Goal: Task Accomplishment & Management: Manage account settings

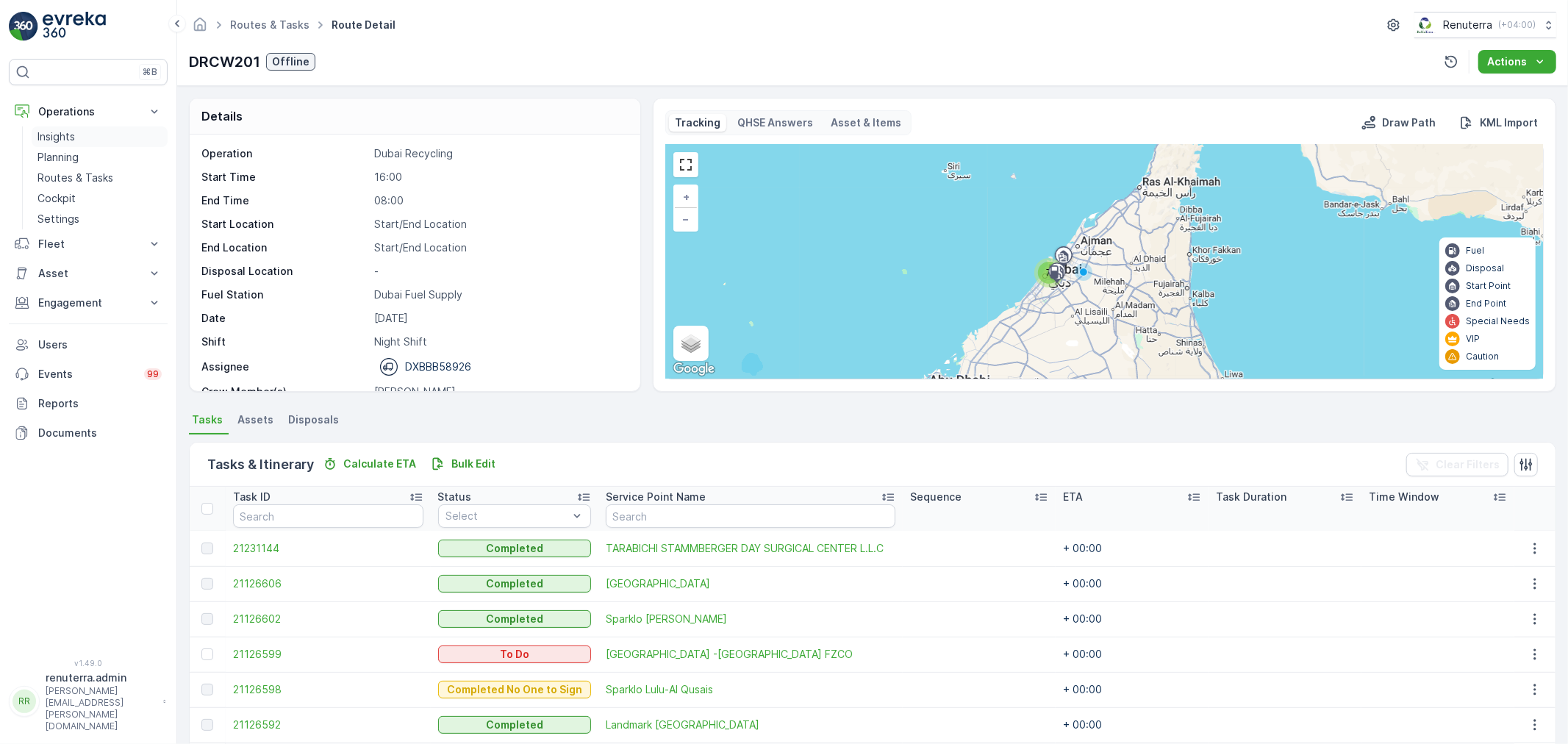
scroll to position [96, 0]
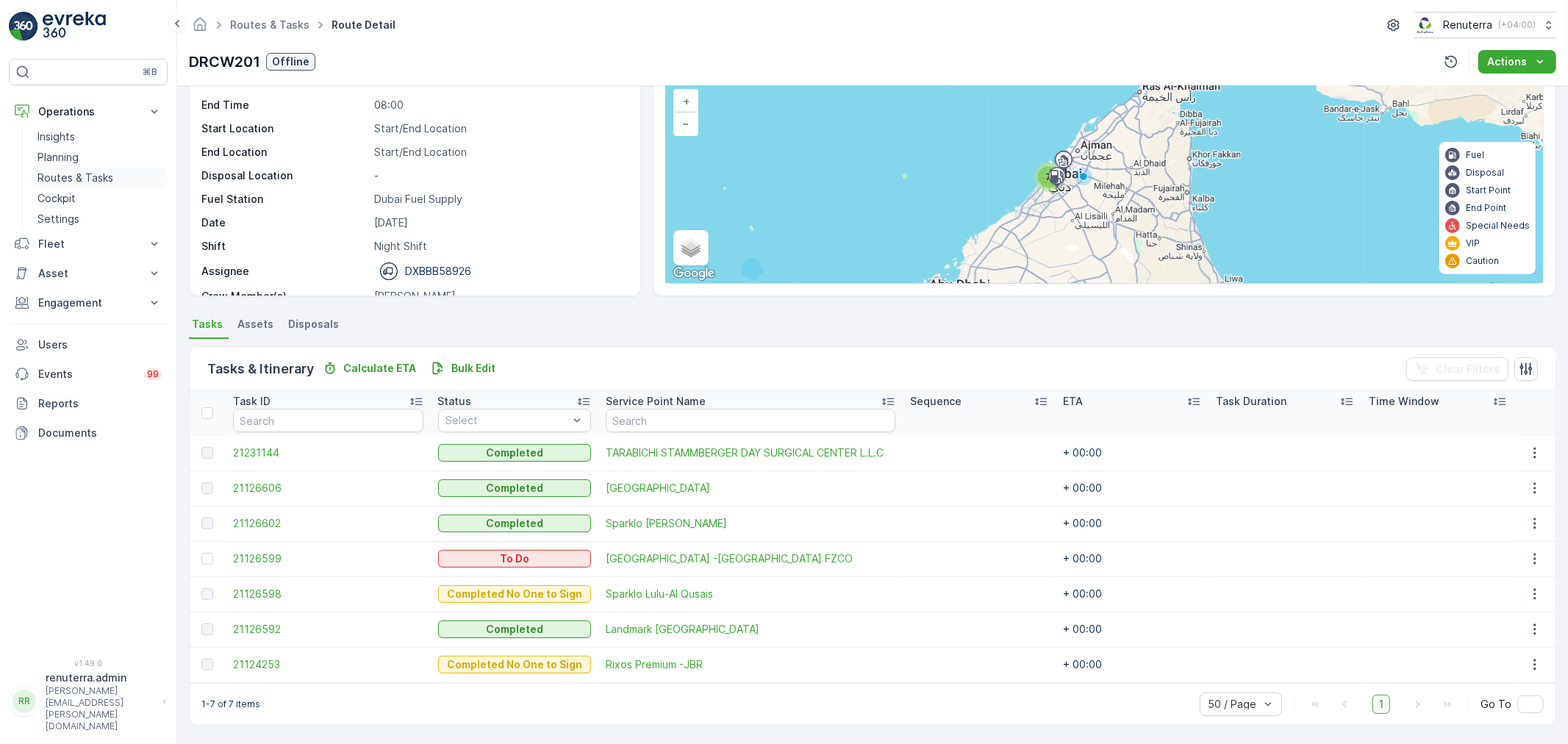
click at [75, 180] on p "Routes & Tasks" at bounding box center [75, 177] width 76 height 15
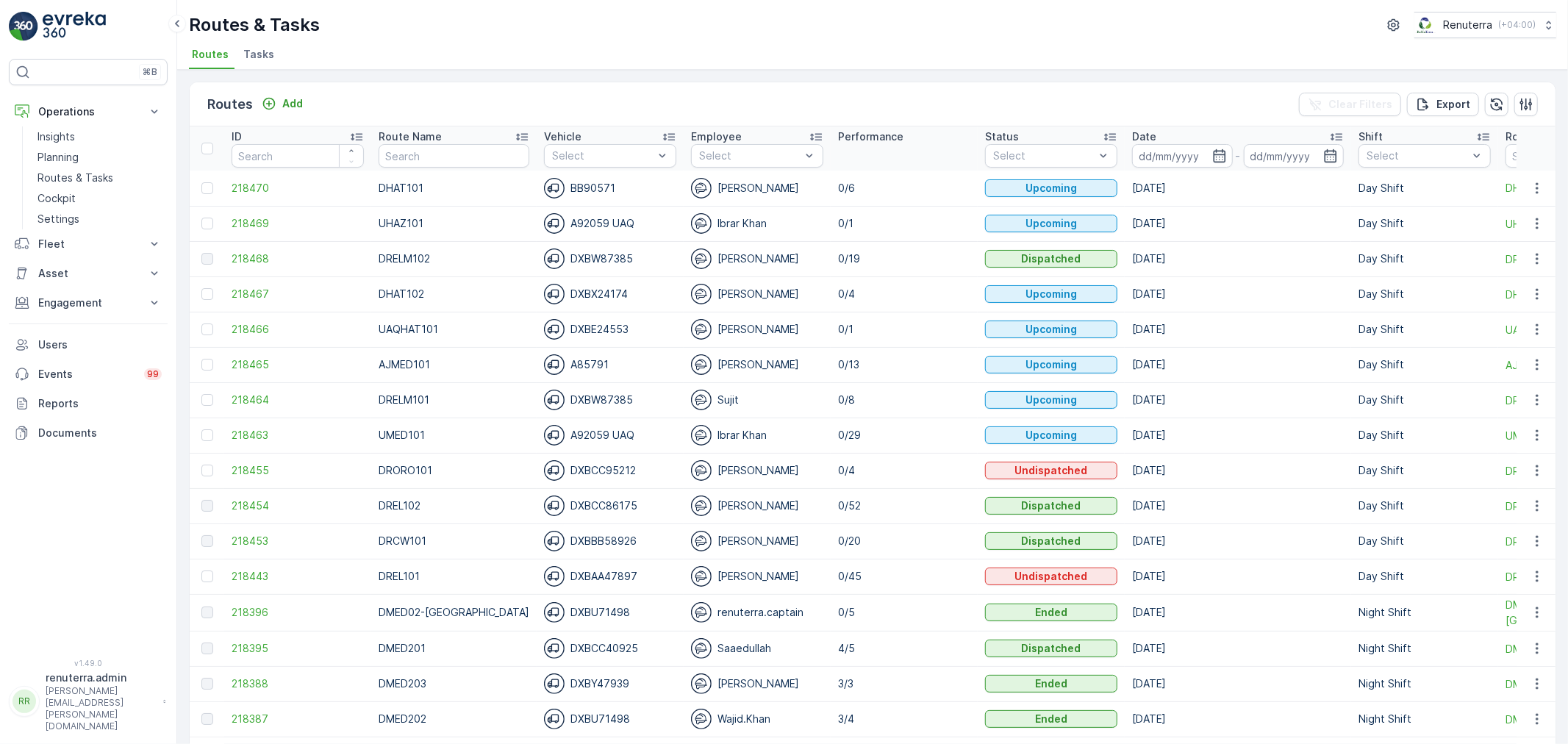
click at [268, 47] on span "Tasks" at bounding box center [259, 54] width 31 height 15
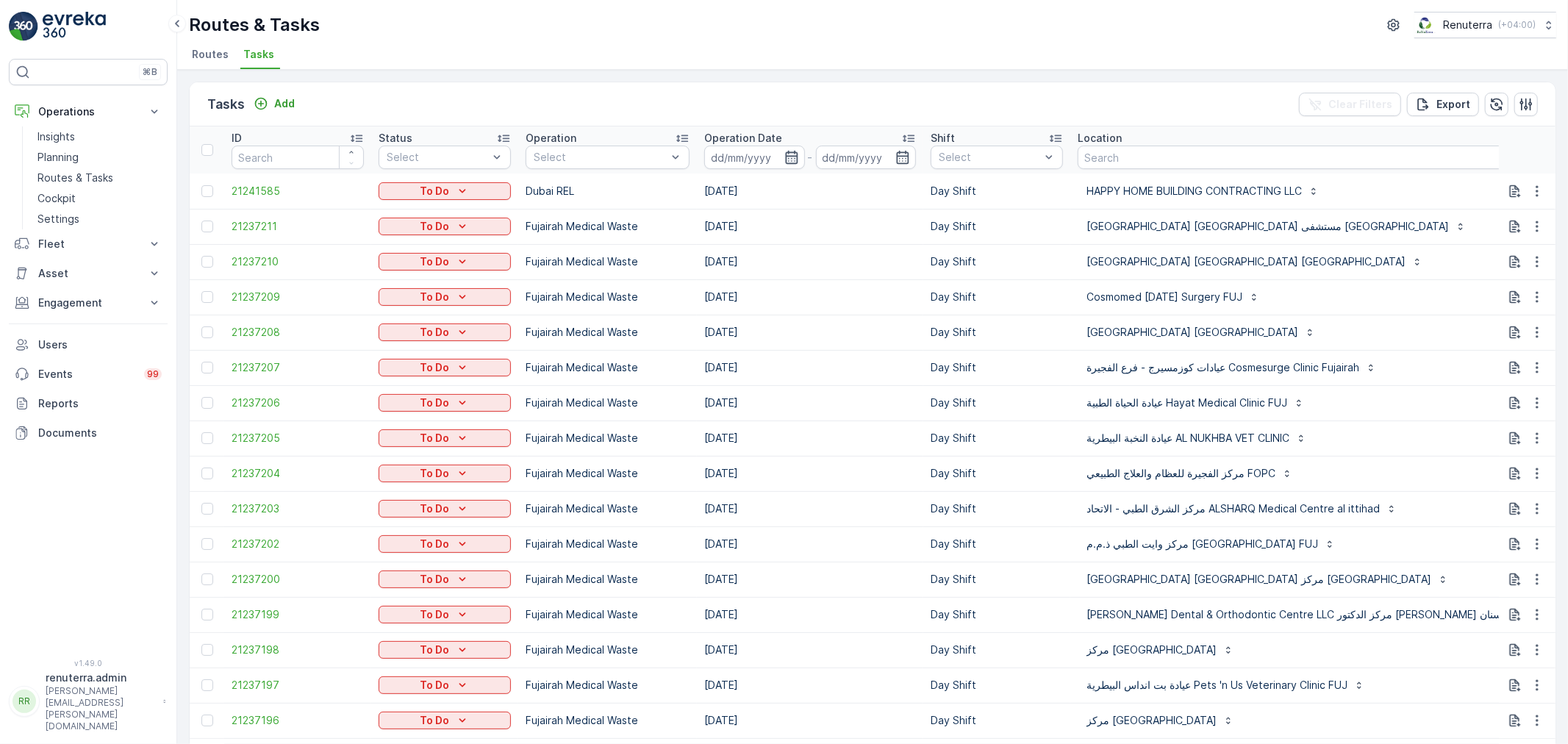
click at [796, 150] on icon "button" at bounding box center [791, 156] width 12 height 13
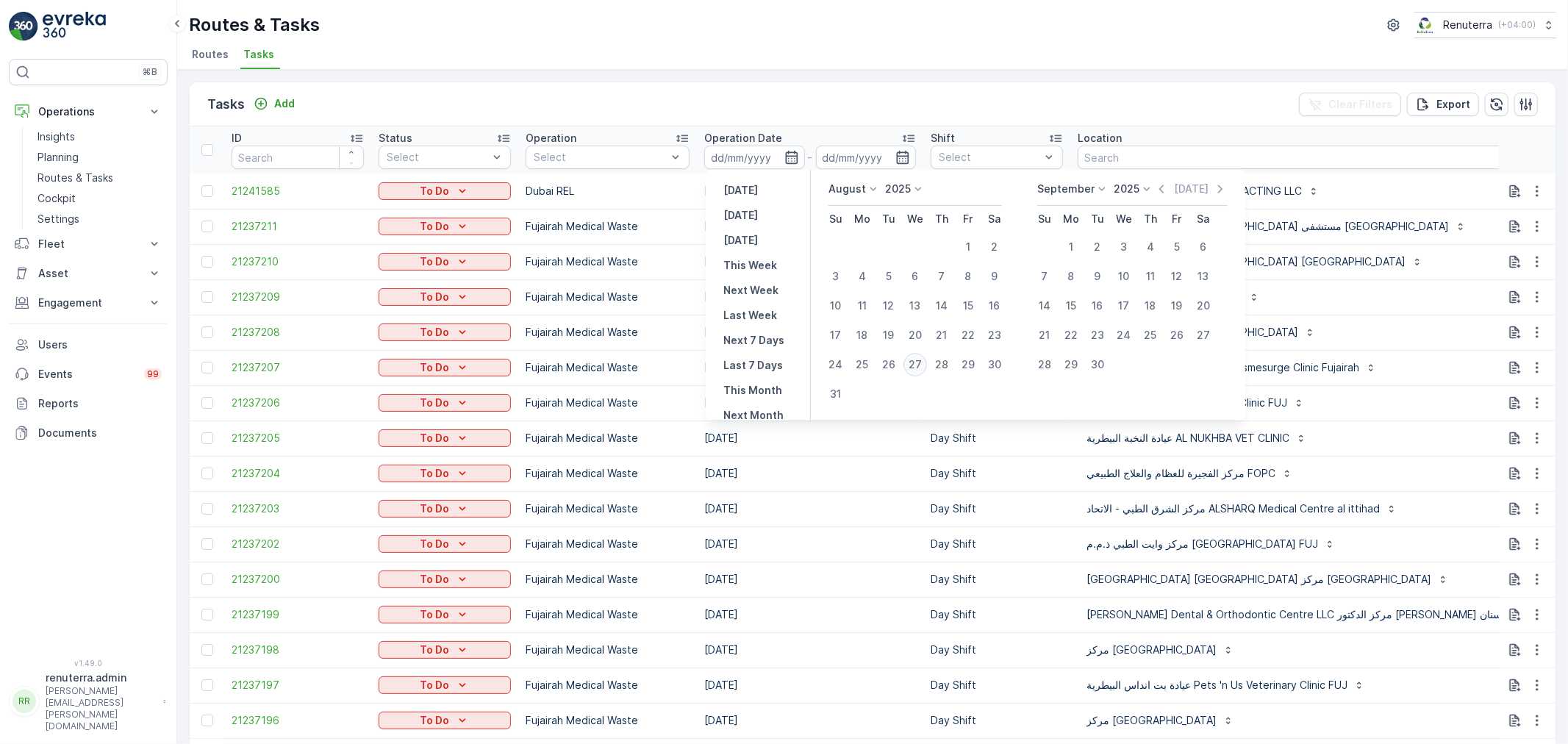
click at [920, 358] on div "27" at bounding box center [915, 364] width 24 height 24
type input "[DATE]"
click at [920, 359] on div "27" at bounding box center [915, 364] width 24 height 24
type input "[DATE]"
click at [920, 359] on div "27" at bounding box center [915, 364] width 24 height 24
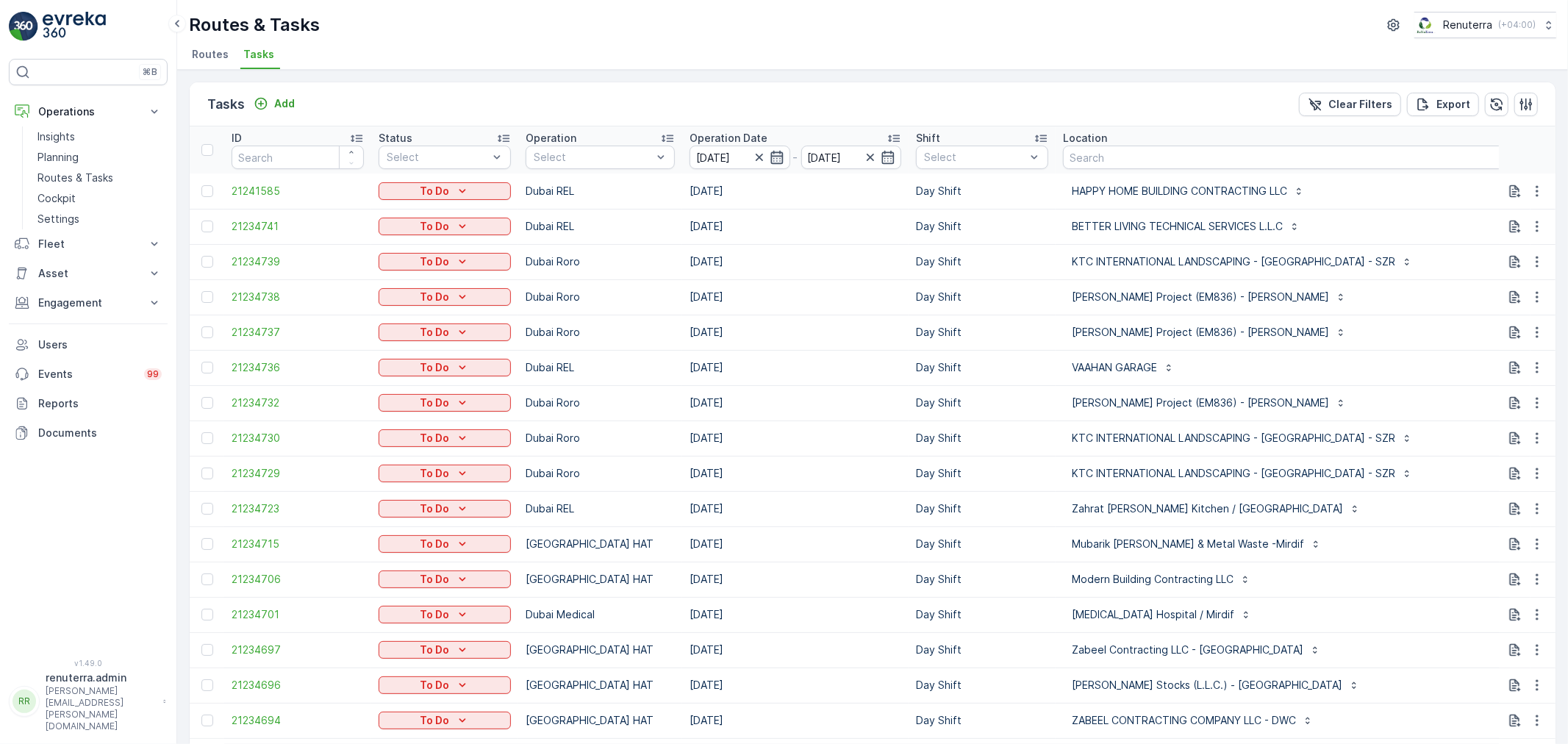
click at [769, 159] on icon "button" at bounding box center [776, 156] width 15 height 15
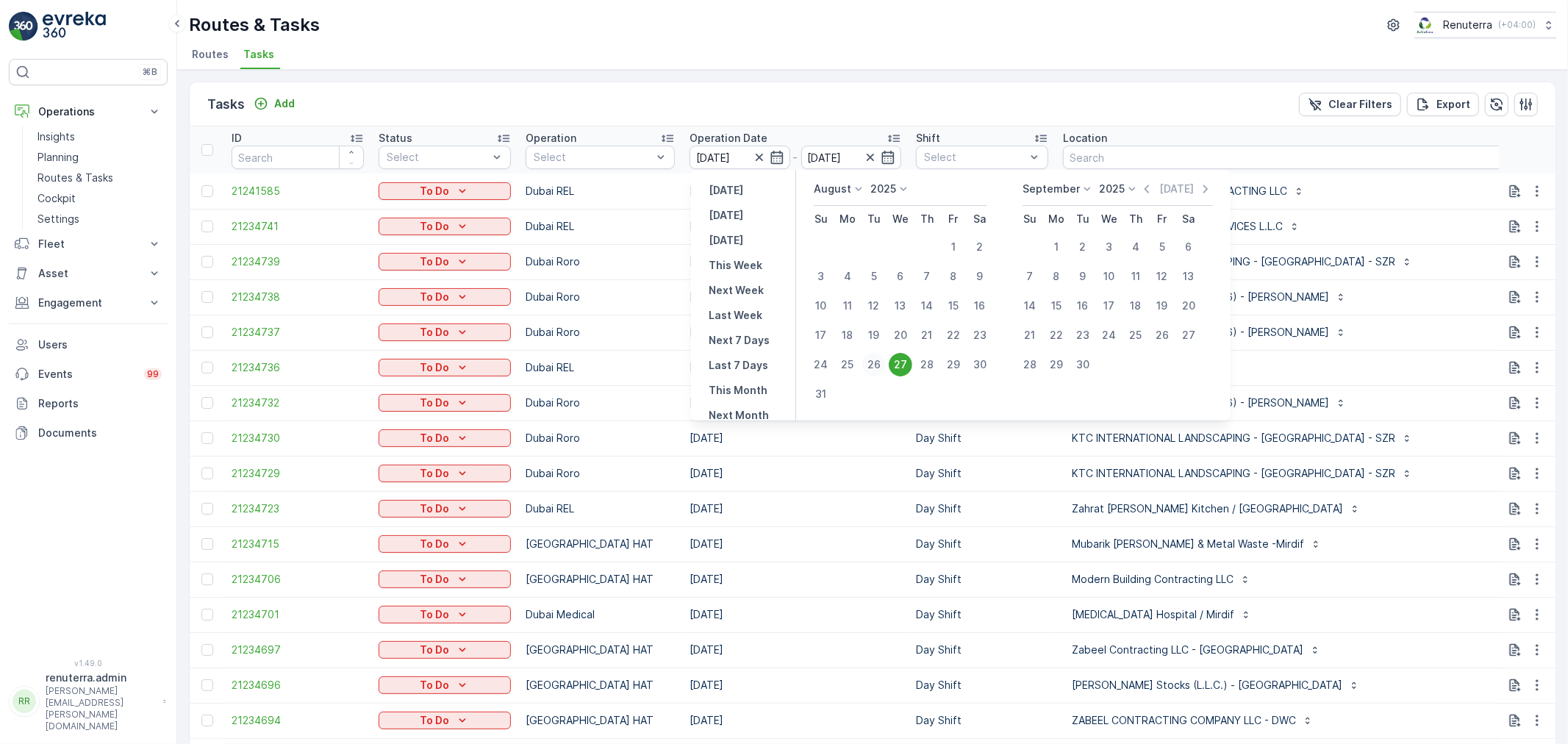
click at [870, 361] on div "26" at bounding box center [874, 364] width 24 height 24
type input "[DATE]"
click at [870, 361] on div "26" at bounding box center [874, 364] width 24 height 24
type input "[DATE]"
click at [870, 361] on td "[DATE]" at bounding box center [795, 367] width 226 height 35
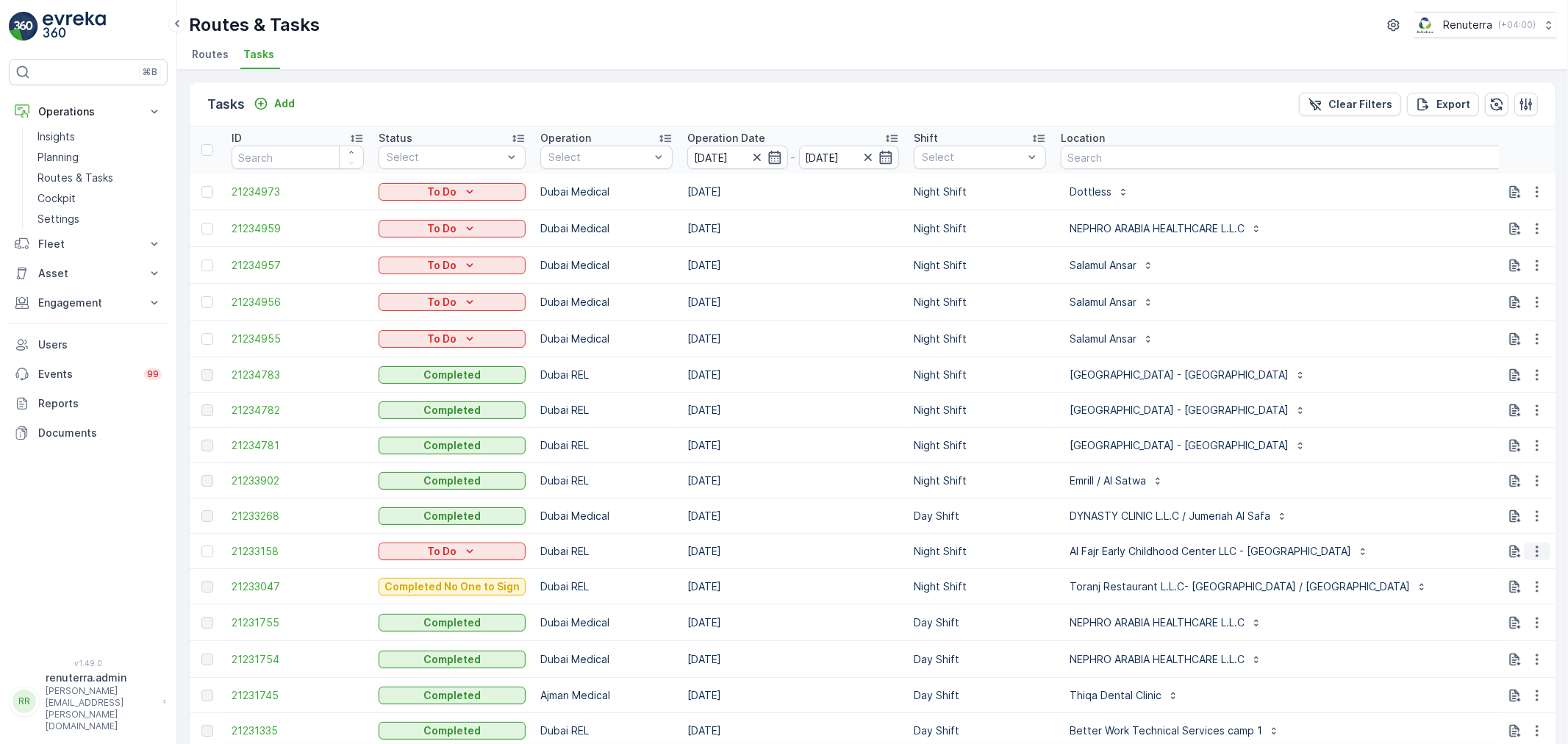
click at [1540, 551] on icon "button" at bounding box center [1537, 551] width 15 height 15
click at [1408, 548] on div "Al Fajr Early Childhood Center LLC - Al Barsha" at bounding box center [1296, 551] width 471 height 24
click at [1530, 548] on icon "button" at bounding box center [1537, 551] width 15 height 15
click at [1508, 616] on span "Change Route" at bounding box center [1507, 623] width 71 height 15
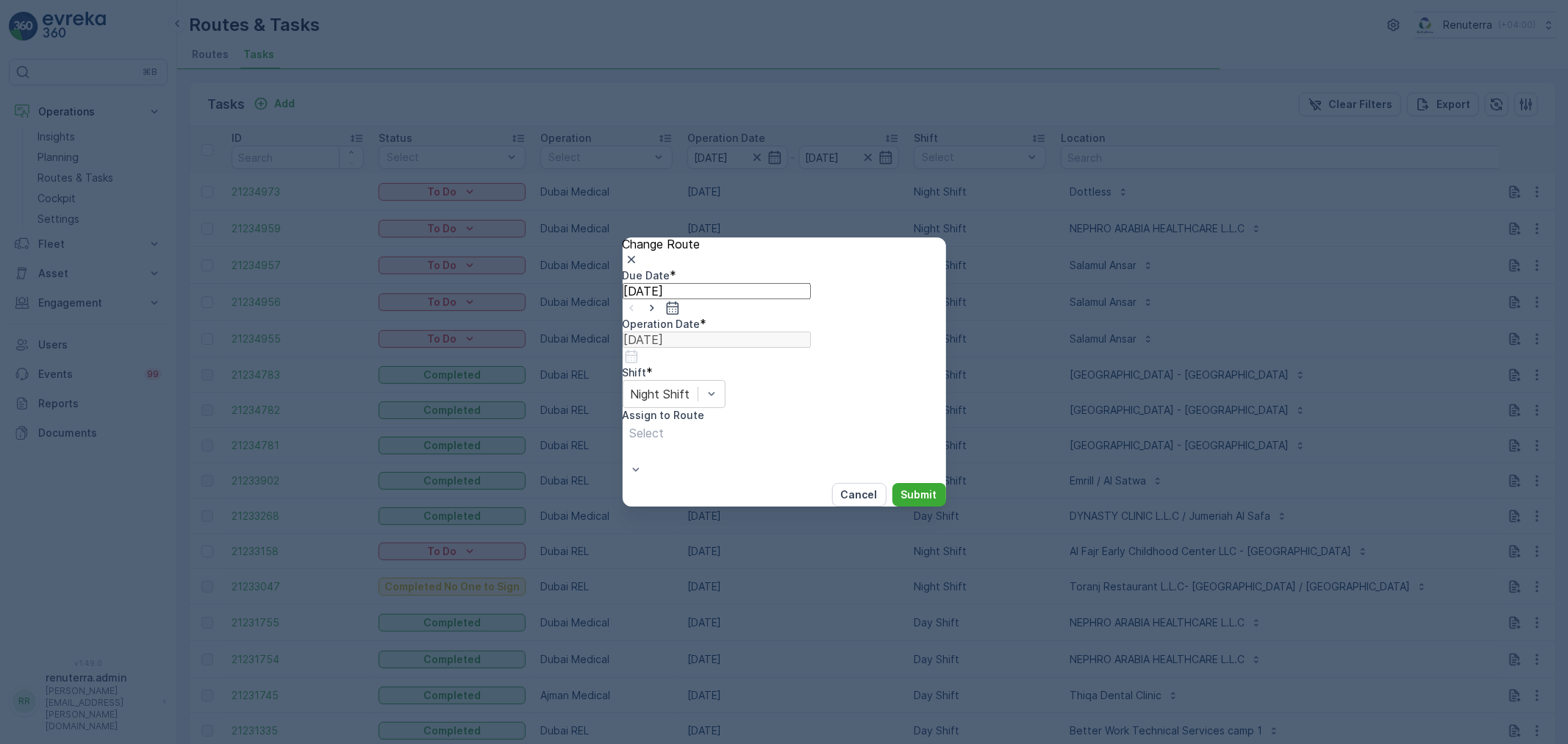
type input "[DATE]"
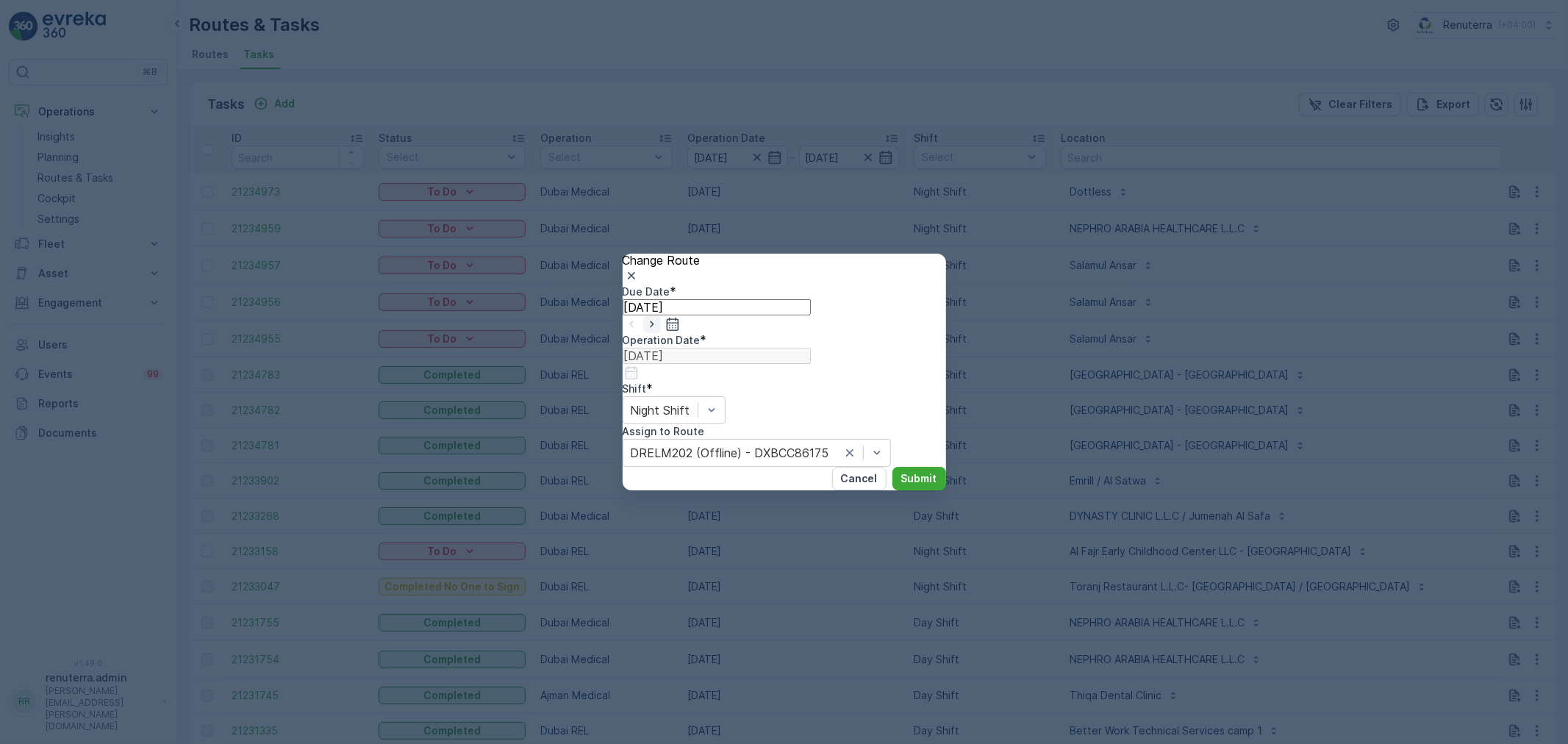
click at [659, 331] on icon "button" at bounding box center [651, 324] width 15 height 15
type input "[DATE]"
click at [639, 282] on icon "button" at bounding box center [631, 275] width 15 height 15
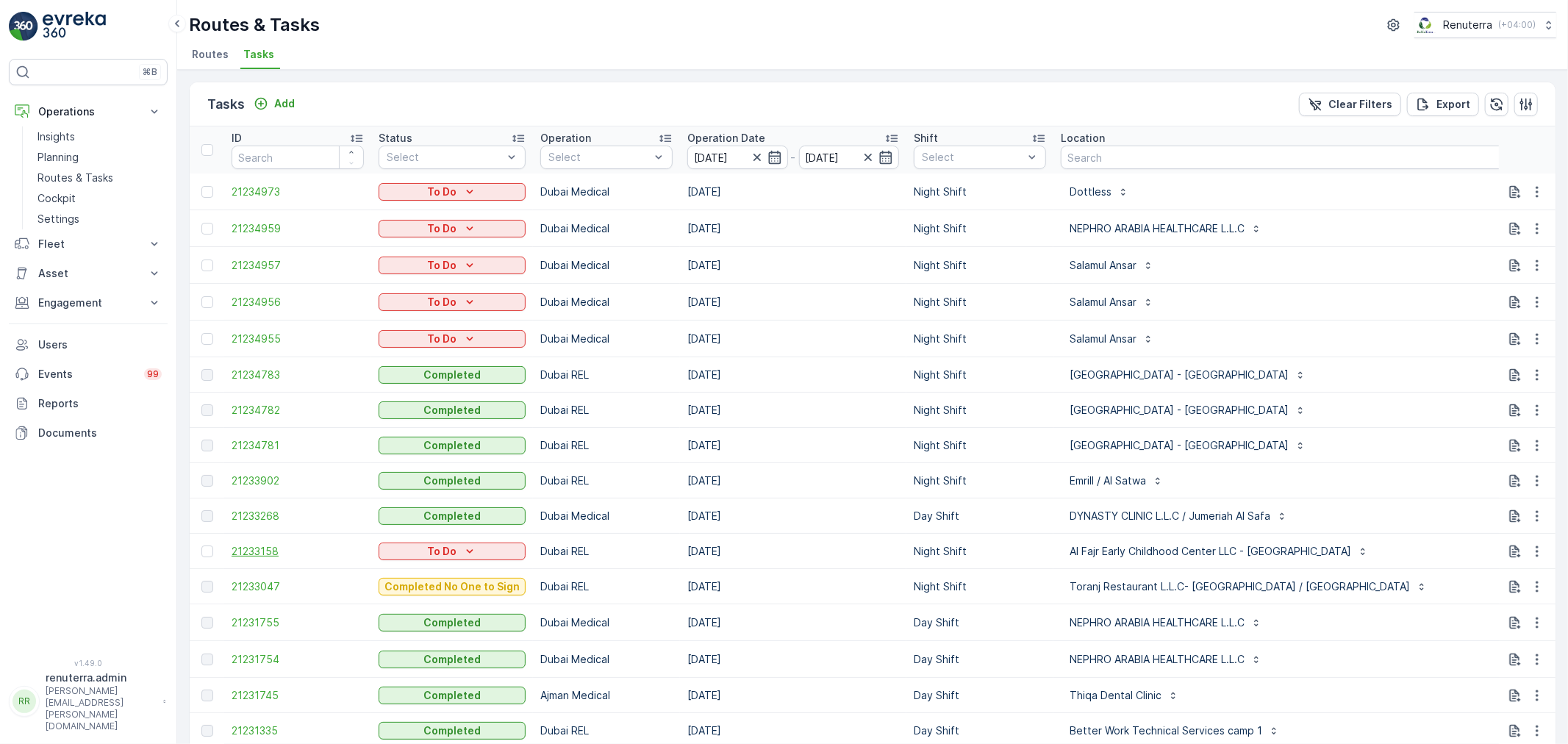
click at [275, 557] on span "21233158" at bounding box center [298, 551] width 132 height 15
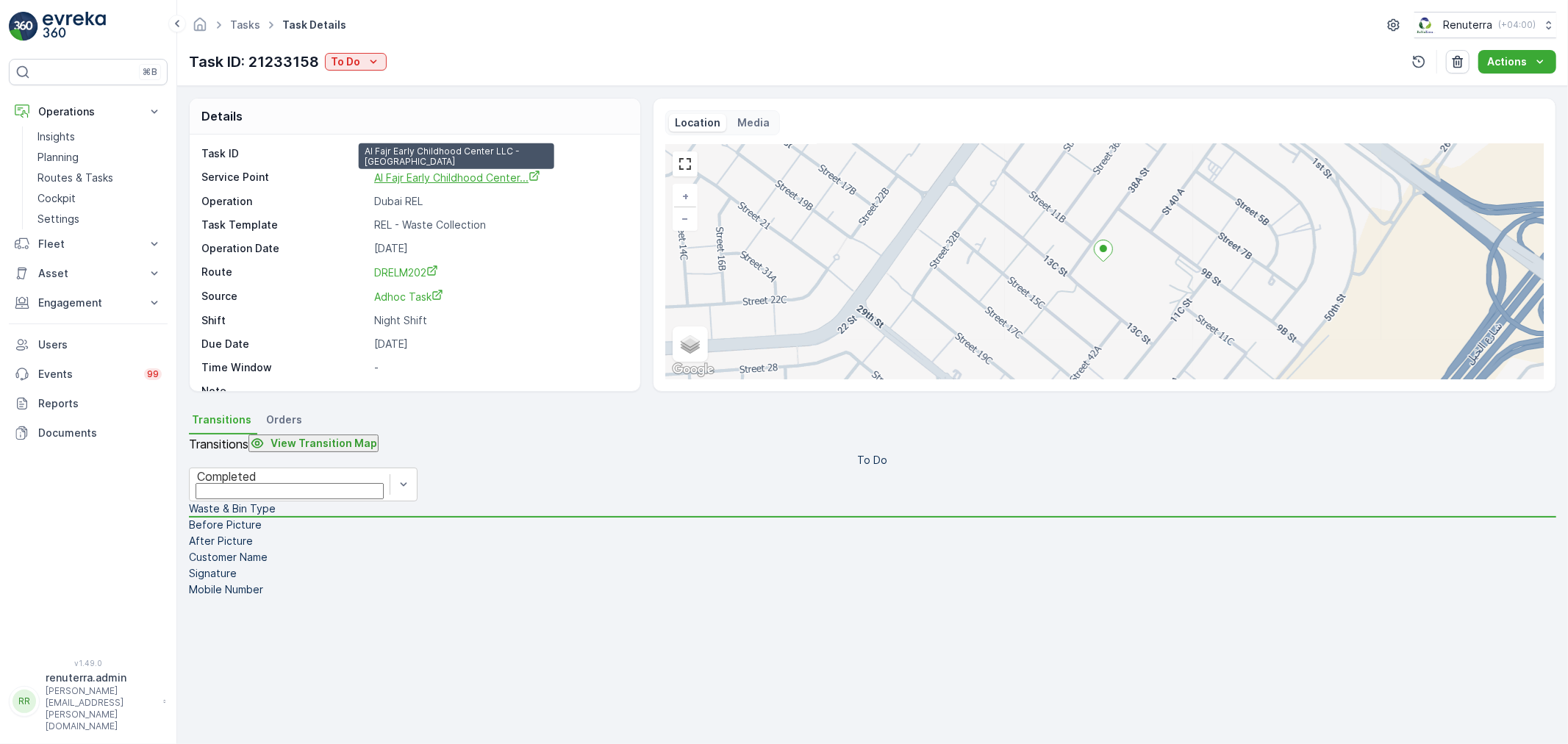
click at [476, 176] on span "Al Fajr Early Childhood Center..." at bounding box center [457, 177] width 166 height 12
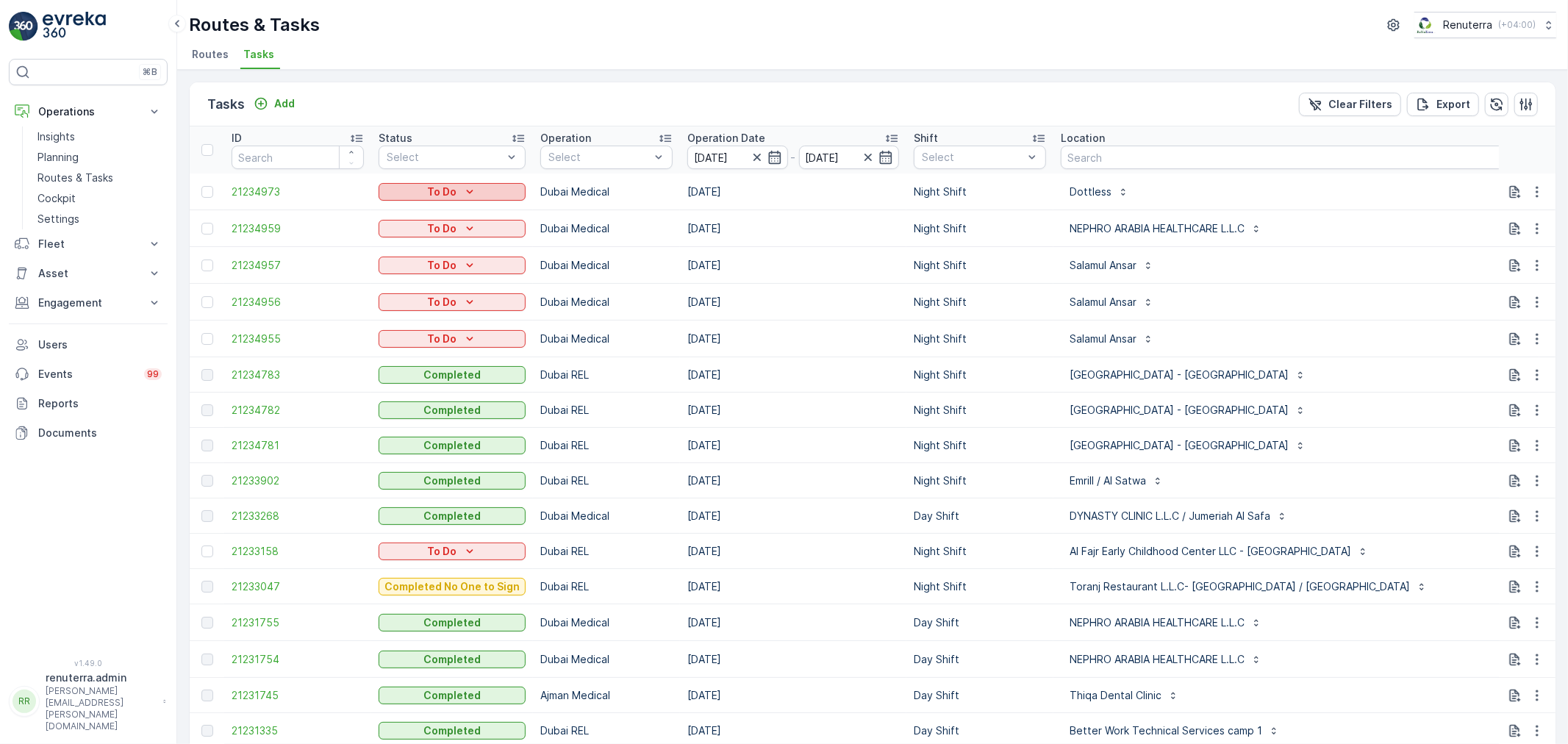
click at [430, 185] on p "To Do" at bounding box center [442, 191] width 29 height 15
click at [430, 343] on p "To Do" at bounding box center [442, 338] width 29 height 15
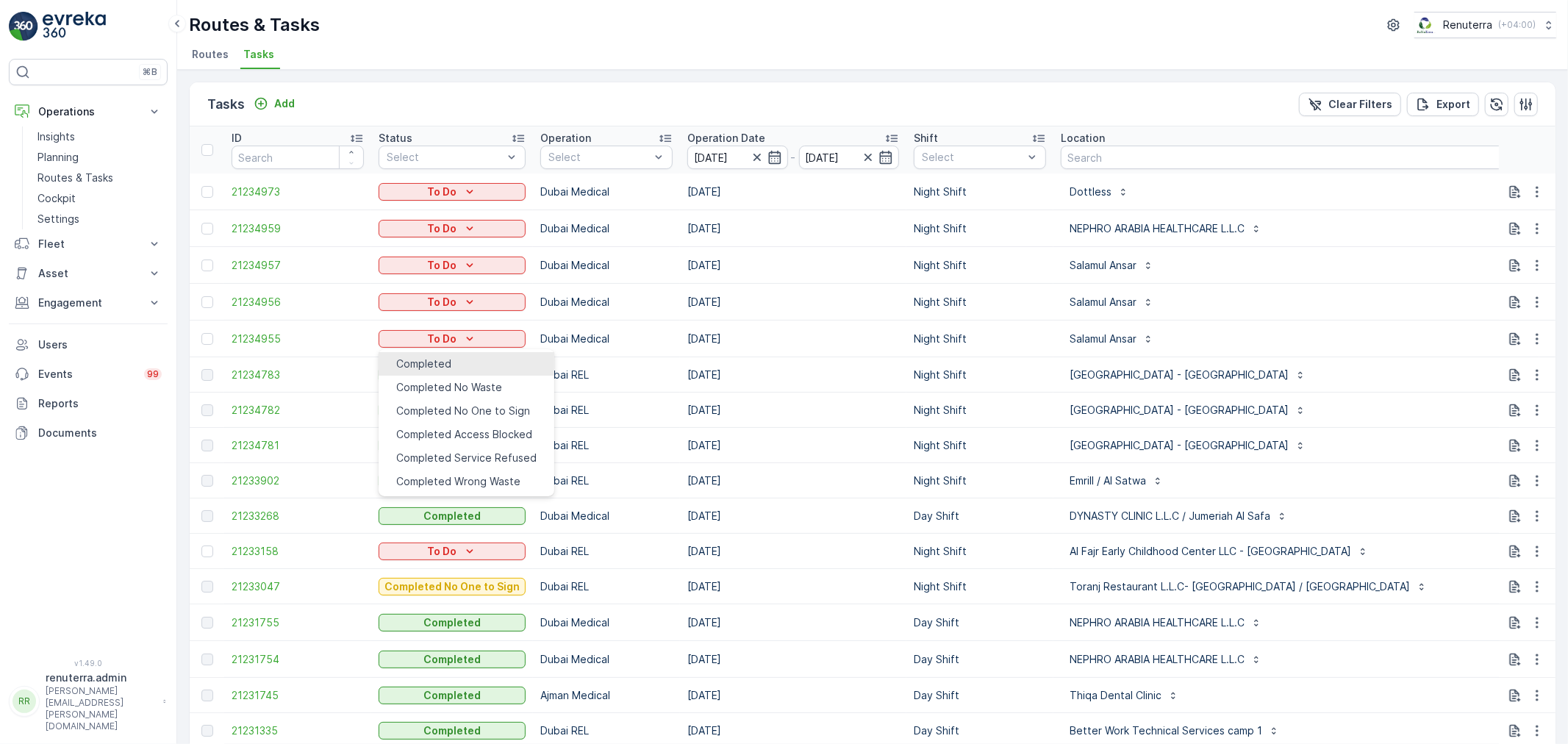
click at [438, 361] on span "Completed" at bounding box center [423, 364] width 55 height 15
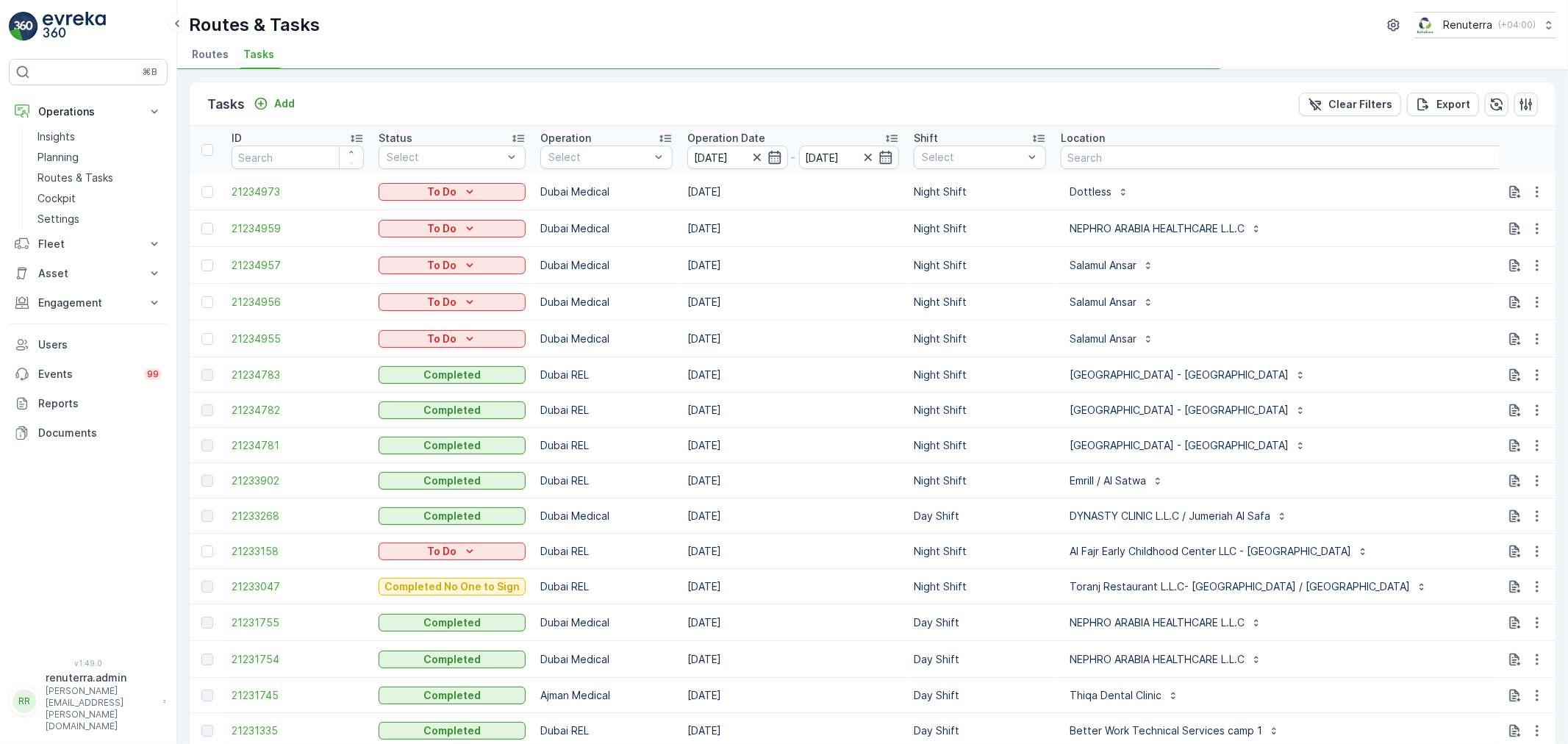
drag, startPoint x: 1342, startPoint y: 232, endPoint x: 1349, endPoint y: 224, distance: 10.6
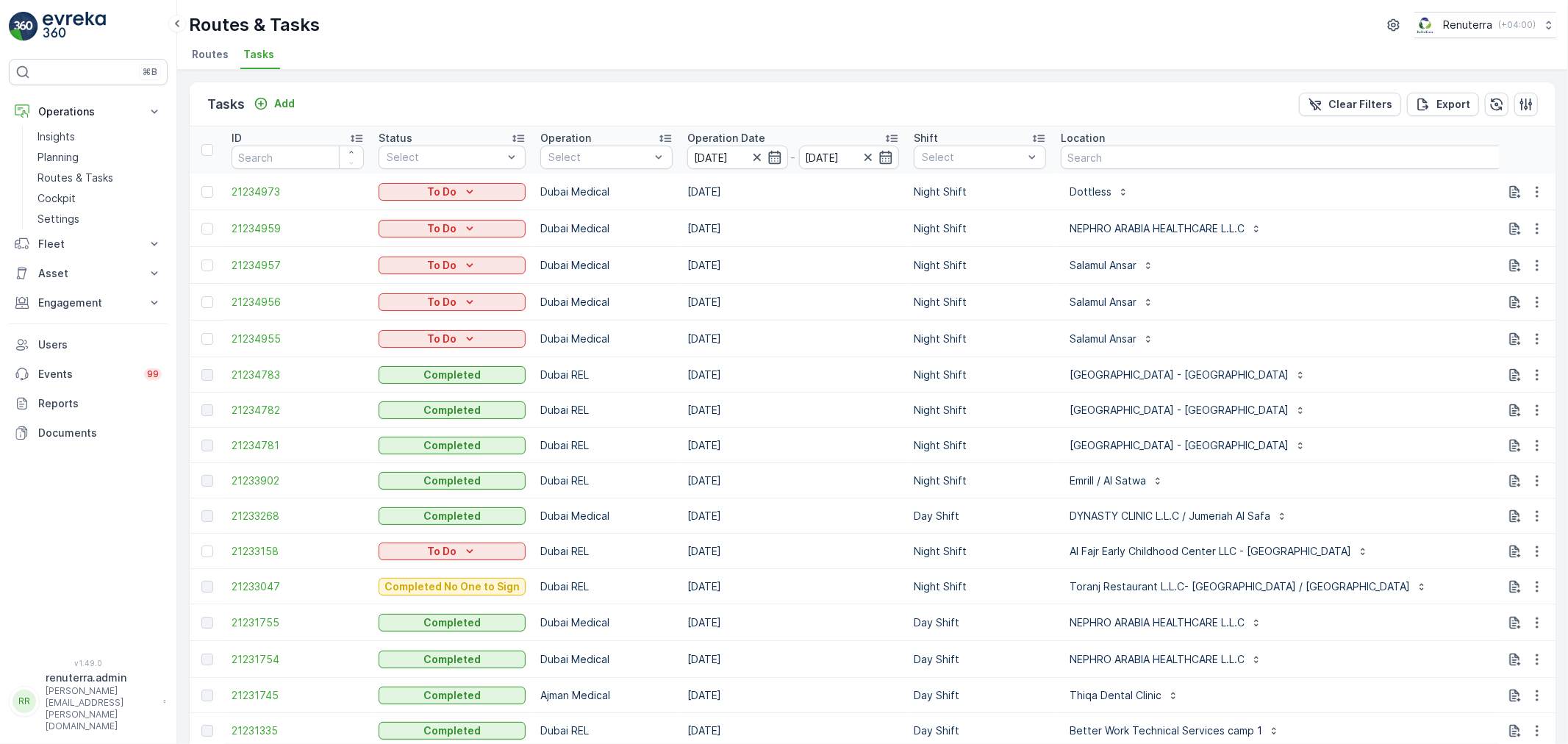
type Quantity "21"
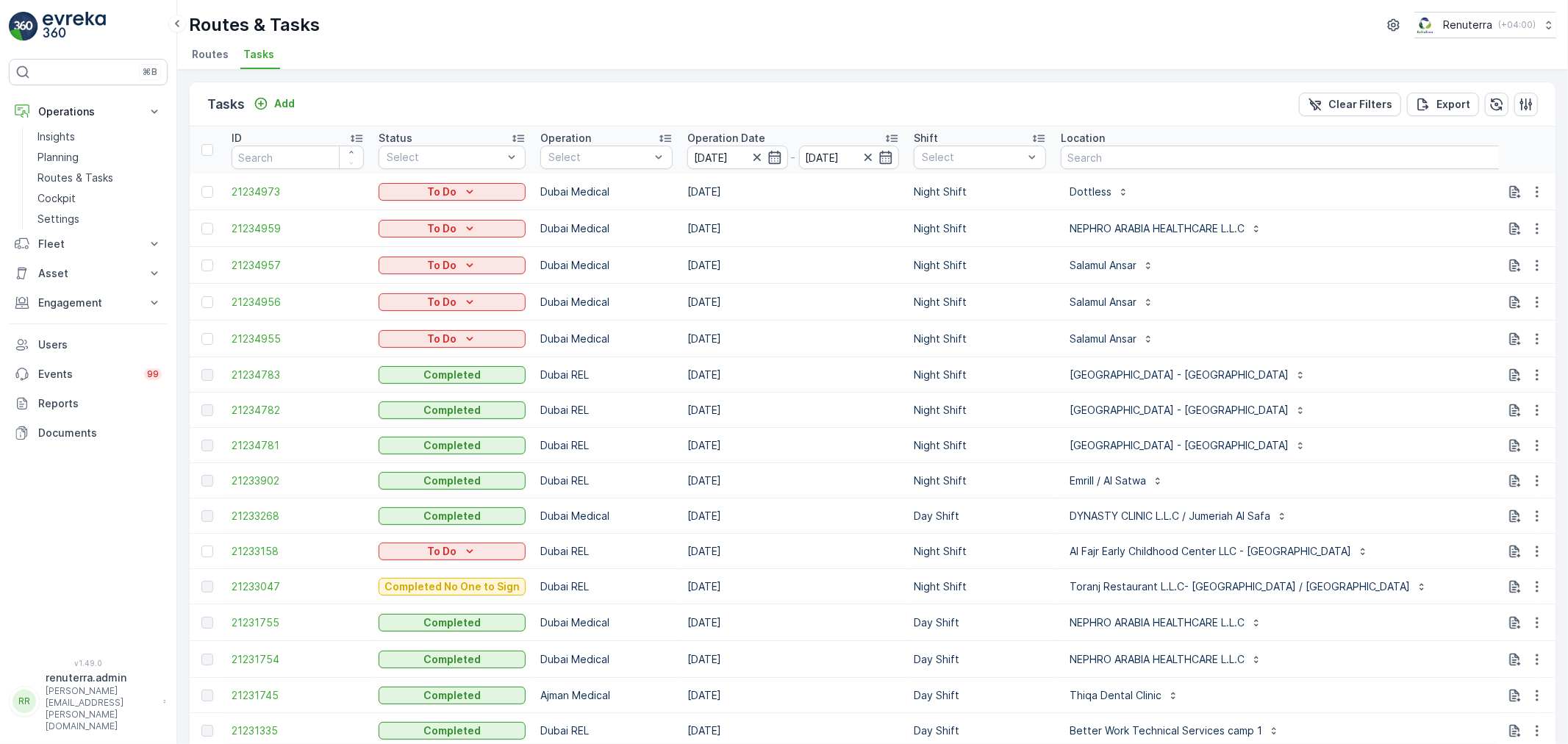
type input "177"
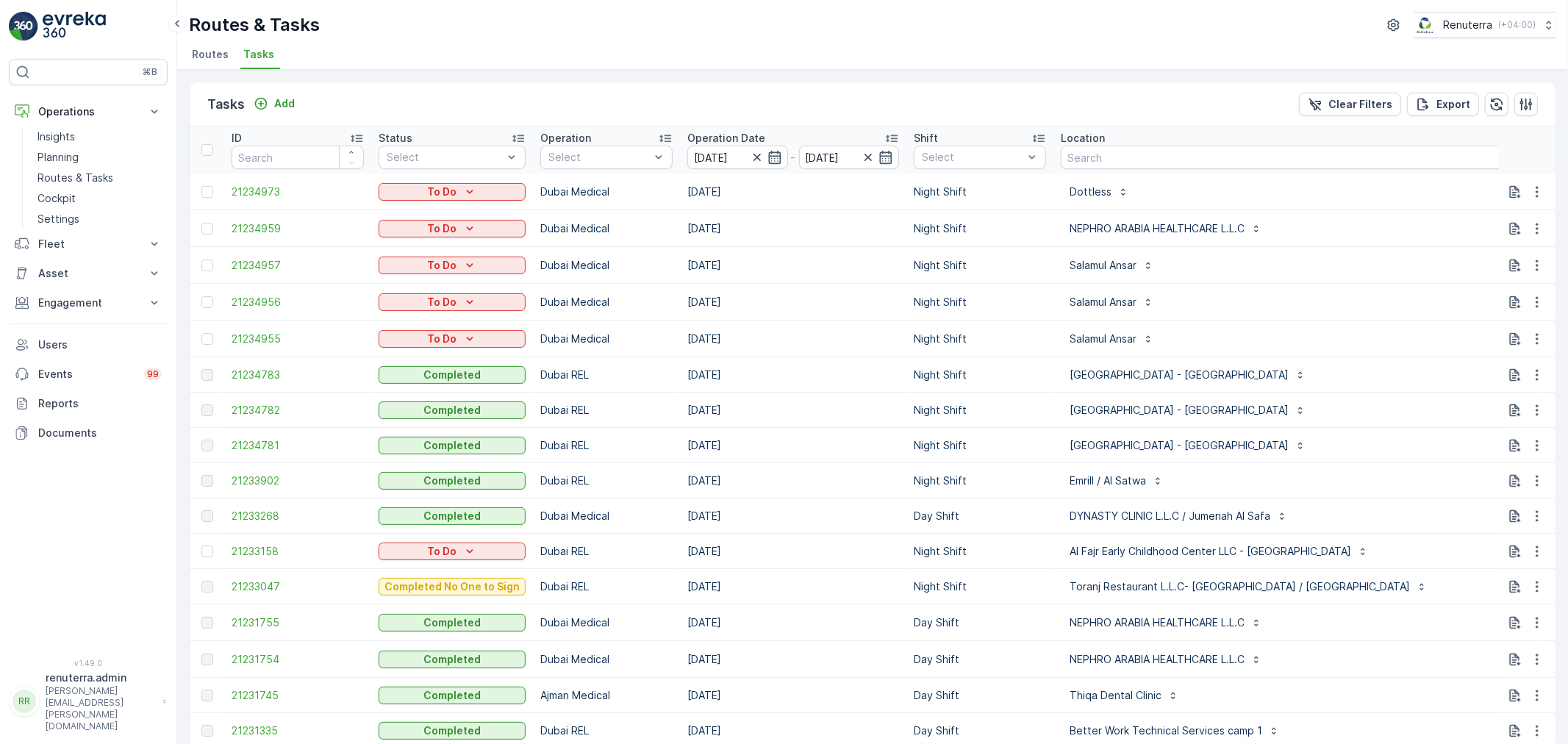
type Name "yasin"
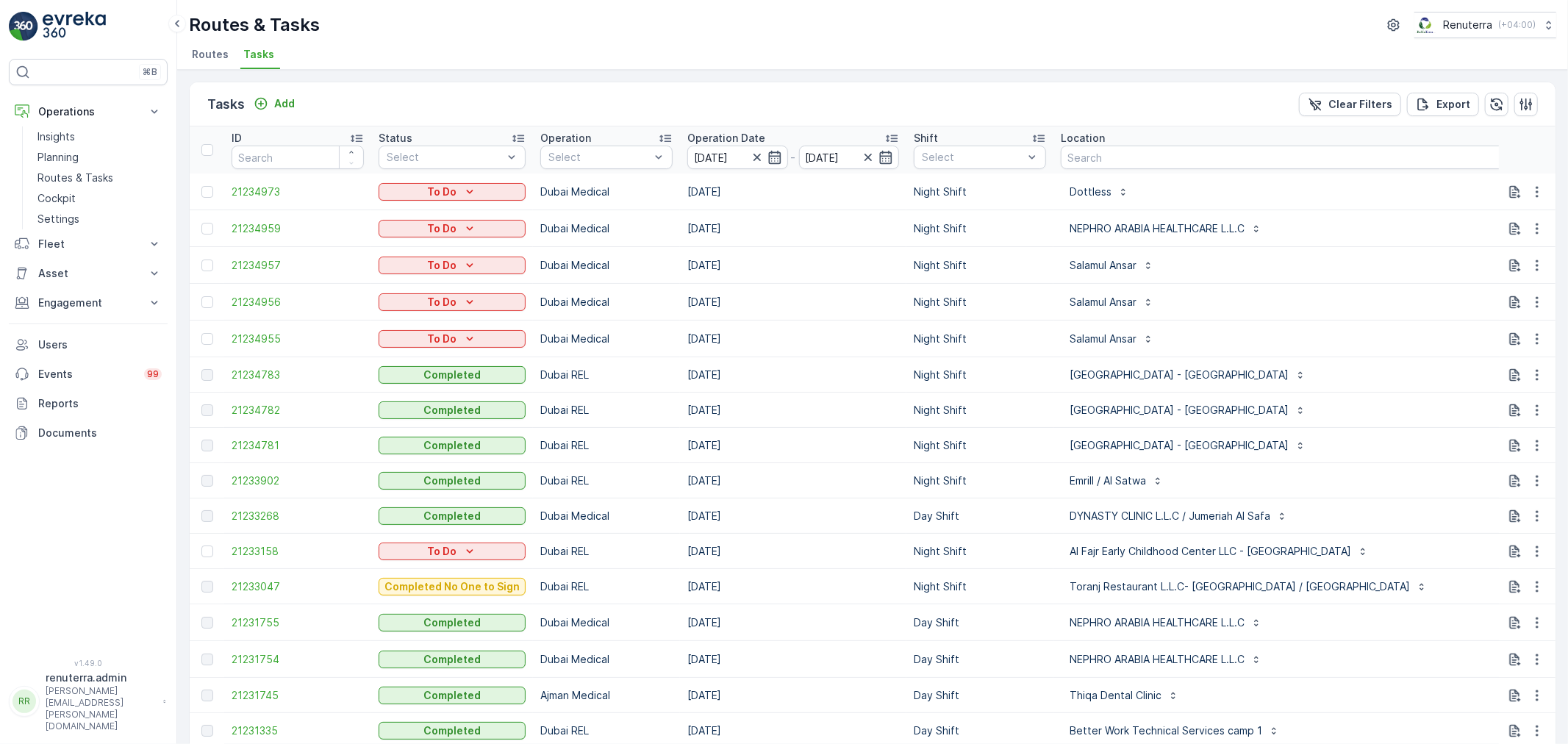
type input "0554746096"
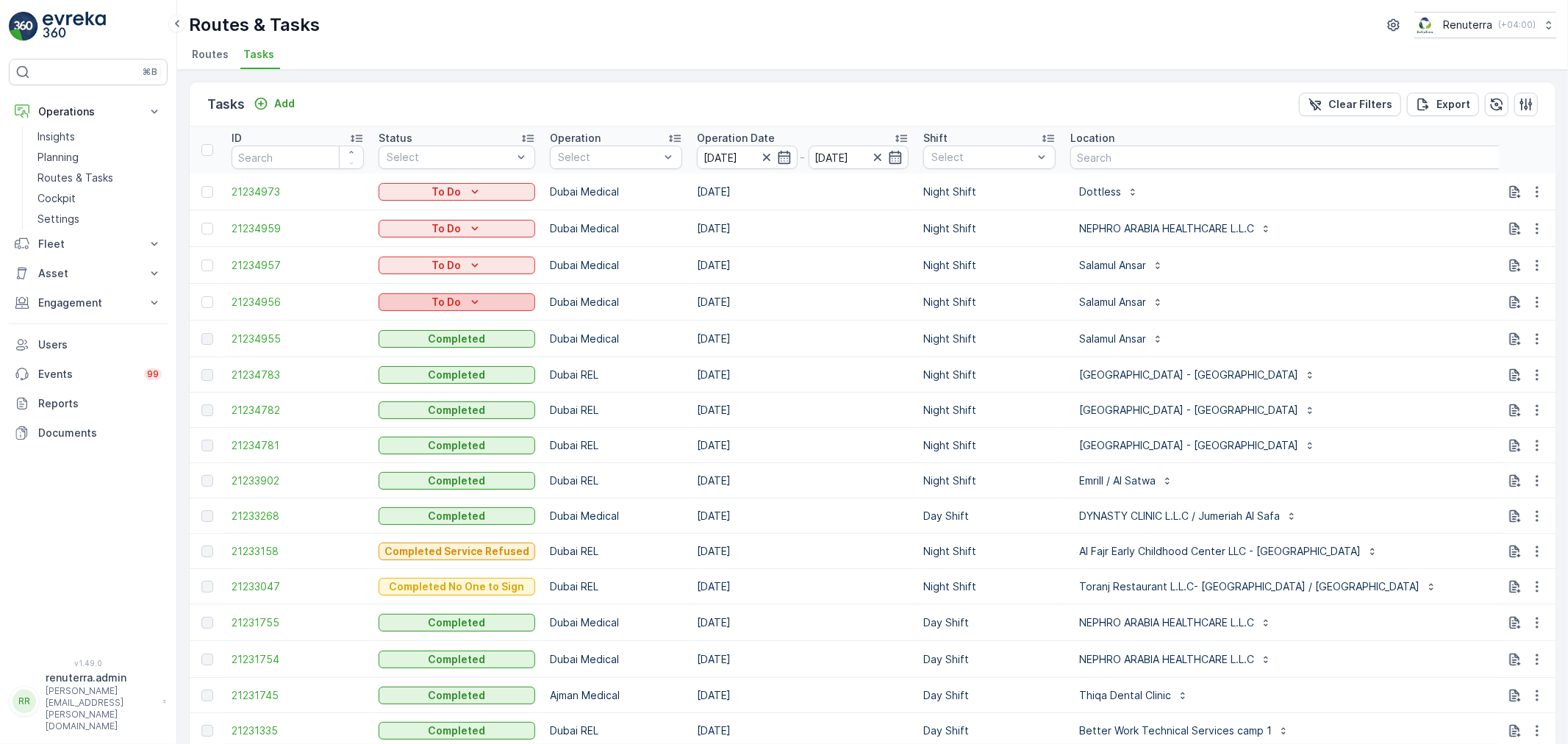
click at [439, 307] on p "To Do" at bounding box center [446, 301] width 29 height 15
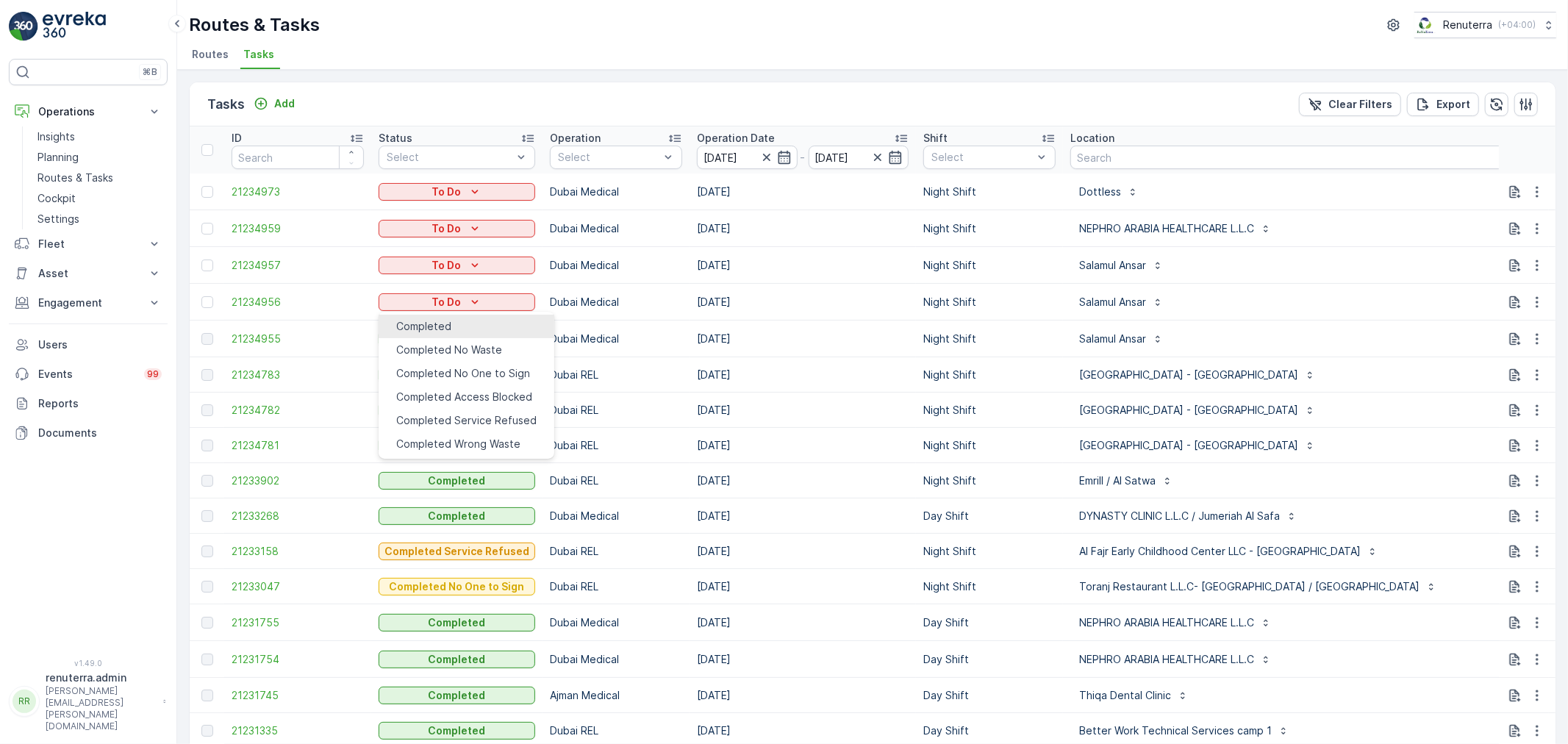
click at [451, 326] on div "Completed" at bounding box center [423, 326] width 55 height 15
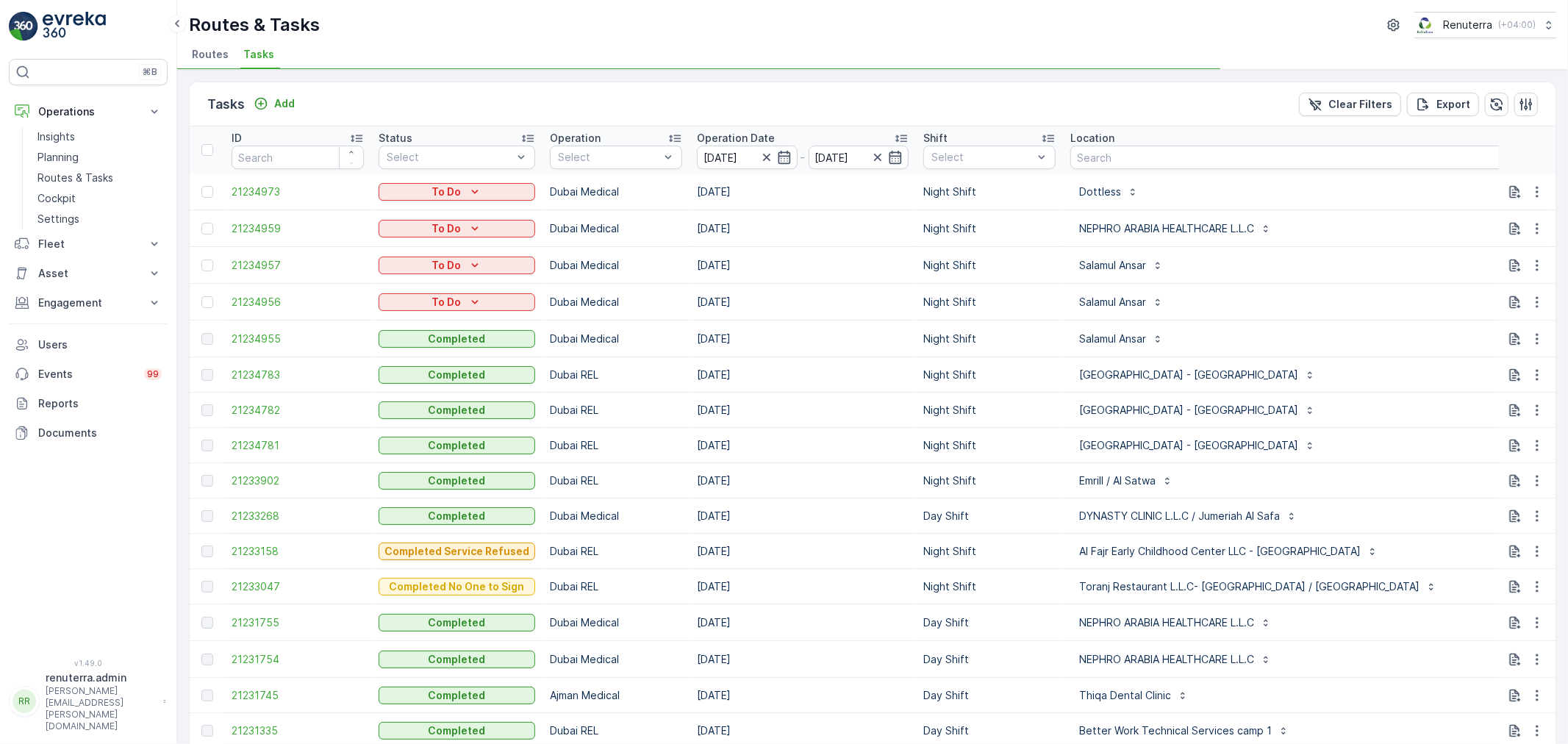
type Quantity "33"
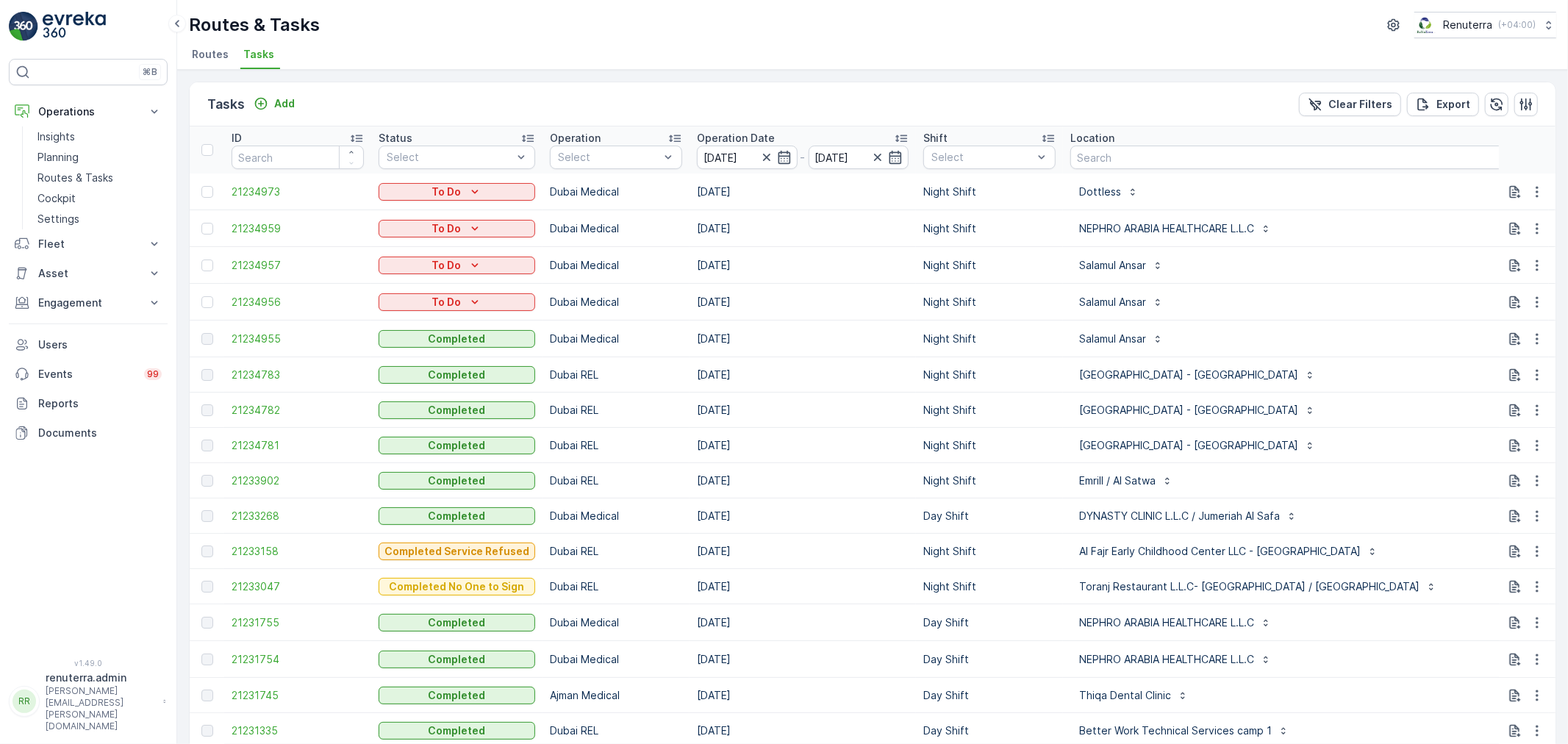
type input "337"
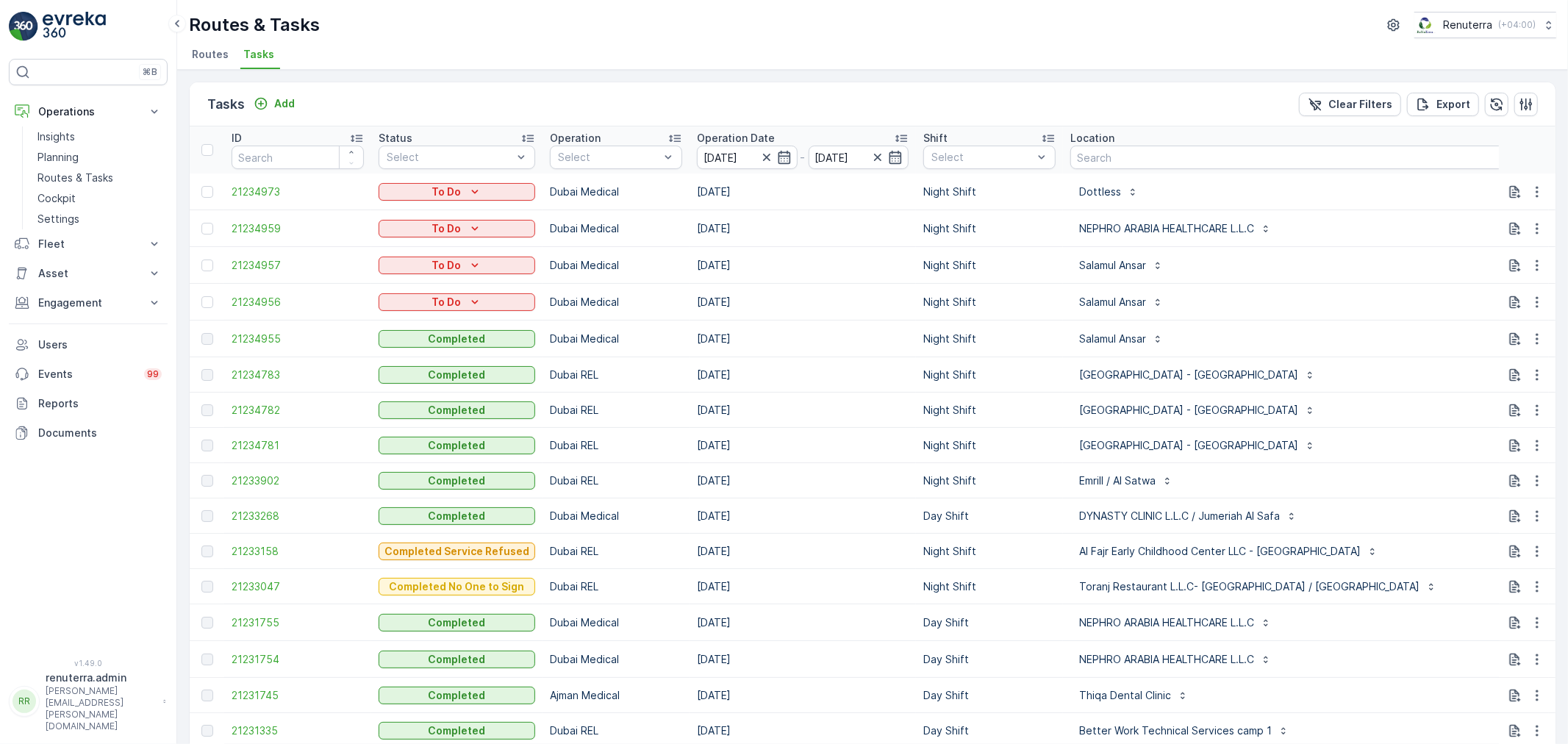
scroll to position [228, 0]
type Name "yasar"
type input "0554746096"
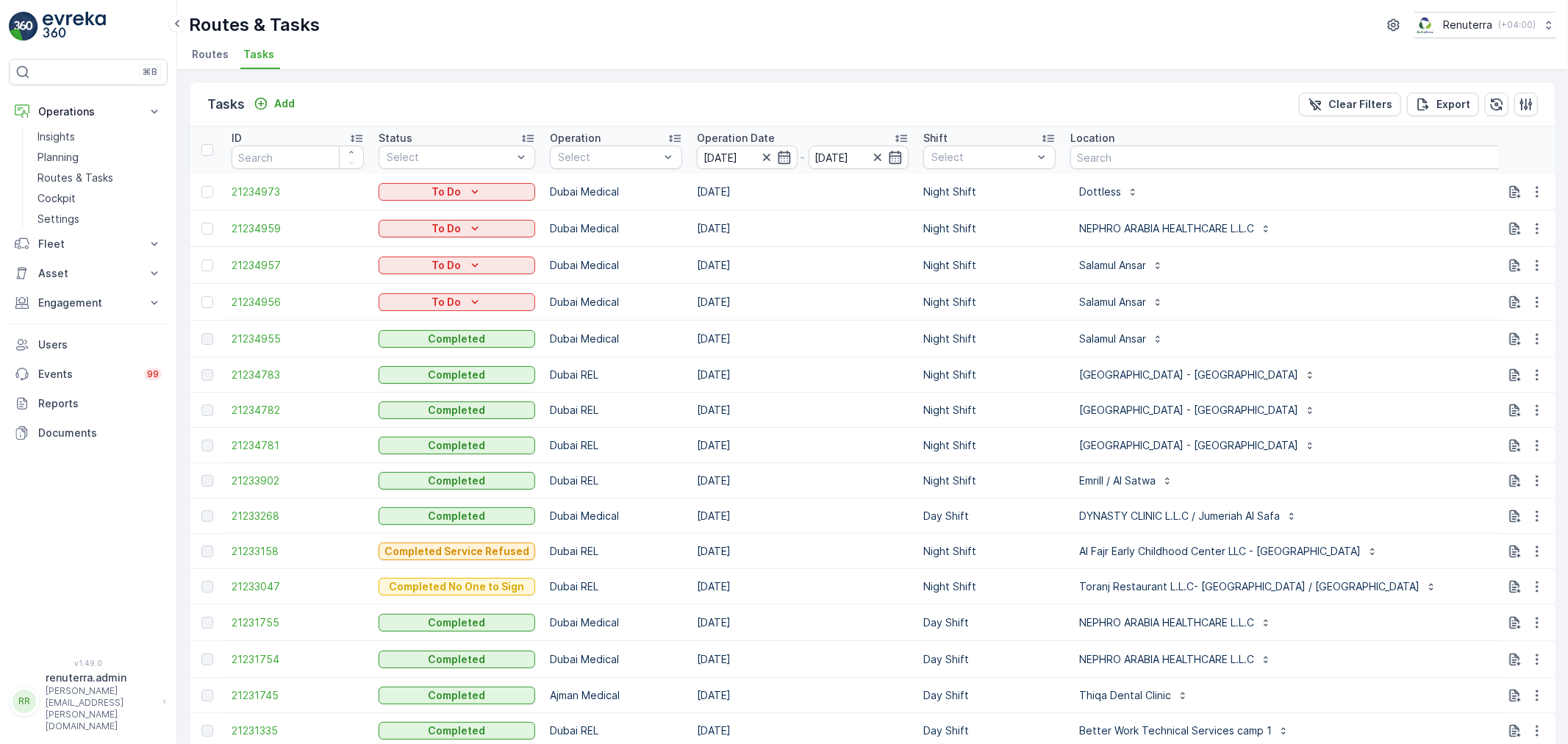
click at [471, 232] on icon "To Do" at bounding box center [474, 228] width 15 height 15
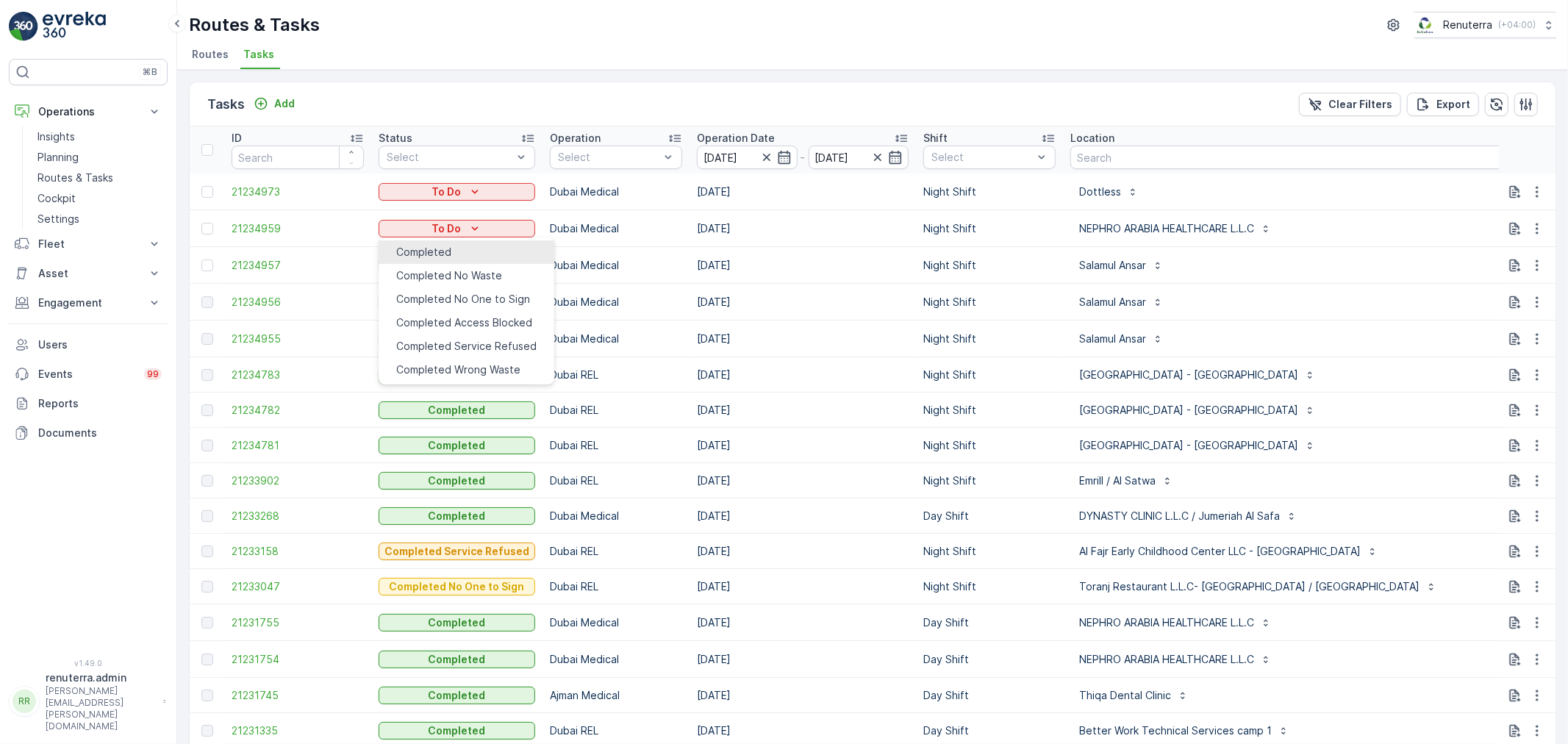
click at [451, 252] on div "Completed" at bounding box center [423, 252] width 55 height 15
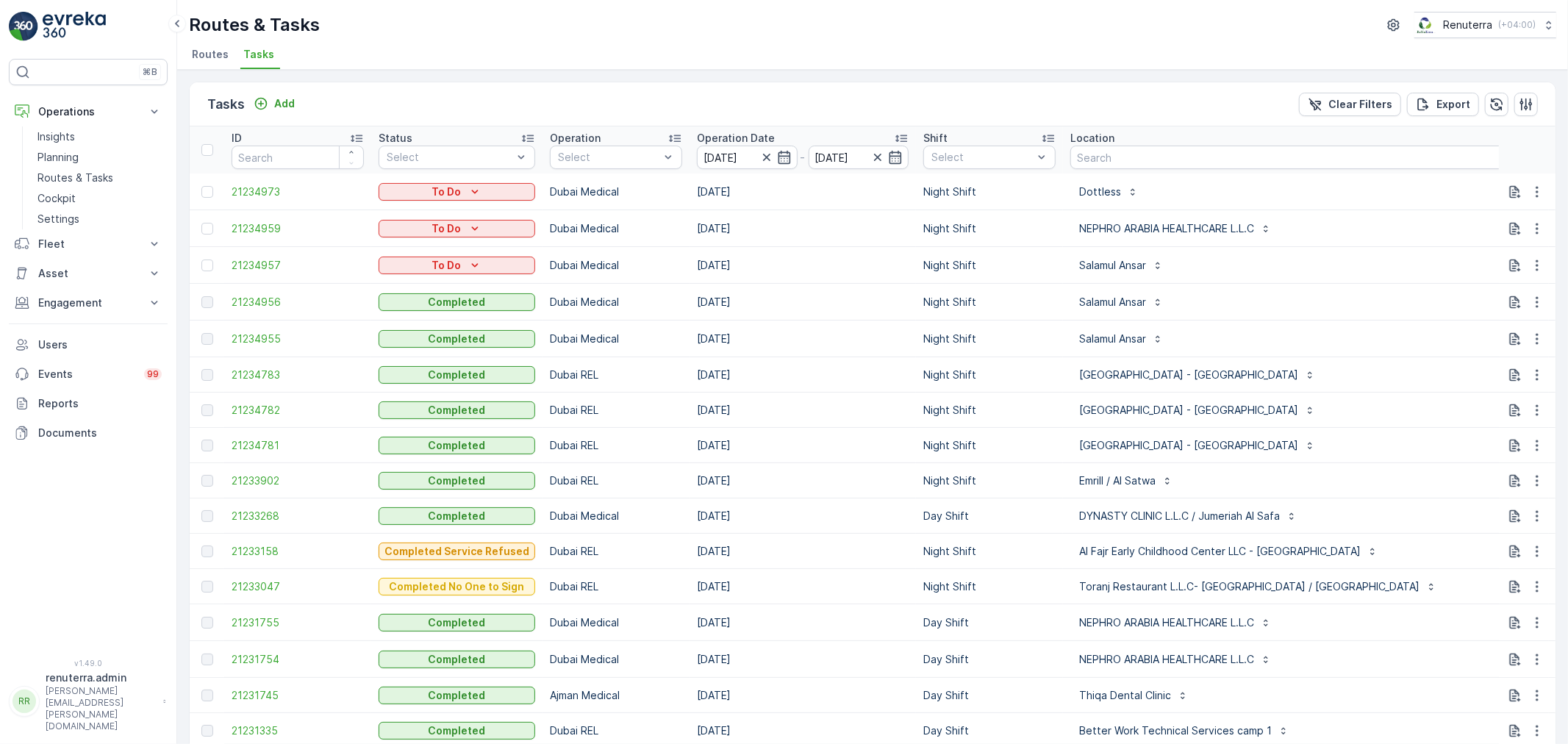
type Quantity "3"
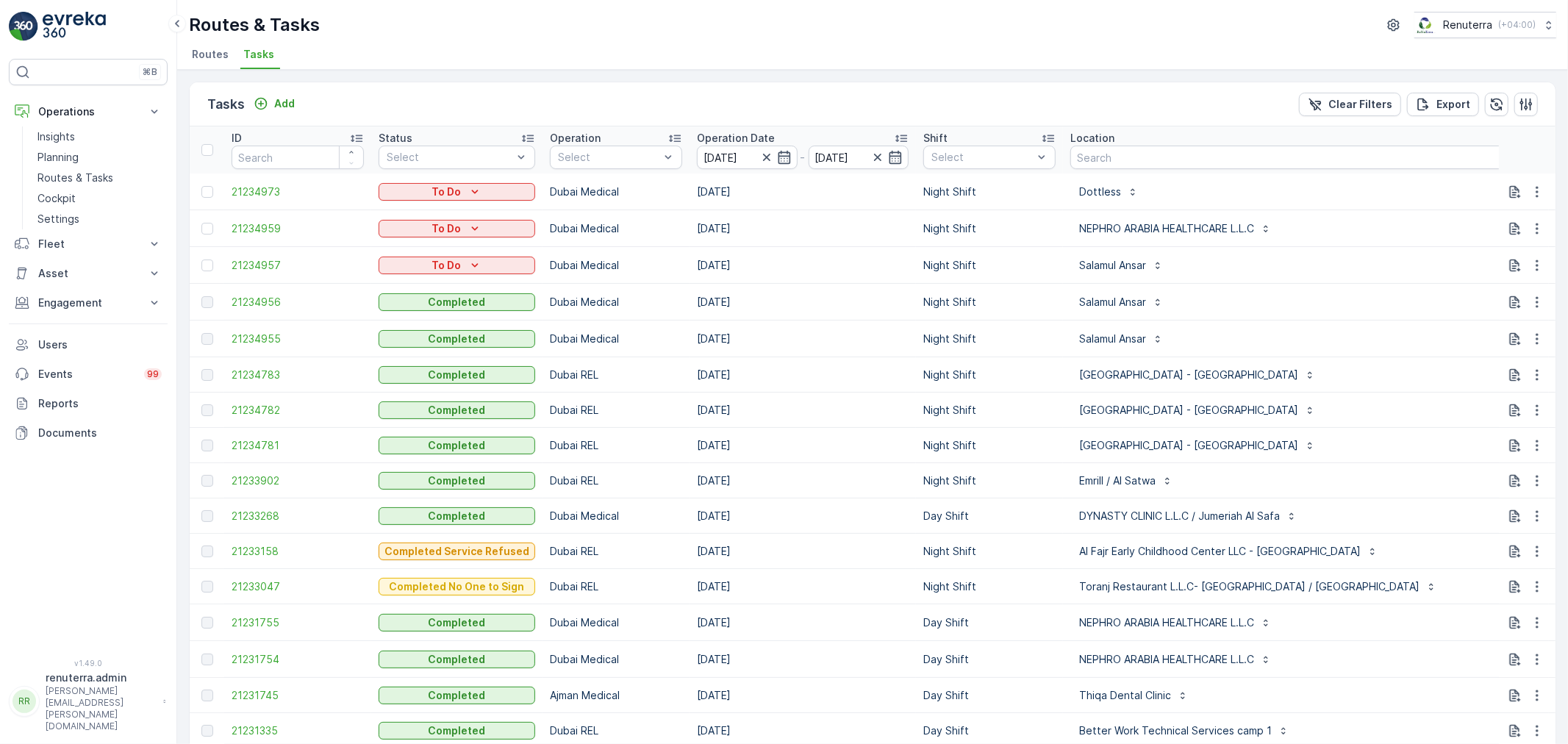
type input "4.2"
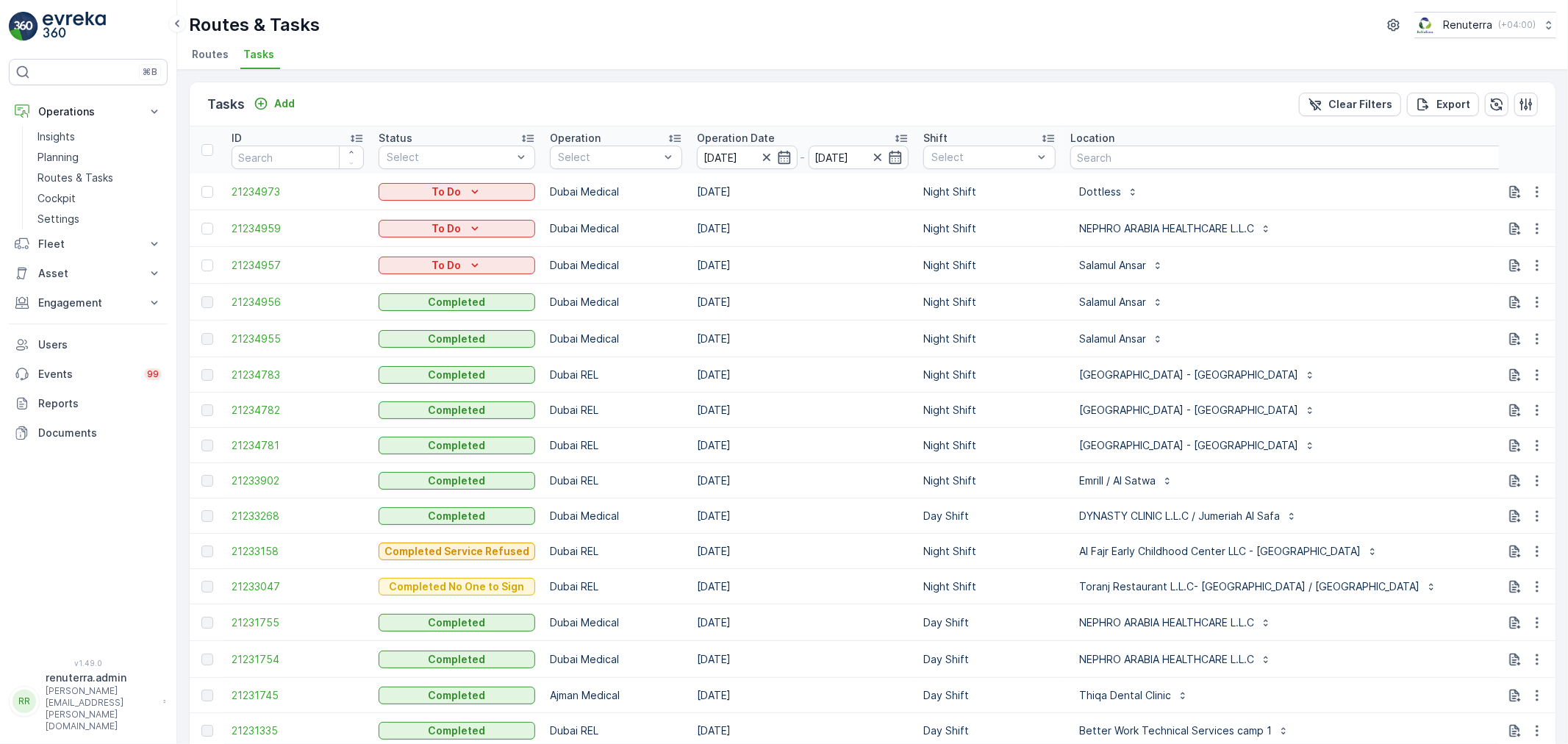
scroll to position [81, 0]
type Name "mohammed"
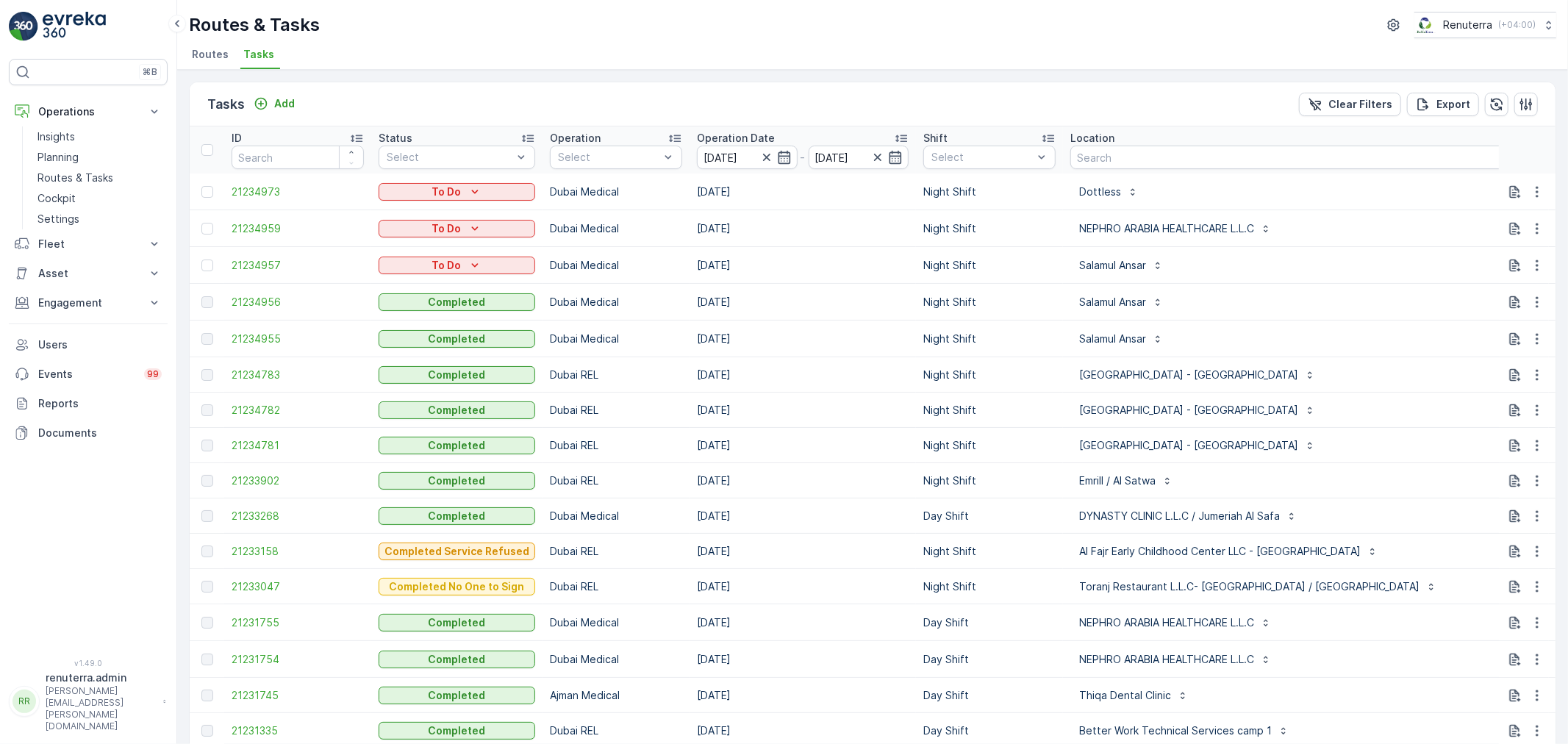
scroll to position [301, 0]
type input "0554746106"
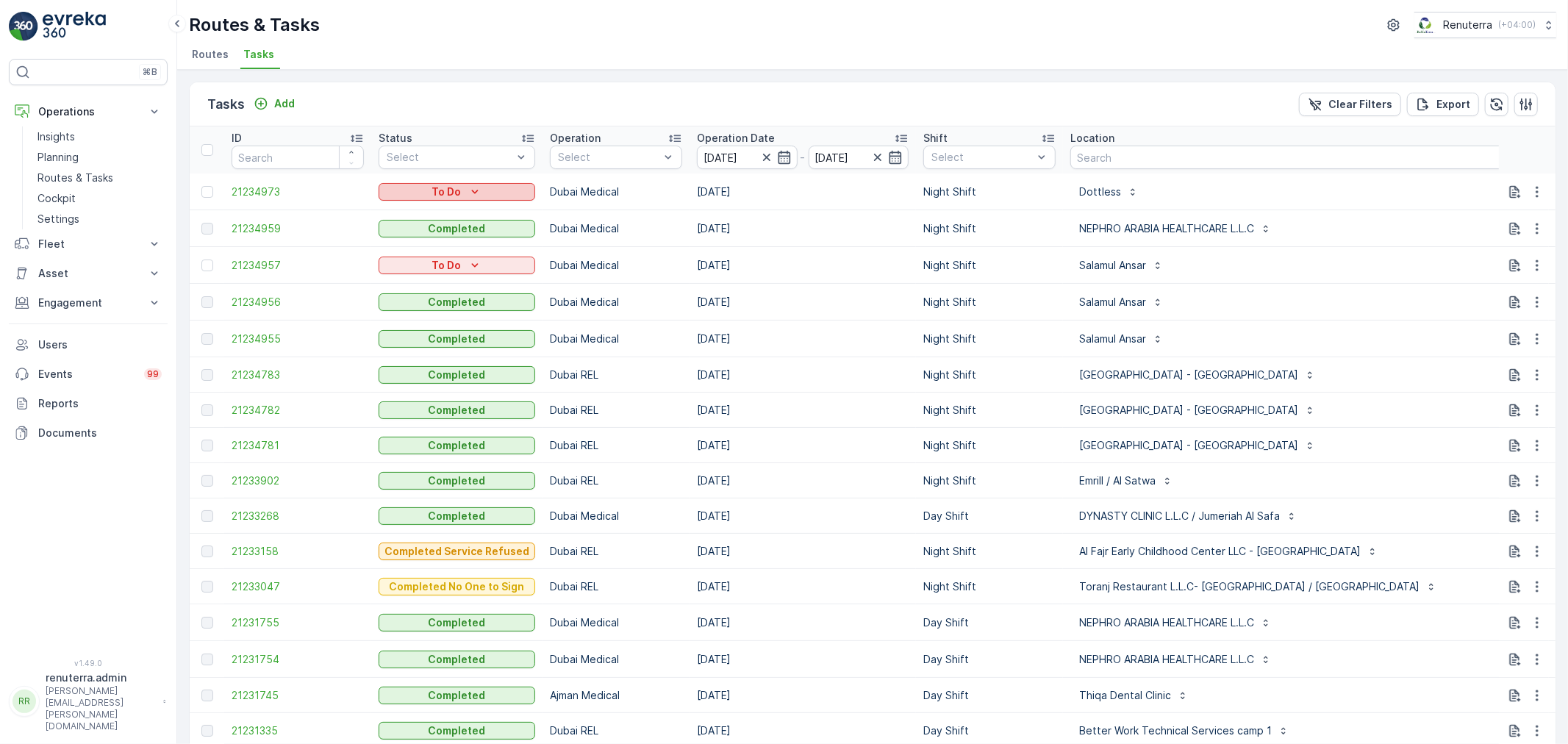
click at [446, 193] on p "To Do" at bounding box center [446, 191] width 29 height 15
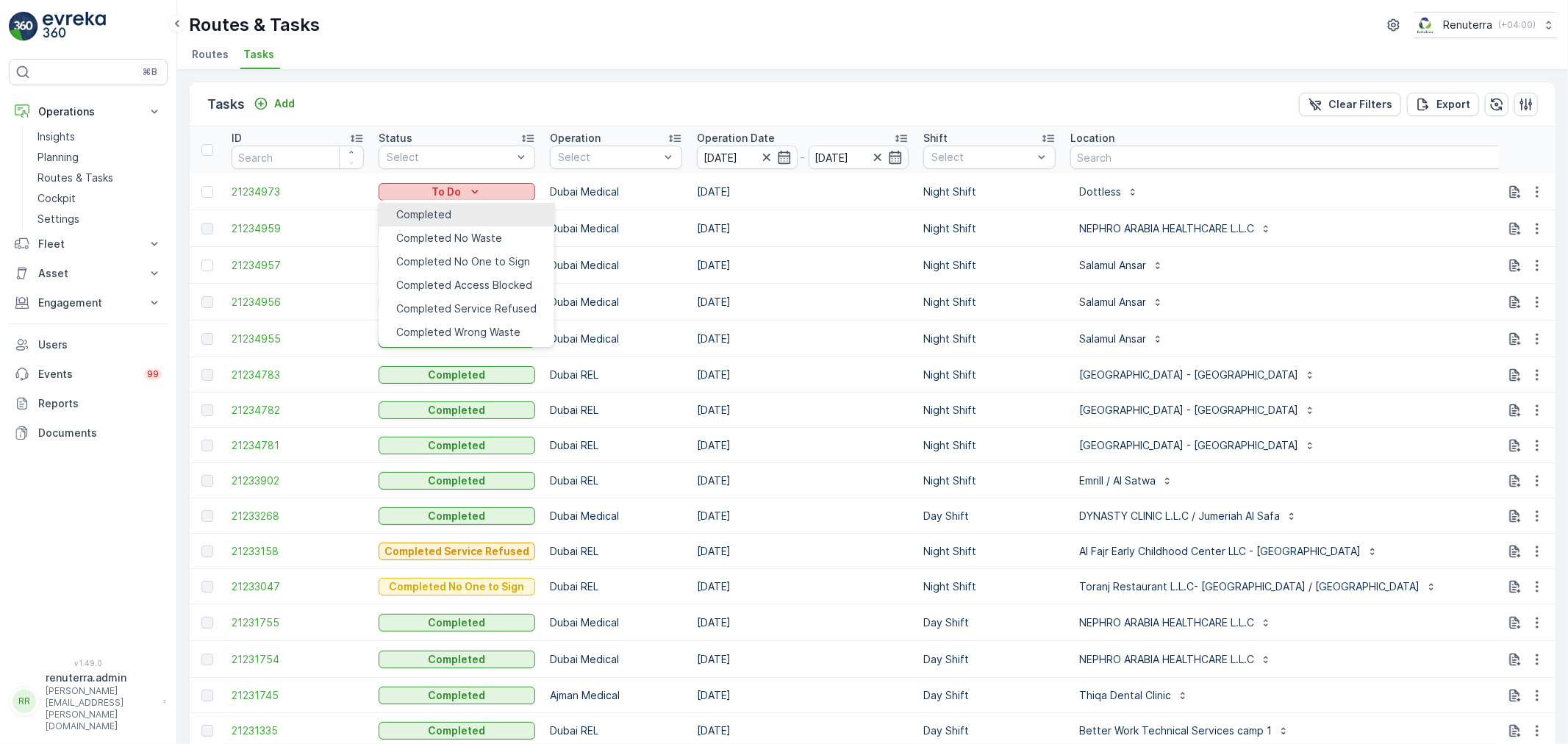
click at [451, 210] on div "Completed" at bounding box center [423, 214] width 55 height 15
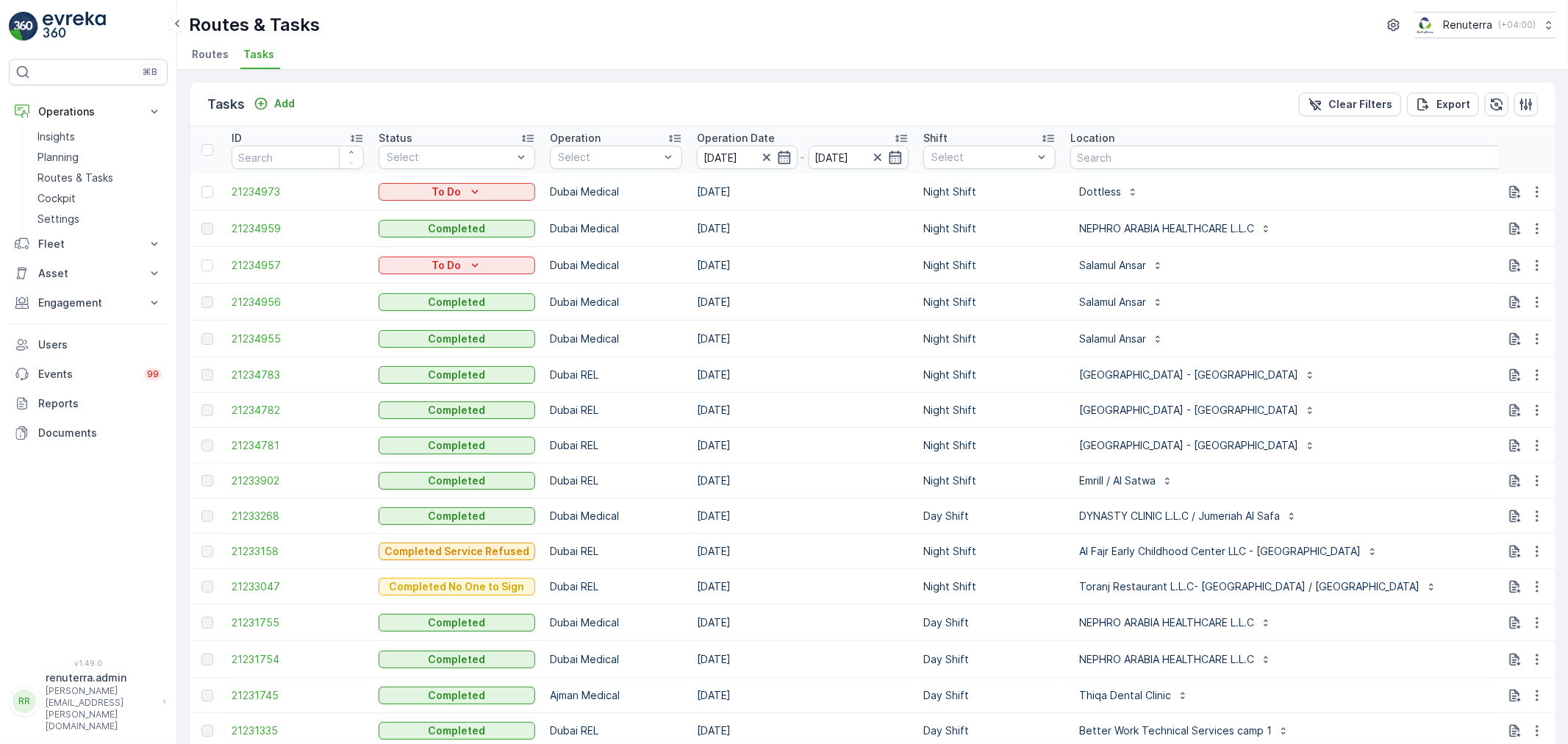
type Quantity "21"
type input "160"
drag, startPoint x: 1524, startPoint y: 248, endPoint x: 1514, endPoint y: 258, distance: 14.1
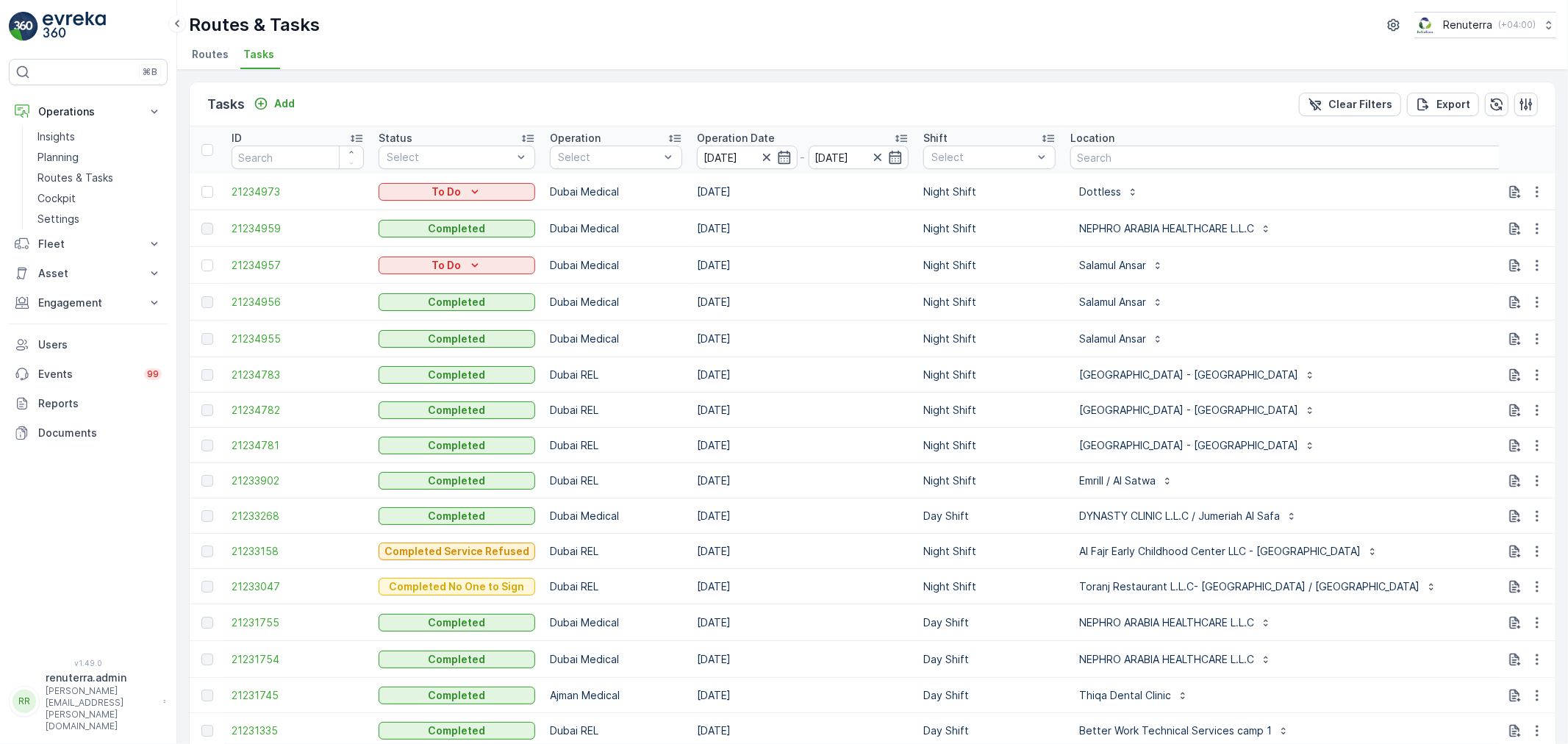
type Name "abin"
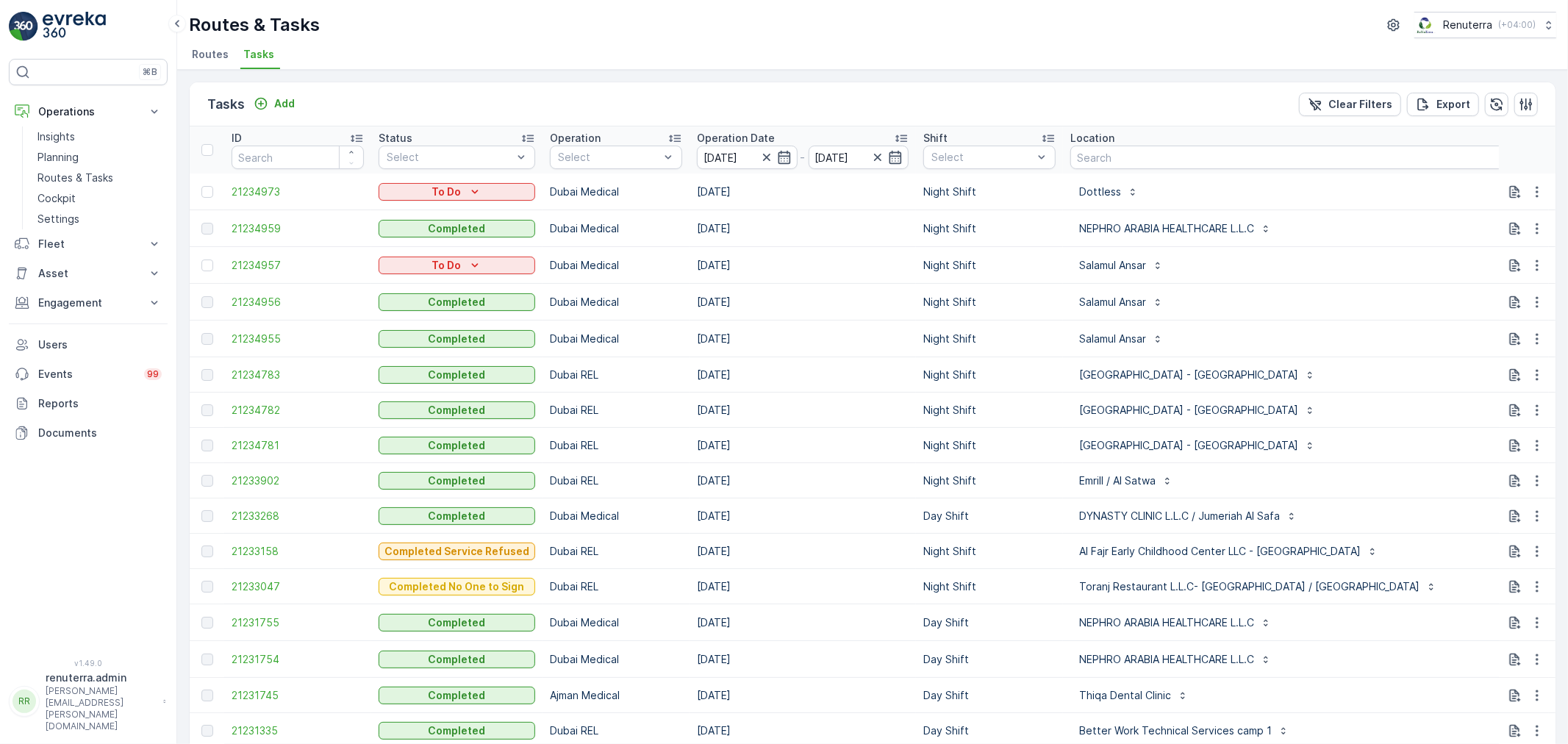
type input "0504740526"
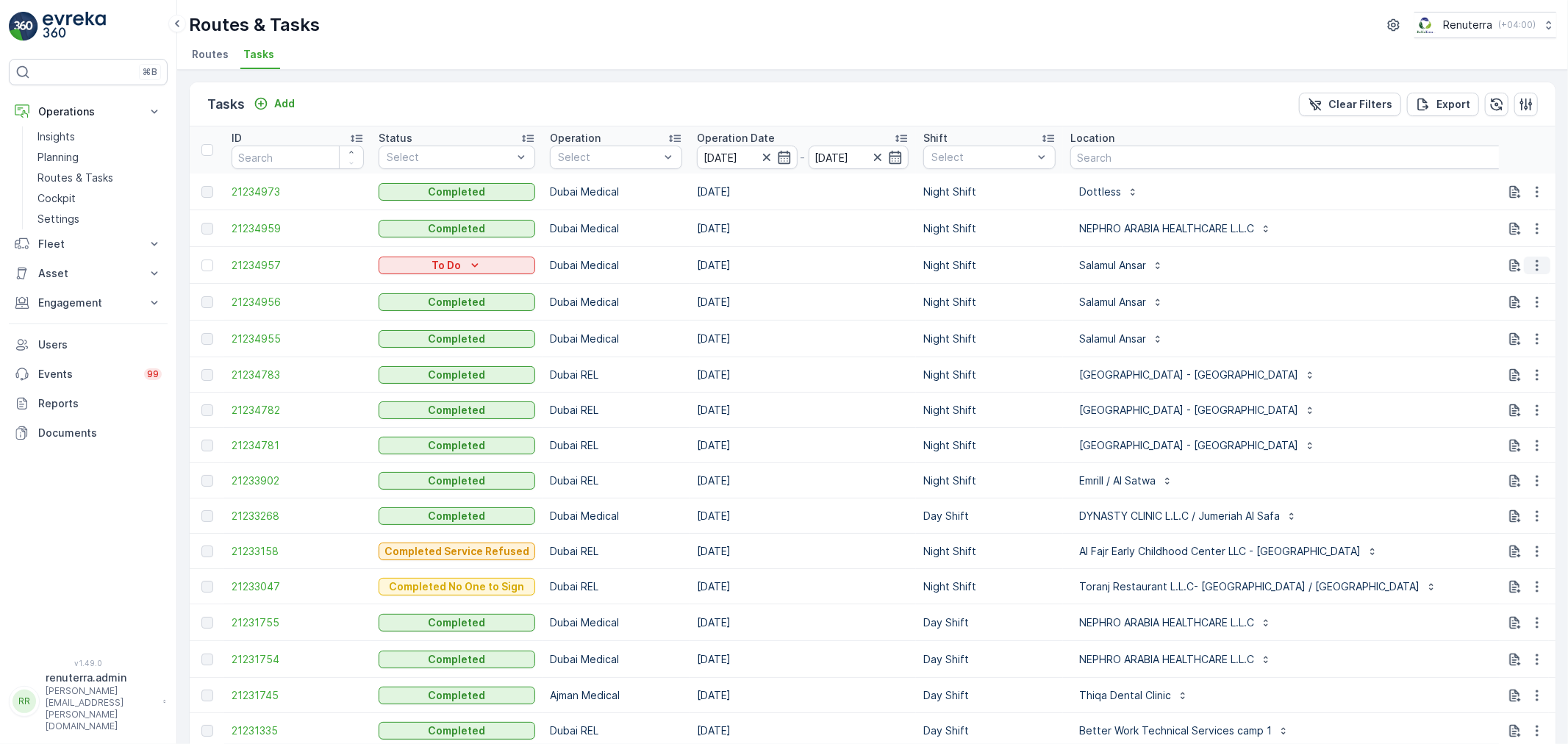
click at [1537, 267] on icon "button" at bounding box center [1537, 265] width 15 height 15
click at [1508, 377] on div "Delete" at bounding box center [1490, 382] width 36 height 13
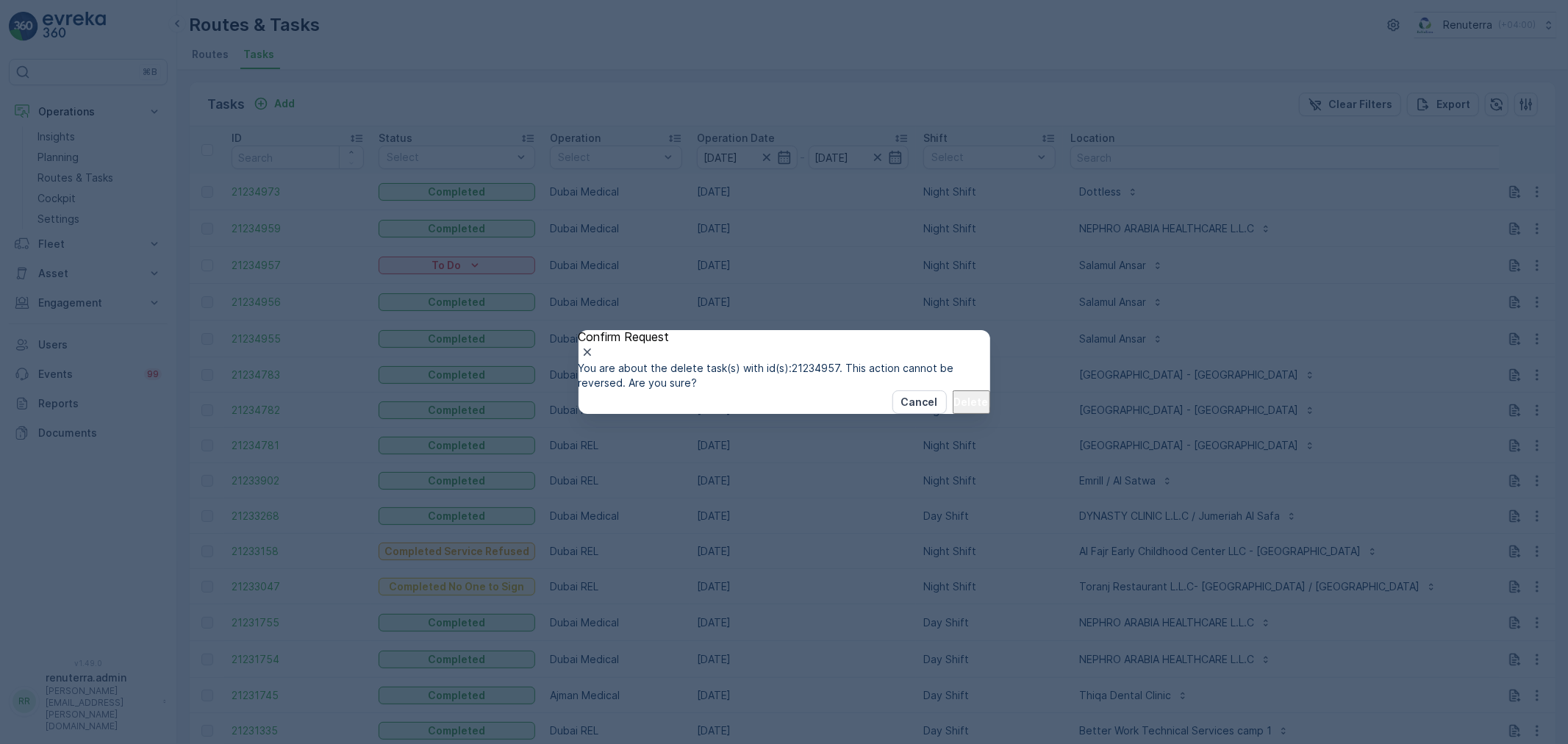
drag, startPoint x: 954, startPoint y: 413, endPoint x: 954, endPoint y: 427, distance: 14.0
click at [954, 413] on div "Cancel Delete" at bounding box center [784, 402] width 412 height 24
click at [954, 410] on p "Delete" at bounding box center [971, 402] width 35 height 15
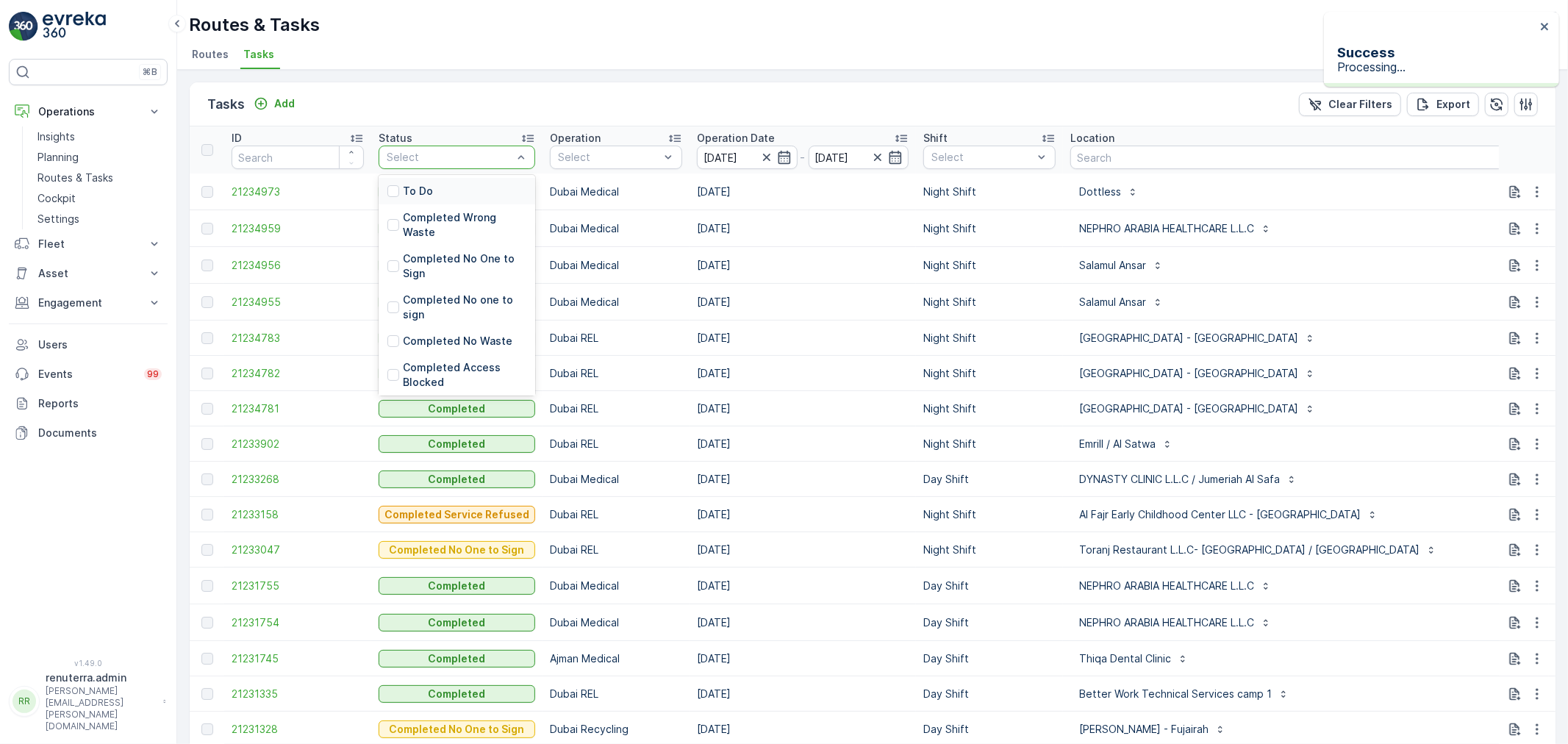
click at [459, 160] on div at bounding box center [450, 156] width 129 height 12
click at [454, 189] on div "To Do" at bounding box center [456, 191] width 156 height 26
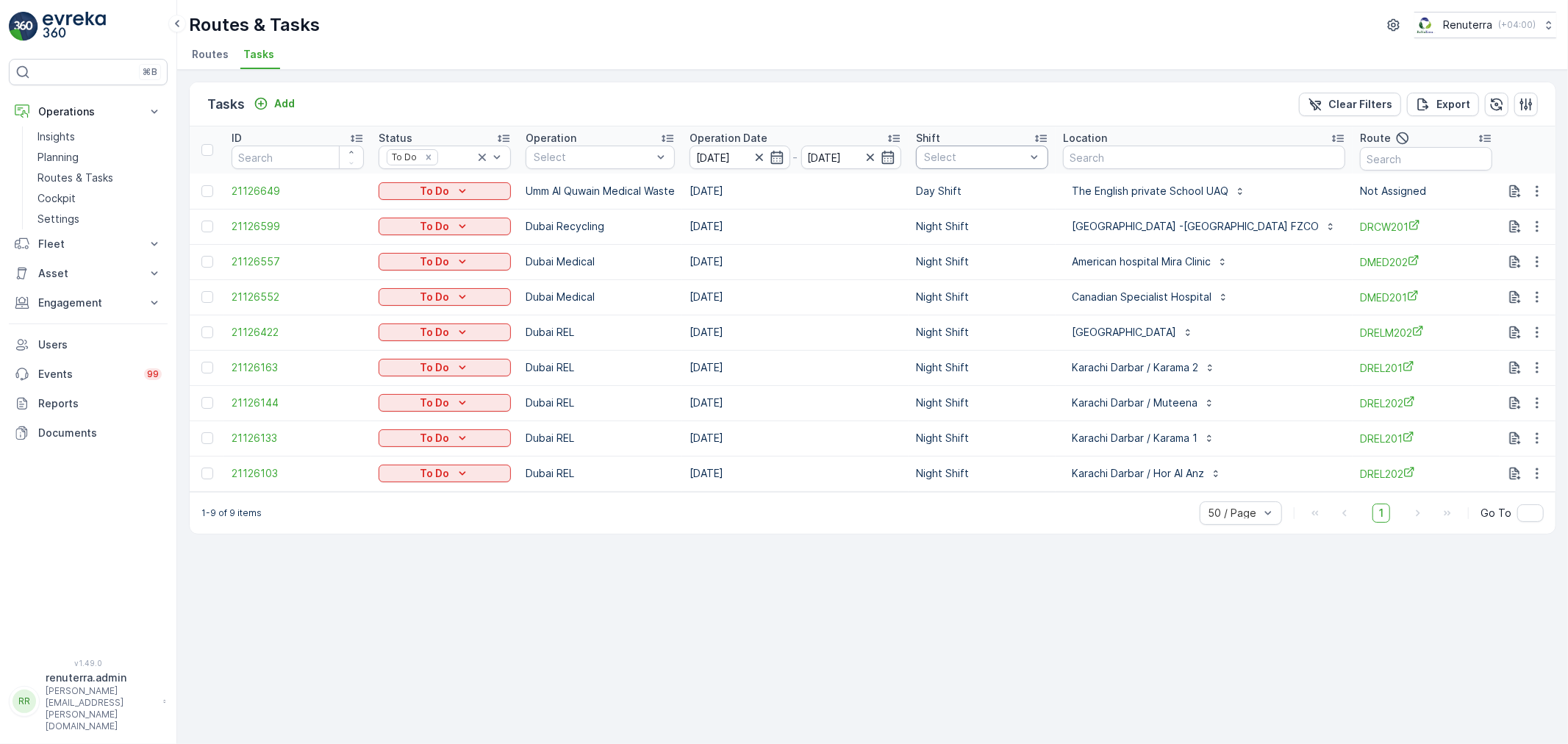
click at [963, 160] on div at bounding box center [974, 156] width 104 height 12
click at [956, 265] on p "Night Shift" at bounding box center [967, 264] width 54 height 15
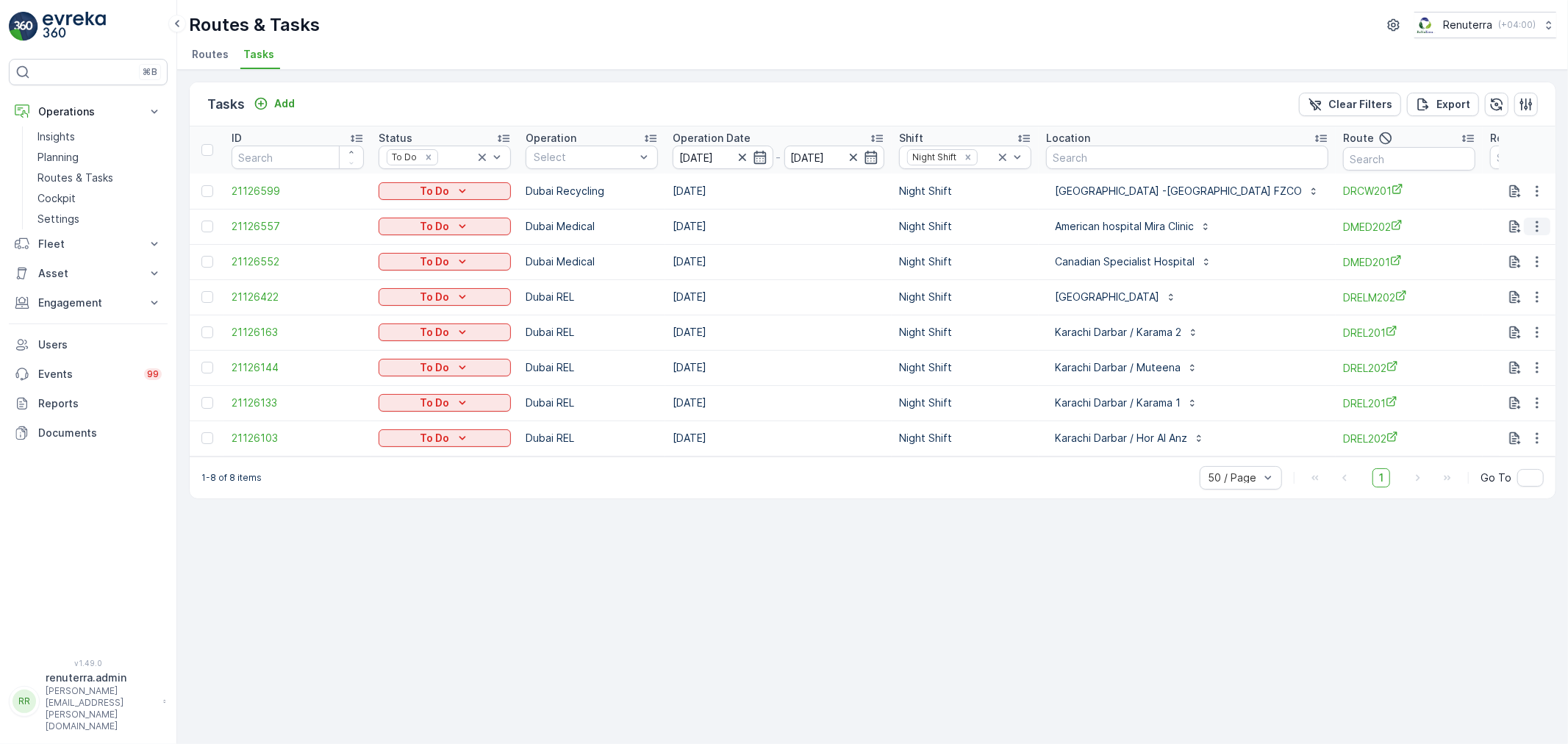
click at [1533, 229] on icon "button" at bounding box center [1537, 226] width 15 height 15
click at [1508, 337] on div "Delete" at bounding box center [1490, 342] width 36 height 13
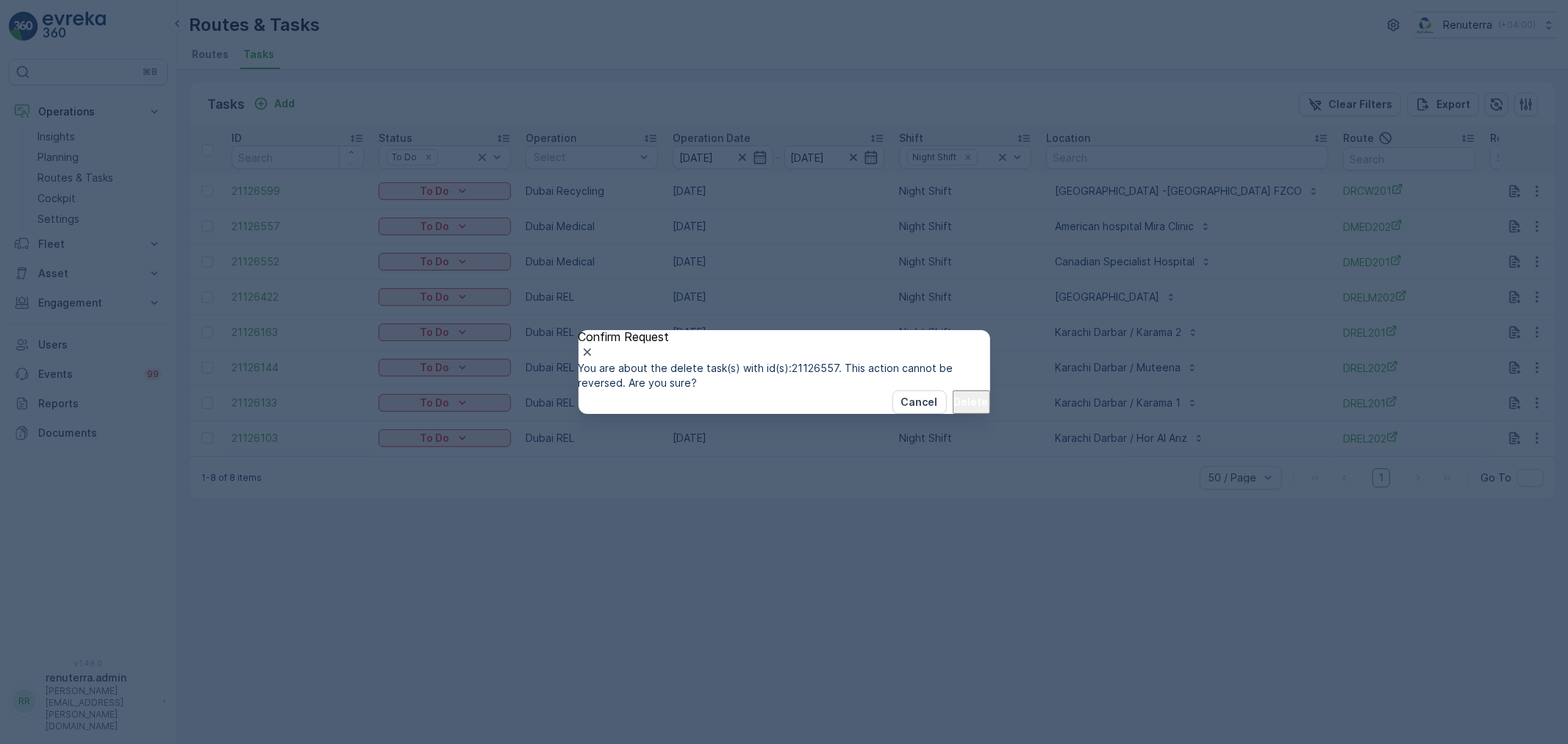
click at [953, 413] on button "Delete" at bounding box center [971, 402] width 38 height 24
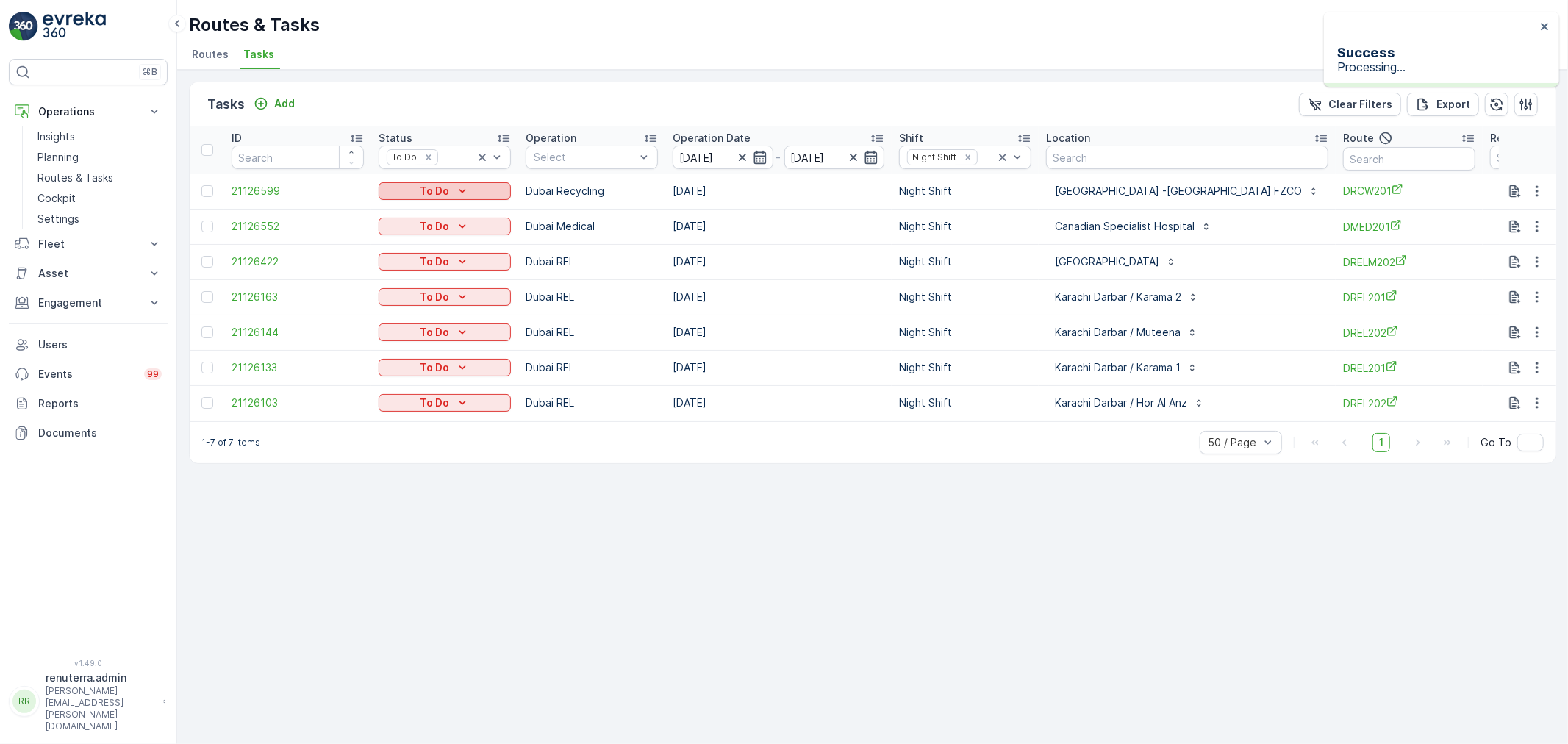
click at [440, 191] on p "To Do" at bounding box center [434, 191] width 29 height 15
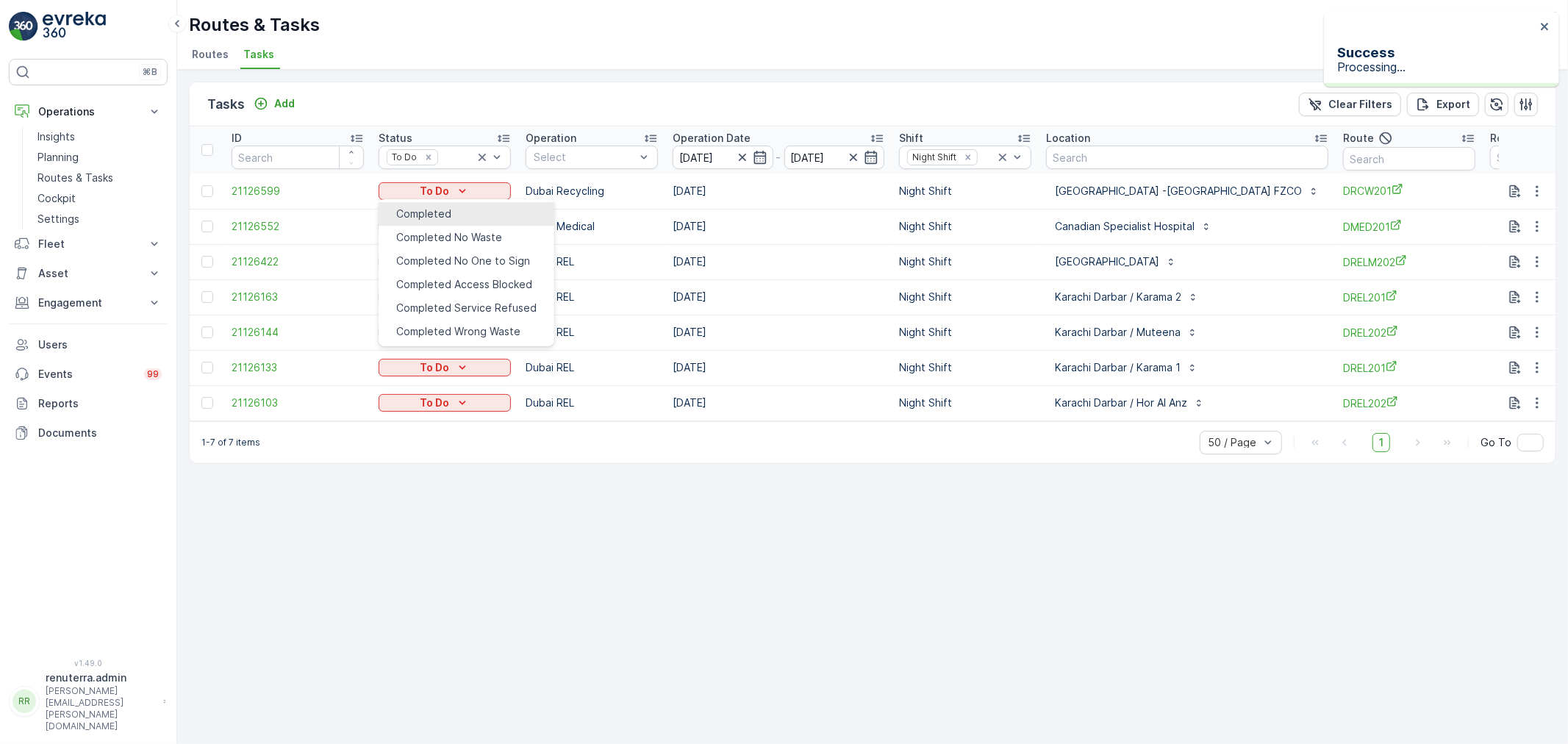
click at [451, 211] on div "Completed" at bounding box center [423, 213] width 55 height 15
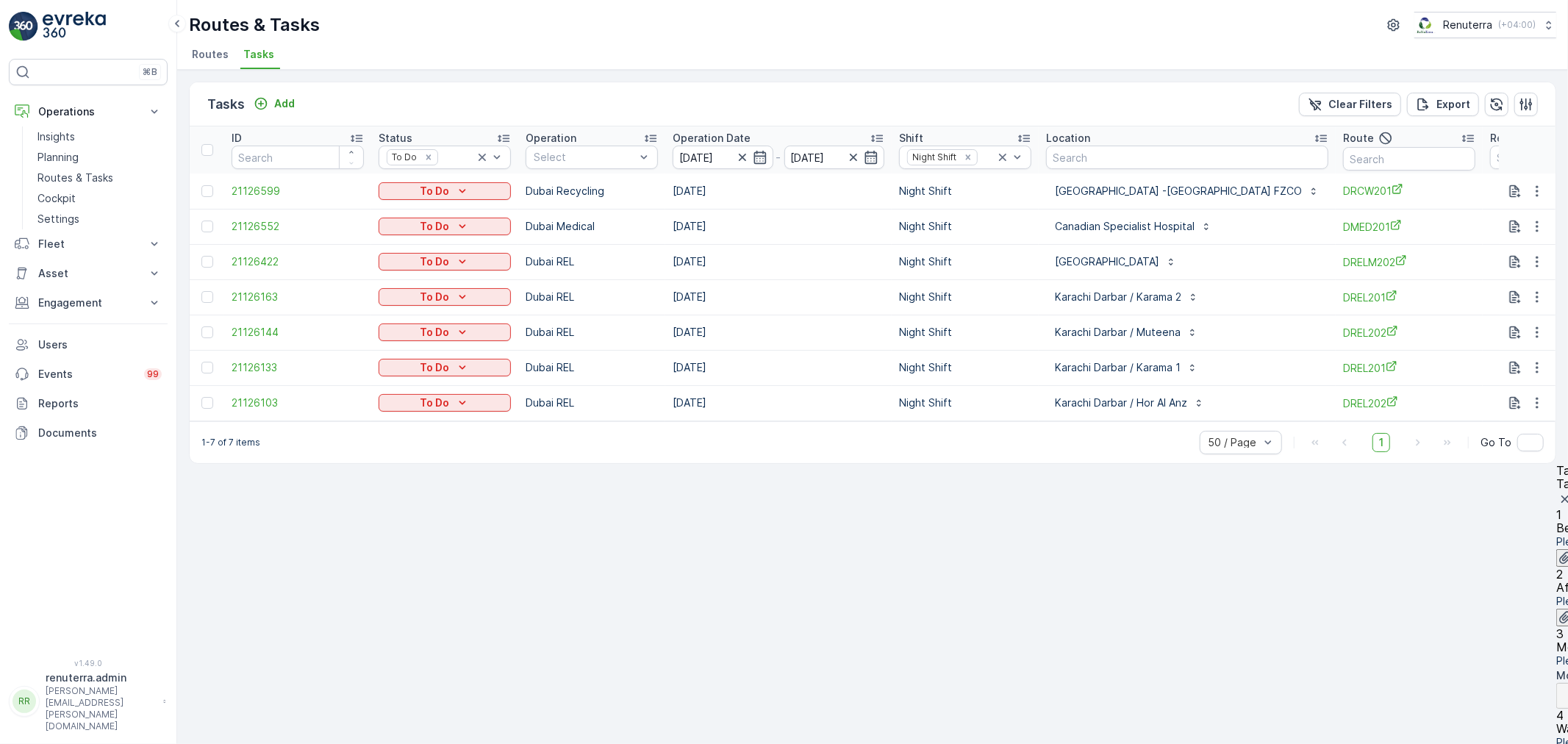
click at [1567, 551] on p "Upload" at bounding box center [1596, 558] width 37 height 15
click at [1567, 678] on p "Upload" at bounding box center [1596, 685] width 37 height 15
click at [1567, 551] on p "Upload" at bounding box center [1596, 558] width 37 height 15
click at [1556, 568] on img at bounding box center [1577, 587] width 44 height 38
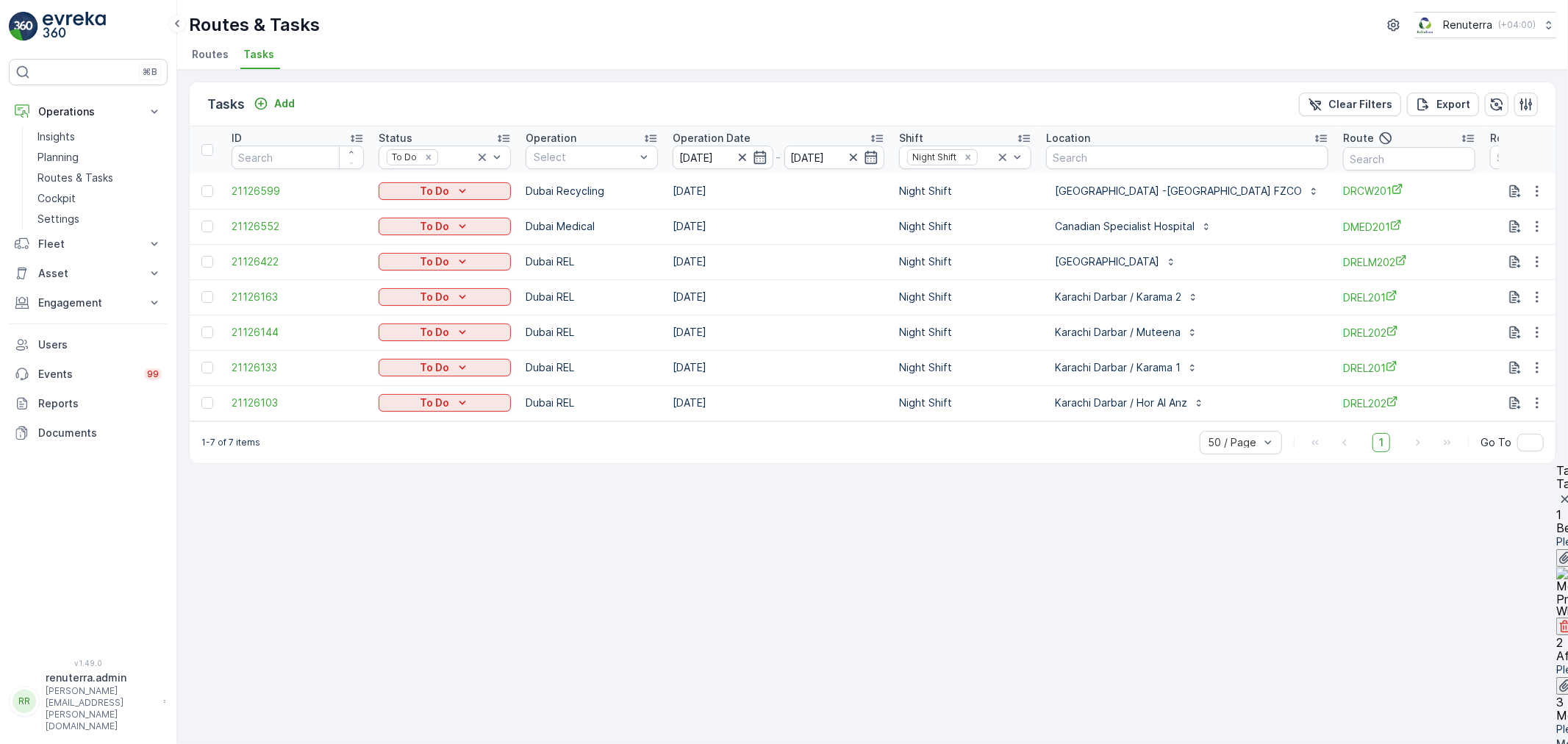
click at [1557, 619] on icon "button" at bounding box center [1564, 626] width 15 height 15
click at [1567, 551] on p "Upload" at bounding box center [1596, 558] width 37 height 15
click at [1556, 549] on button "Upload" at bounding box center [1586, 558] width 61 height 18
click at [1567, 743] on p "Upload" at bounding box center [1596, 753] width 37 height 15
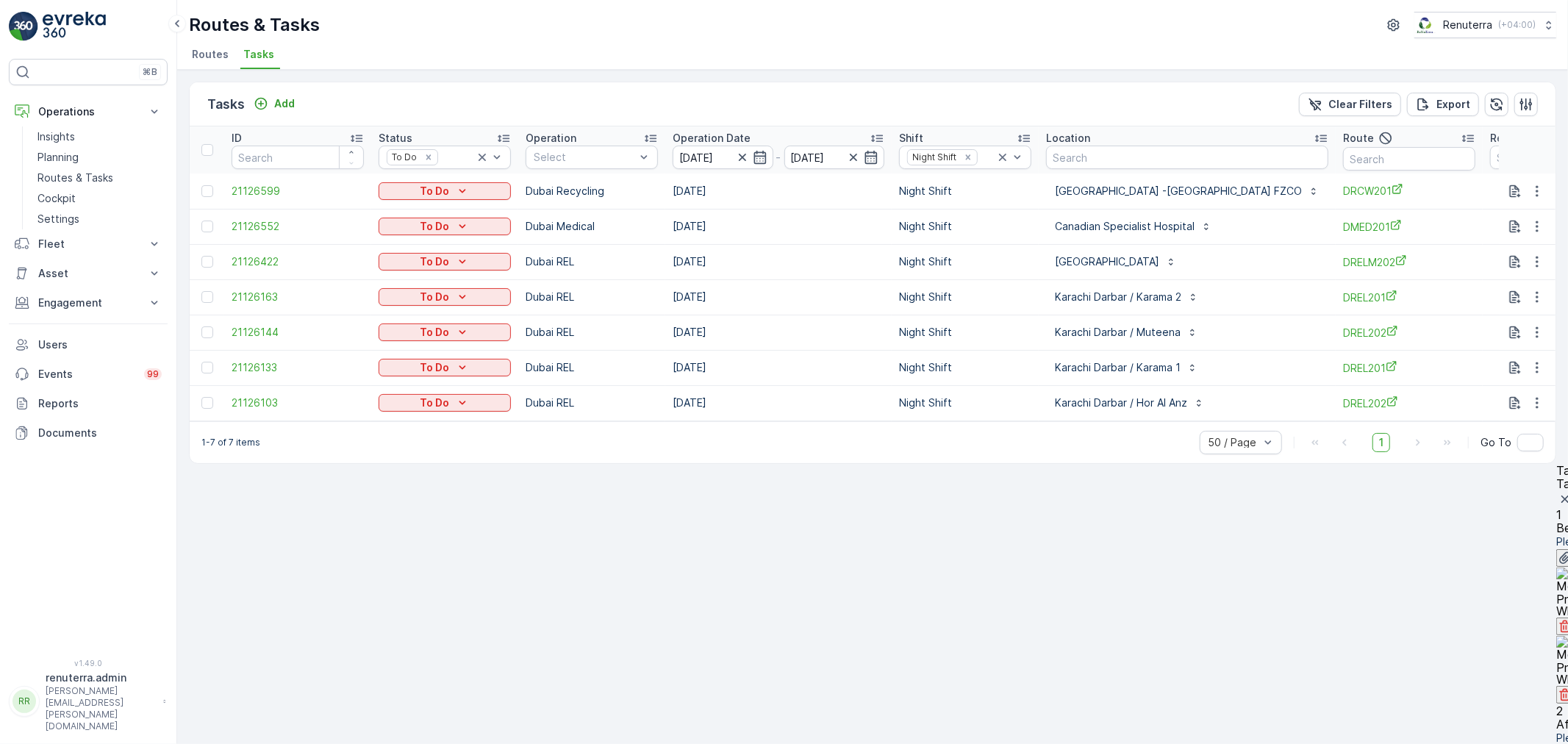
type input "0"
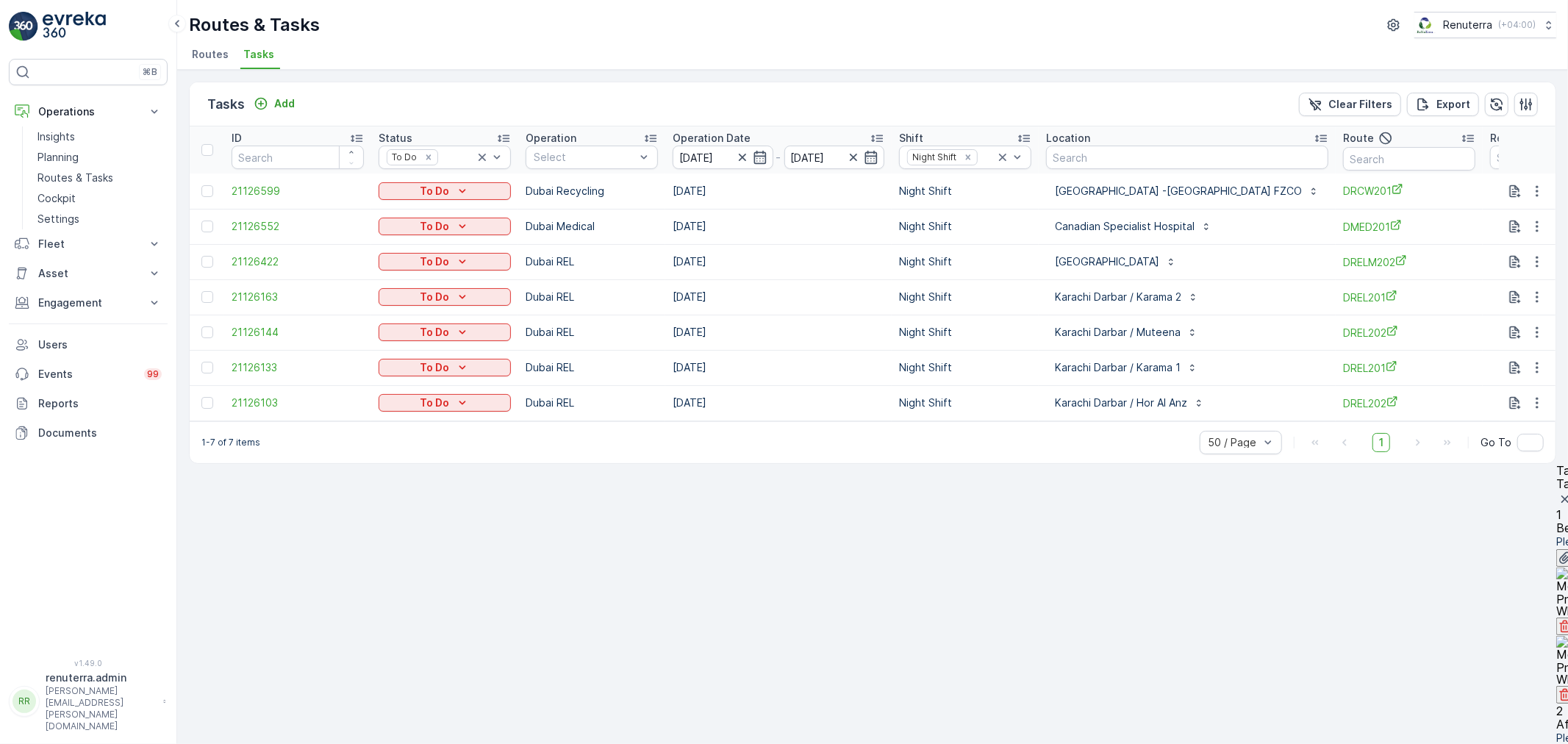
scroll to position [211, 0]
type Quantity "5"
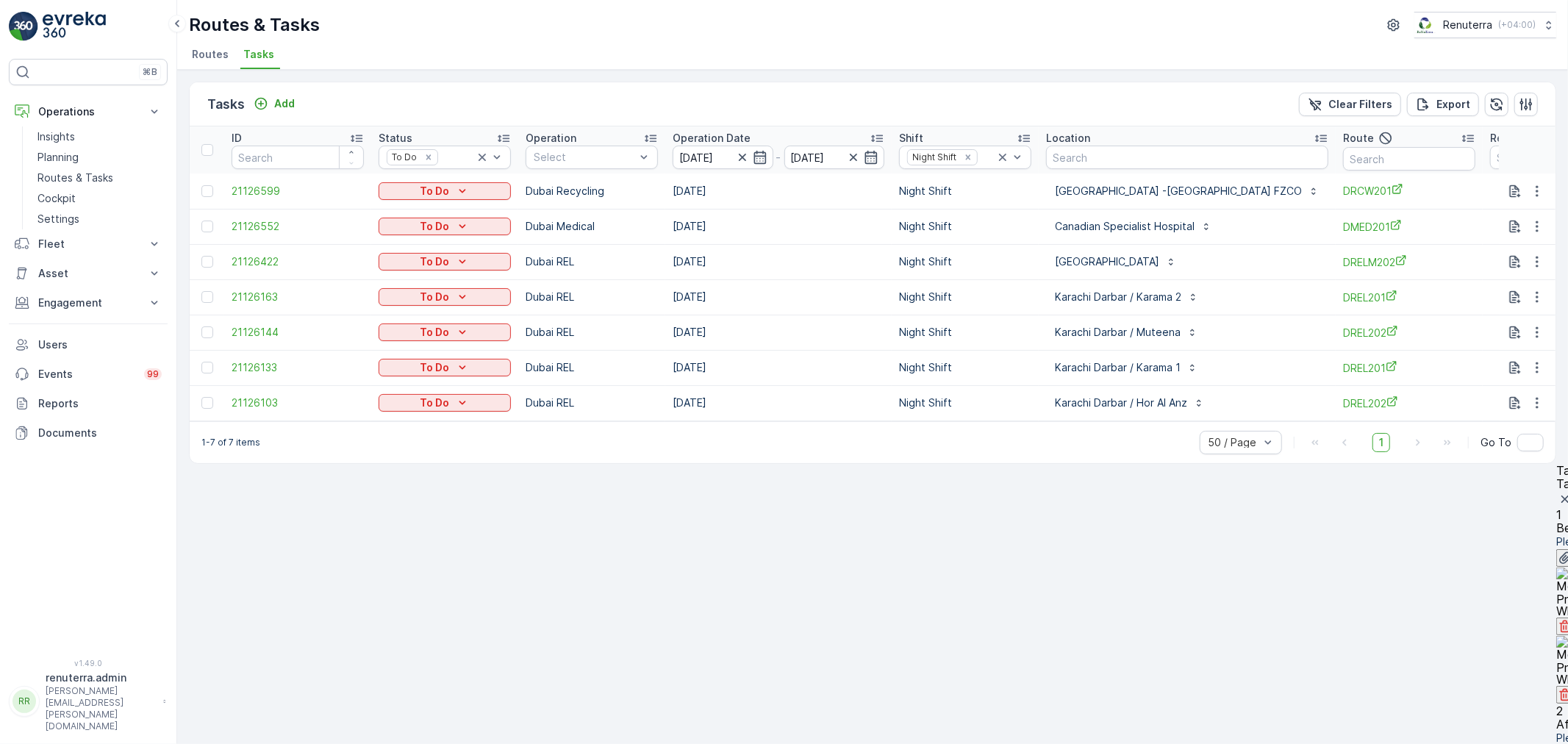
type input "250"
drag, startPoint x: 1438, startPoint y: 416, endPoint x: 1428, endPoint y: 436, distance: 22.4
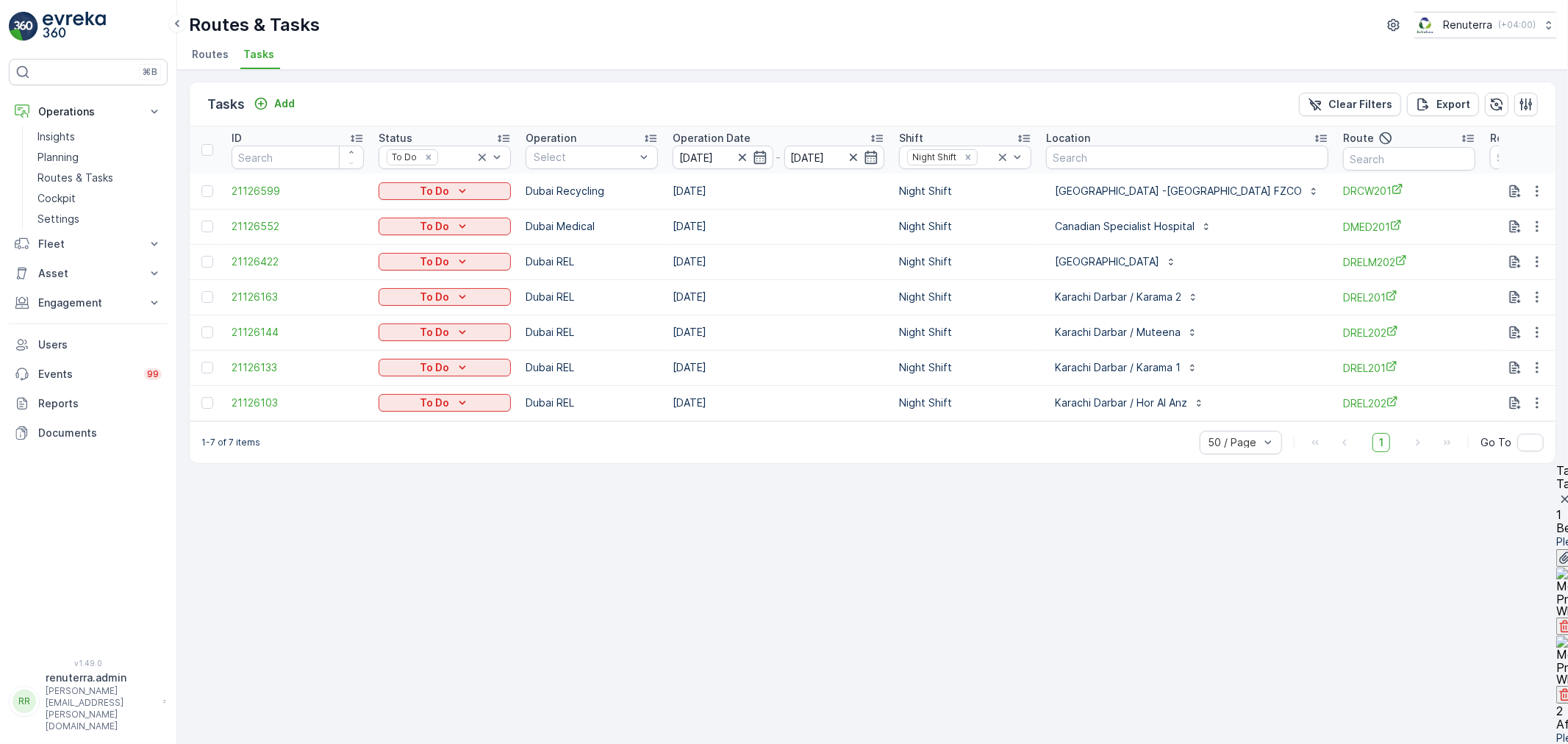
type Quantity "6"
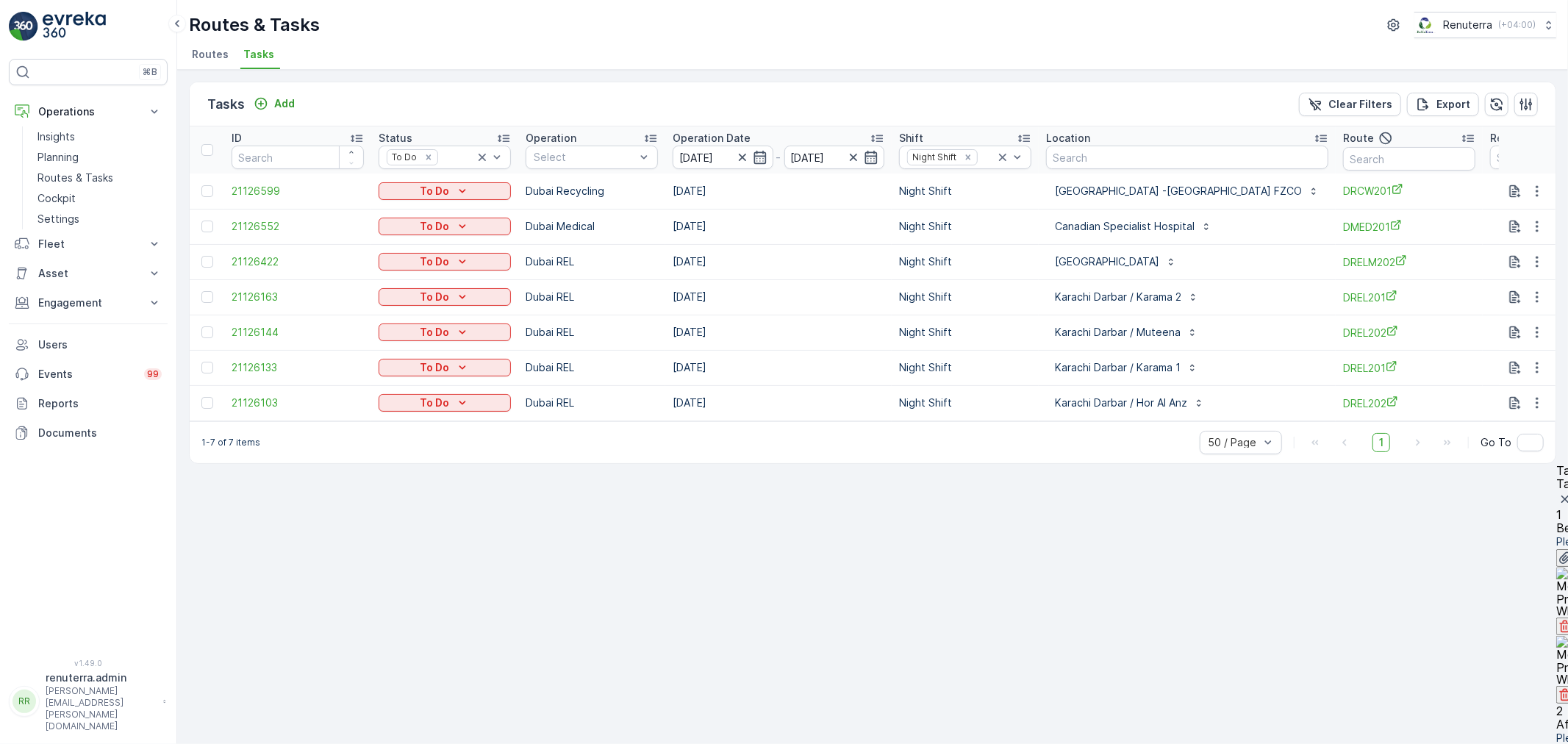
type input "280"
drag, startPoint x: 1378, startPoint y: 426, endPoint x: 1385, endPoint y: 430, distance: 8.1
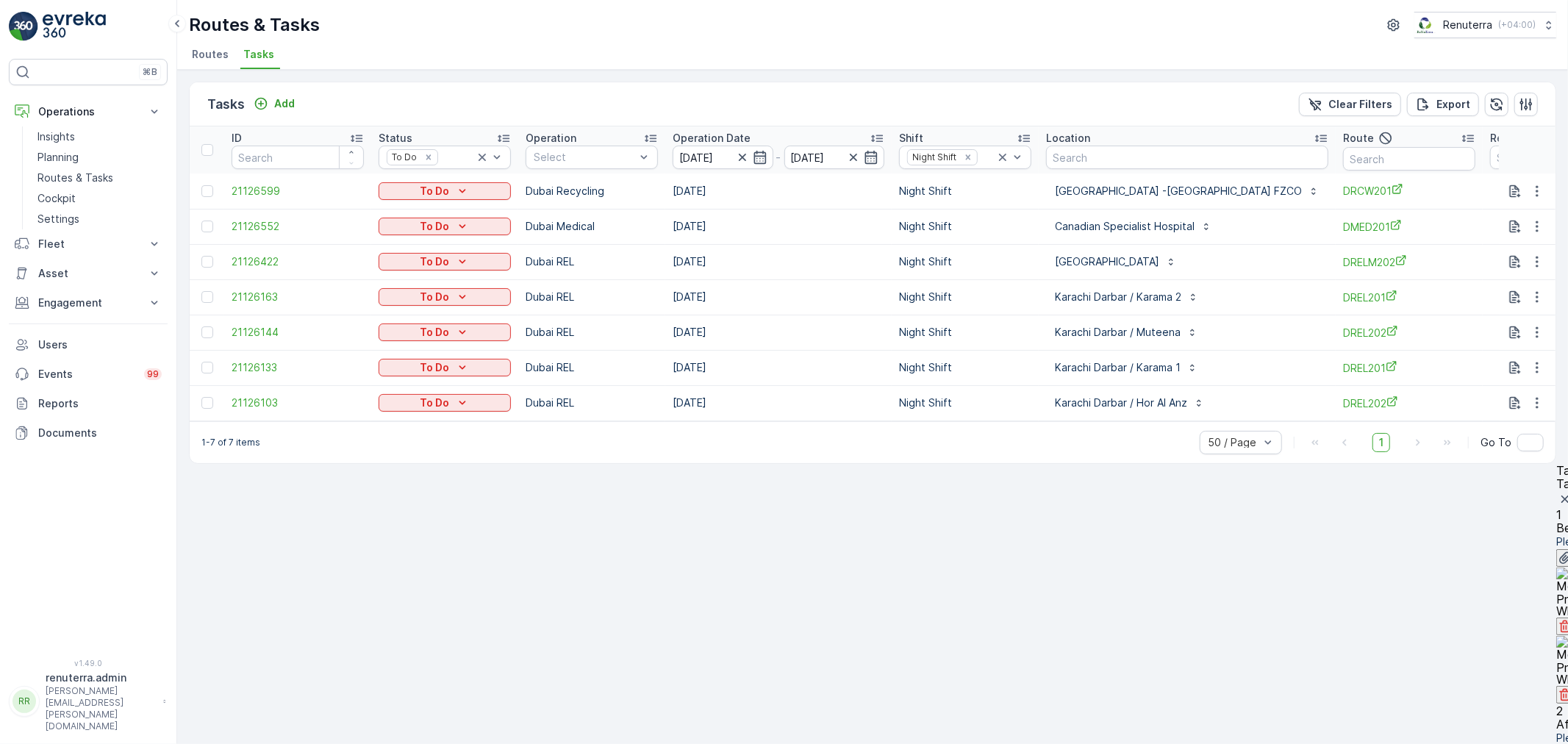
type Quantity "3"
drag, startPoint x: 1472, startPoint y: 476, endPoint x: 1458, endPoint y: 476, distance: 14.0
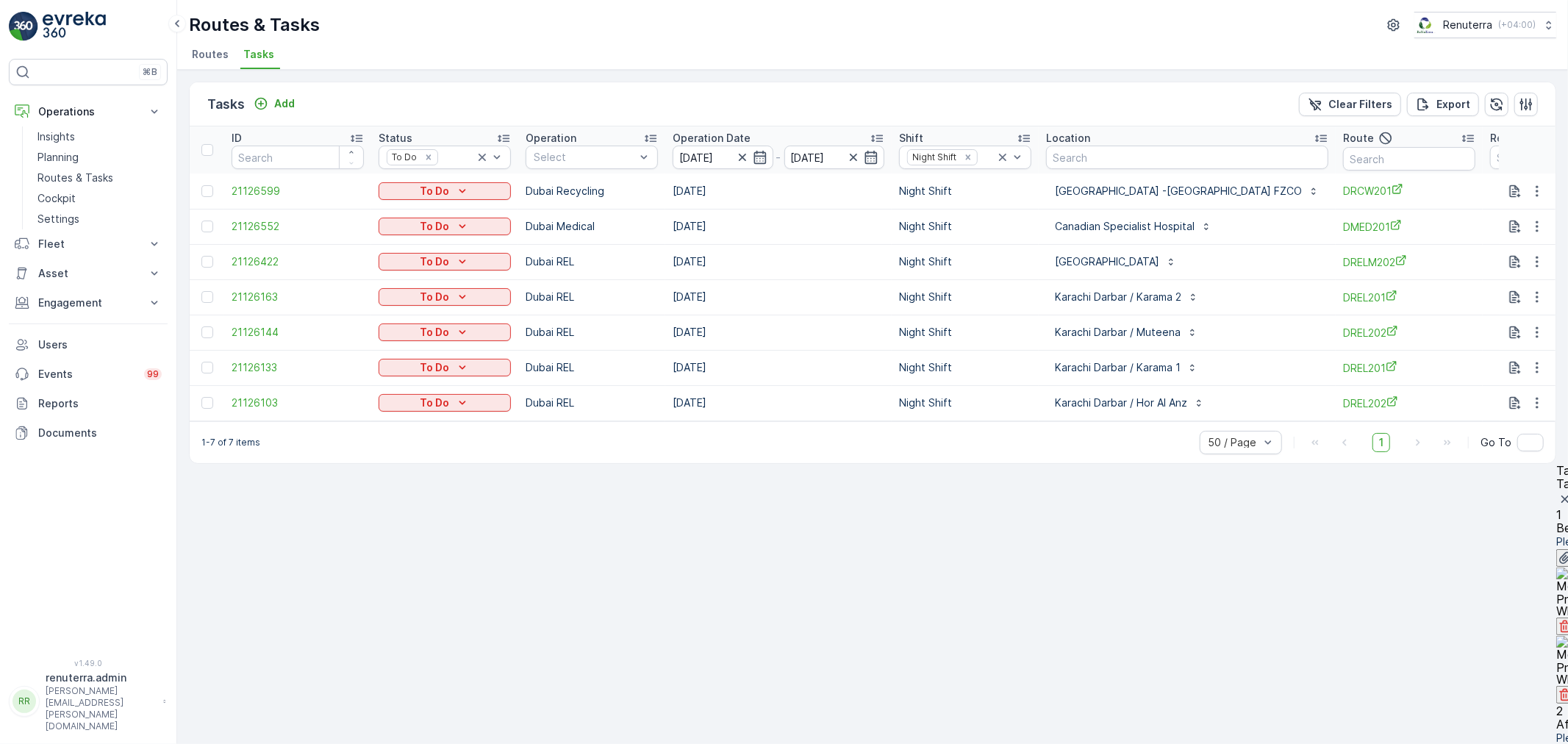
type input "20"
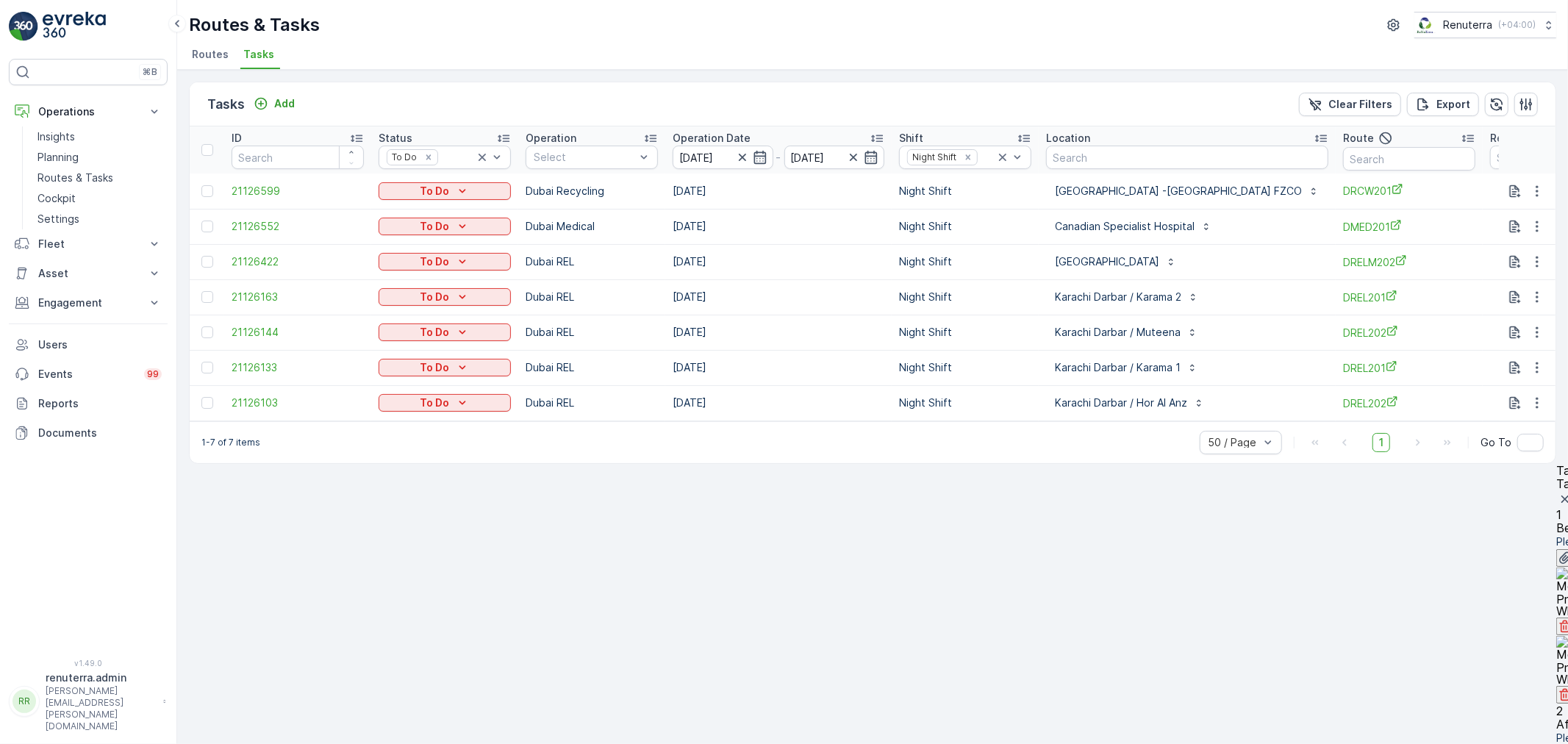
scroll to position [292, 0]
type Quantity "4"
type input "45"
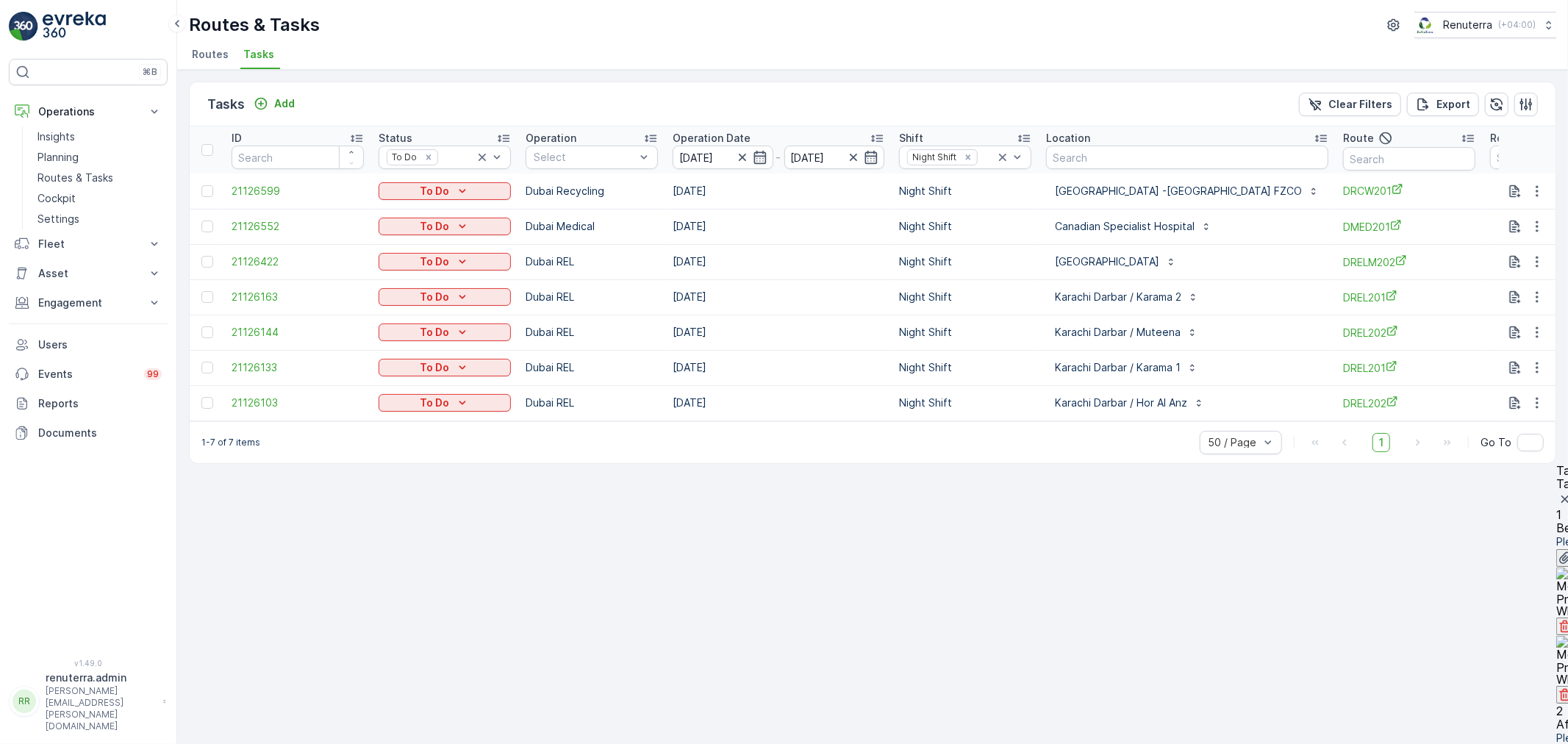
type Quantity "12"
type input "2"
type input "120"
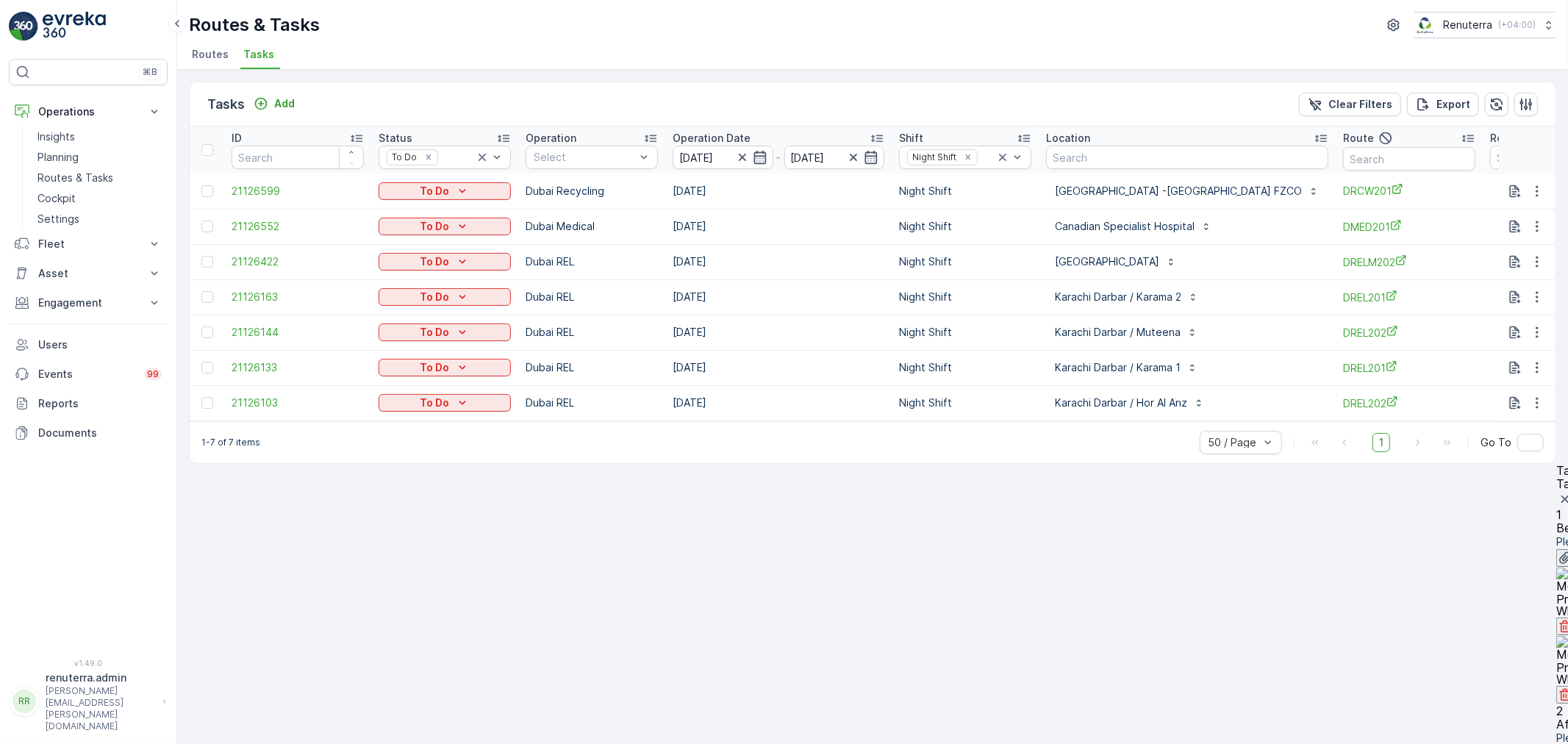
click at [489, 194] on div "To Do" at bounding box center [444, 191] width 120 height 15
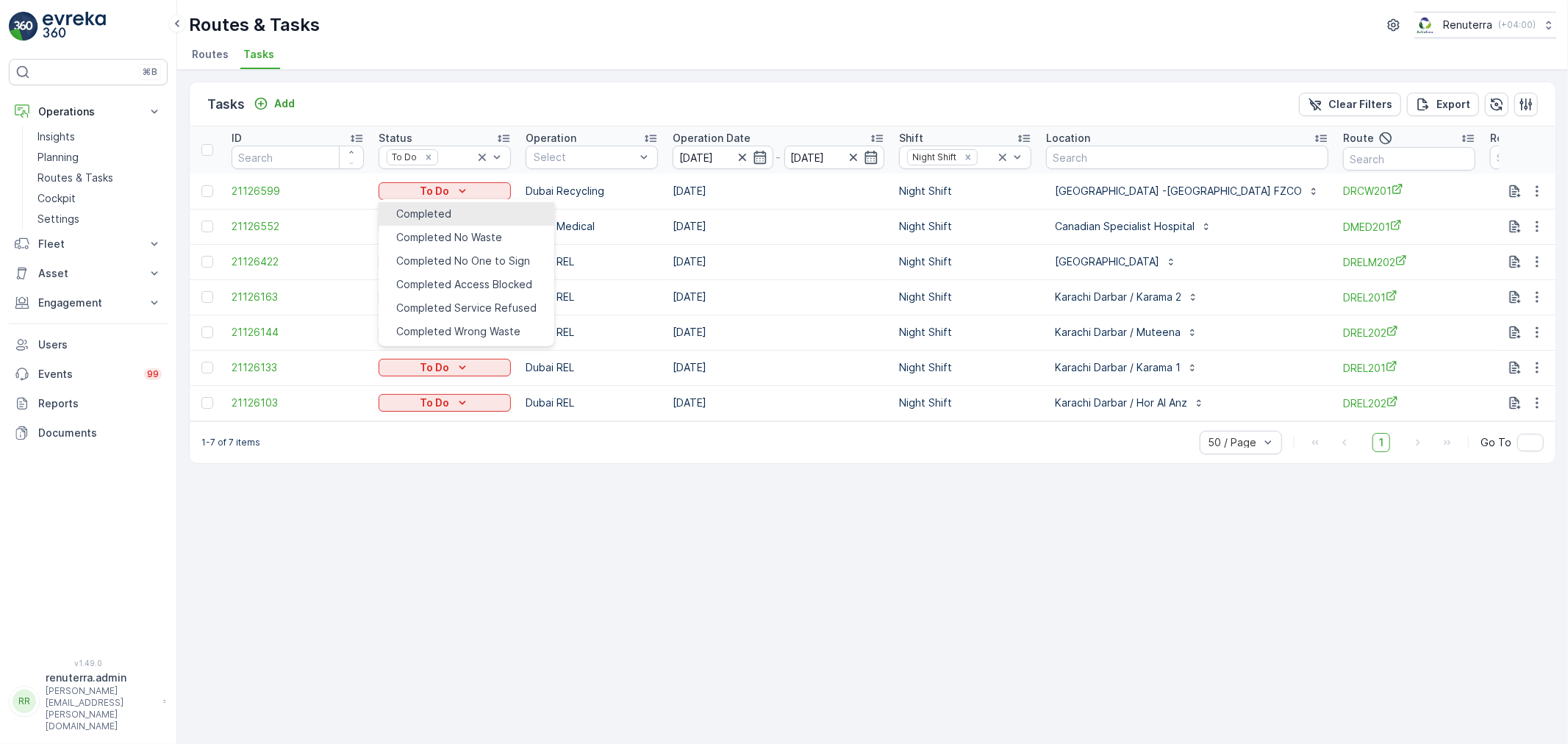
click at [451, 207] on div "Completed" at bounding box center [423, 213] width 55 height 15
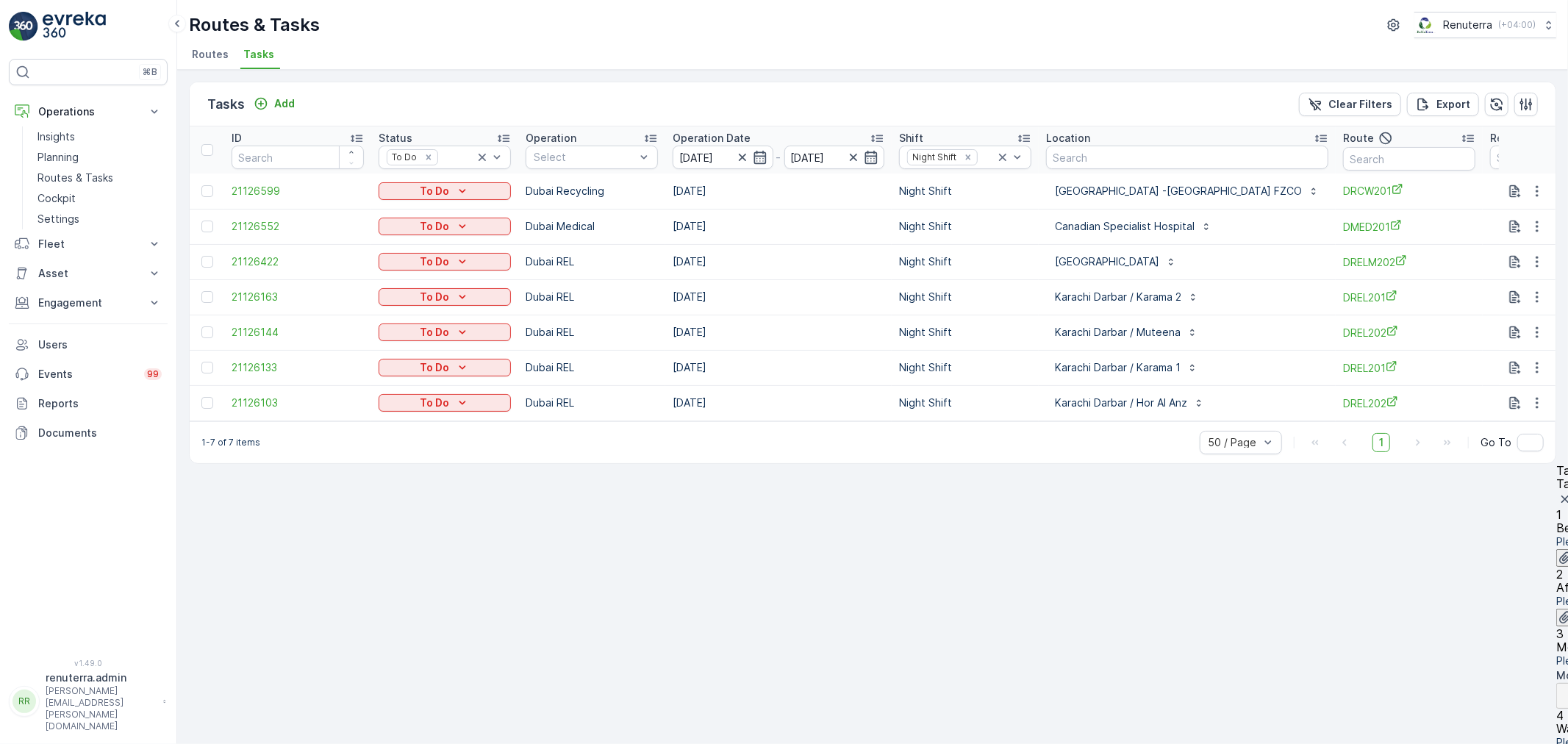
click at [1567, 551] on p "Upload" at bounding box center [1596, 558] width 37 height 15
click at [1556, 743] on button "Upload" at bounding box center [1586, 754] width 61 height 18
click at [1567, 743] on p "Upload" at bounding box center [1596, 753] width 37 height 15
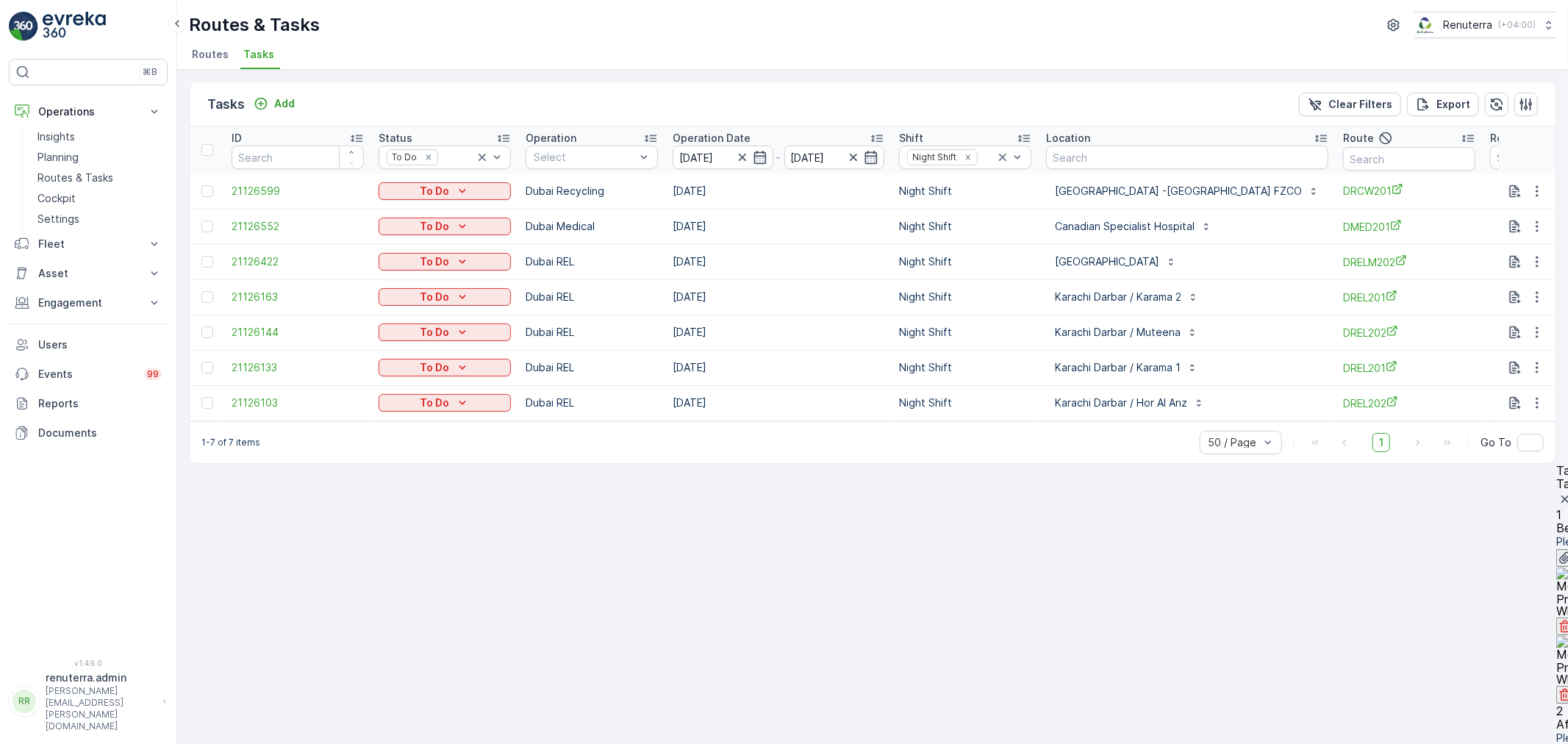
scroll to position [149, 0]
type input "0"
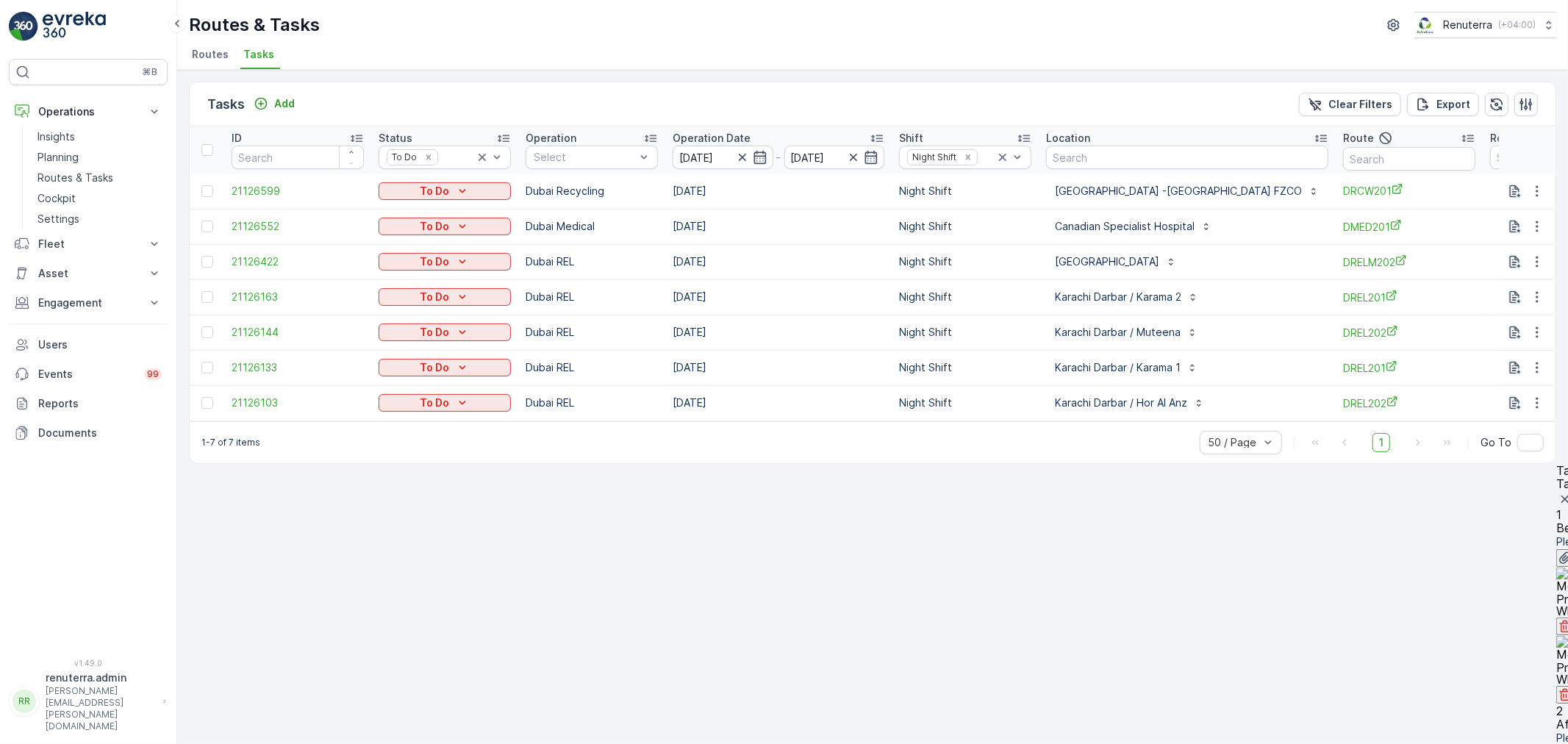
type Quantity "7"
type input "250"
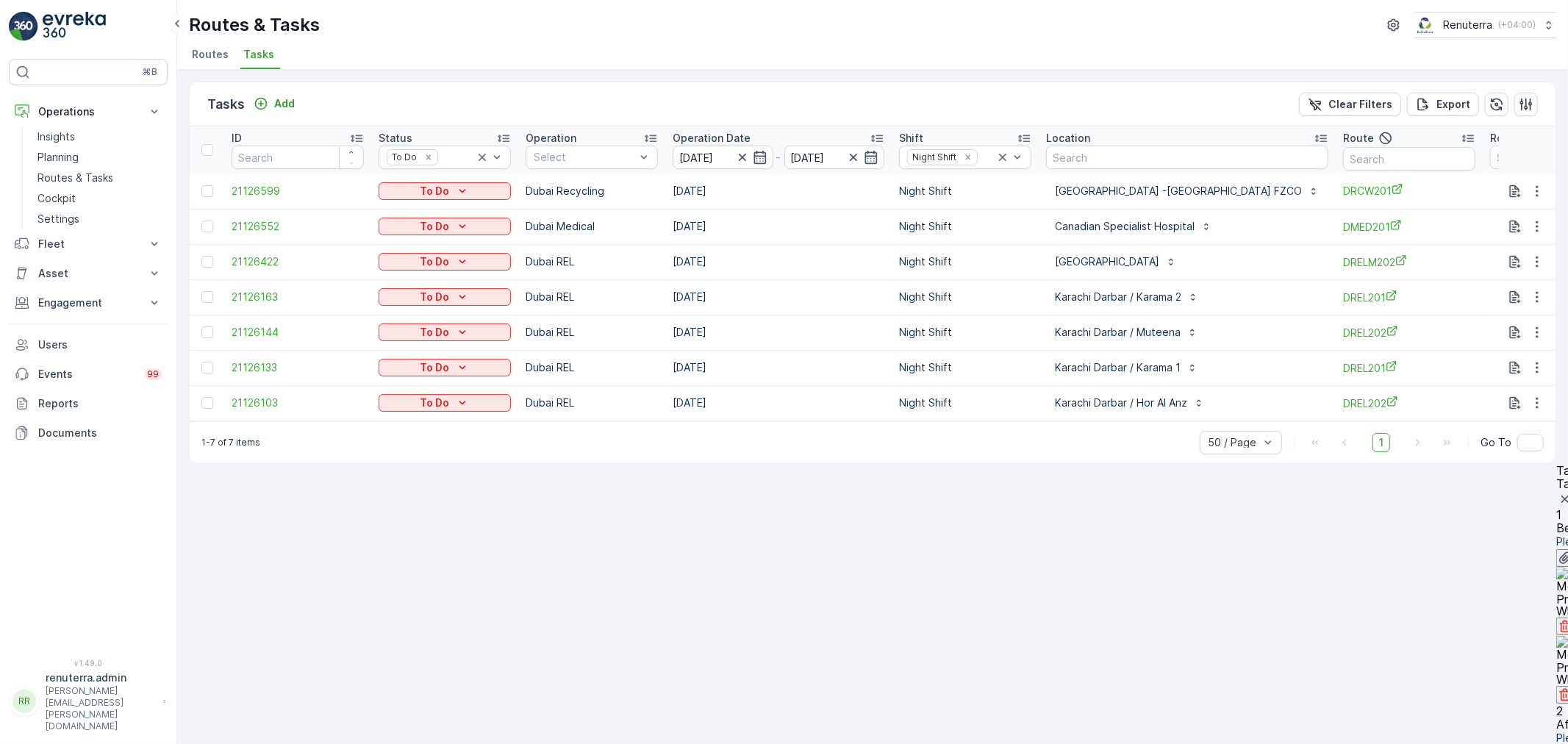
type Quantity "4"
type input "45"
drag, startPoint x: 1527, startPoint y: 575, endPoint x: 1529, endPoint y: 561, distance: 14.1
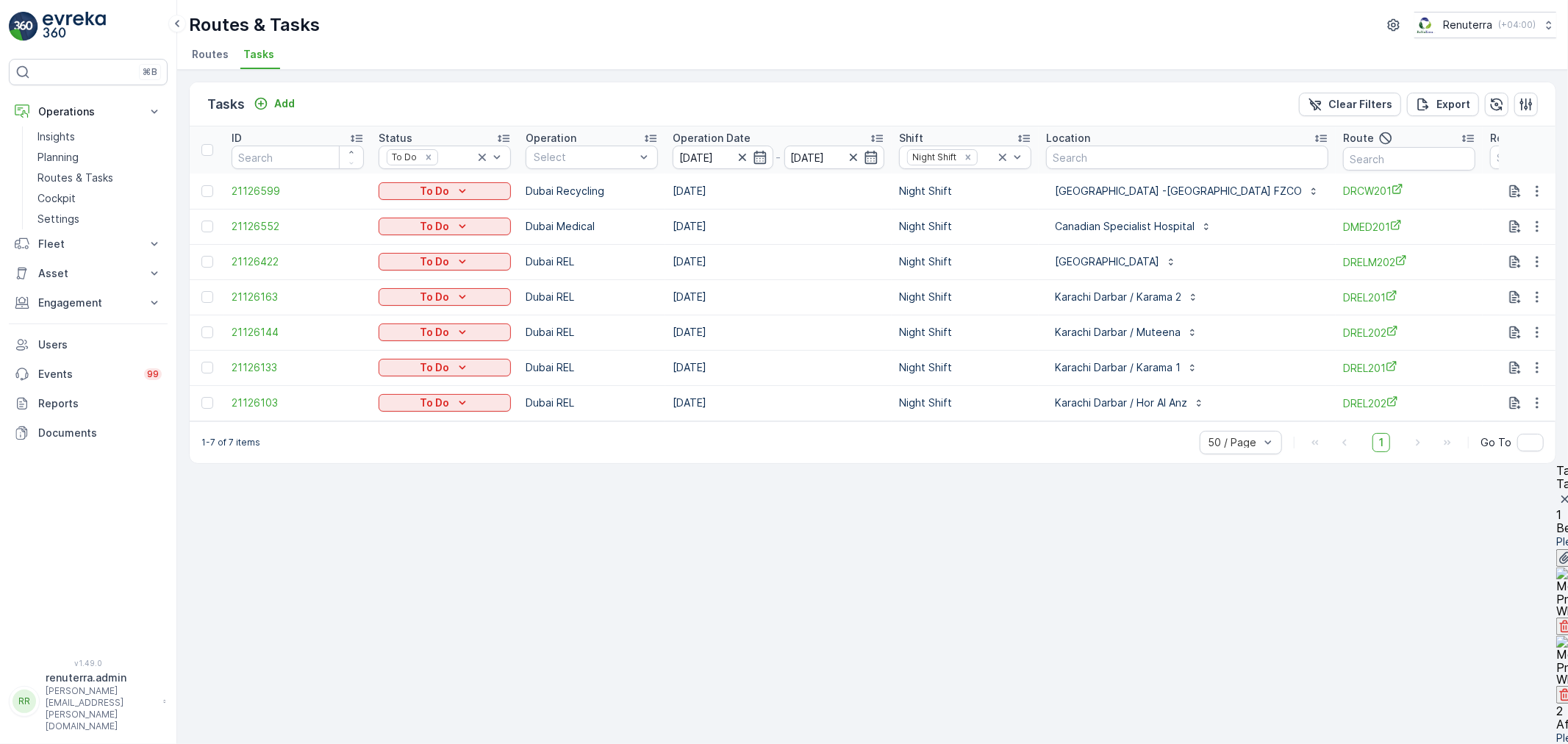
type Quantity "3"
type input "20"
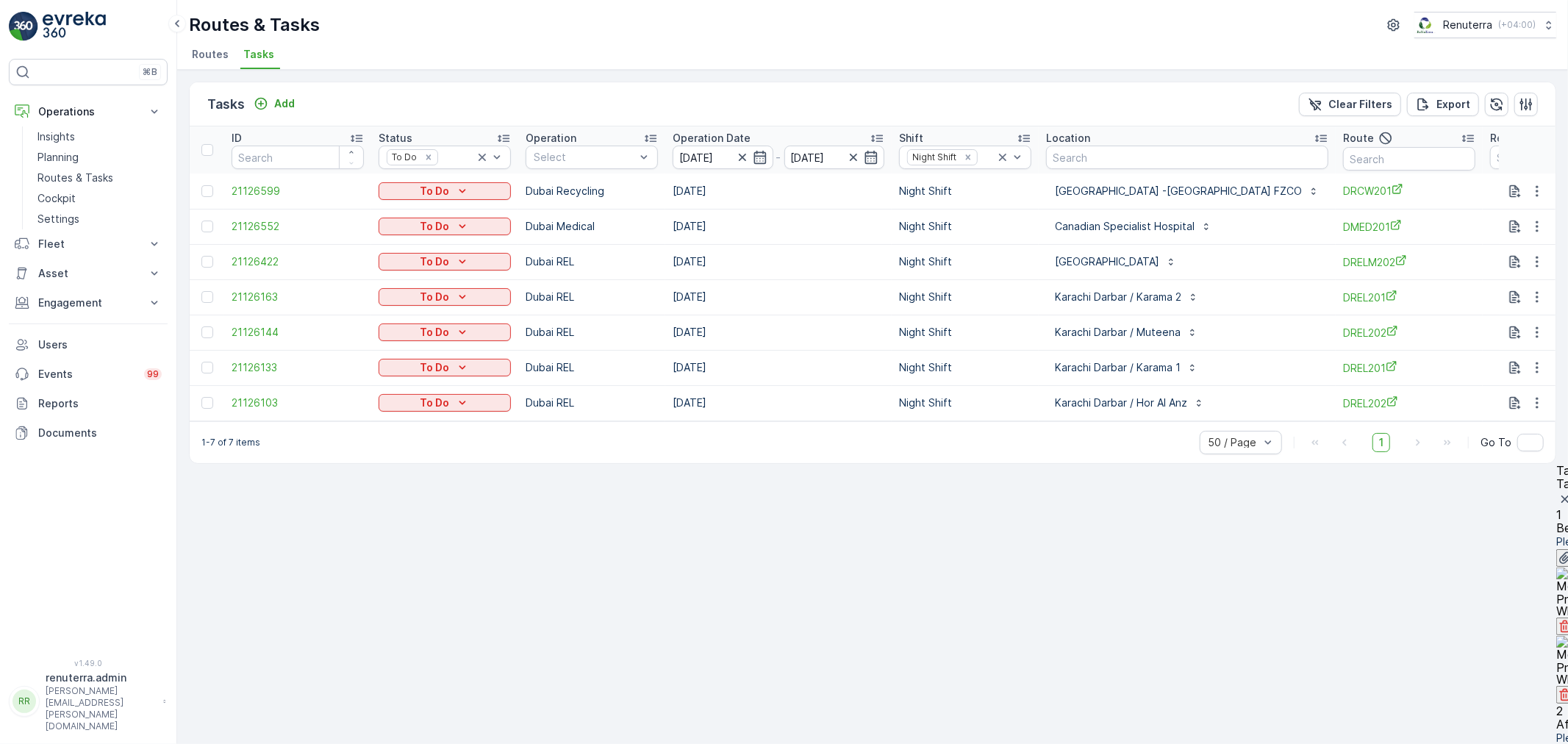
type Quantity "8"
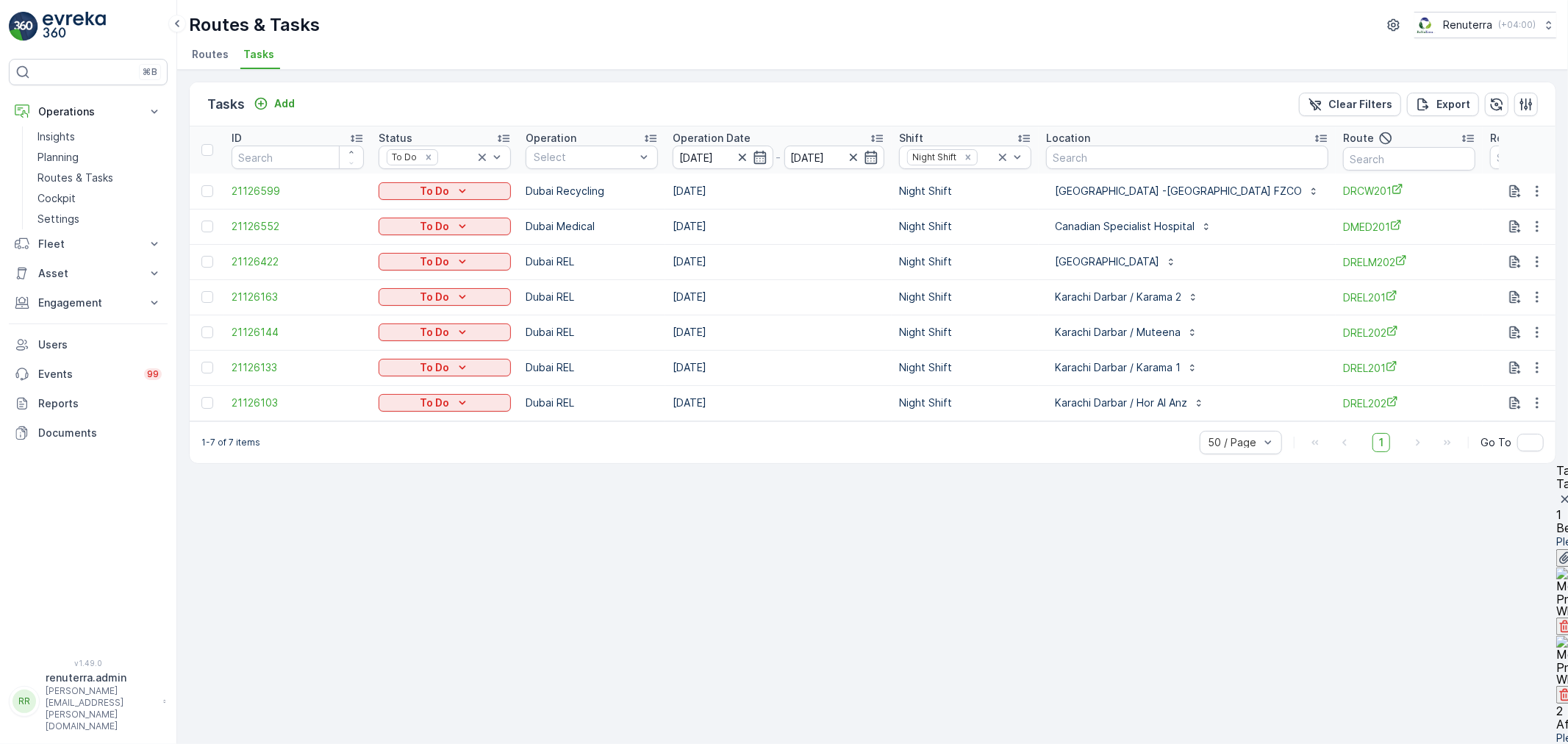
drag, startPoint x: 1441, startPoint y: 368, endPoint x: 1437, endPoint y: 355, distance: 13.6
type input "280"
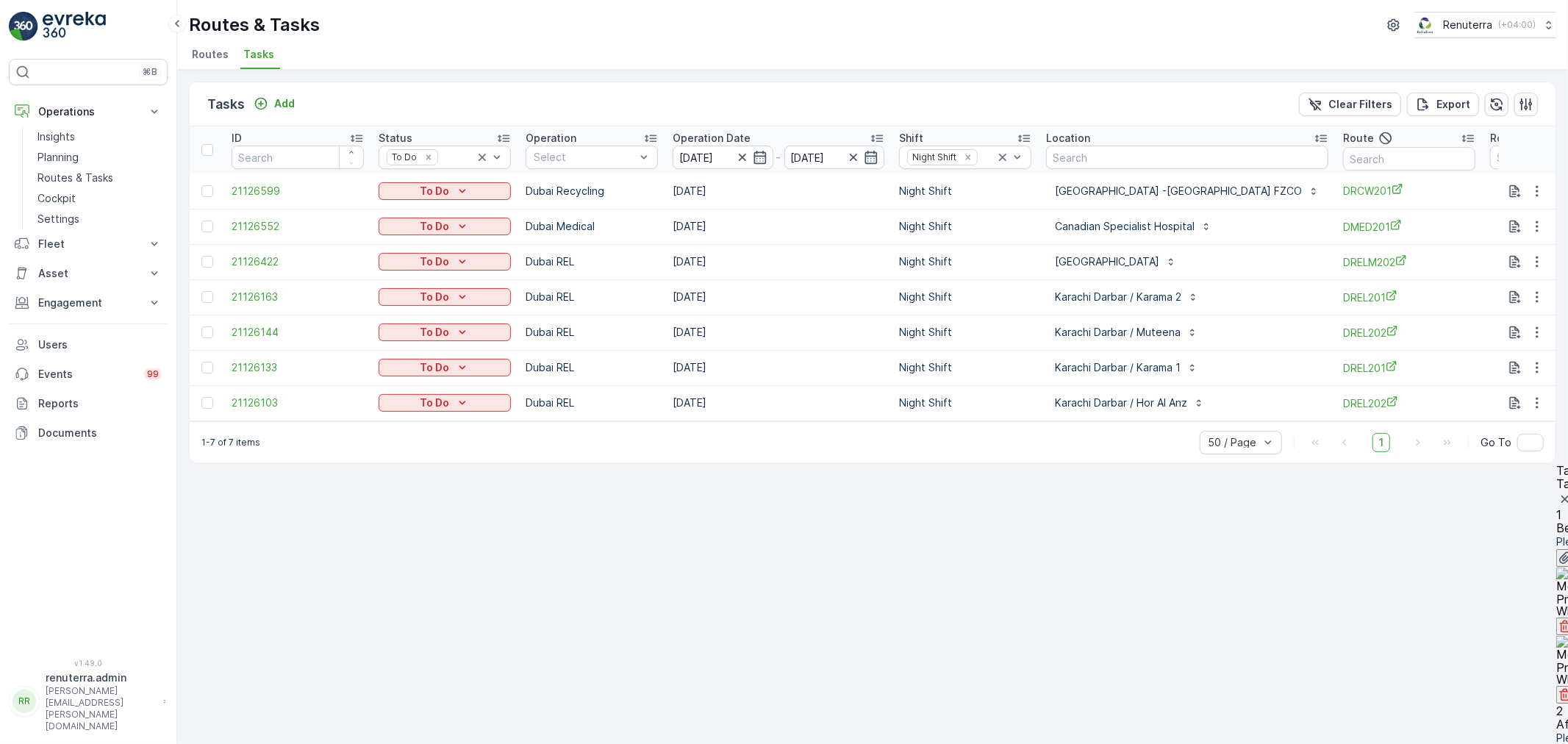
type Quantity "7"
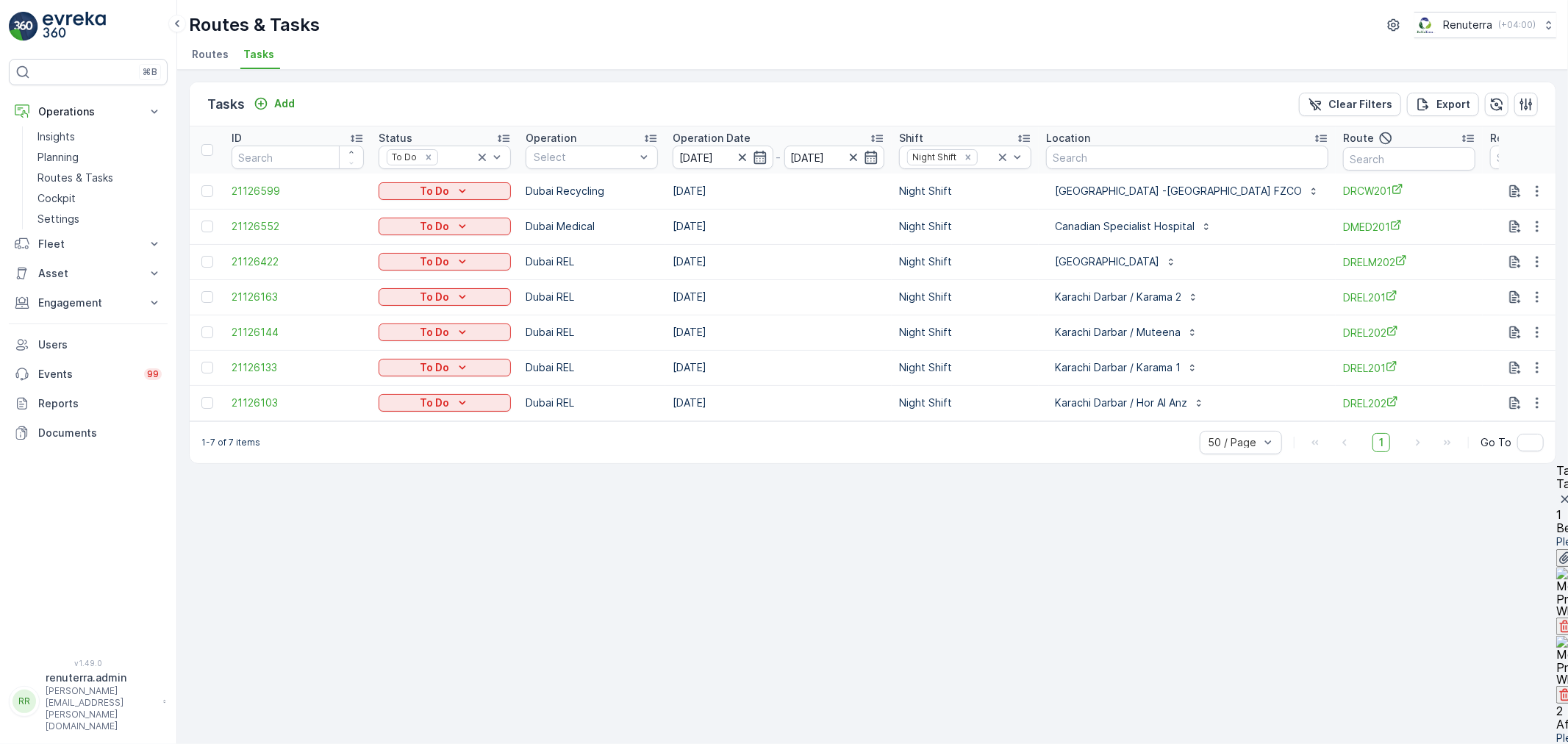
drag, startPoint x: 1451, startPoint y: 378, endPoint x: 1438, endPoint y: 354, distance: 27.3
type input "140"
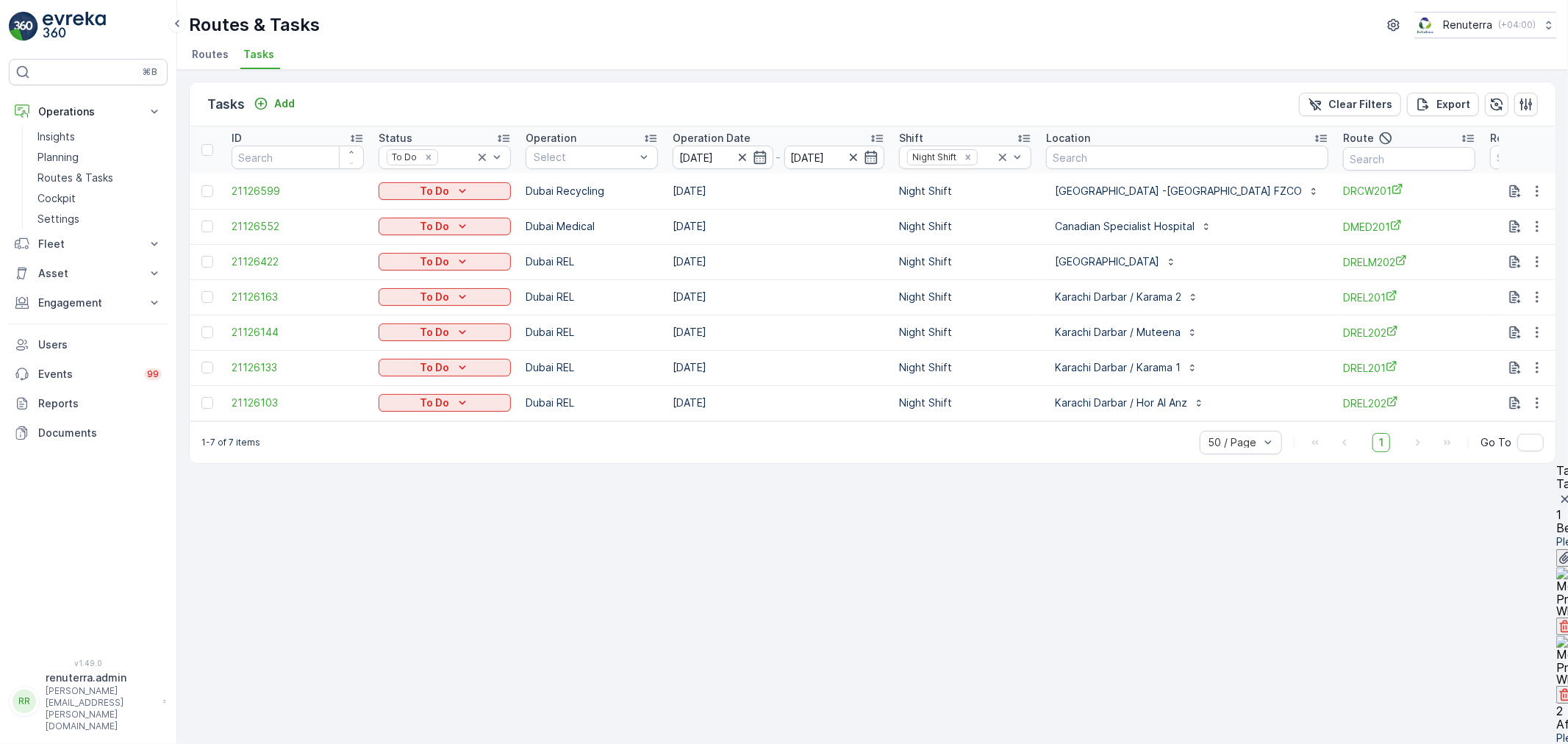
type Name "mogas"
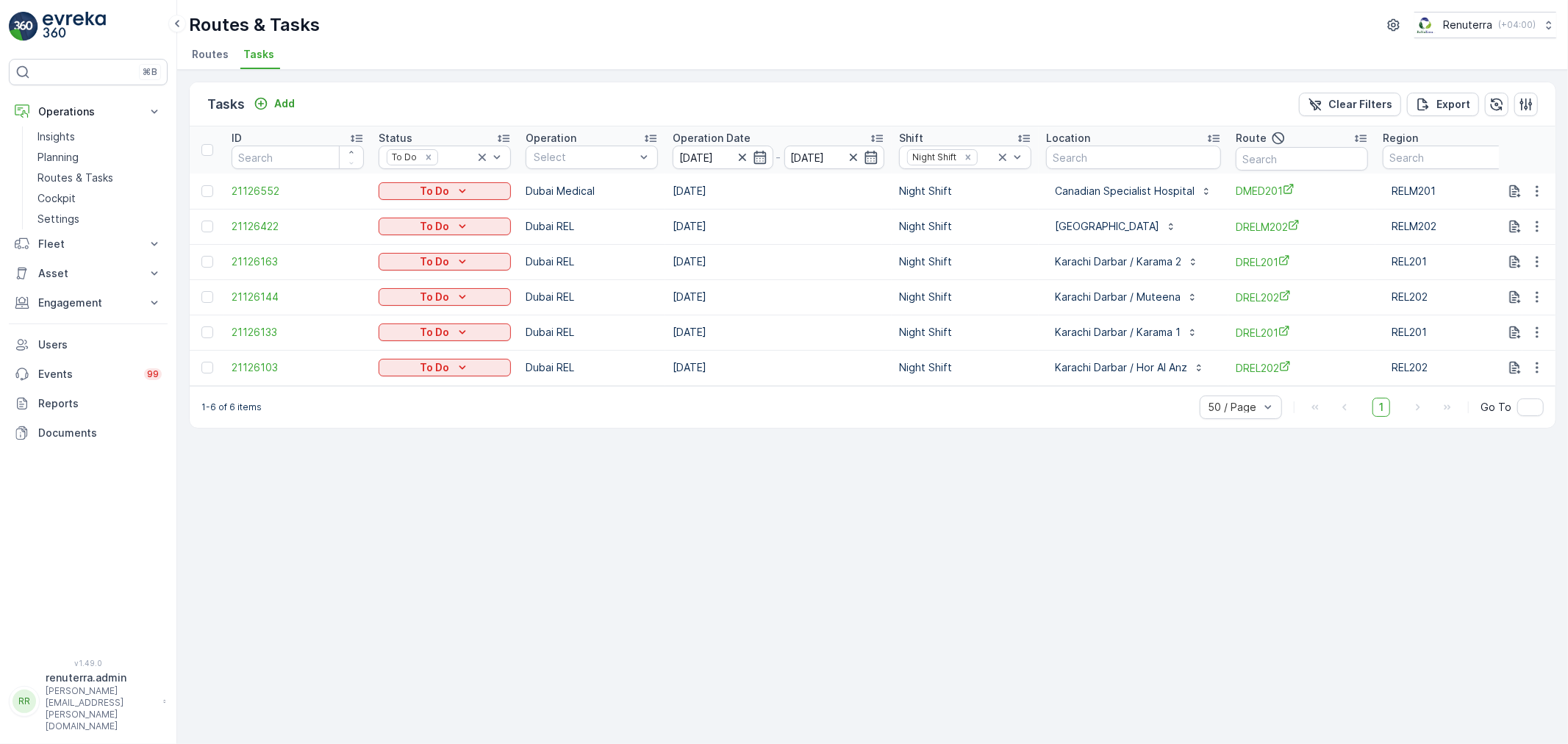
scroll to position [0, 22]
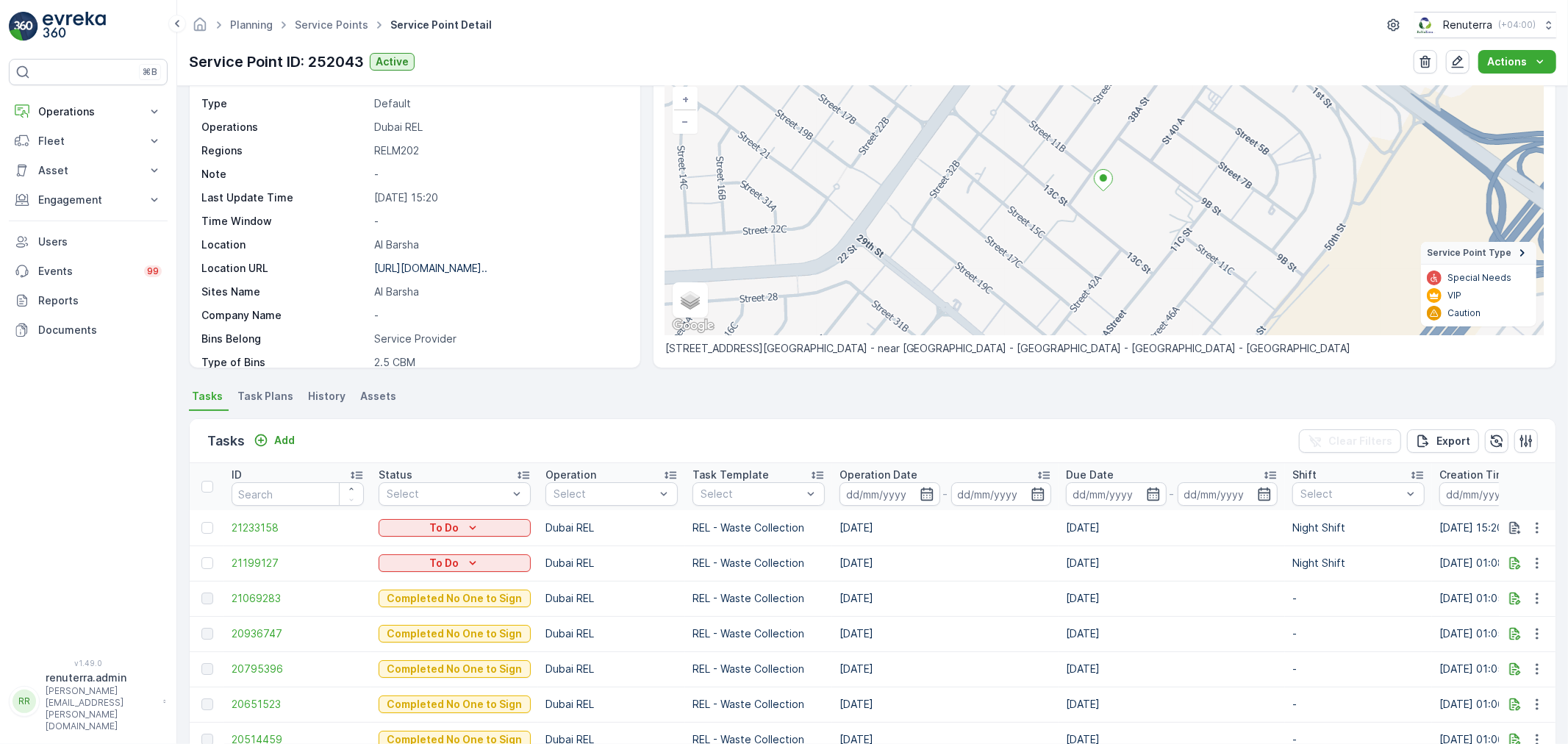
scroll to position [81, 0]
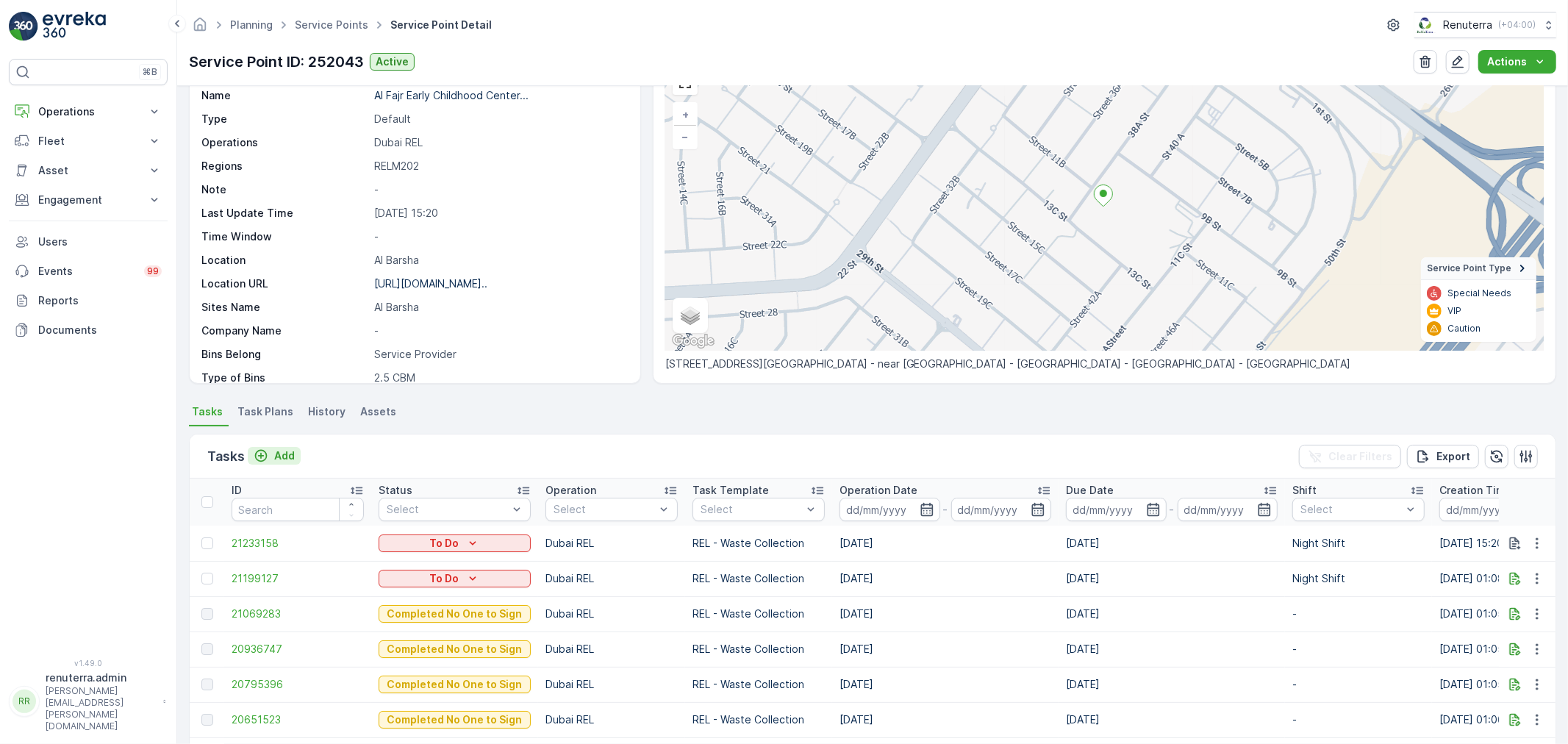
click at [277, 447] on button "Add" at bounding box center [274, 456] width 53 height 18
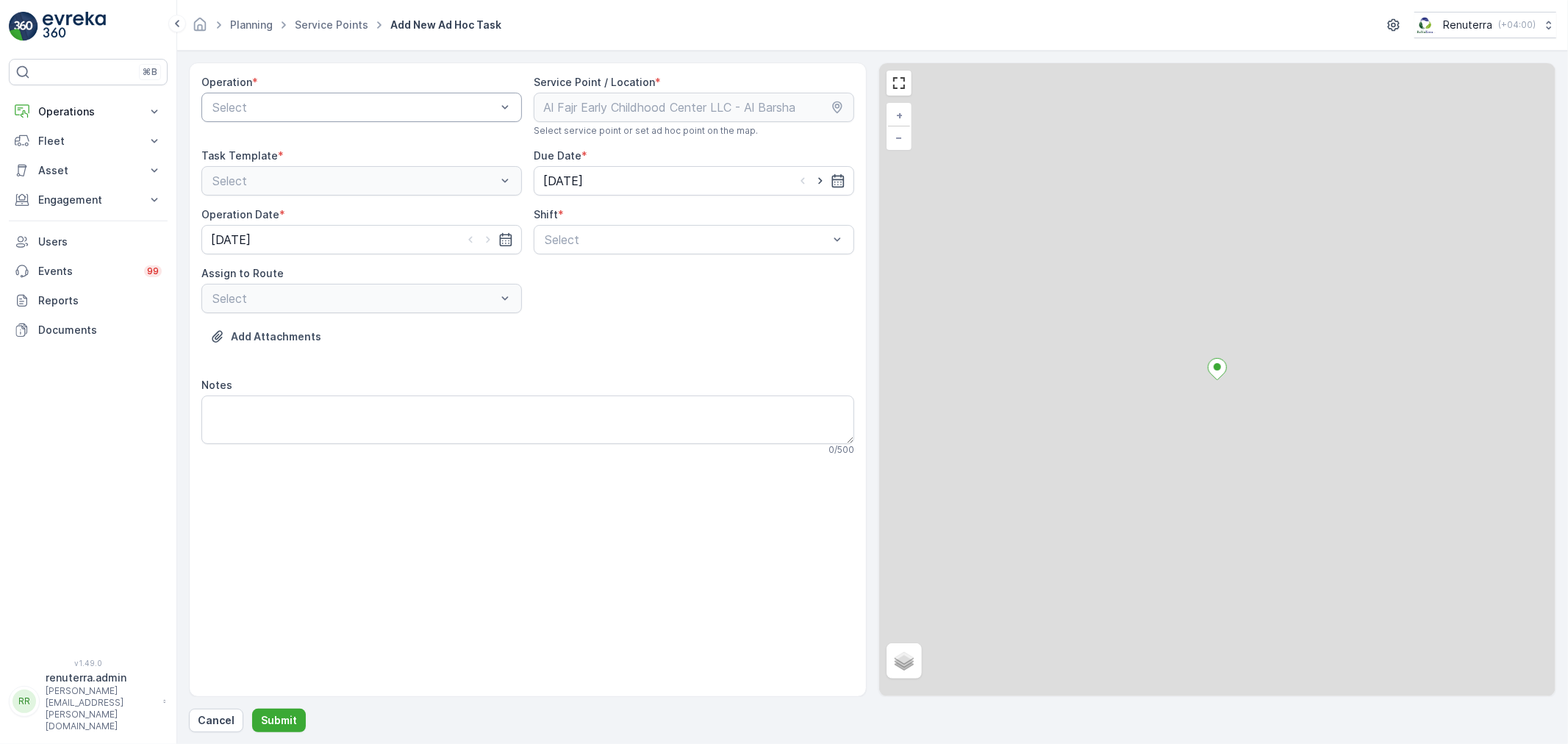
click at [311, 107] on div at bounding box center [354, 107] width 287 height 13
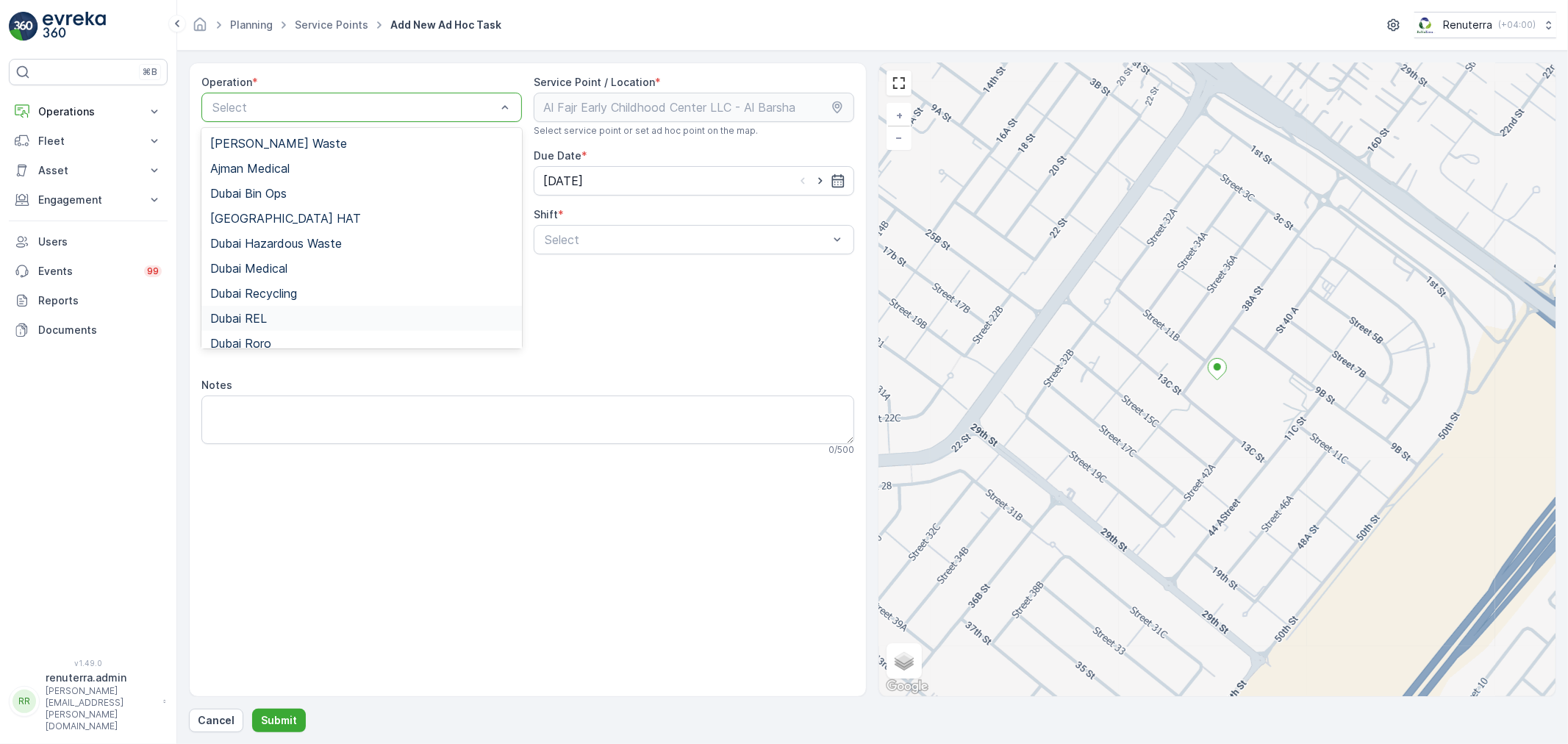
click at [290, 325] on div "Dubai REL" at bounding box center [362, 318] width 321 height 25
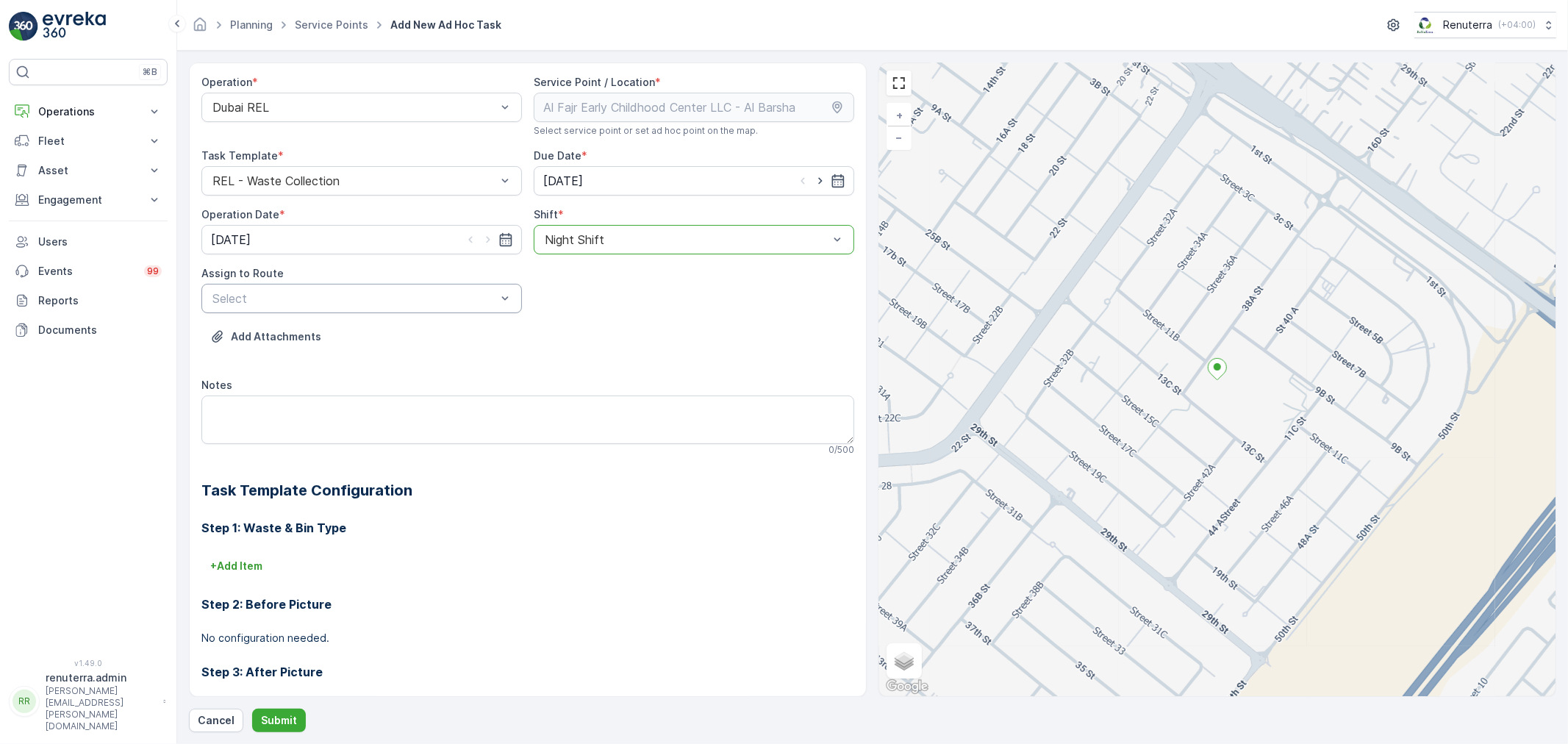
click at [361, 312] on div "Select" at bounding box center [362, 298] width 321 height 29
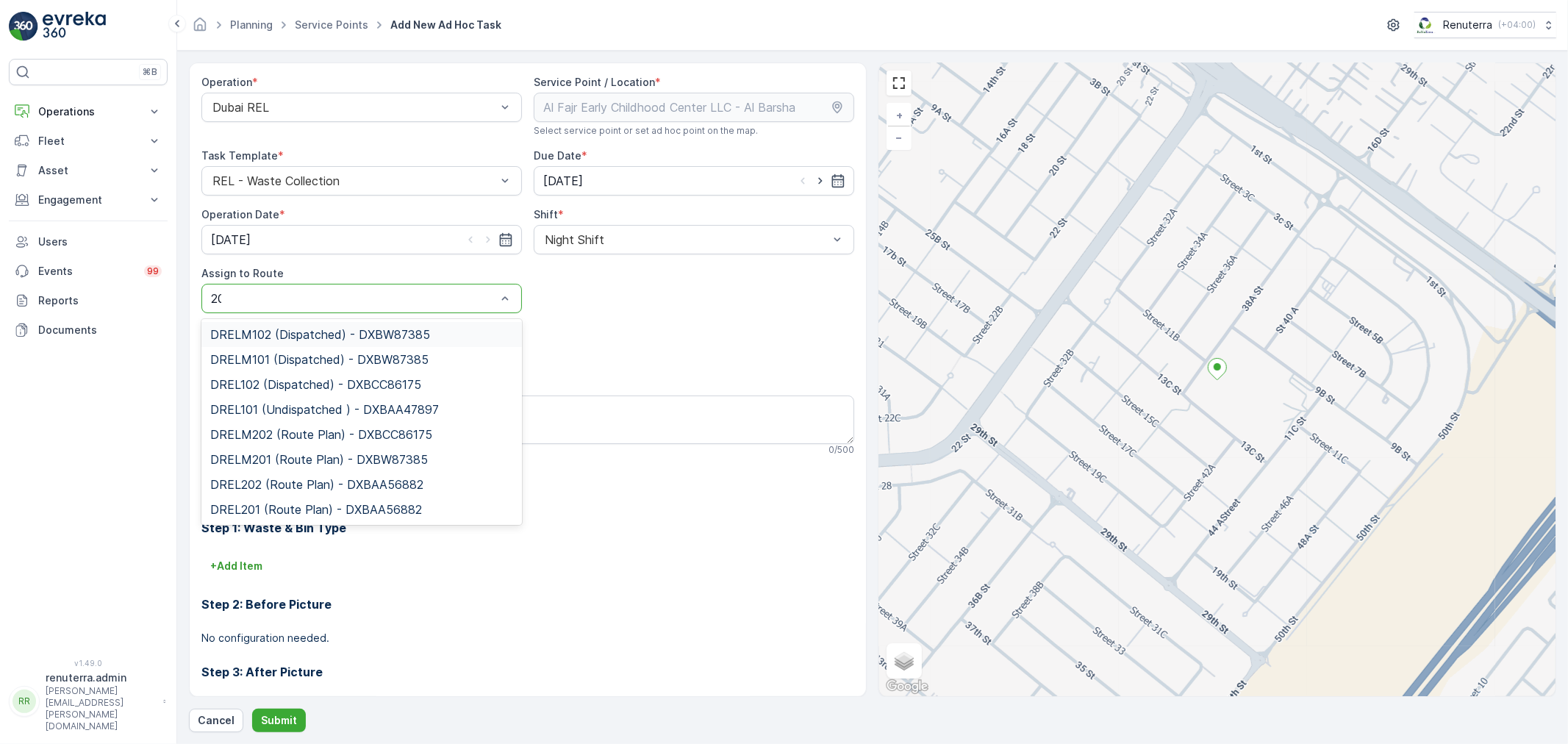
type input "202"
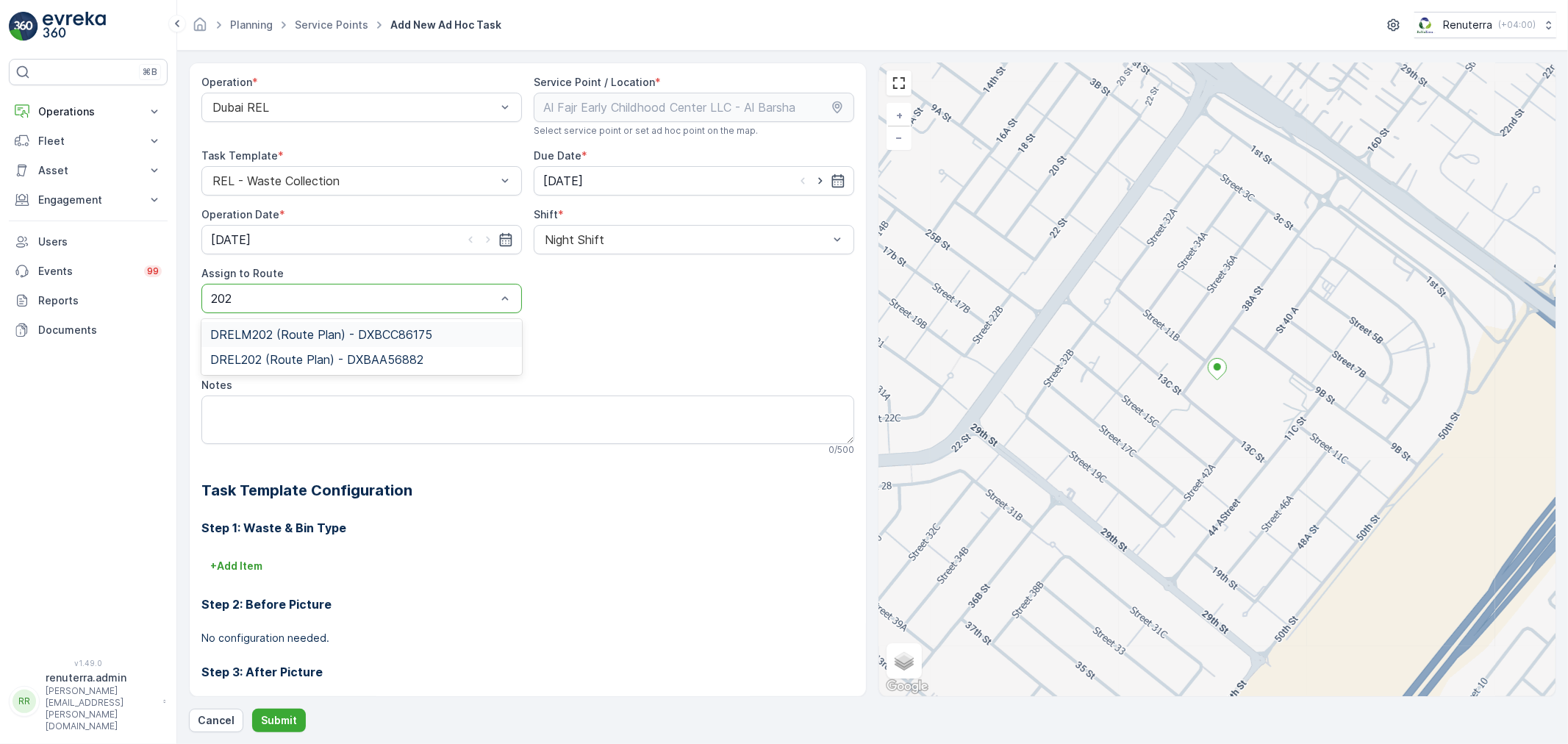
click at [354, 333] on span "DRELM202 (Route Plan) - DXBCC86175" at bounding box center [321, 334] width 222 height 13
click at [281, 709] on div "Operation * Dubai REL Service Point / Location * Select service point or set ad…" at bounding box center [872, 397] width 1367 height 670
click at [282, 716] on p "Submit" at bounding box center [278, 719] width 36 height 15
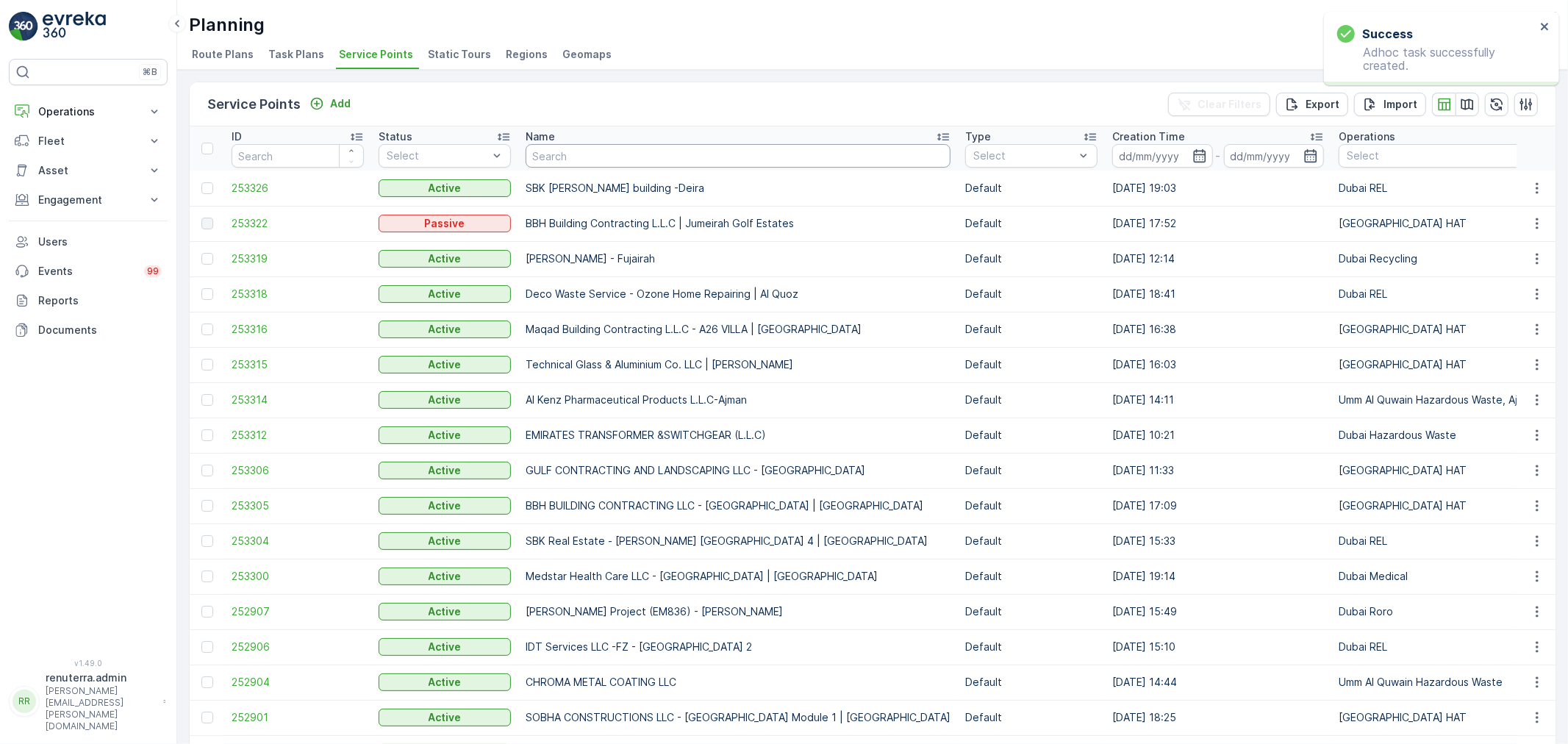
click at [598, 147] on input "text" at bounding box center [738, 156] width 425 height 24
type input "butina"
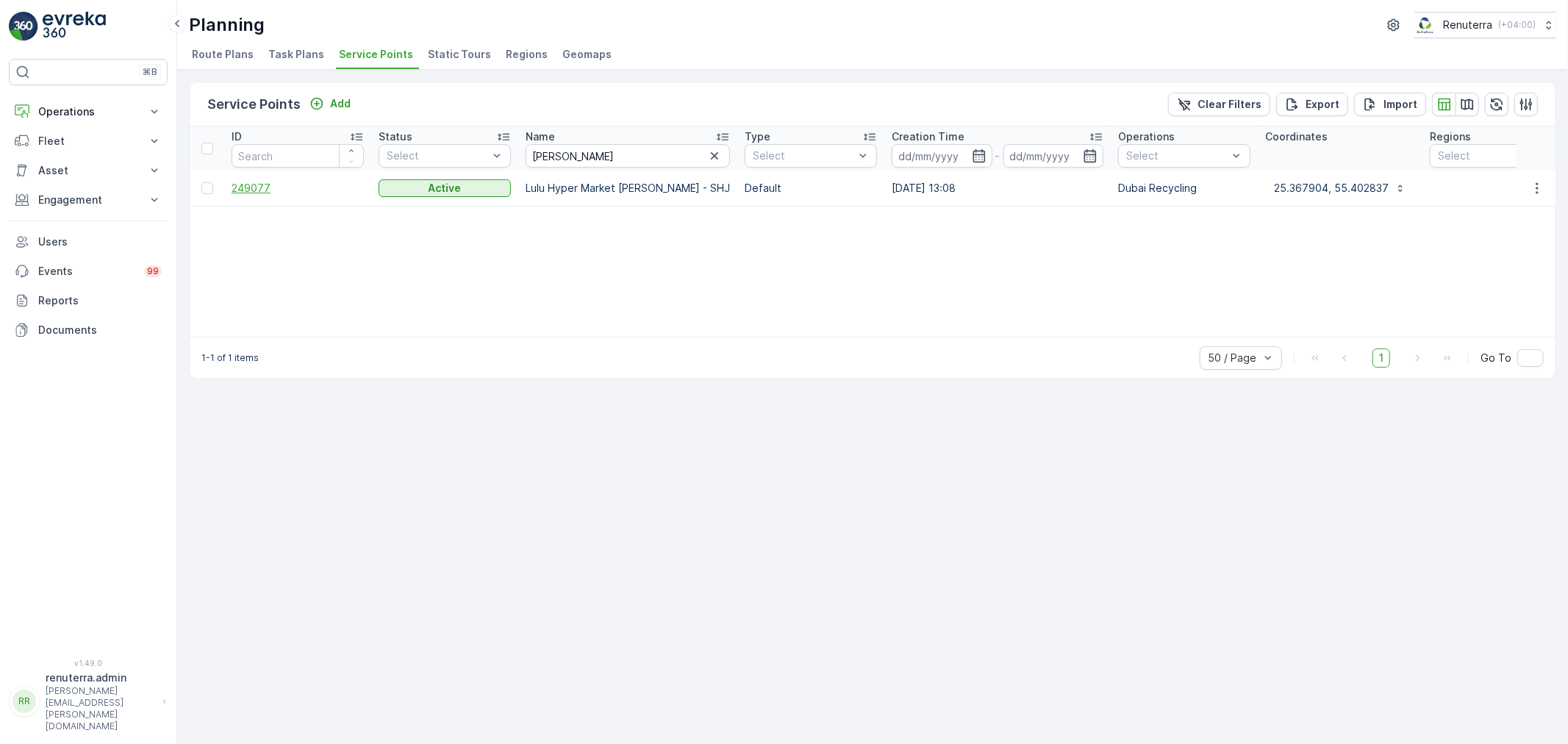
click at [251, 187] on span "249077" at bounding box center [298, 188] width 132 height 15
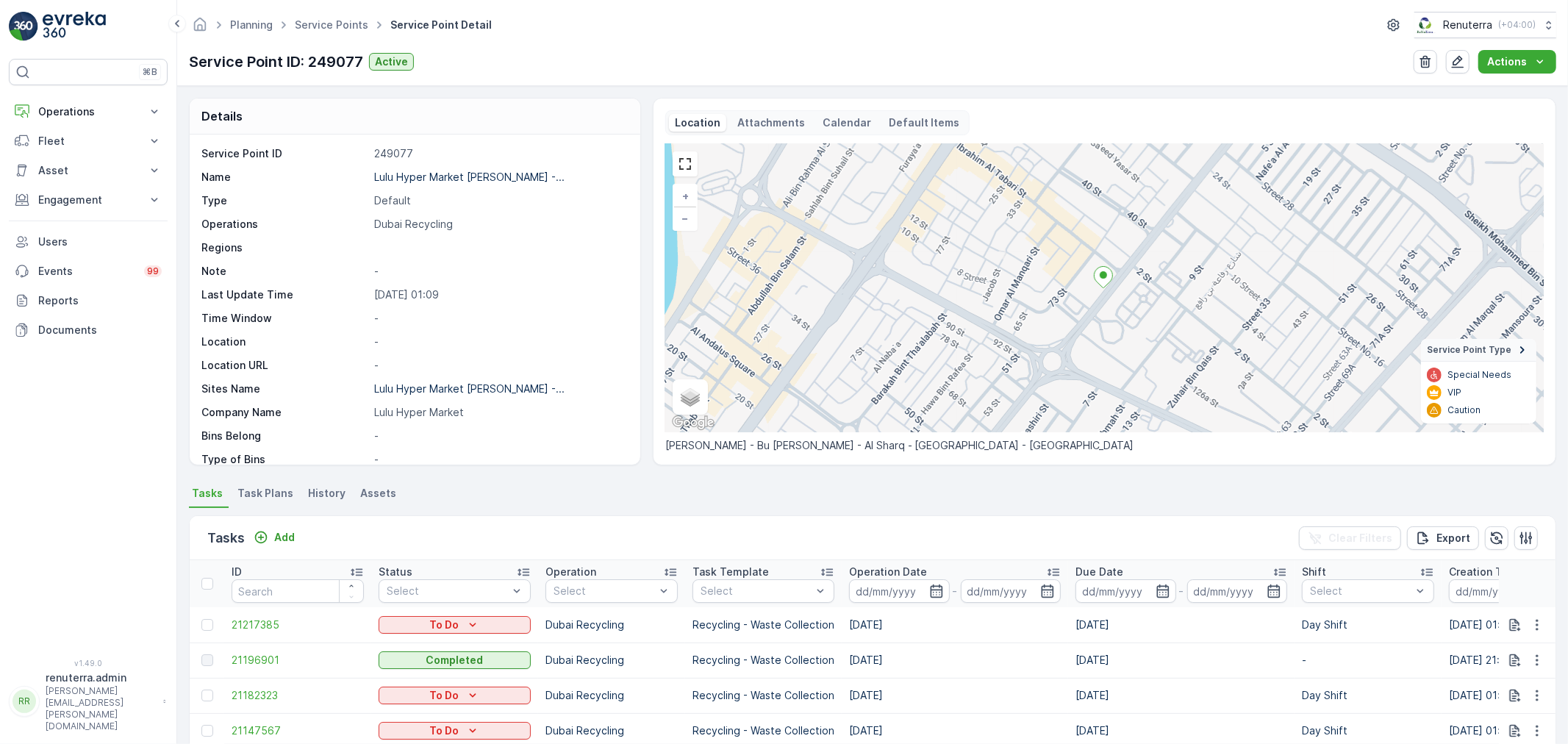
click at [516, 245] on p at bounding box center [499, 247] width 251 height 15
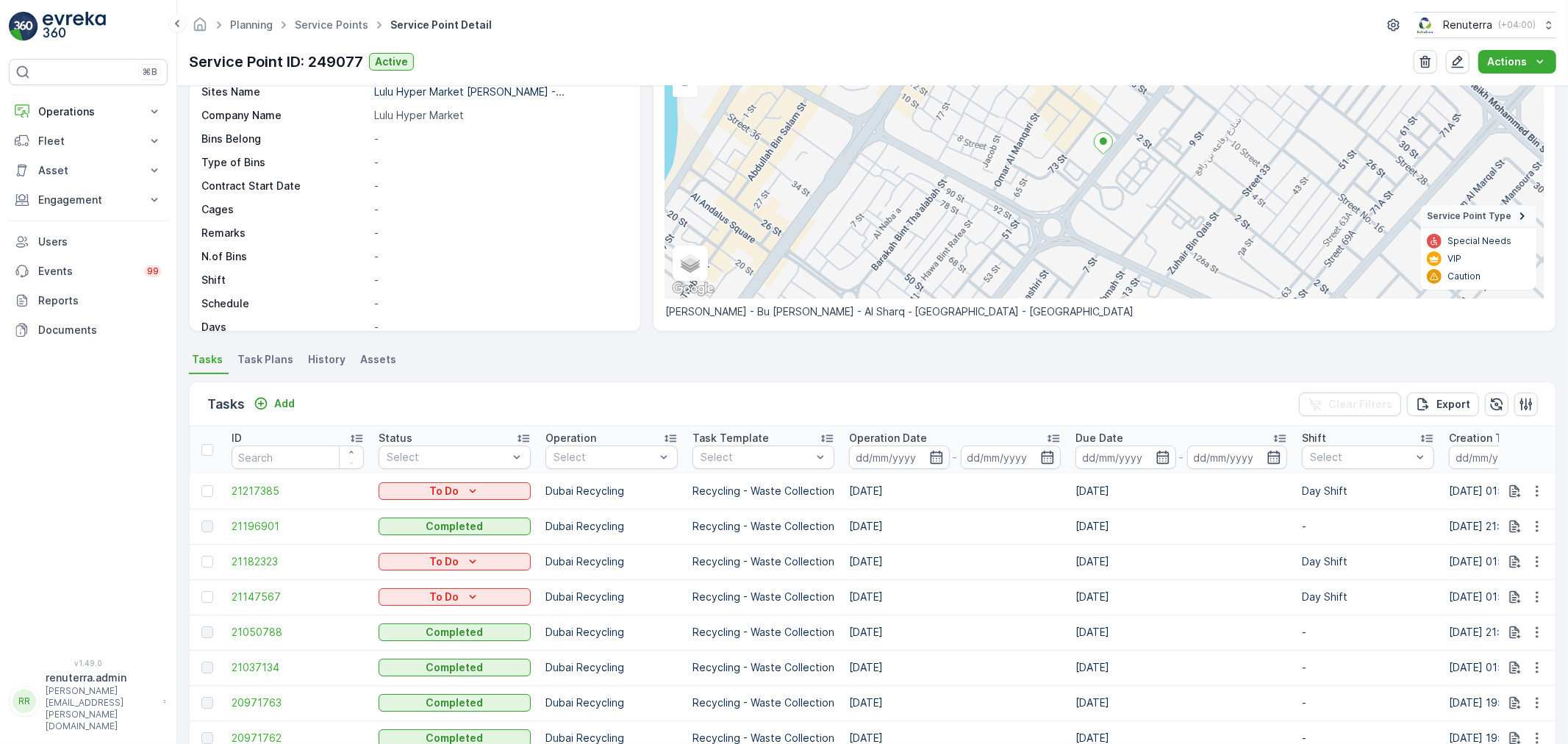
scroll to position [163, 0]
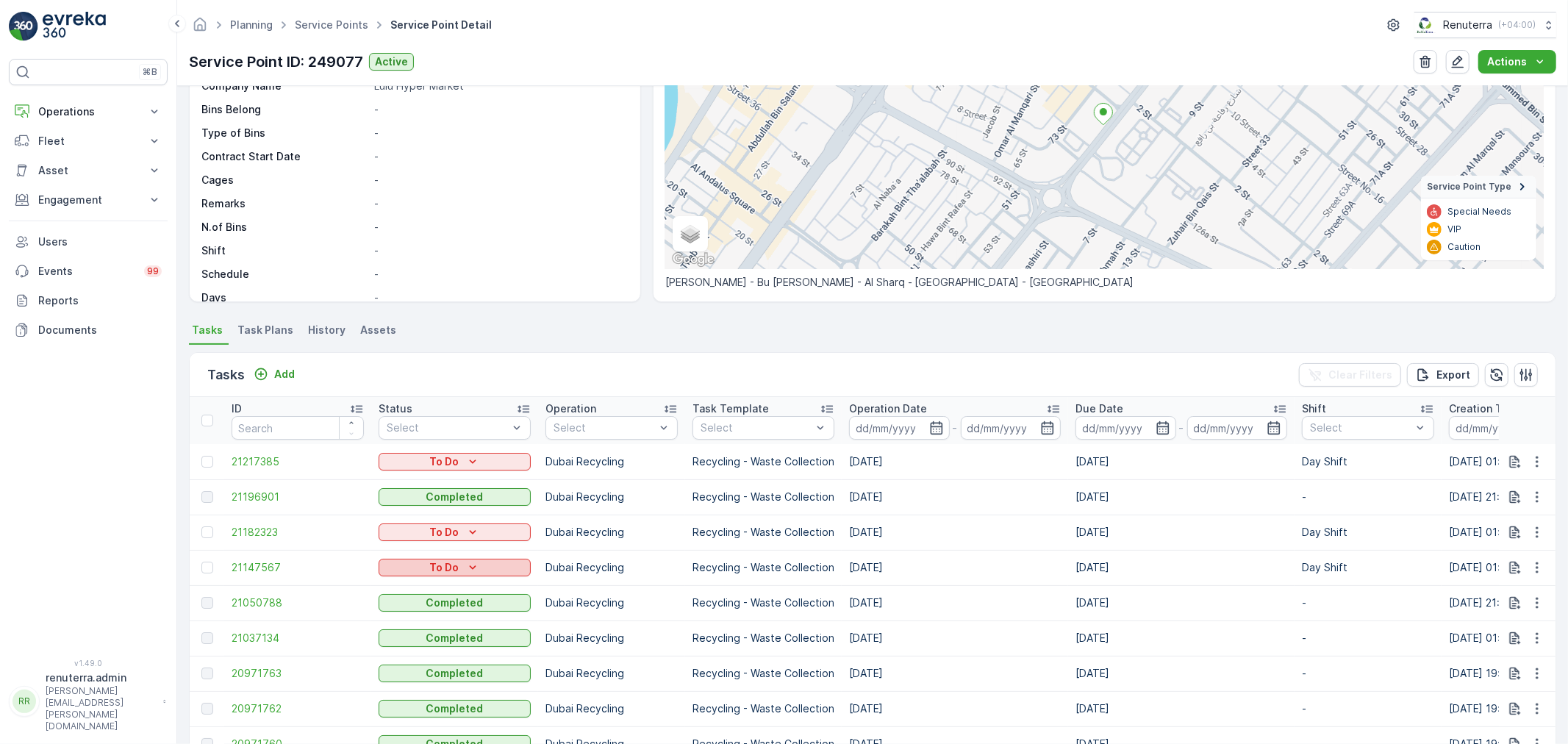
click at [458, 570] on div "To Do" at bounding box center [454, 567] width 140 height 15
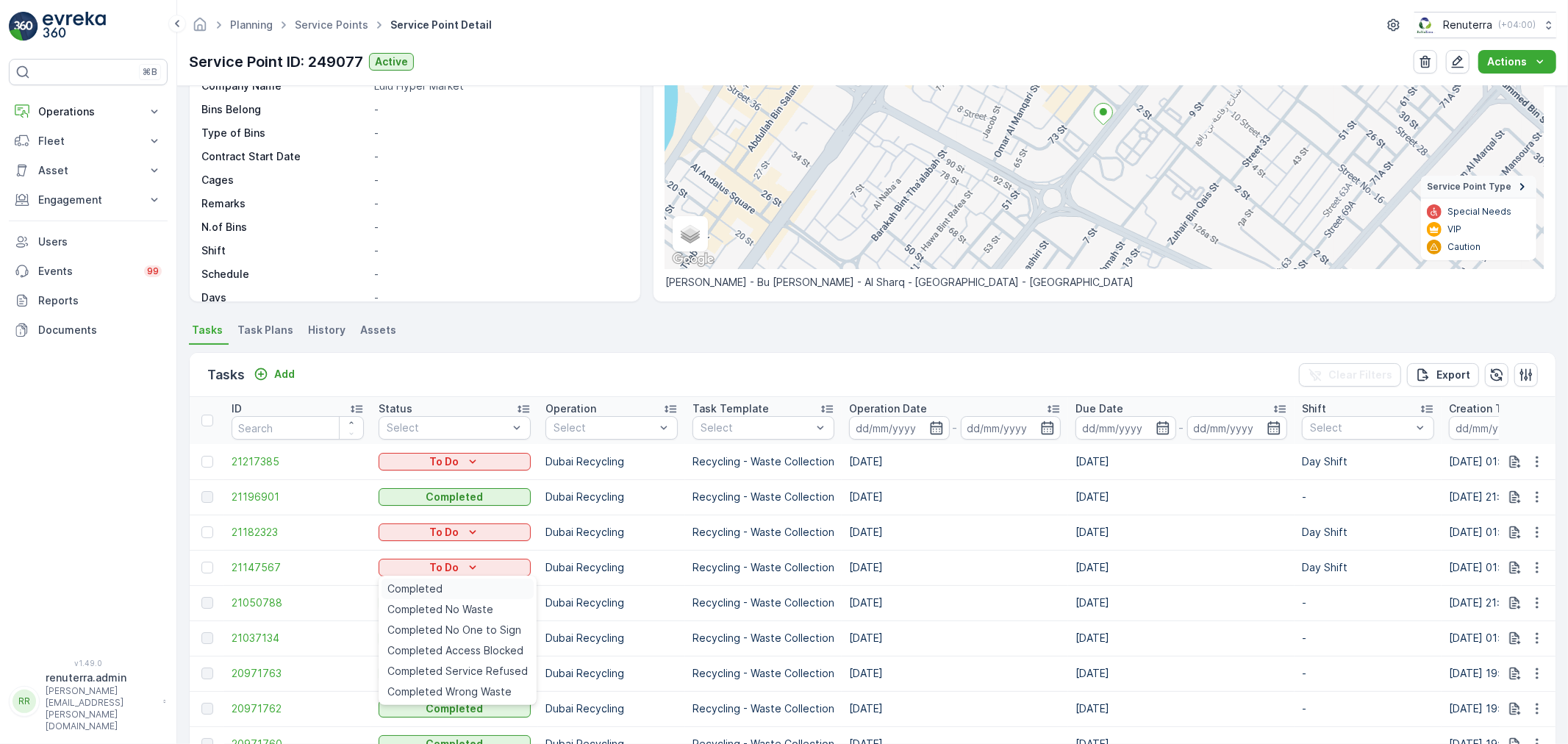
click at [458, 582] on div "Completed" at bounding box center [457, 588] width 152 height 21
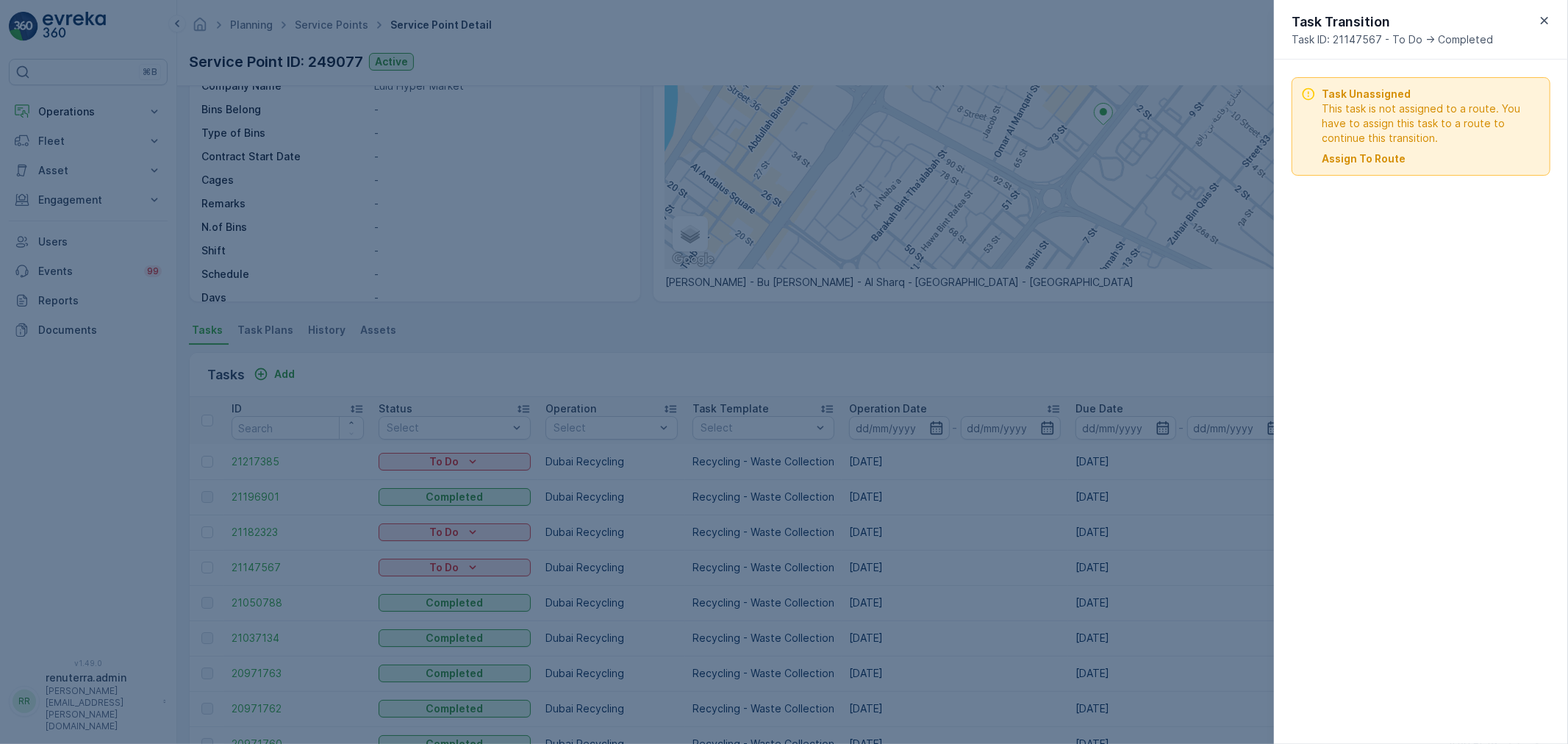
click at [1376, 162] on p "Assign To Route" at bounding box center [1363, 158] width 84 height 15
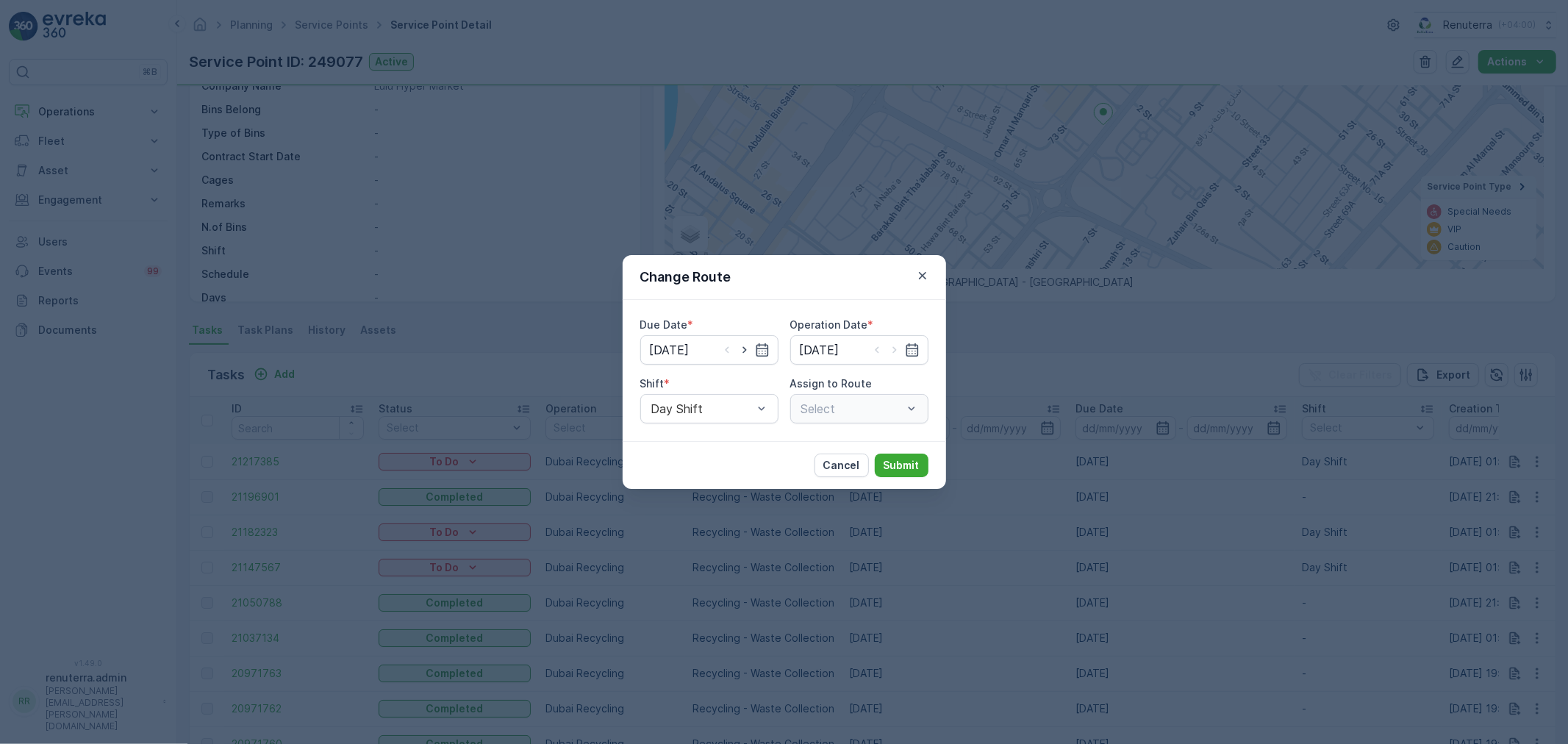
type input "[DATE]"
click at [901, 458] on p "Submit" at bounding box center [901, 465] width 36 height 15
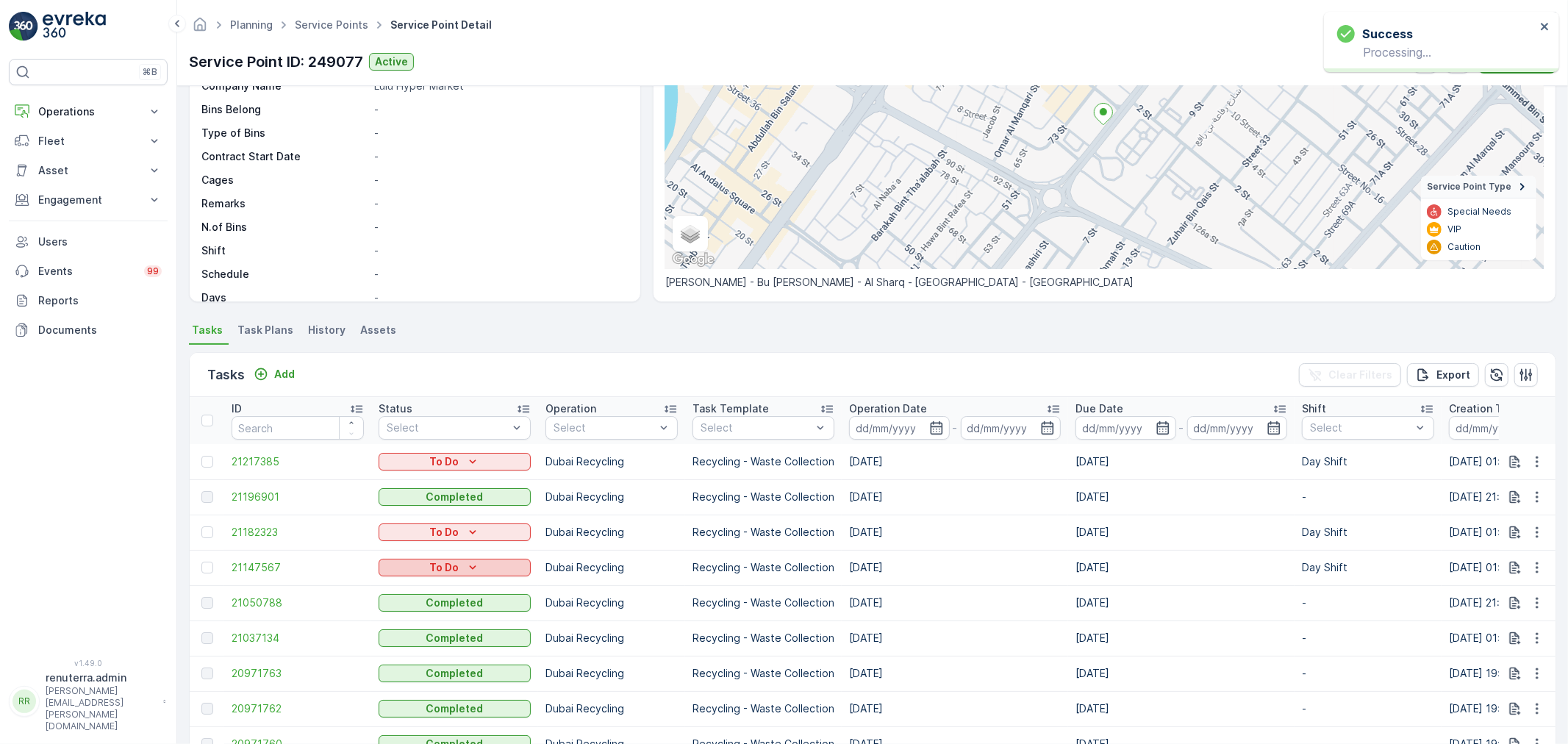
click at [506, 566] on div "To Do" at bounding box center [454, 567] width 140 height 15
click at [480, 582] on div "Completed" at bounding box center [457, 588] width 152 height 21
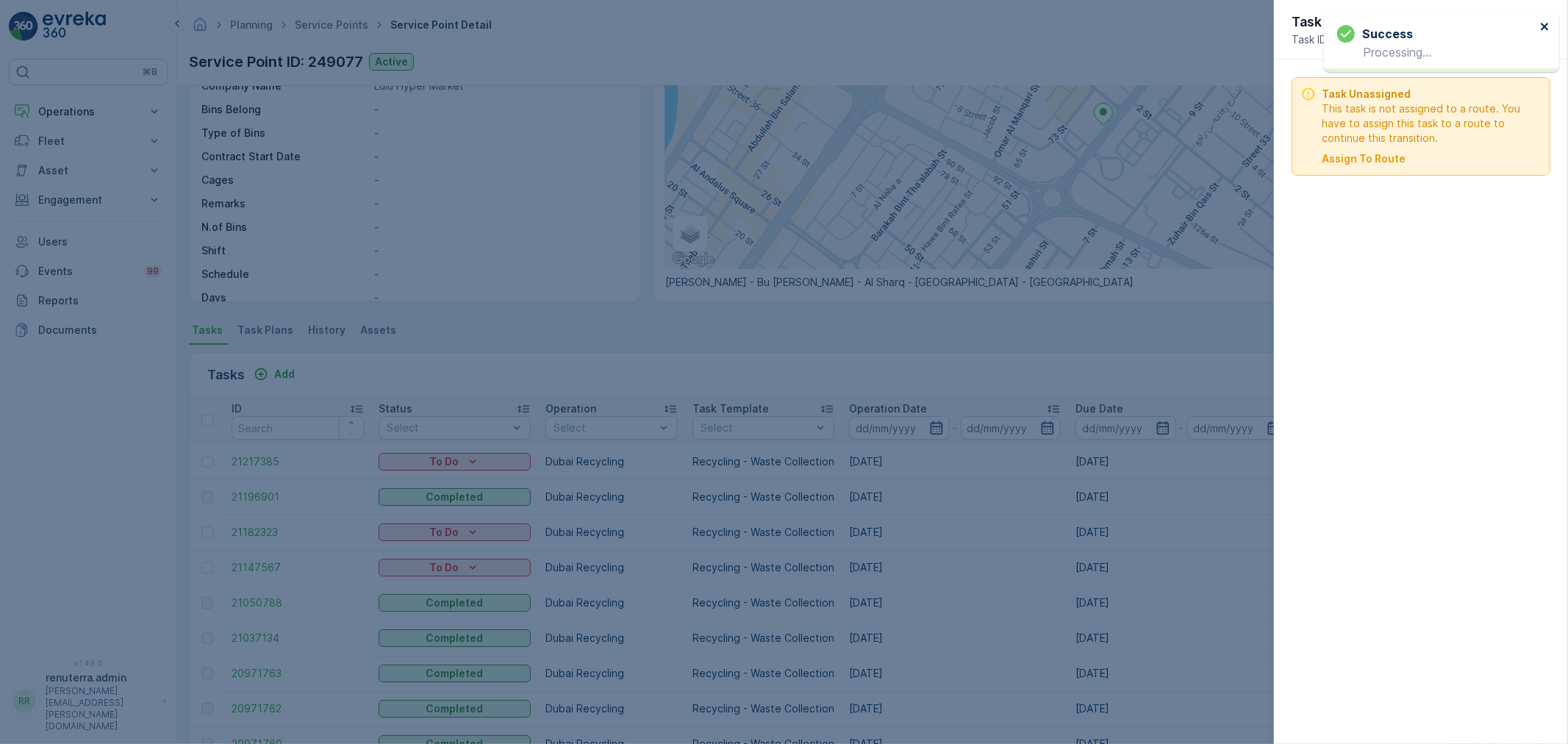
click at [1550, 26] on div "Success Processing..." at bounding box center [1441, 41] width 236 height 61
click at [1546, 29] on icon "close" at bounding box center [1544, 26] width 10 height 12
click at [1547, 26] on icon "button" at bounding box center [1544, 20] width 15 height 15
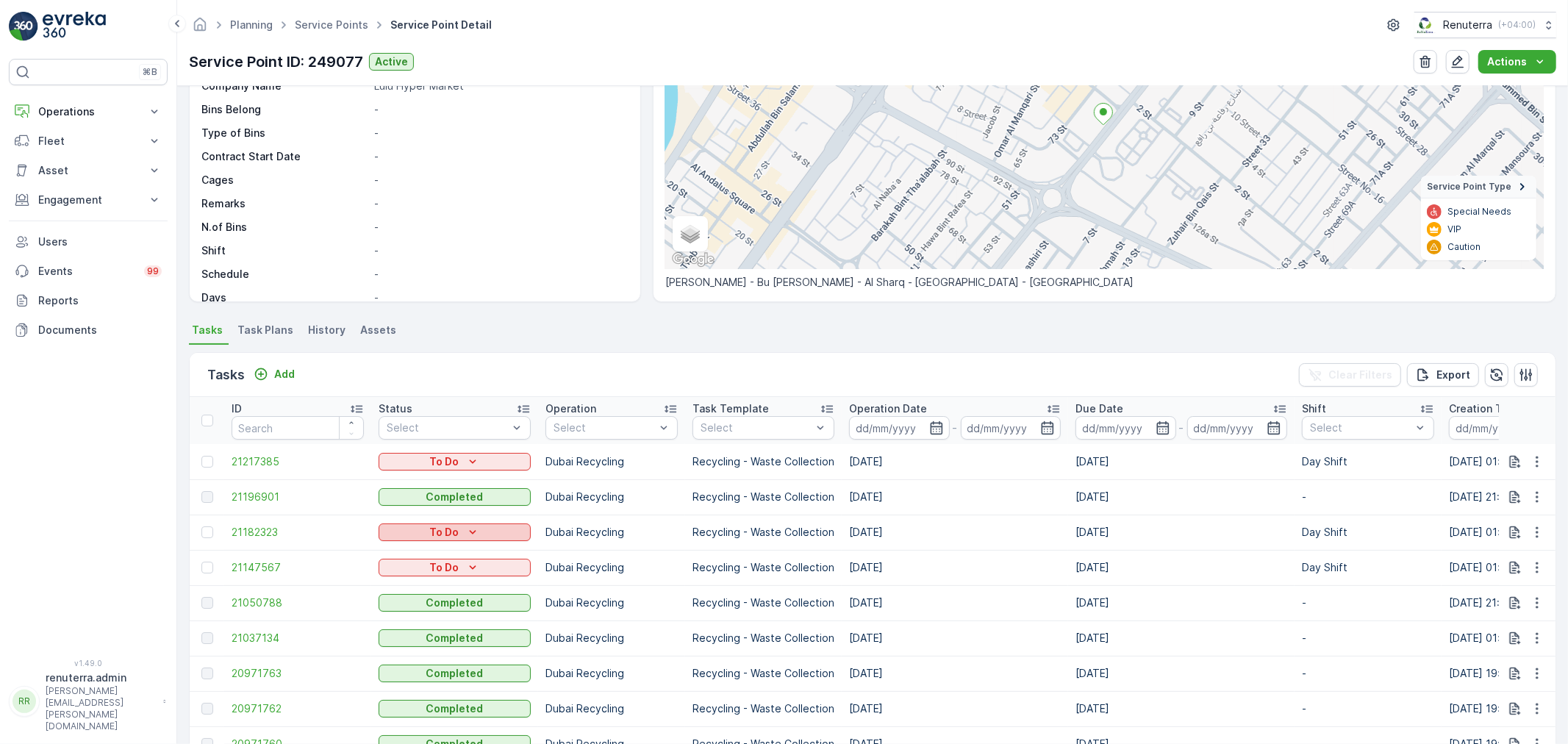
click at [466, 527] on icon "To Do" at bounding box center [473, 532] width 15 height 15
click at [466, 535] on icon "To Do" at bounding box center [473, 532] width 15 height 15
click at [473, 531] on icon "To Do" at bounding box center [472, 532] width 7 height 4
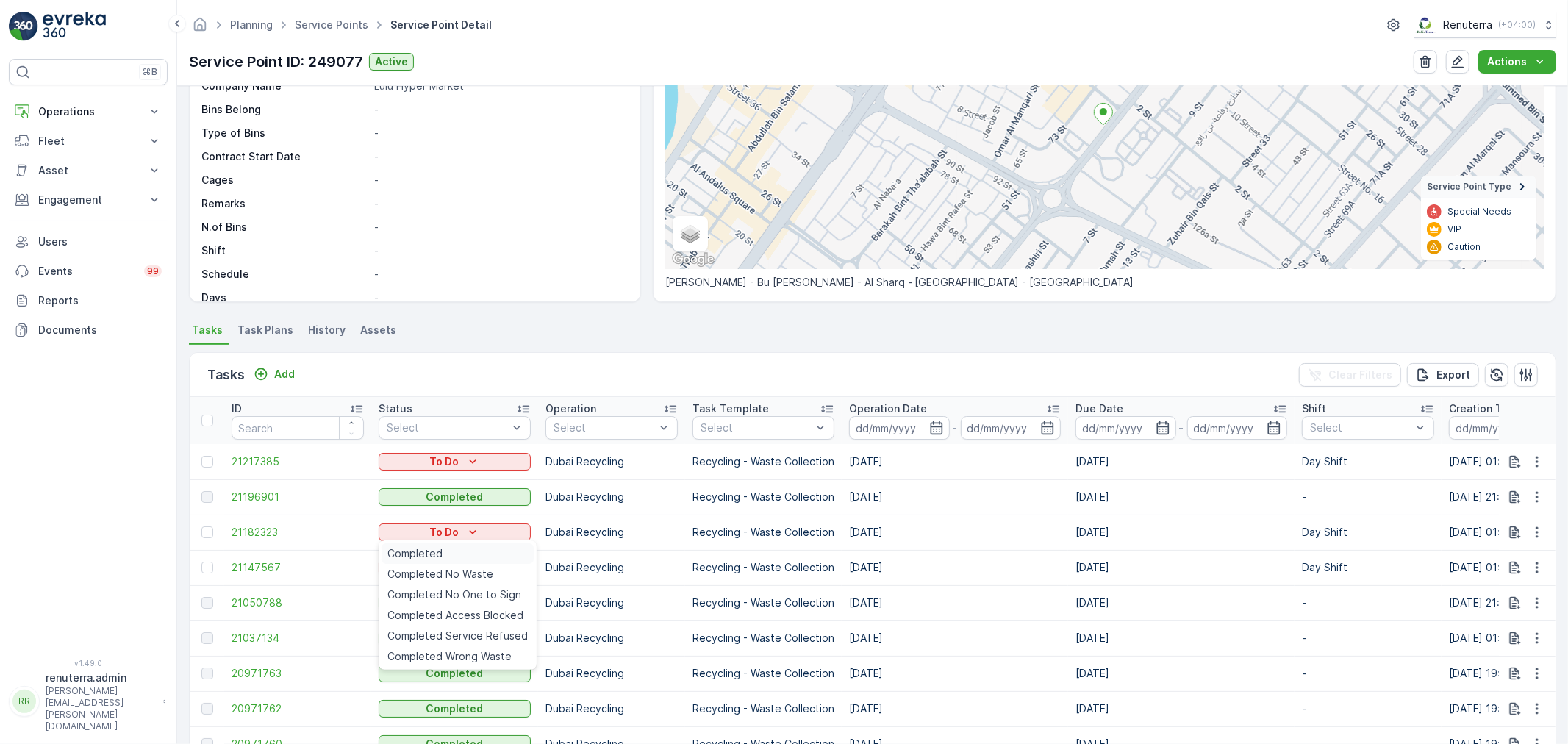
click at [465, 545] on div "Completed" at bounding box center [457, 553] width 152 height 21
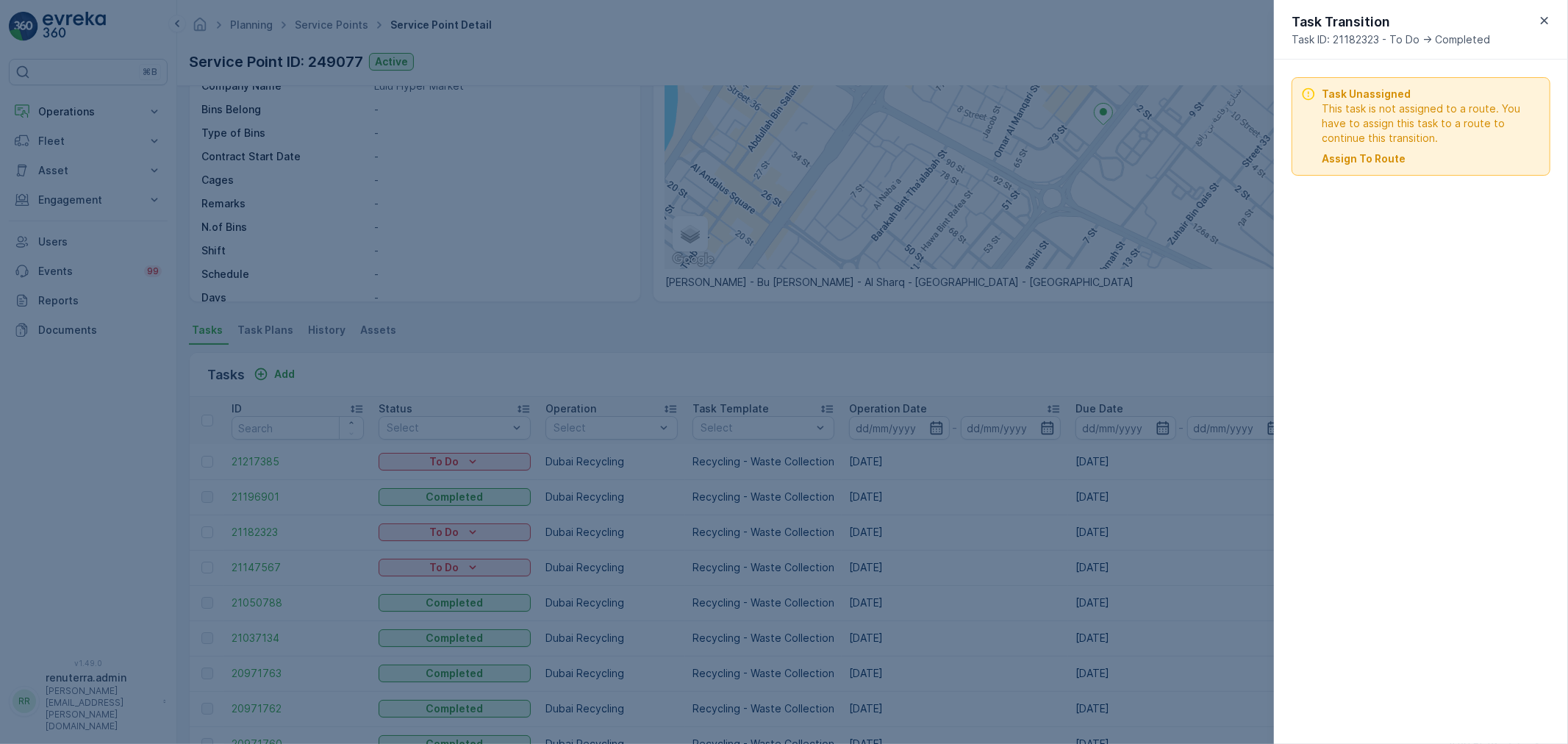
click at [1339, 159] on p "Assign To Route" at bounding box center [1363, 158] width 84 height 15
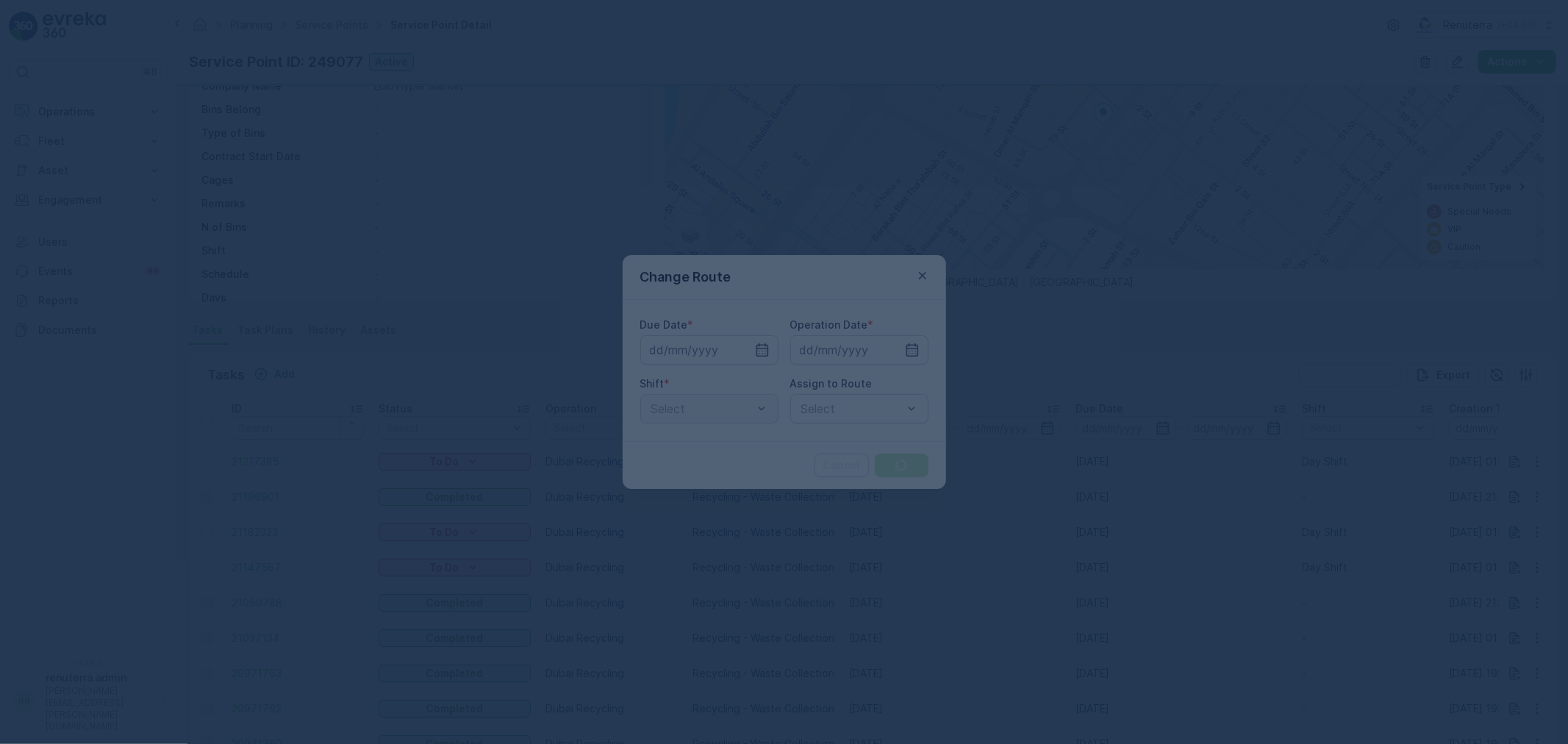
type input "[DATE]"
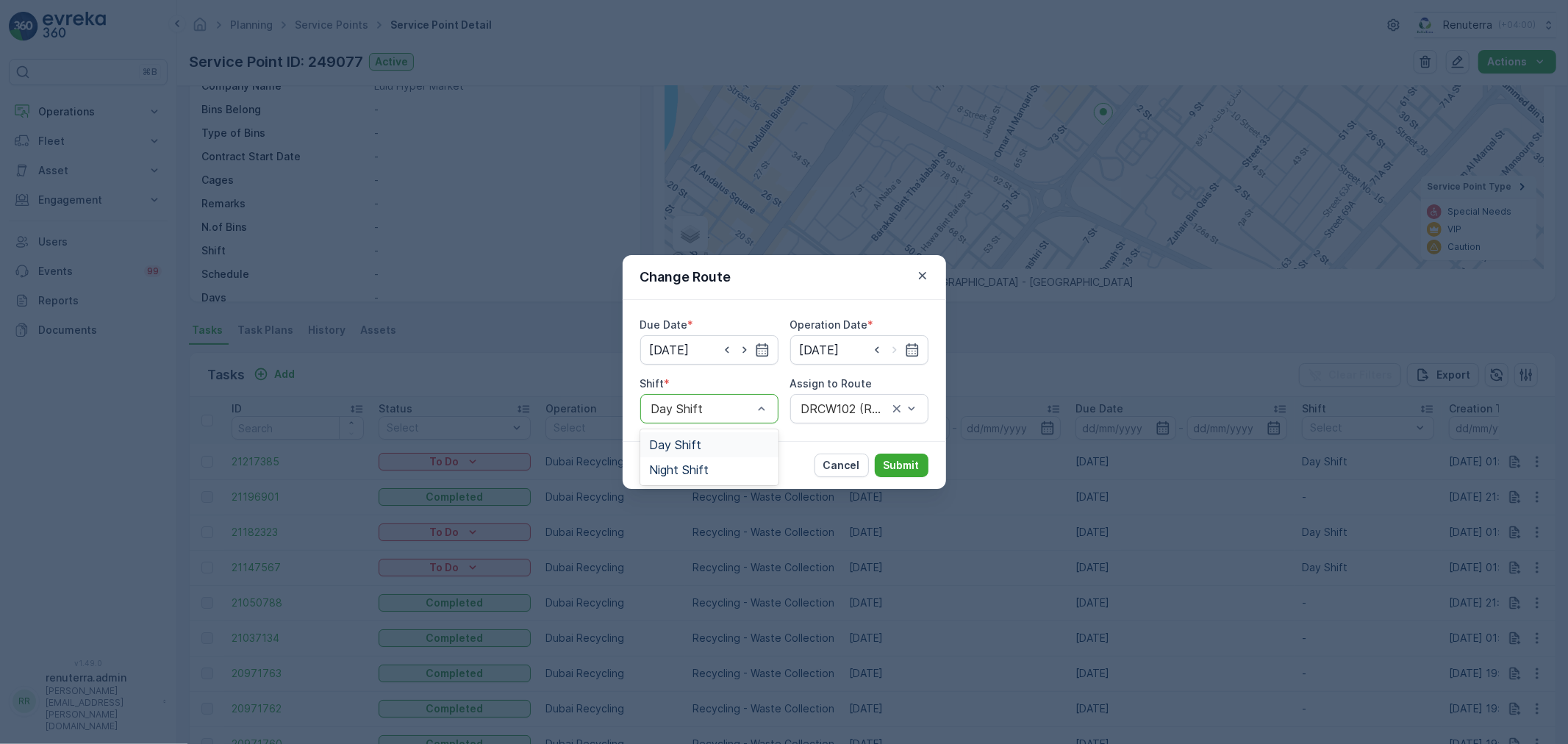
click at [745, 405] on div at bounding box center [702, 408] width 104 height 13
click at [928, 276] on icon "button" at bounding box center [922, 275] width 15 height 15
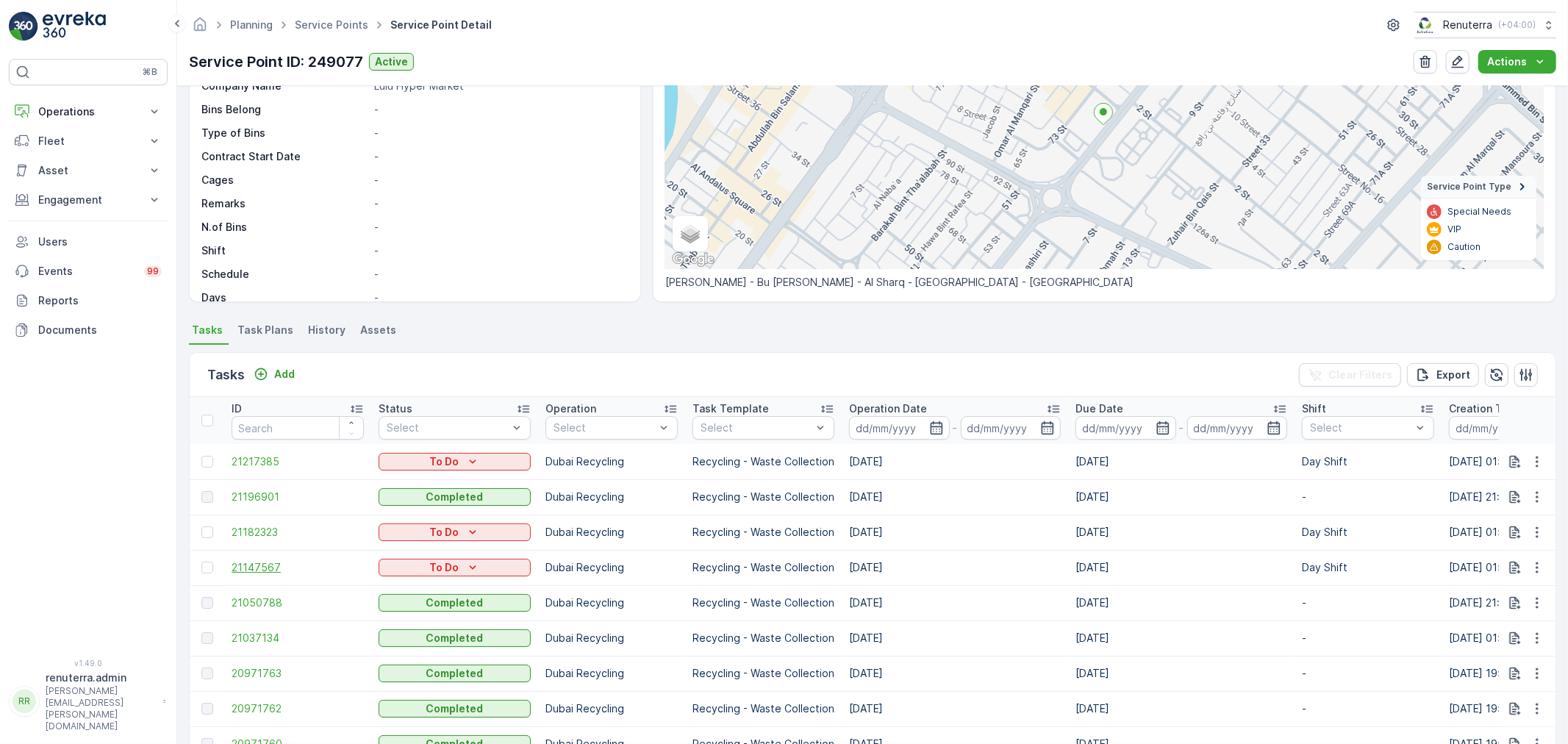
click at [270, 564] on span "21147567" at bounding box center [298, 567] width 132 height 15
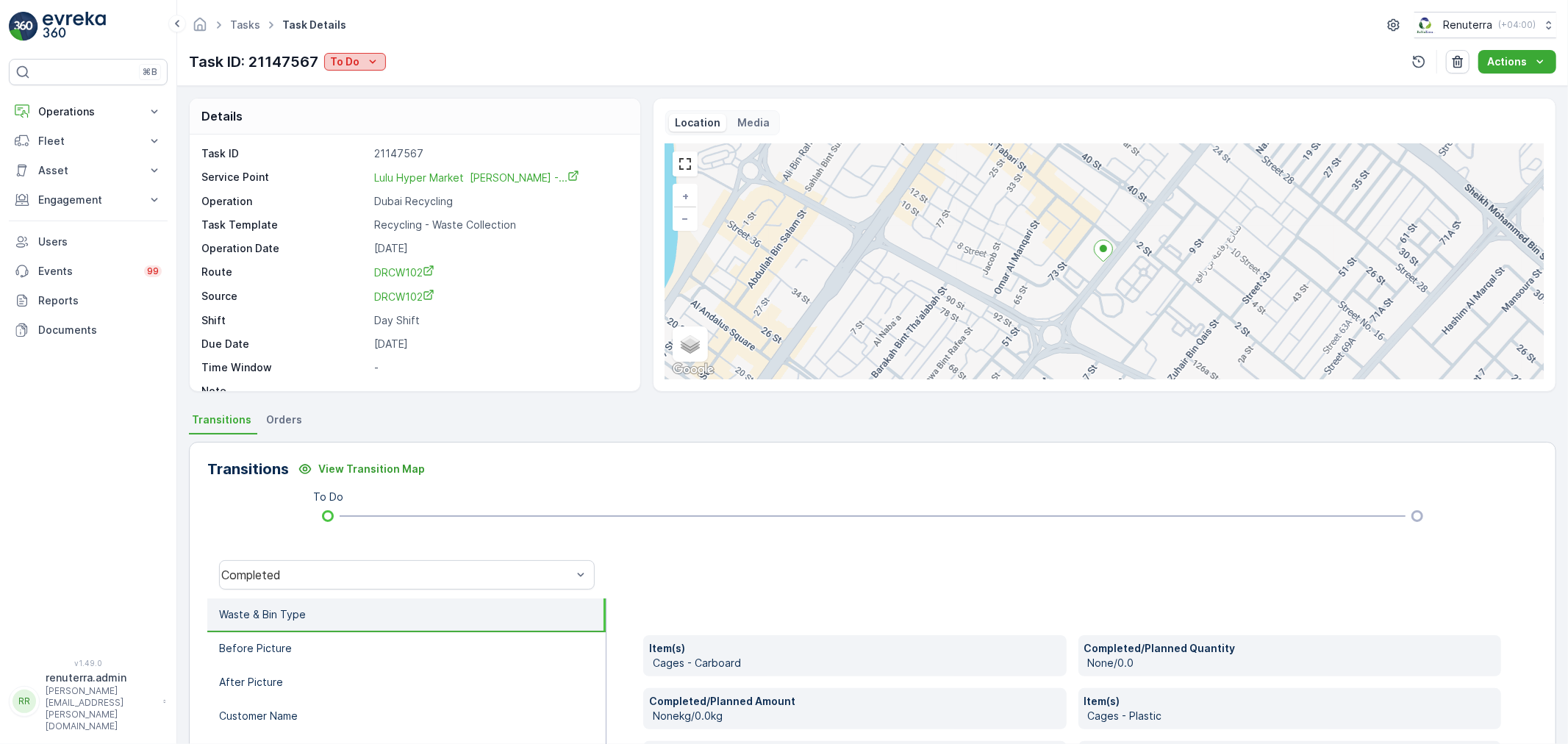
click at [347, 64] on p "To Do" at bounding box center [344, 61] width 29 height 15
click at [371, 90] on span "Completed" at bounding box center [360, 84] width 55 height 15
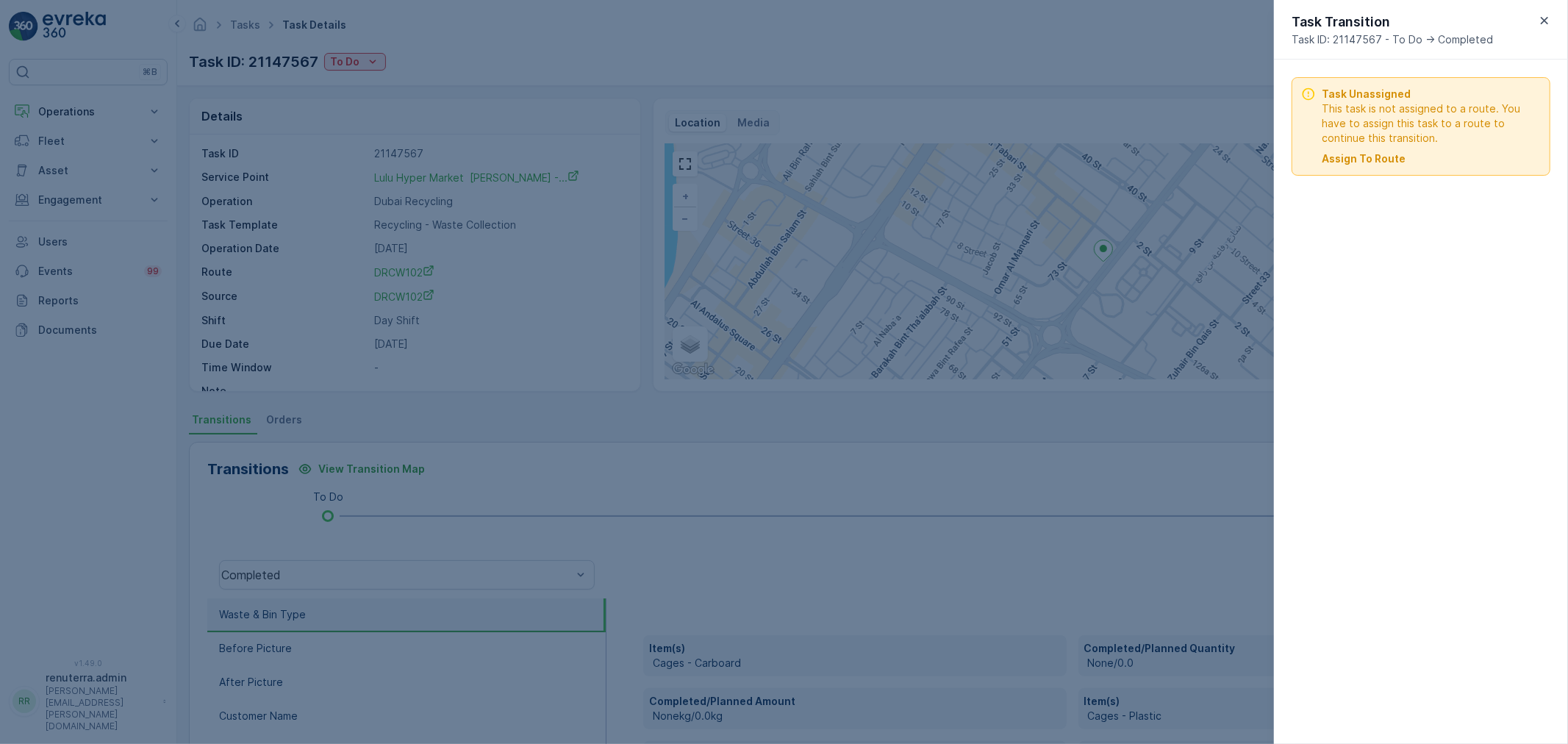
click at [1376, 163] on p "Assign To Route" at bounding box center [1363, 158] width 84 height 15
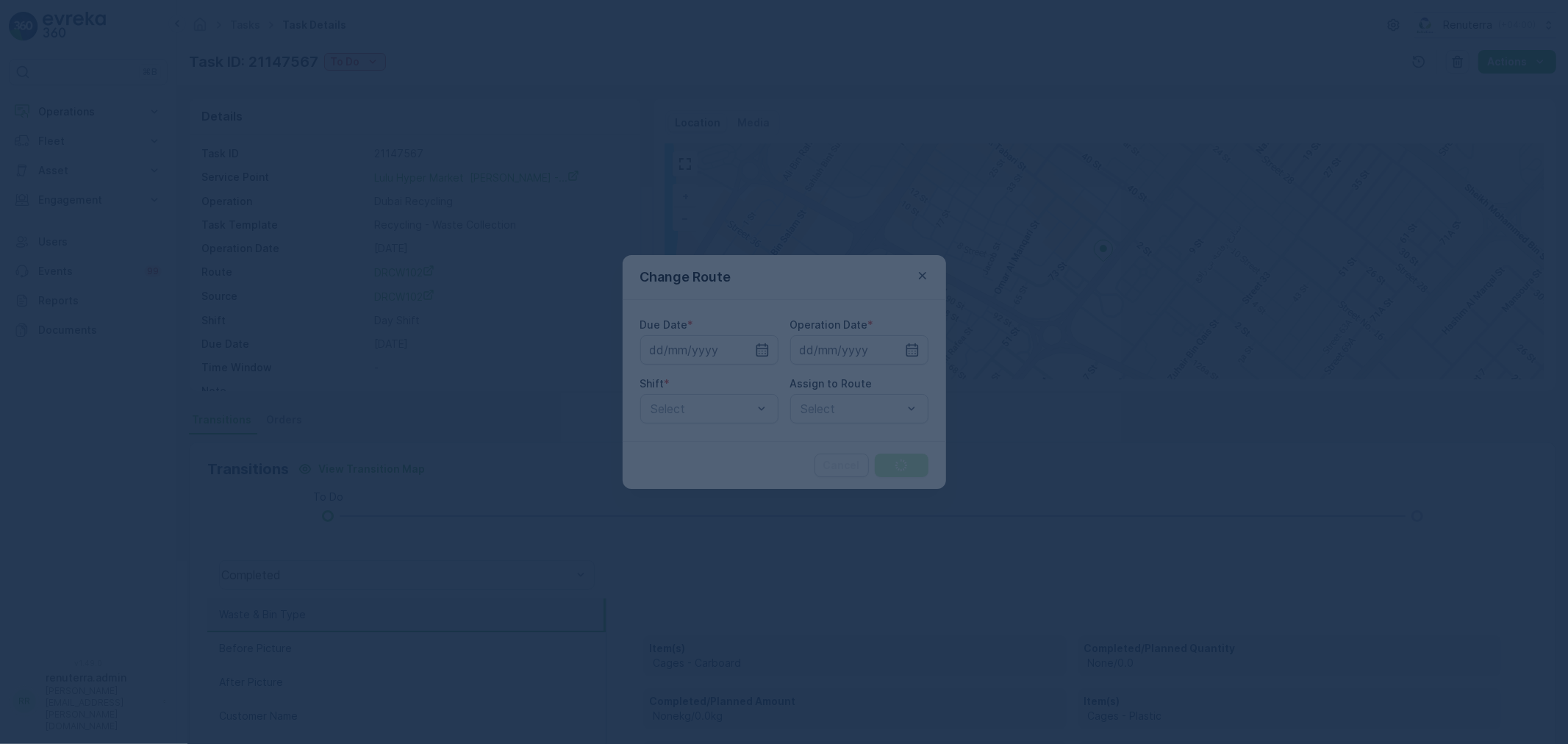
type input "[DATE]"
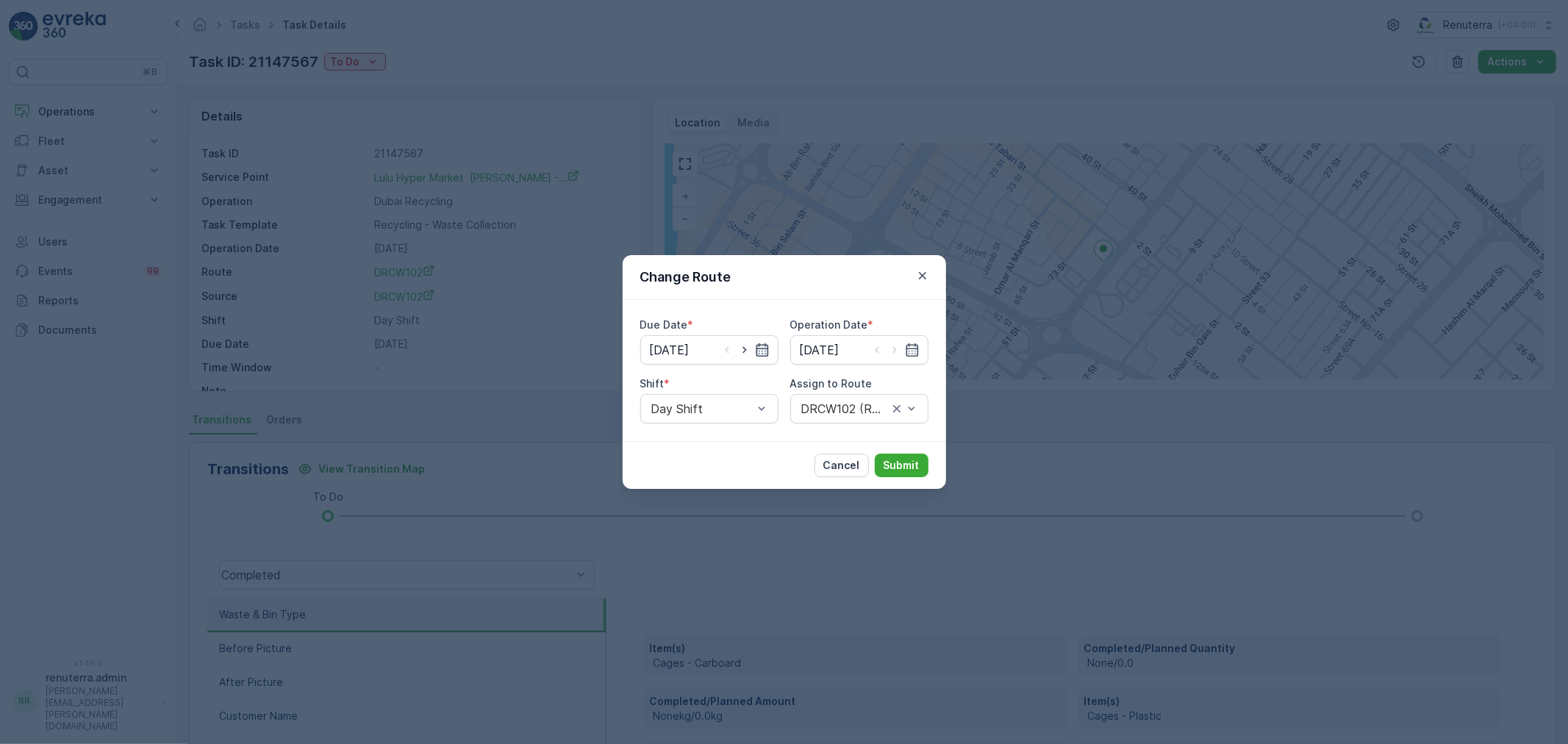
click at [756, 347] on icon "button" at bounding box center [762, 349] width 12 height 13
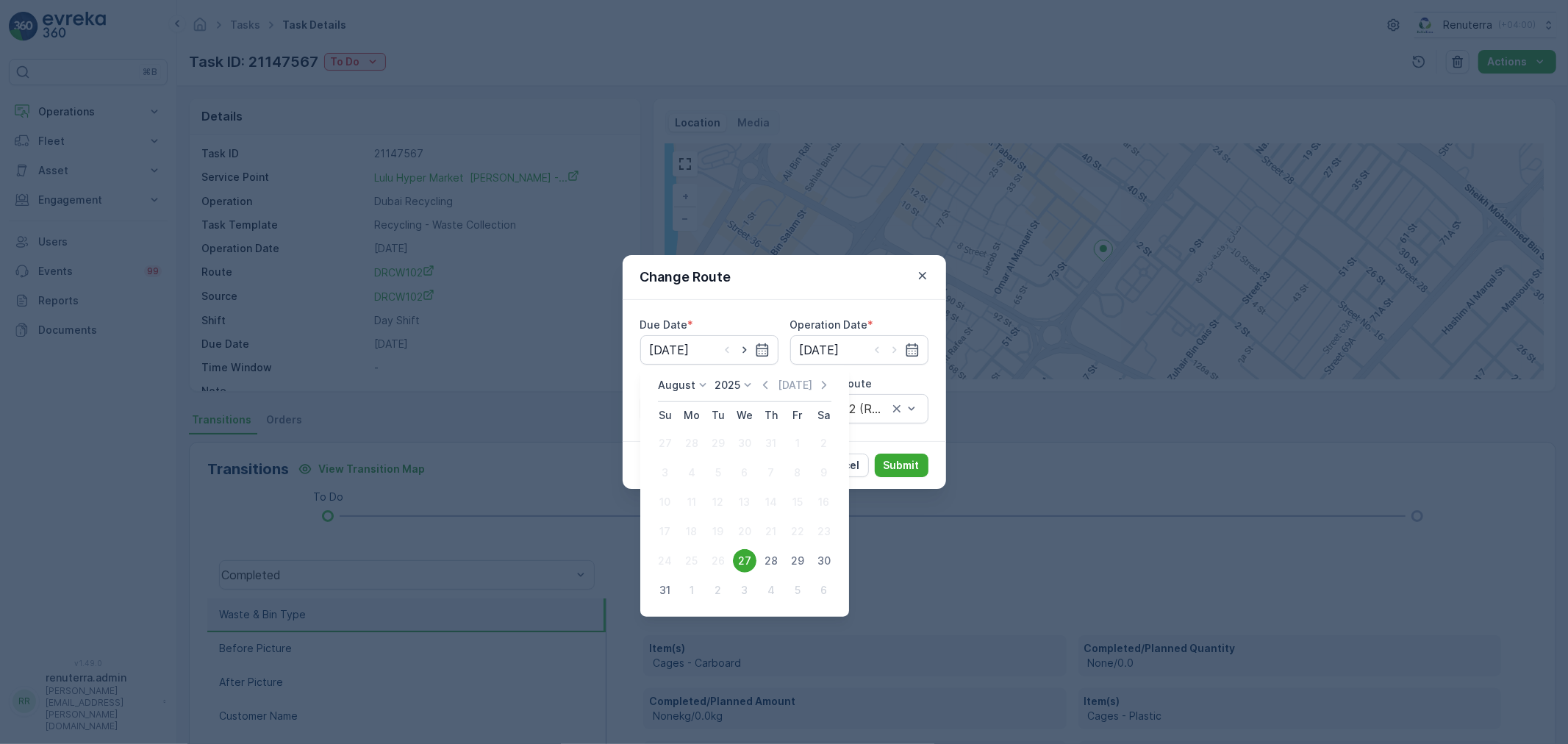
click at [752, 559] on div "27" at bounding box center [744, 561] width 24 height 24
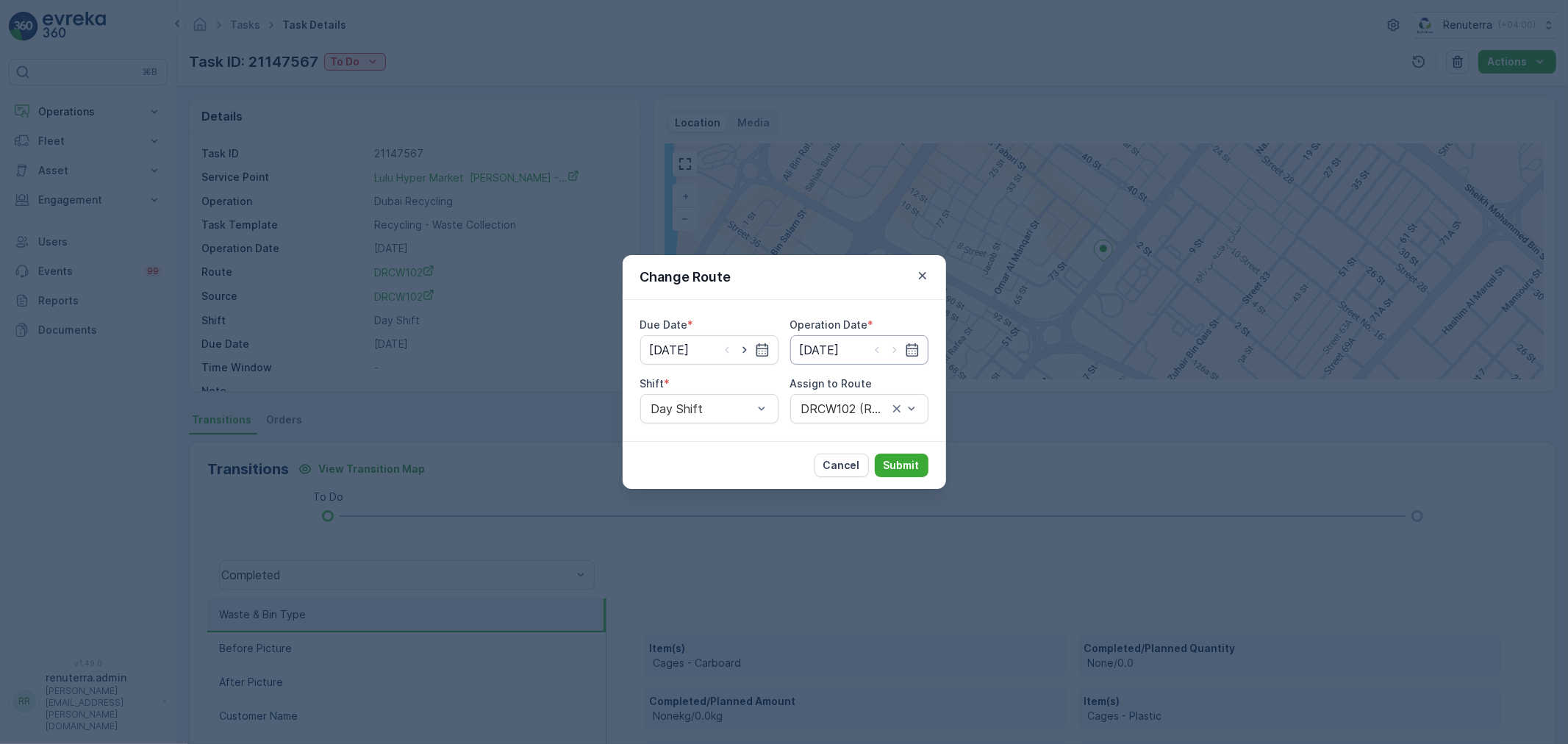
click at [908, 336] on input "[DATE]" at bounding box center [859, 350] width 138 height 29
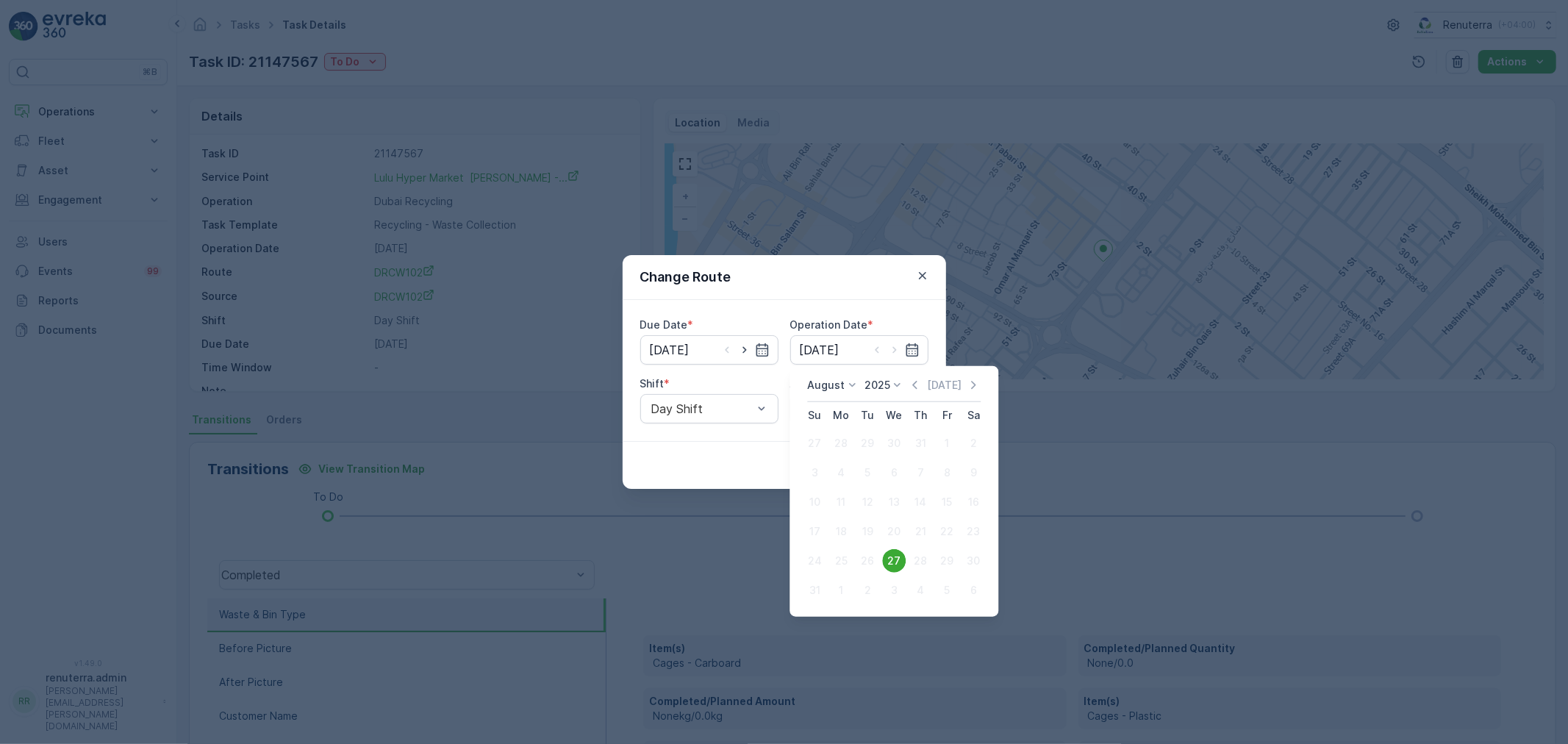
click at [893, 561] on div "27" at bounding box center [894, 561] width 24 height 24
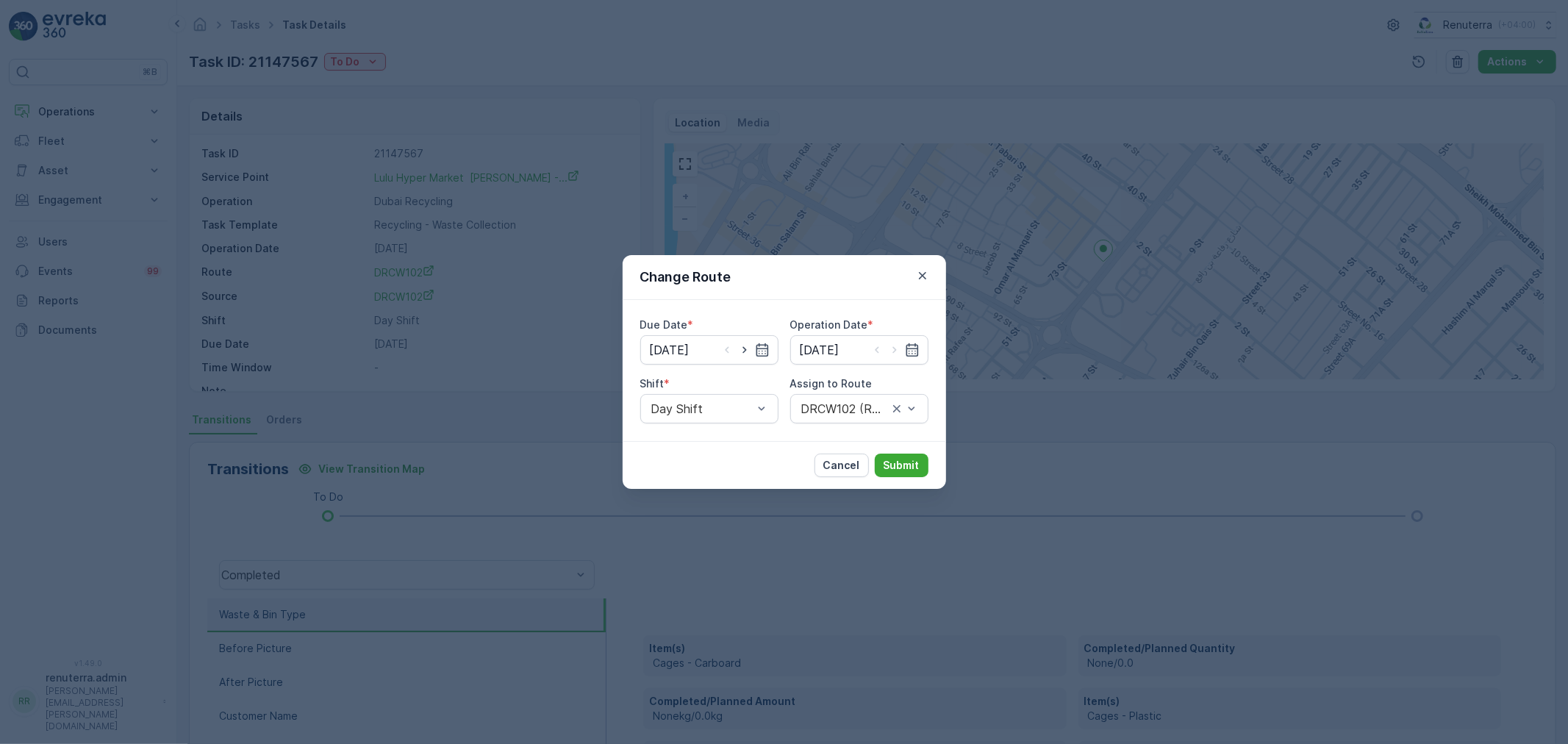
drag, startPoint x: 730, startPoint y: 406, endPoint x: 715, endPoint y: 425, distance: 24.2
click at [729, 405] on div at bounding box center [702, 408] width 104 height 13
click at [710, 448] on div "Day Shift" at bounding box center [709, 444] width 120 height 13
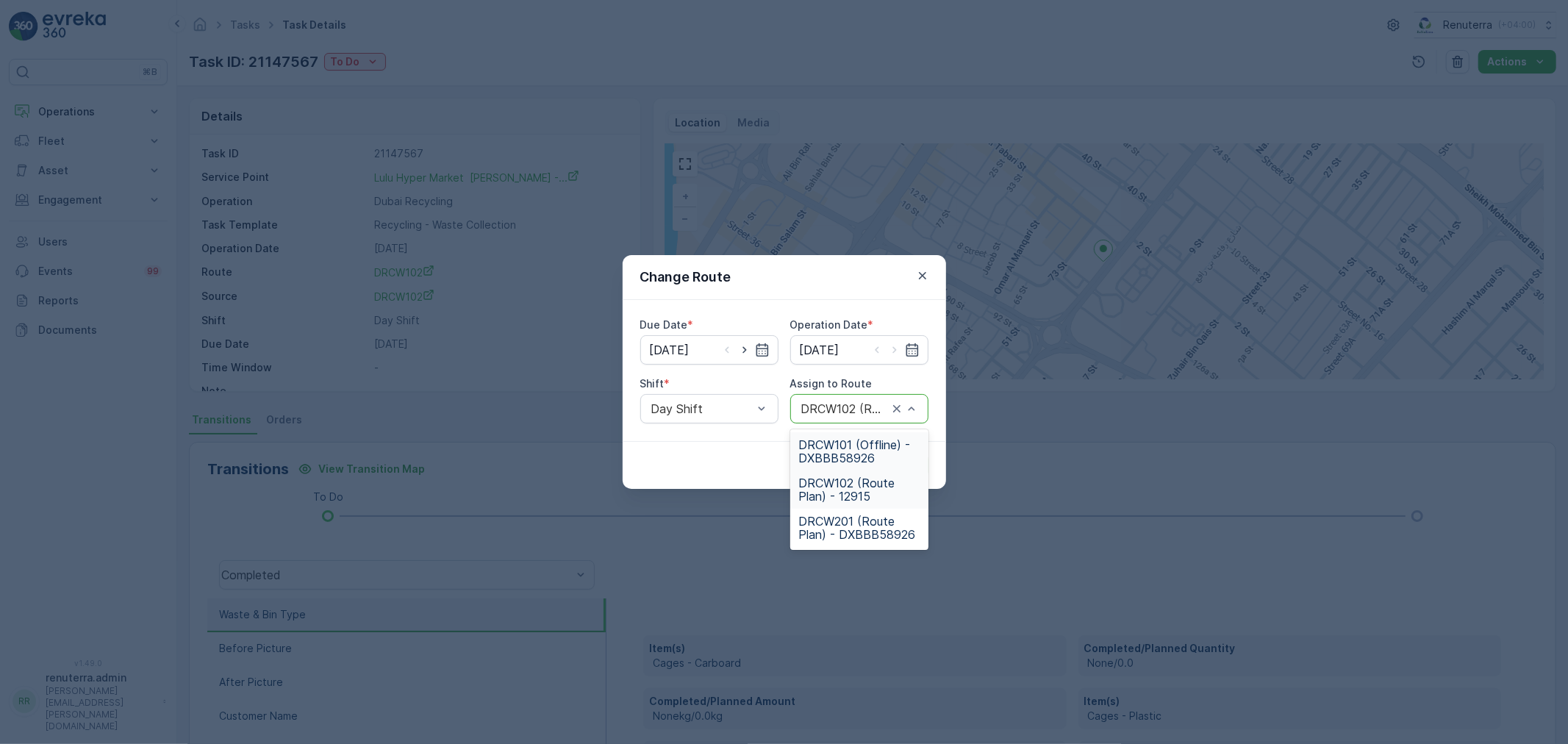
click at [860, 405] on div at bounding box center [844, 408] width 90 height 13
type input "102"
click at [881, 462] on span "DRCW102 (Route Plan) - 12915" at bounding box center [859, 451] width 120 height 26
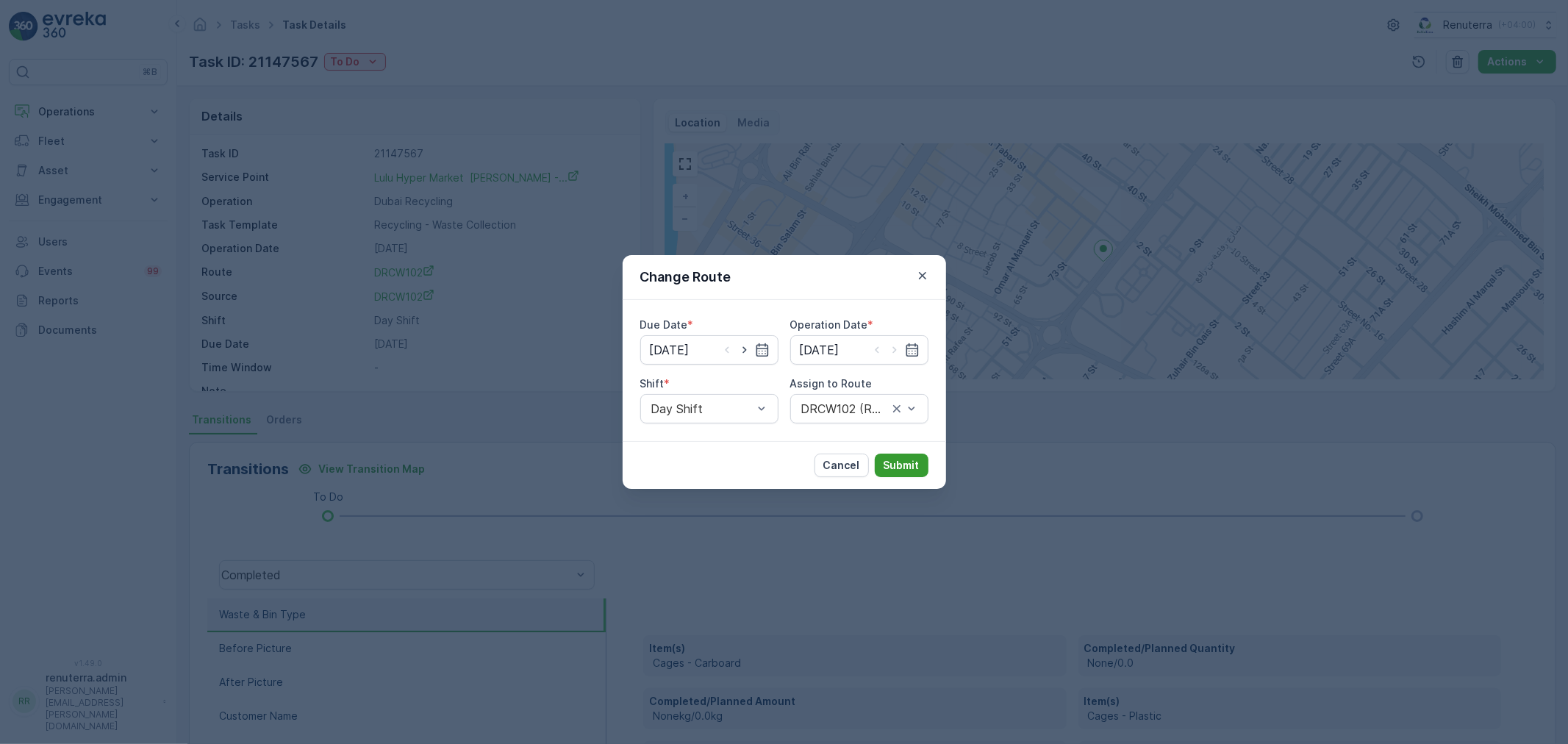
click at [897, 462] on p "Submit" at bounding box center [901, 465] width 36 height 15
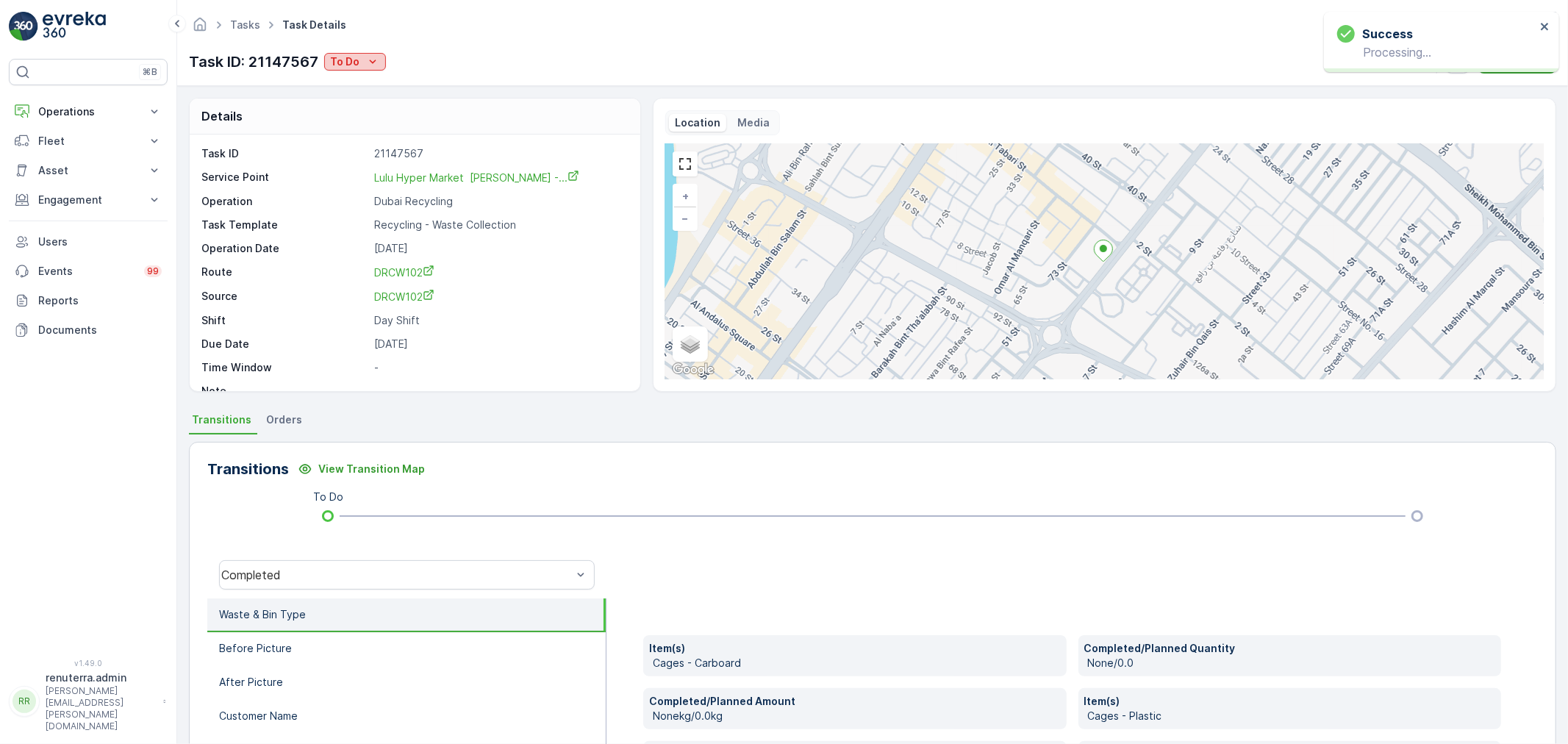
click at [351, 58] on p "To Do" at bounding box center [344, 61] width 29 height 15
click at [343, 94] on div "Completed No Waste" at bounding box center [402, 104] width 152 height 21
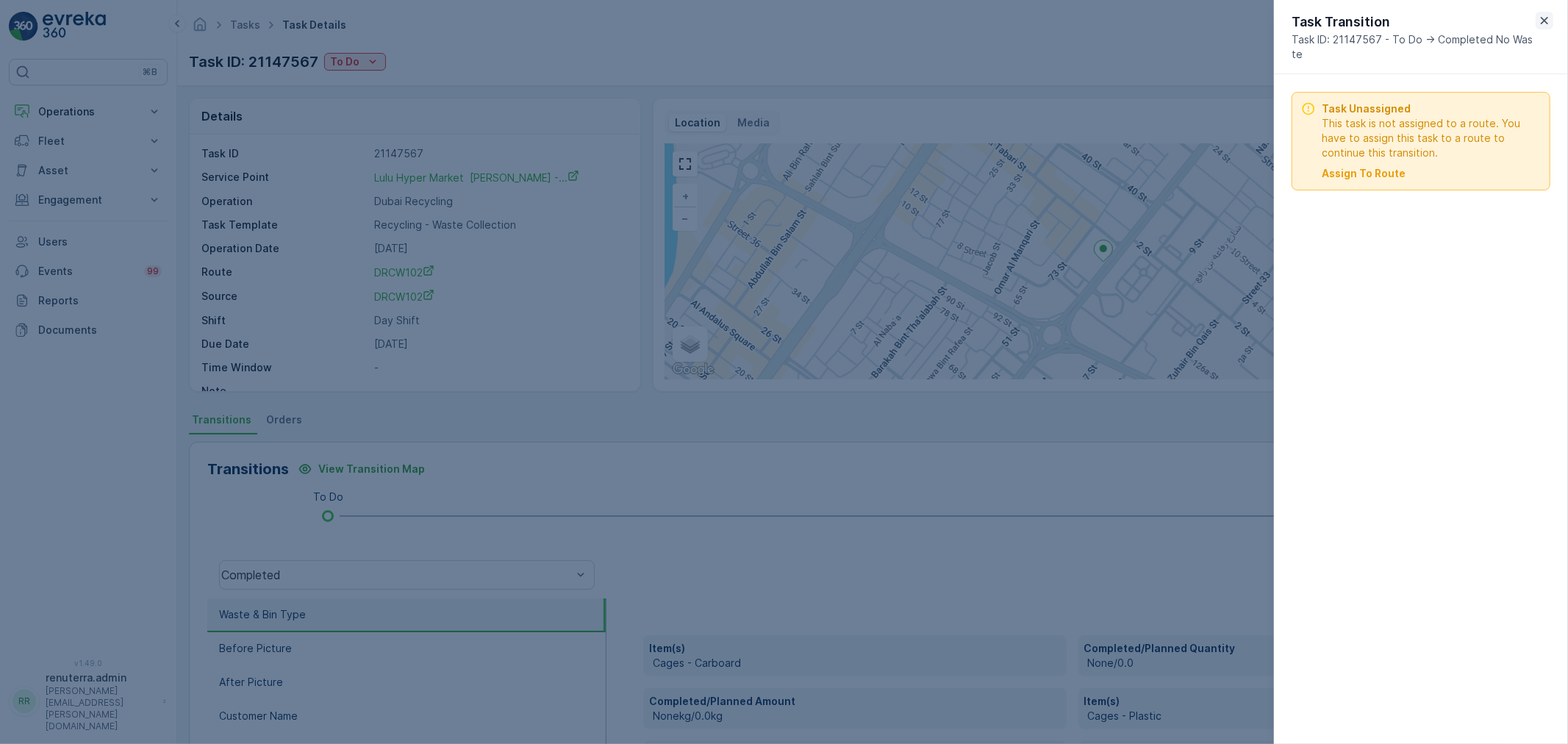
click at [1537, 23] on icon "button" at bounding box center [1544, 20] width 15 height 15
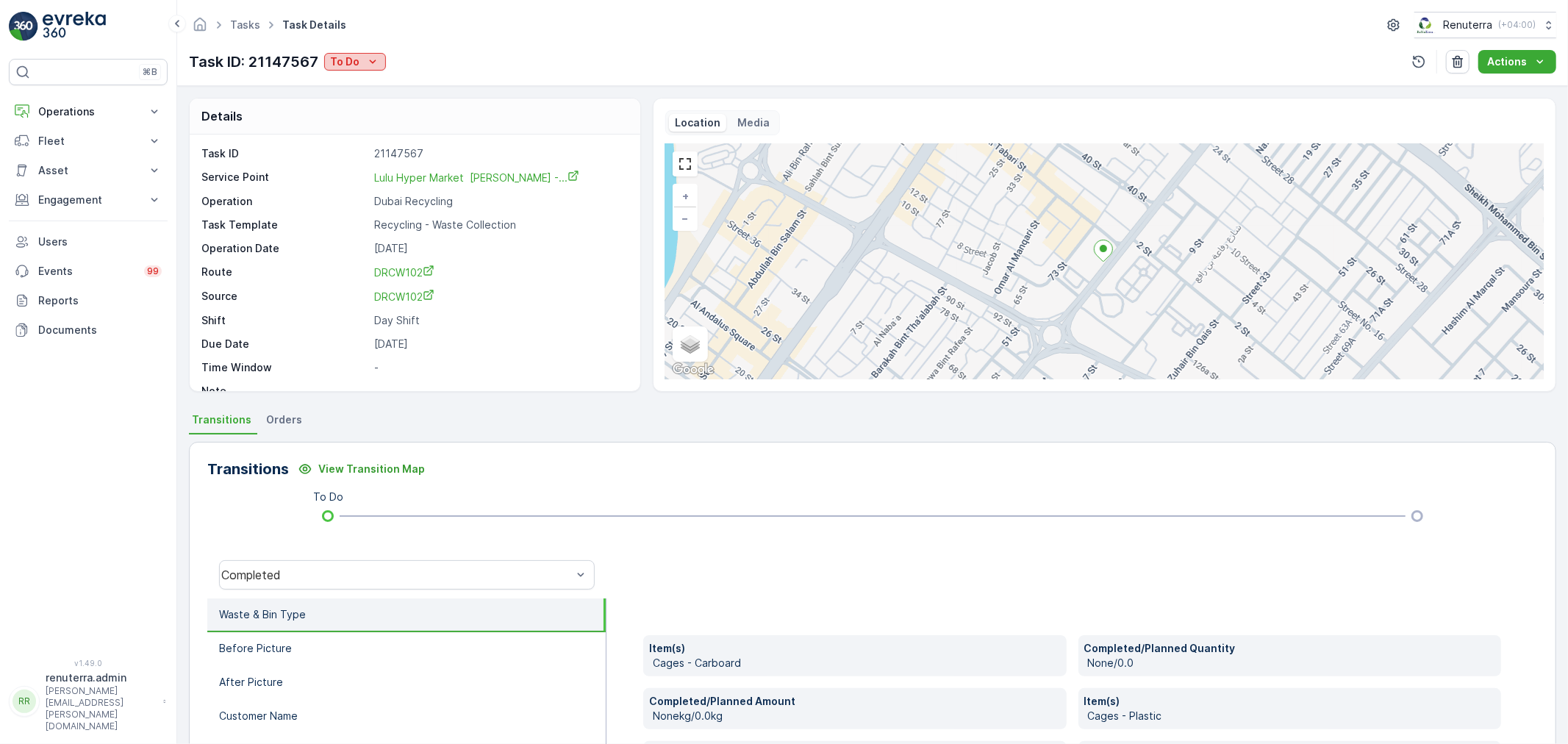
click at [354, 64] on p "To Do" at bounding box center [344, 61] width 29 height 15
click at [359, 77] on span "Completed" at bounding box center [360, 84] width 55 height 15
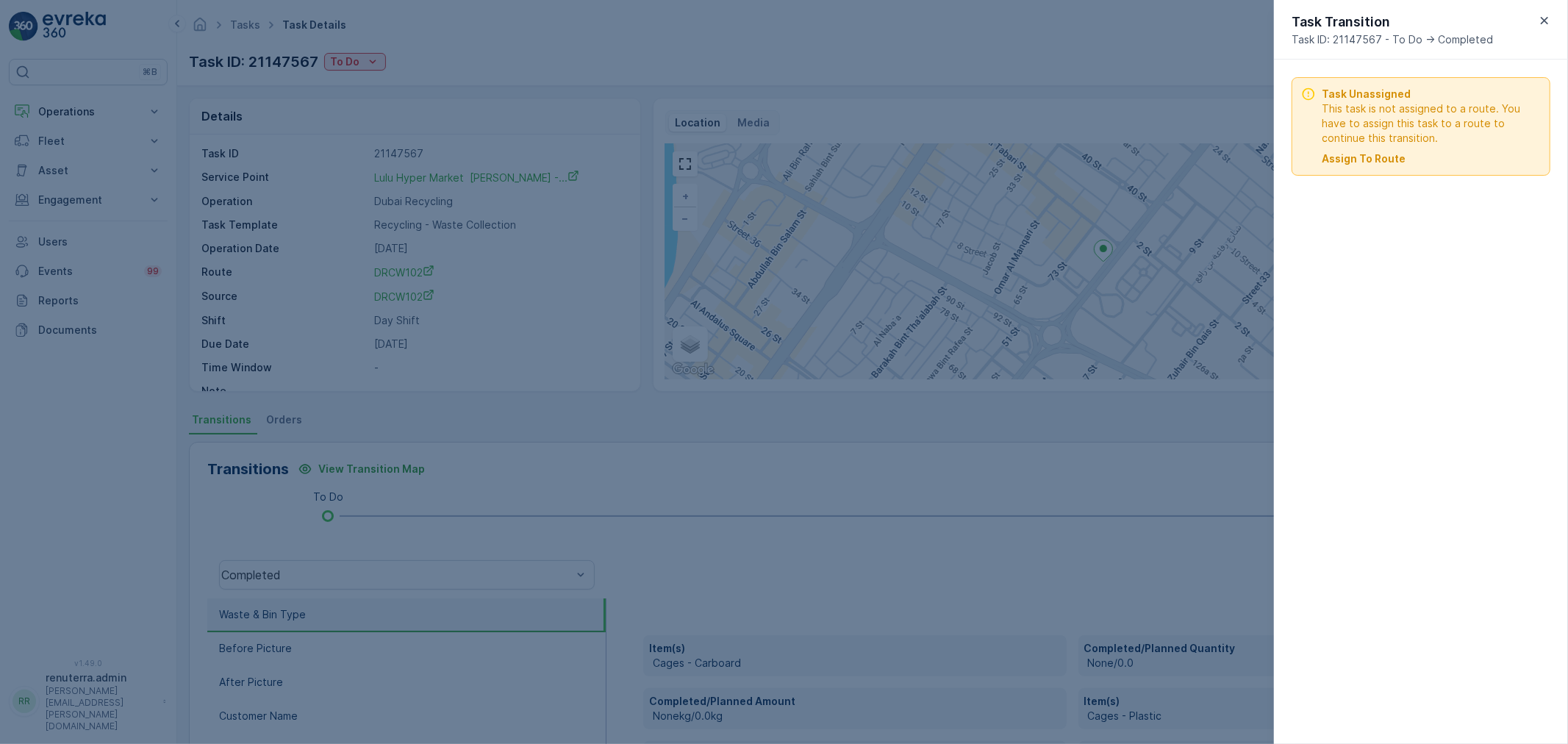
click at [1375, 156] on p "Assign To Route" at bounding box center [1363, 158] width 84 height 15
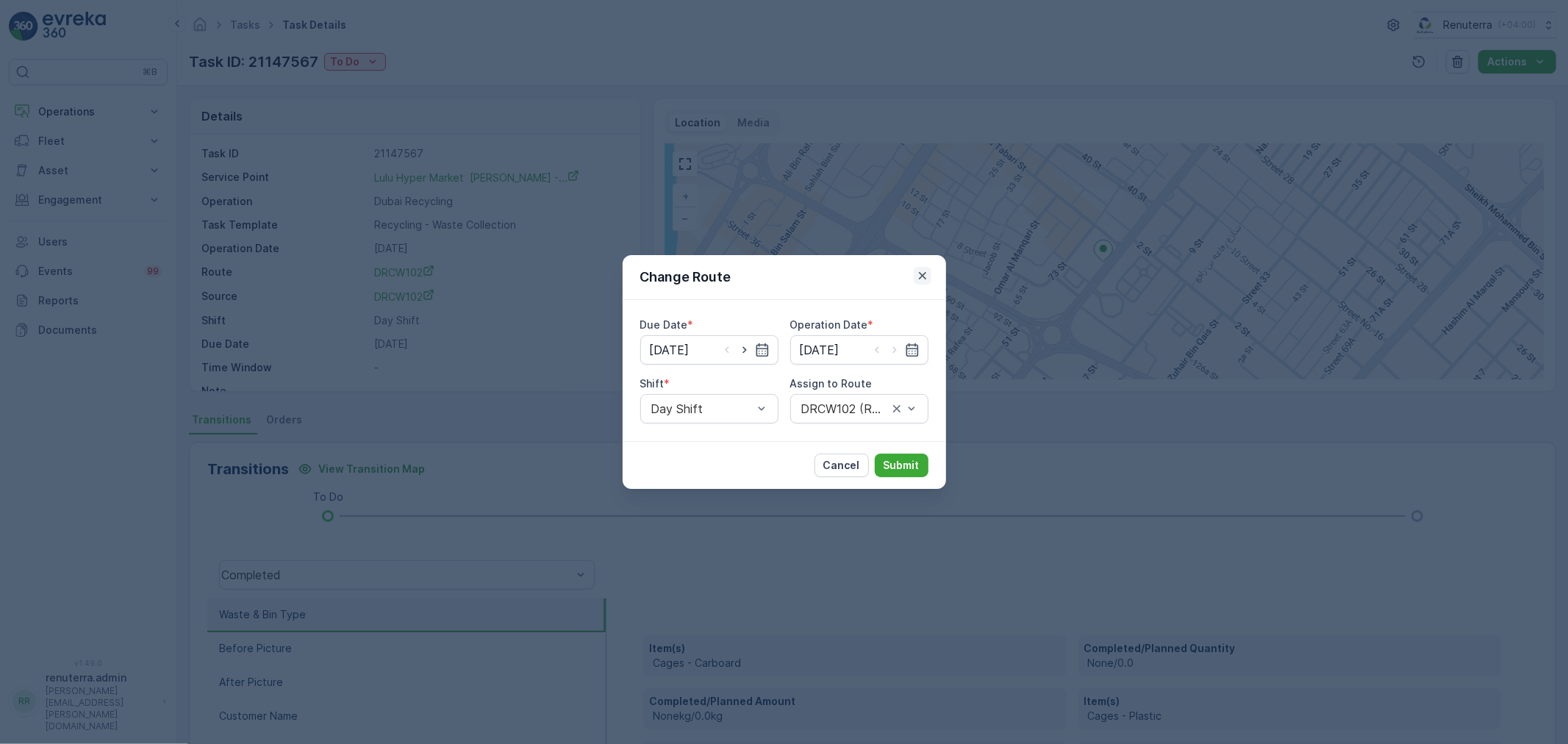
click at [927, 277] on icon "button" at bounding box center [922, 275] width 15 height 15
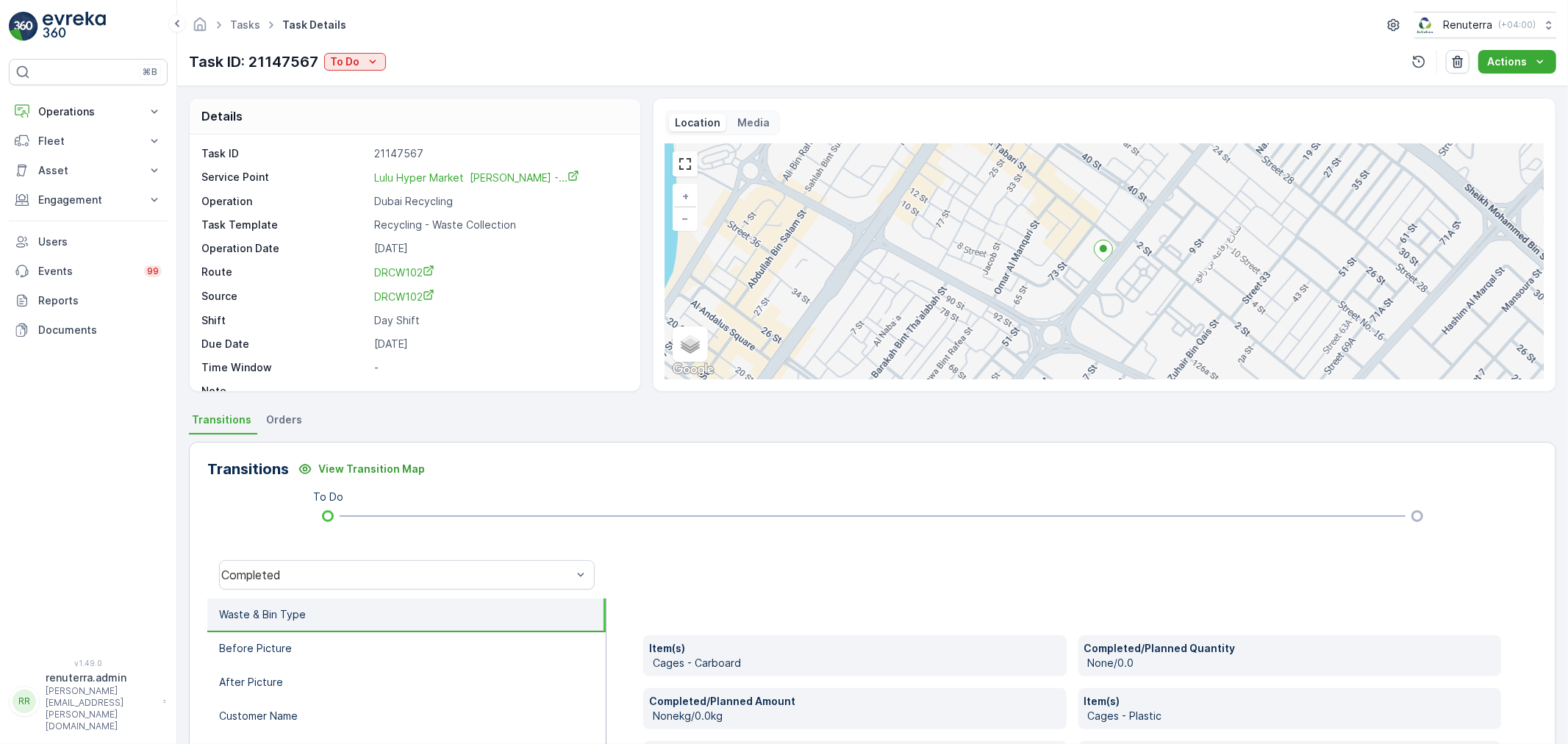
click at [374, 70] on button "To Do" at bounding box center [355, 61] width 61 height 18
click at [374, 84] on span "Completed" at bounding box center [360, 84] width 55 height 15
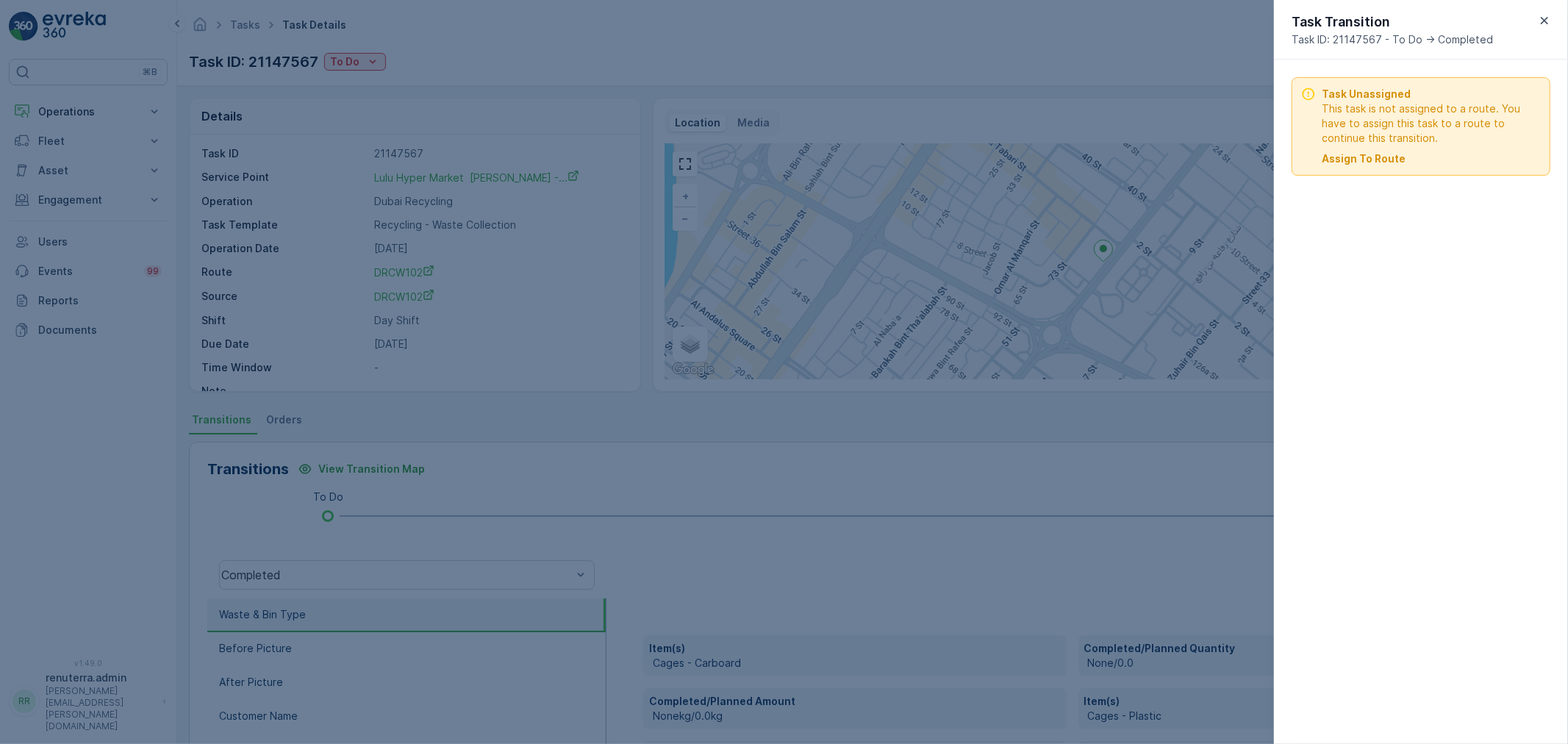
click at [1361, 164] on p "Assign To Route" at bounding box center [1363, 158] width 84 height 15
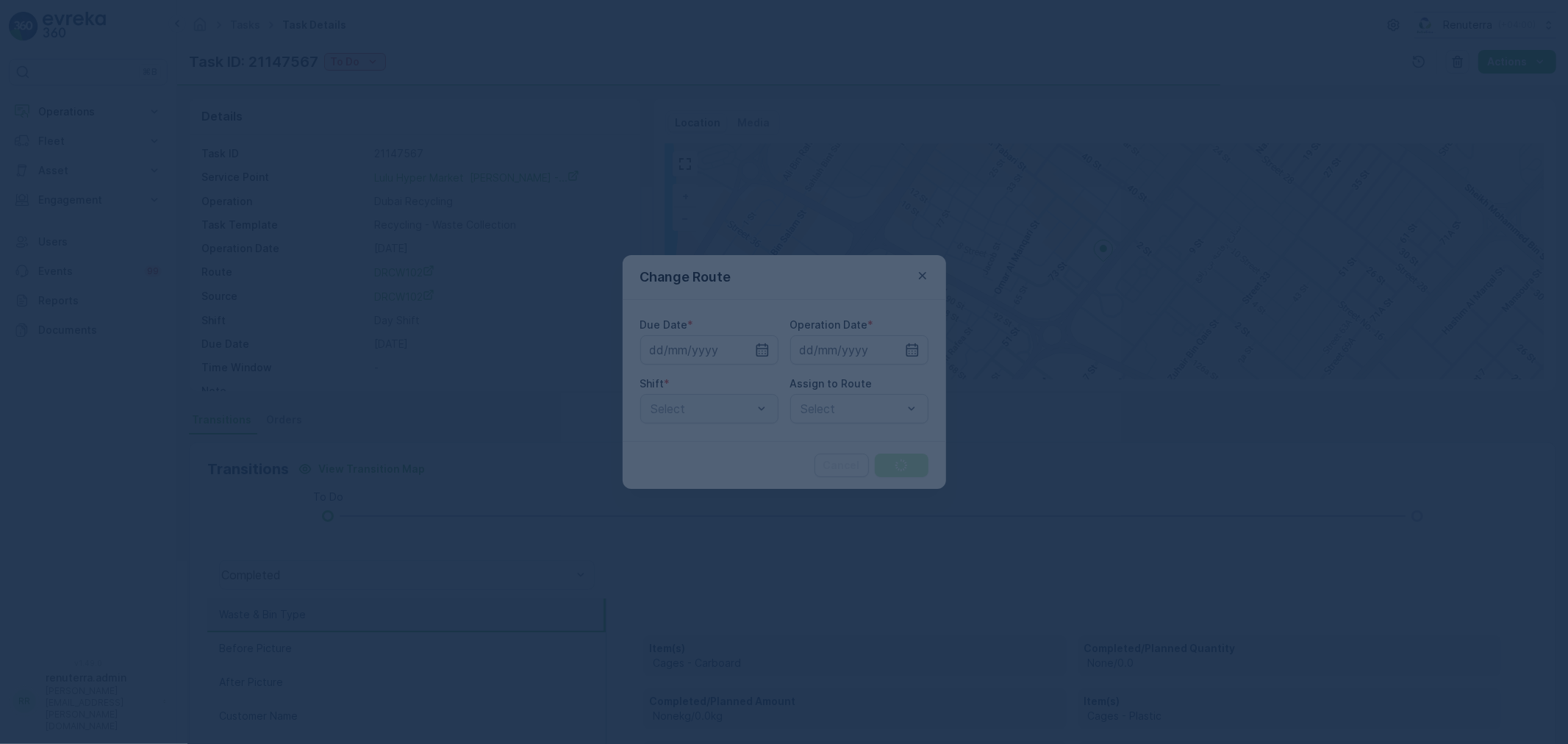
type input "[DATE]"
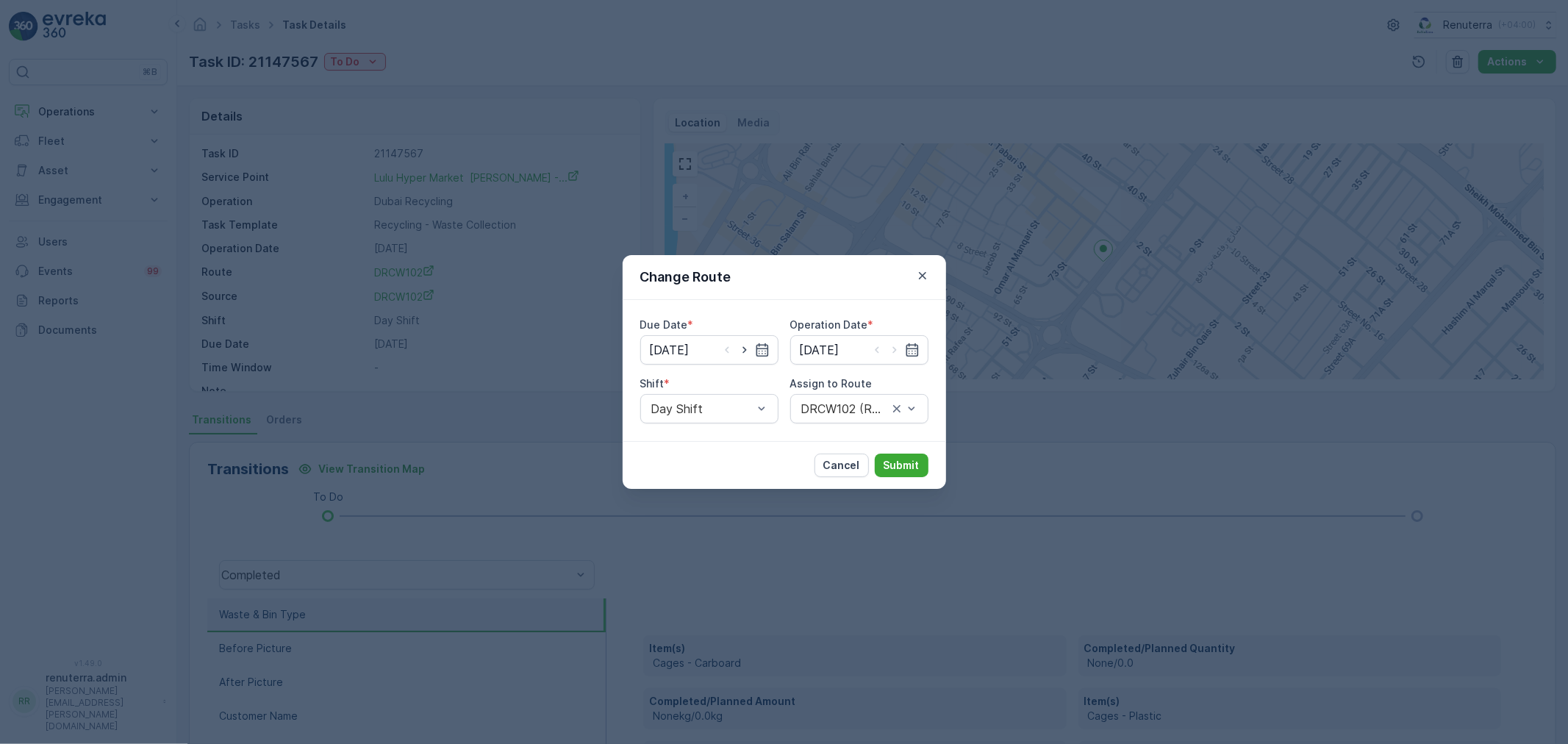
click at [922, 273] on icon "button" at bounding box center [922, 275] width 15 height 15
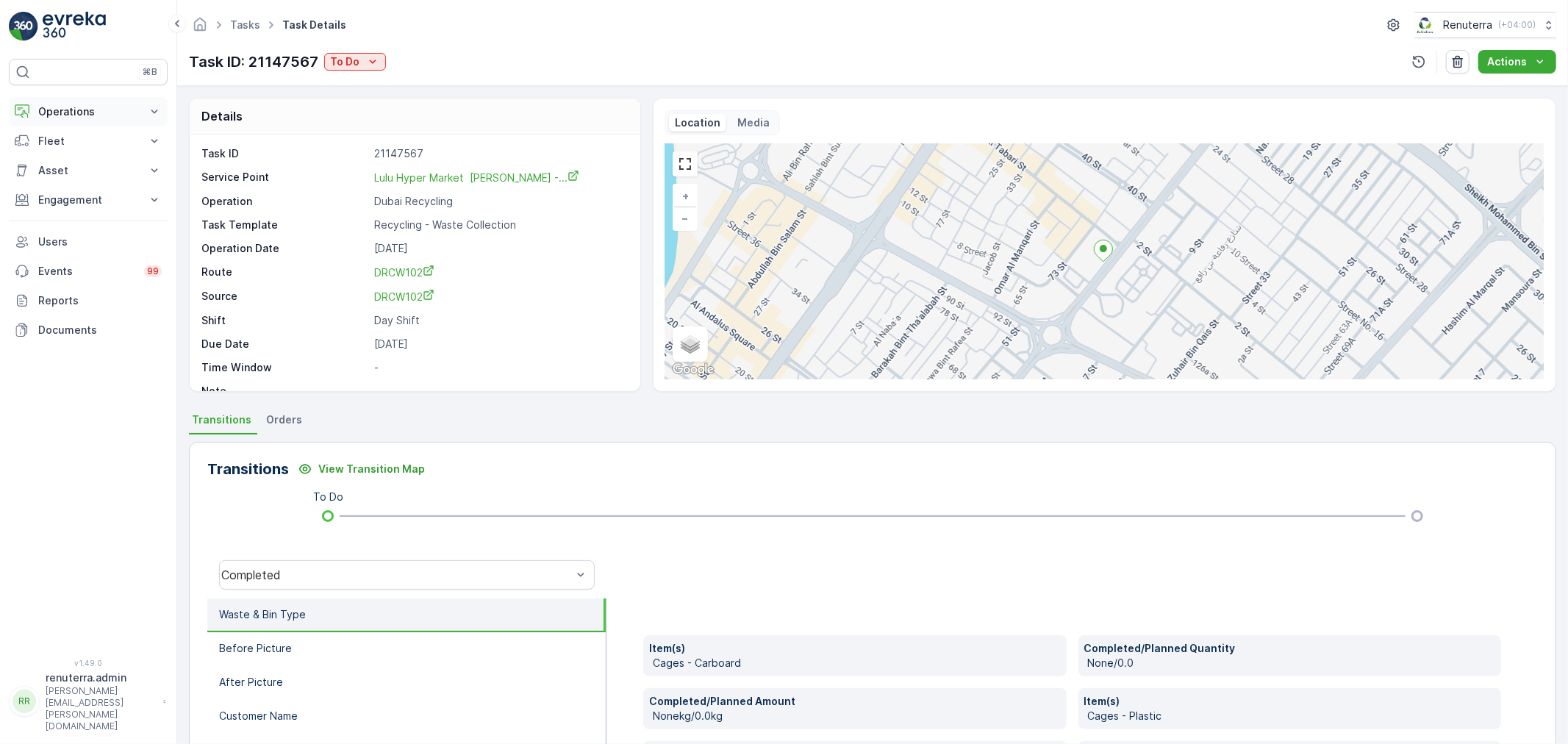
click at [83, 110] on p "Operations" at bounding box center [88, 111] width 100 height 15
click at [74, 132] on p "Insights" at bounding box center [56, 137] width 38 height 15
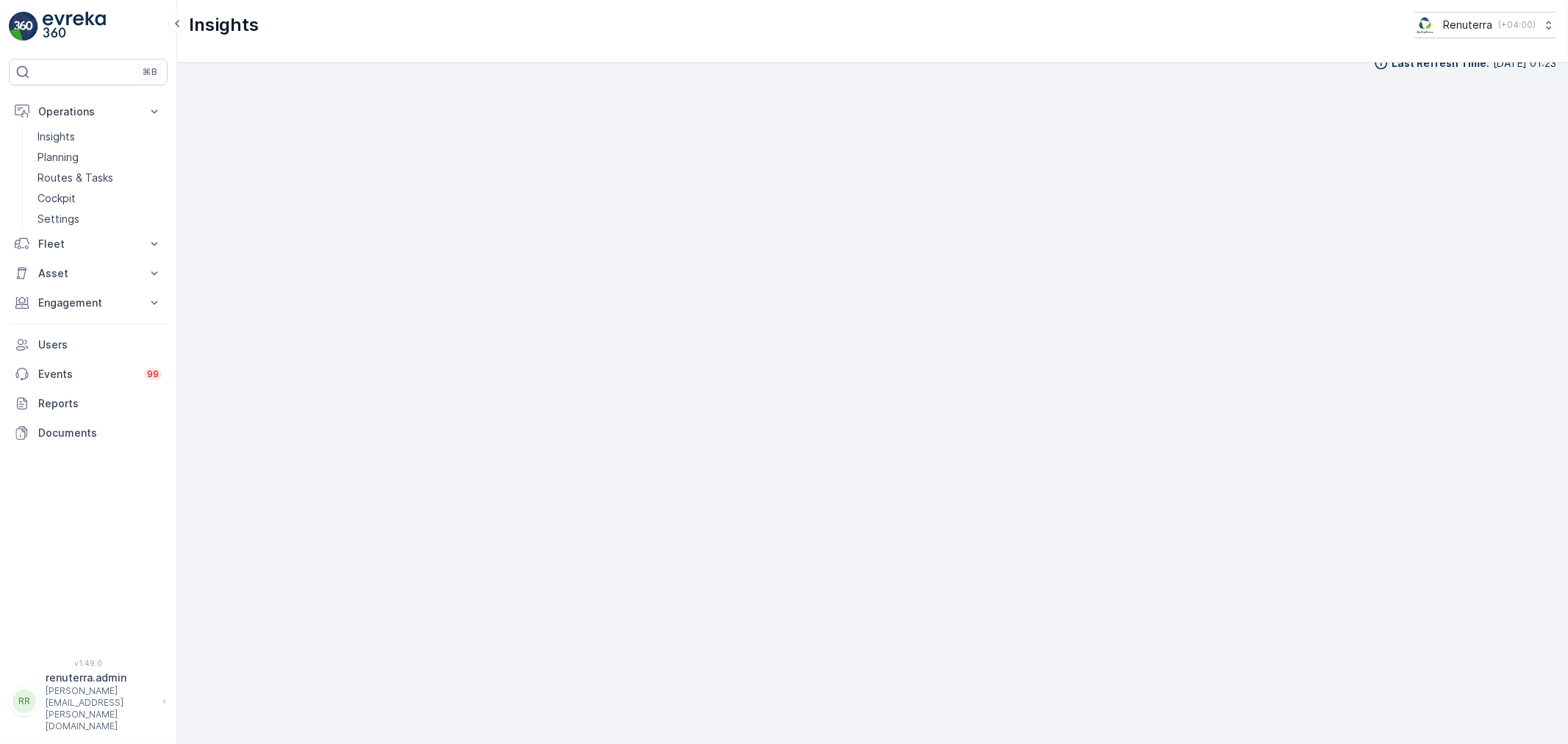
scroll to position [19, 0]
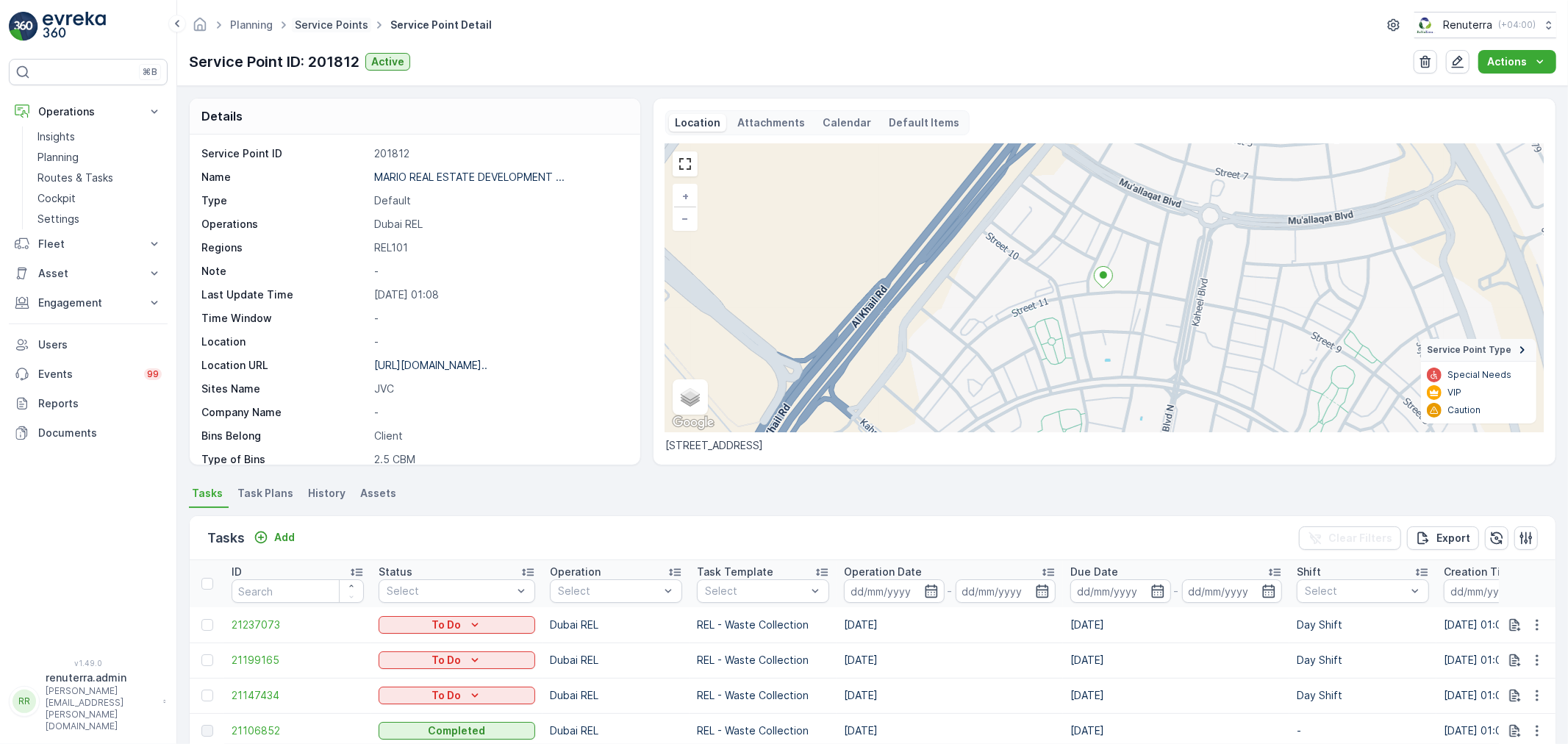
click at [314, 29] on link "Service Points" at bounding box center [331, 25] width 74 height 12
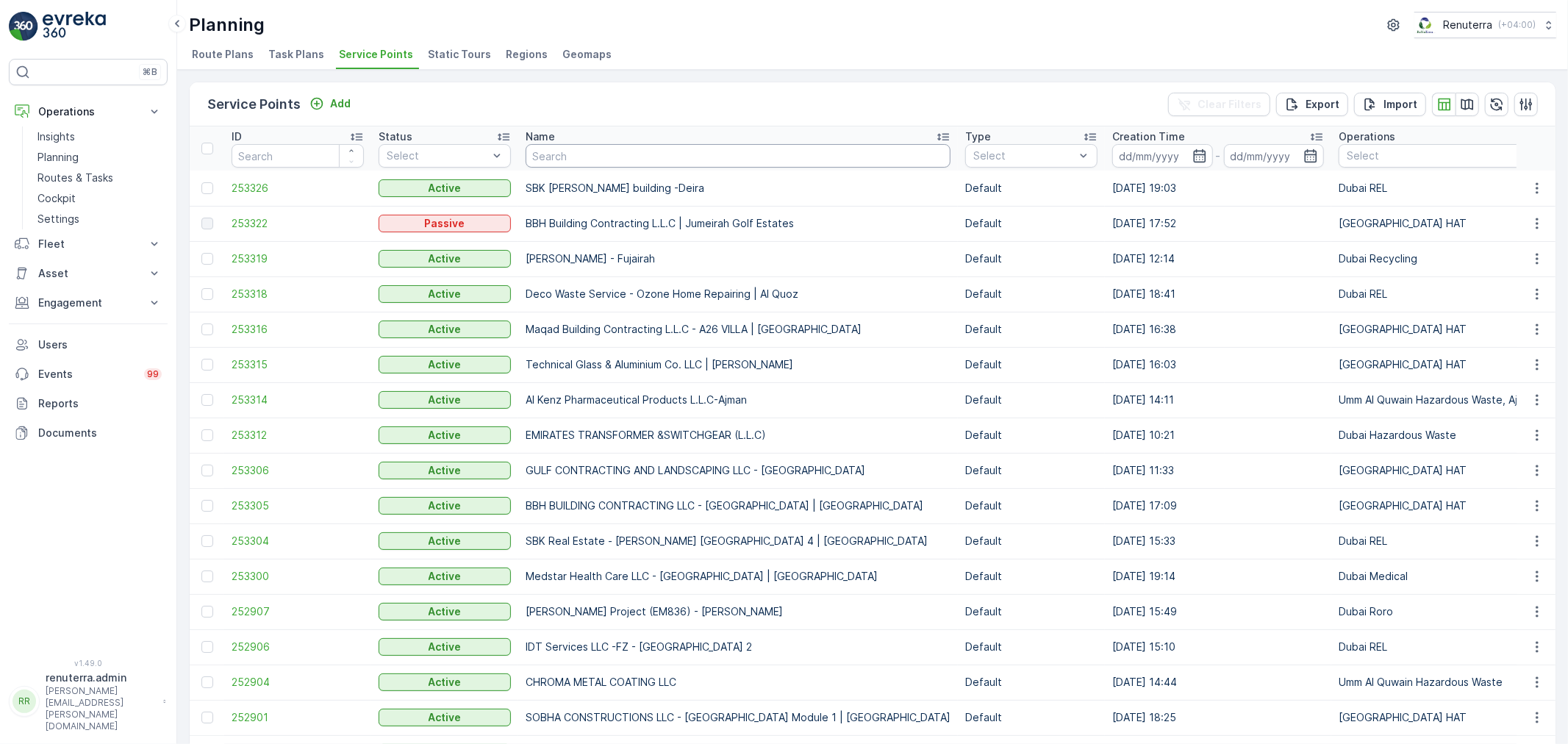
click at [567, 164] on input "text" at bounding box center [738, 156] width 425 height 24
type input "[MEDICAL_DATA] mir"
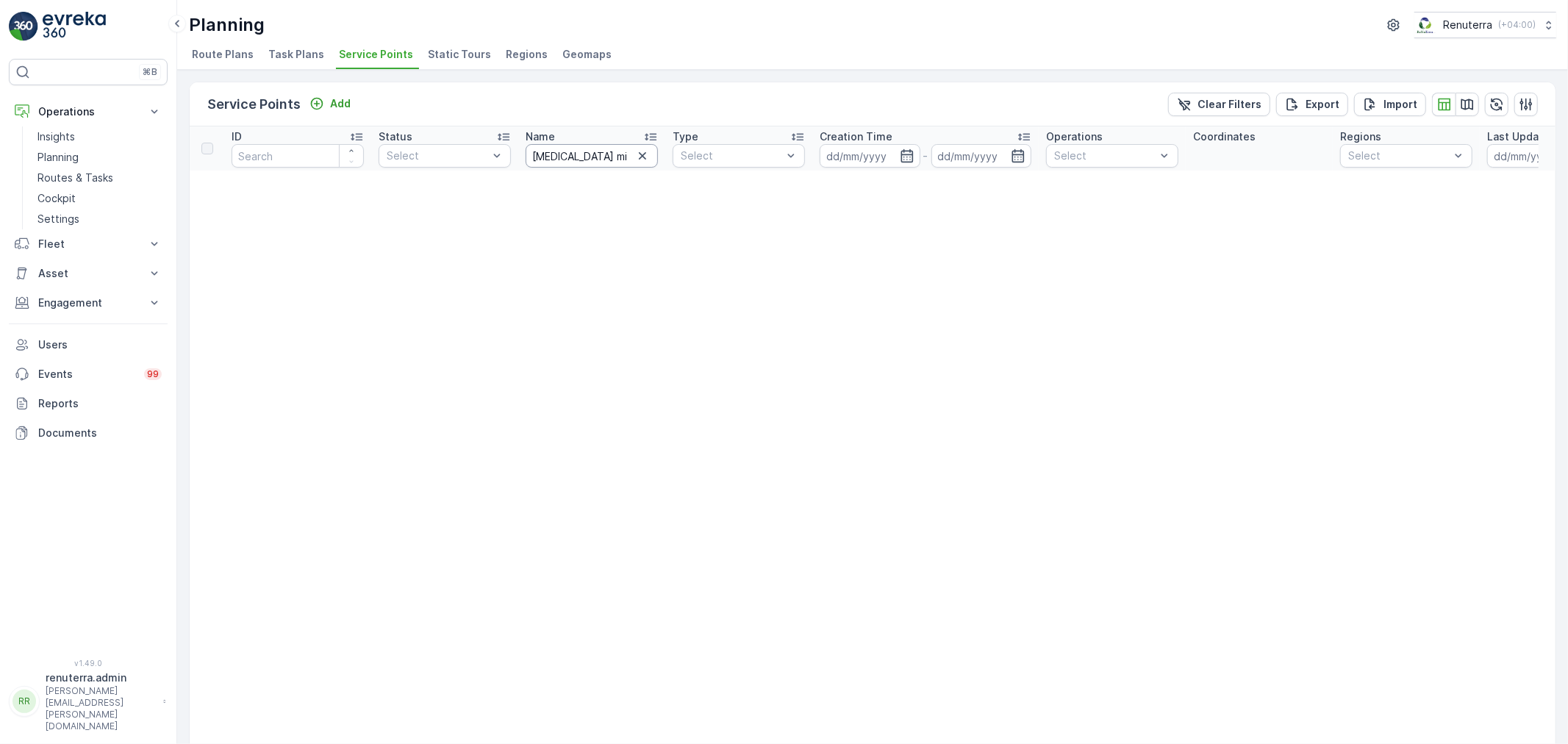
click at [604, 150] on input "[MEDICAL_DATA] mir" at bounding box center [591, 156] width 132 height 24
type input "[MEDICAL_DATA]"
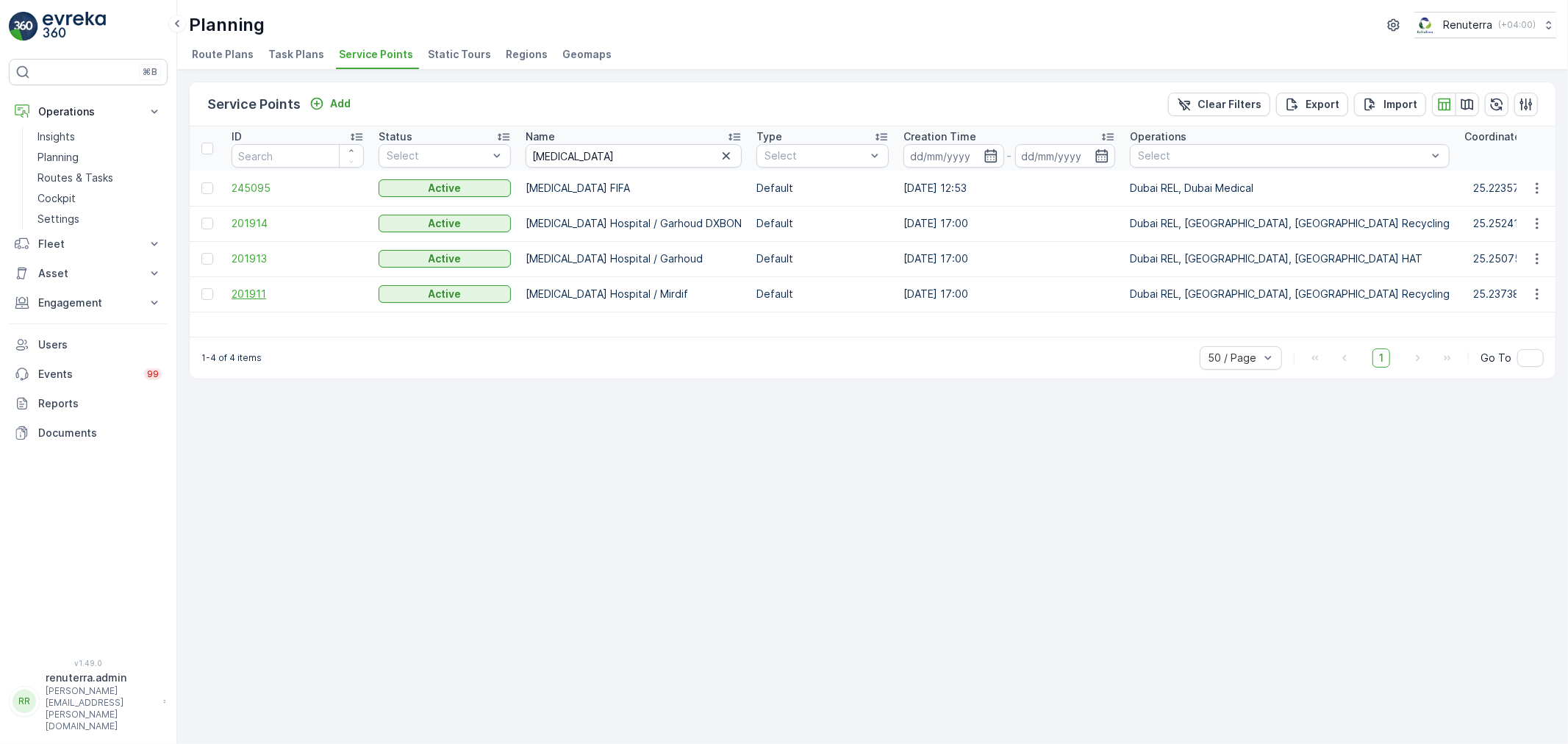
click at [248, 292] on span "201911" at bounding box center [298, 294] width 132 height 15
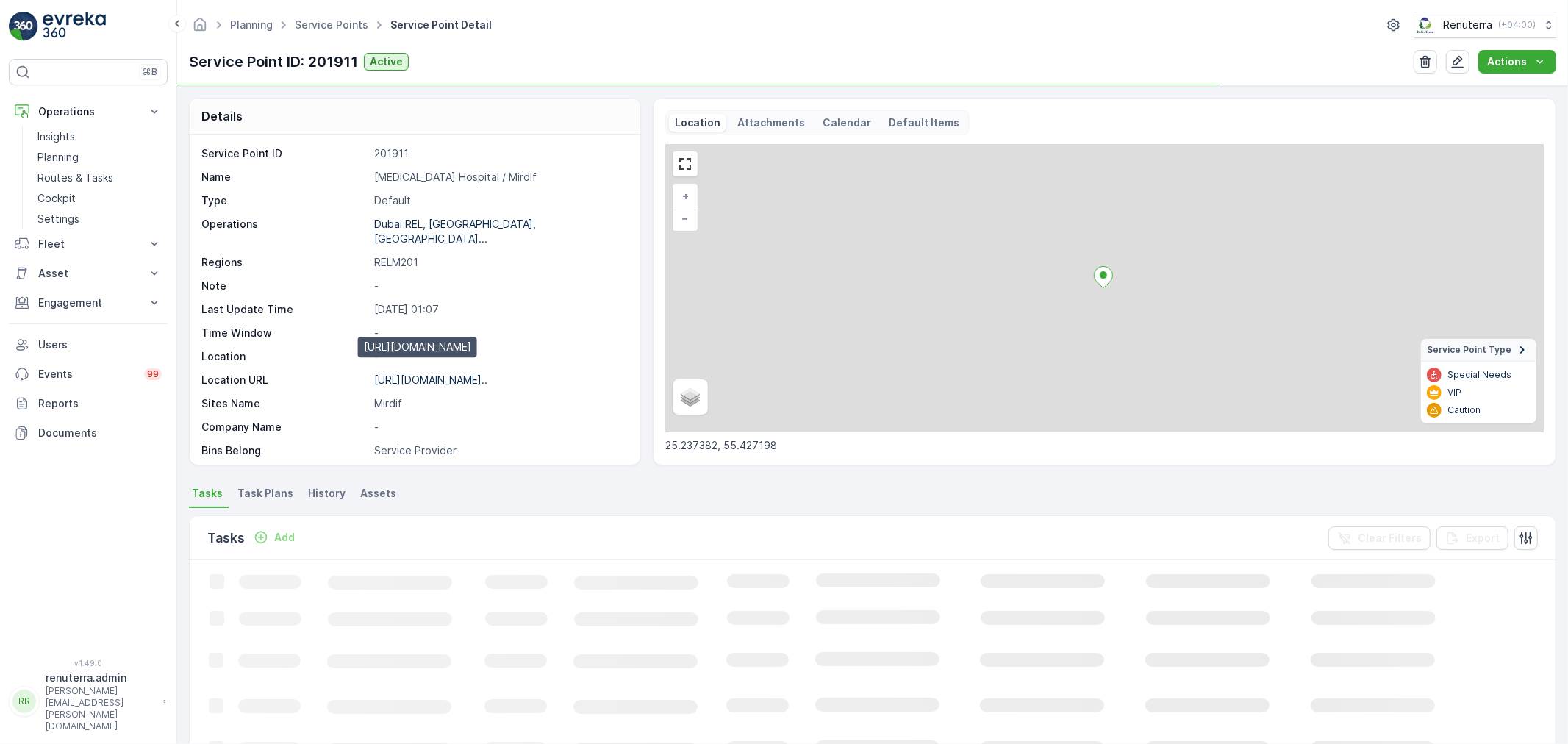
click at [450, 374] on p "[URL][DOMAIN_NAME].." at bounding box center [431, 380] width 114 height 12
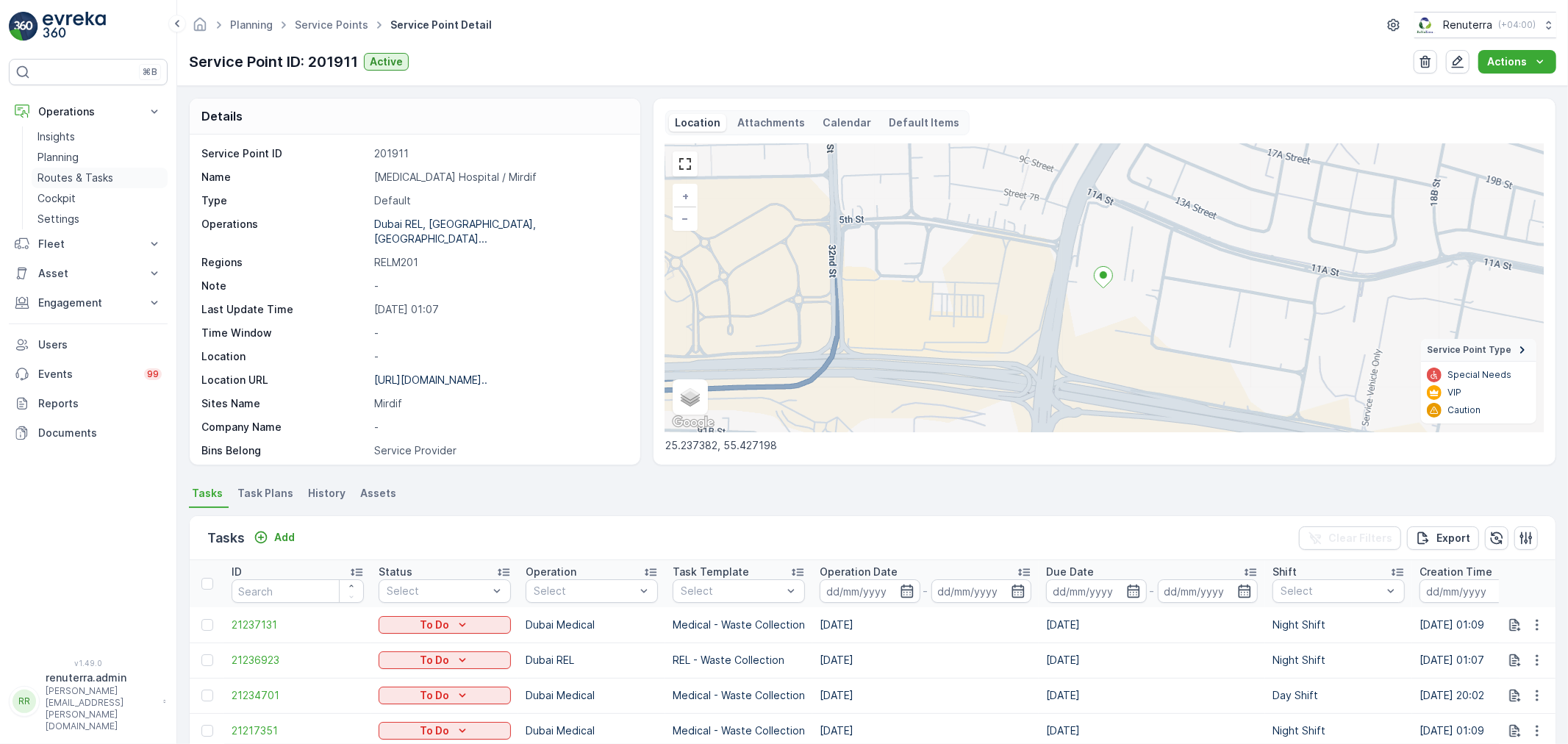
click at [84, 173] on p "Routes & Tasks" at bounding box center [75, 177] width 76 height 15
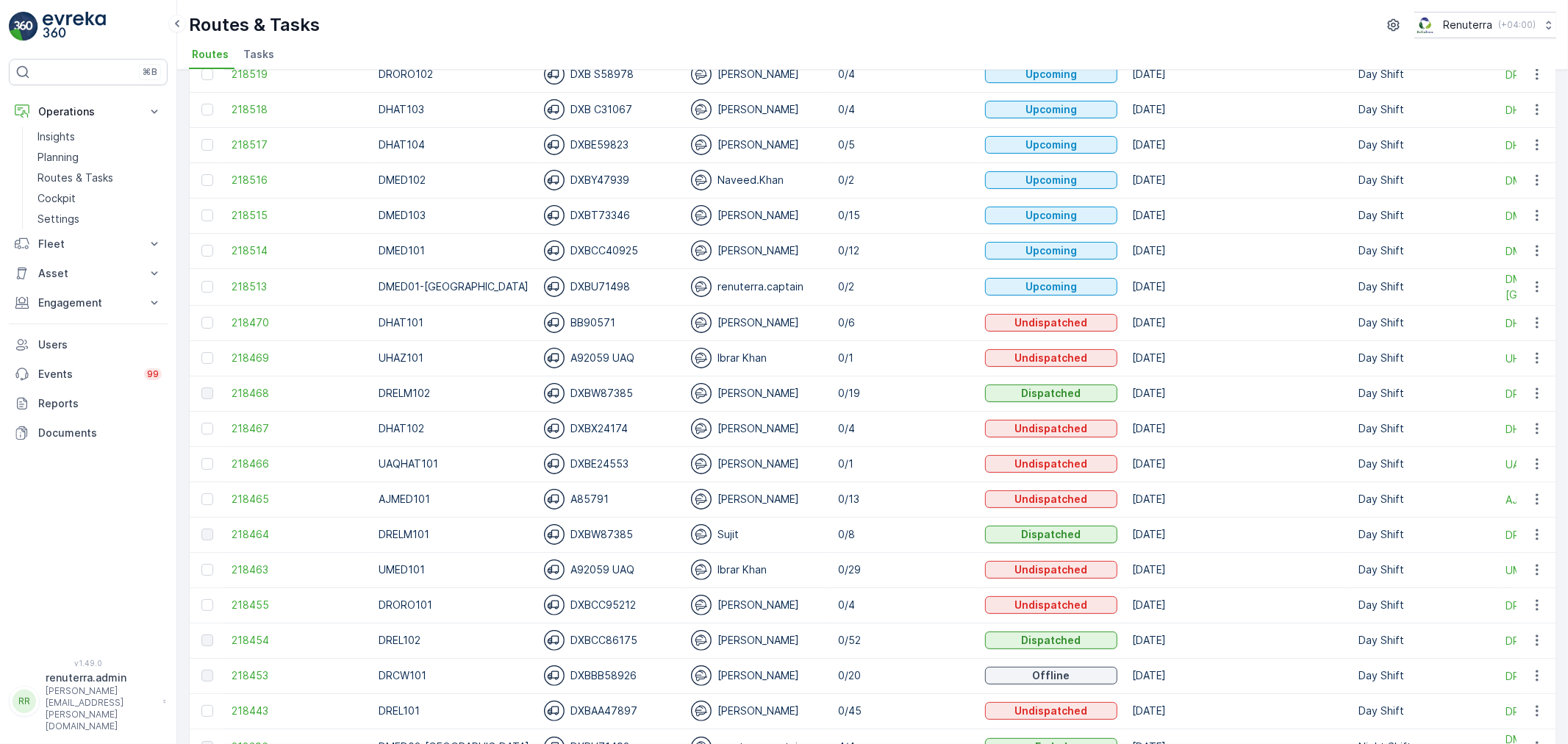
scroll to position [163, 0]
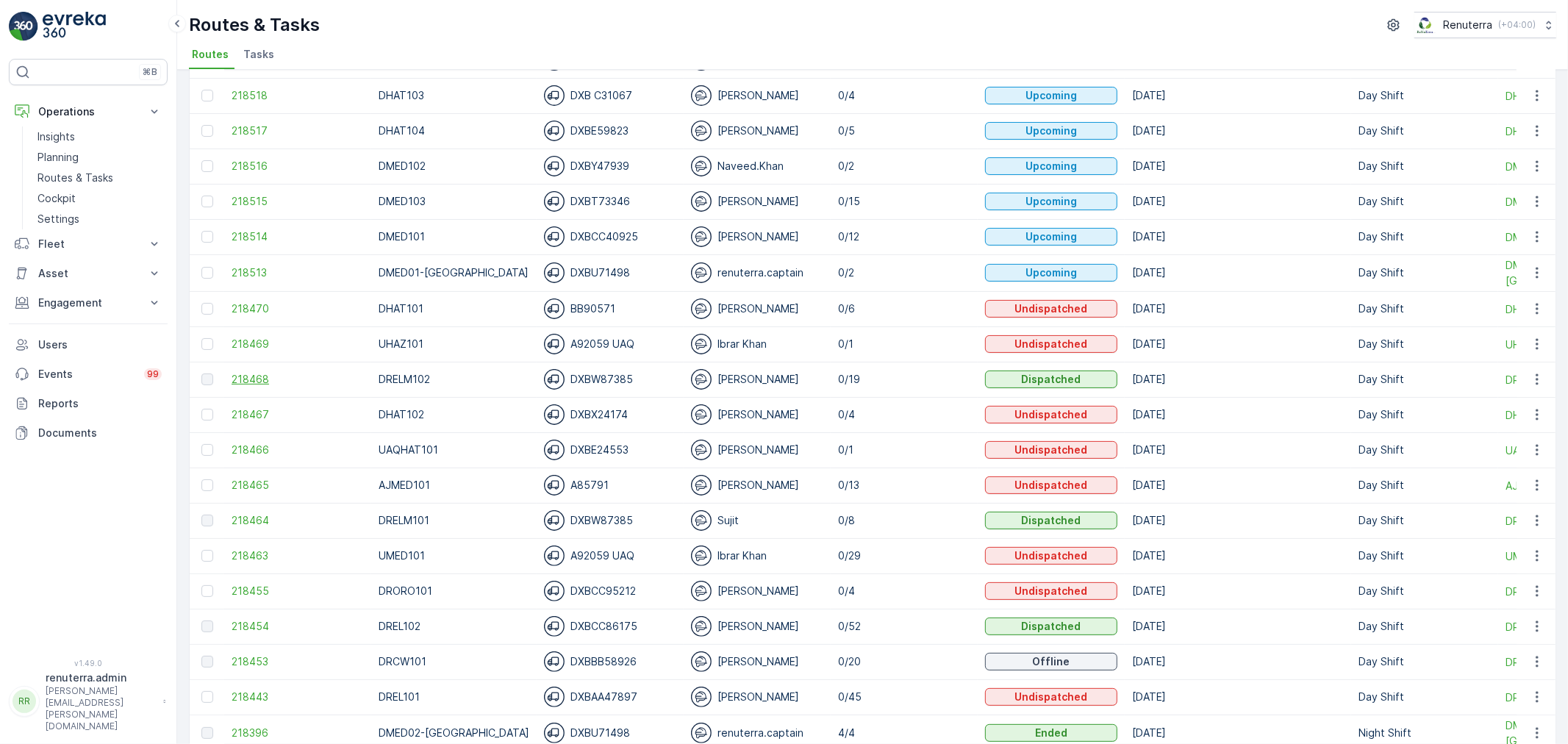
click at [246, 379] on span "218468" at bounding box center [298, 379] width 132 height 15
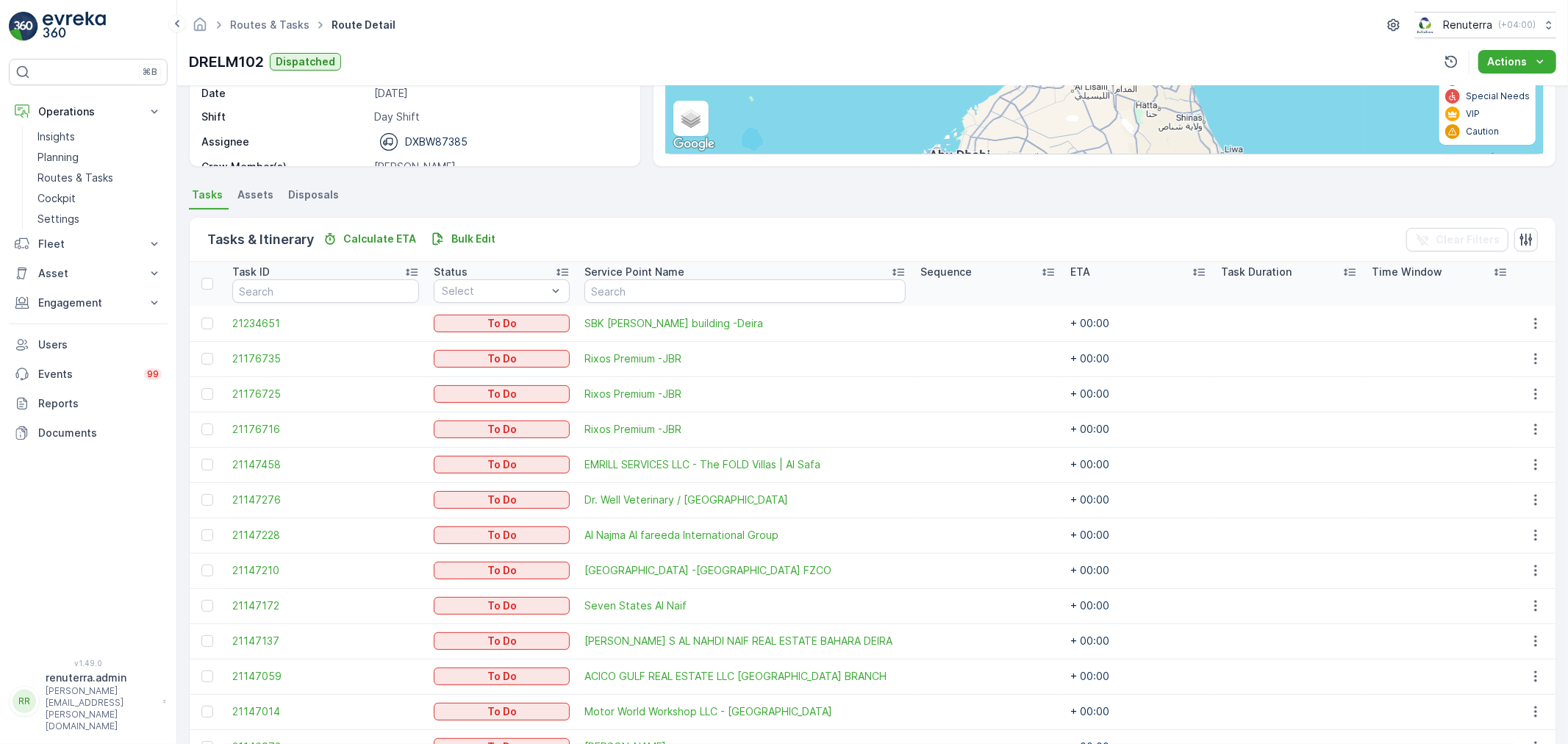
scroll to position [163, 0]
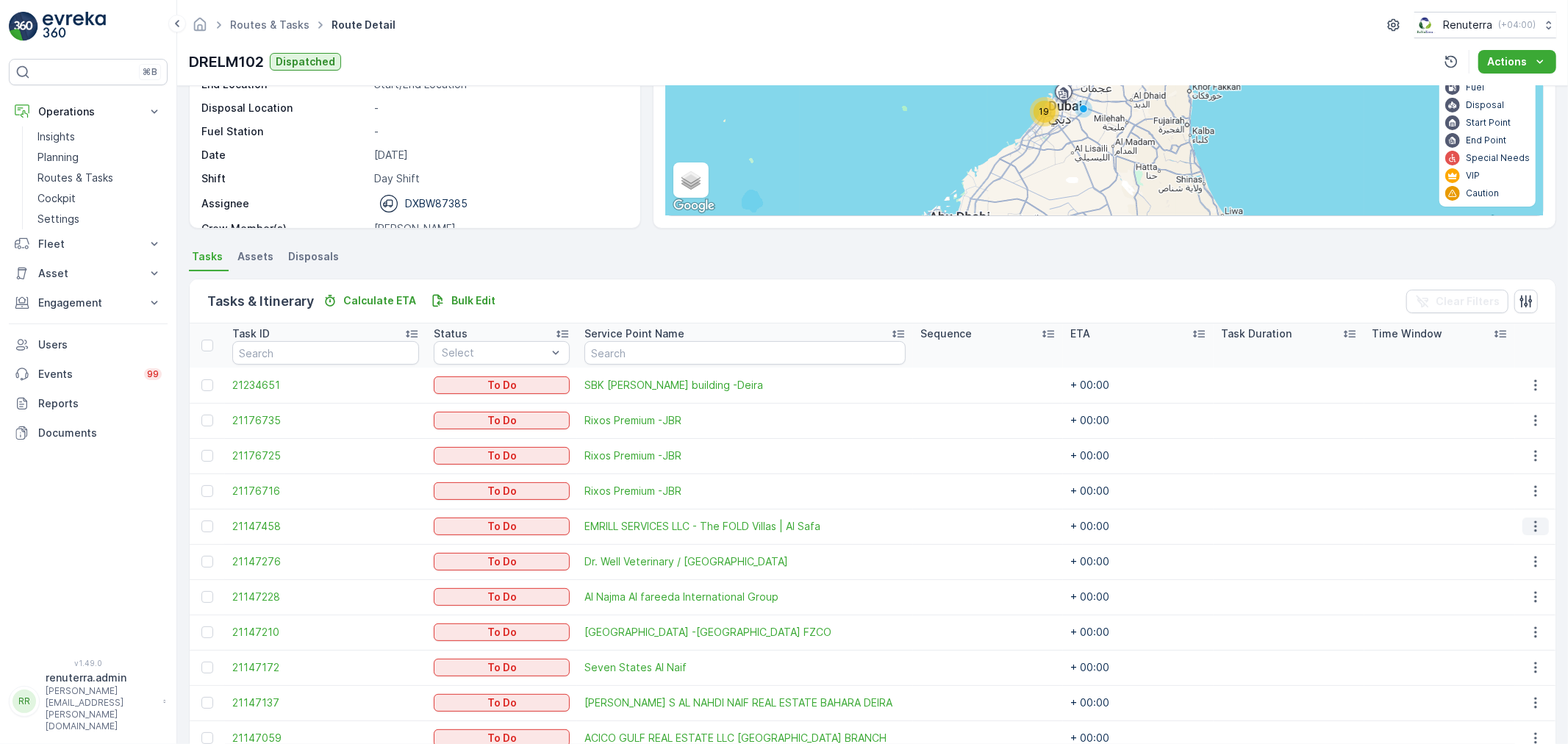
click at [1531, 522] on icon "button" at bounding box center [1535, 525] width 15 height 15
click at [1518, 588] on span "Change Route" at bounding box center [1499, 588] width 71 height 15
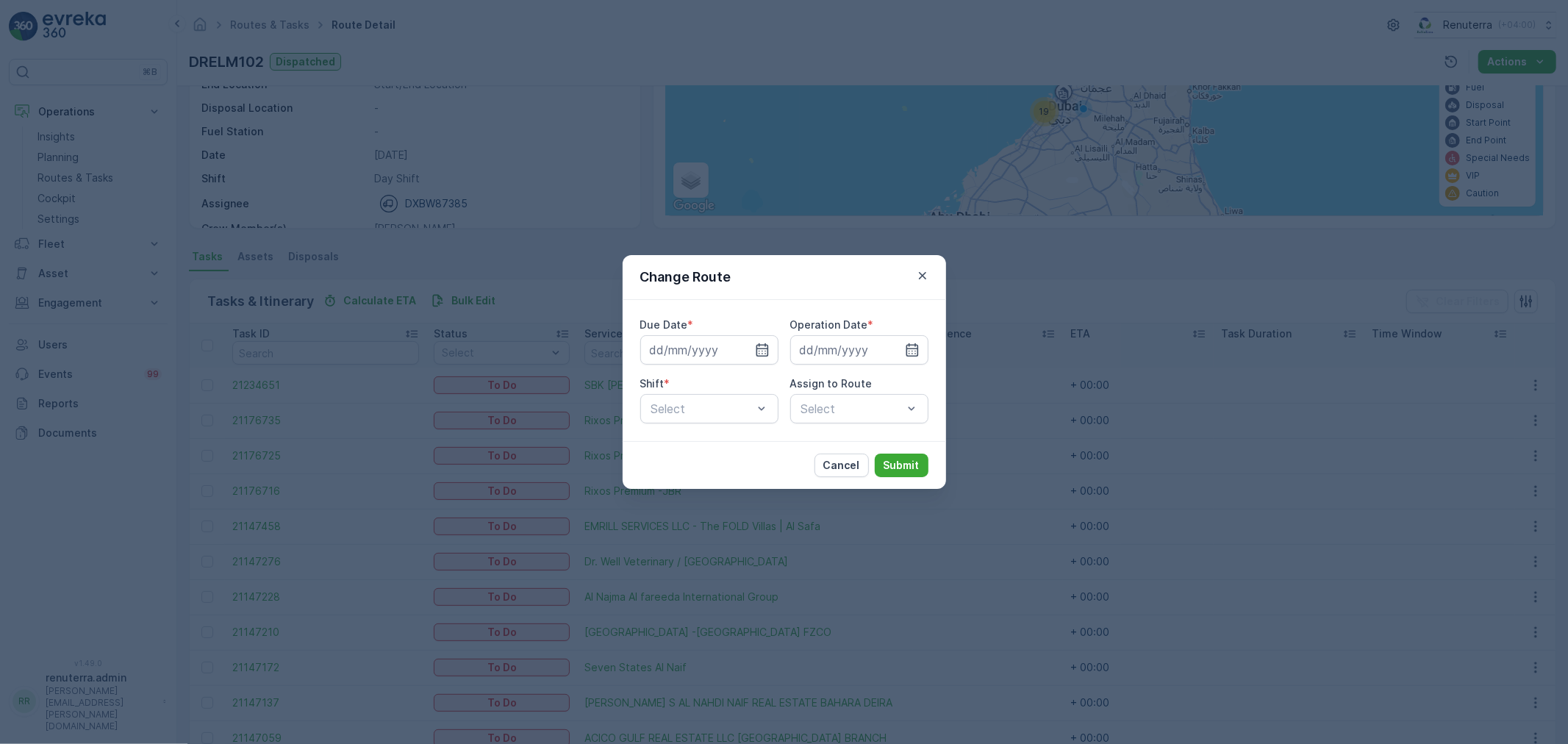
type input "[DATE]"
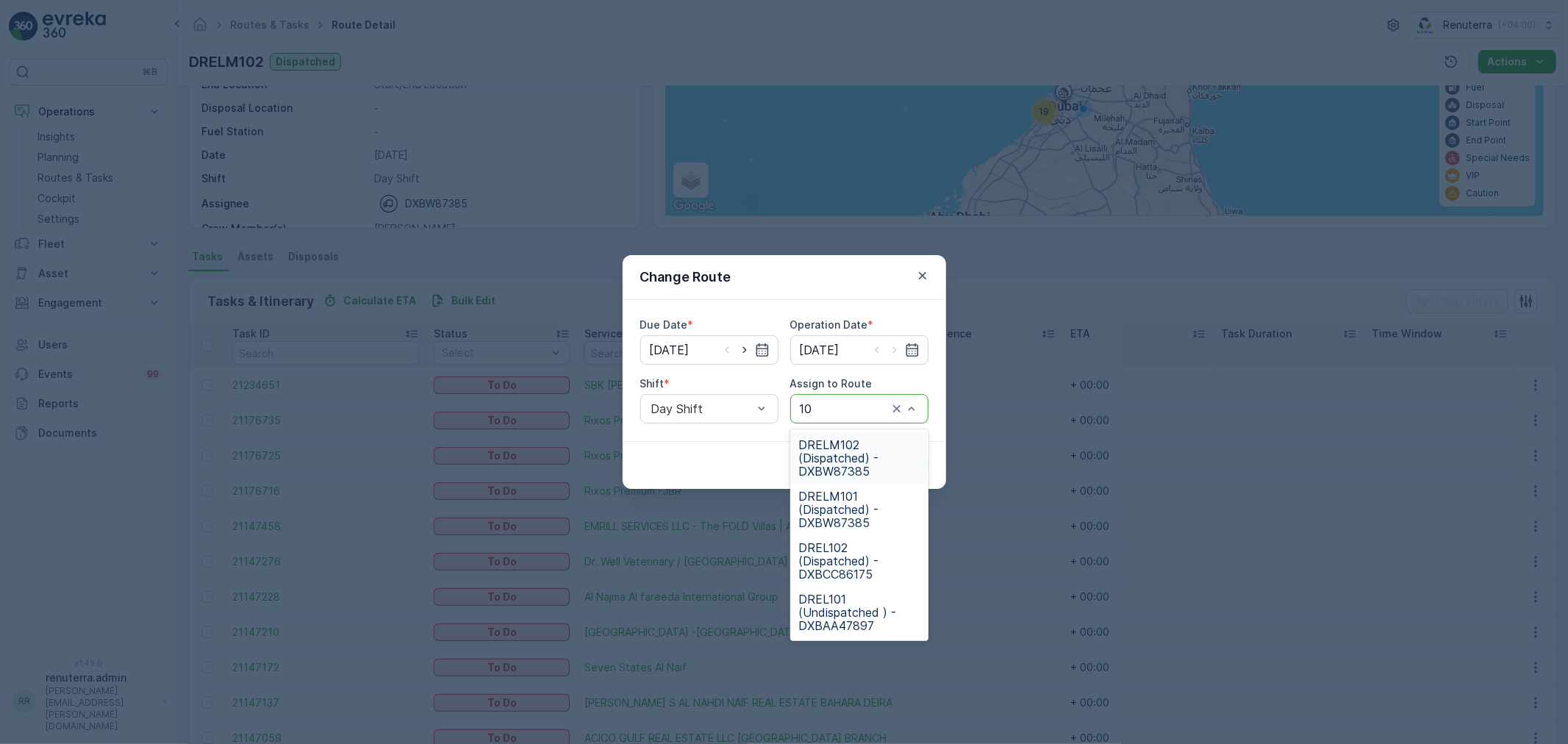
type input "101"
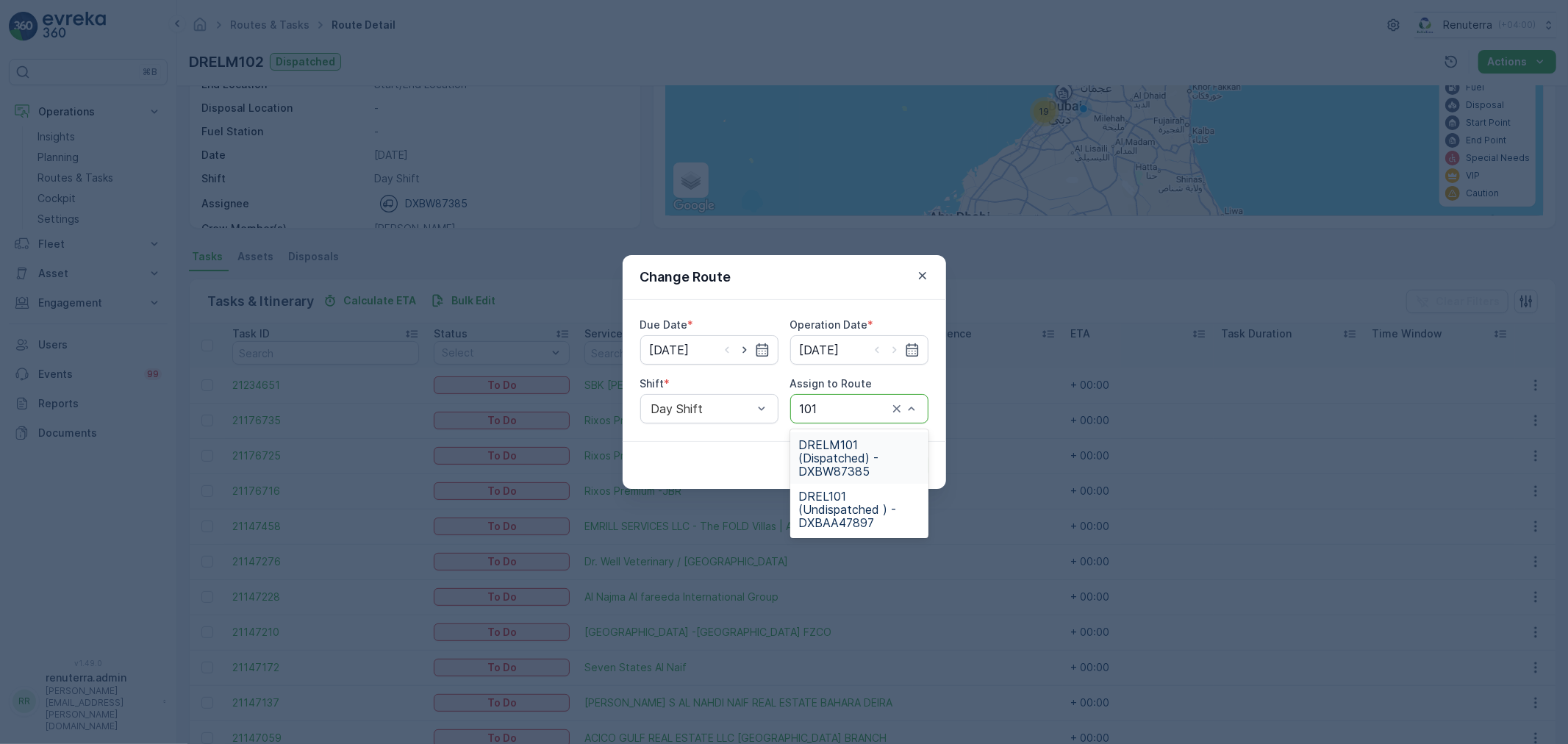
click at [873, 448] on span "DRELM101 (Dispatched) - DXBW87385" at bounding box center [859, 458] width 120 height 40
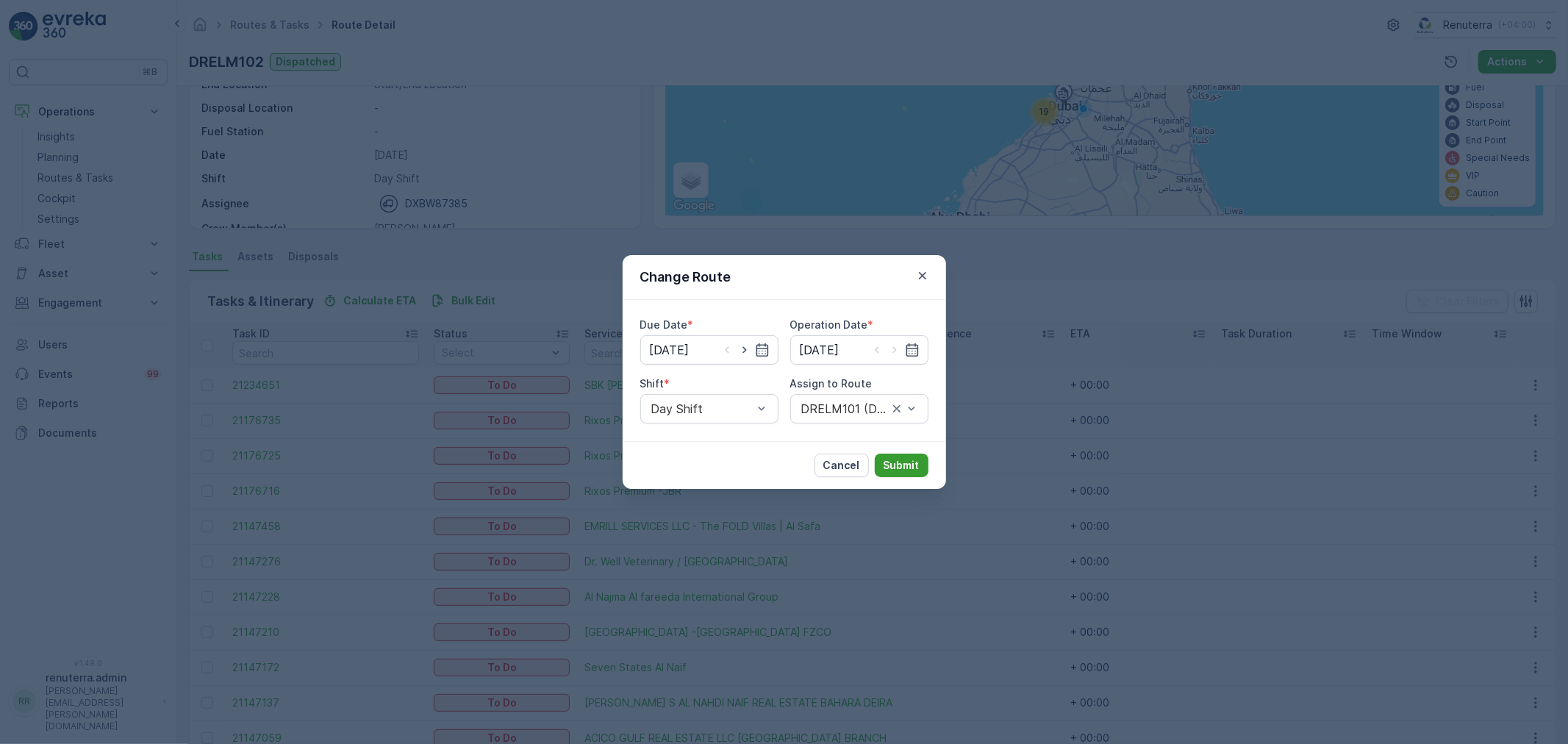
click at [888, 460] on p "Submit" at bounding box center [901, 465] width 36 height 15
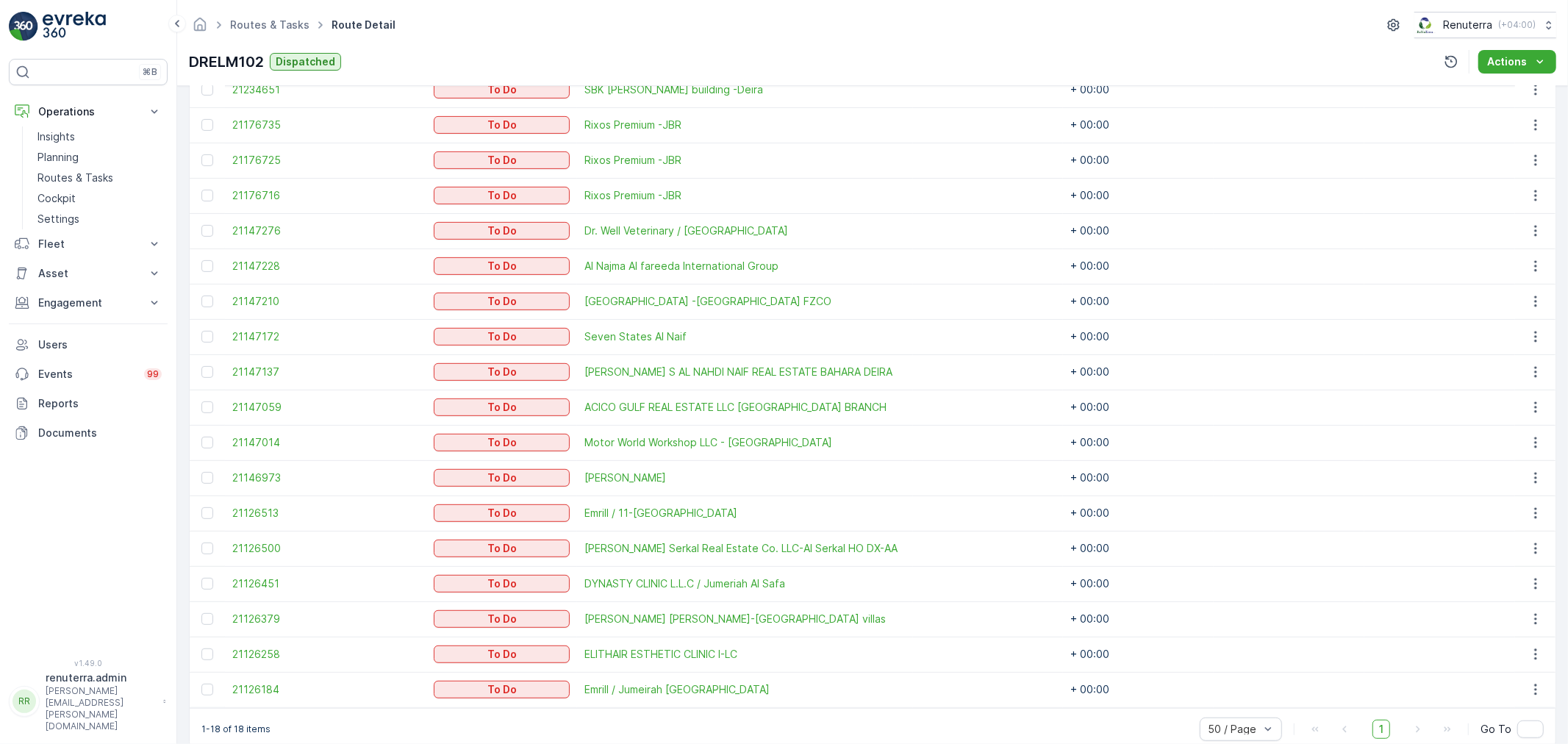
scroll to position [483, 0]
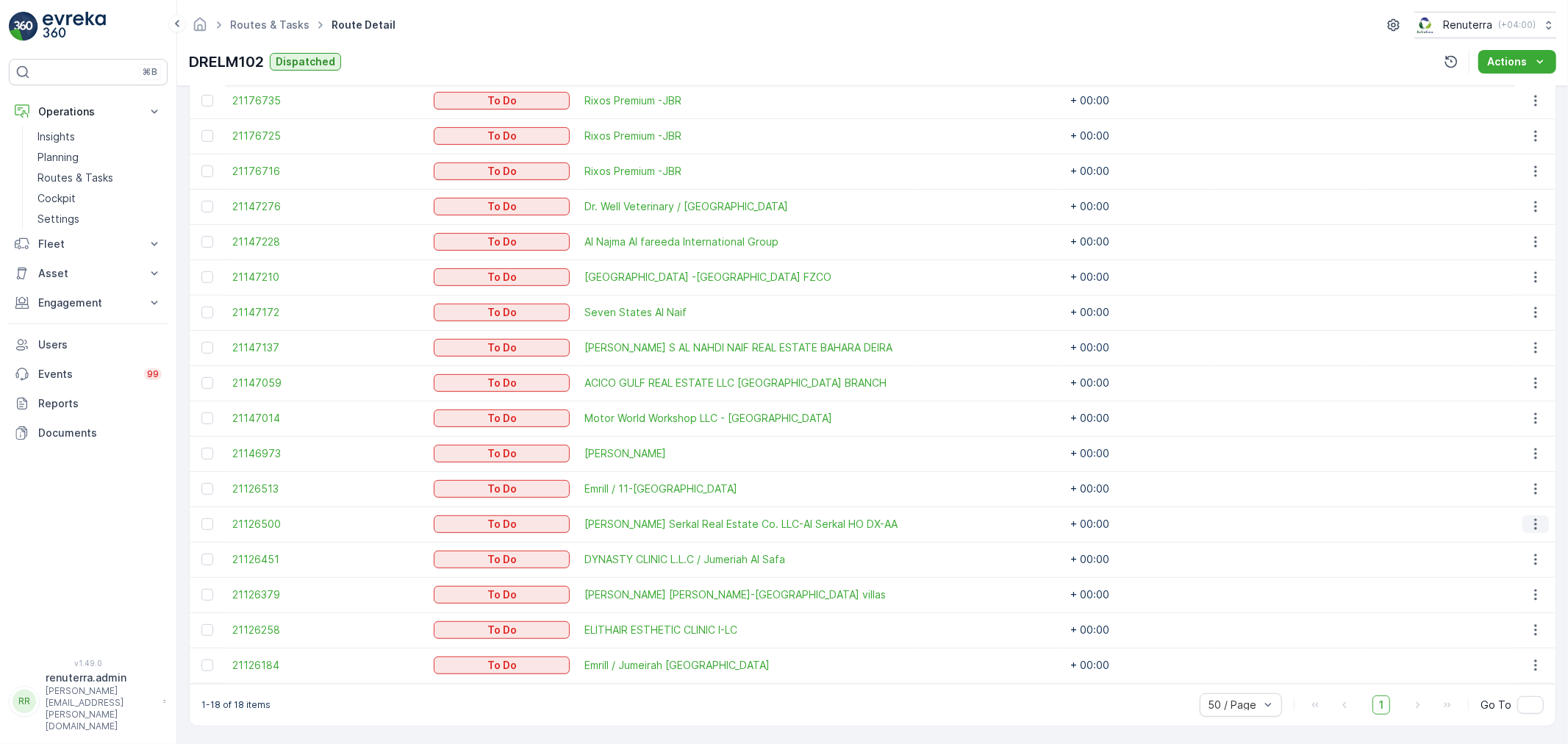
click at [1537, 527] on icon "button" at bounding box center [1535, 524] width 15 height 15
click at [1502, 584] on span "Change Route" at bounding box center [1499, 585] width 71 height 15
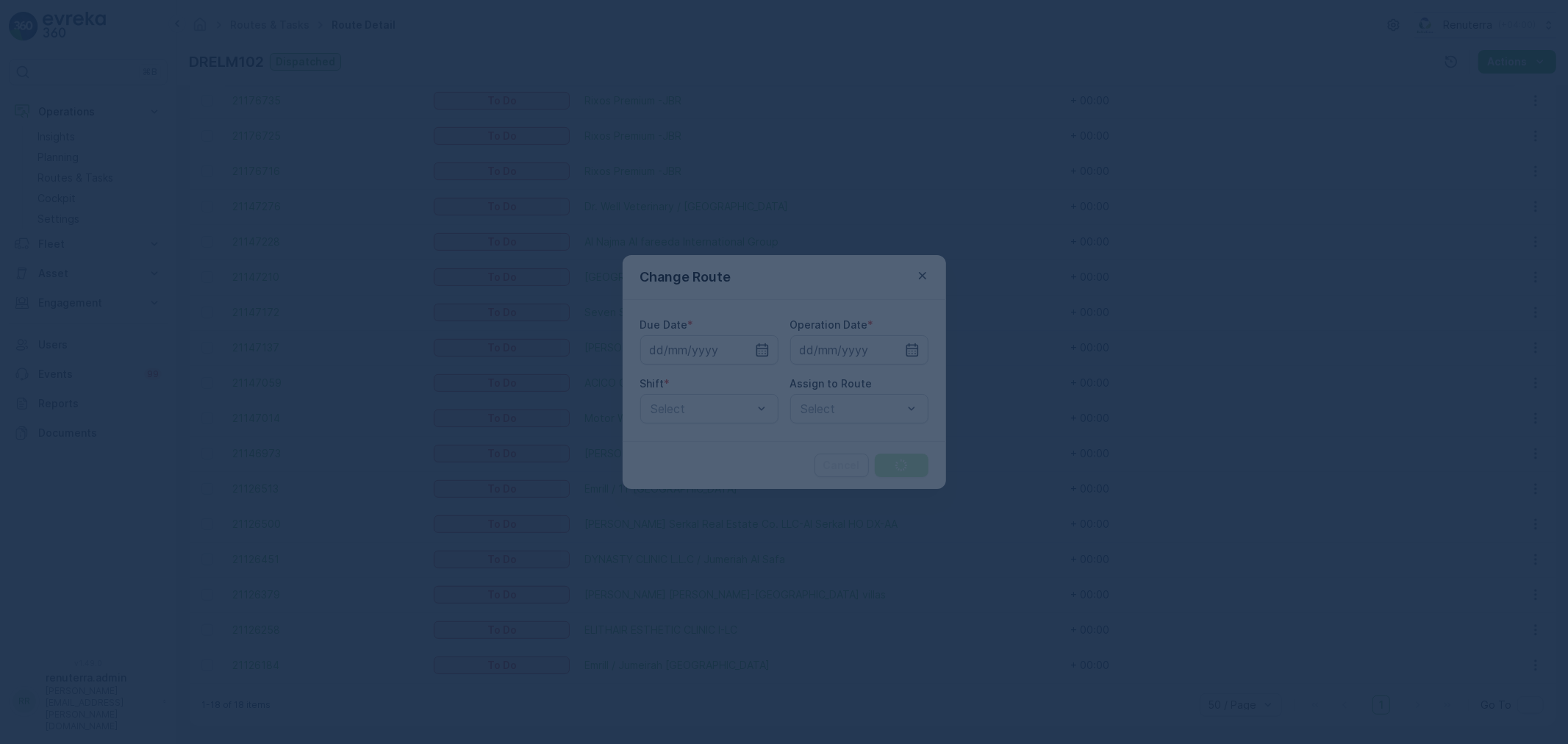
type input "[DATE]"
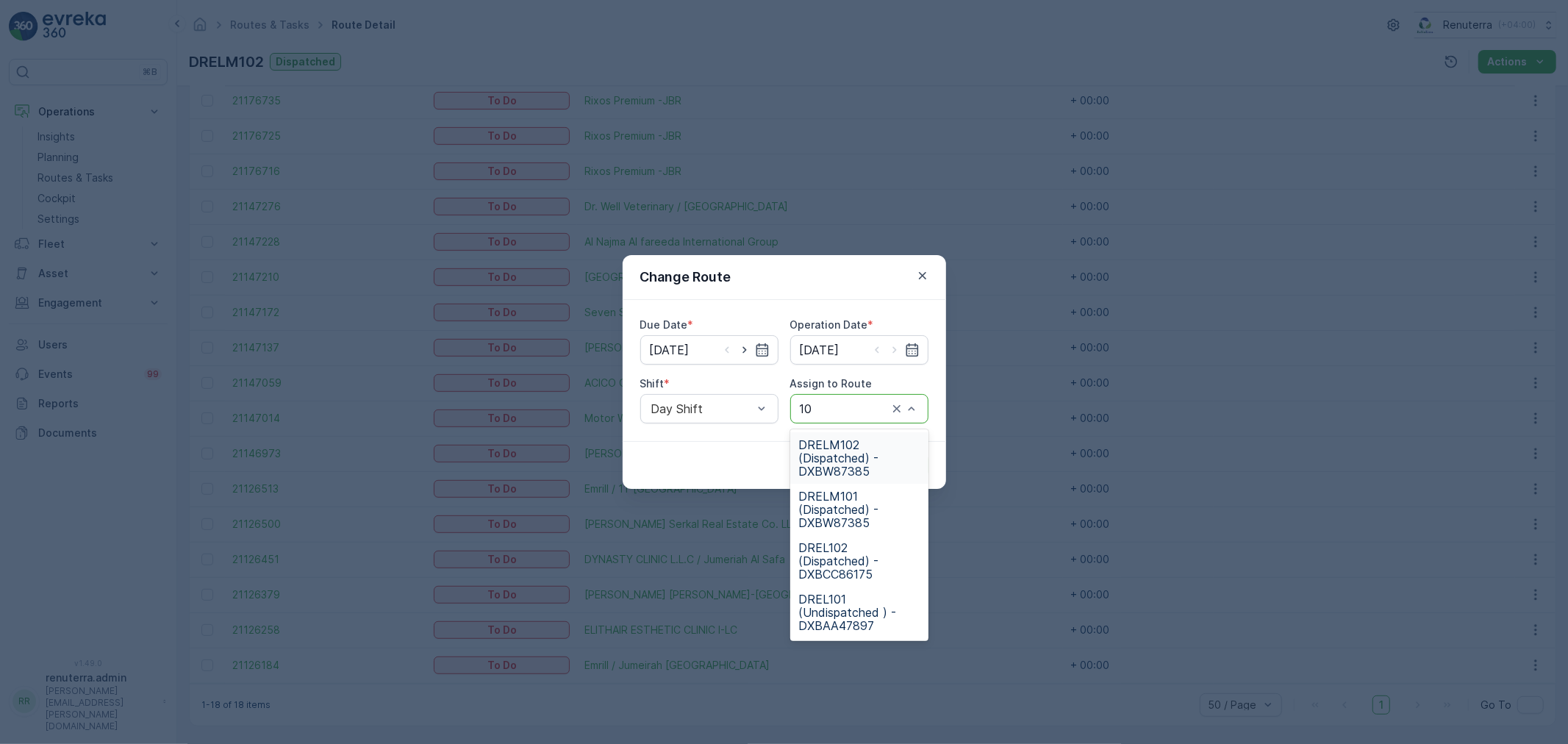
type input "101"
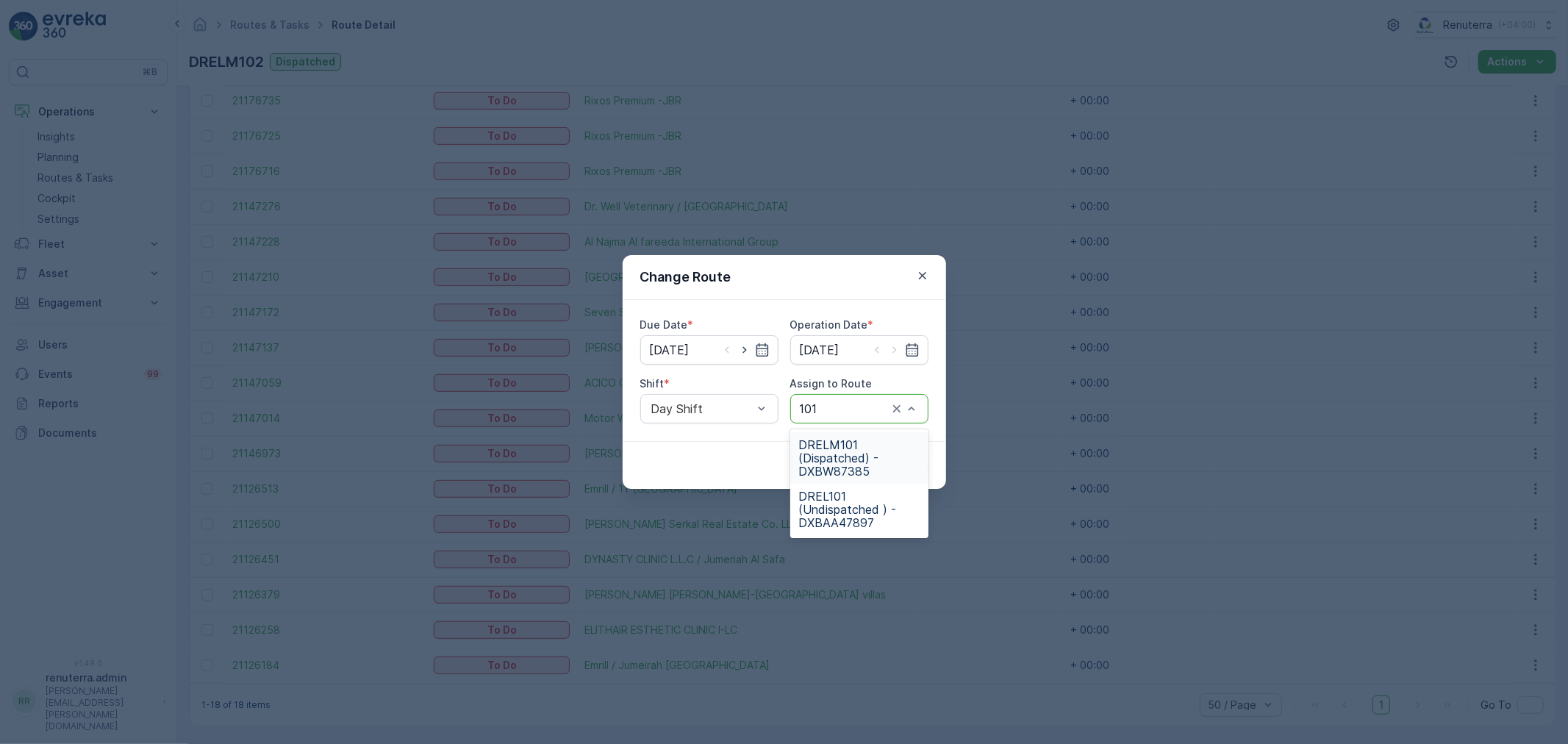
click at [877, 456] on span "DRELM101 (Dispatched) - DXBW87385" at bounding box center [859, 458] width 120 height 40
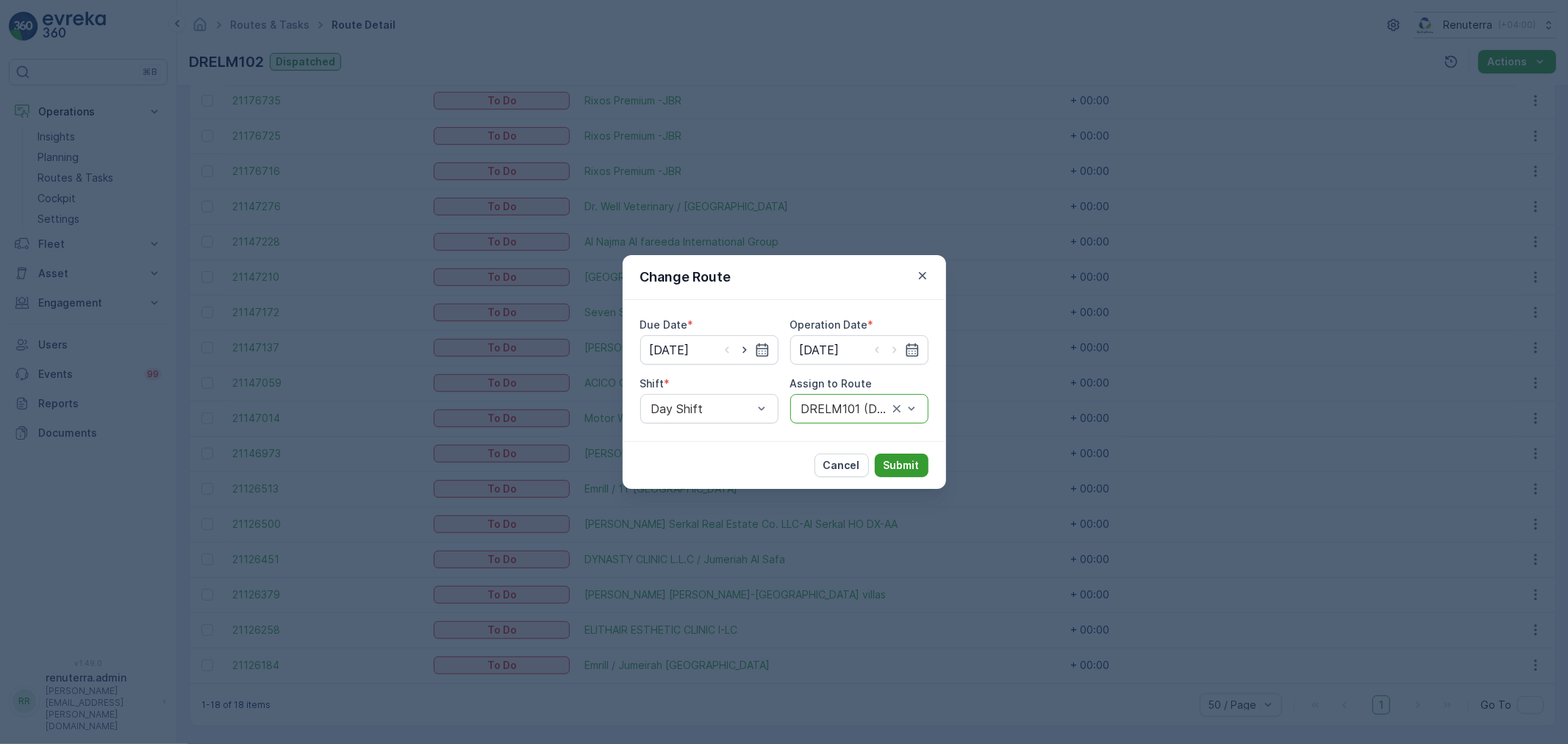
click at [907, 458] on p "Submit" at bounding box center [901, 465] width 36 height 15
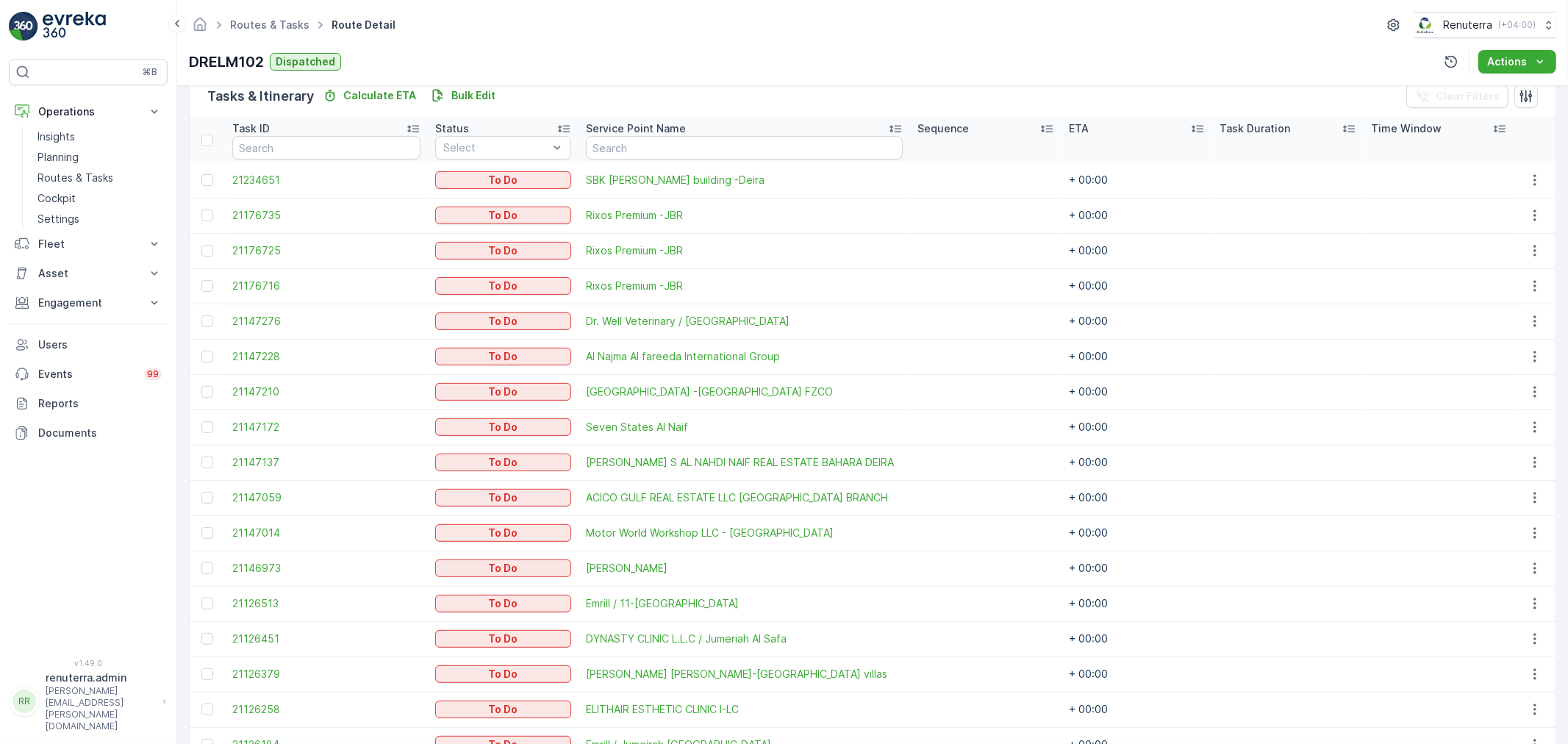
scroll to position [448, 0]
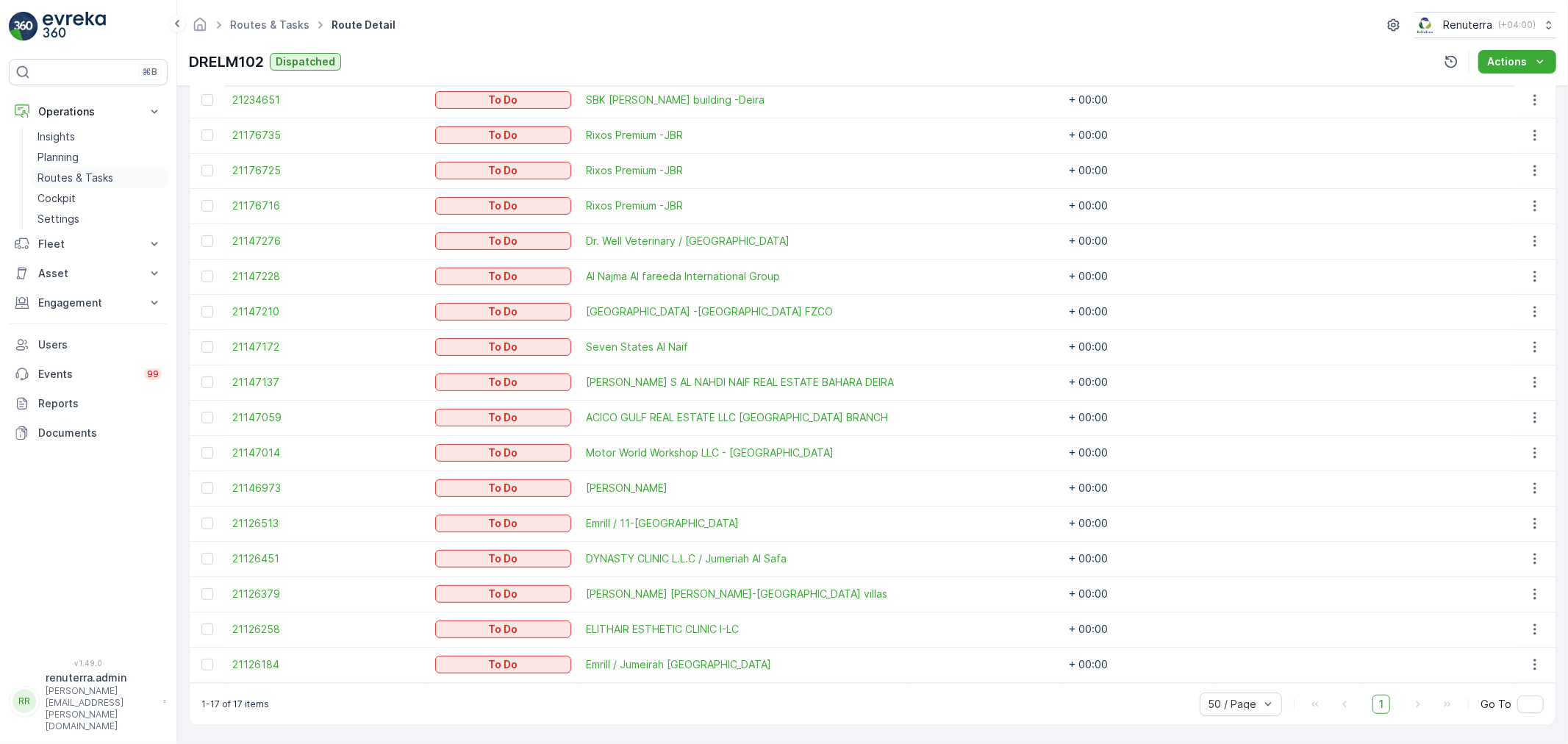
click at [64, 173] on p "Routes & Tasks" at bounding box center [75, 177] width 76 height 15
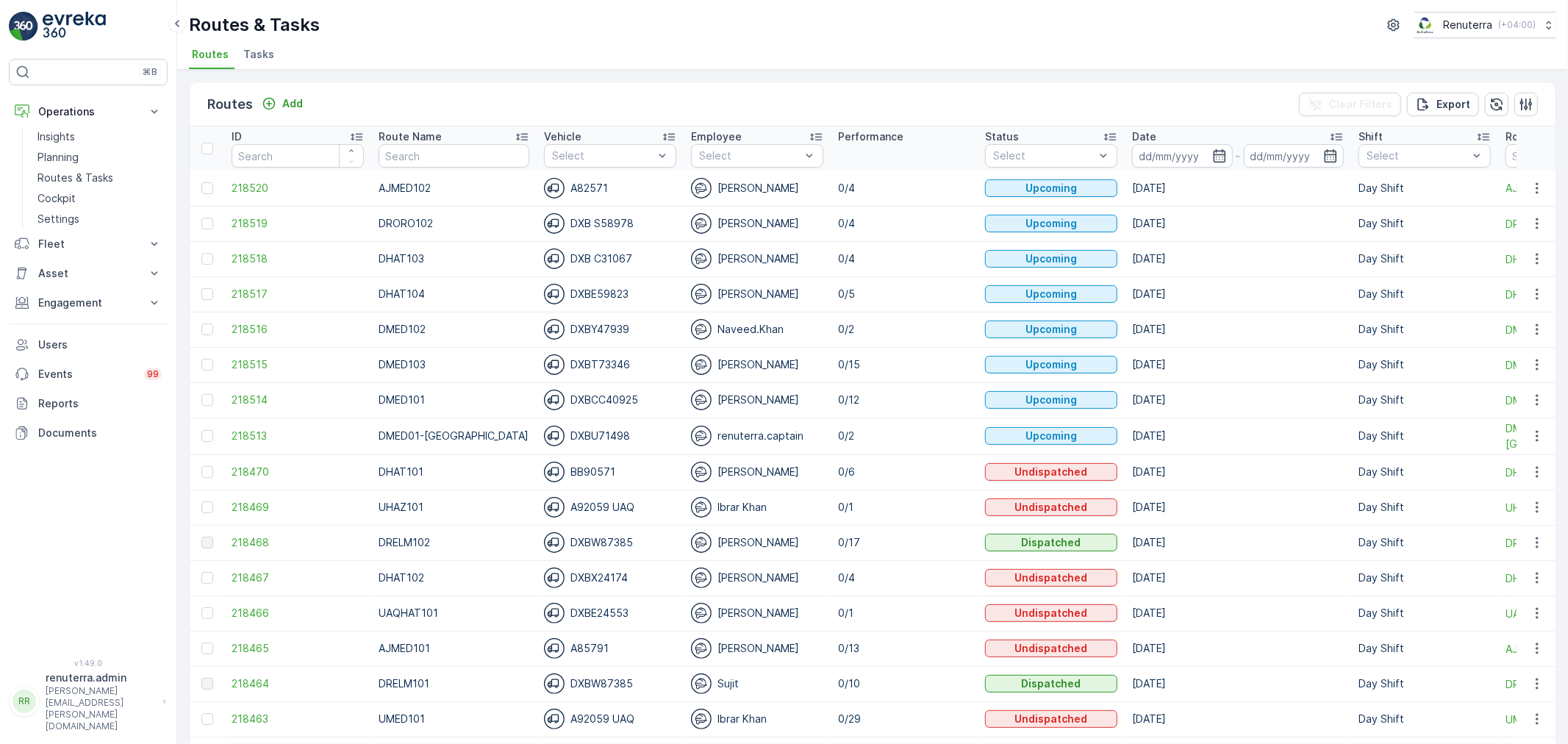
click at [311, 100] on div "Routes Add Clear Filters Export" at bounding box center [872, 104] width 1365 height 44
click at [288, 100] on p "Add" at bounding box center [292, 104] width 21 height 15
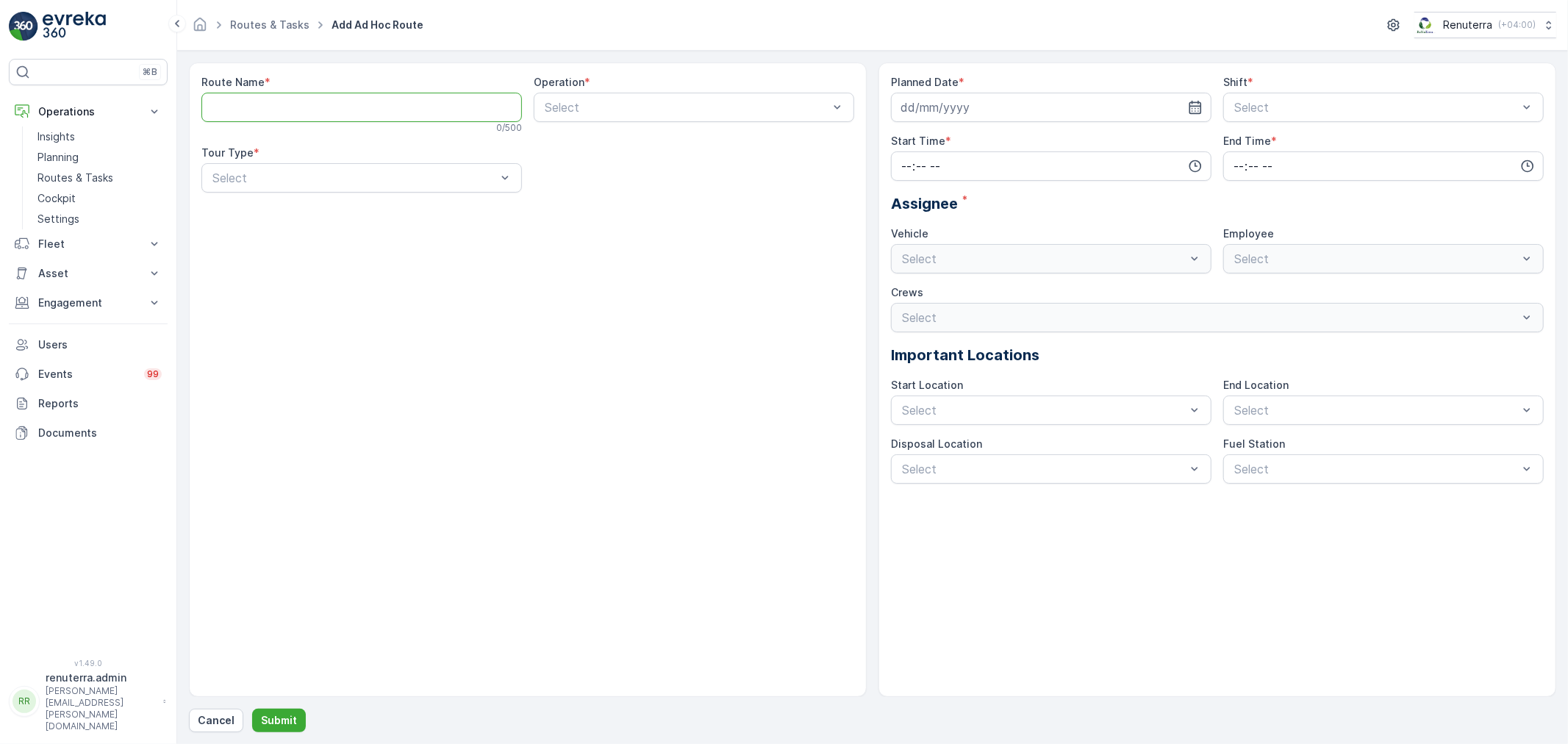
click at [351, 104] on Name "Route Name" at bounding box center [362, 107] width 321 height 29
type Name "DMED1014"
click at [555, 104] on div at bounding box center [687, 107] width 287 height 13
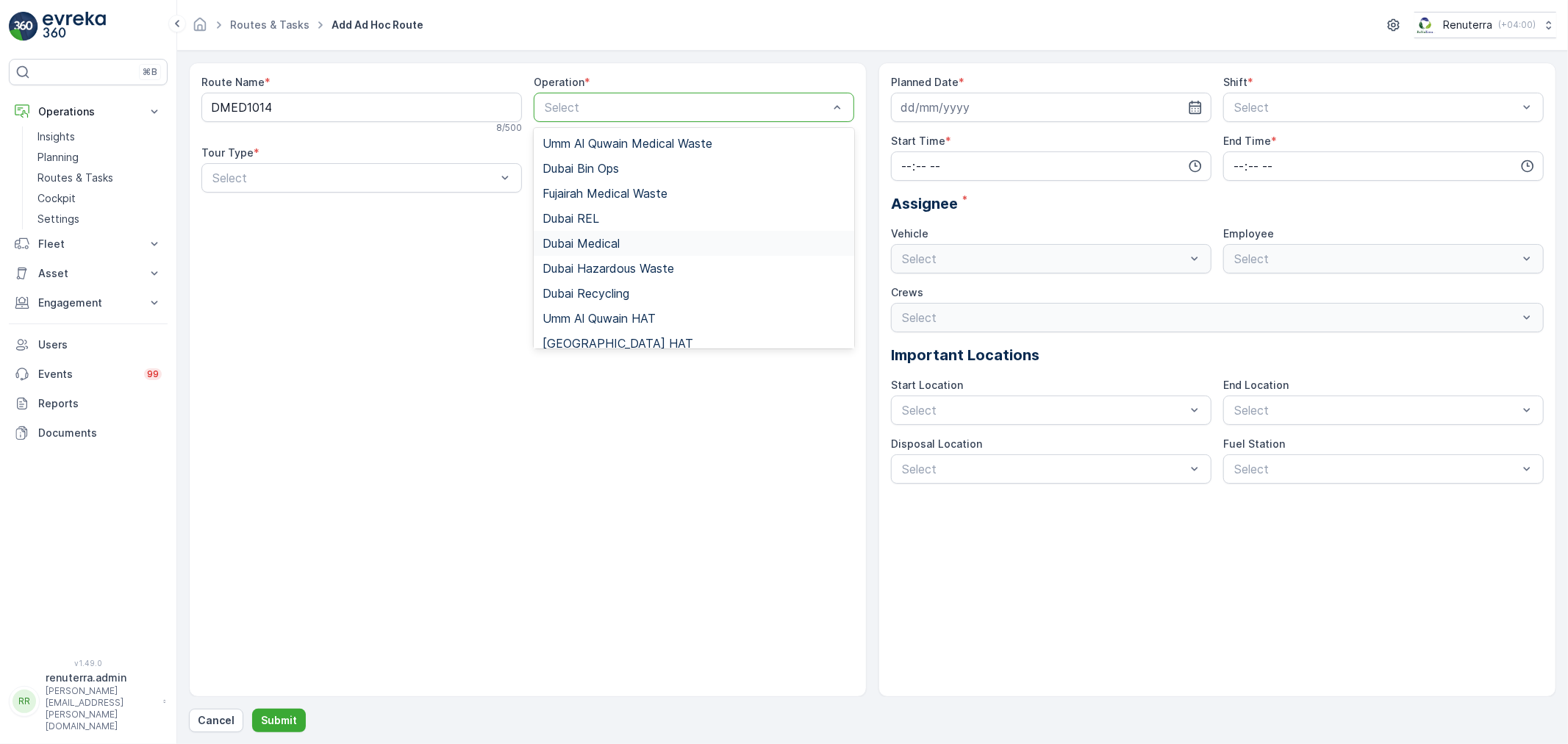
click at [605, 243] on span "Dubai Medical" at bounding box center [581, 243] width 77 height 13
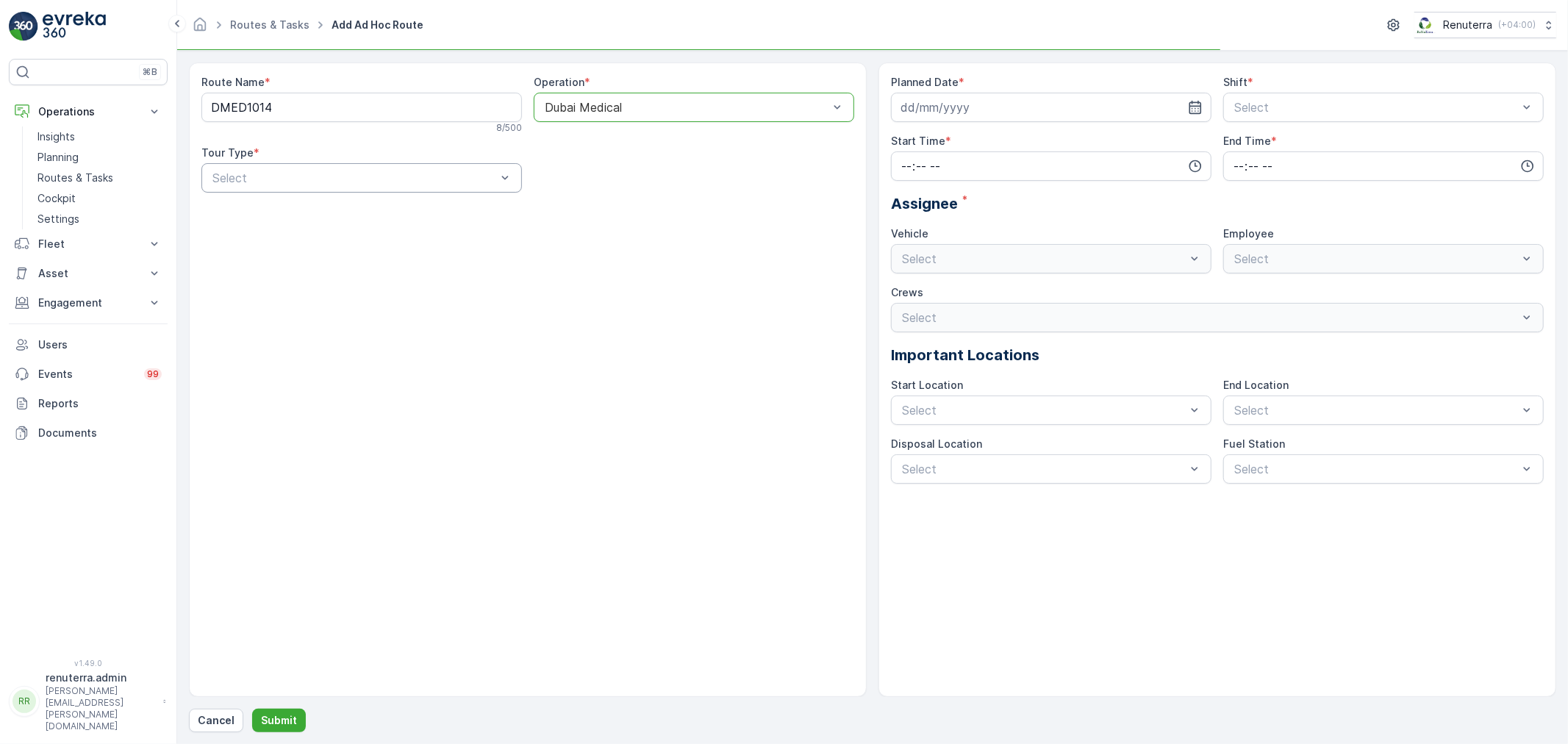
click at [336, 175] on div at bounding box center [354, 177] width 287 height 13
click at [314, 237] on div "Dynamic" at bounding box center [361, 239] width 303 height 13
click at [1202, 104] on icon "button" at bounding box center [1194, 107] width 15 height 15
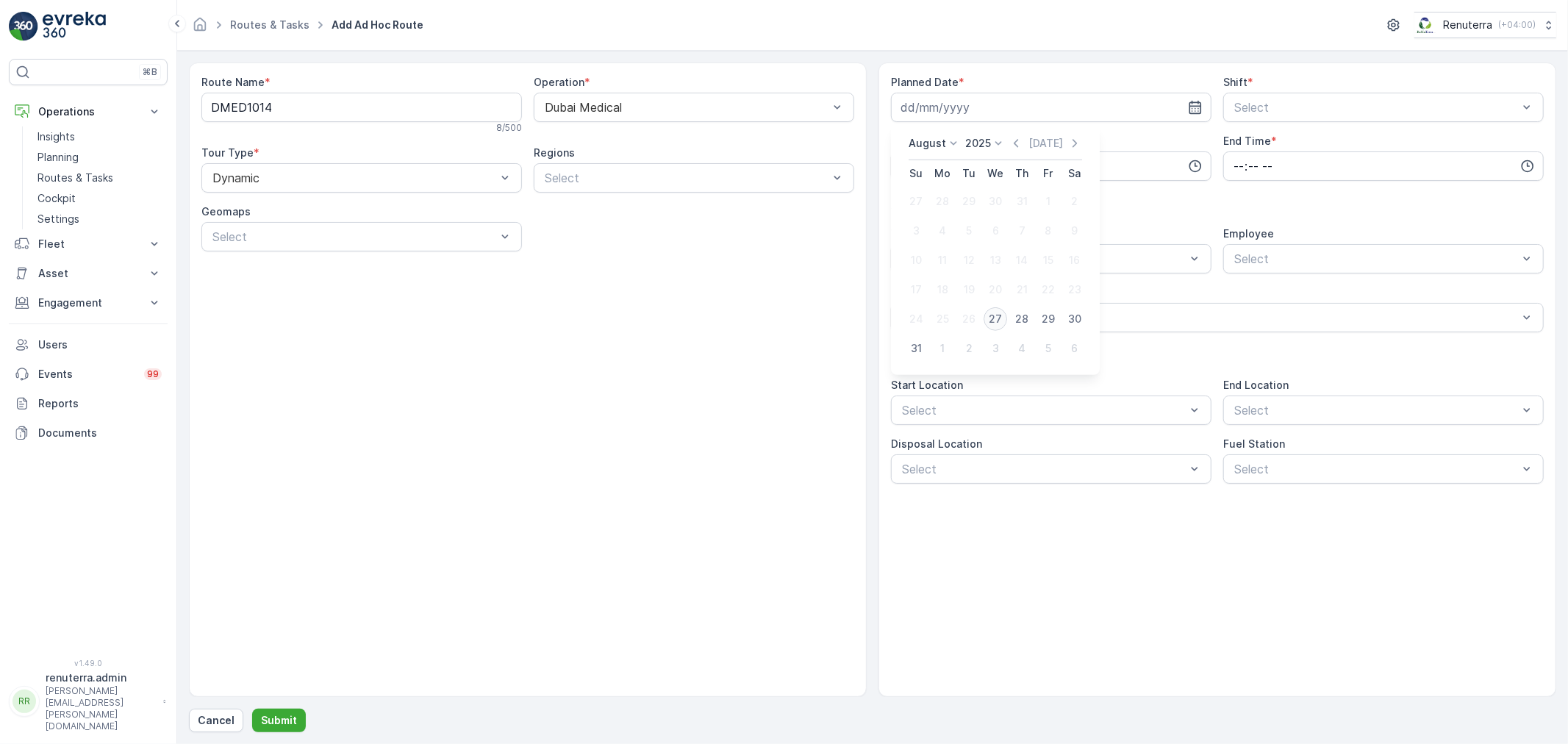
click at [989, 321] on div "27" at bounding box center [995, 319] width 24 height 24
type input "[DATE]"
click at [1365, 108] on div at bounding box center [1376, 107] width 287 height 13
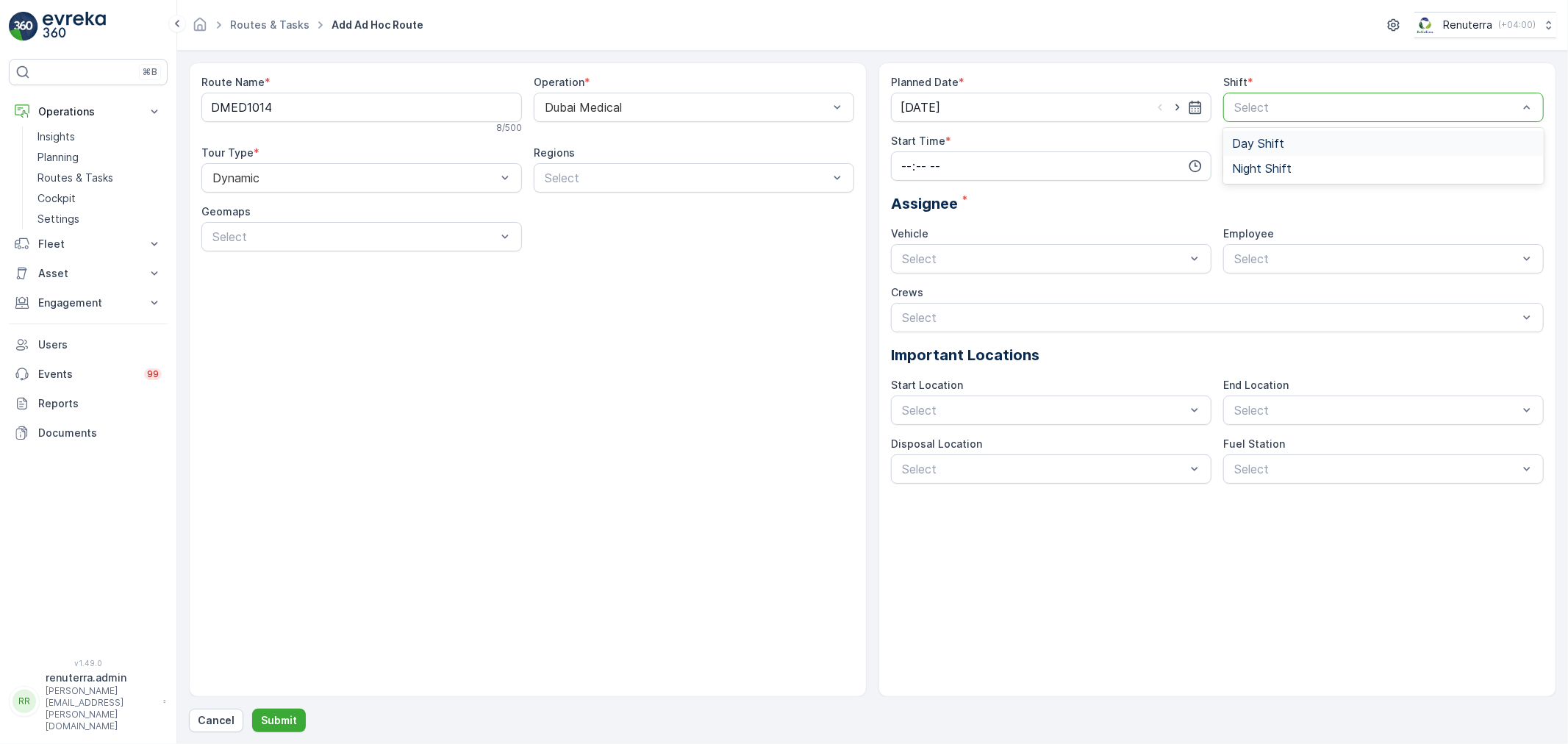
click at [1312, 141] on div "Day Shift" at bounding box center [1383, 143] width 303 height 13
click at [1117, 160] on input "time" at bounding box center [1051, 166] width 321 height 29
click at [908, 233] on span "06" at bounding box center [906, 235] width 13 height 15
type input "06:00"
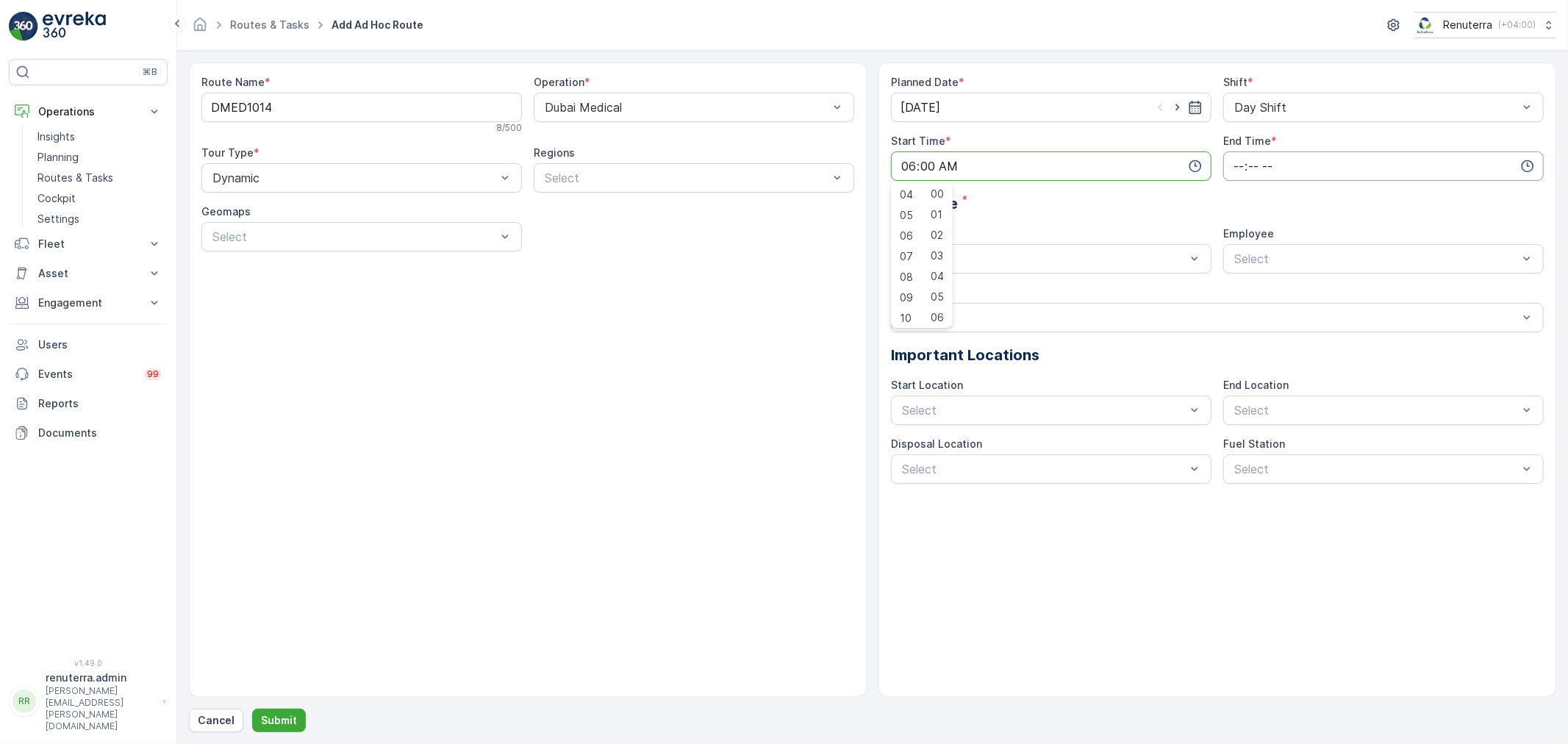
click at [1418, 172] on input "time" at bounding box center [1383, 166] width 321 height 29
click at [1238, 314] on span "18" at bounding box center [1237, 314] width 12 height 15
type input "18:00"
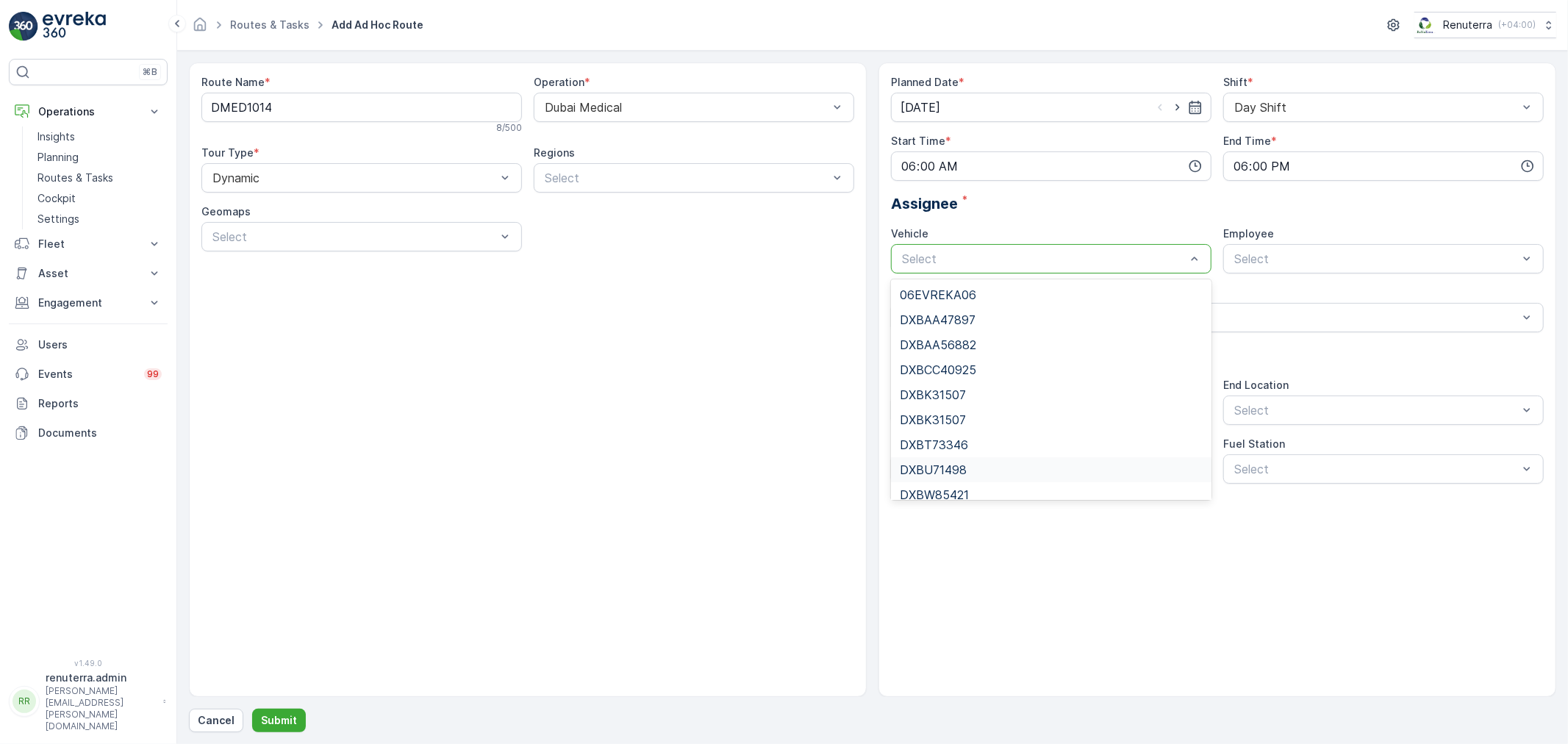
click at [974, 476] on div "DXBU71498" at bounding box center [1051, 469] width 303 height 13
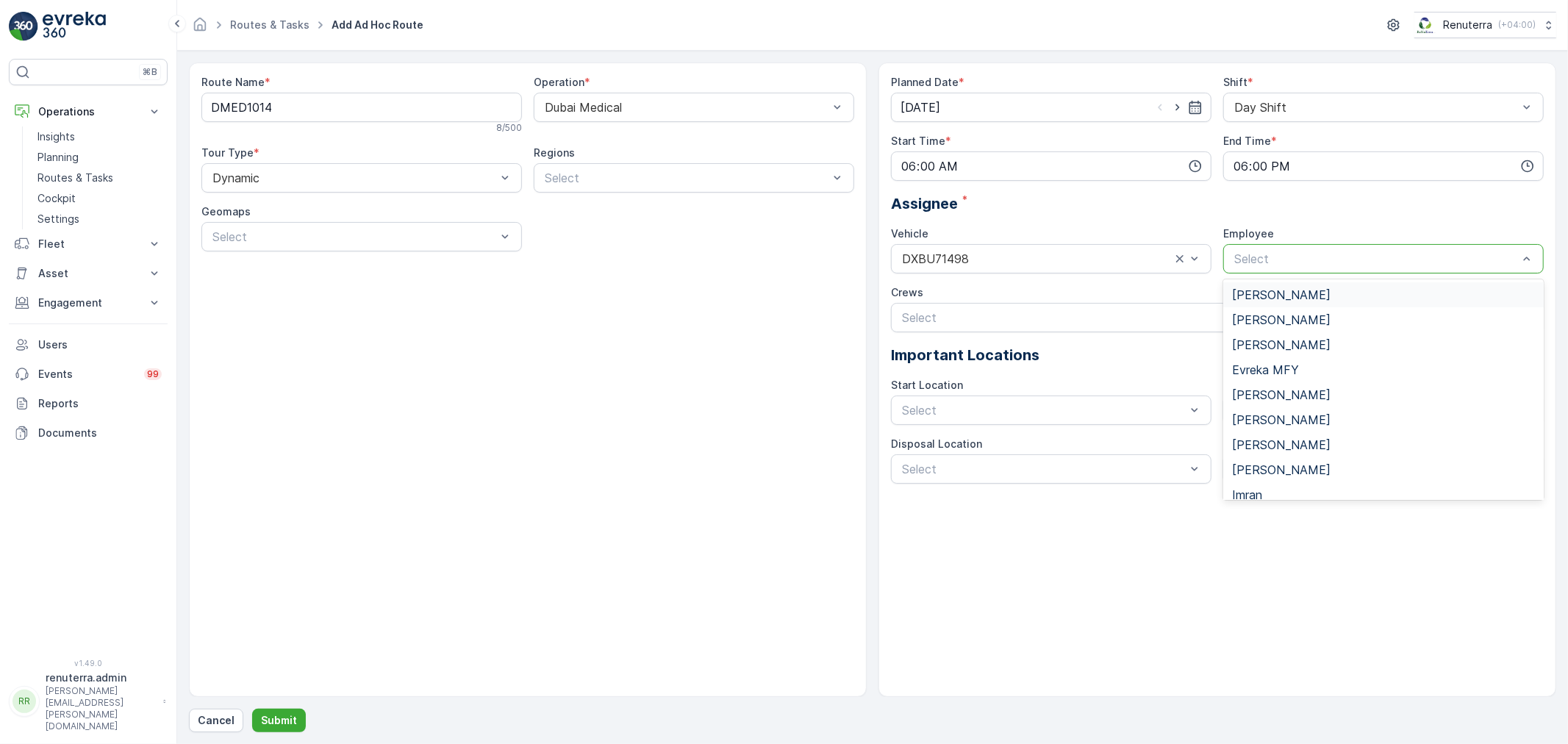
click at [1342, 269] on div "Select" at bounding box center [1383, 258] width 321 height 29
type input "razo"
click at [1344, 312] on div at bounding box center [1210, 317] width 619 height 13
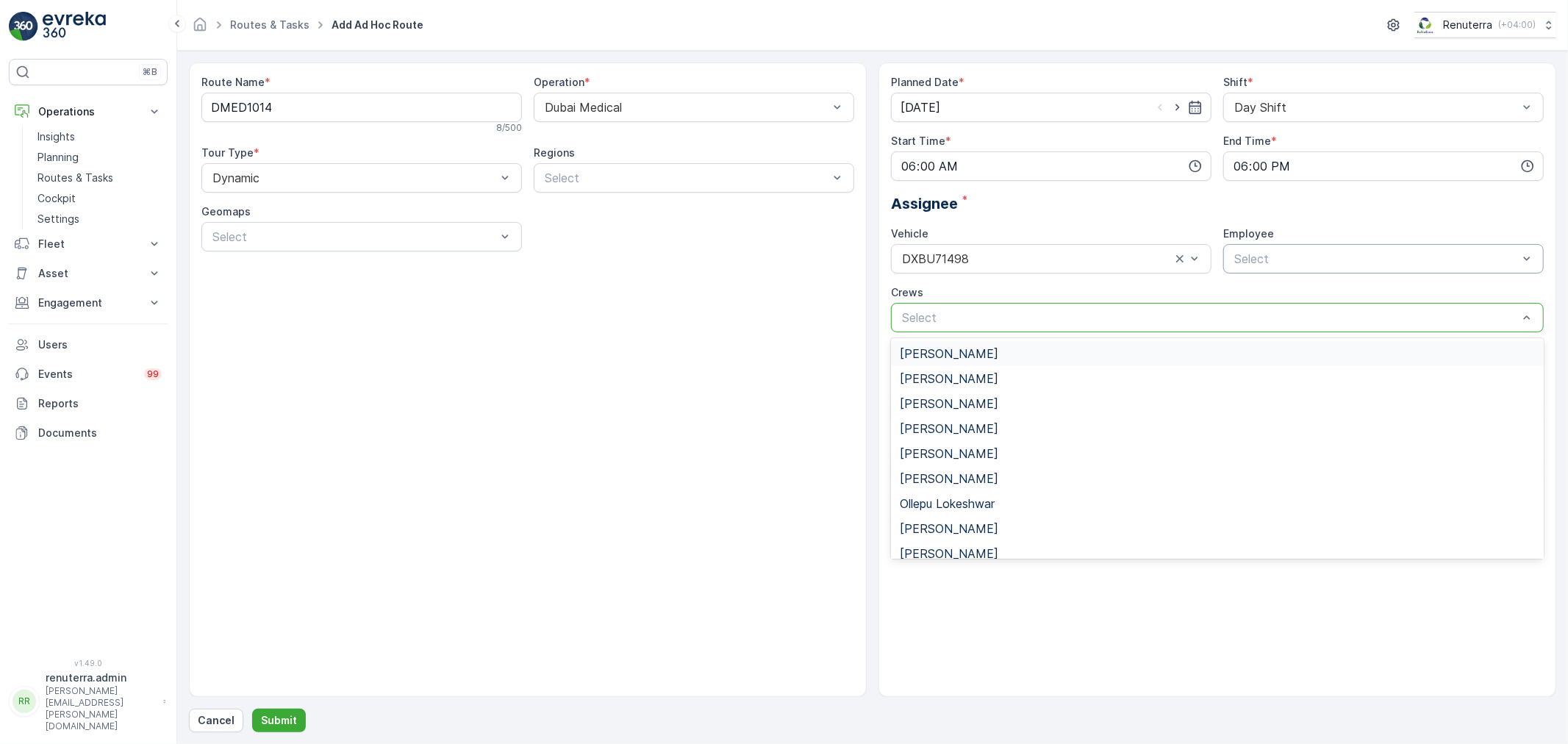
click at [1317, 268] on div "Select" at bounding box center [1383, 258] width 321 height 29
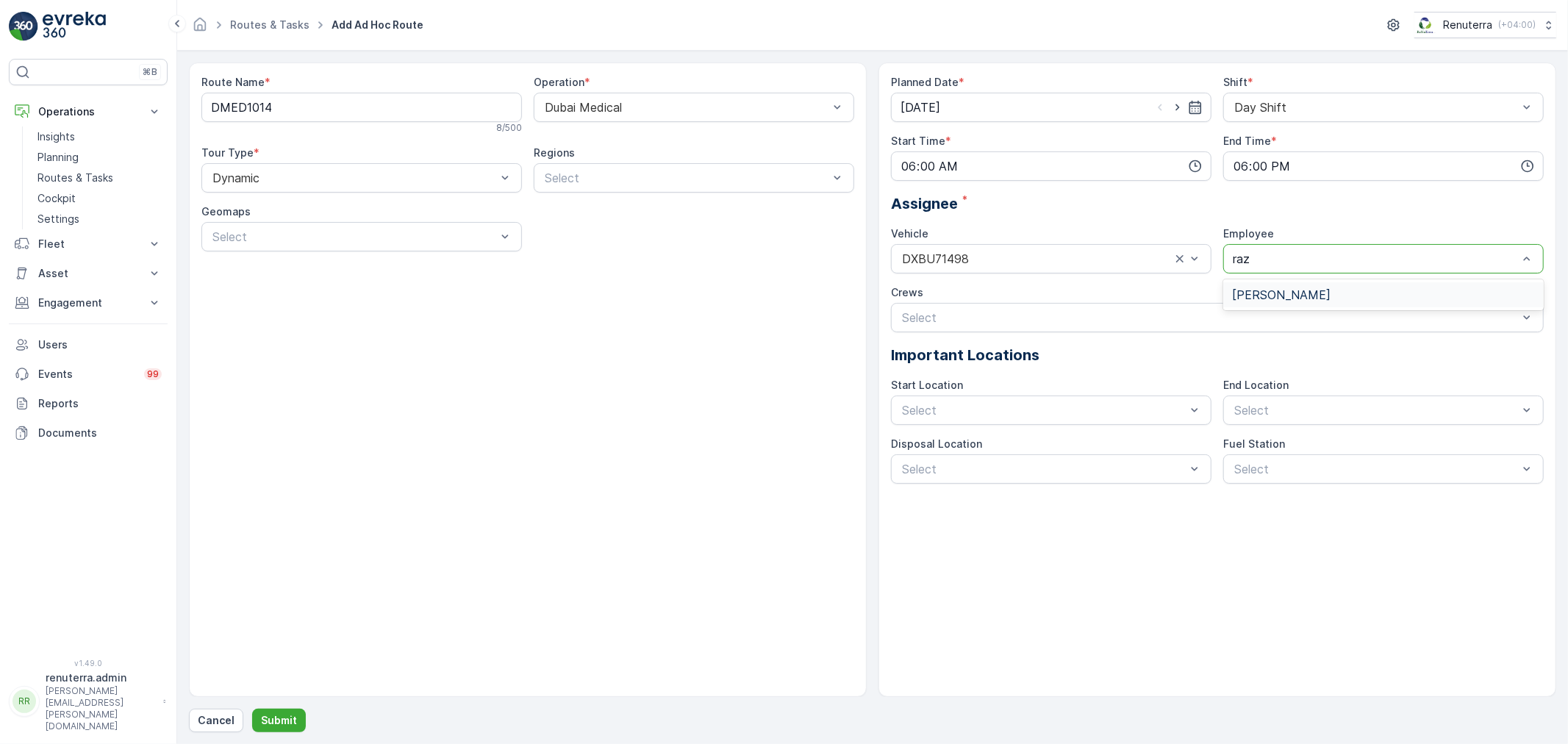
type input "razo"
click at [1316, 285] on div "Razon Miah" at bounding box center [1383, 295] width 321 height 25
click at [975, 336] on div "Planned Date * 27.08.2025 Shift * Day Shift Start Time * 06:00 End Time * 18:00…" at bounding box center [1217, 279] width 653 height 409
click at [959, 446] on span "Start/End Location" at bounding box center [953, 446] width 107 height 13
drag, startPoint x: 1297, startPoint y: 413, endPoint x: 1273, endPoint y: 439, distance: 35.4
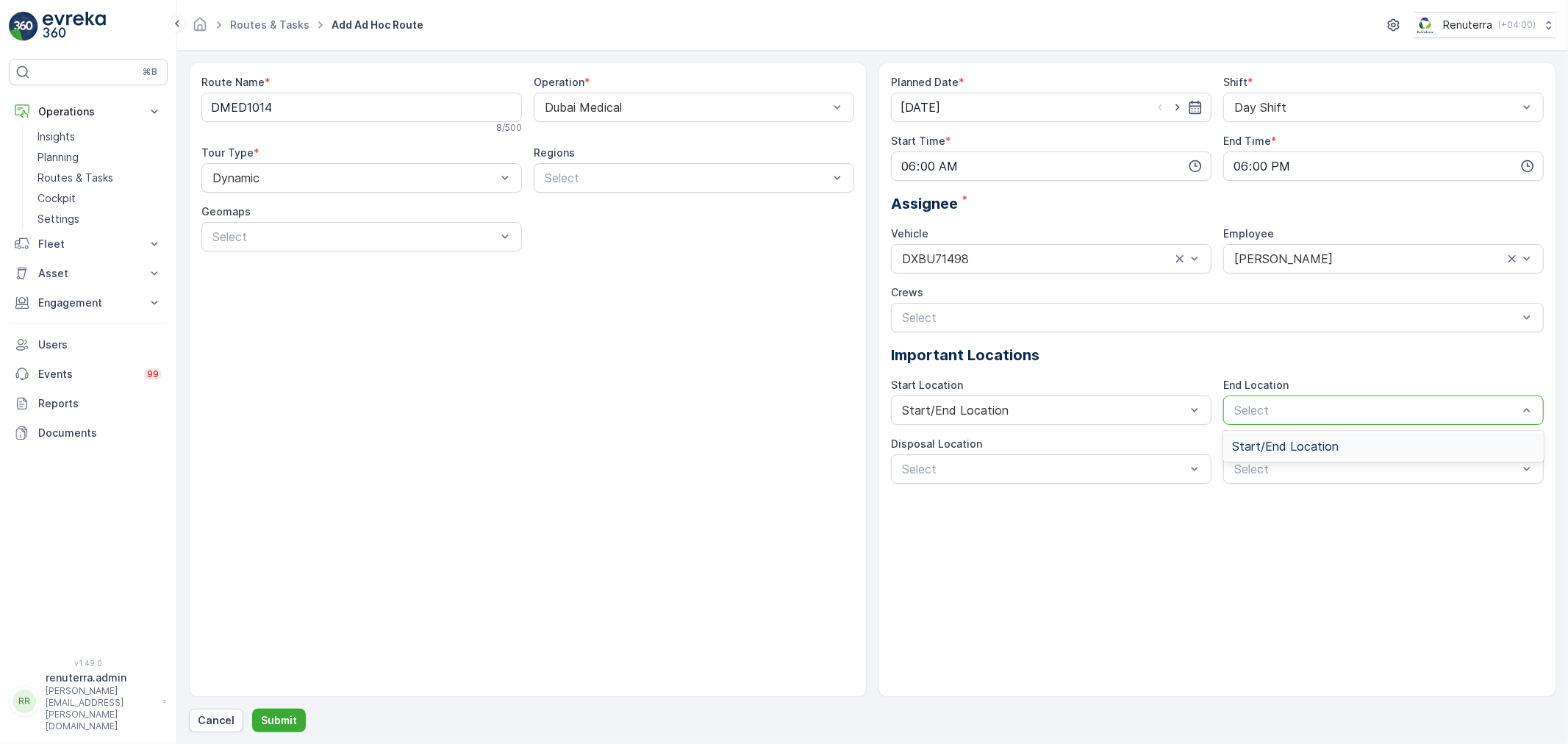
click at [1297, 413] on div at bounding box center [1376, 410] width 287 height 13
drag, startPoint x: 1270, startPoint y: 450, endPoint x: 1122, endPoint y: 457, distance: 148.2
click at [1269, 450] on span "Start/End Location" at bounding box center [1285, 446] width 107 height 13
click at [1121, 457] on div "Select" at bounding box center [1051, 469] width 321 height 29
click at [1110, 486] on div "Planned Date * 27.08.2025 Shift * Day Shift Start Time * 06:00 End Time * 18:00…" at bounding box center [1217, 379] width 677 height 634
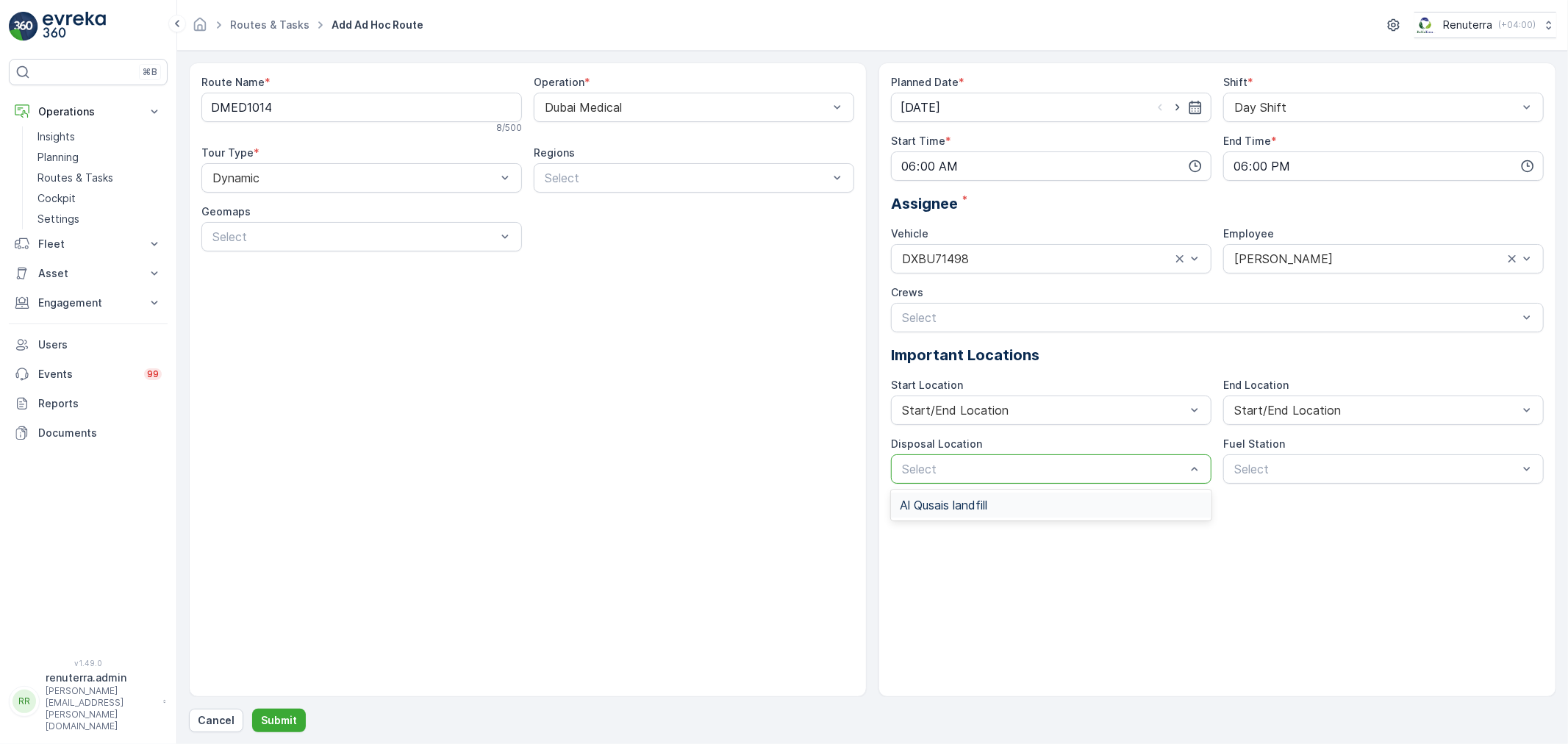
drag, startPoint x: 1136, startPoint y: 464, endPoint x: 1057, endPoint y: 500, distance: 86.8
click at [1130, 471] on div at bounding box center [1044, 469] width 287 height 13
click at [1057, 500] on div "Al Qusais landfill" at bounding box center [1051, 505] width 303 height 13
drag, startPoint x: 1290, startPoint y: 476, endPoint x: 1270, endPoint y: 512, distance: 41.2
click at [1270, 512] on div "Dubai Fuel Supply" at bounding box center [1383, 505] width 321 height 25
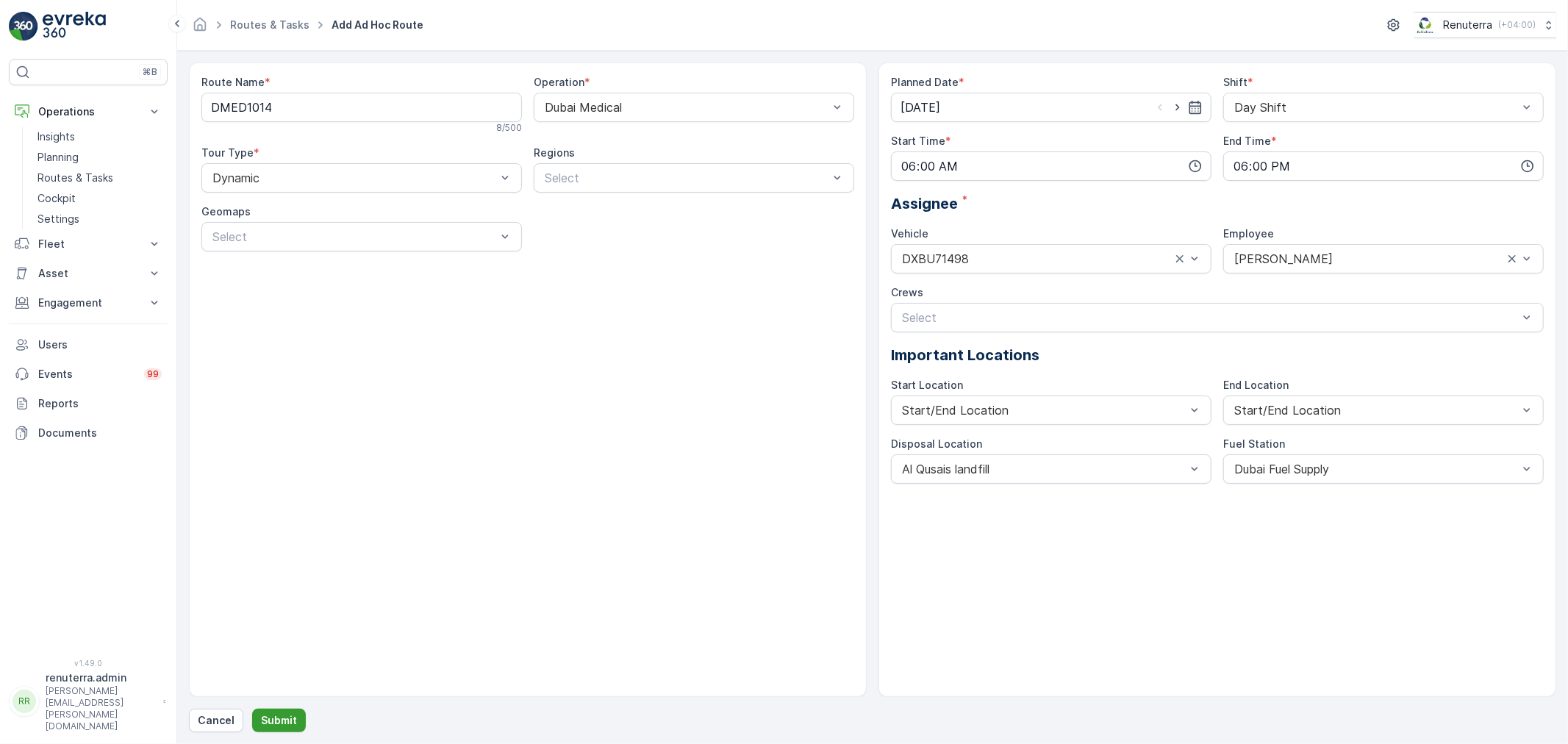
click at [280, 718] on p "Submit" at bounding box center [278, 719] width 36 height 15
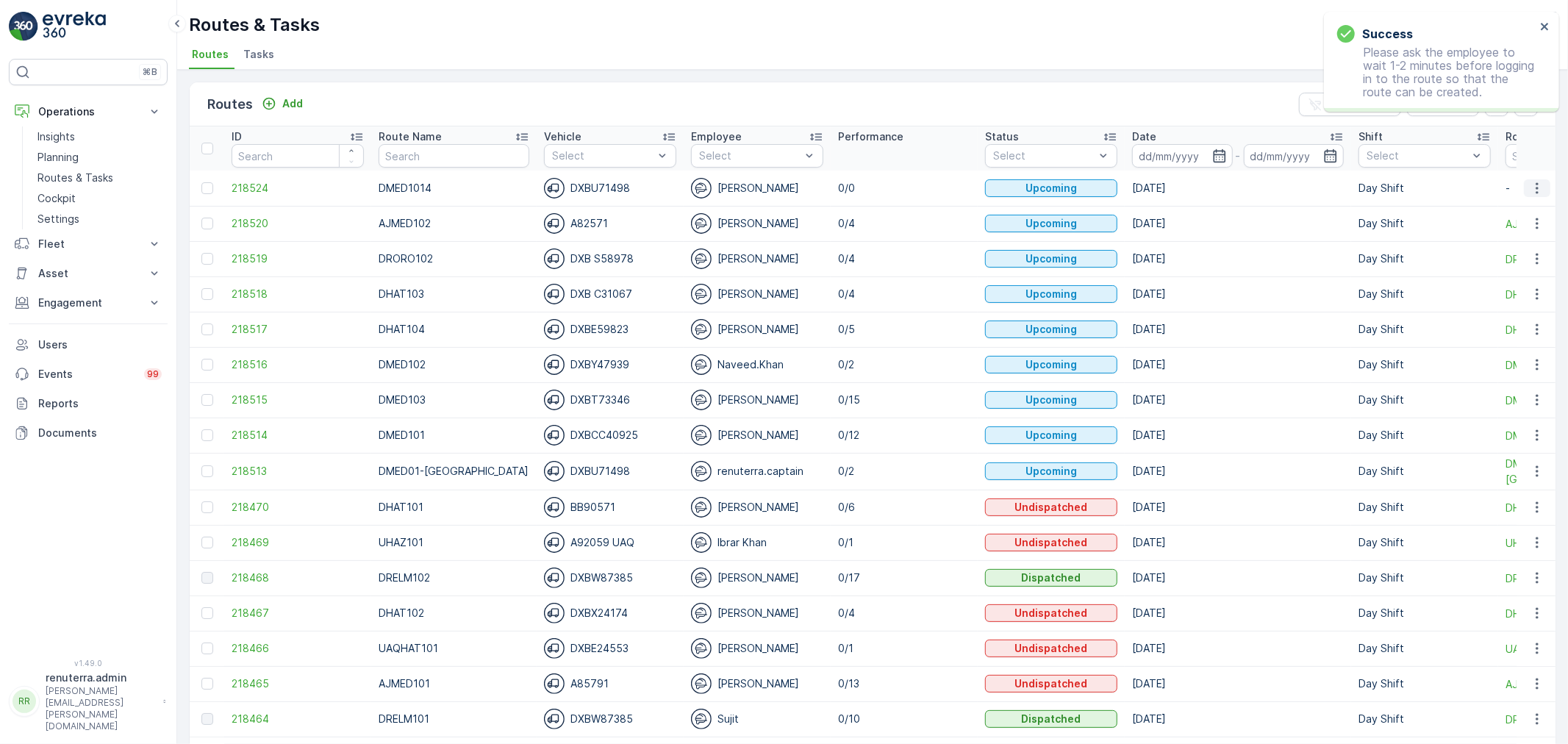
click at [1536, 186] on icon "button" at bounding box center [1537, 188] width 2 height 11
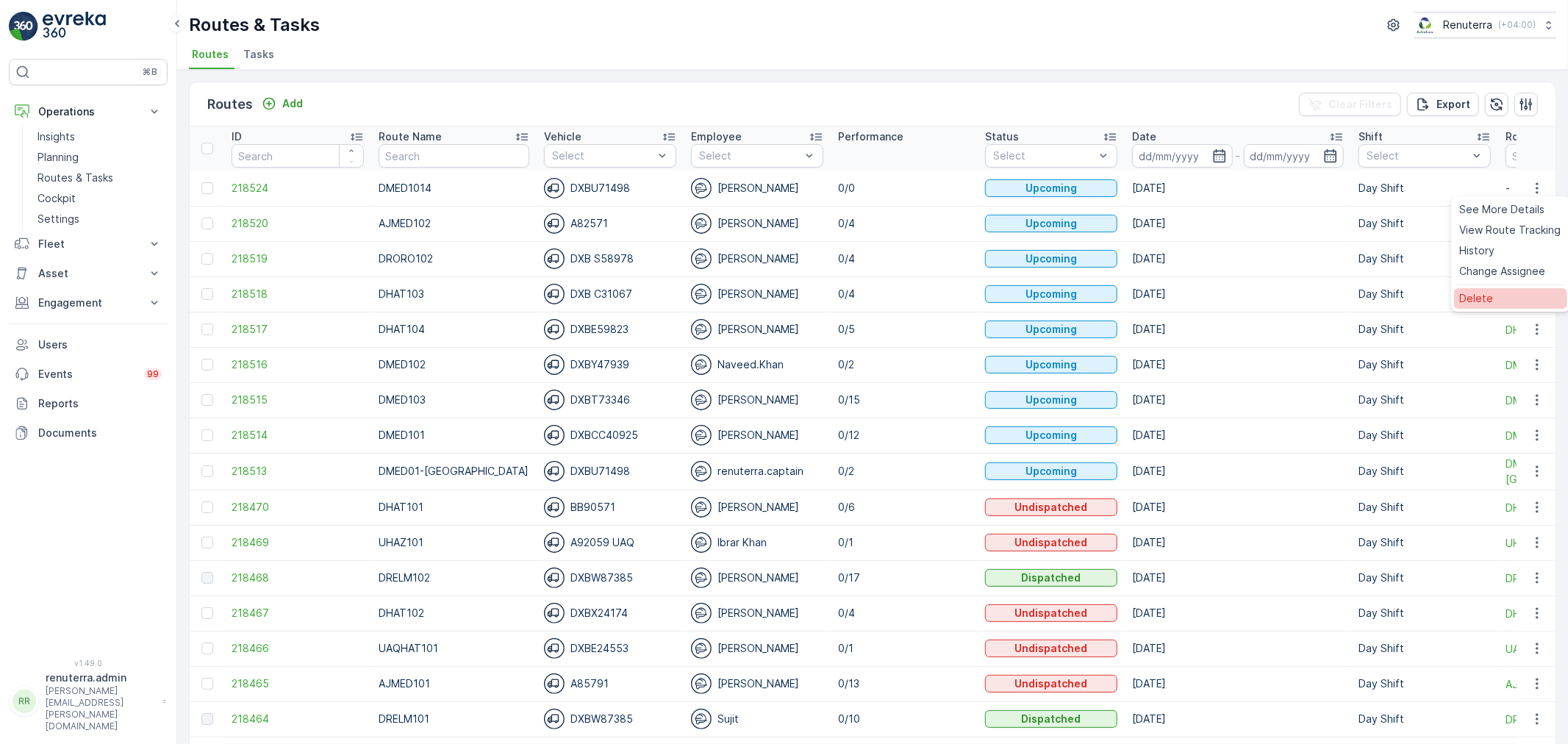
click at [1487, 295] on span "Delete" at bounding box center [1477, 298] width 34 height 15
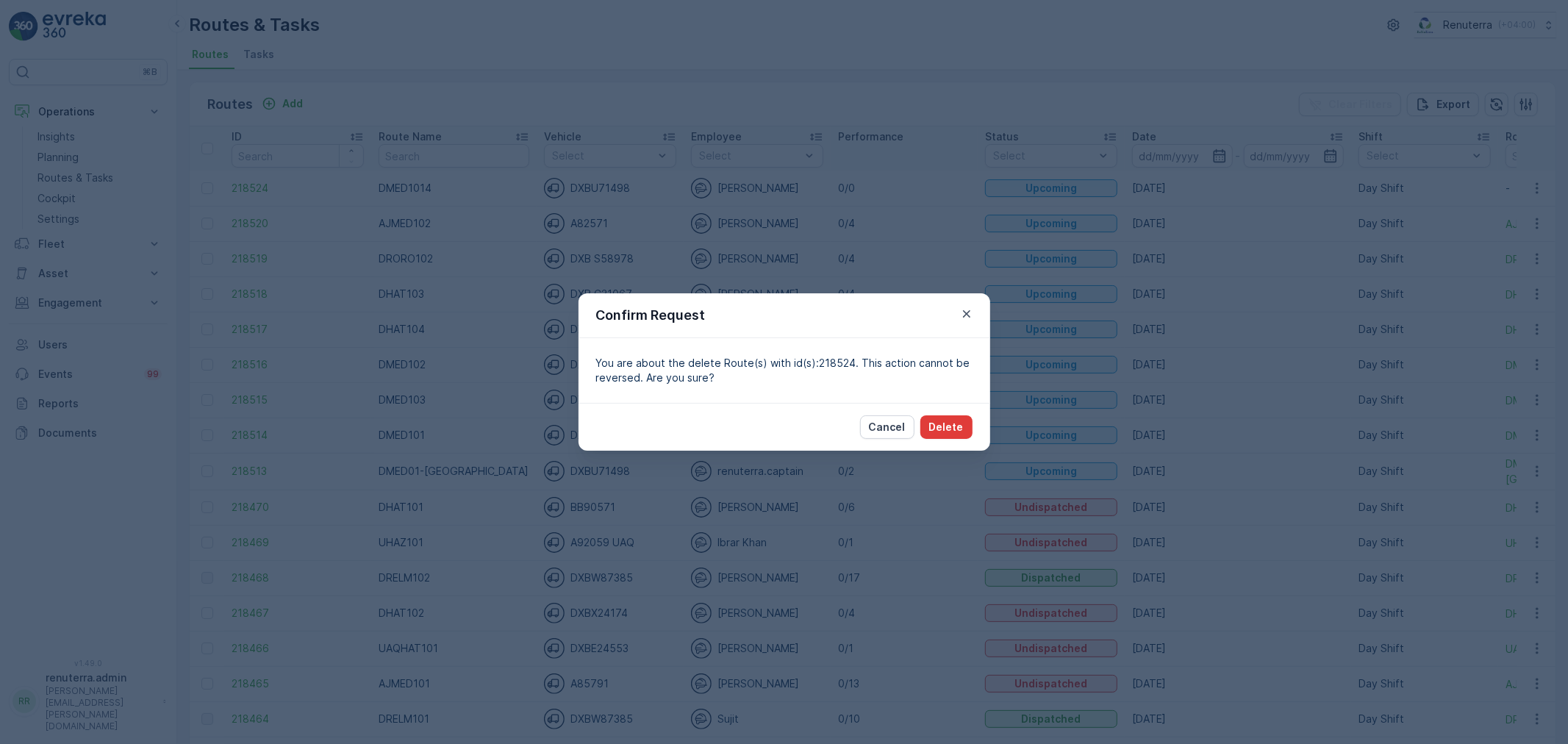
click at [948, 428] on p "Delete" at bounding box center [946, 426] width 35 height 15
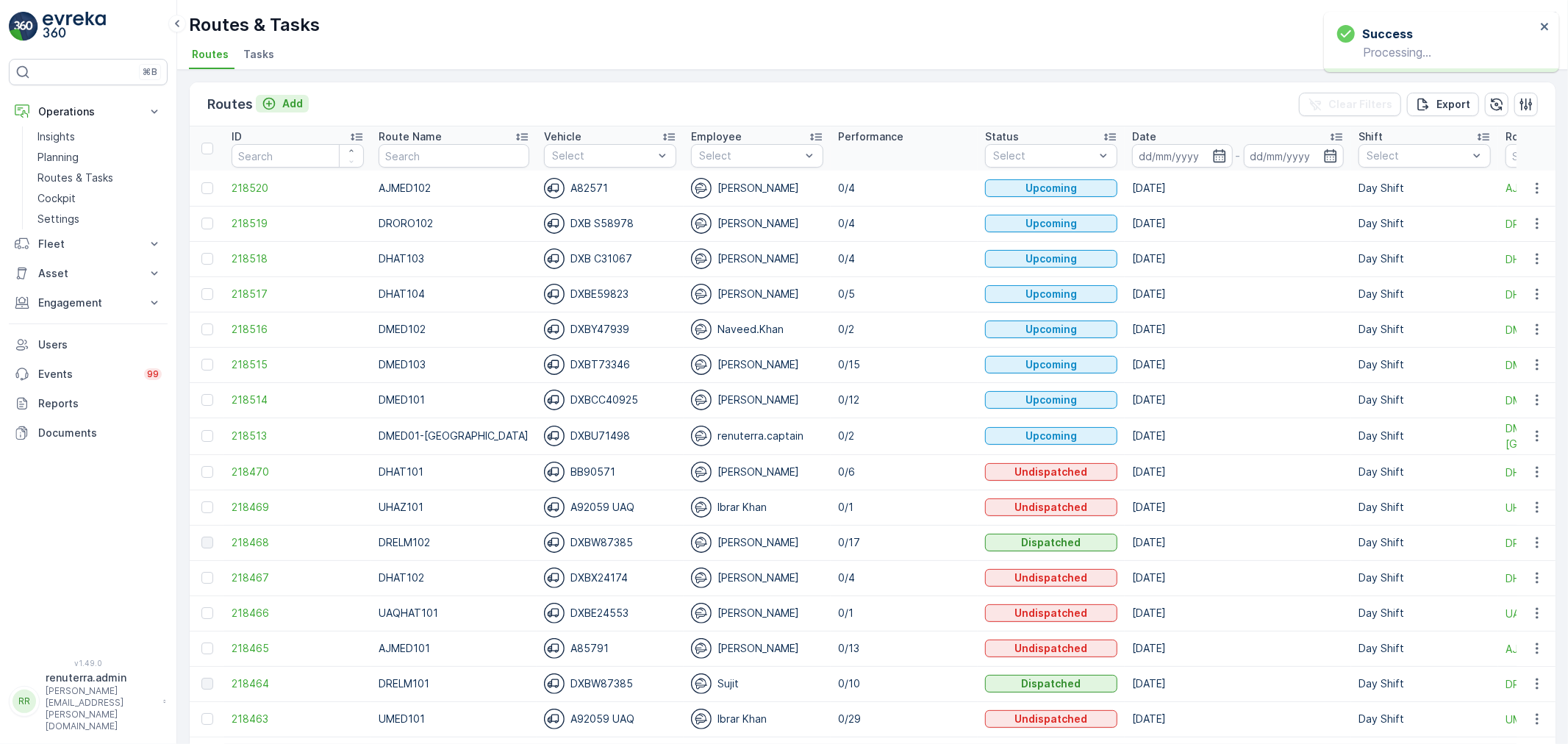
click at [305, 105] on button "Add" at bounding box center [282, 104] width 53 height 18
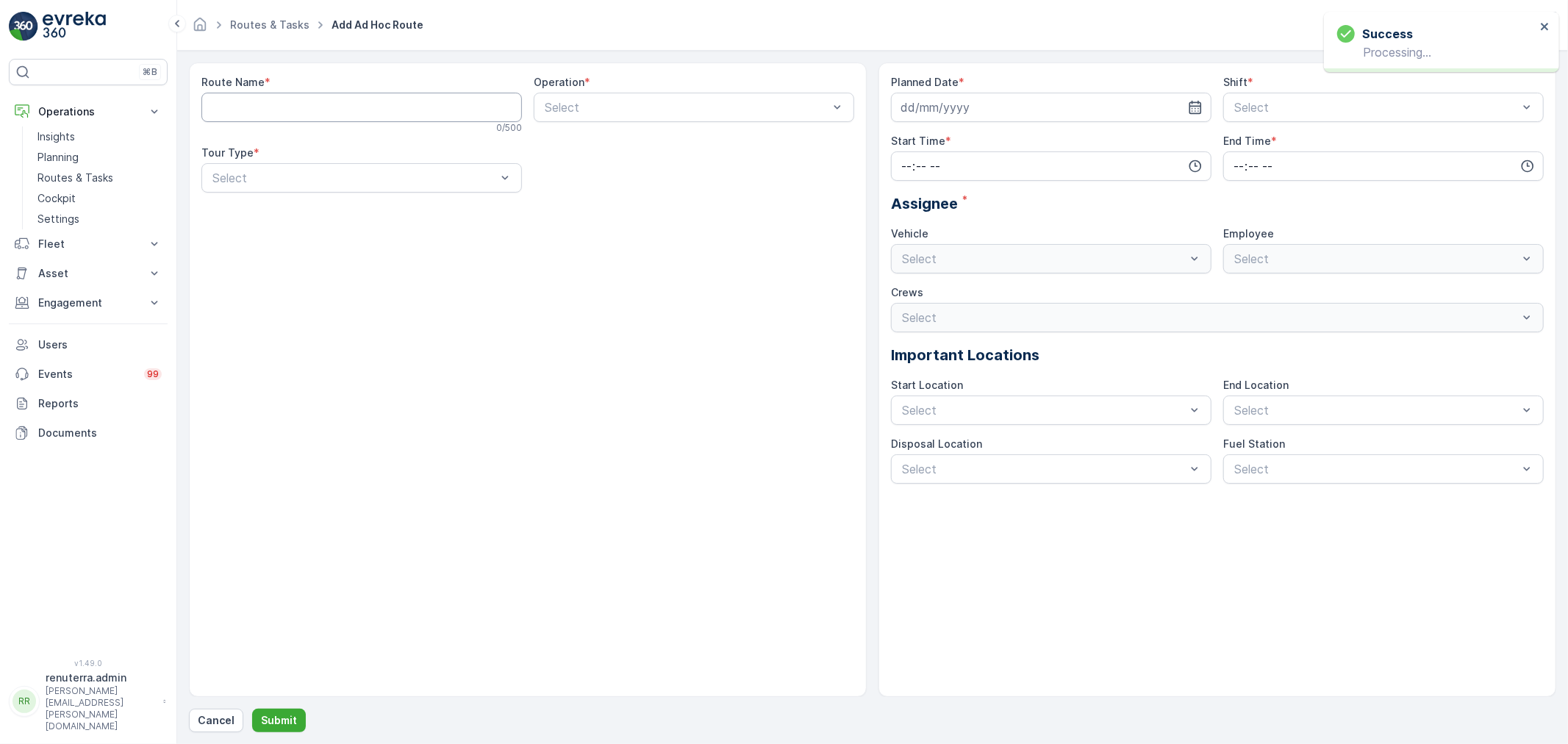
click at [313, 103] on Name "Route Name" at bounding box center [362, 107] width 321 height 29
type Name "DMED104"
click at [590, 101] on div at bounding box center [687, 107] width 287 height 13
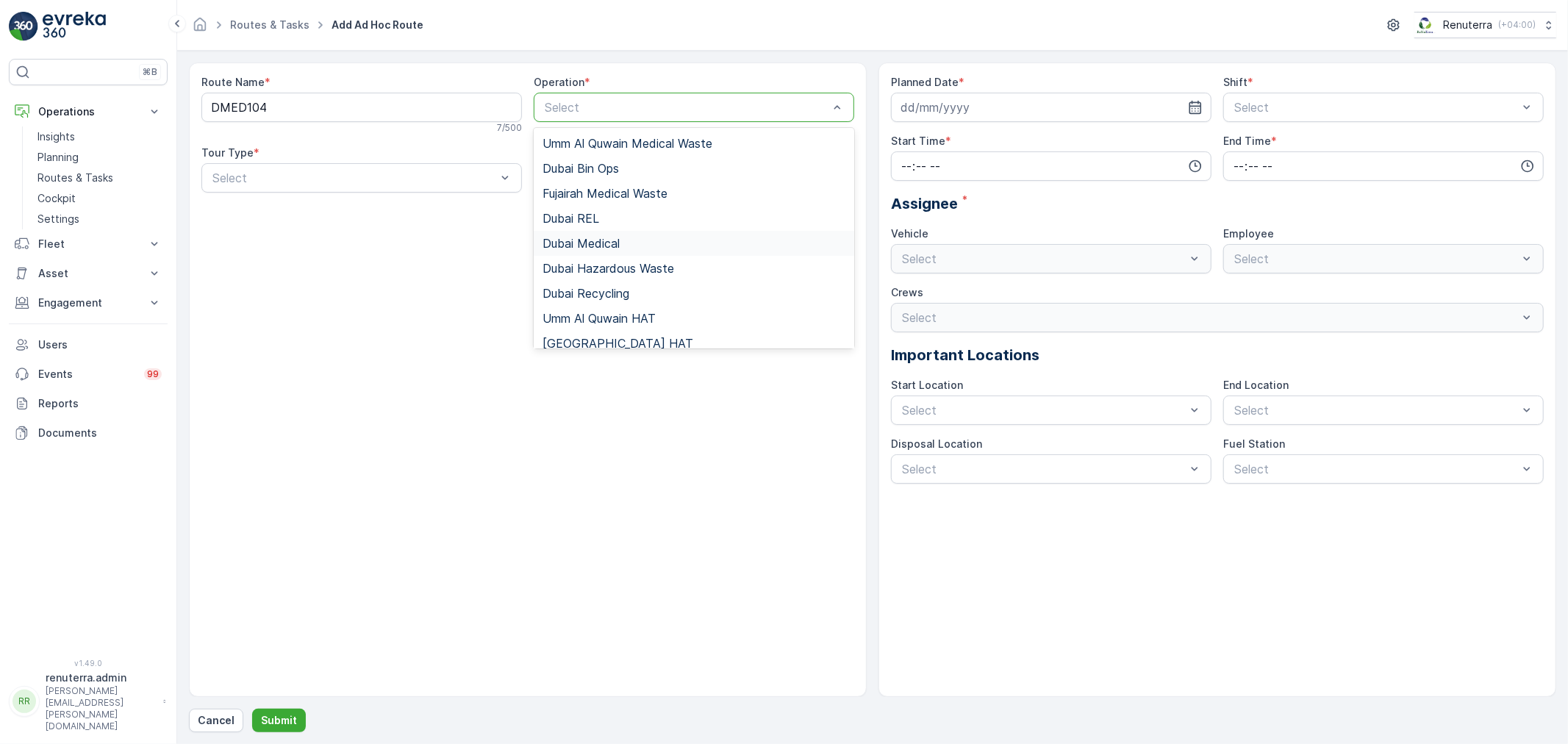
click at [607, 249] on span "Dubai Medical" at bounding box center [581, 243] width 77 height 13
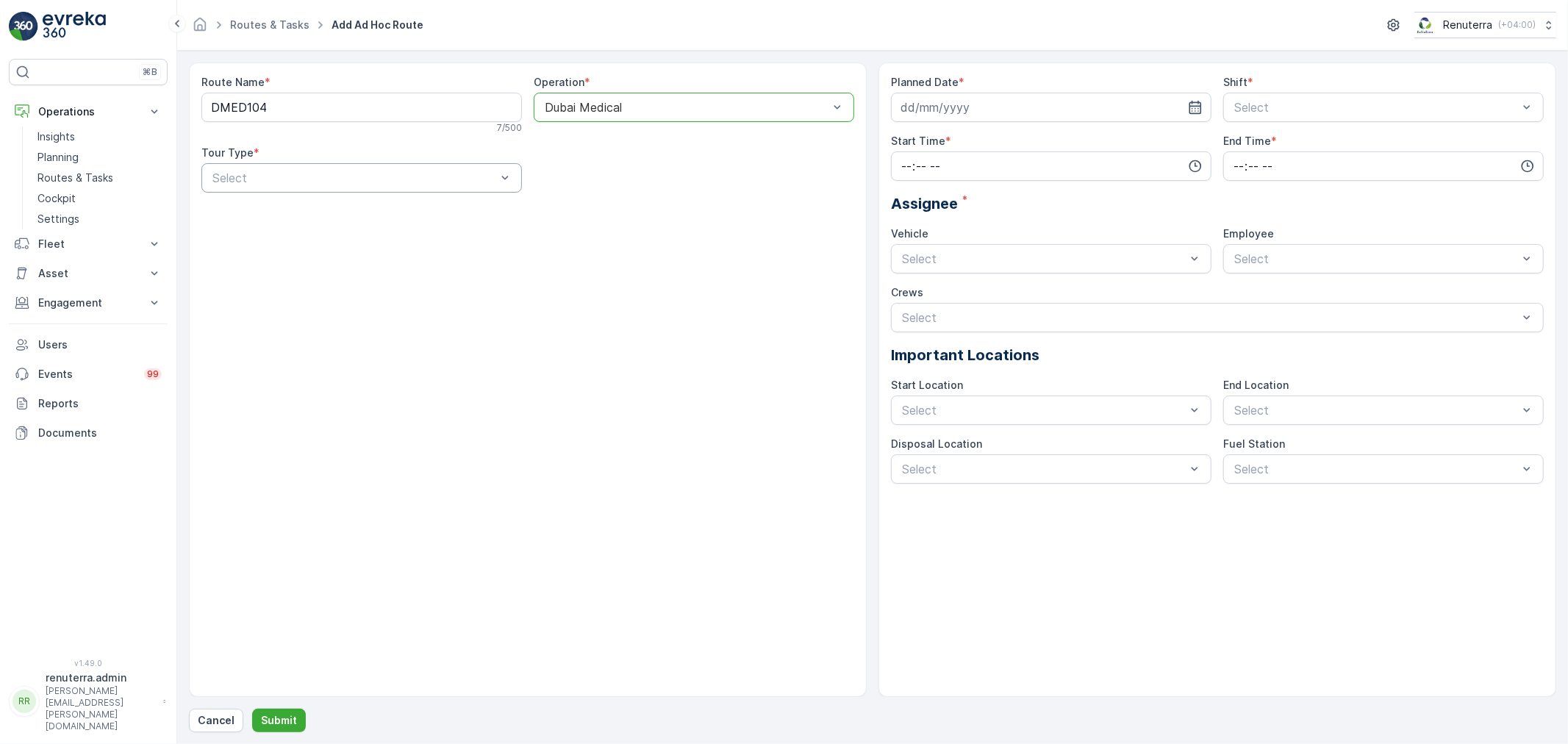
click at [377, 173] on div at bounding box center [354, 177] width 287 height 13
click at [318, 236] on div "Dynamic" at bounding box center [361, 239] width 303 height 13
click at [1201, 107] on icon "button" at bounding box center [1195, 107] width 12 height 13
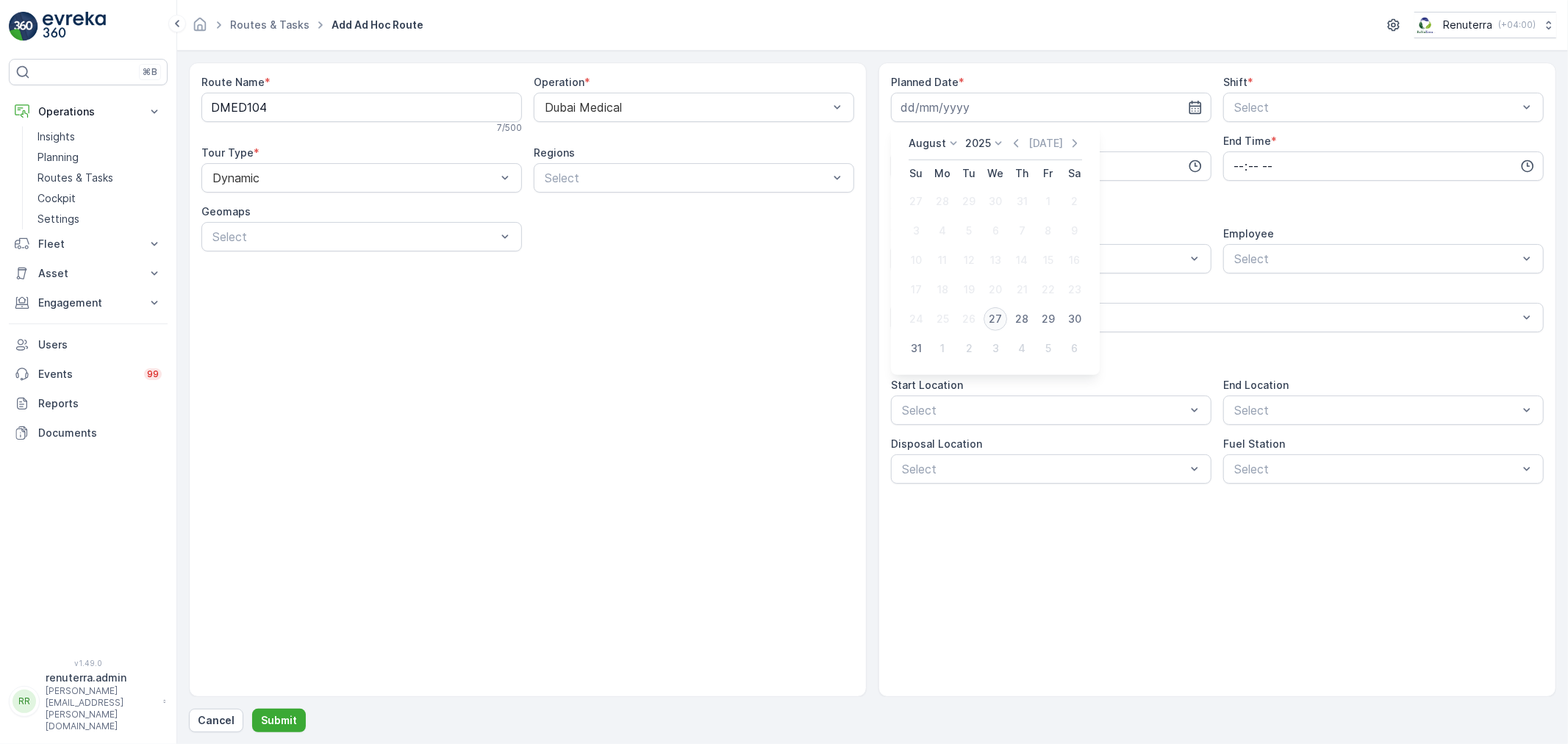
click at [995, 317] on div "27" at bounding box center [995, 319] width 24 height 24
type input "[DATE]"
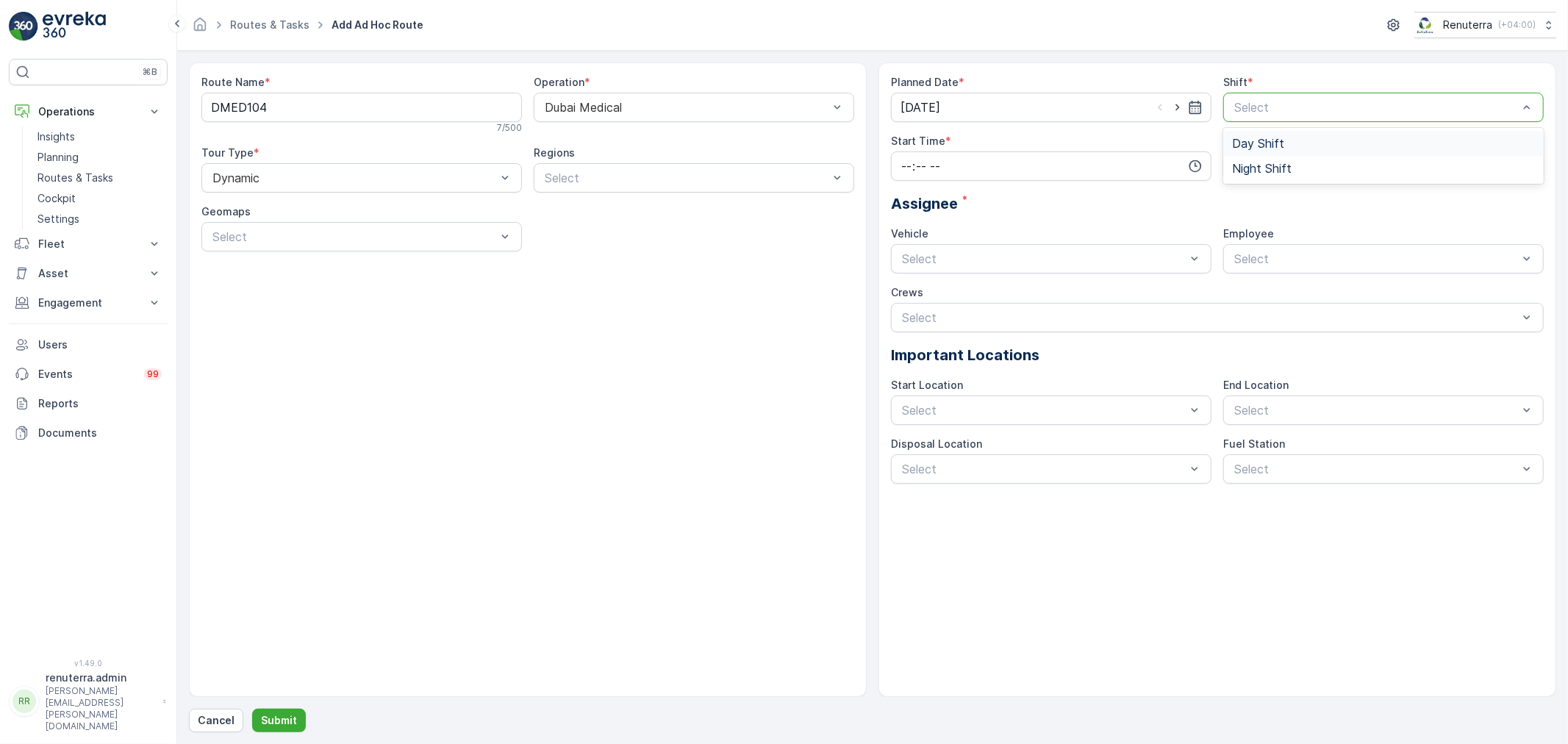
click at [1304, 108] on div at bounding box center [1376, 107] width 287 height 13
click at [1298, 142] on div "Day Shift" at bounding box center [1383, 143] width 303 height 13
click at [1178, 163] on input "time" at bounding box center [1051, 166] width 321 height 29
click at [911, 271] on span "06" at bounding box center [906, 273] width 13 height 15
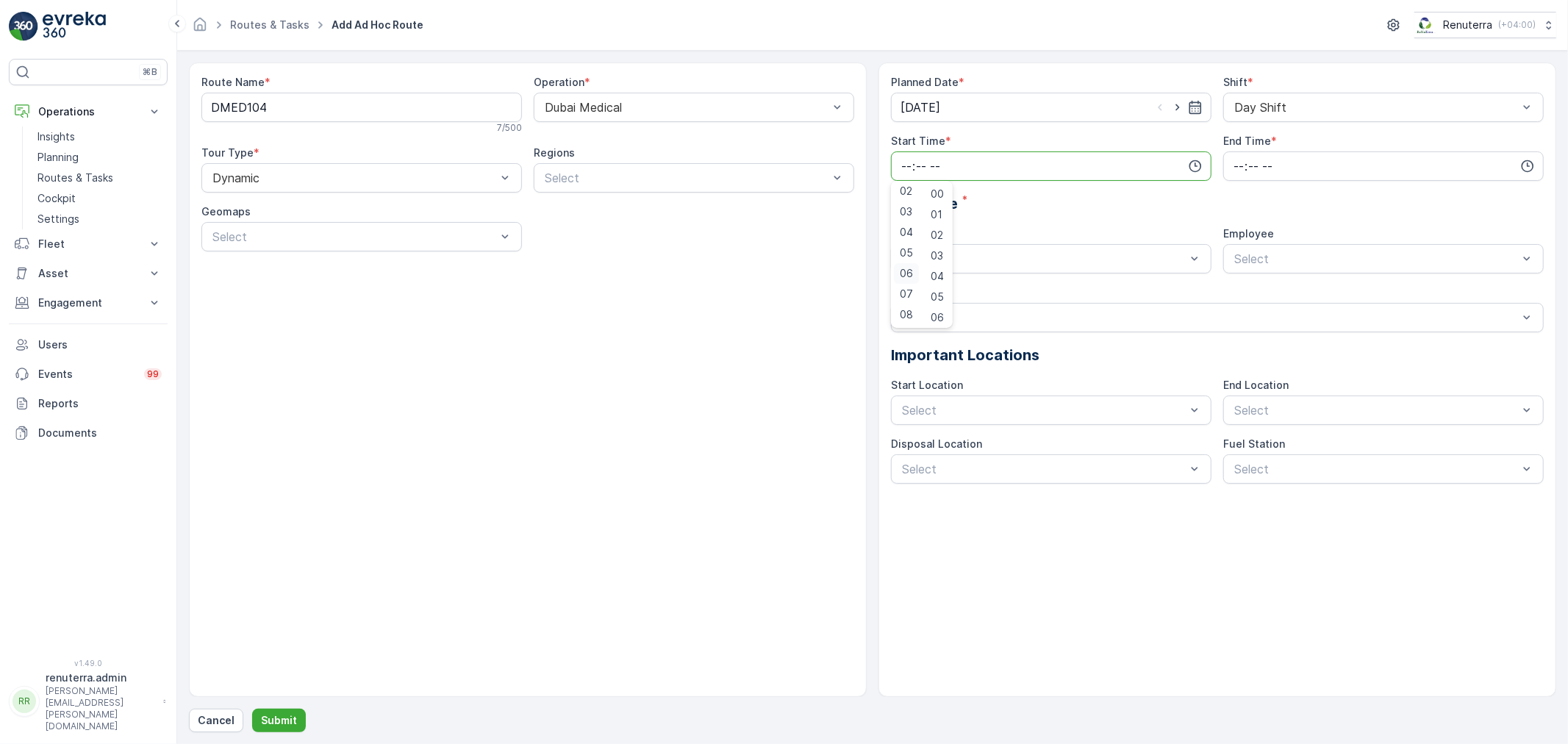
type input "06:00"
drag, startPoint x: 1365, startPoint y: 166, endPoint x: 1317, endPoint y: 202, distance: 60.0
click at [1365, 166] on input "time" at bounding box center [1383, 166] width 321 height 29
click at [1244, 252] on div "19" at bounding box center [1238, 258] width 25 height 21
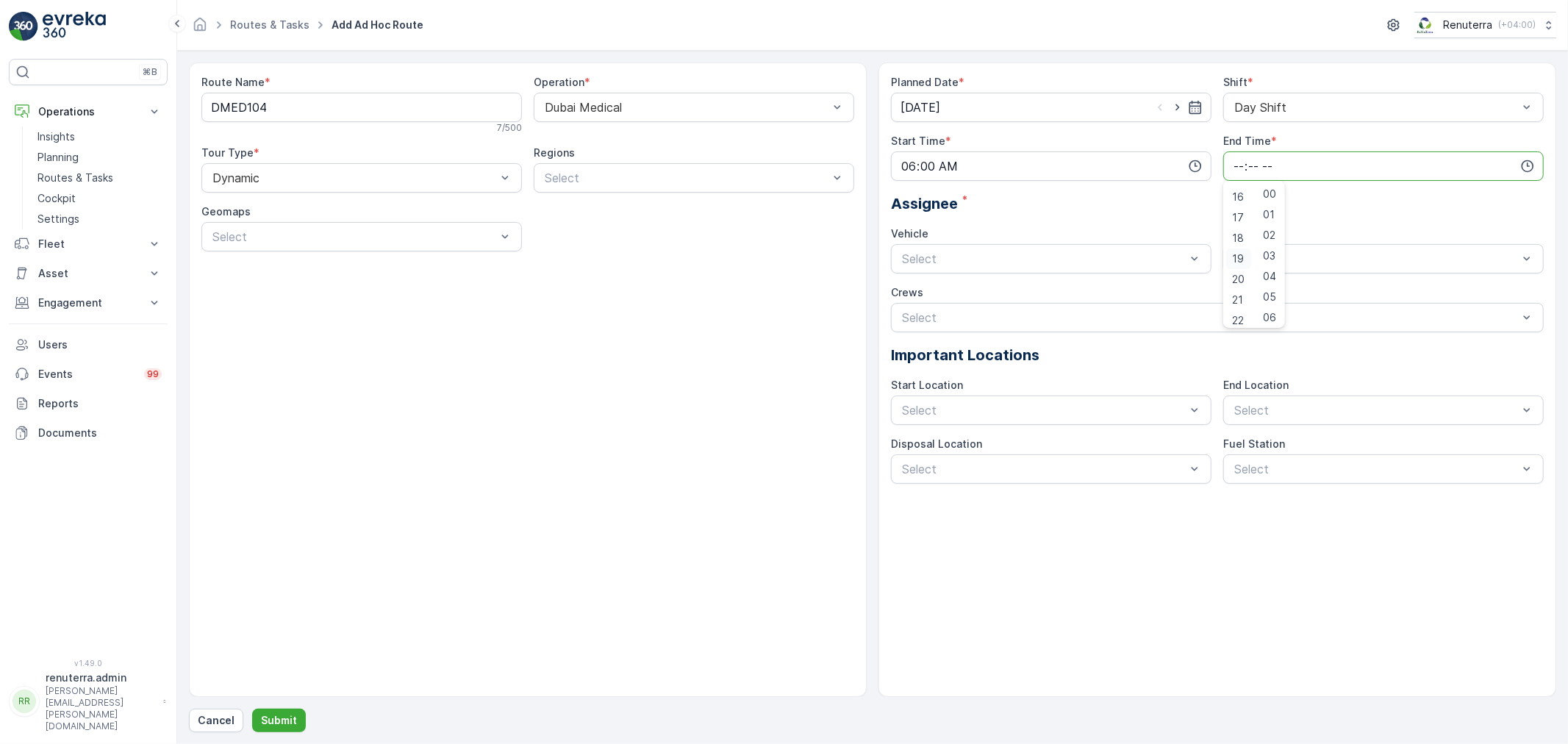
type input "19:00"
drag, startPoint x: 1085, startPoint y: 263, endPoint x: 1020, endPoint y: 276, distance: 66.3
click at [1085, 263] on div at bounding box center [1044, 258] width 287 height 13
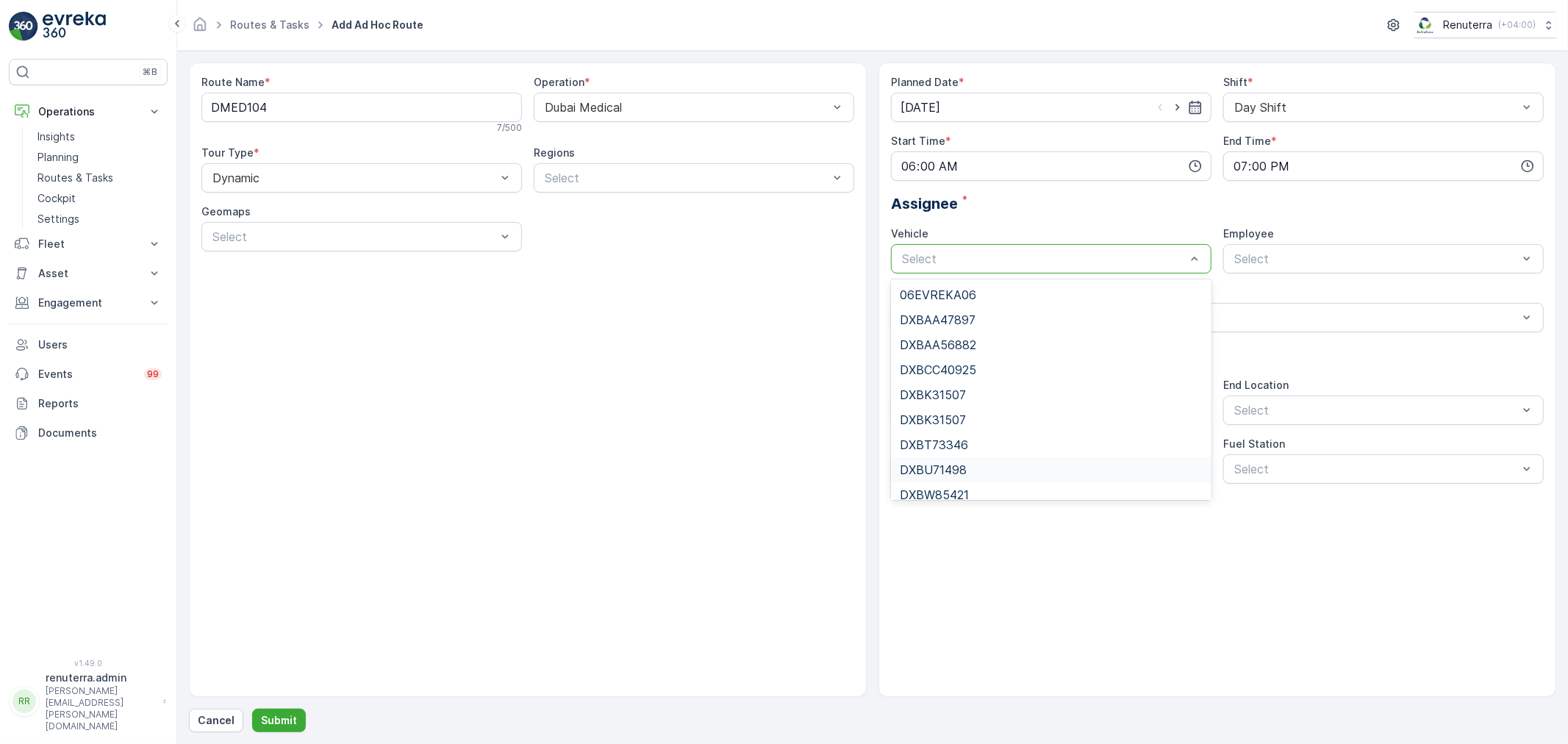
click at [960, 465] on span "DXBU71498" at bounding box center [933, 469] width 67 height 13
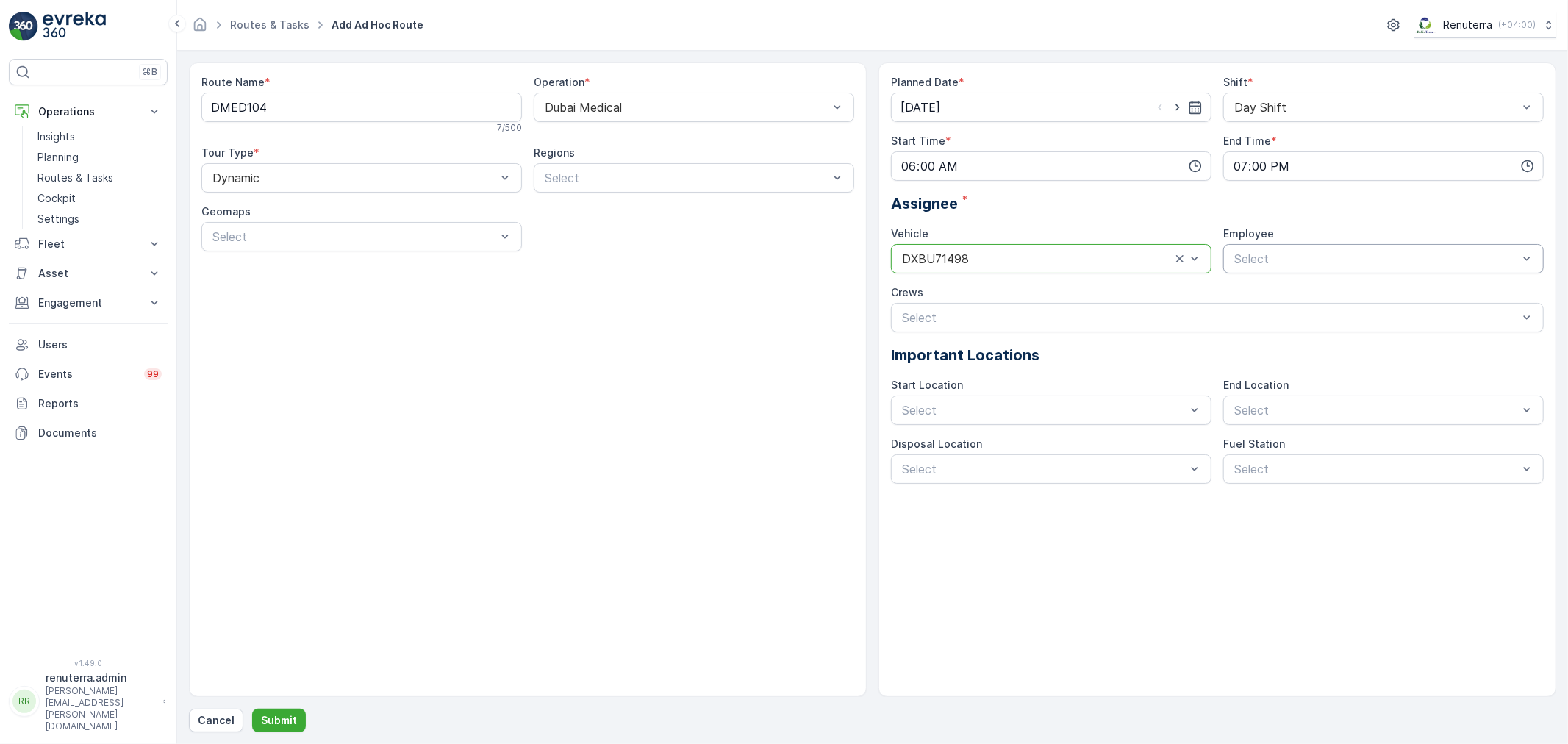
drag, startPoint x: 1297, startPoint y: 255, endPoint x: 1295, endPoint y: 272, distance: 17.1
click at [1298, 257] on div at bounding box center [1376, 258] width 287 height 13
type input "razo"
click at [1284, 308] on div "Razon Miah" at bounding box center [1383, 295] width 321 height 31
click at [1280, 290] on span "Razon Miah" at bounding box center [1281, 295] width 98 height 13
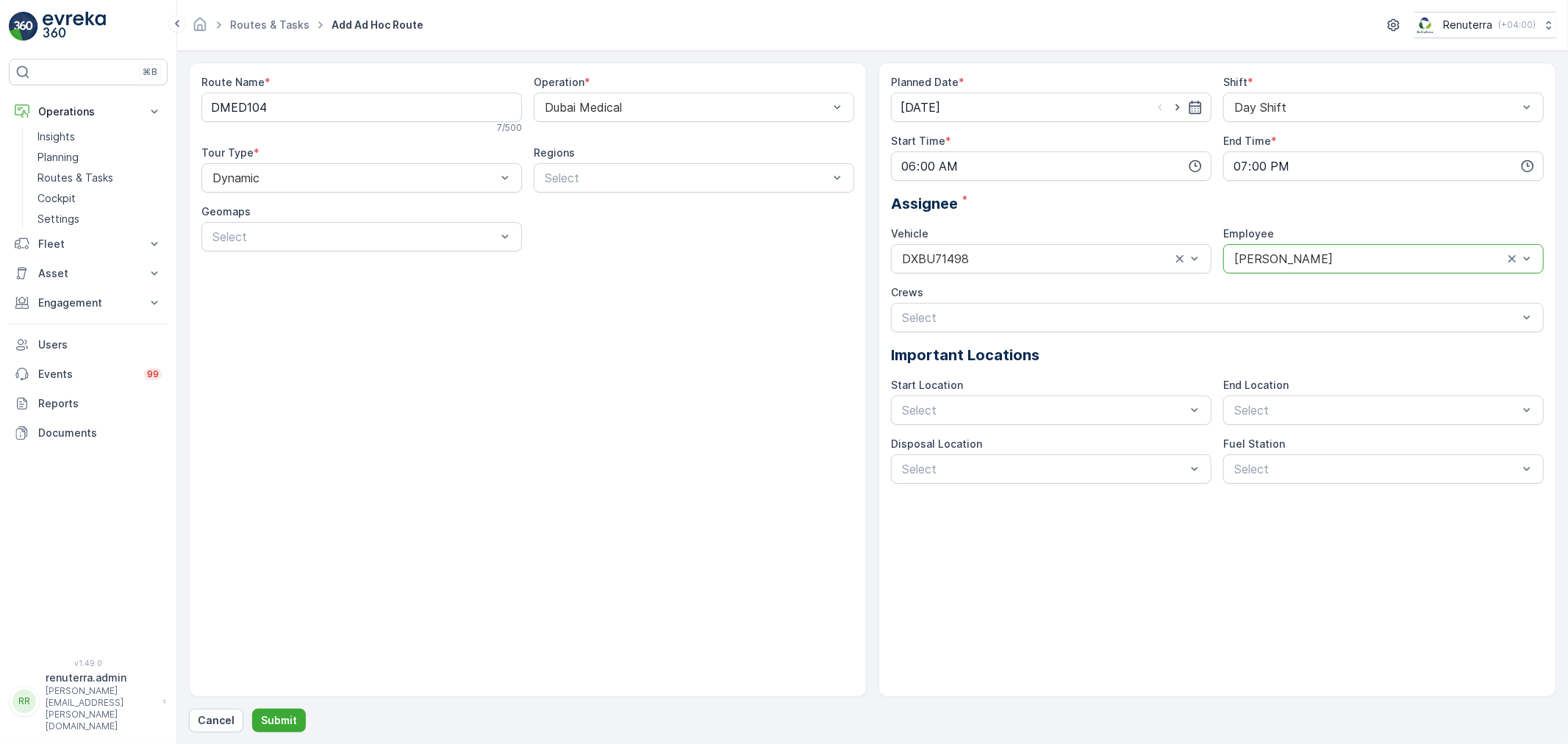
click at [950, 427] on div "Planned Date * 27.08.2025 Shift * Day Shift Start Time * 06:00 End Time * 19:00…" at bounding box center [1217, 279] width 653 height 409
click at [956, 413] on div at bounding box center [1044, 410] width 287 height 13
click at [953, 449] on span "Start/End Location" at bounding box center [953, 446] width 107 height 13
drag, startPoint x: 1328, startPoint y: 415, endPoint x: 1299, endPoint y: 466, distance: 58.7
click at [1322, 426] on div "Planned Date * 27.08.2025 Shift * Day Shift Start Time * 06:00 End Time * 19:00…" at bounding box center [1217, 279] width 653 height 409
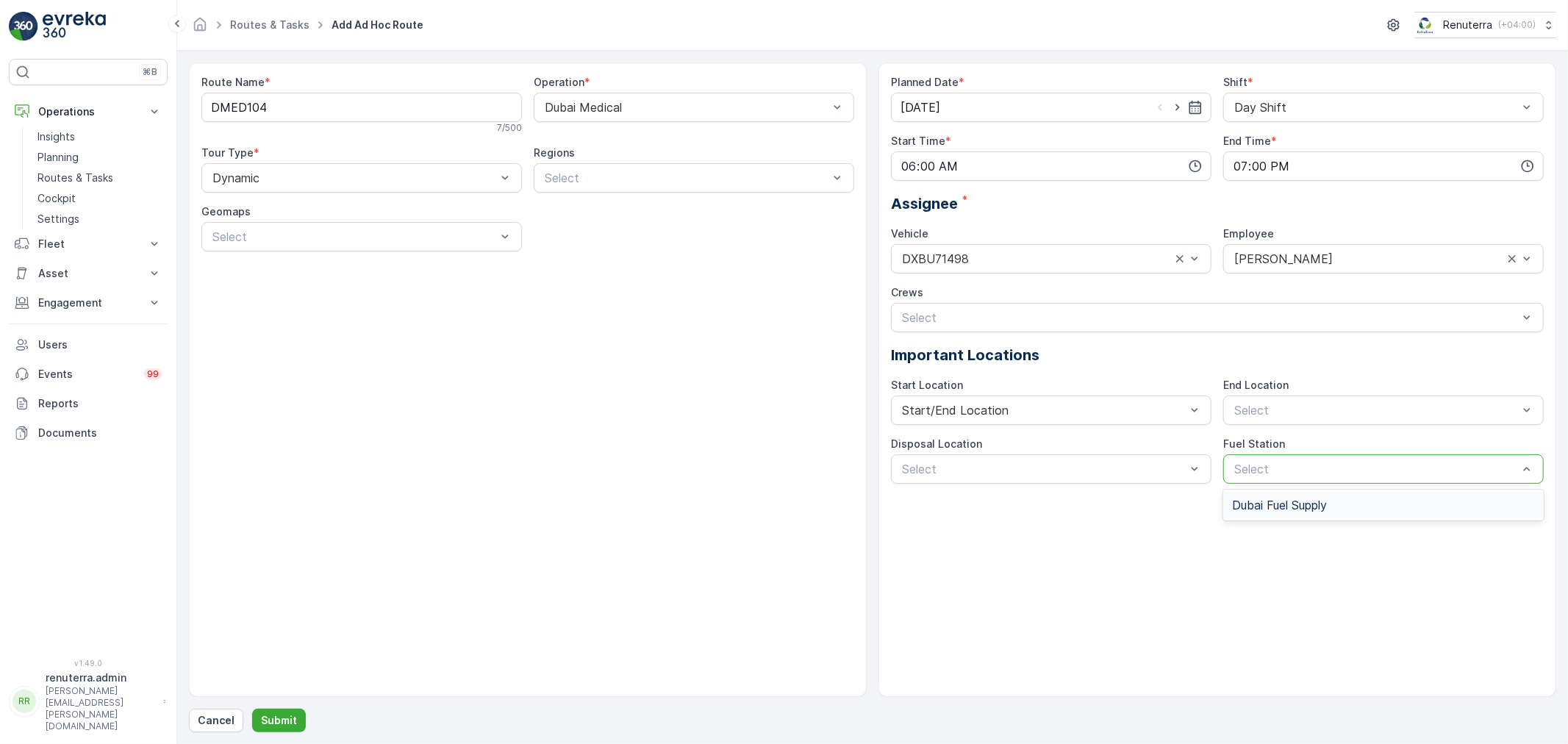
drag, startPoint x: 1299, startPoint y: 466, endPoint x: 1313, endPoint y: 446, distance: 24.4
click at [1299, 460] on div "Select" at bounding box center [1376, 469] width 287 height 18
click at [1313, 446] on div "Fuel Station" at bounding box center [1383, 443] width 321 height 15
drag, startPoint x: 1299, startPoint y: 413, endPoint x: 1292, endPoint y: 450, distance: 37.7
click at [1299, 416] on div "Select" at bounding box center [1376, 410] width 287 height 18
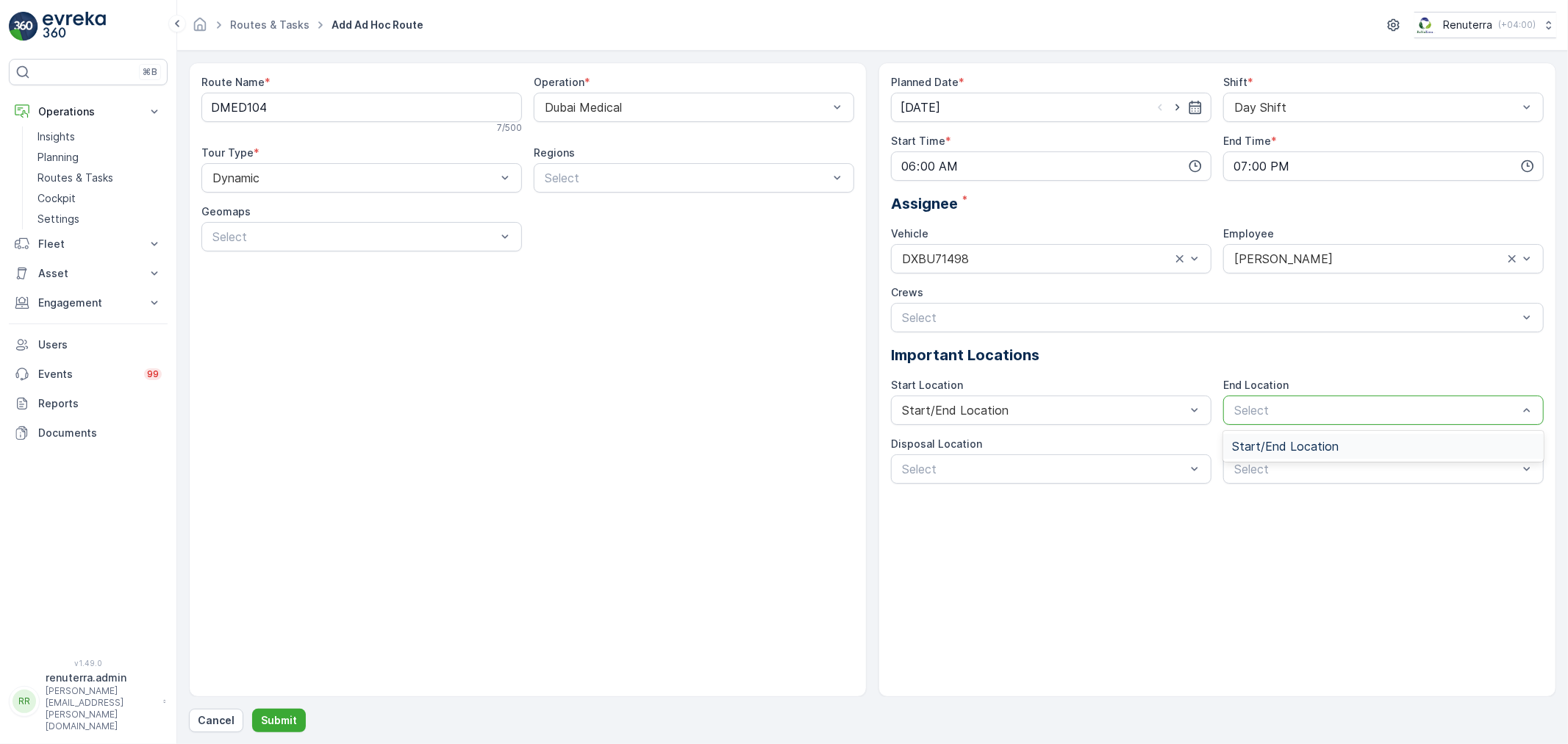
click at [1292, 450] on span "Start/End Location" at bounding box center [1285, 446] width 107 height 13
click at [1082, 499] on div "Al Qusais landfill" at bounding box center [1051, 505] width 303 height 13
click at [1318, 474] on div at bounding box center [1376, 469] width 287 height 13
click at [1303, 495] on div "Dubai Fuel Supply" at bounding box center [1383, 505] width 321 height 25
click at [261, 723] on p "Submit" at bounding box center [278, 719] width 36 height 15
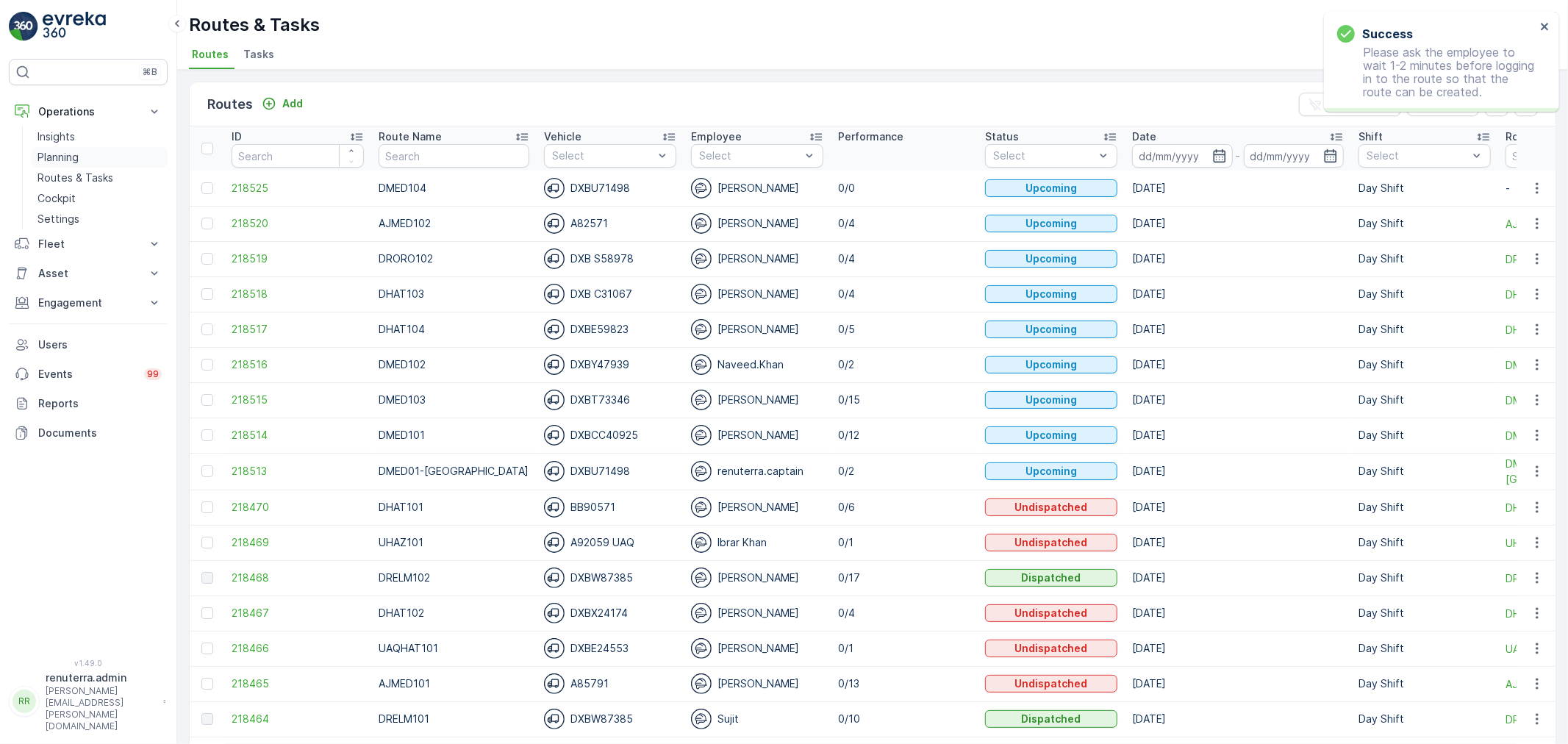
click at [62, 156] on p "Planning" at bounding box center [58, 156] width 41 height 15
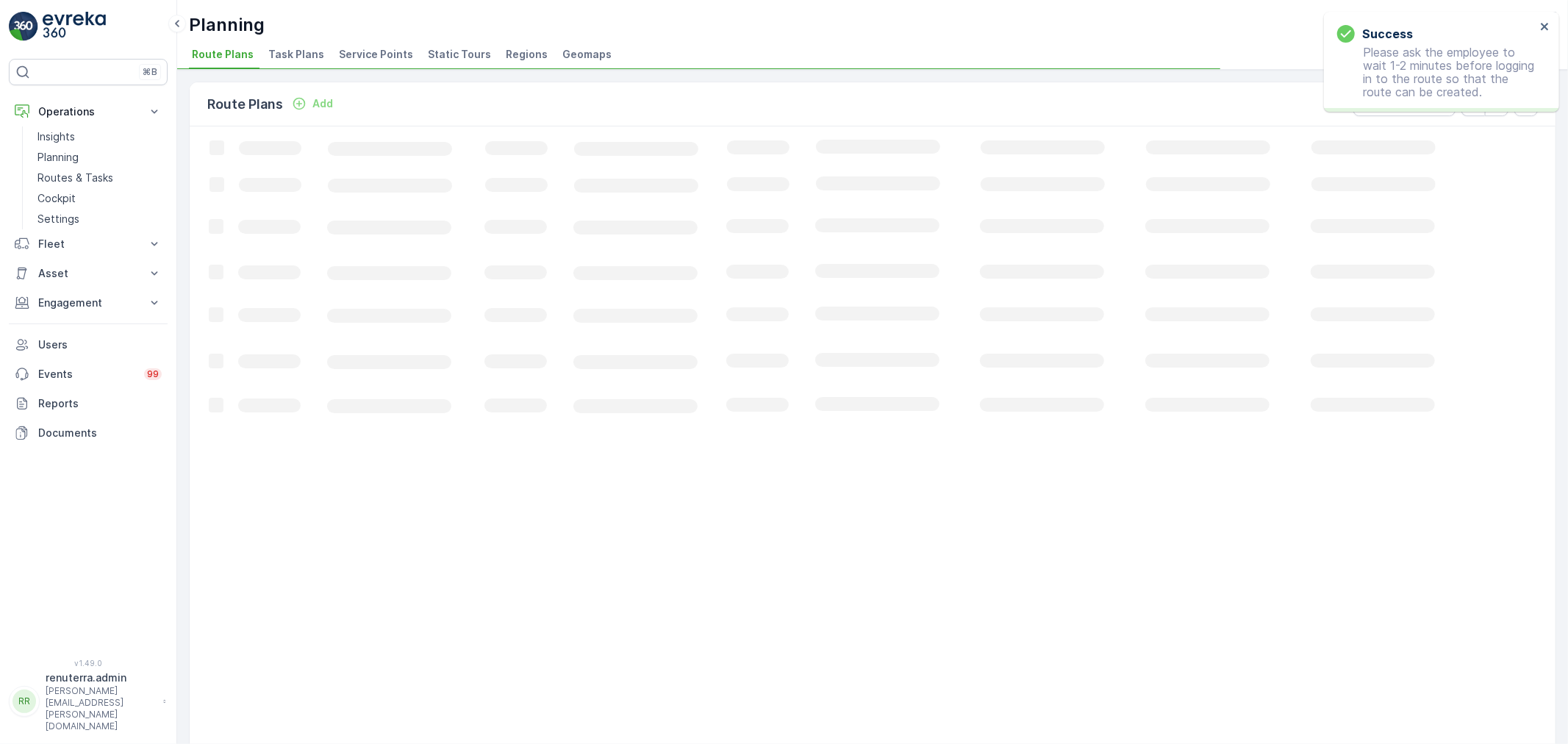
click at [367, 57] on span "Service Points" at bounding box center [376, 54] width 74 height 15
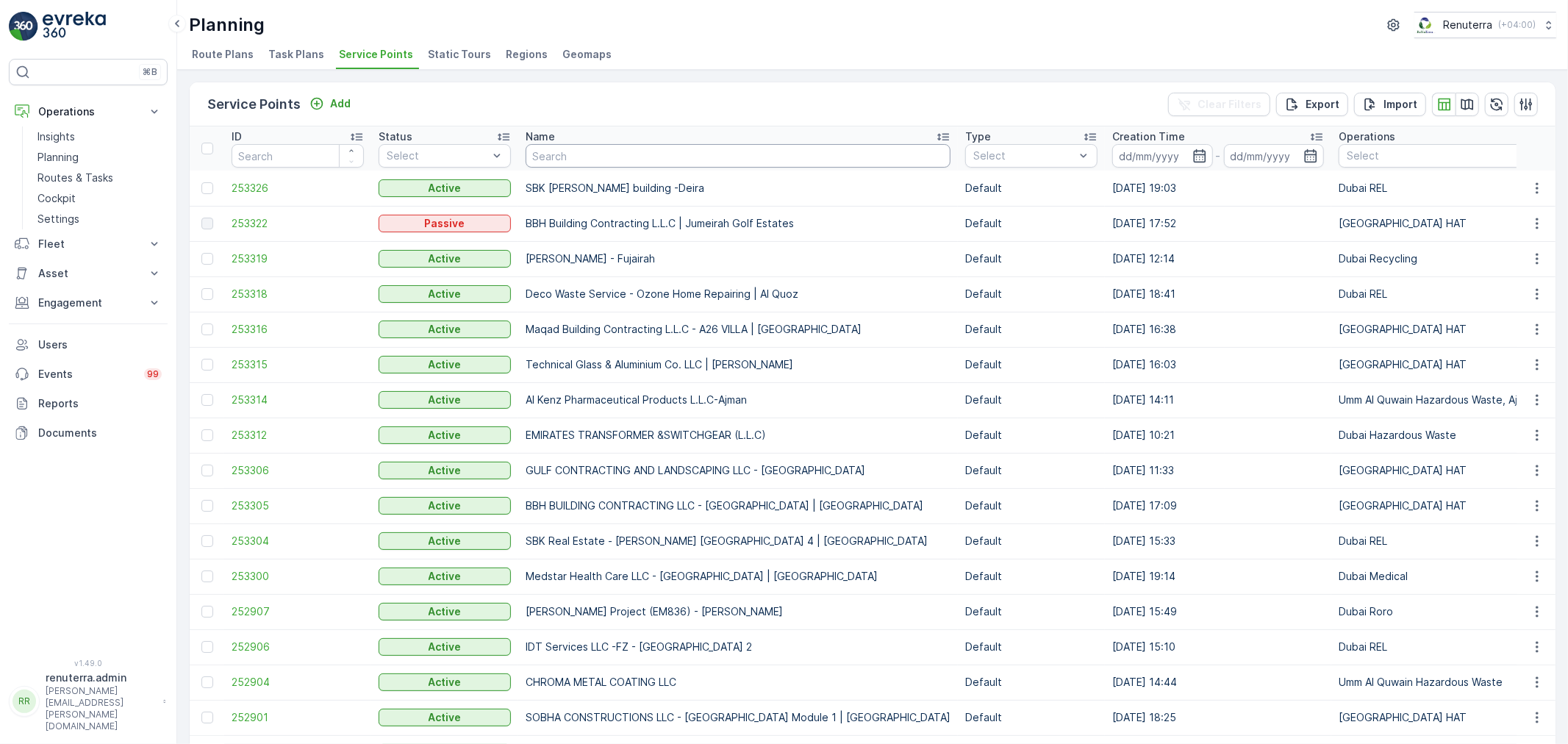
click at [596, 155] on input "text" at bounding box center [738, 156] width 425 height 24
type input "nmc ro"
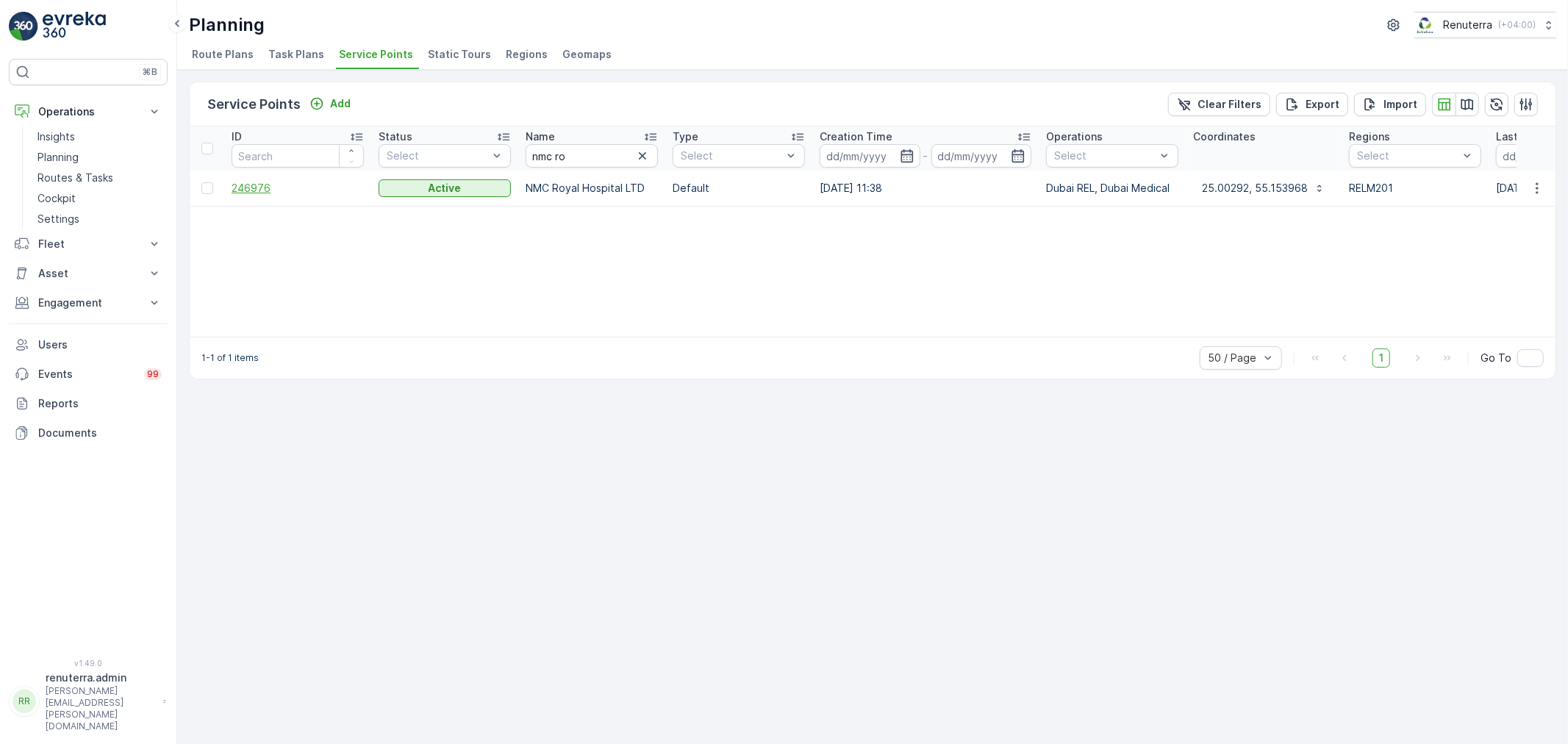
click at [262, 187] on span "246976" at bounding box center [298, 188] width 132 height 15
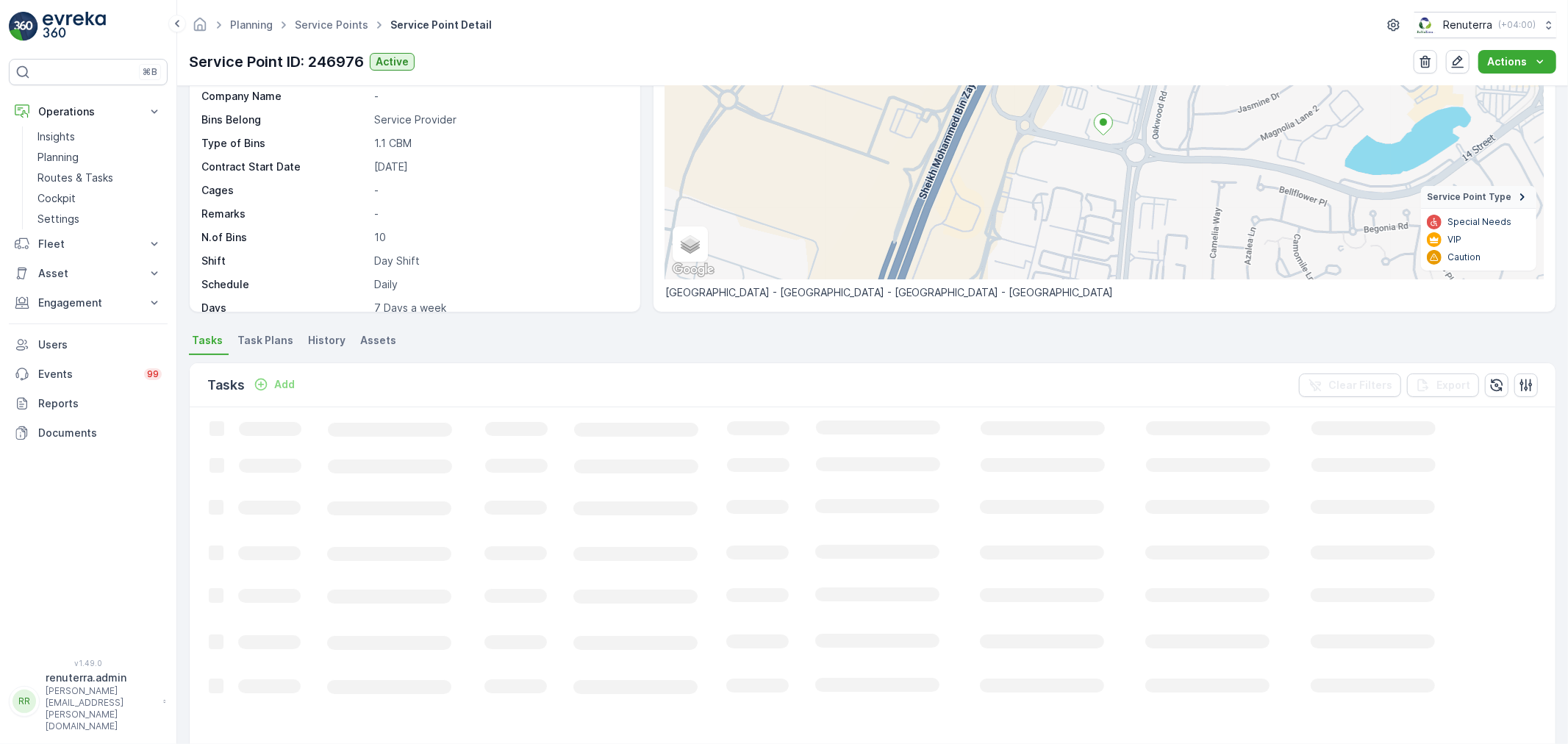
scroll to position [163, 0]
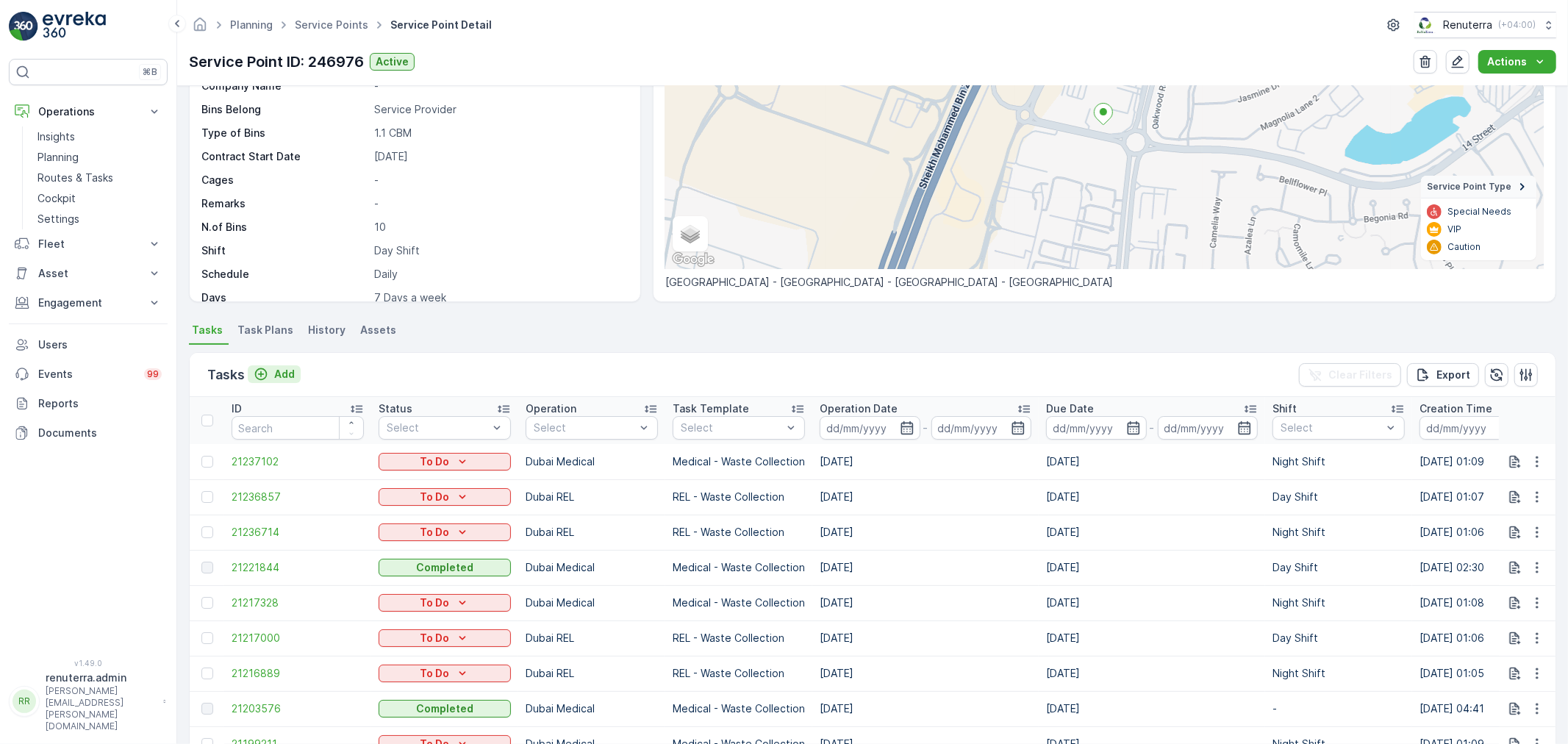
click at [292, 376] on p "Add" at bounding box center [284, 374] width 21 height 15
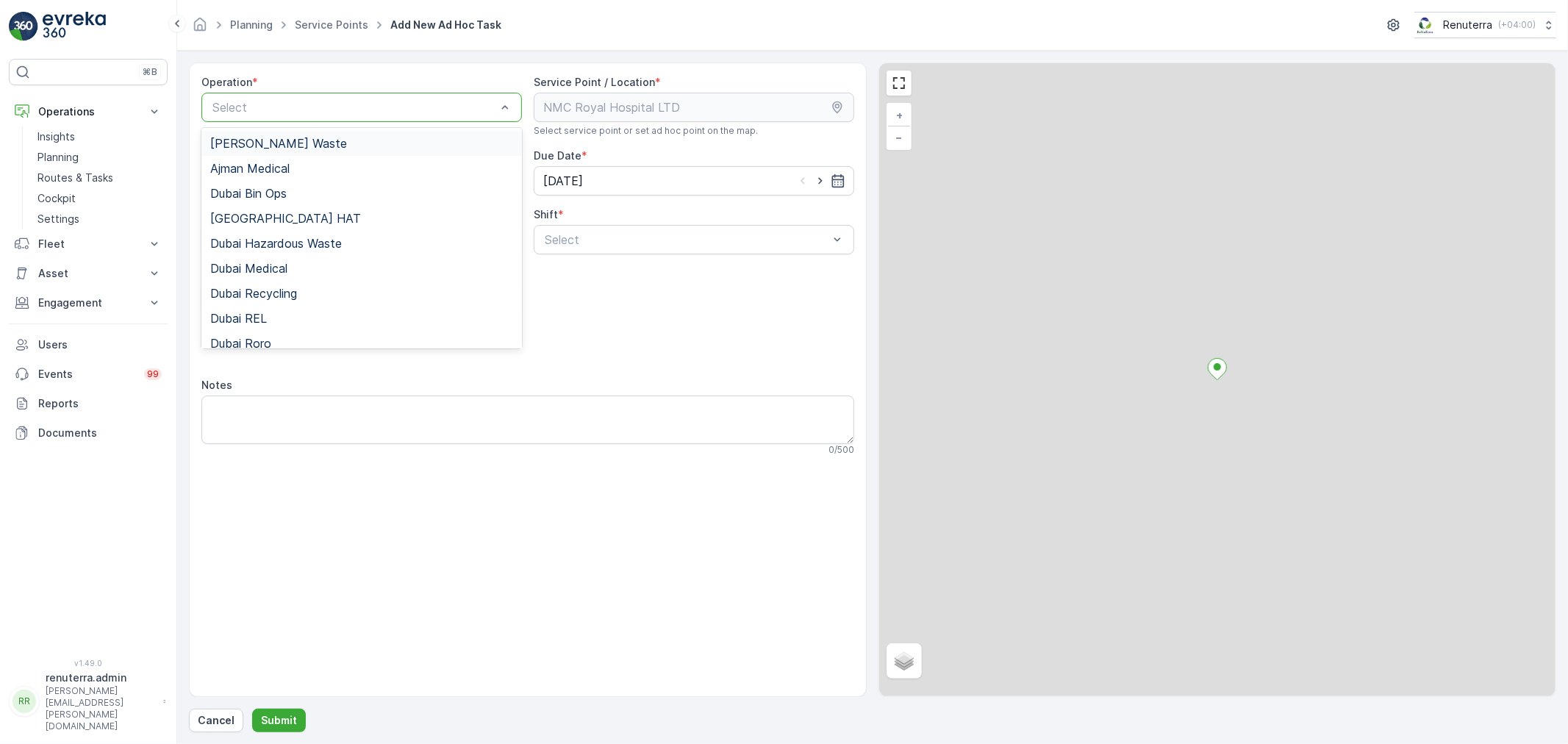
click at [308, 116] on div "Select" at bounding box center [362, 107] width 321 height 29
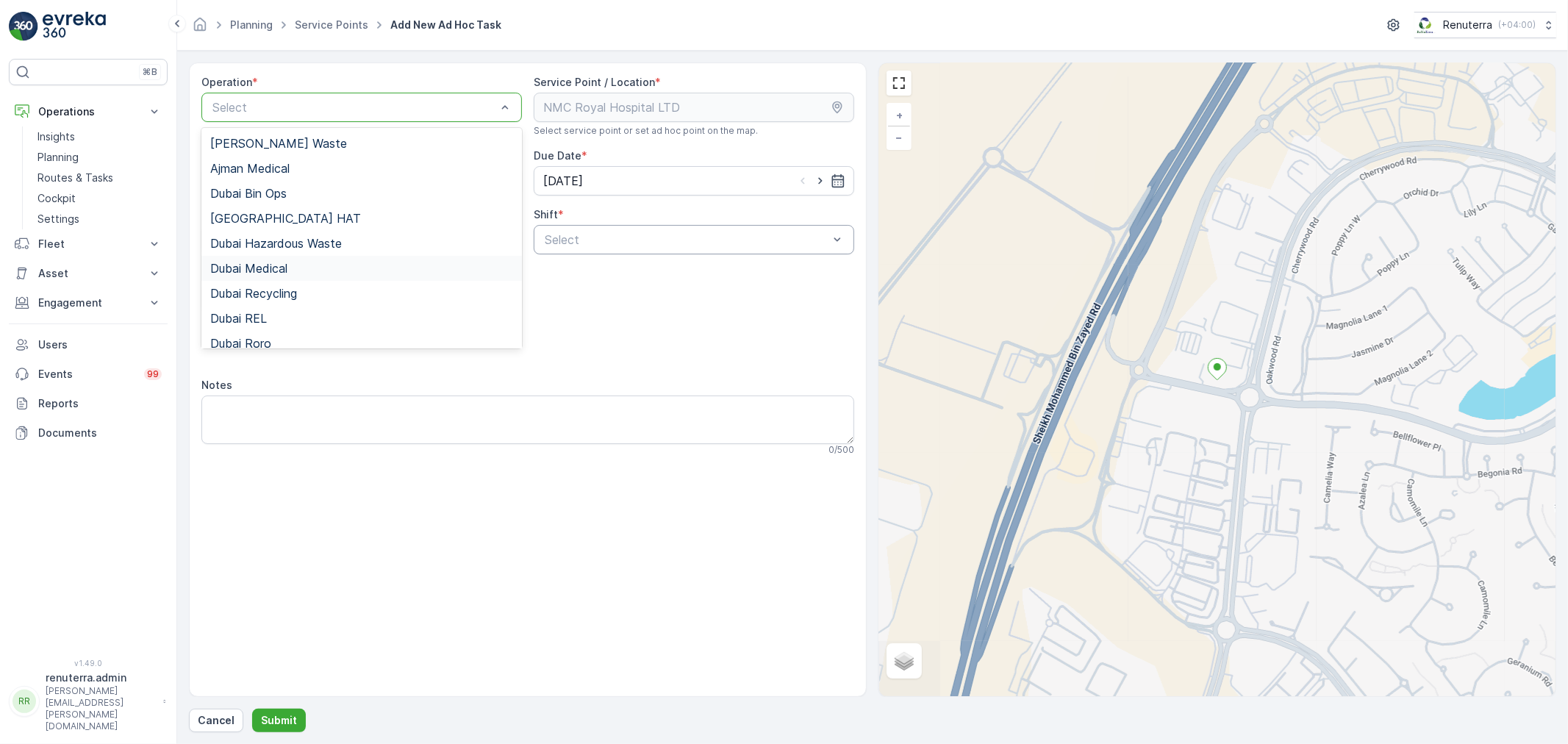
drag, startPoint x: 306, startPoint y: 266, endPoint x: 552, endPoint y: 251, distance: 246.5
click at [305, 266] on div "Dubai Medical" at bounding box center [361, 268] width 303 height 13
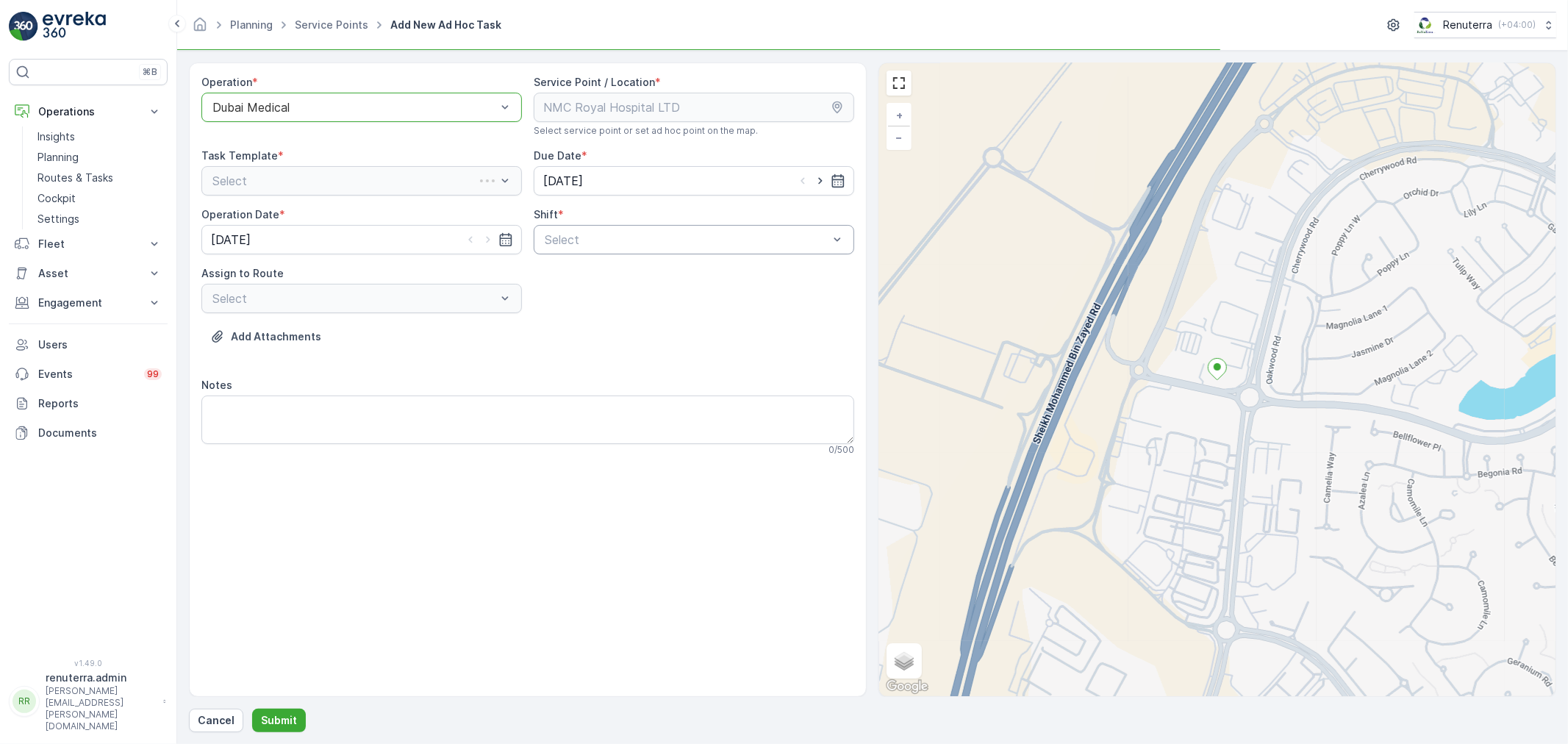
drag, startPoint x: 629, startPoint y: 231, endPoint x: 627, endPoint y: 238, distance: 7.3
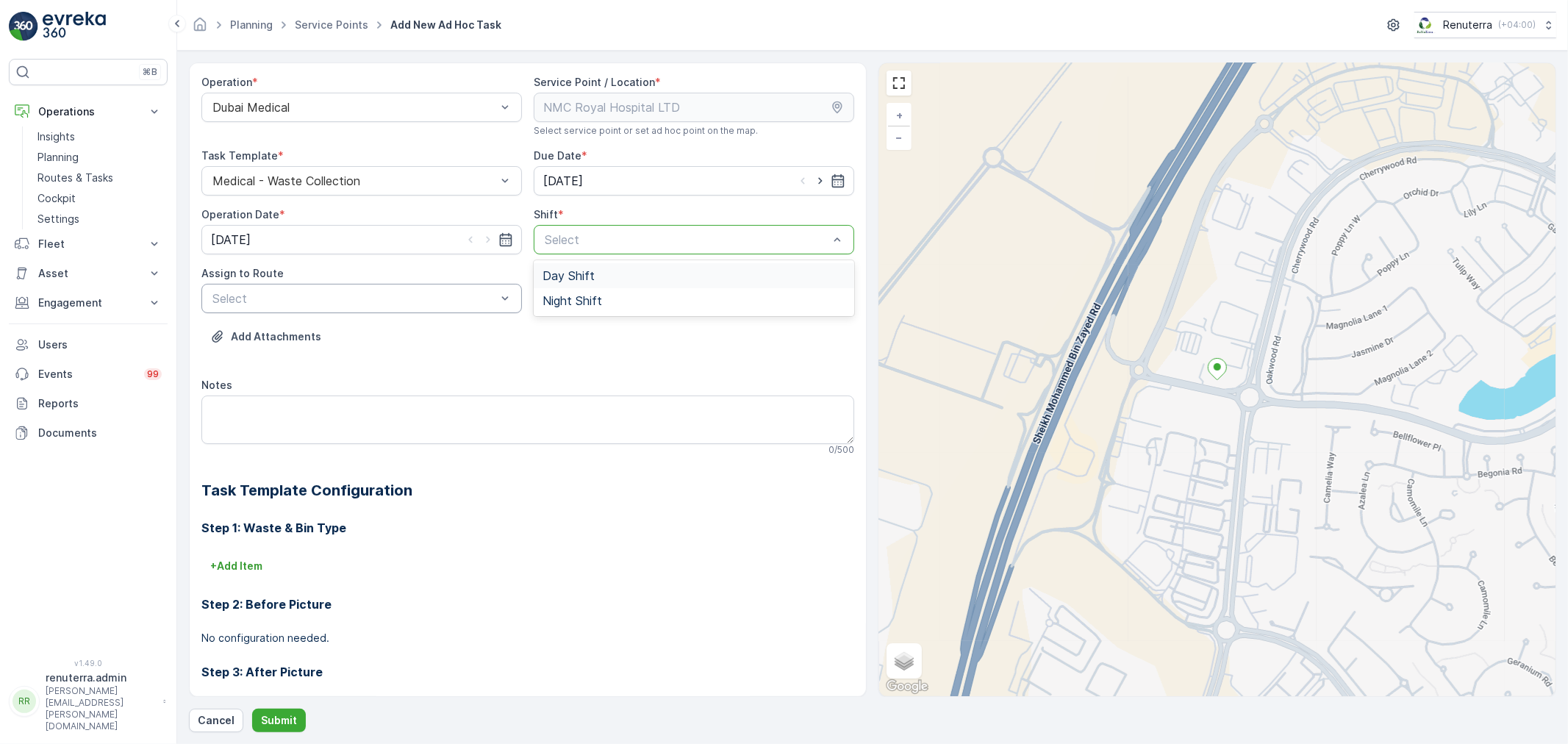
drag, startPoint x: 590, startPoint y: 276, endPoint x: 412, endPoint y: 294, distance: 178.9
click at [581, 280] on span "Day Shift" at bounding box center [568, 275] width 52 height 13
click at [313, 300] on div at bounding box center [354, 298] width 287 height 13
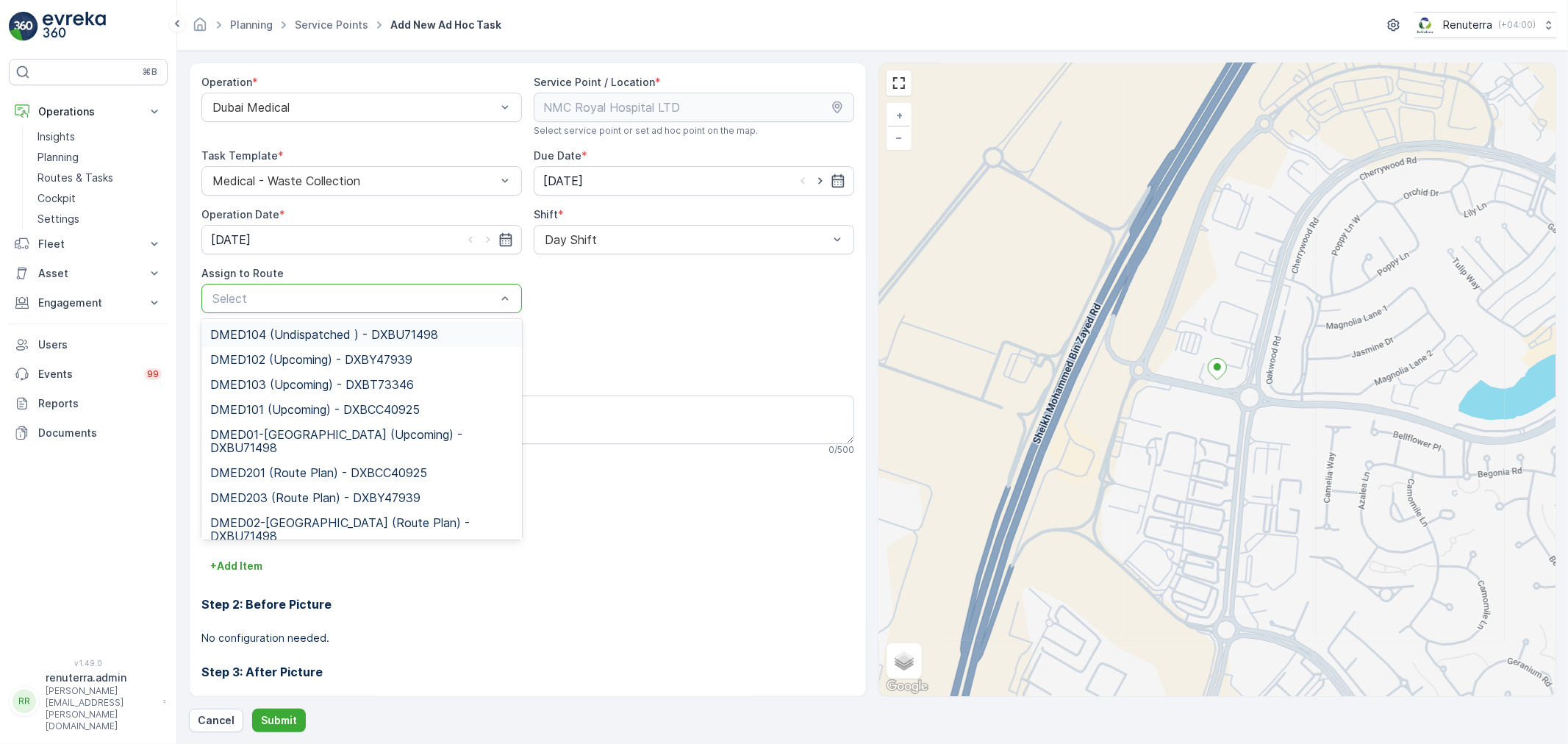
click at [331, 333] on span "DMED104 (Undispatched ) - DXBU71498" at bounding box center [324, 334] width 228 height 13
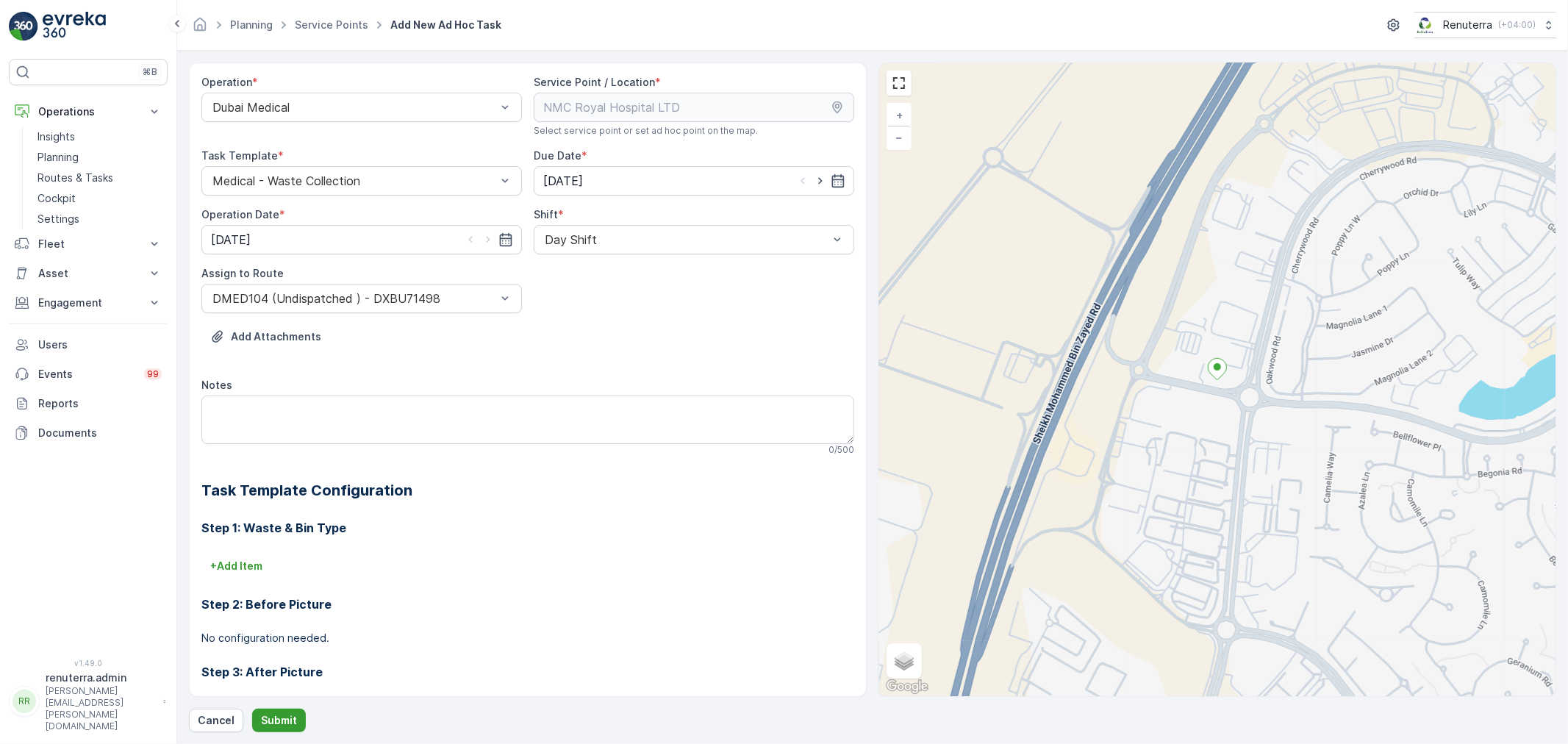
click at [291, 718] on p "Submit" at bounding box center [278, 719] width 36 height 15
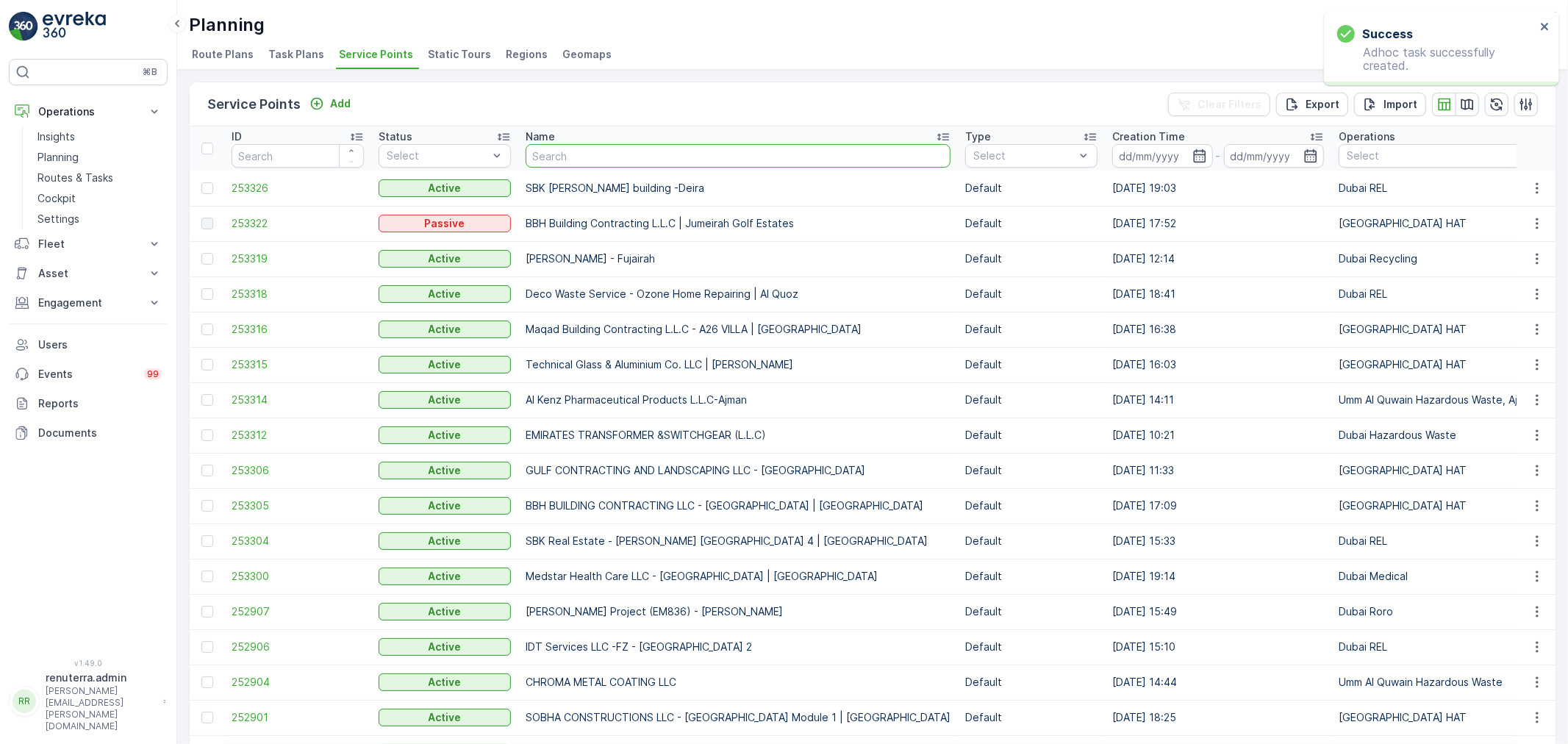
click at [594, 158] on input "text" at bounding box center [738, 156] width 425 height 24
type input "nmx"
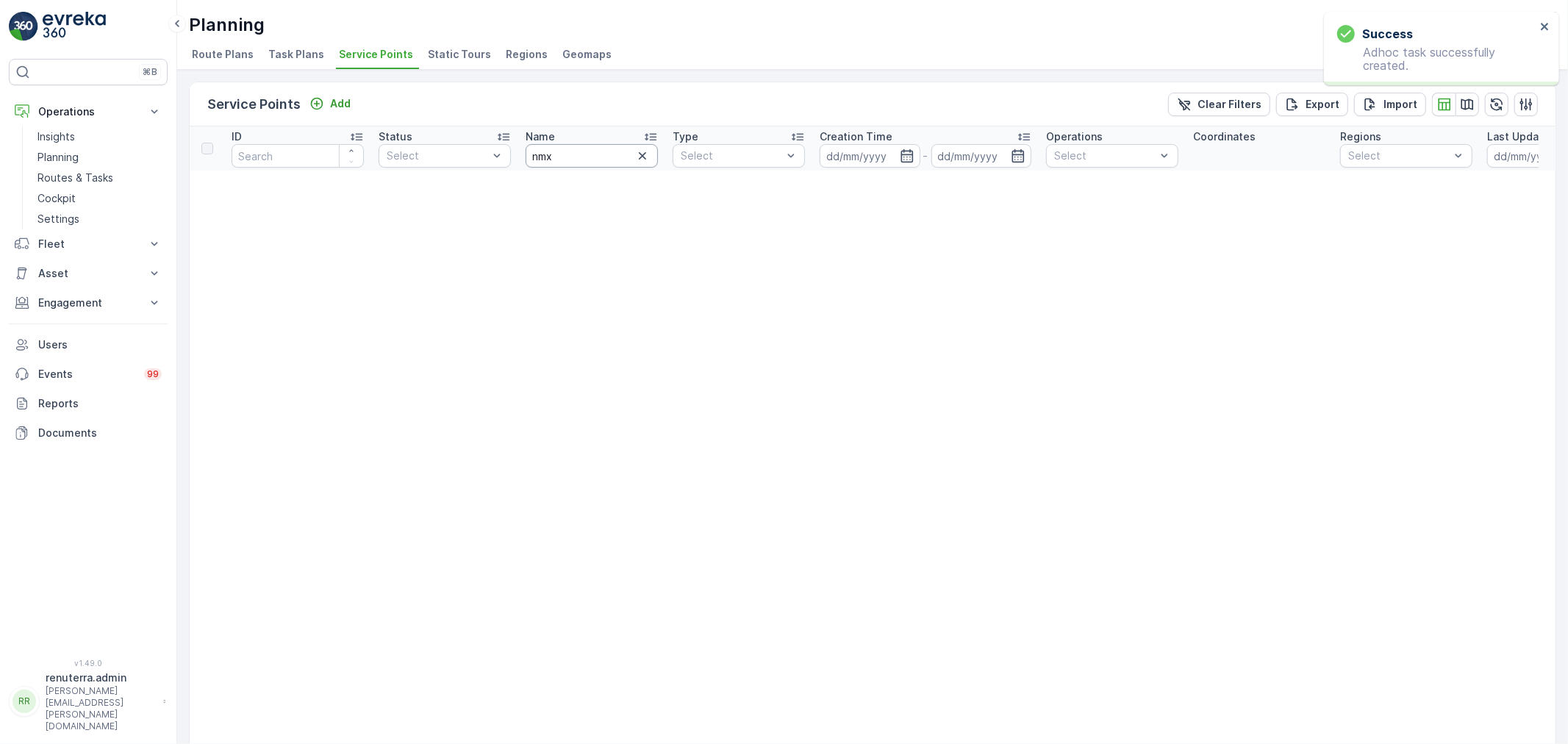
click at [585, 151] on input "nmx" at bounding box center [591, 156] width 132 height 24
type input "nmc"
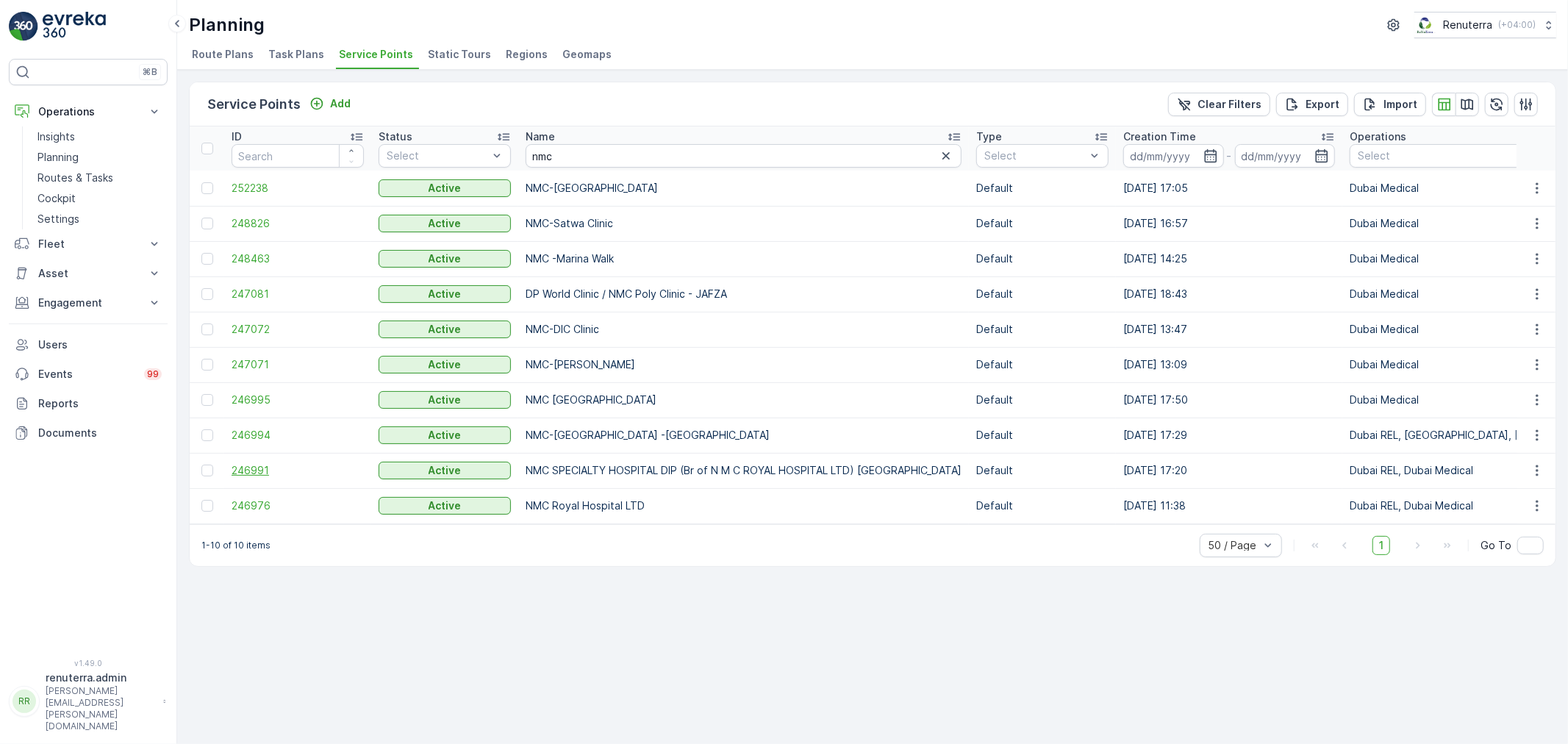
click at [257, 468] on span "246991" at bounding box center [298, 470] width 132 height 15
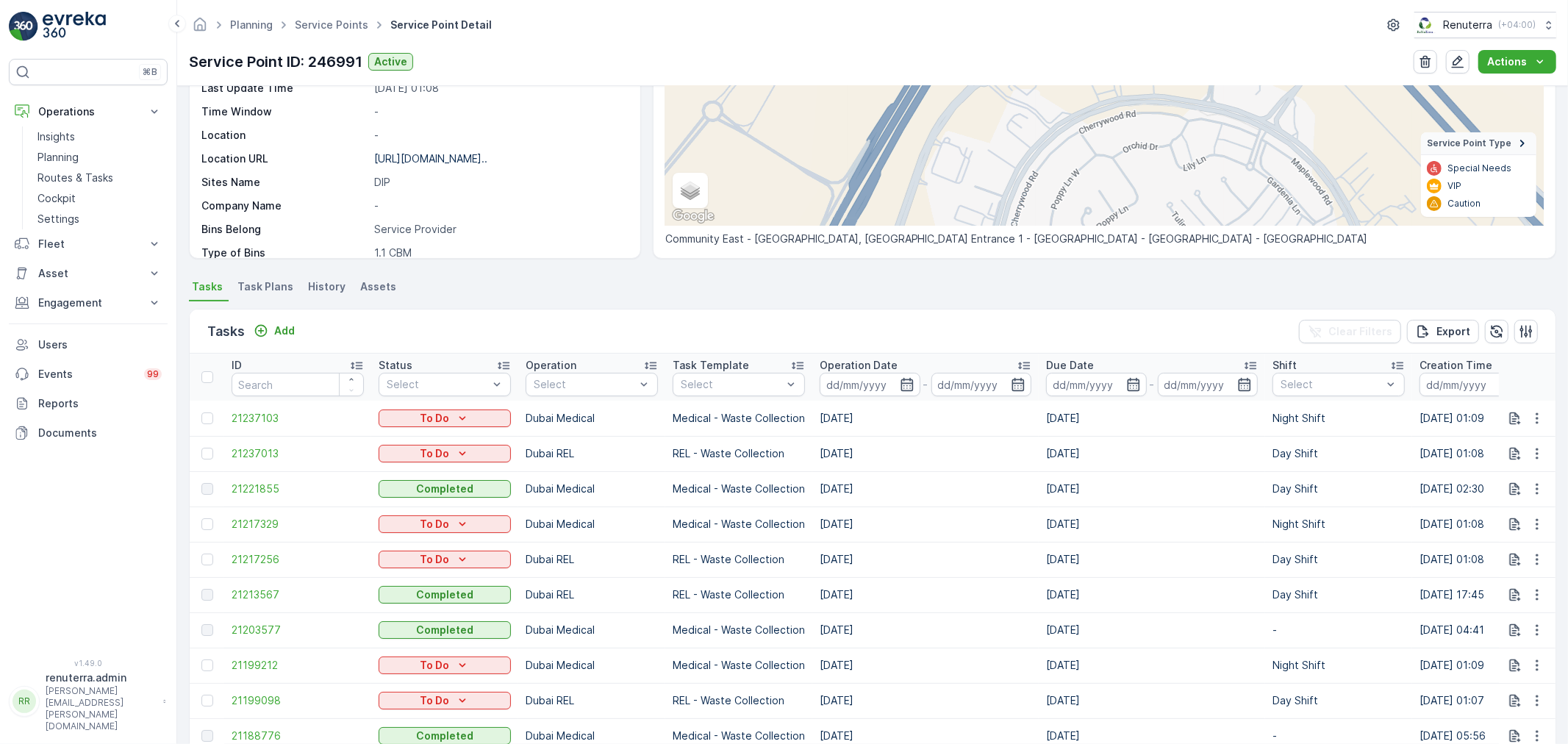
scroll to position [245, 0]
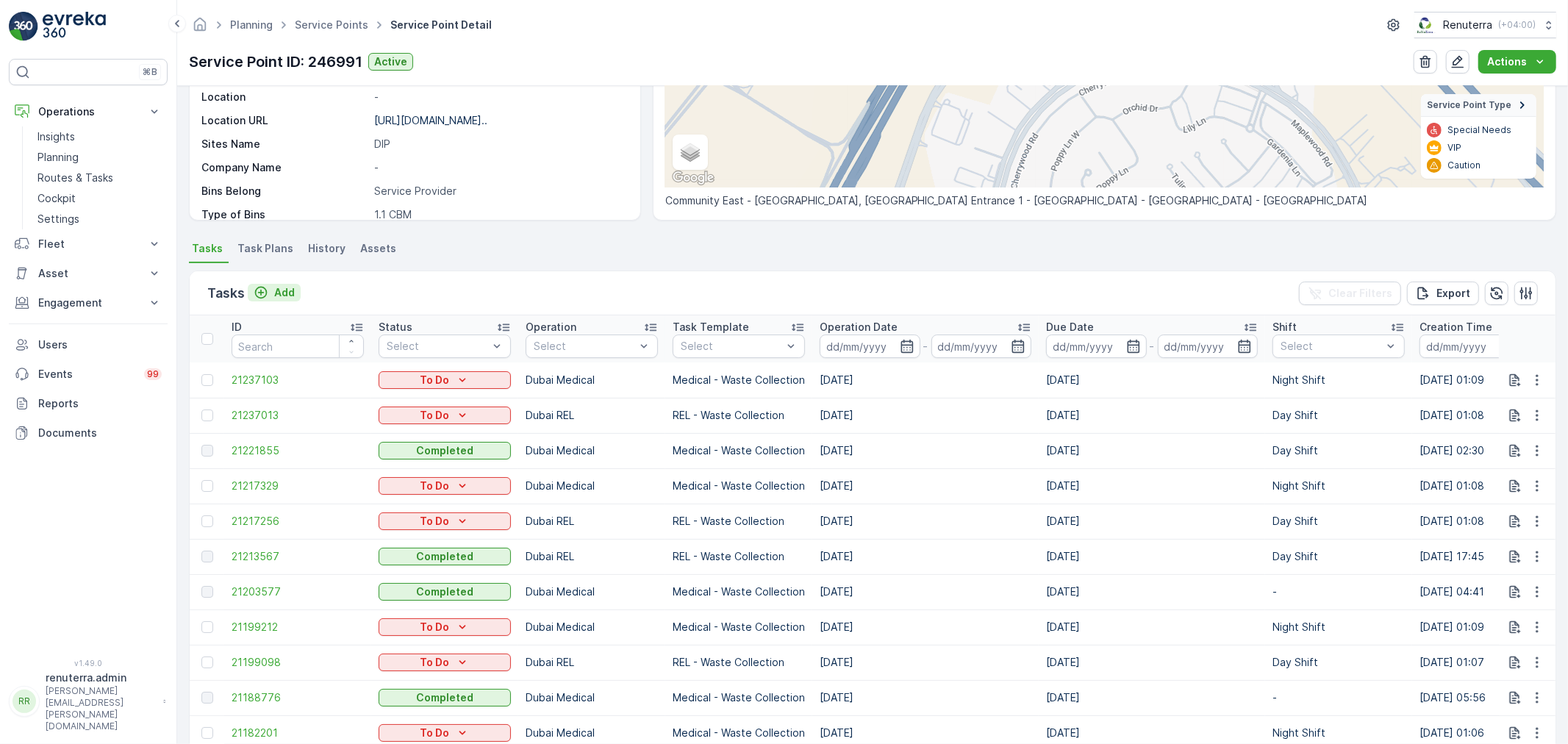
click at [285, 294] on p "Add" at bounding box center [284, 292] width 21 height 15
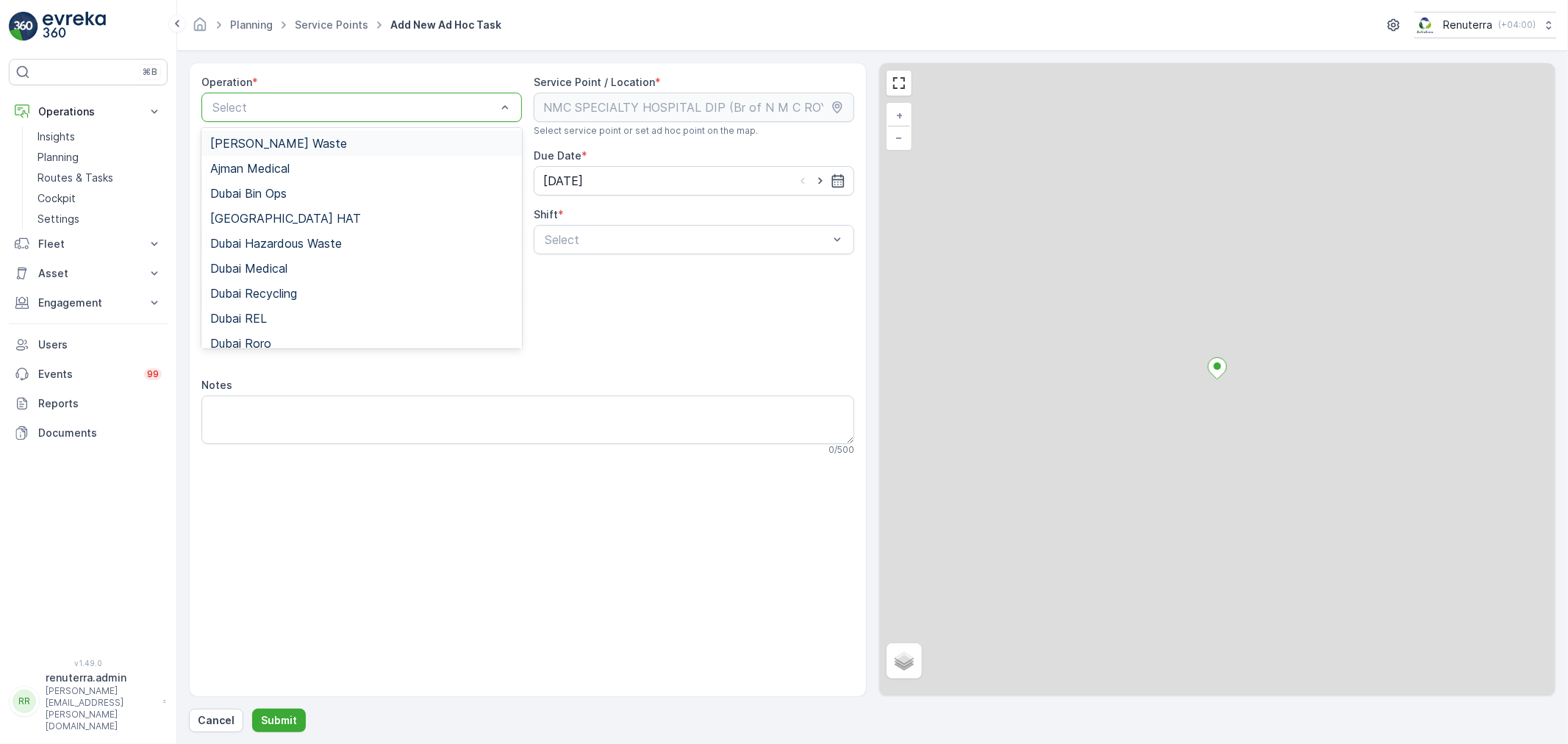
click at [353, 110] on div at bounding box center [354, 107] width 287 height 13
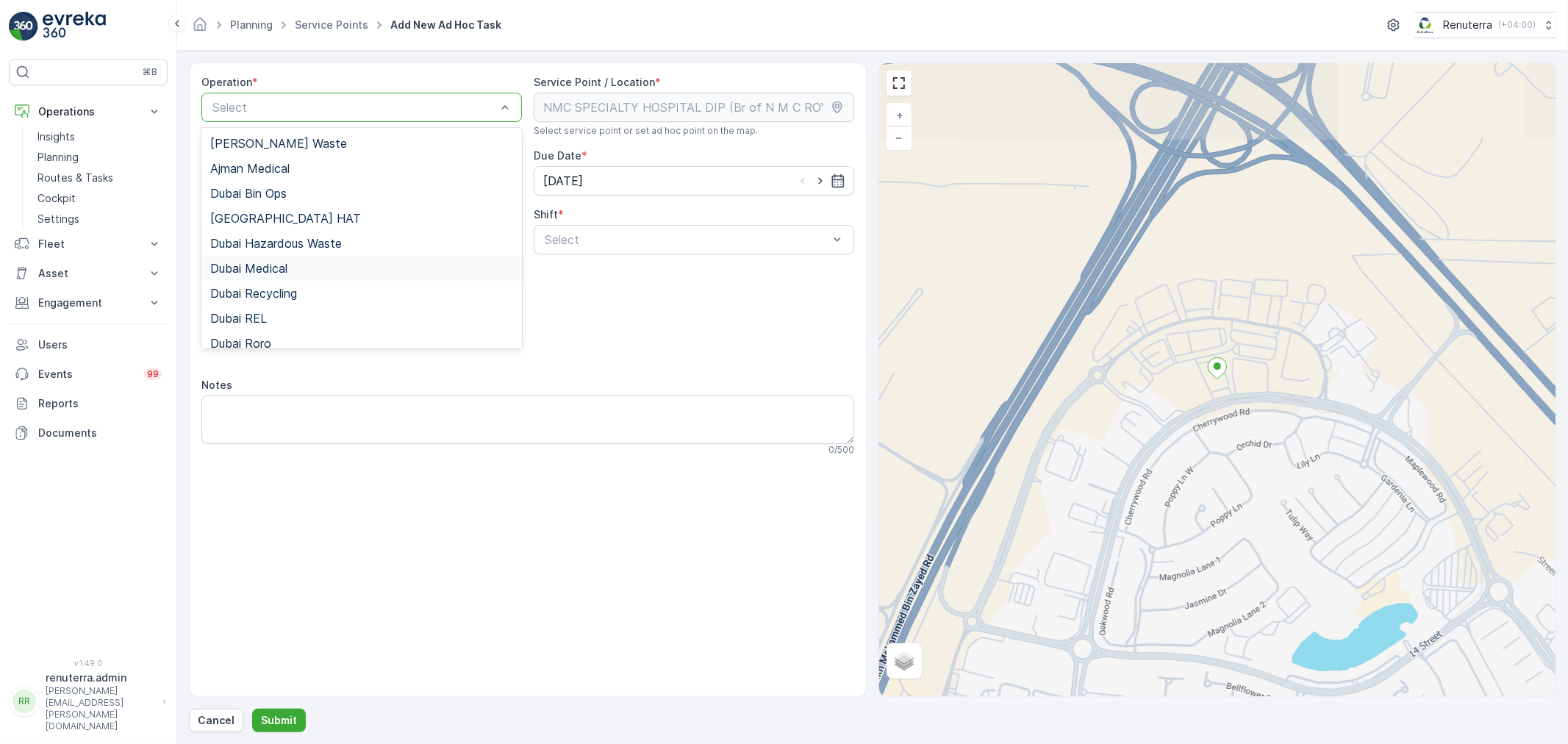
drag, startPoint x: 315, startPoint y: 268, endPoint x: 549, endPoint y: 265, distance: 234.0
click at [316, 268] on div "Dubai Medical" at bounding box center [361, 268] width 303 height 13
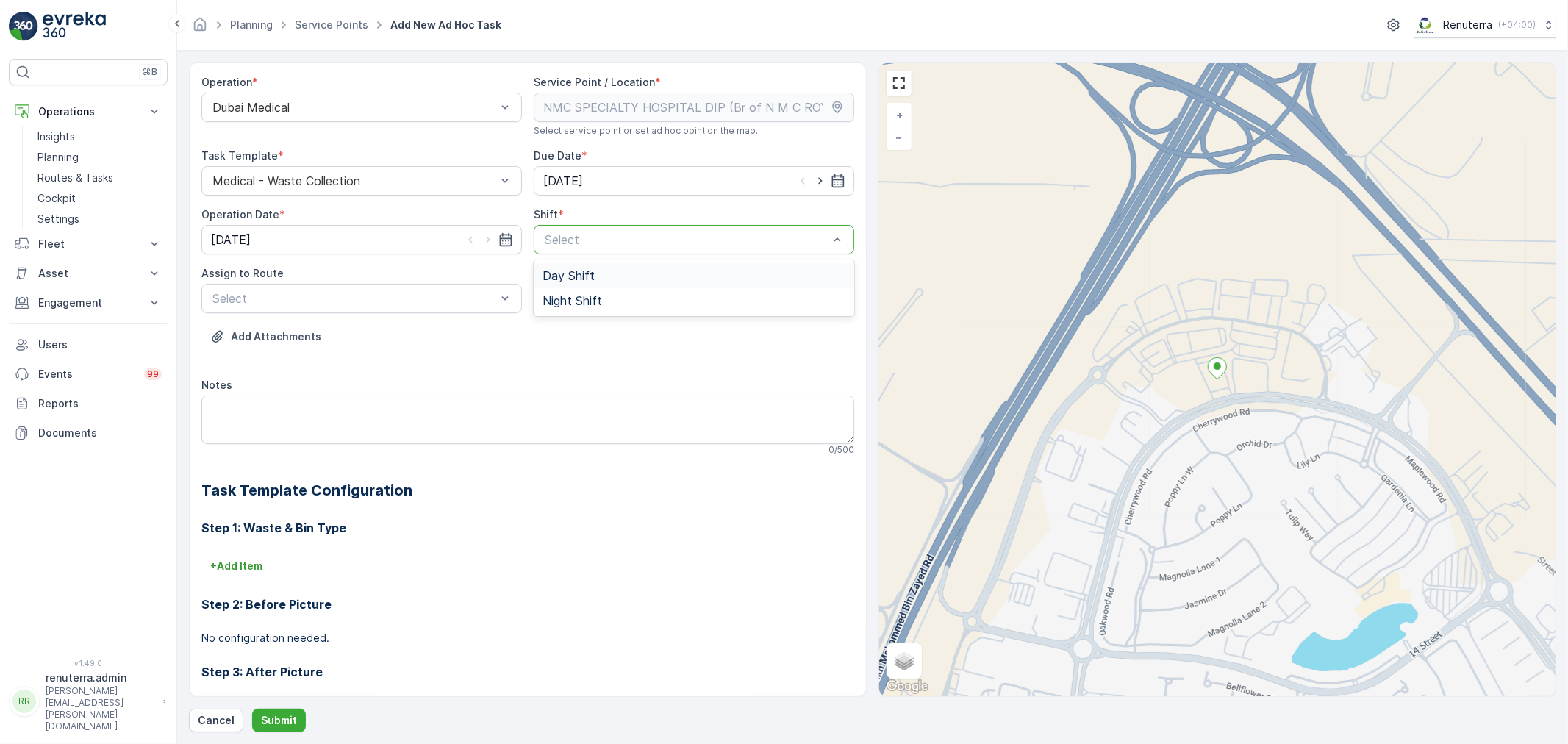
drag, startPoint x: 647, startPoint y: 239, endPoint x: 582, endPoint y: 290, distance: 82.6
click at [644, 243] on div at bounding box center [687, 239] width 287 height 13
click at [591, 275] on span "Day Shift" at bounding box center [568, 275] width 52 height 13
click at [392, 295] on div at bounding box center [354, 298] width 287 height 13
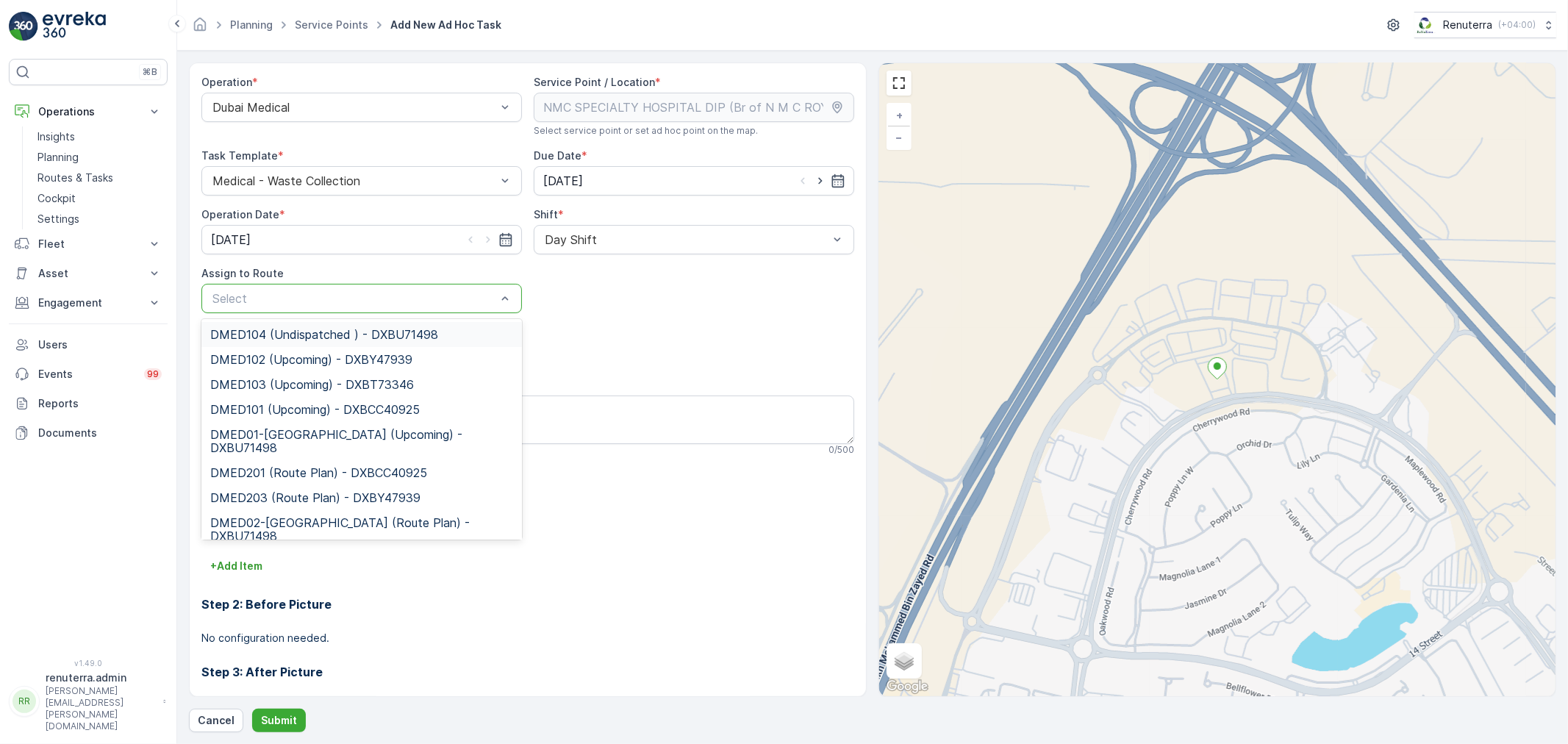
click at [382, 339] on span "DMED104 (Undispatched ) - DXBU71498" at bounding box center [324, 334] width 228 height 13
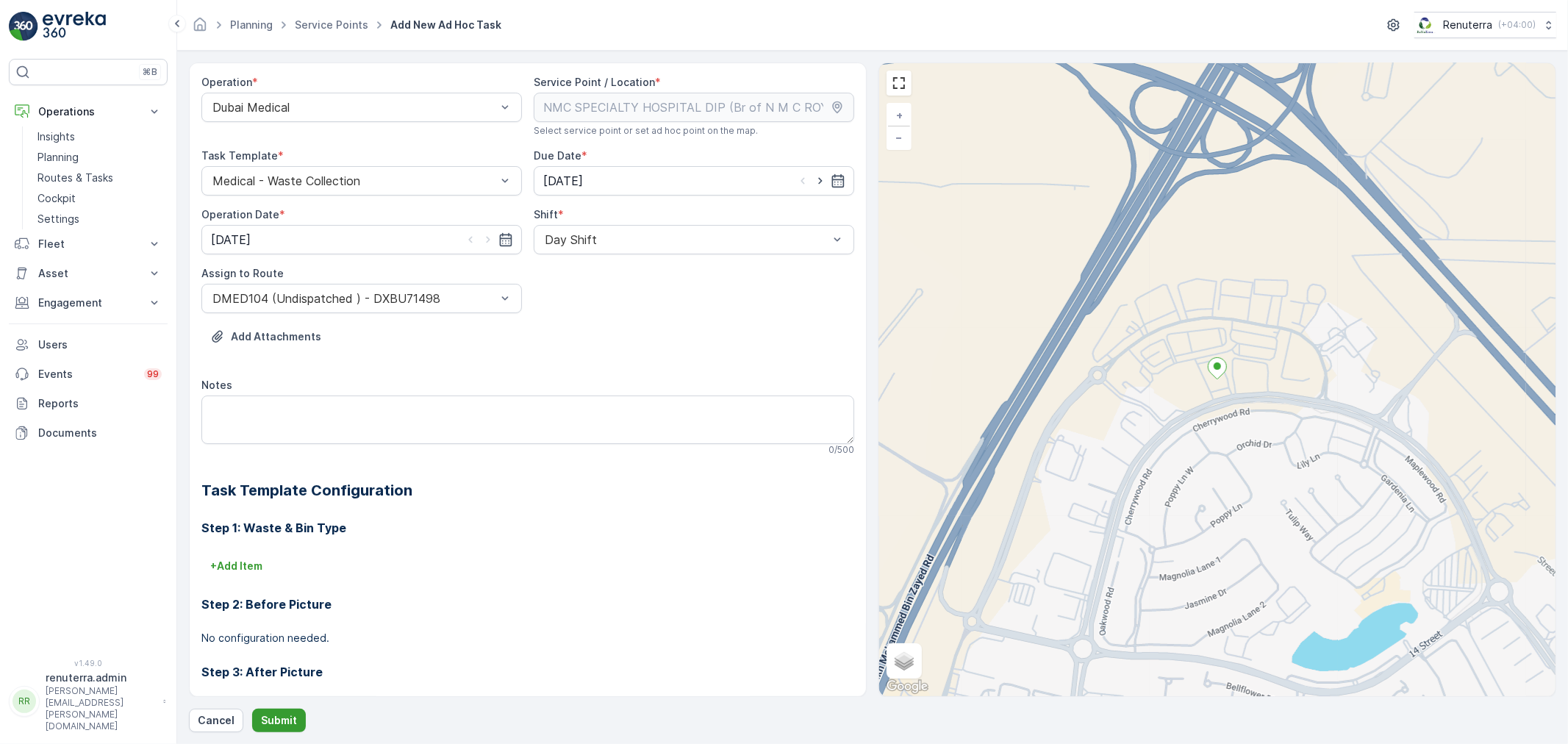
click at [270, 715] on p "Submit" at bounding box center [278, 719] width 36 height 15
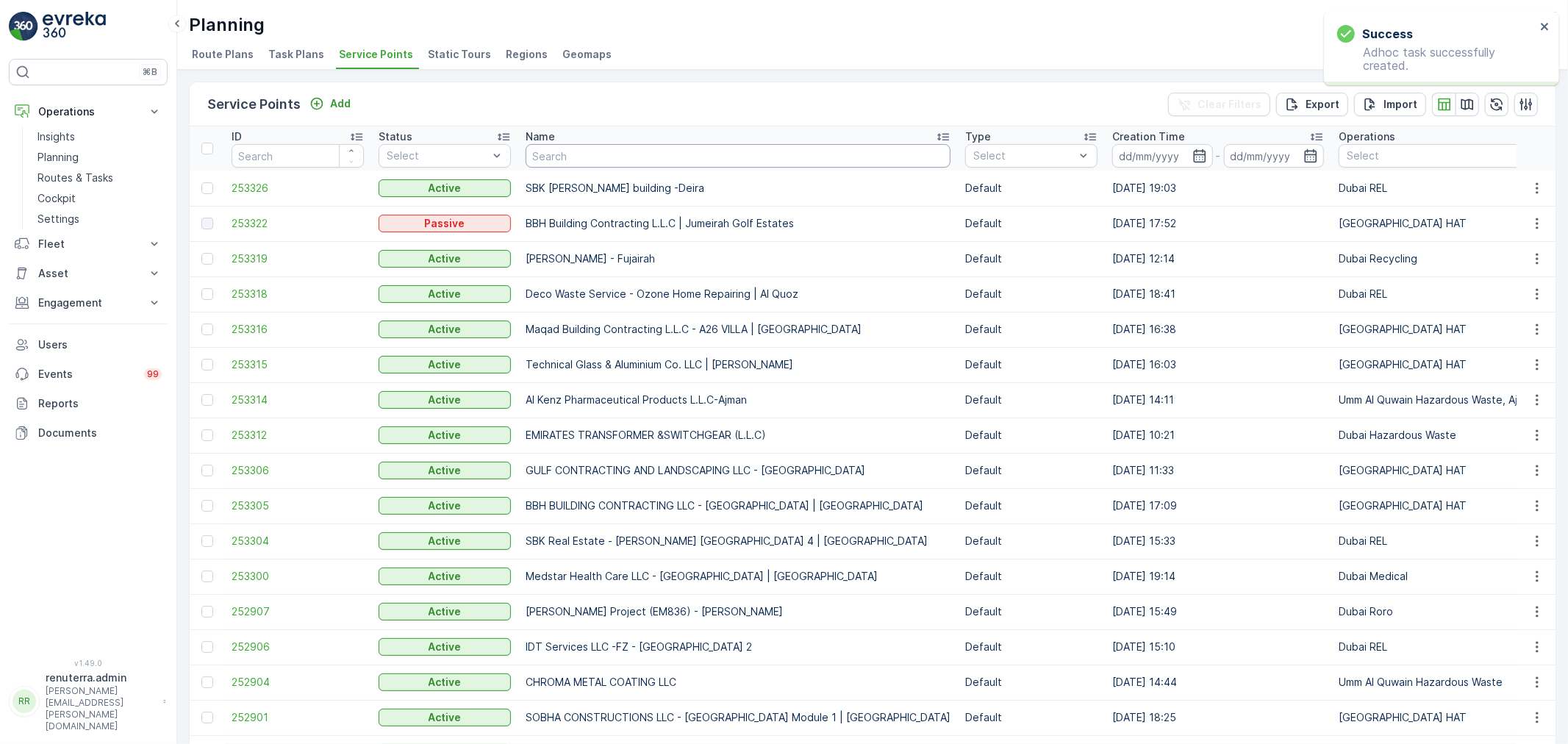
click at [660, 148] on input "text" at bounding box center [738, 156] width 425 height 24
type input "saudi"
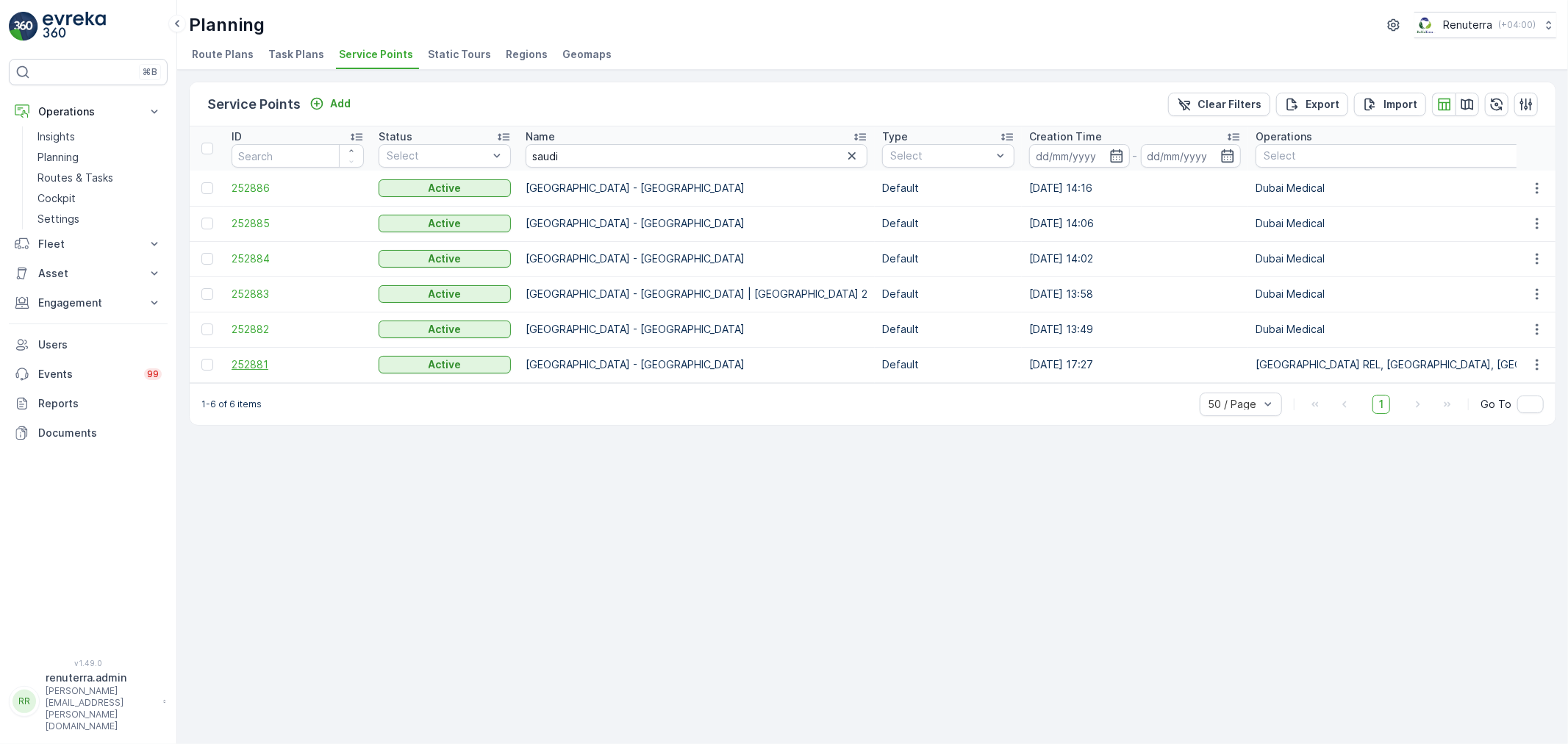
click at [265, 357] on span "252881" at bounding box center [298, 364] width 132 height 15
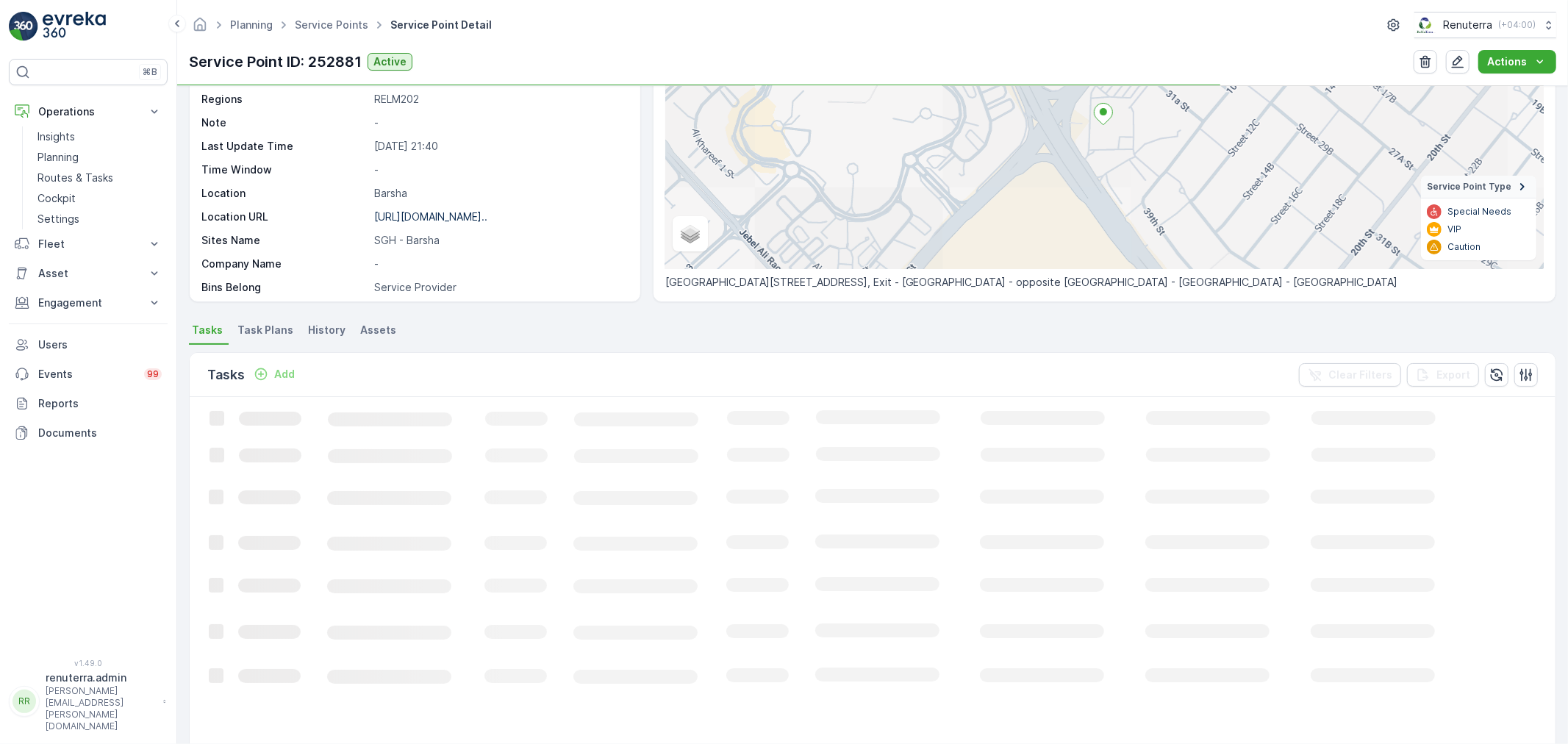
scroll to position [163, 0]
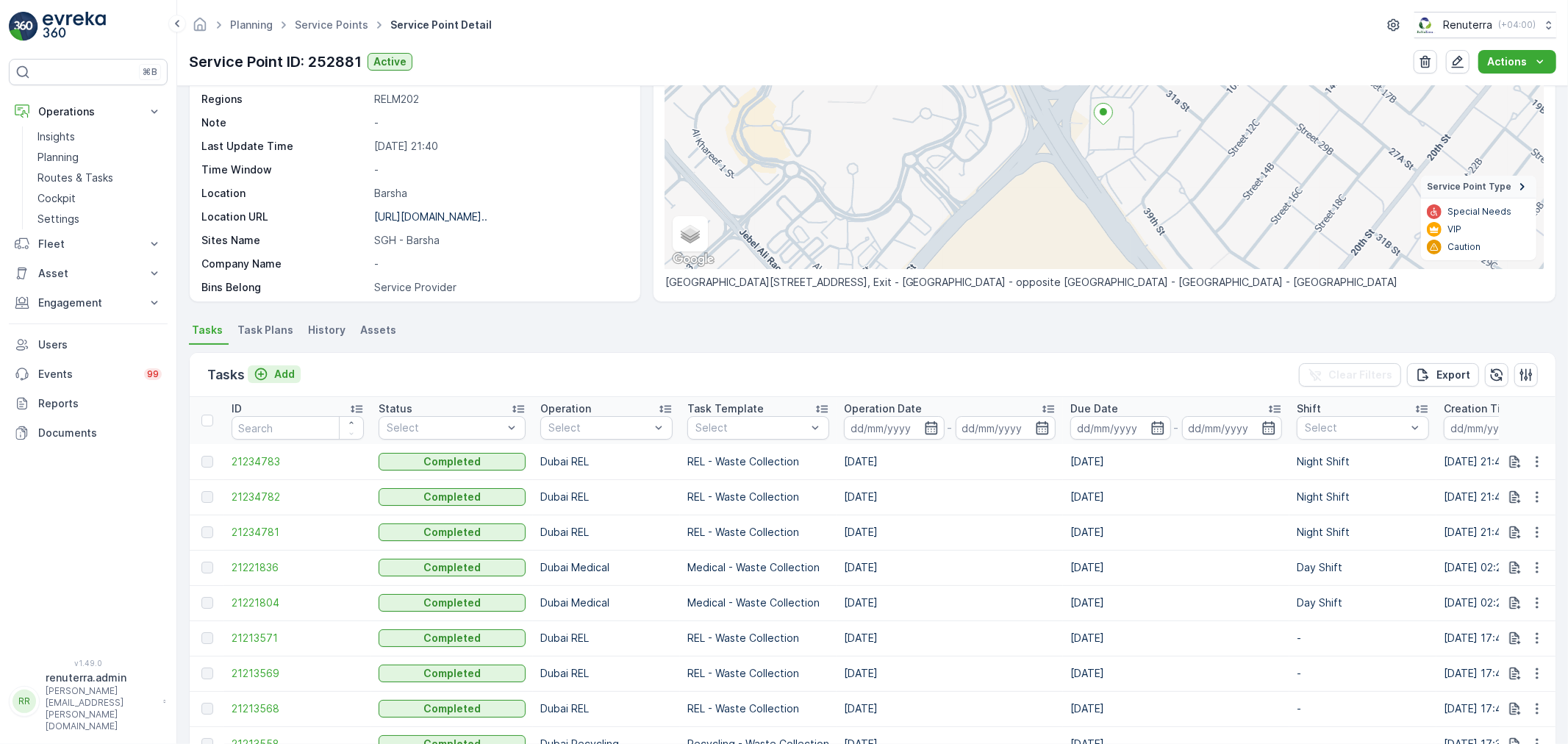
click at [290, 367] on p "Add" at bounding box center [284, 374] width 21 height 15
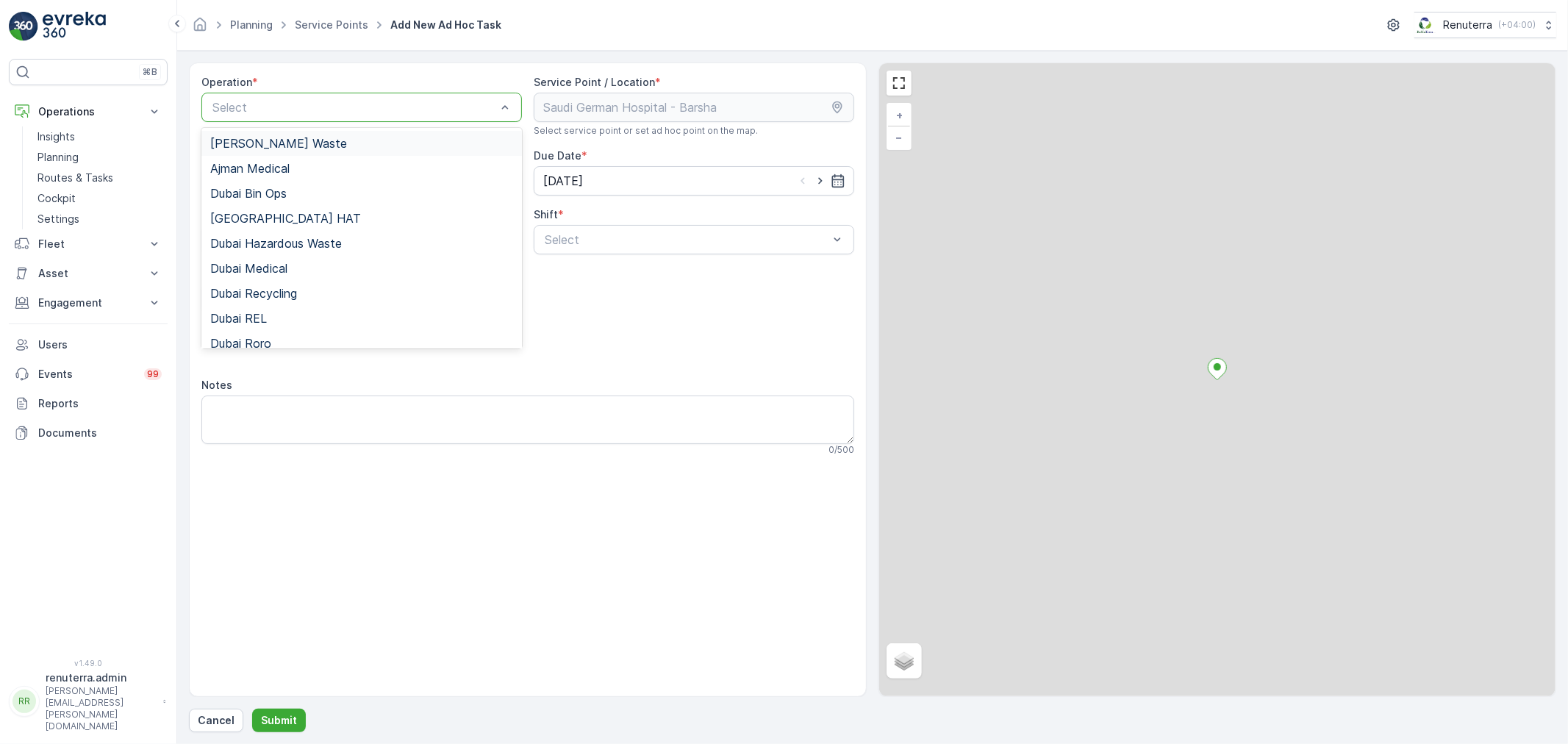
click at [364, 115] on div "Select" at bounding box center [362, 107] width 321 height 29
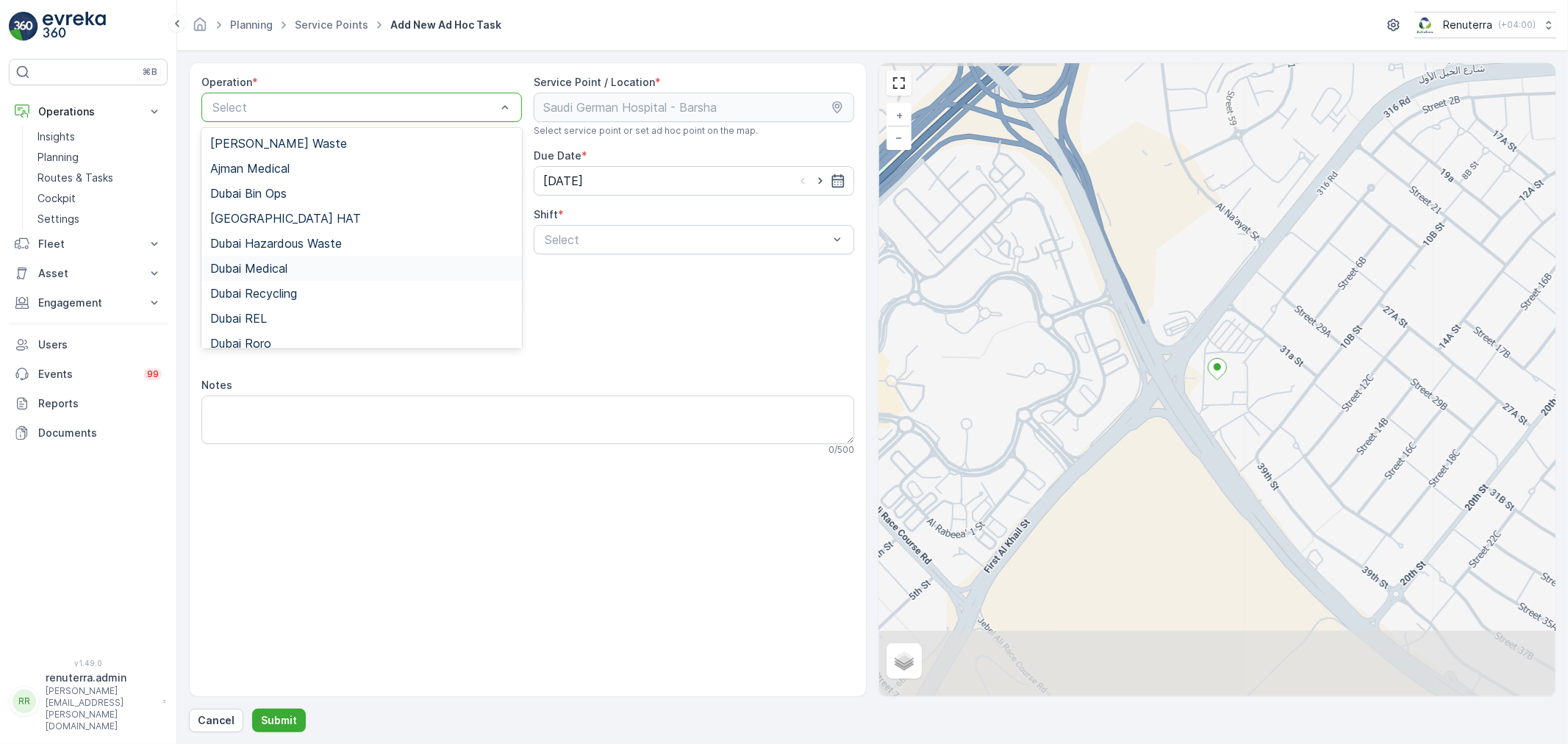
drag, startPoint x: 310, startPoint y: 268, endPoint x: 550, endPoint y: 270, distance: 240.0
click at [318, 268] on div "Dubai Medical" at bounding box center [361, 268] width 303 height 13
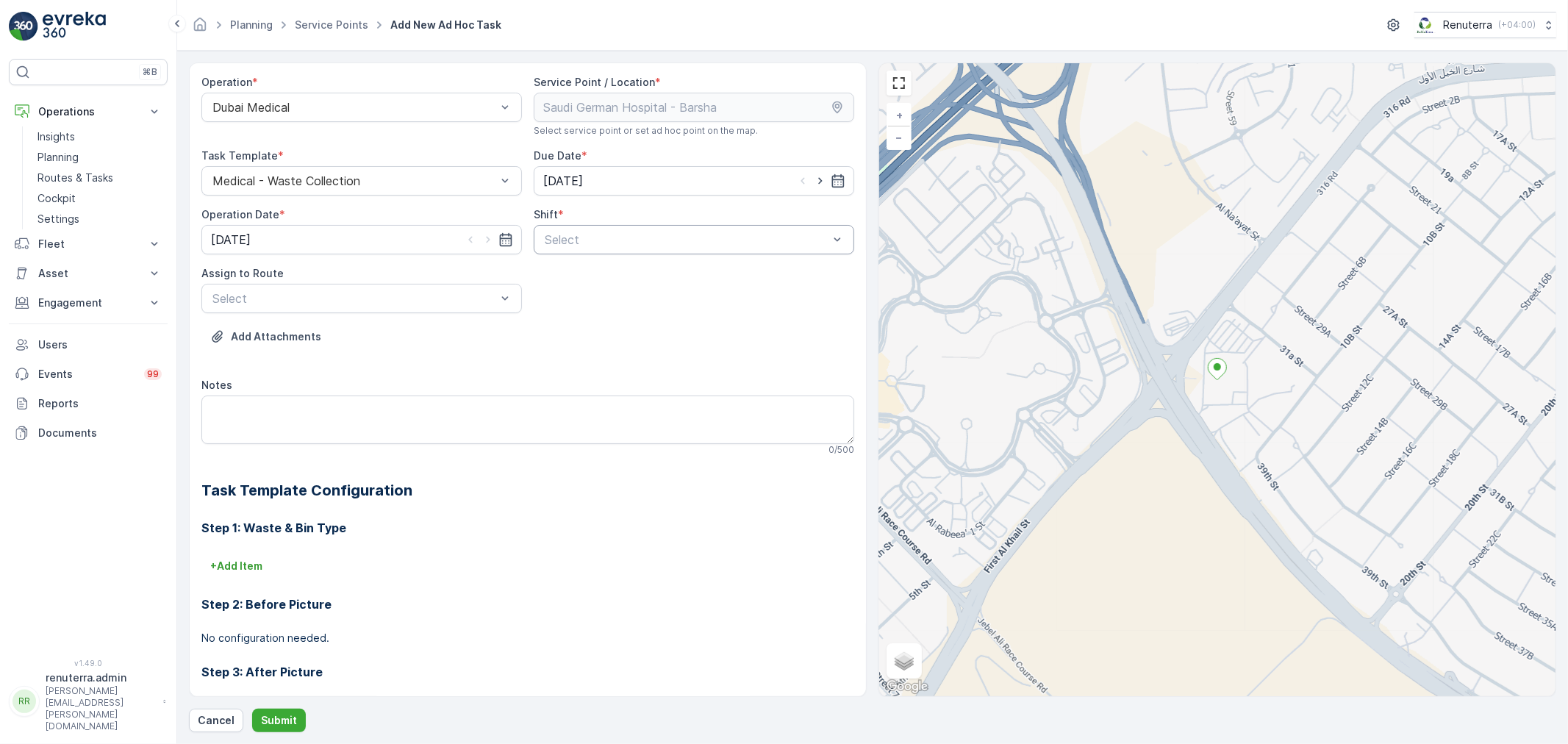
drag, startPoint x: 611, startPoint y: 261, endPoint x: 623, endPoint y: 250, distance: 16.3
click at [623, 250] on div "Select" at bounding box center [694, 239] width 321 height 29
click at [596, 283] on div "Day Shift" at bounding box center [694, 275] width 321 height 25
click at [398, 301] on div at bounding box center [354, 298] width 287 height 13
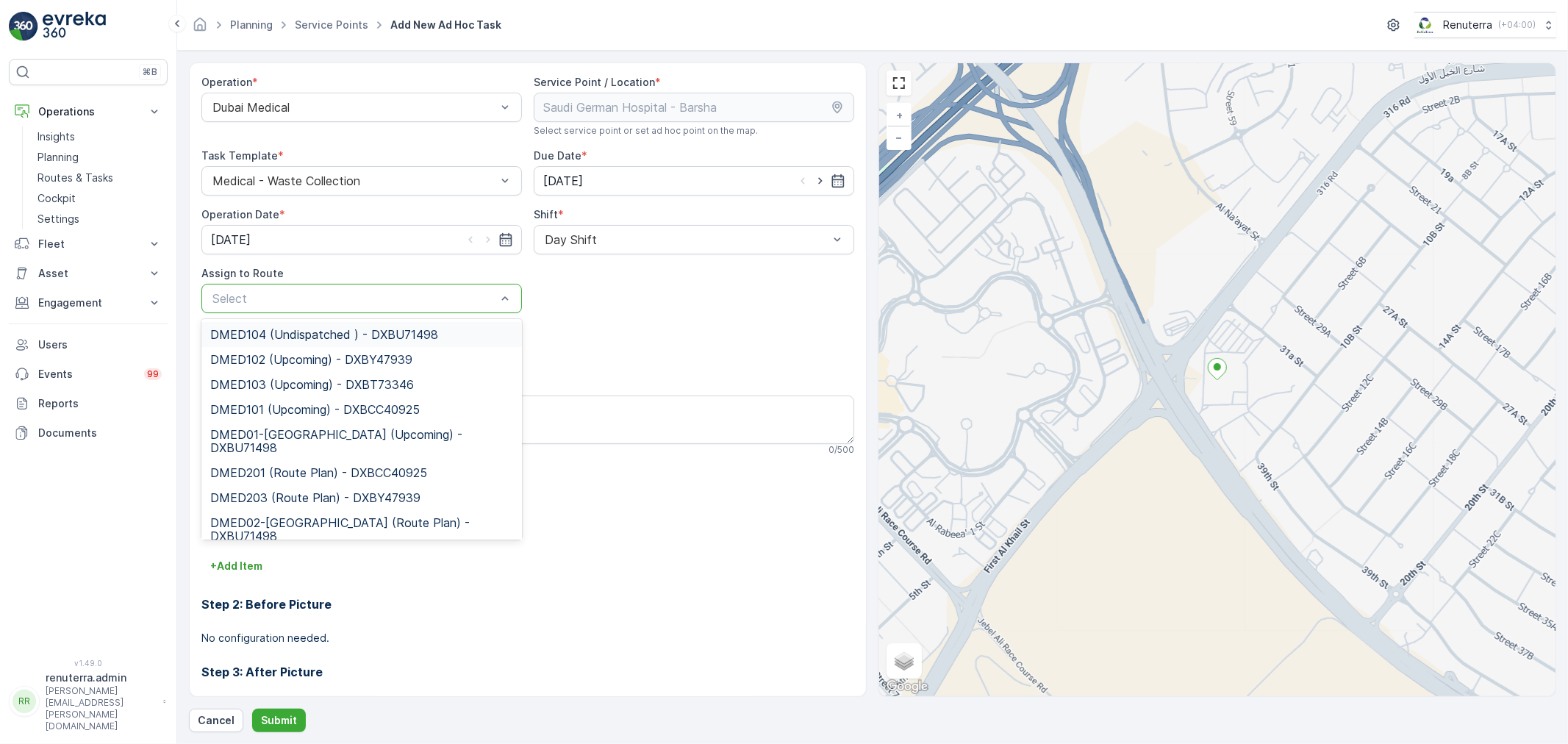
click at [360, 339] on span "DMED104 (Undispatched ) - DXBU71498" at bounding box center [324, 334] width 228 height 13
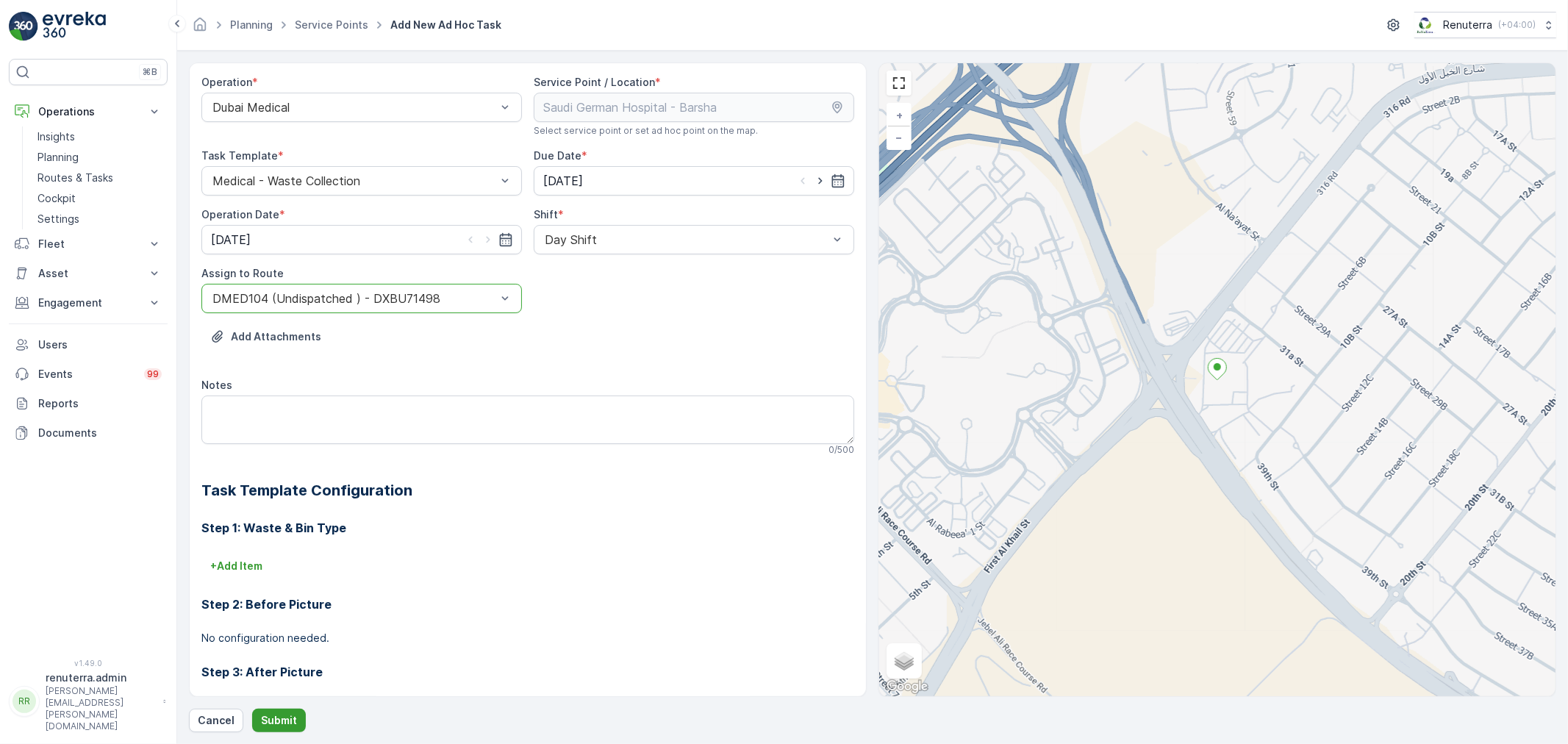
click at [281, 709] on button "Submit" at bounding box center [279, 720] width 54 height 24
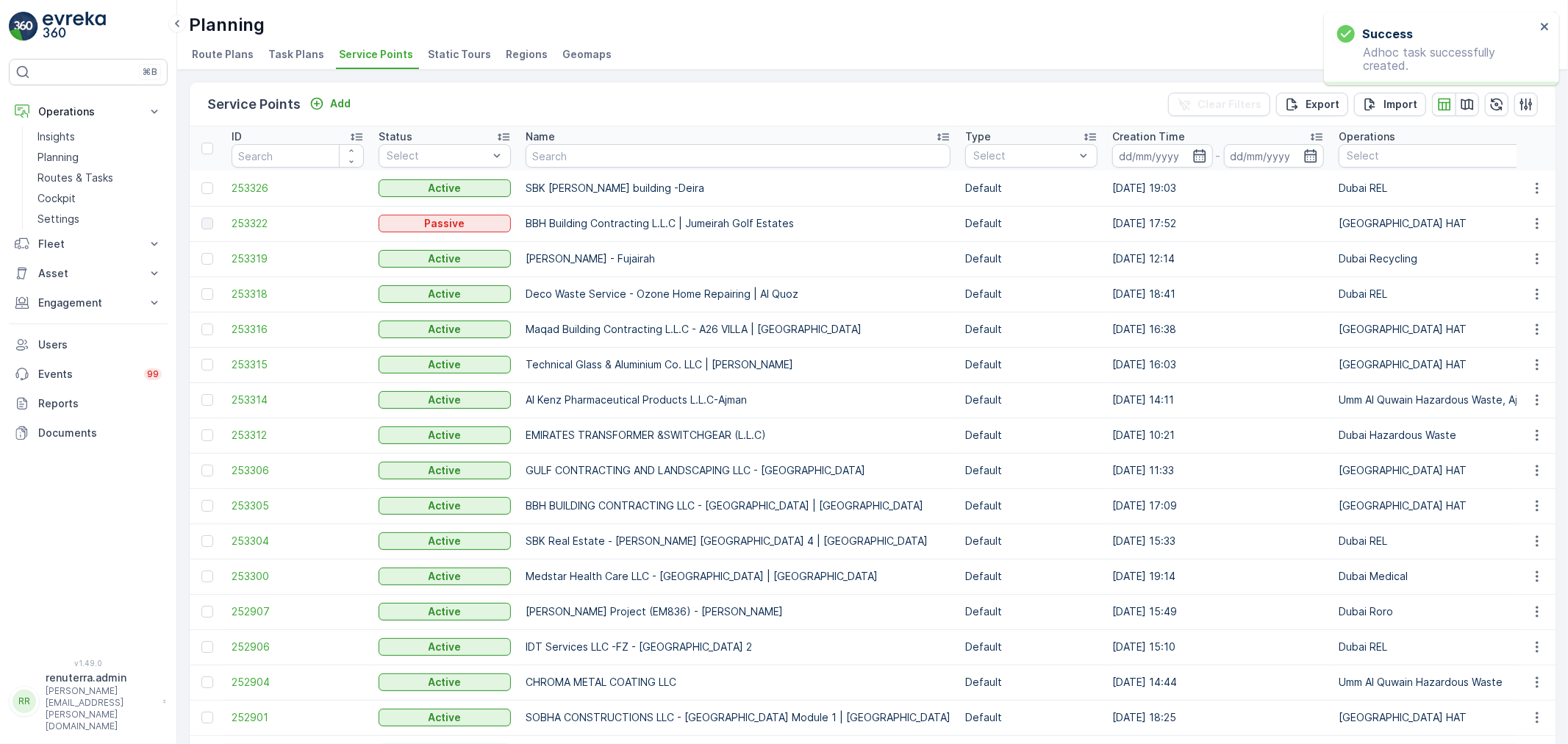
click at [578, 152] on input "text" at bounding box center [738, 156] width 425 height 24
type input "sauid"
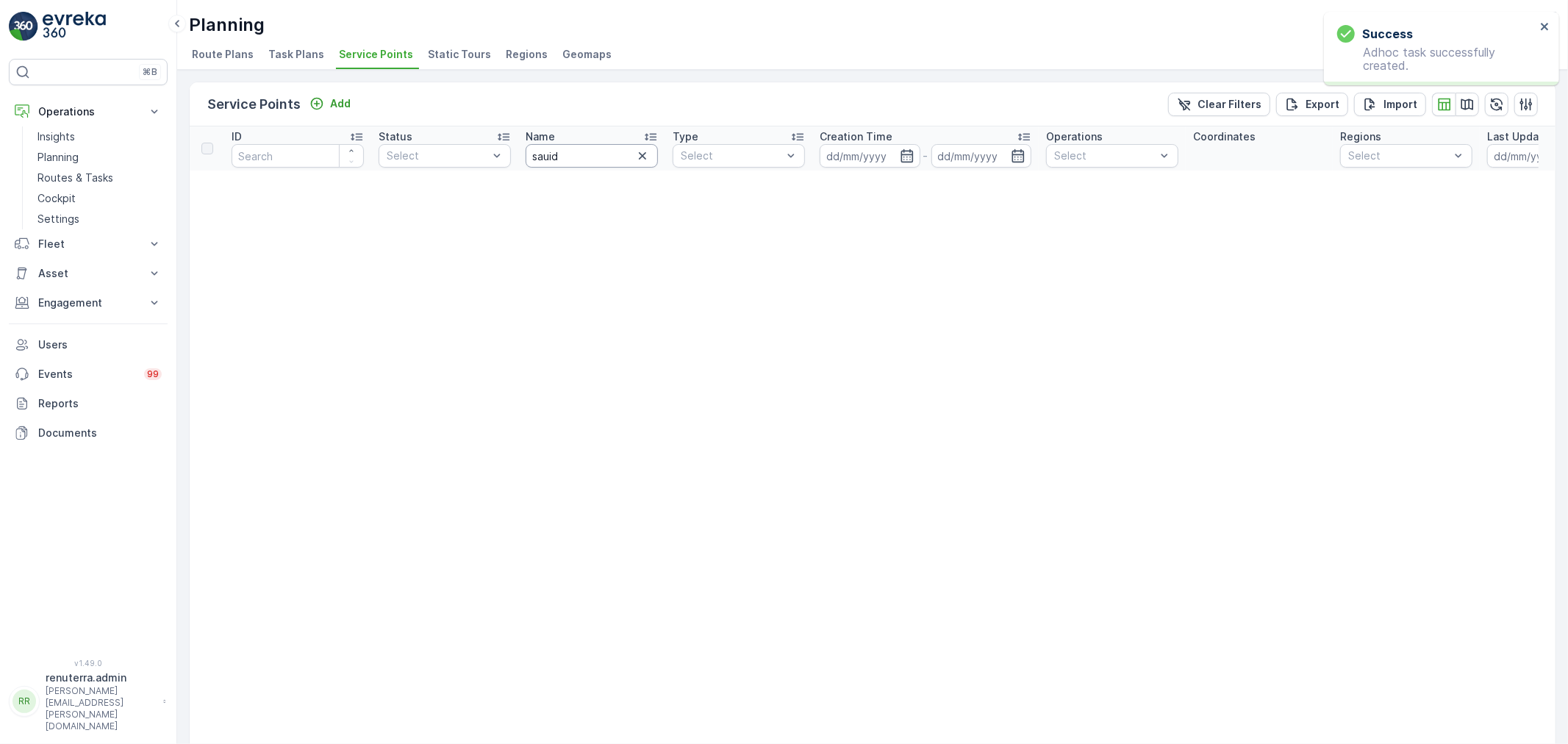
click at [588, 158] on input "sauid" at bounding box center [591, 156] width 132 height 24
type input "saudi"
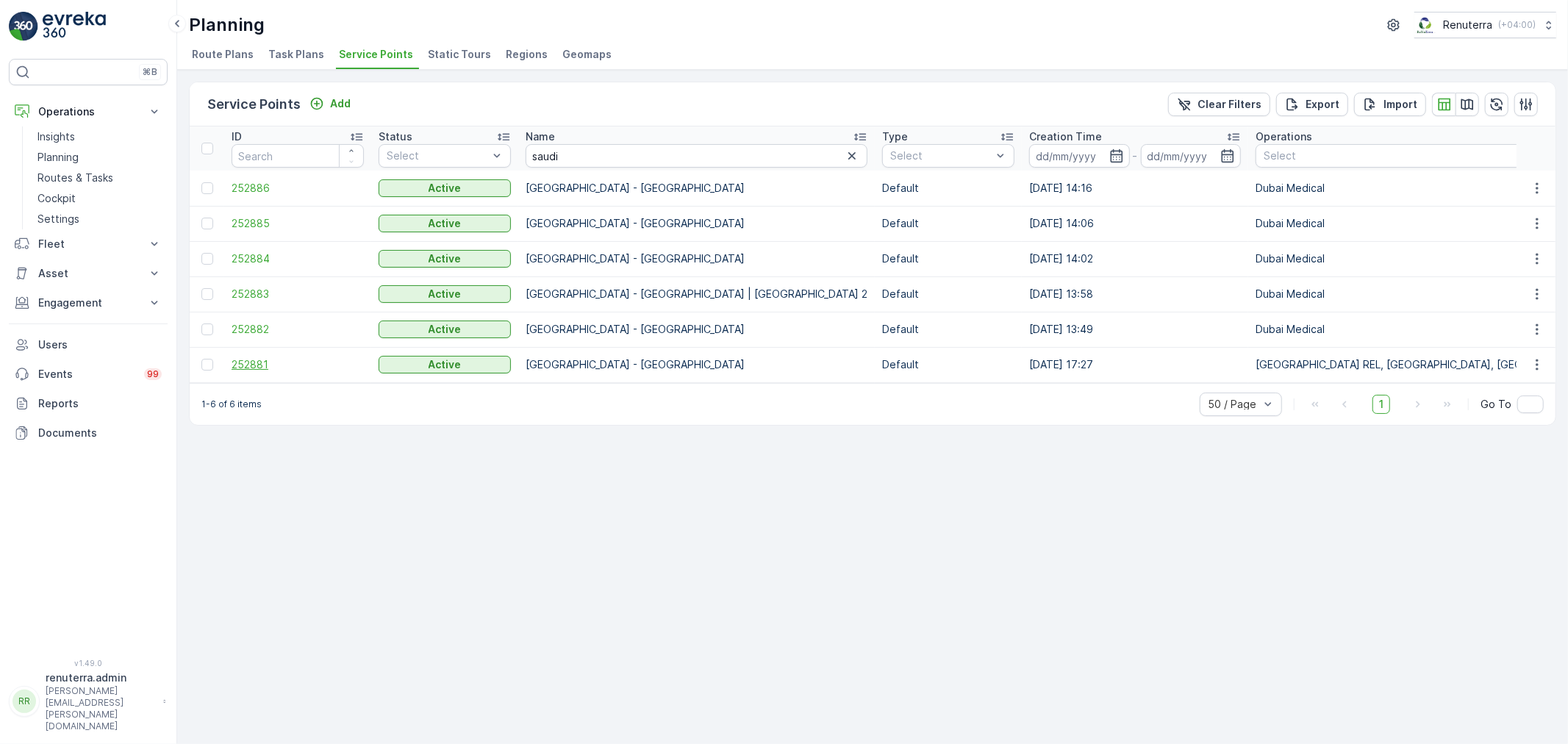
click at [260, 363] on span "252881" at bounding box center [298, 364] width 132 height 15
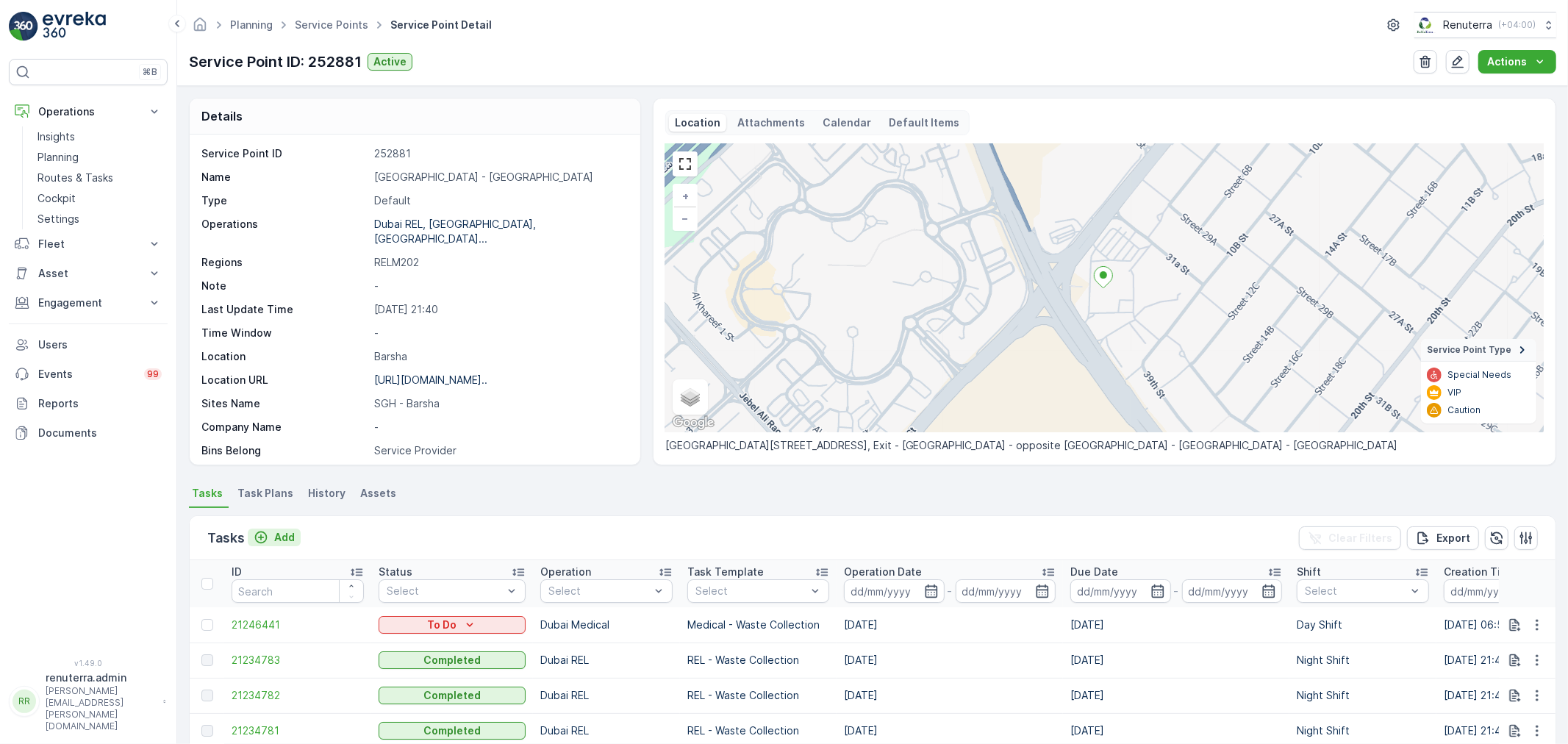
click at [273, 528] on button "Add" at bounding box center [274, 537] width 53 height 18
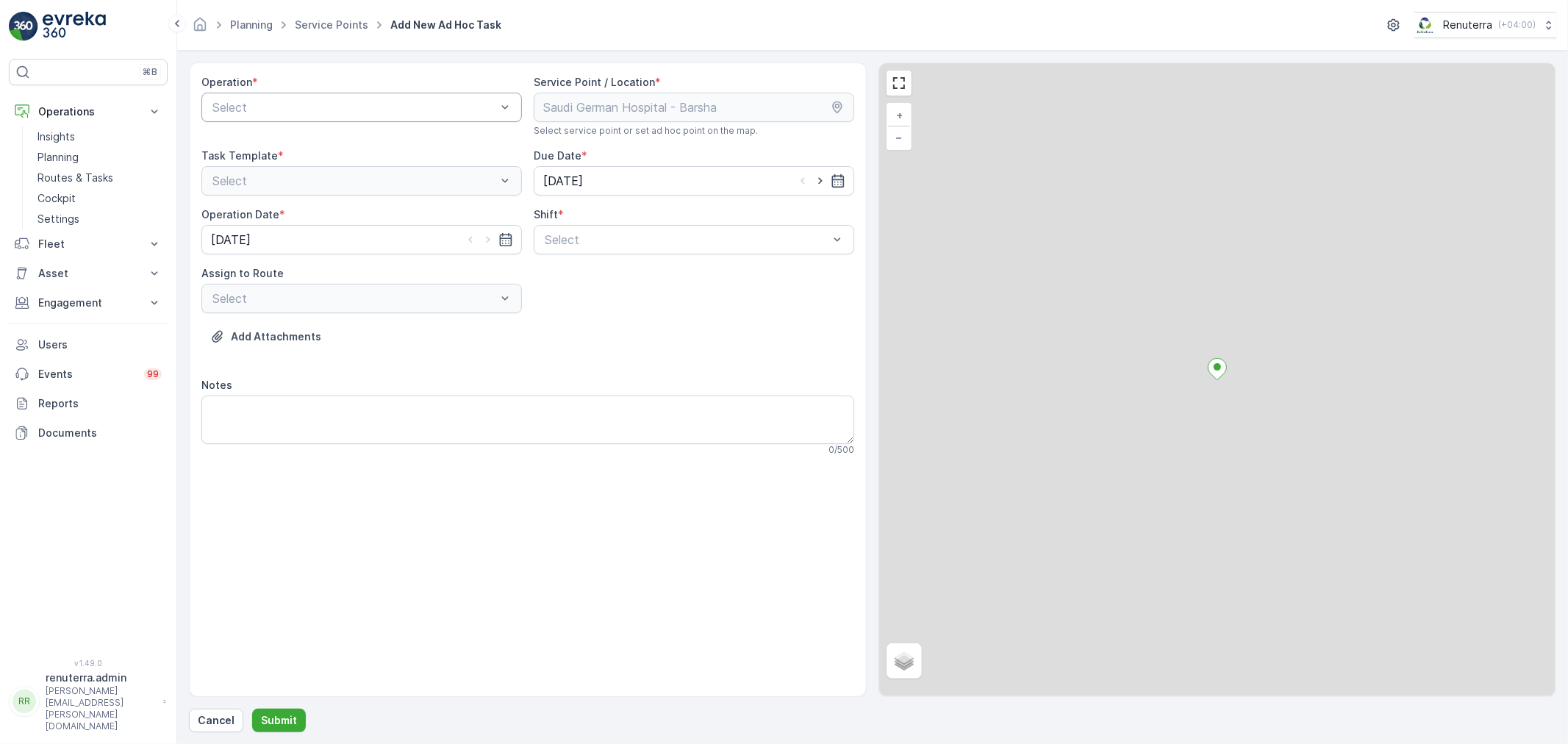
click at [337, 107] on div at bounding box center [354, 107] width 287 height 13
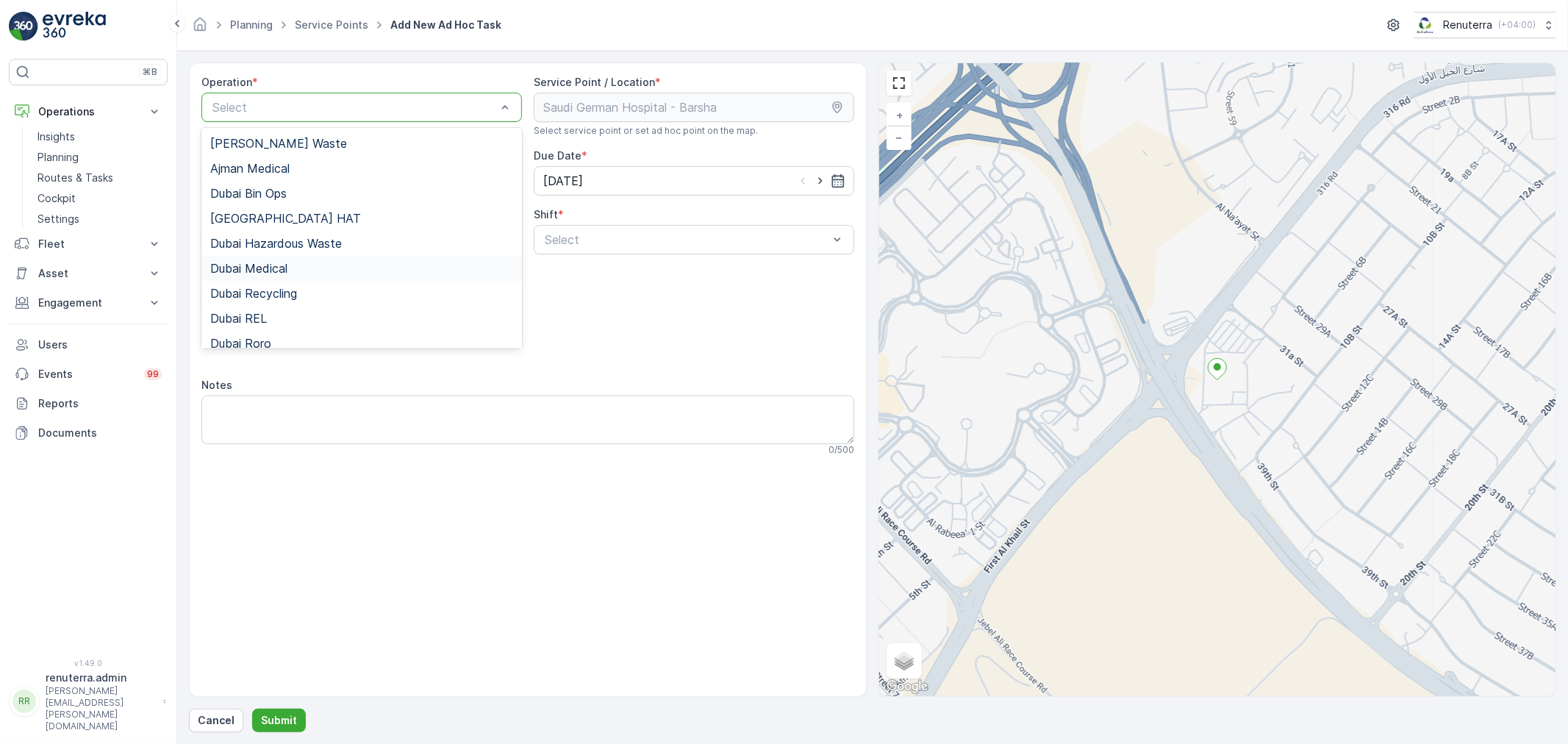
drag, startPoint x: 320, startPoint y: 263, endPoint x: 460, endPoint y: 270, distance: 140.2
click at [322, 263] on div "Dubai Medical" at bounding box center [361, 268] width 303 height 13
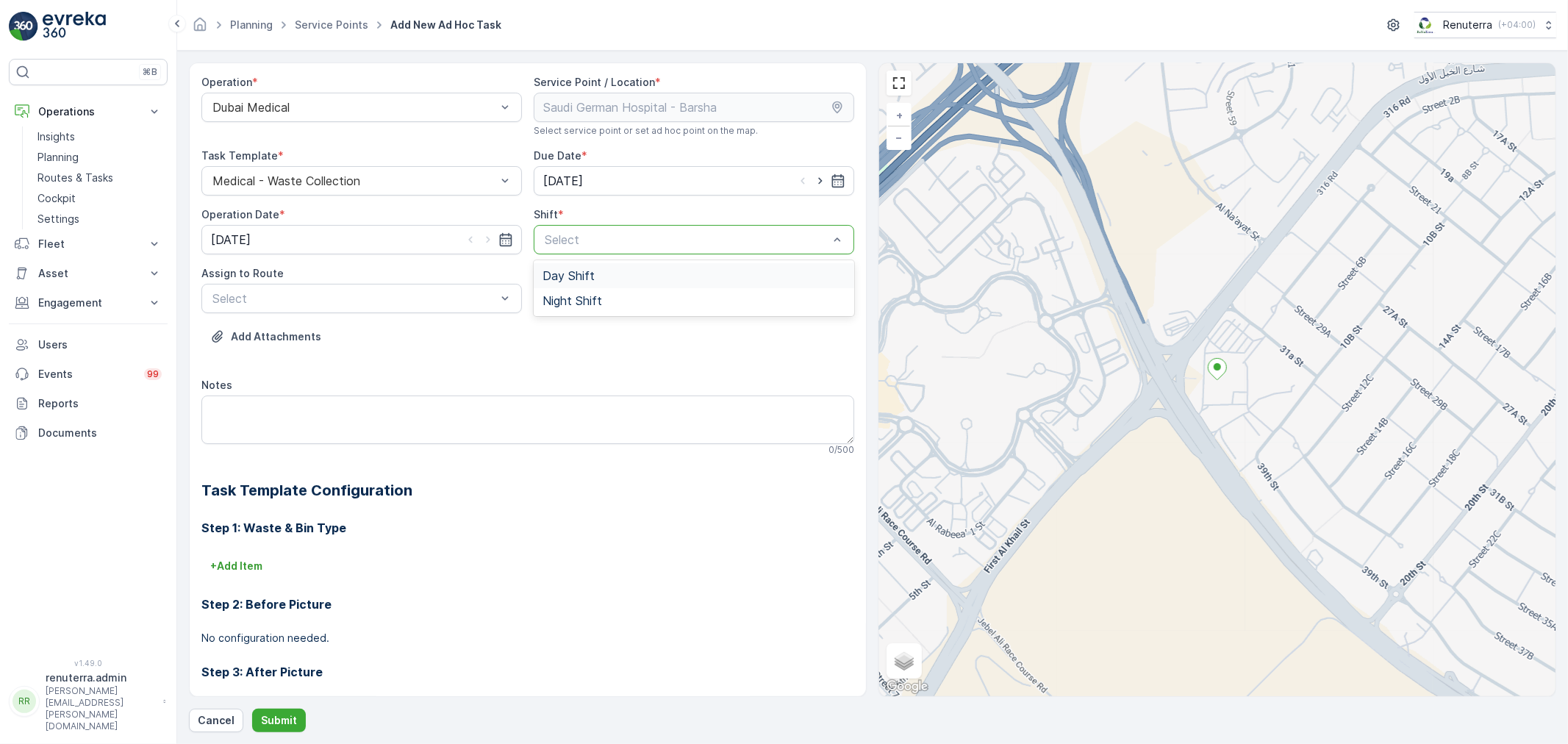
click at [592, 280] on div "Day Shift" at bounding box center [693, 275] width 303 height 13
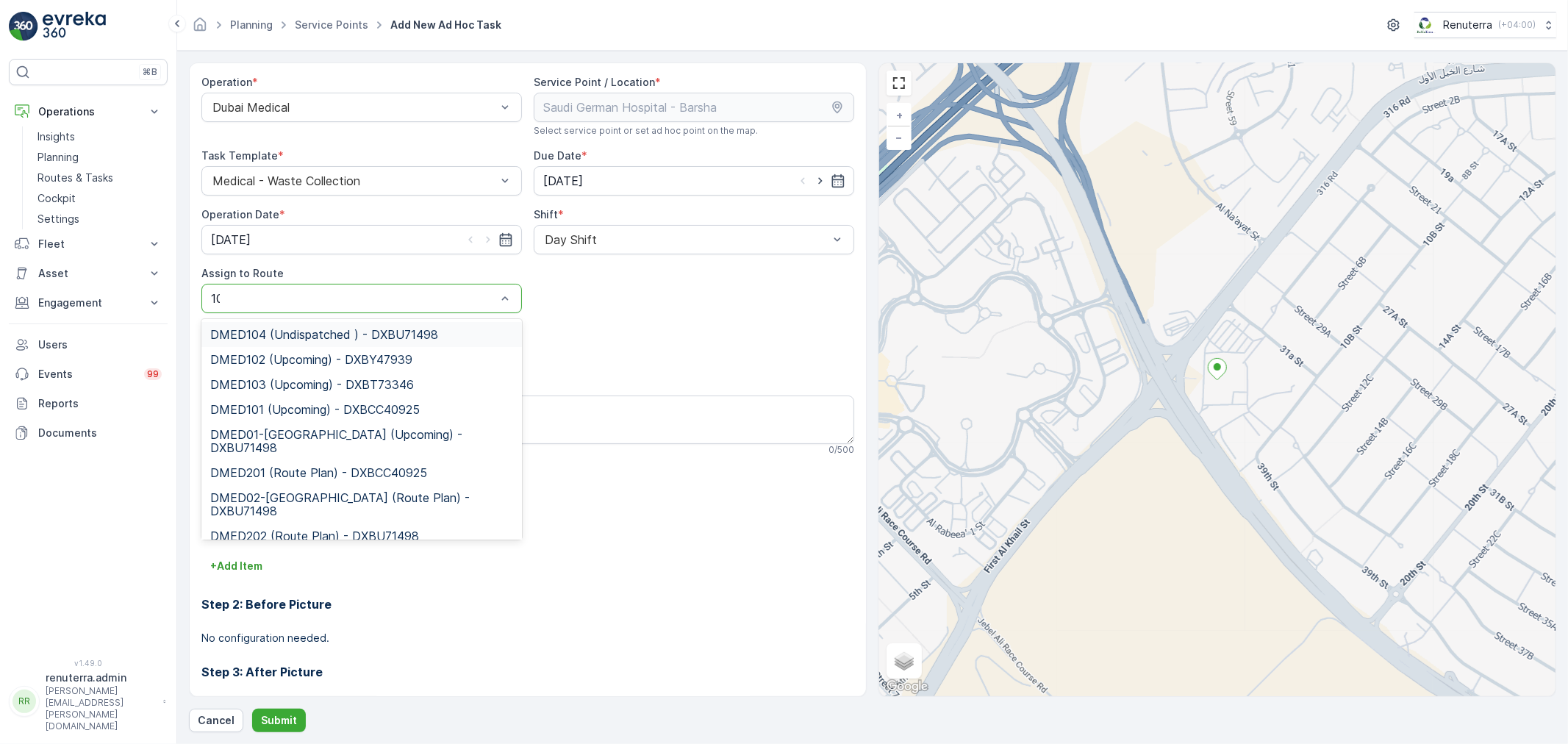
type input "104"
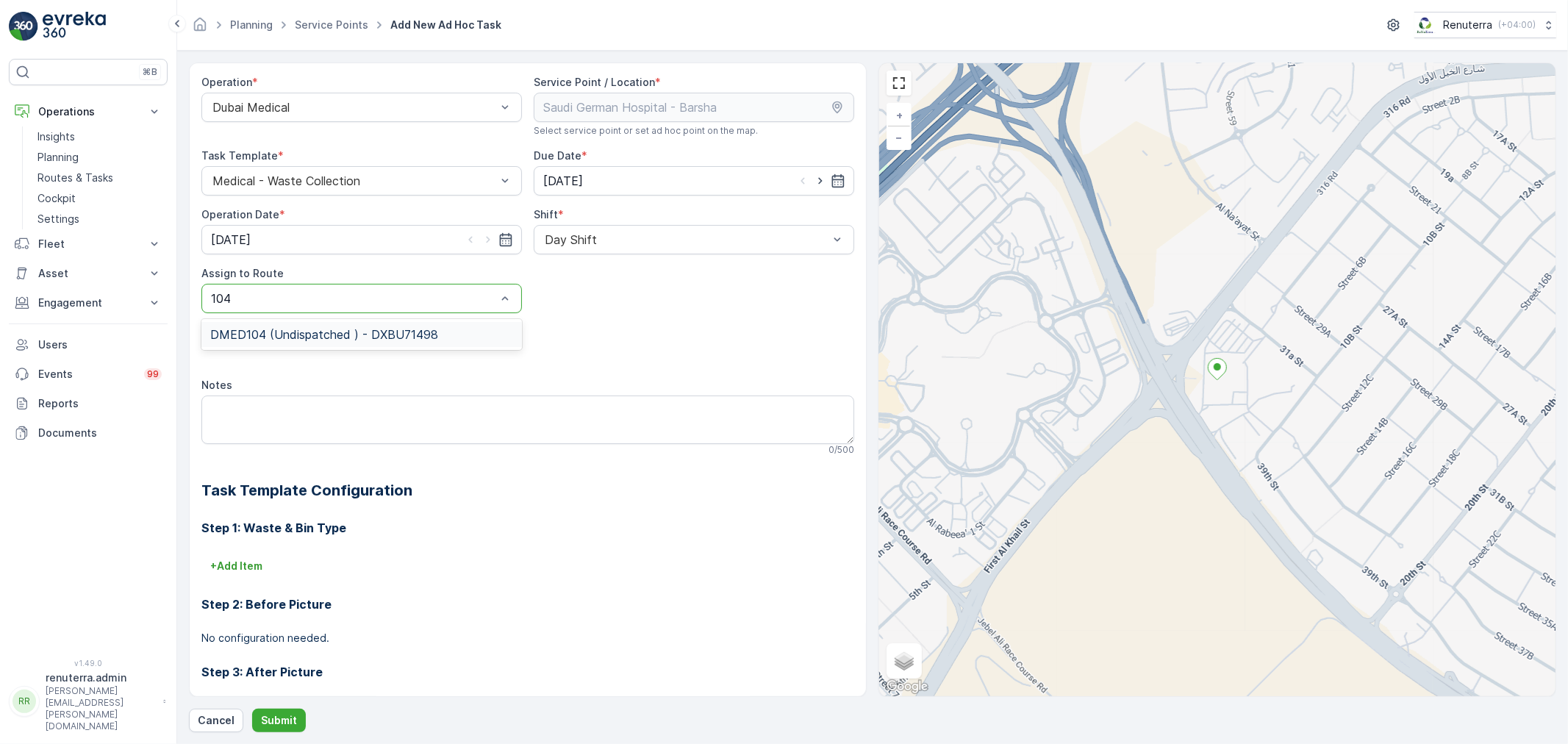
click at [387, 345] on div "DMED104 (Undispatched ) - DXBU71498" at bounding box center [362, 334] width 321 height 25
click at [282, 717] on p "Submit" at bounding box center [278, 719] width 36 height 15
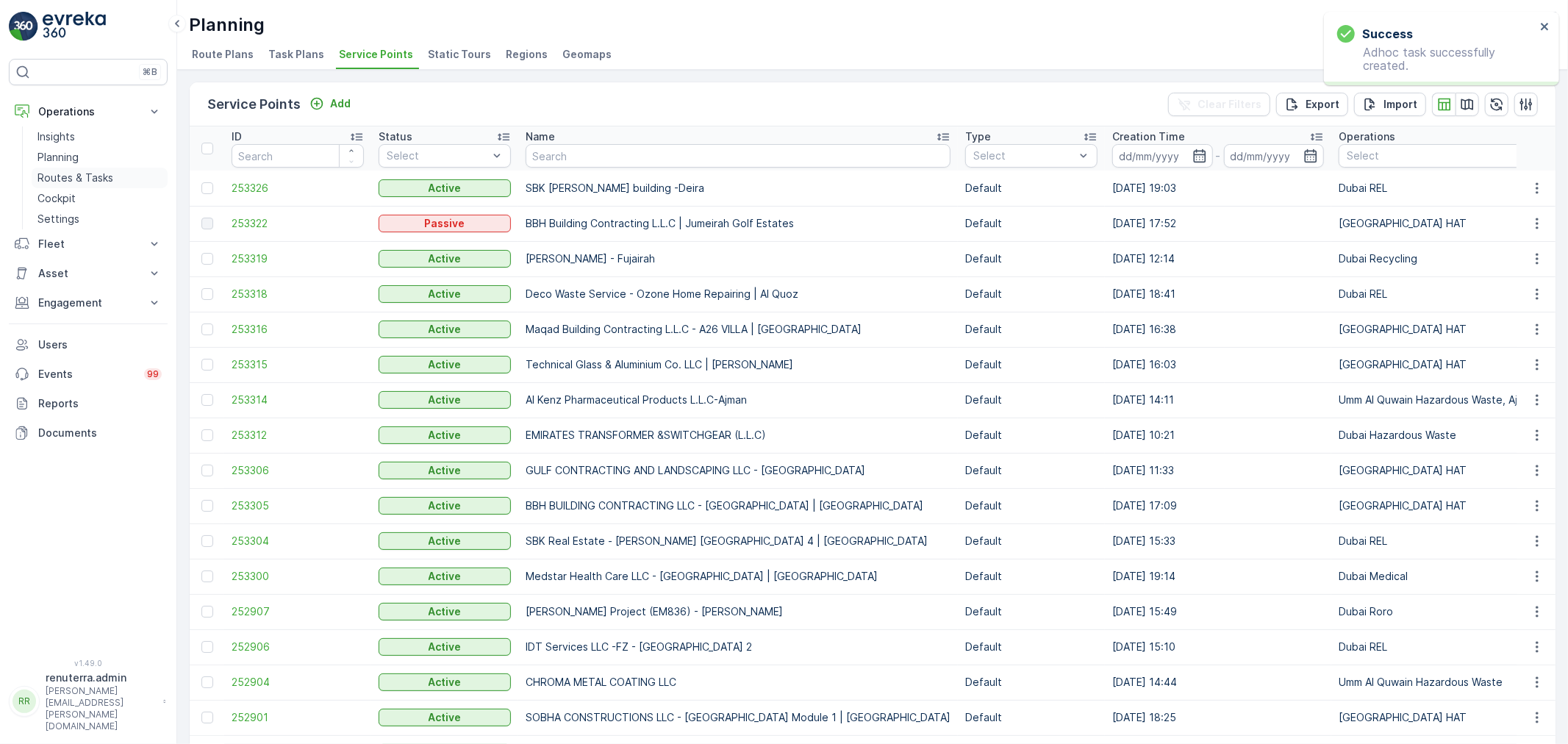
click at [74, 179] on p "Routes & Tasks" at bounding box center [75, 177] width 76 height 15
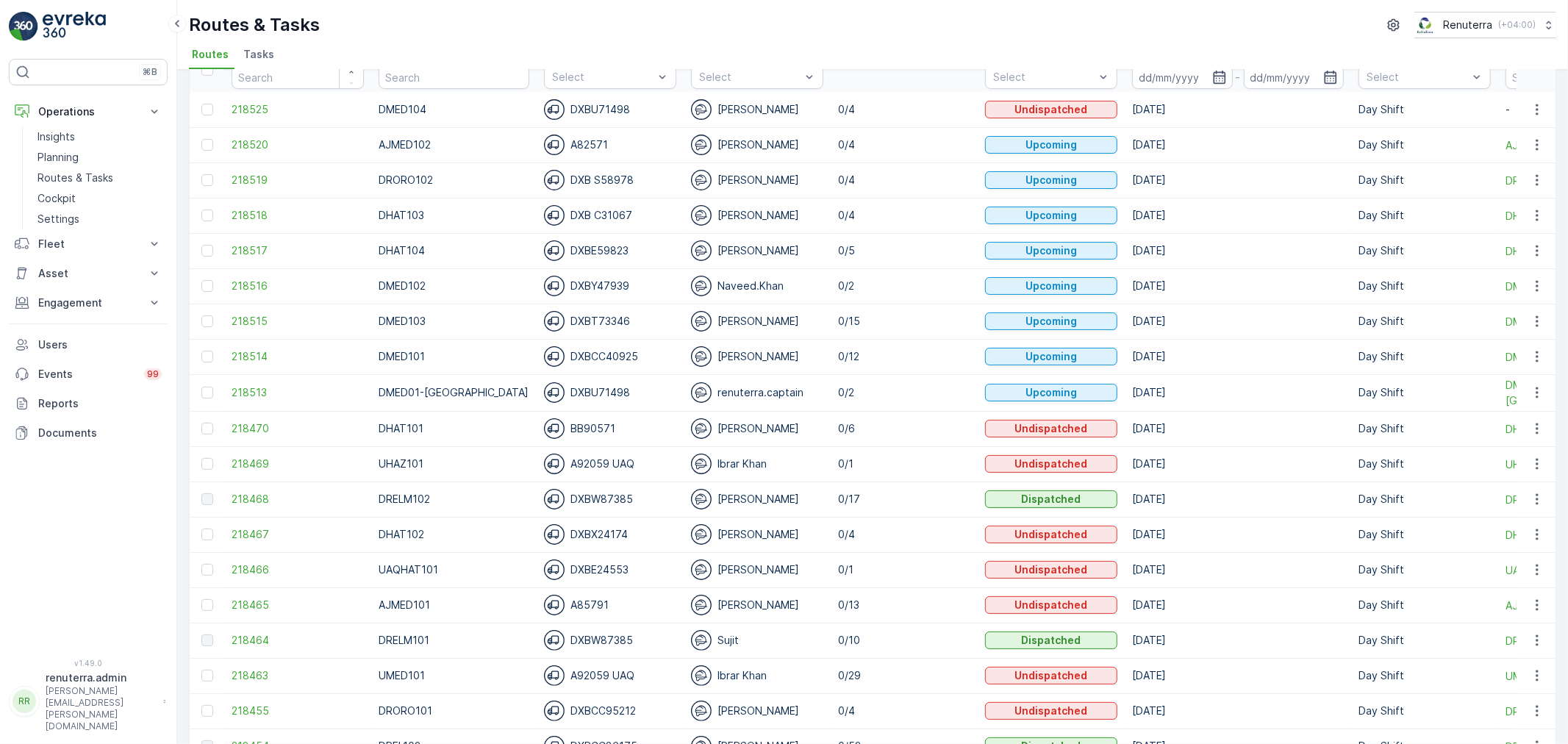
scroll to position [81, 0]
click at [257, 630] on span "218464" at bounding box center [298, 637] width 132 height 15
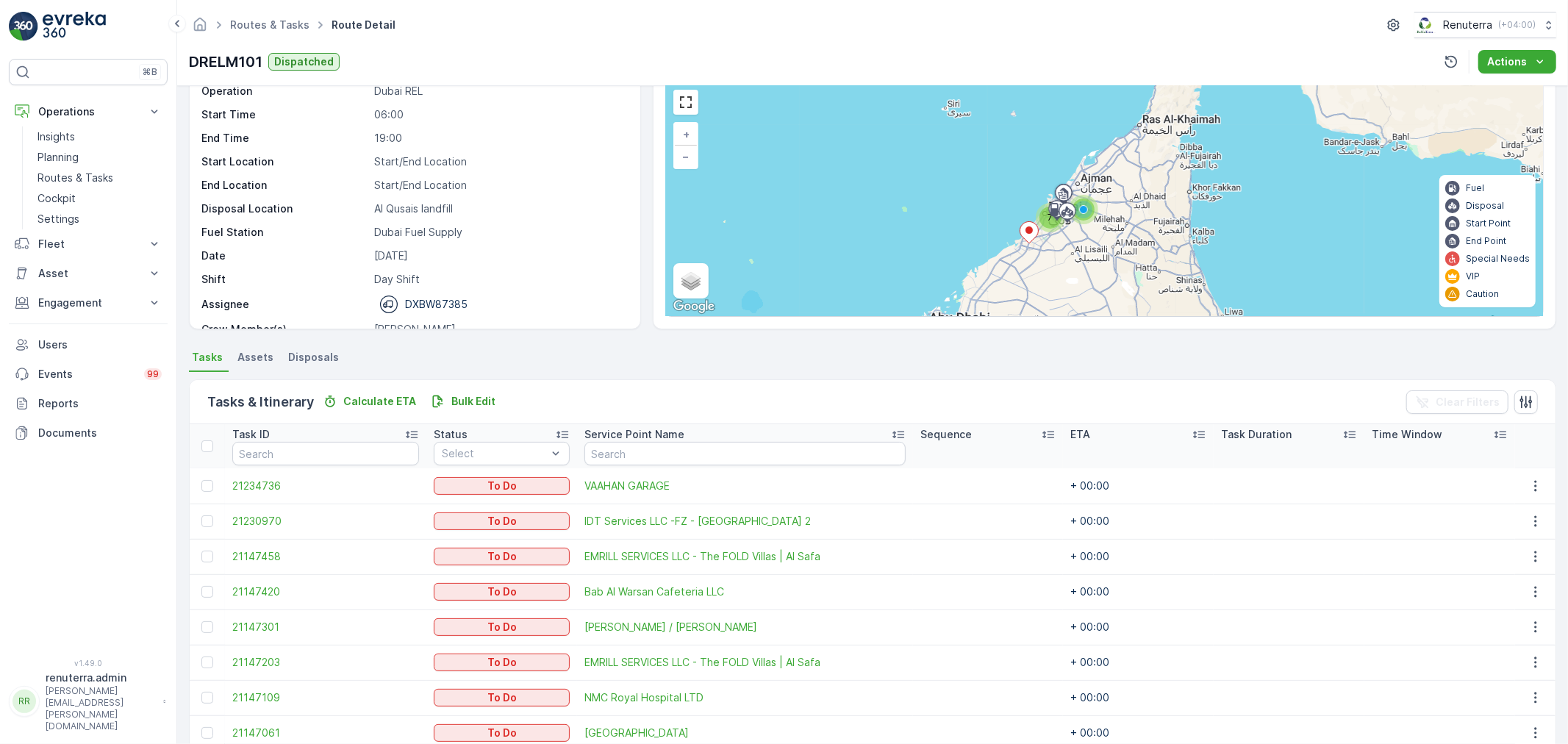
scroll to position [201, 0]
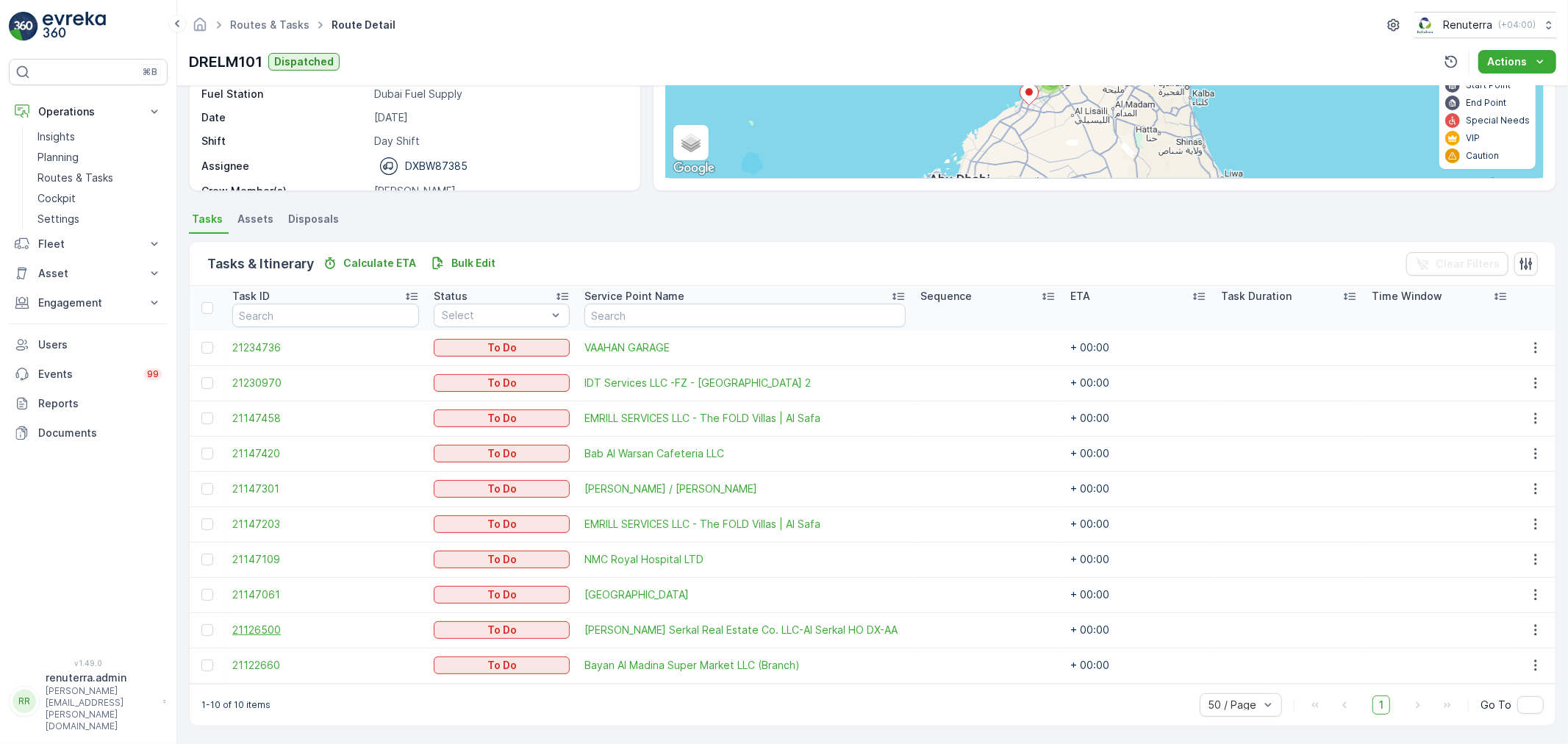
click at [259, 633] on span "21126500" at bounding box center [325, 630] width 186 height 15
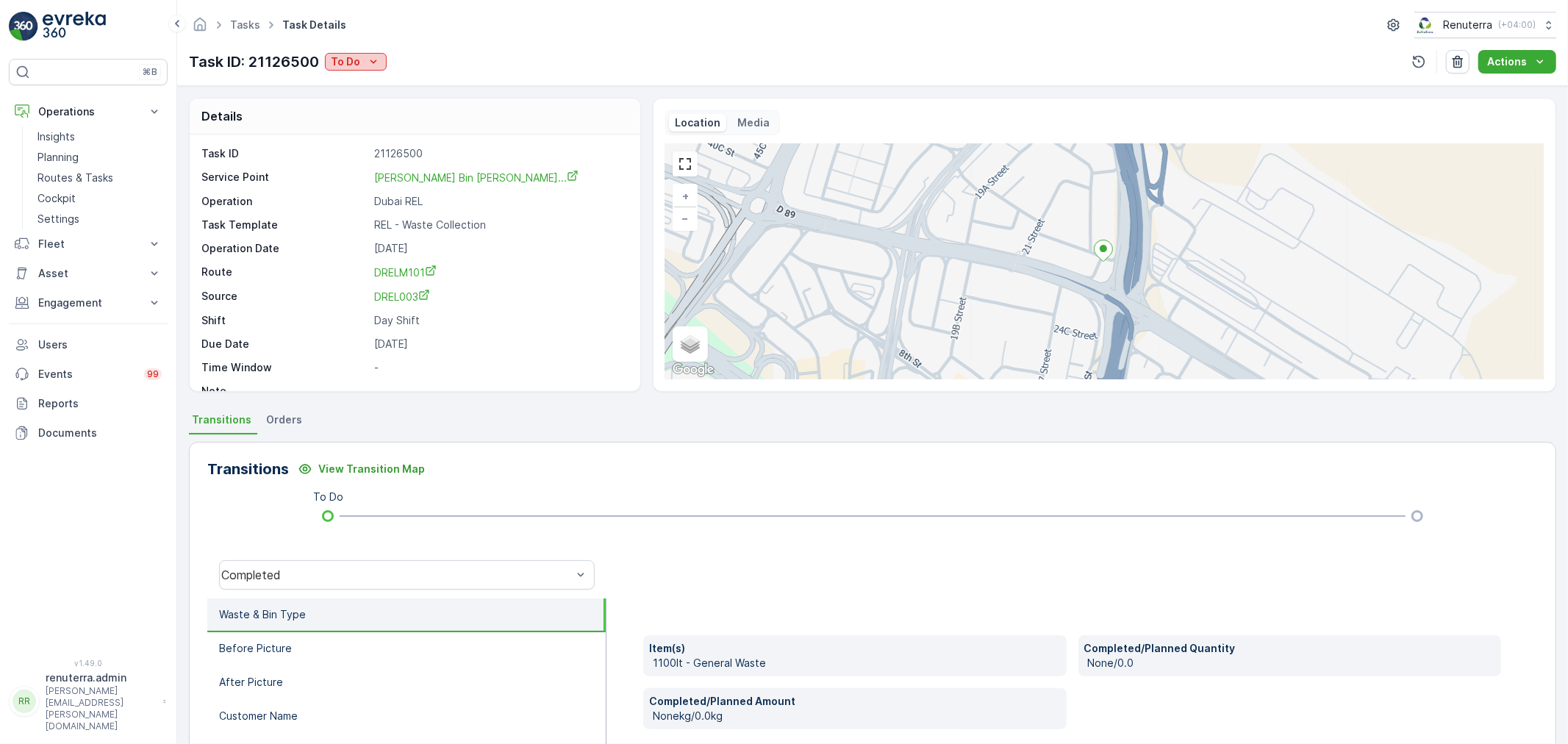
click at [357, 59] on p "To Do" at bounding box center [345, 61] width 29 height 15
click at [361, 78] on span "Completed" at bounding box center [362, 84] width 55 height 15
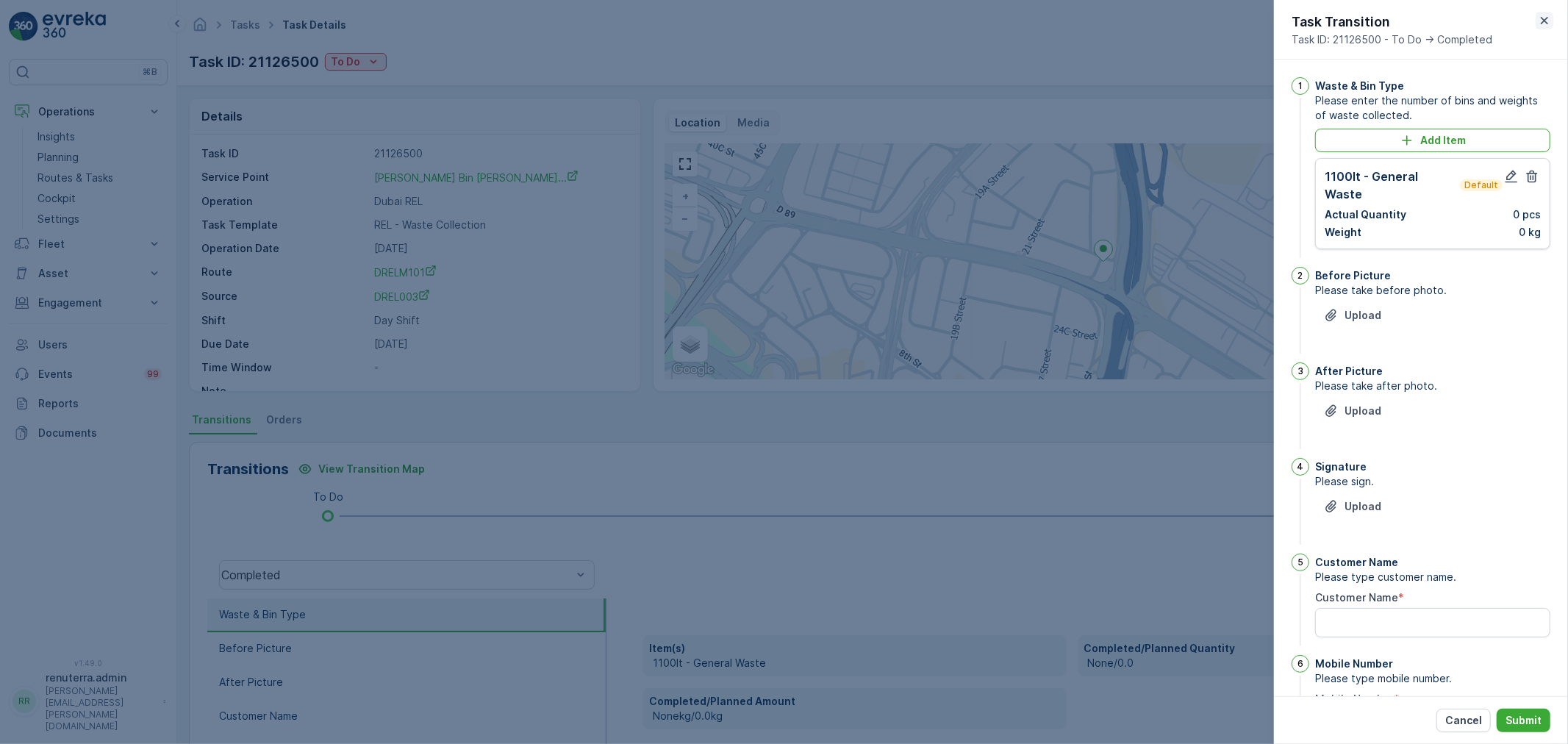
click at [1540, 17] on icon "button" at bounding box center [1544, 21] width 8 height 8
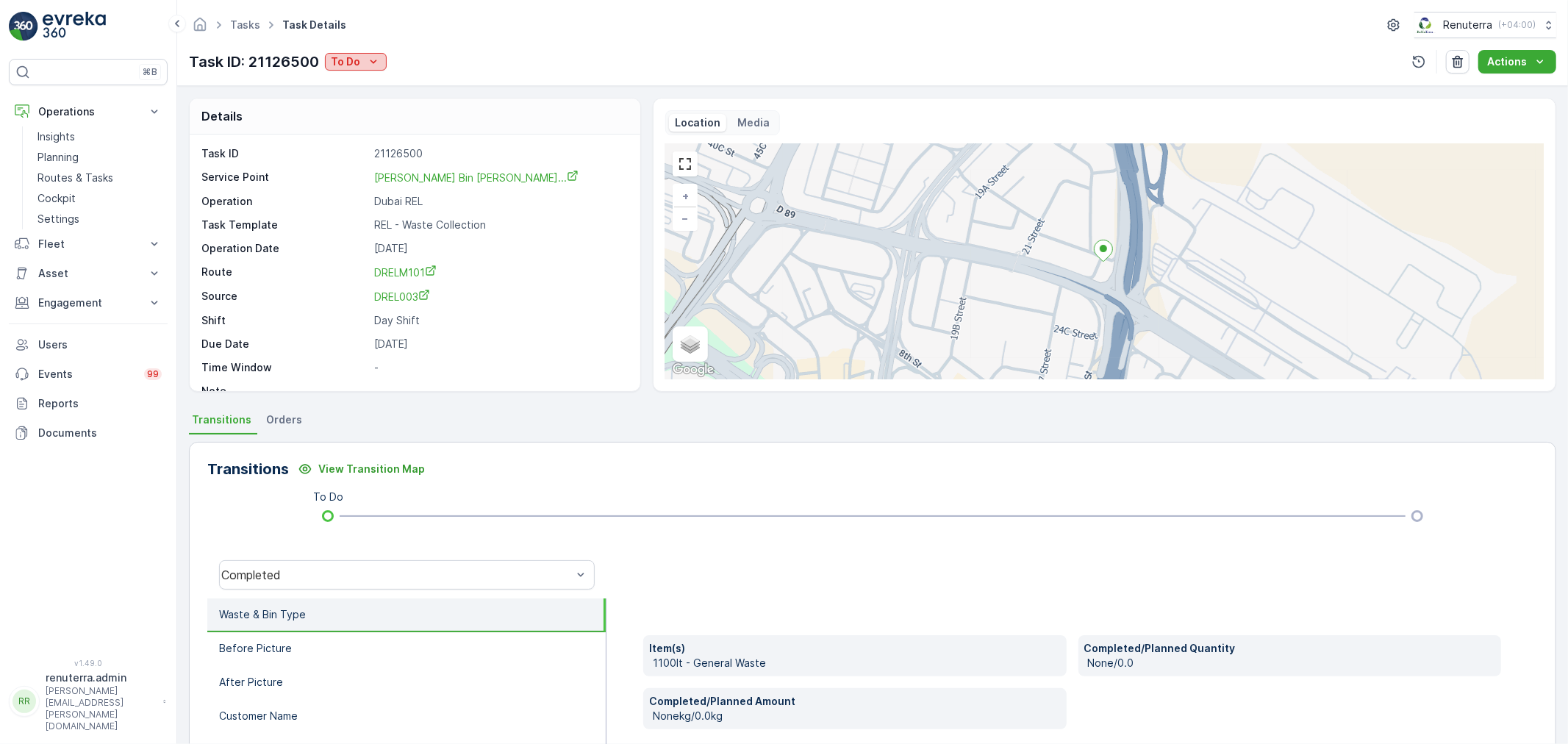
click at [335, 64] on p "To Do" at bounding box center [345, 61] width 29 height 15
click at [387, 145] on span "Completed No One to Sign" at bounding box center [401, 145] width 133 height 15
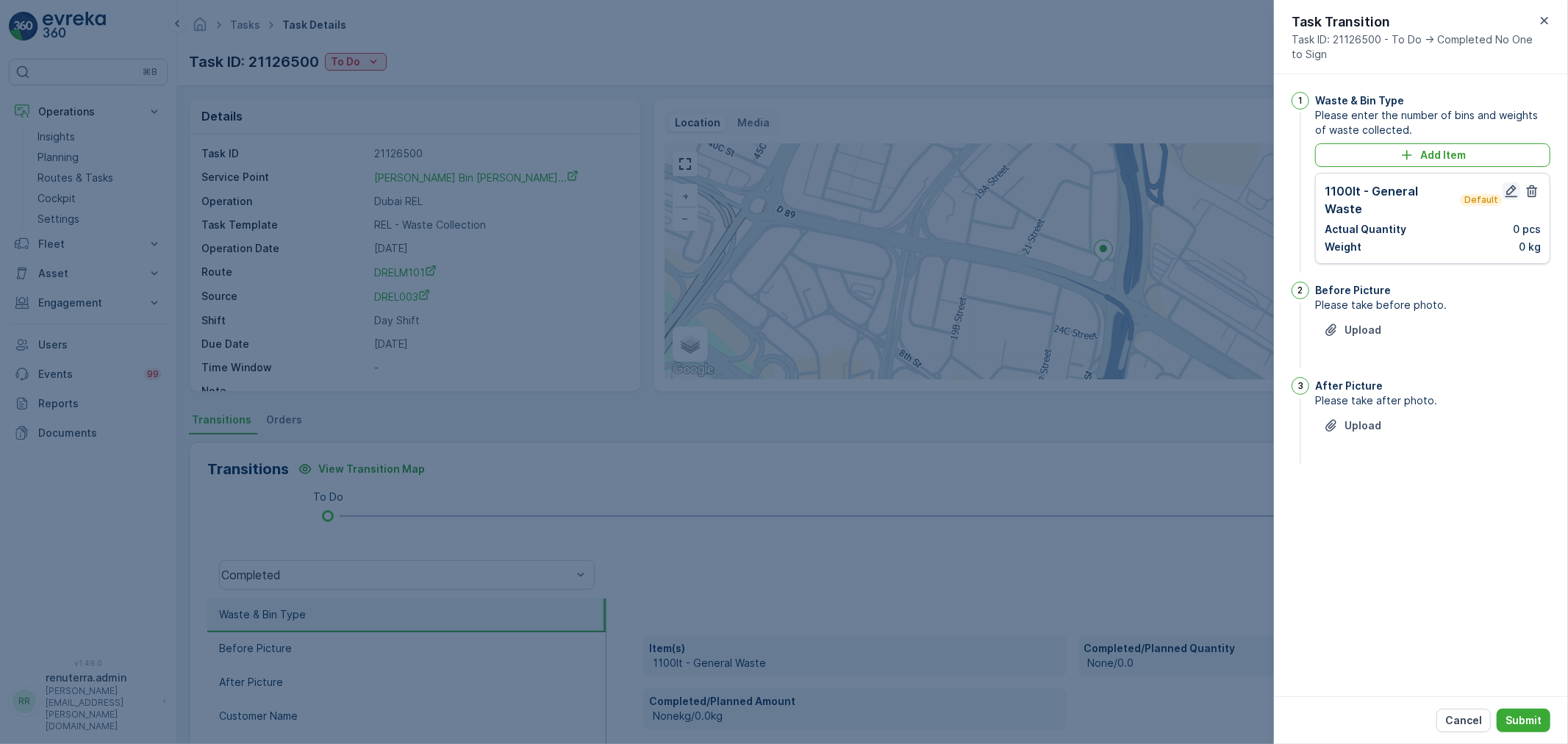
click at [1513, 189] on icon "button" at bounding box center [1511, 191] width 12 height 12
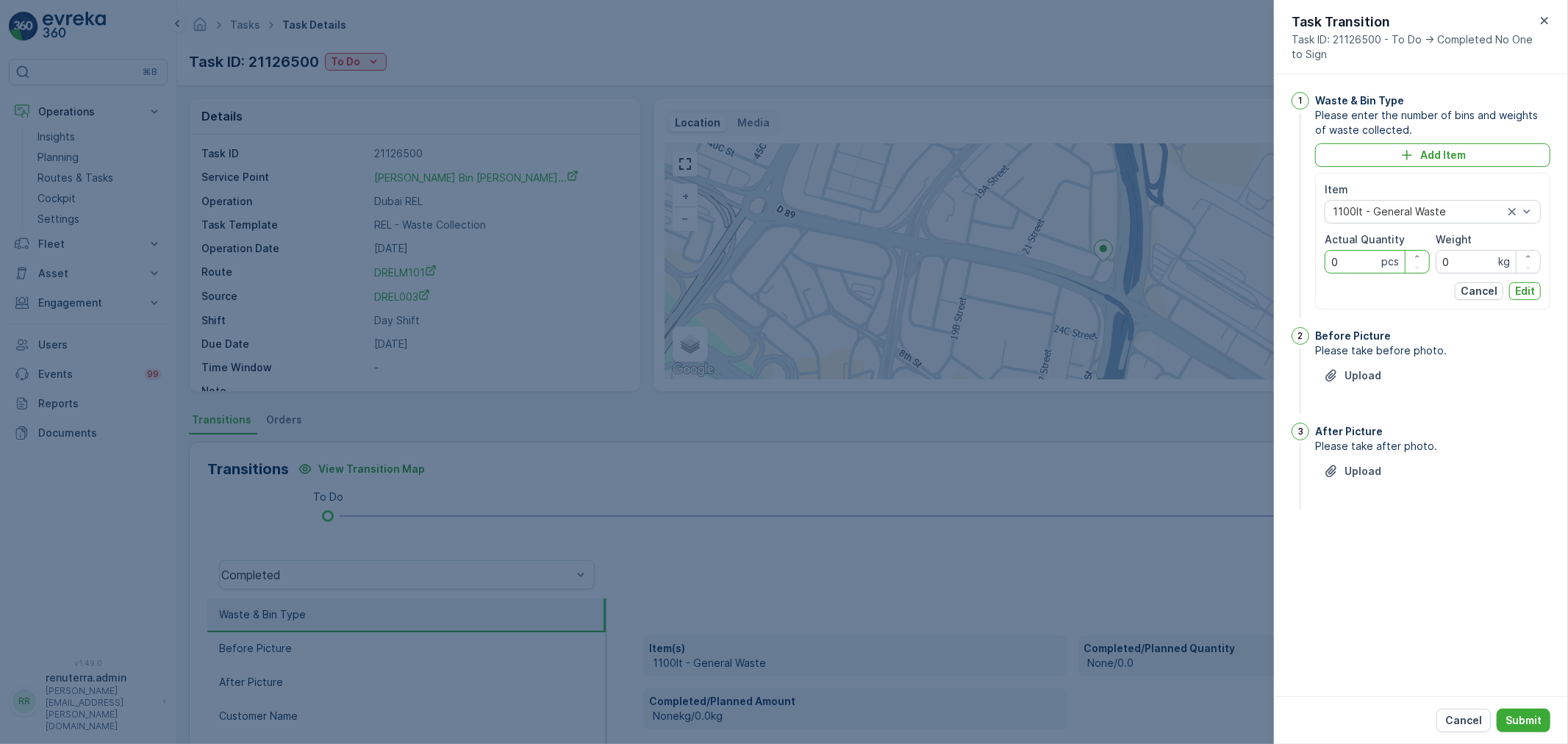
click at [1359, 263] on Quantity "0" at bounding box center [1377, 262] width 105 height 24
type Quantity "2"
click at [1527, 295] on p "Edit" at bounding box center [1525, 291] width 20 height 15
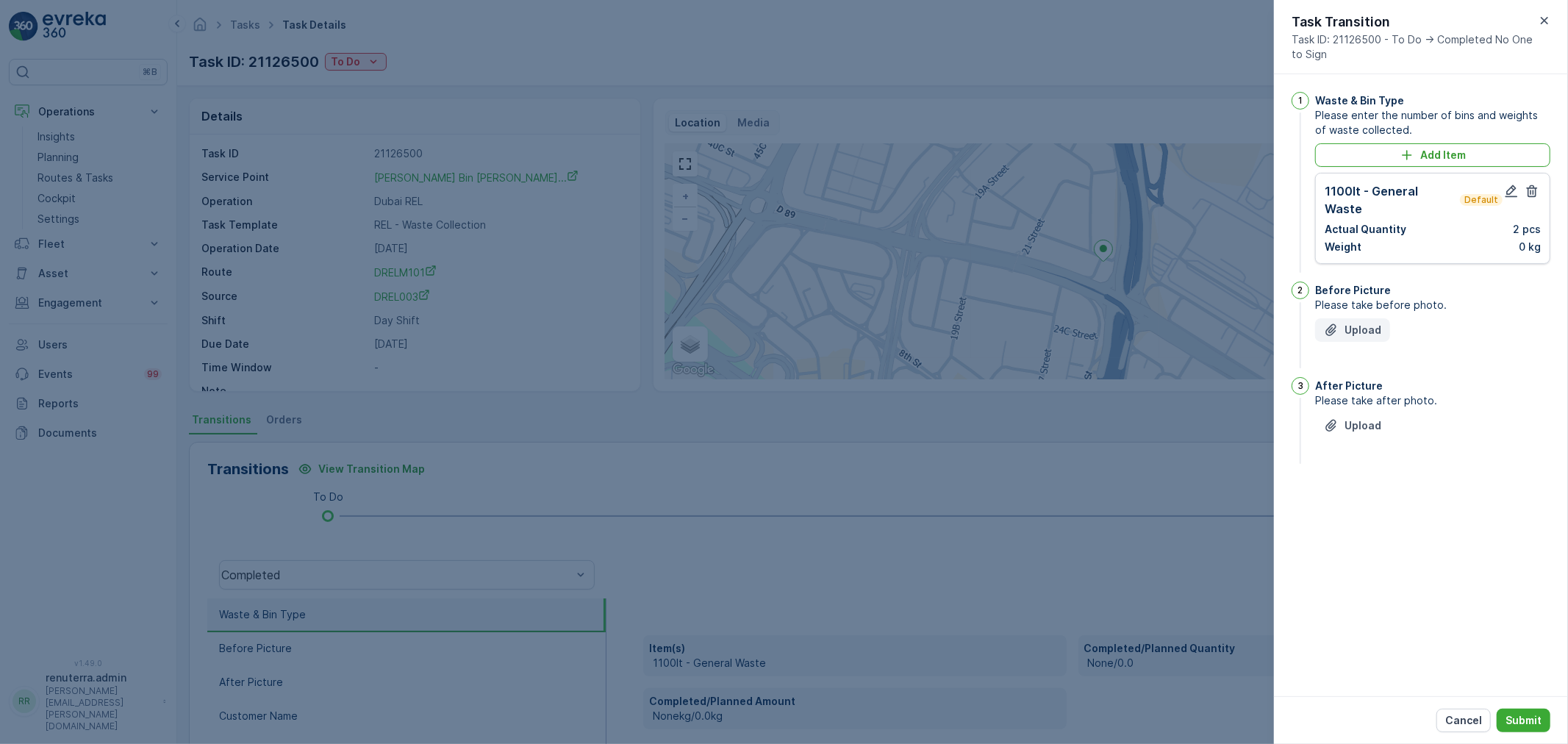
click at [1364, 323] on p "Upload" at bounding box center [1362, 330] width 37 height 15
click at [1370, 492] on p "Upload" at bounding box center [1362, 499] width 37 height 15
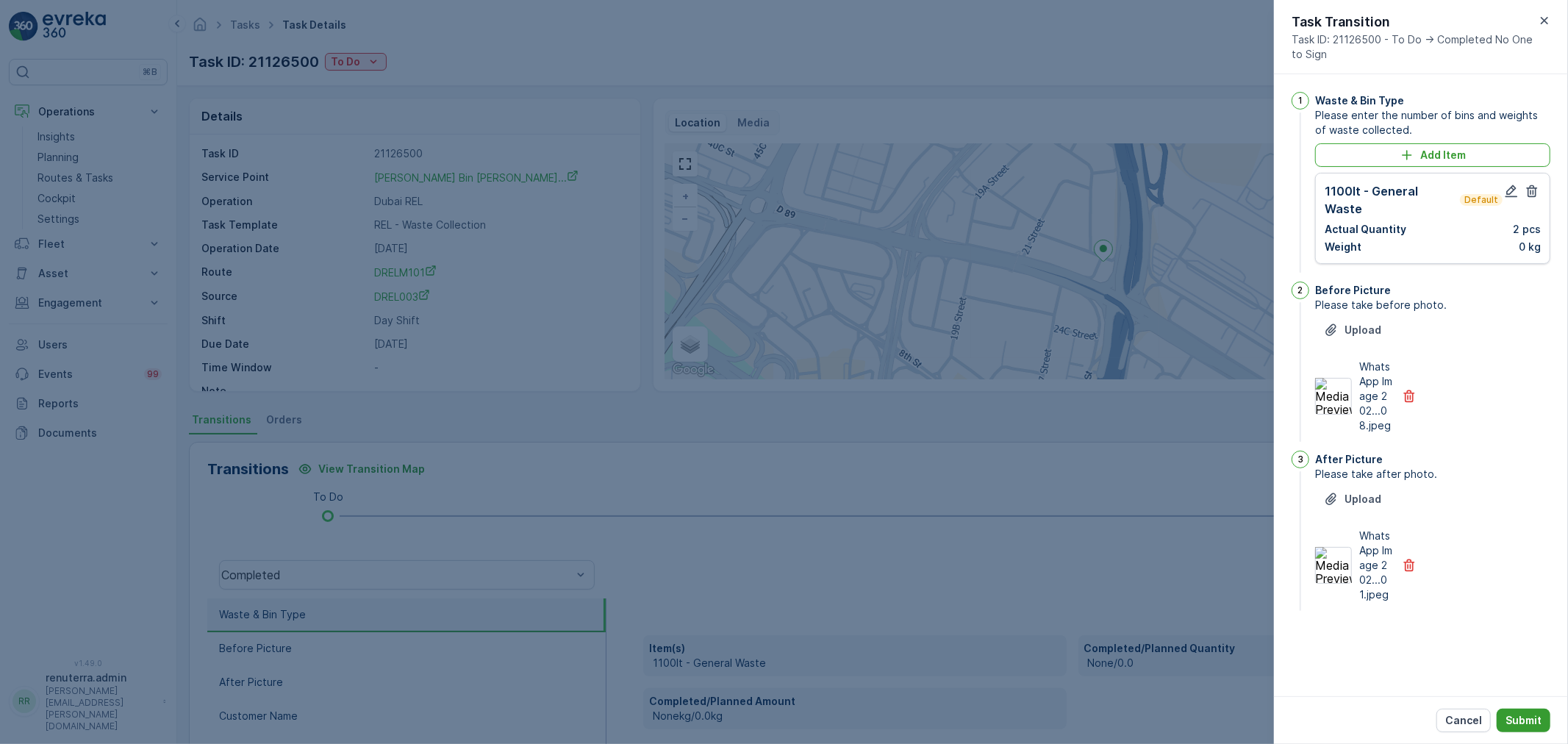
click at [1530, 710] on button "Submit" at bounding box center [1524, 720] width 54 height 24
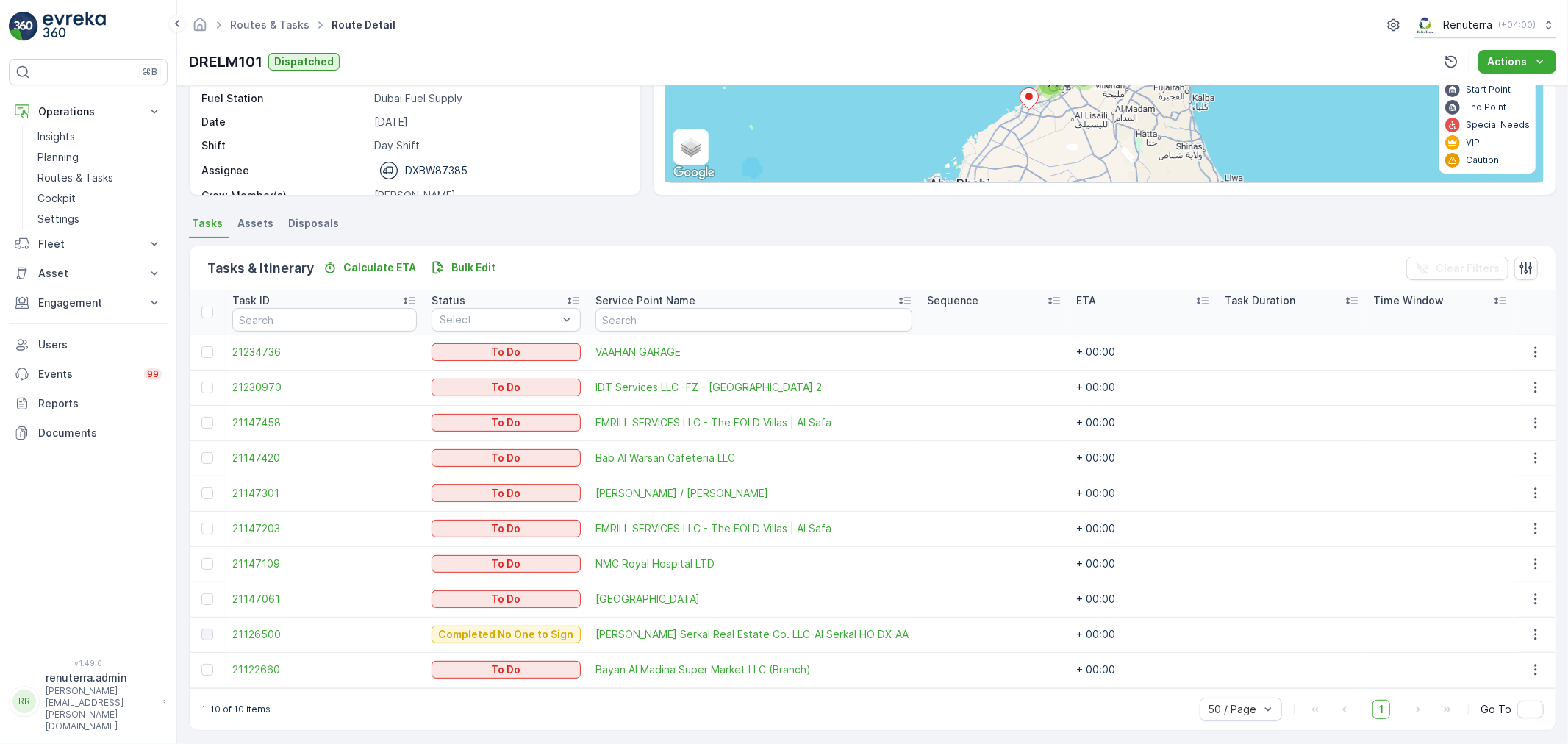
scroll to position [201, 0]
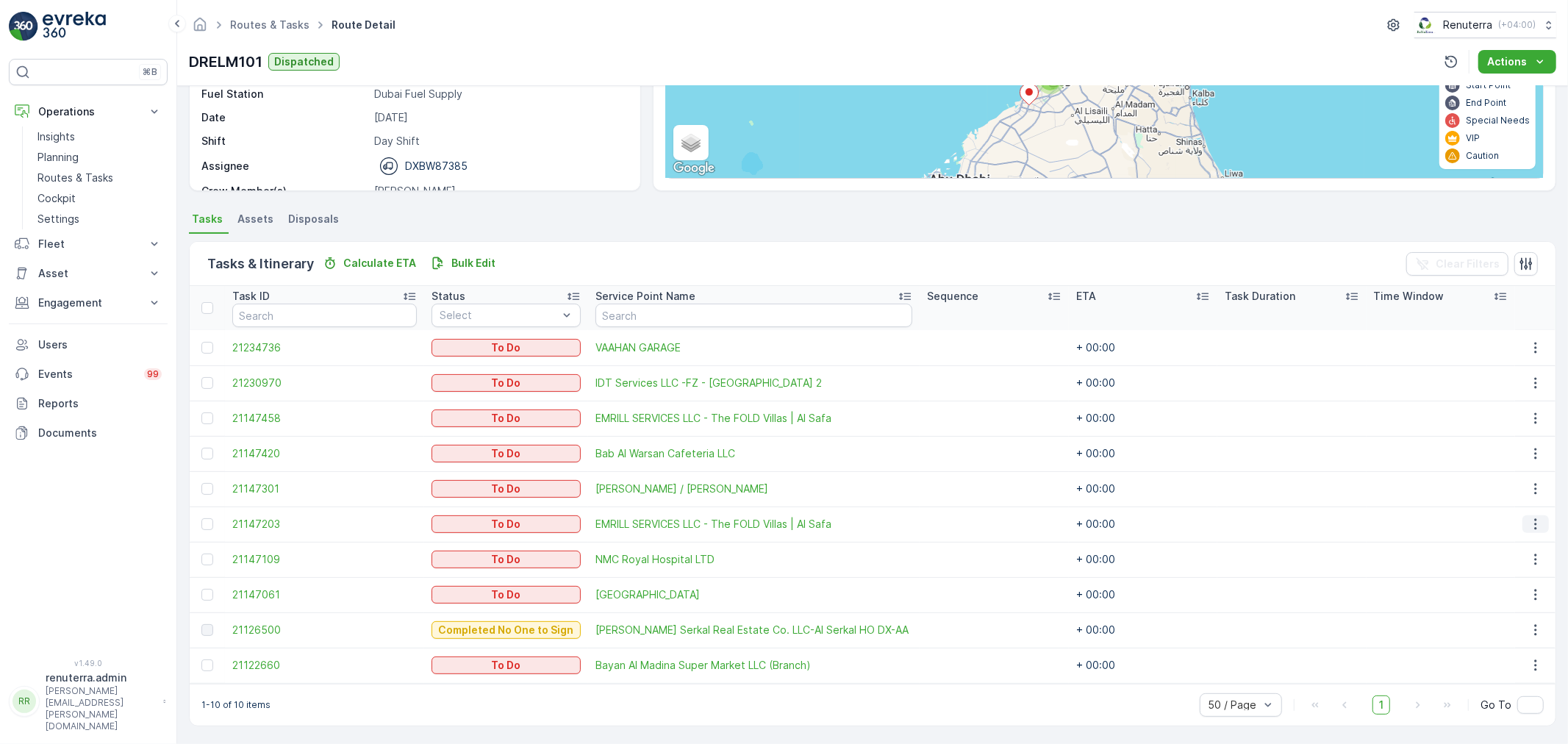
click at [1530, 523] on icon "button" at bounding box center [1535, 524] width 15 height 15
click at [1487, 627] on span "Delete" at bounding box center [1481, 634] width 34 height 15
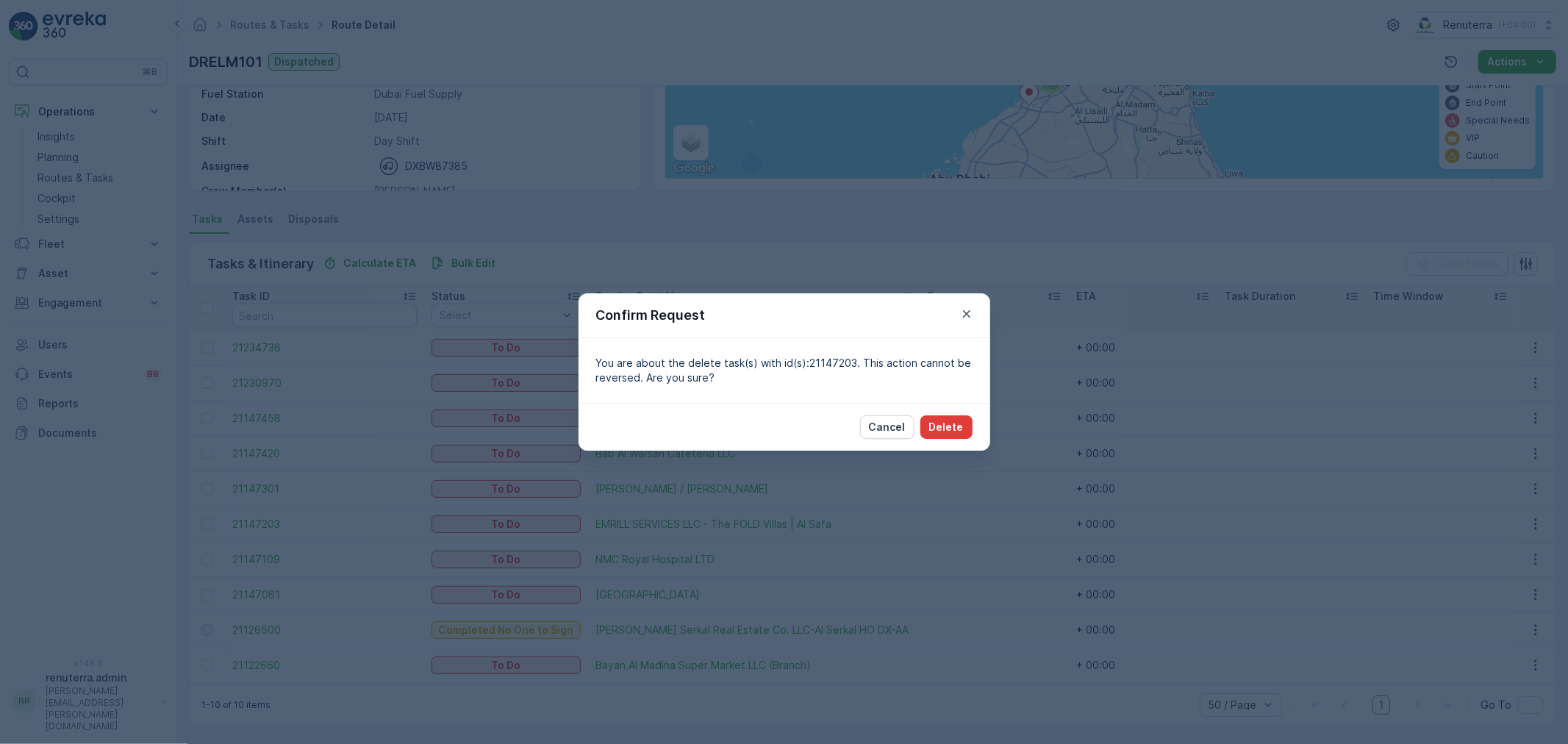
click at [970, 417] on button "Delete" at bounding box center [947, 426] width 52 height 24
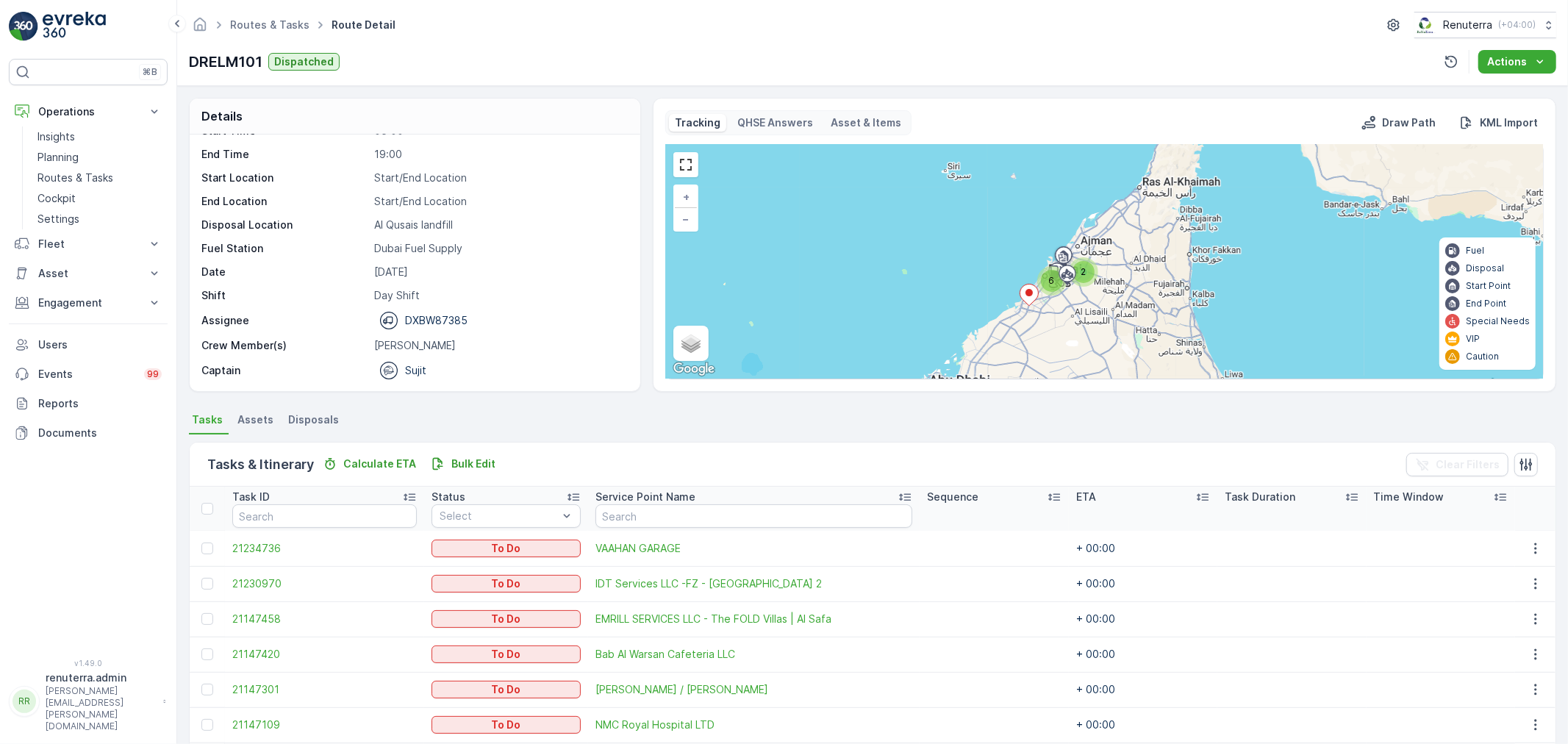
scroll to position [0, 0]
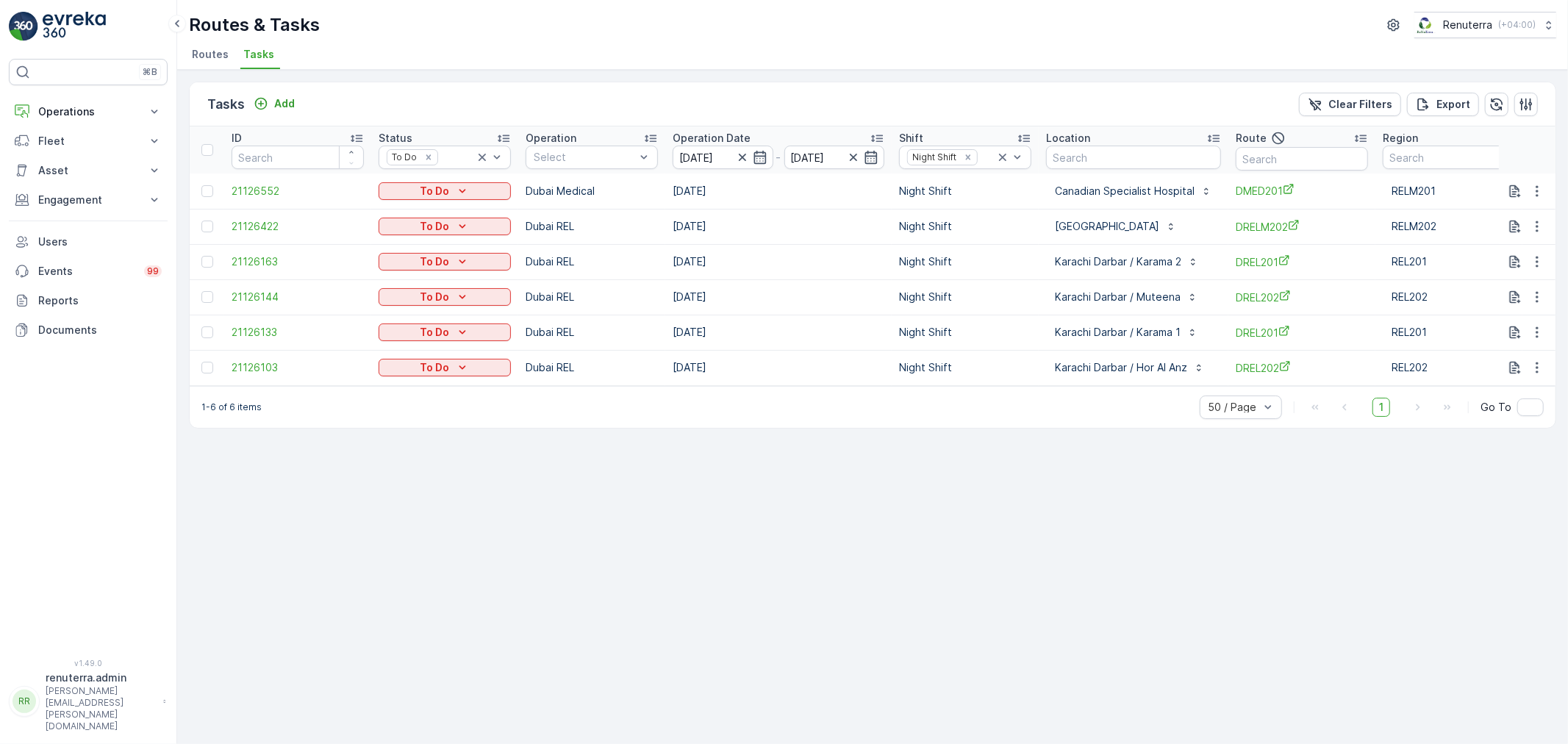
scroll to position [0, 22]
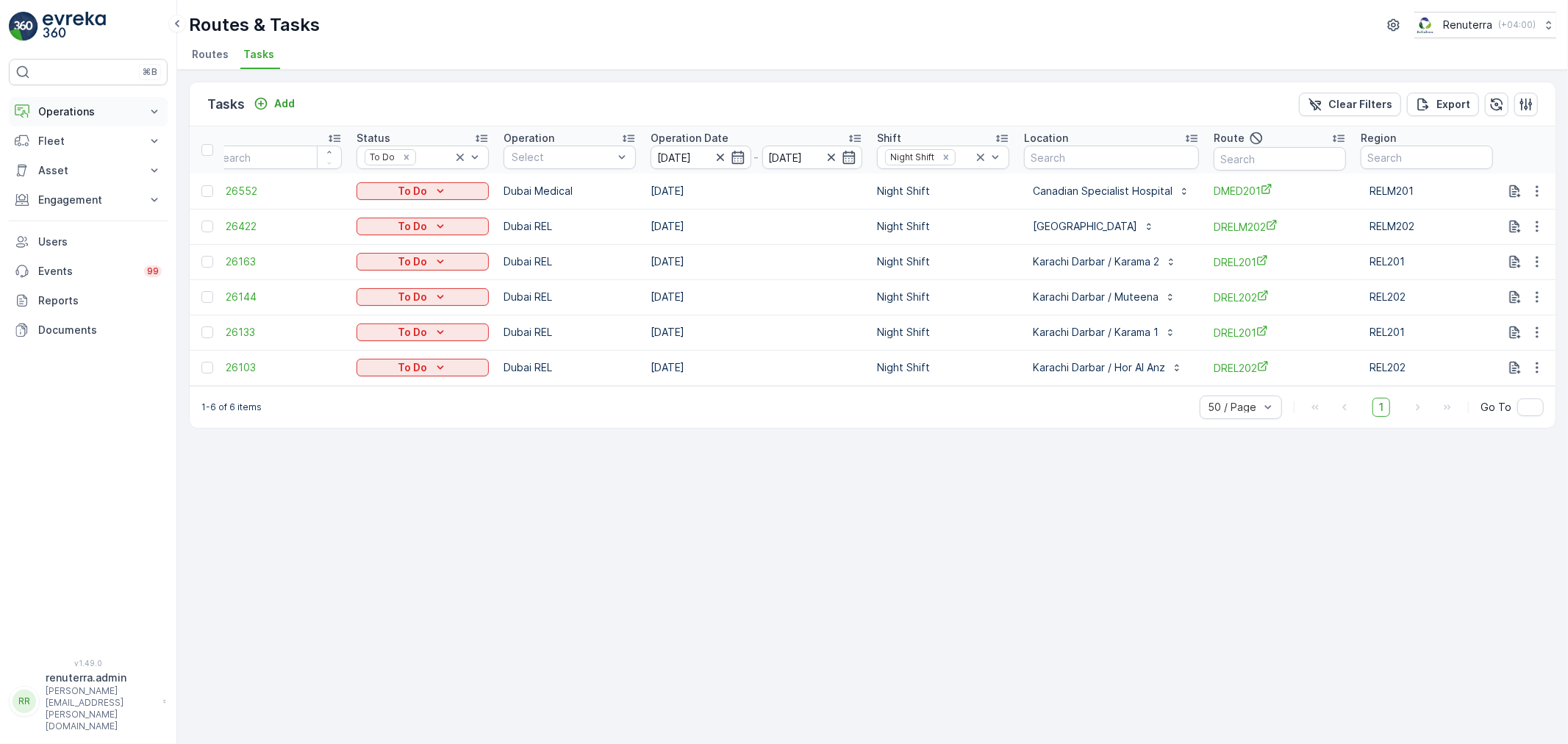
click at [104, 114] on p "Operations" at bounding box center [88, 111] width 100 height 15
click at [96, 134] on link "Insights" at bounding box center [99, 137] width 136 height 21
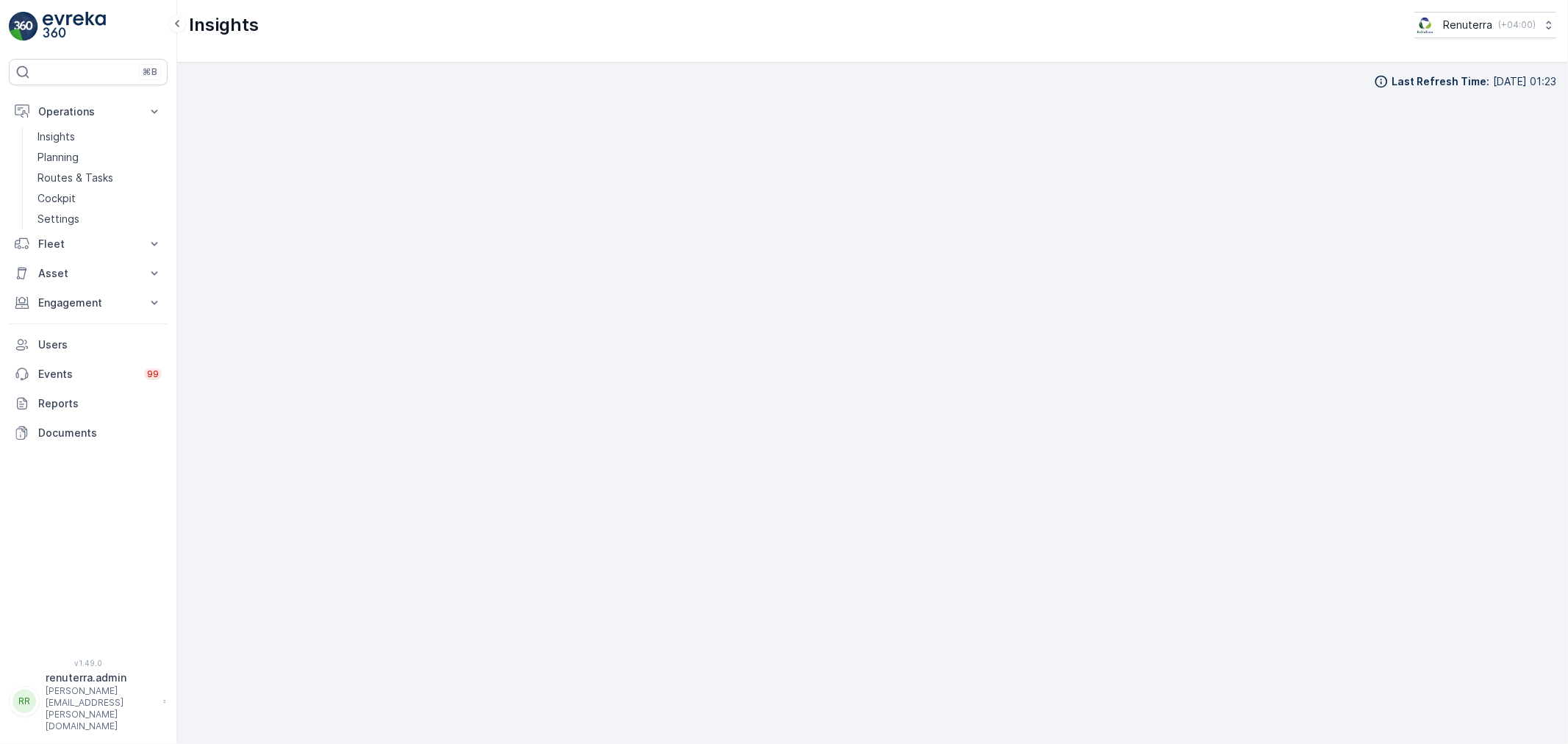
scroll to position [16, 0]
drag, startPoint x: 1562, startPoint y: 296, endPoint x: 1551, endPoint y: 298, distance: 11.2
click at [1561, 295] on div "Last Refresh Time : 27.08.2025 01:23" at bounding box center [872, 403] width 1391 height 681
click at [61, 149] on link "Planning" at bounding box center [99, 157] width 136 height 21
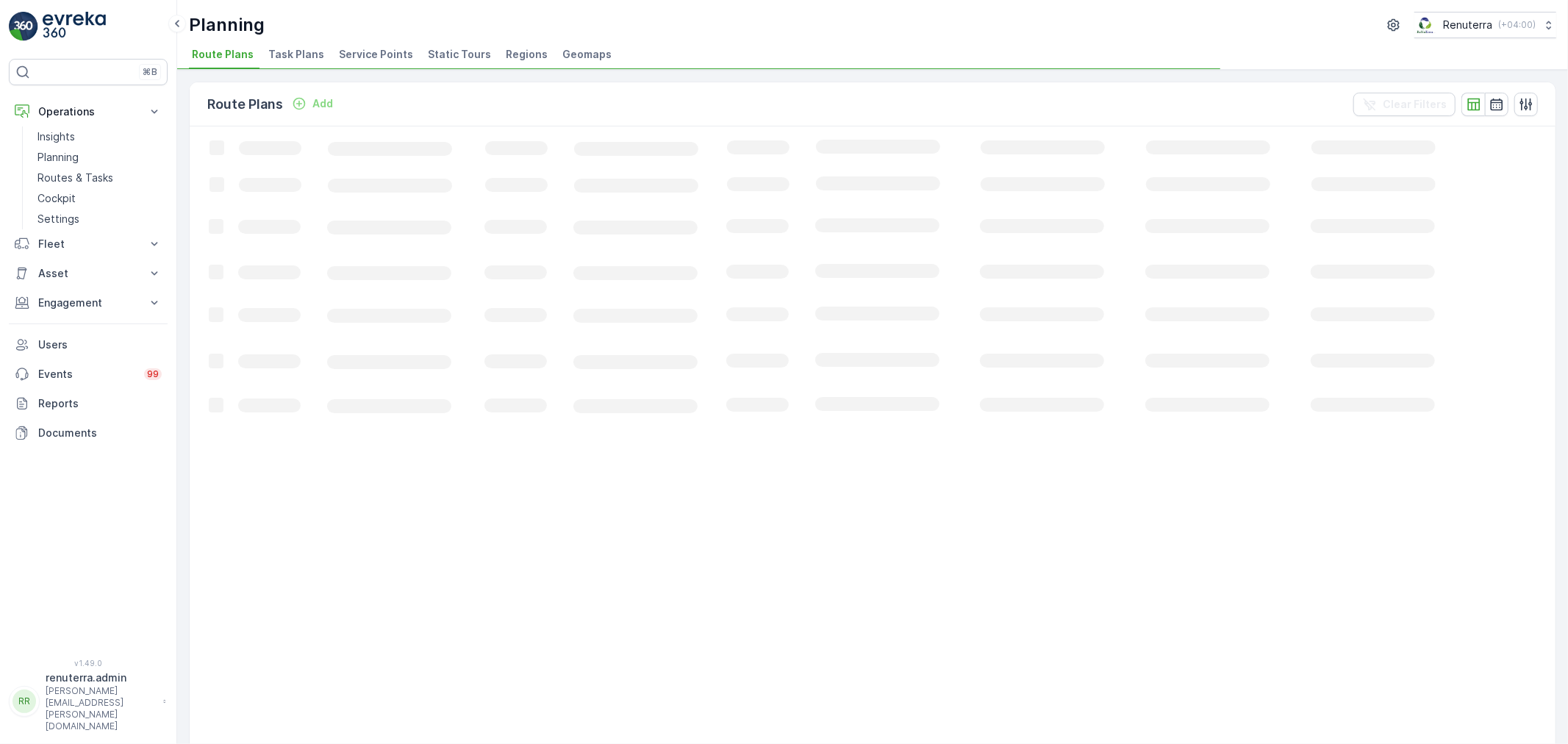
click at [339, 48] on span "Service Points" at bounding box center [376, 54] width 74 height 15
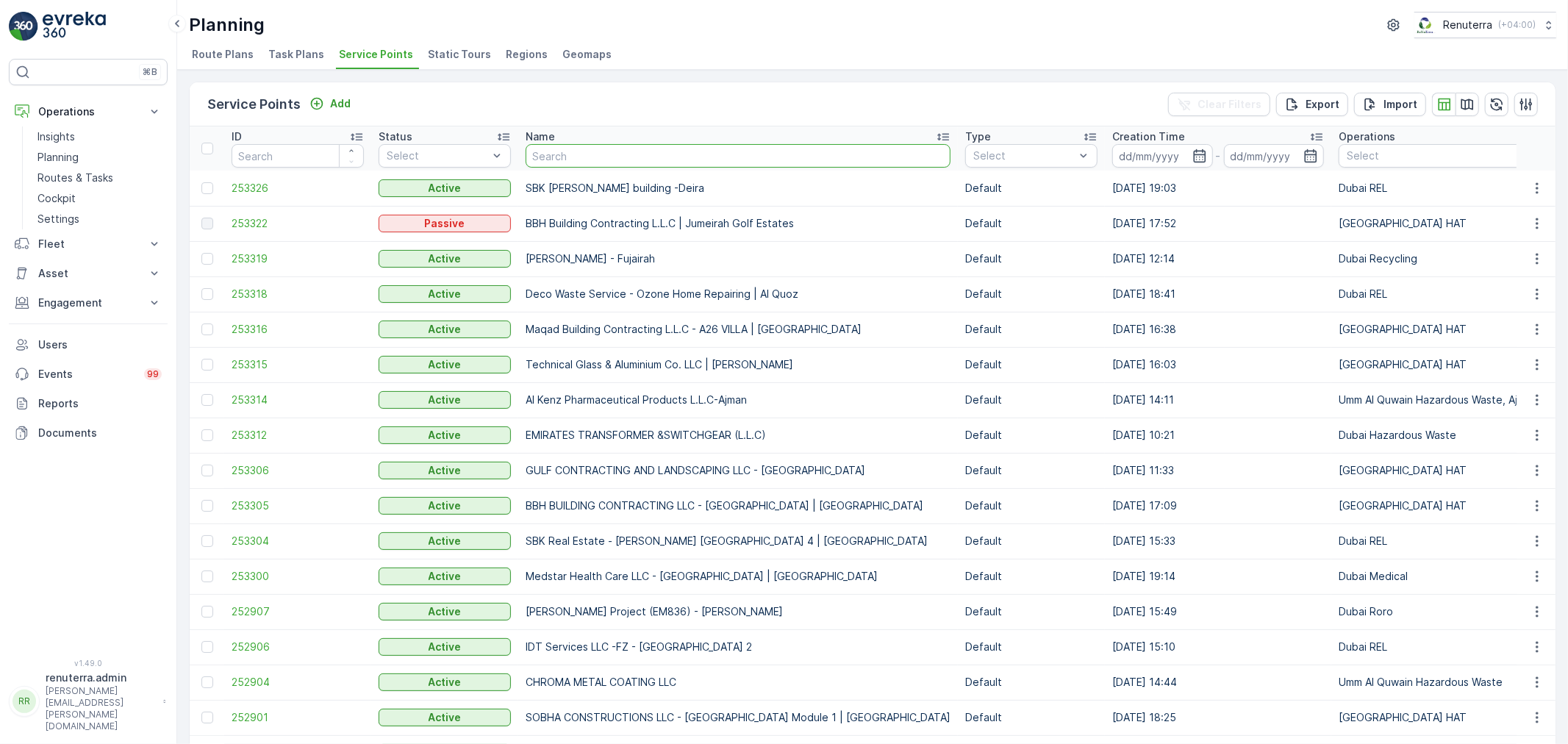
click at [624, 162] on input "text" at bounding box center [738, 156] width 425 height 24
type input "dubau lo"
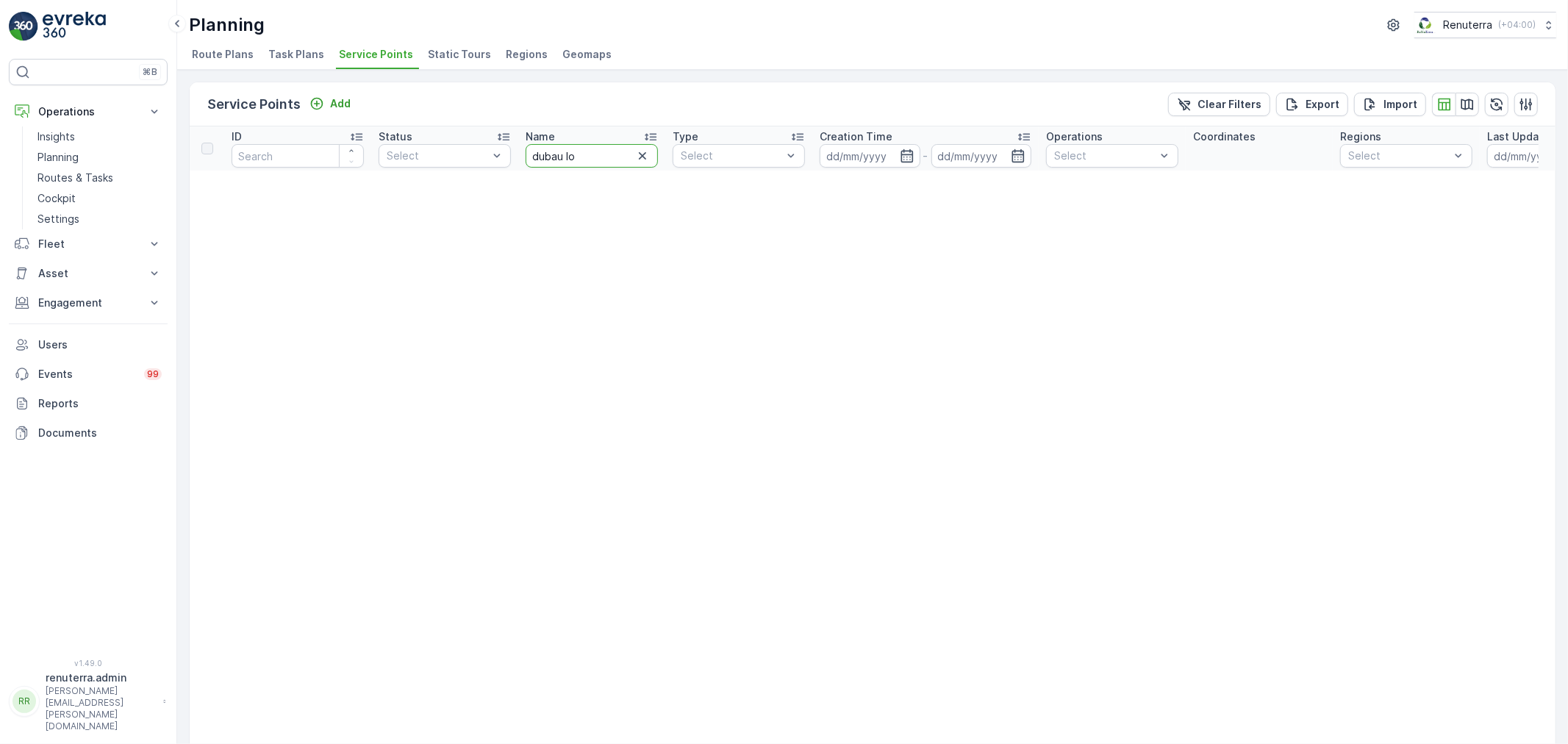
click at [562, 152] on input "dubau lo" at bounding box center [591, 156] width 132 height 24
type input "dubai lo"
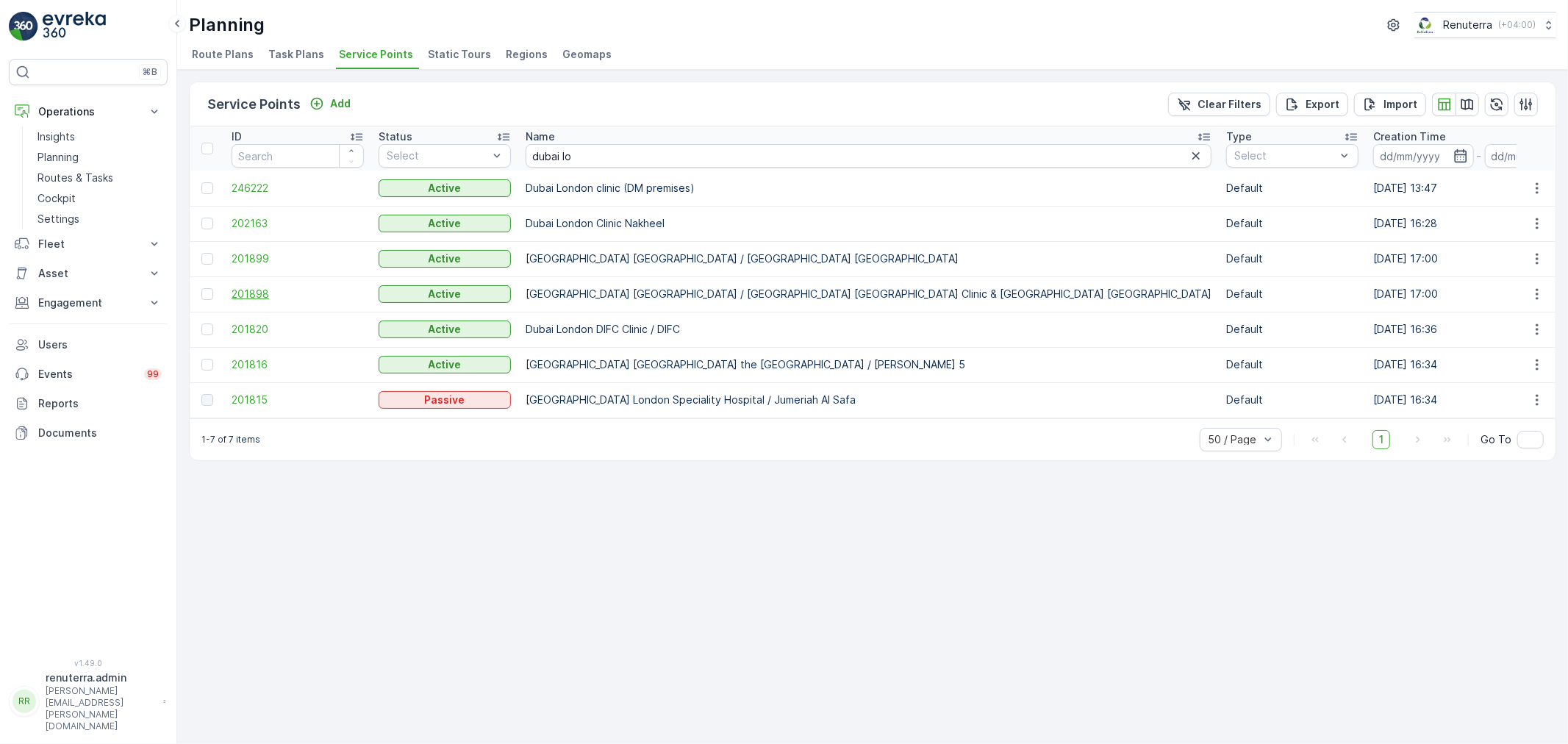
click at [258, 296] on span "201898" at bounding box center [298, 294] width 132 height 15
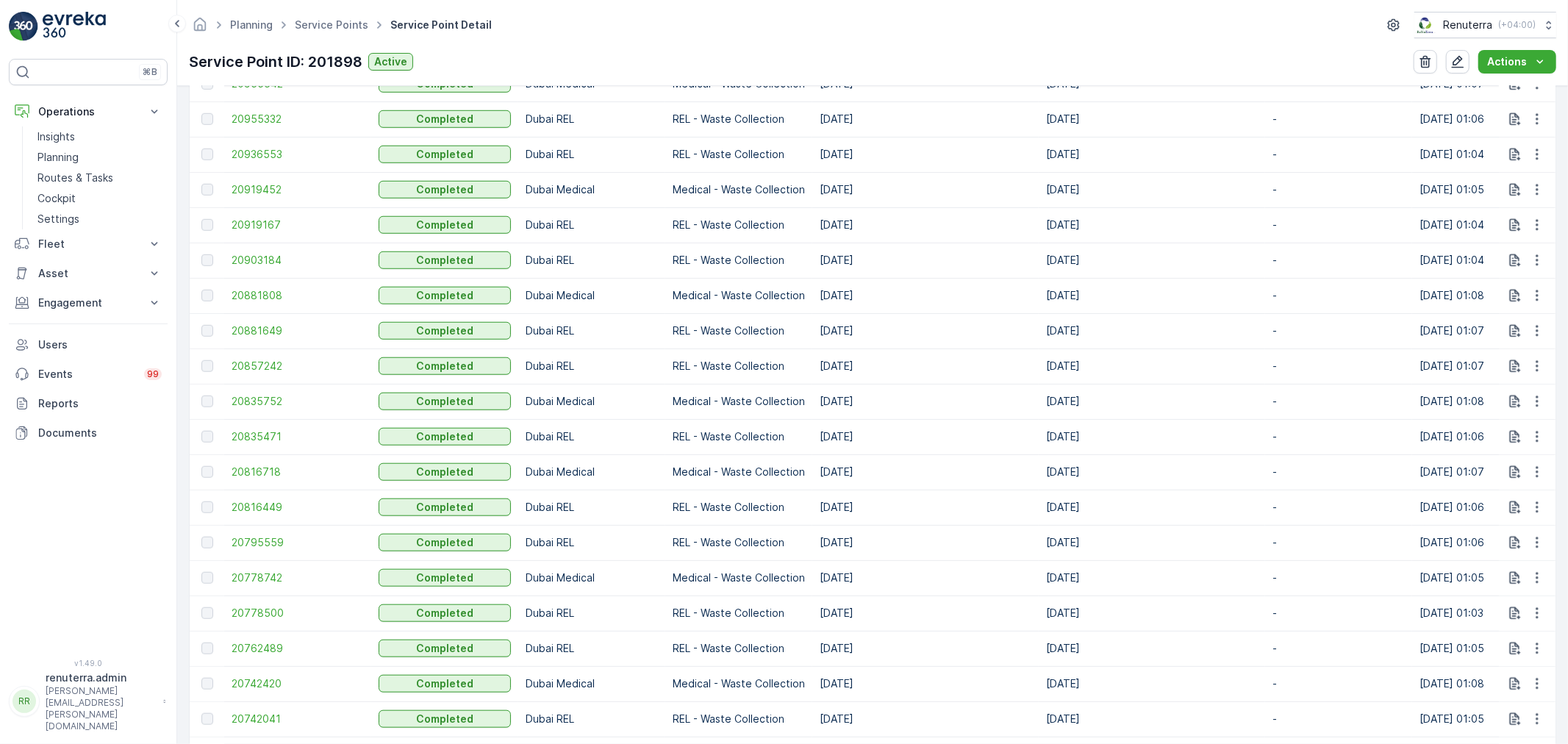
scroll to position [1470, 0]
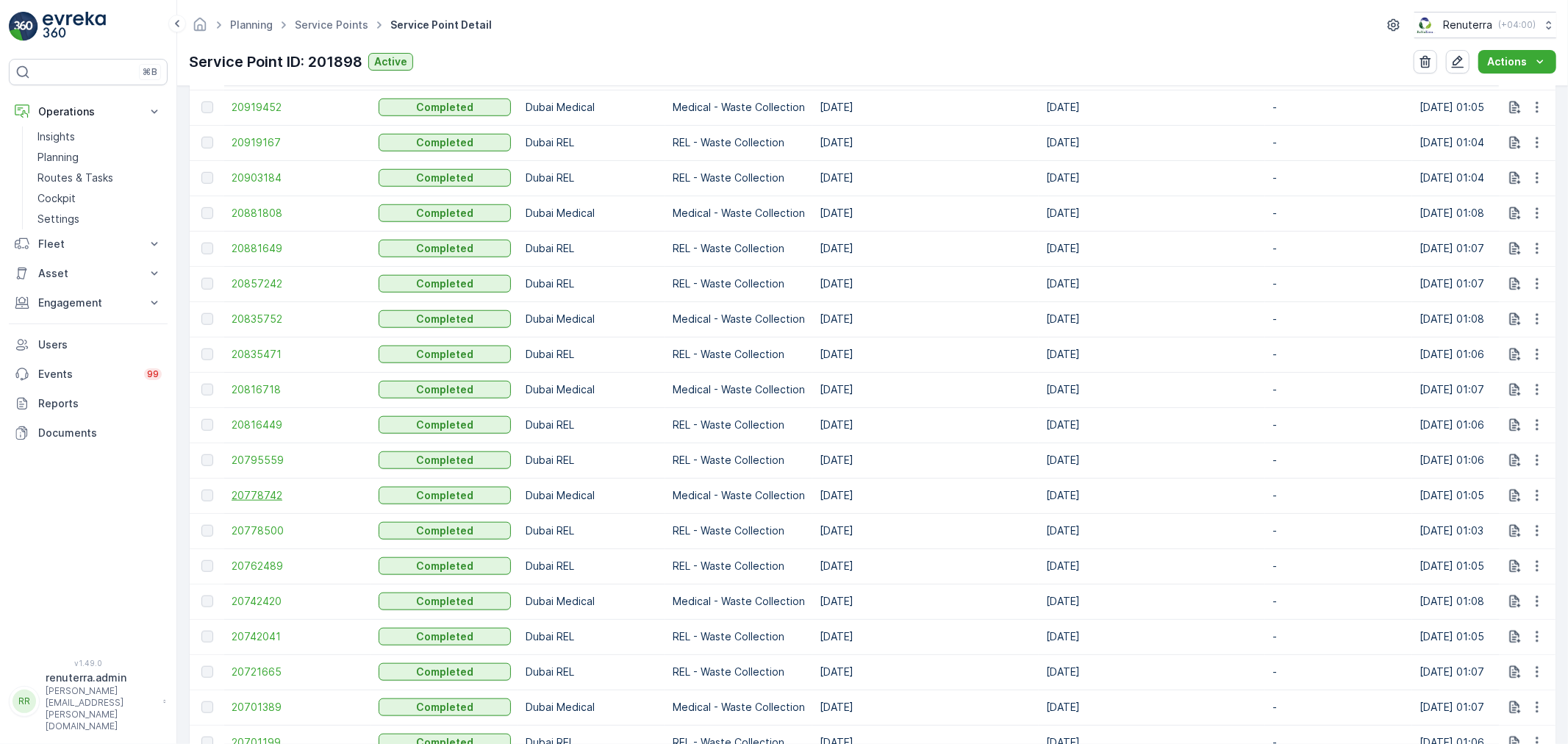
click at [259, 499] on span "20778742" at bounding box center [298, 495] width 132 height 15
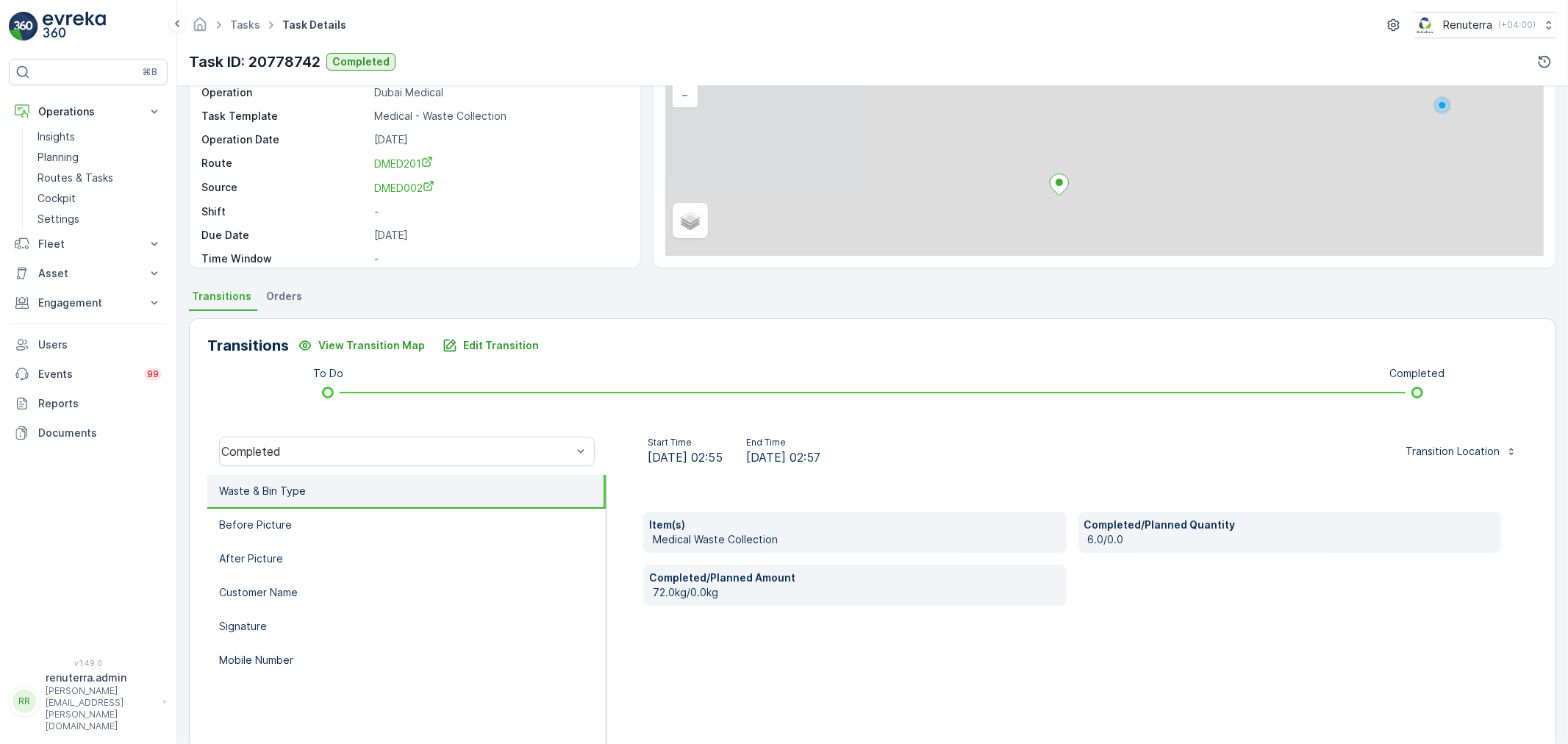
scroll to position [163, 0]
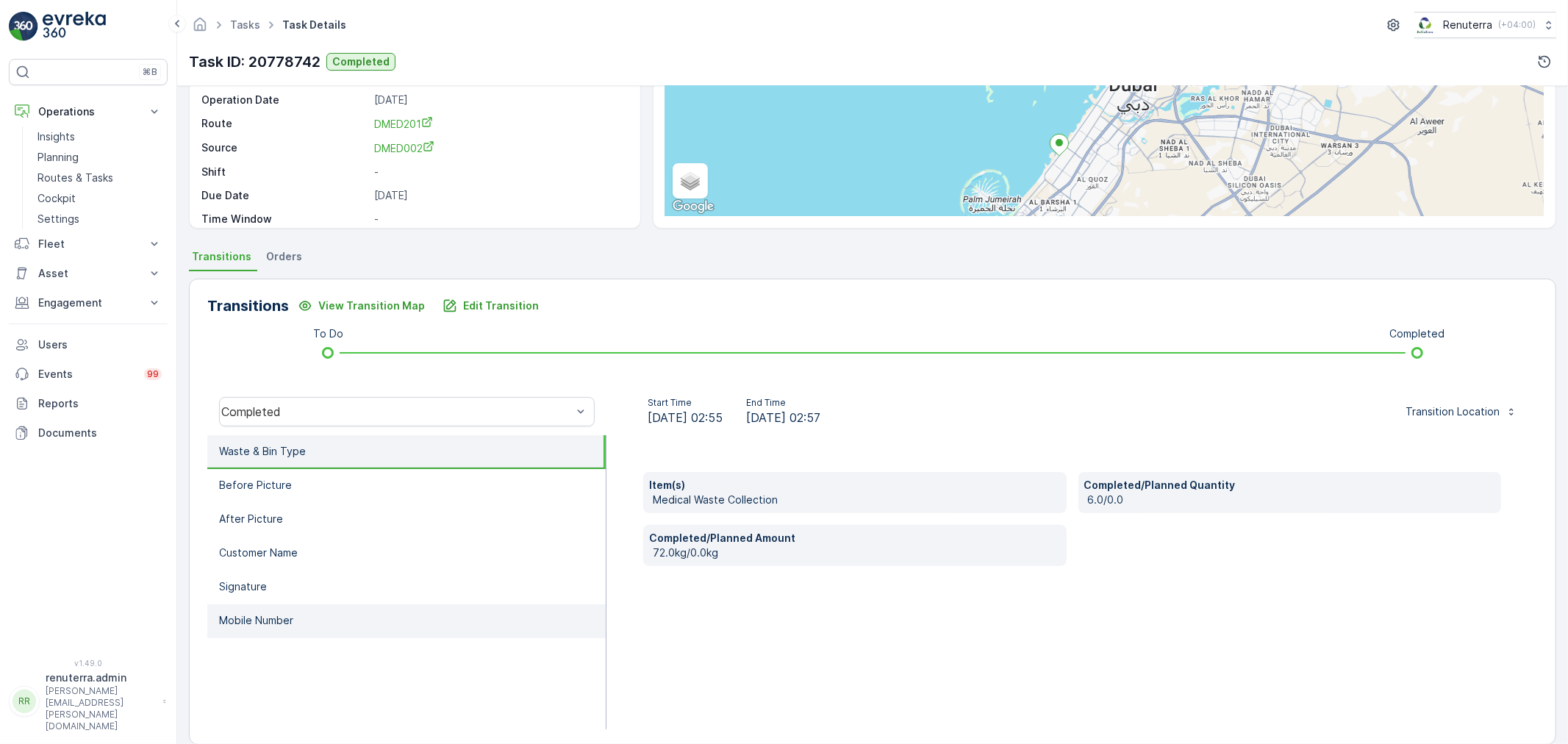
click at [373, 617] on li "Mobile Number" at bounding box center [406, 621] width 398 height 34
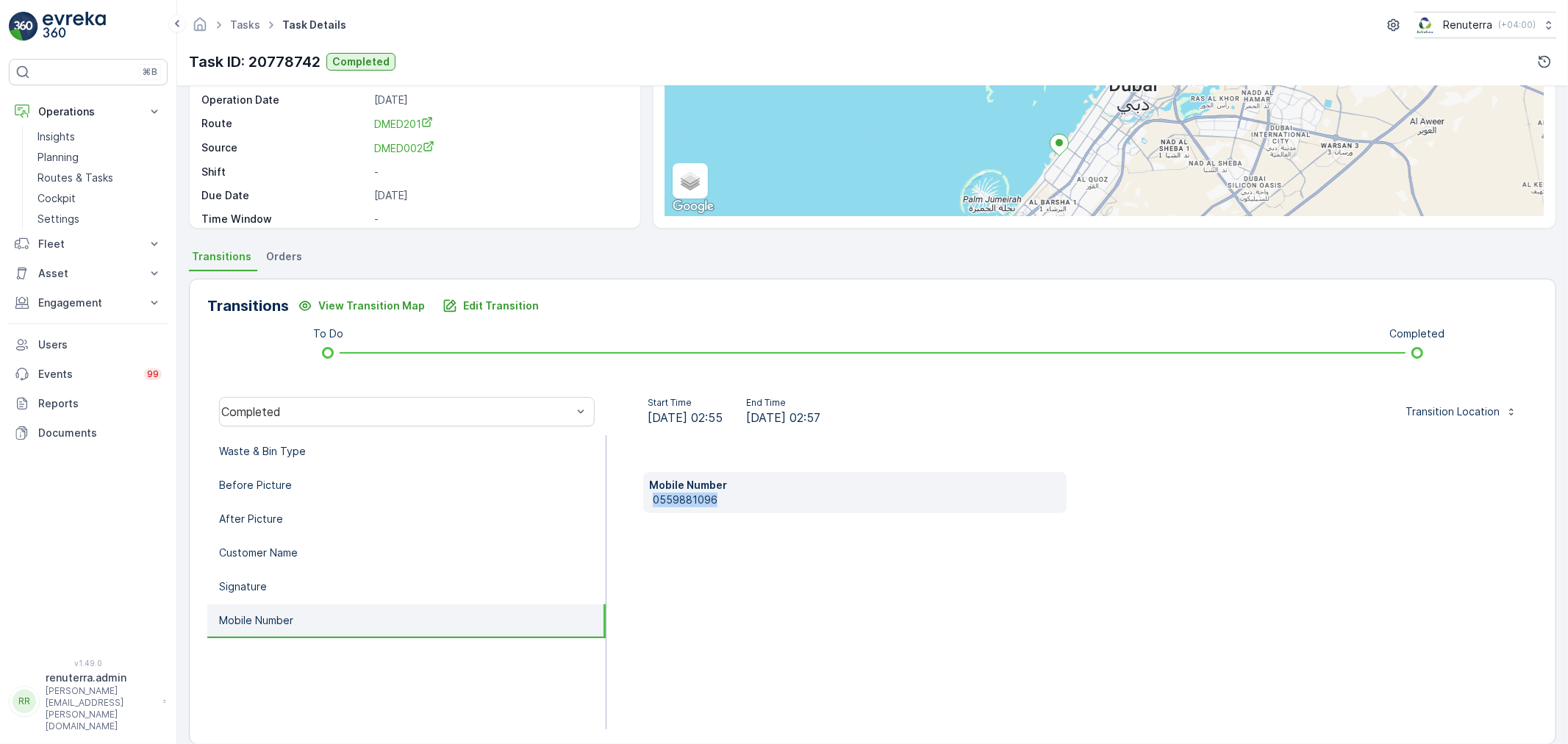
drag, startPoint x: 733, startPoint y: 499, endPoint x: 703, endPoint y: 499, distance: 30.0
click at [619, 502] on div "Mobile Number 0559881096" at bounding box center [1072, 581] width 931 height 294
copy p "0559881096"
click at [504, 304] on p "Edit Transition" at bounding box center [501, 305] width 76 height 15
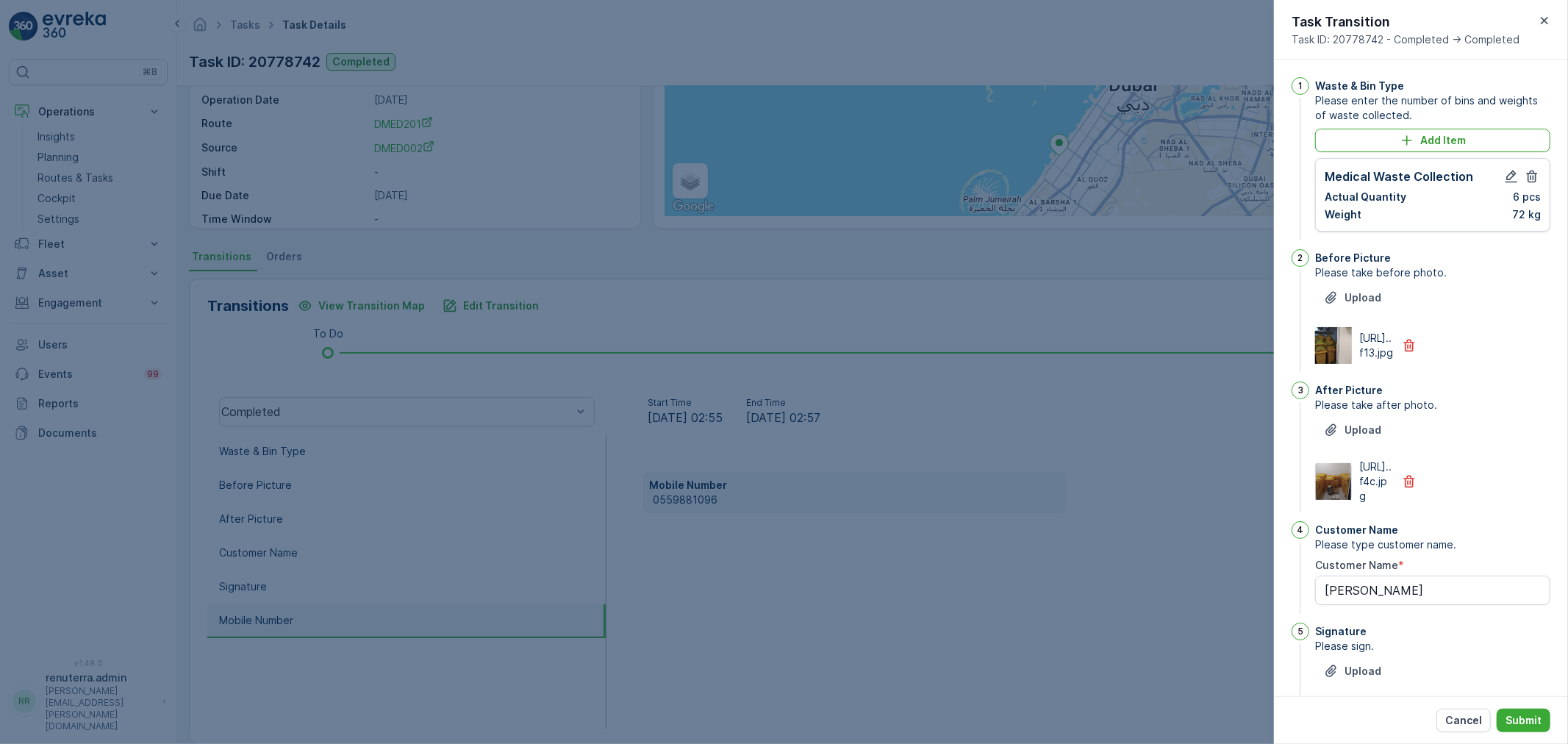
scroll to position [287, 0]
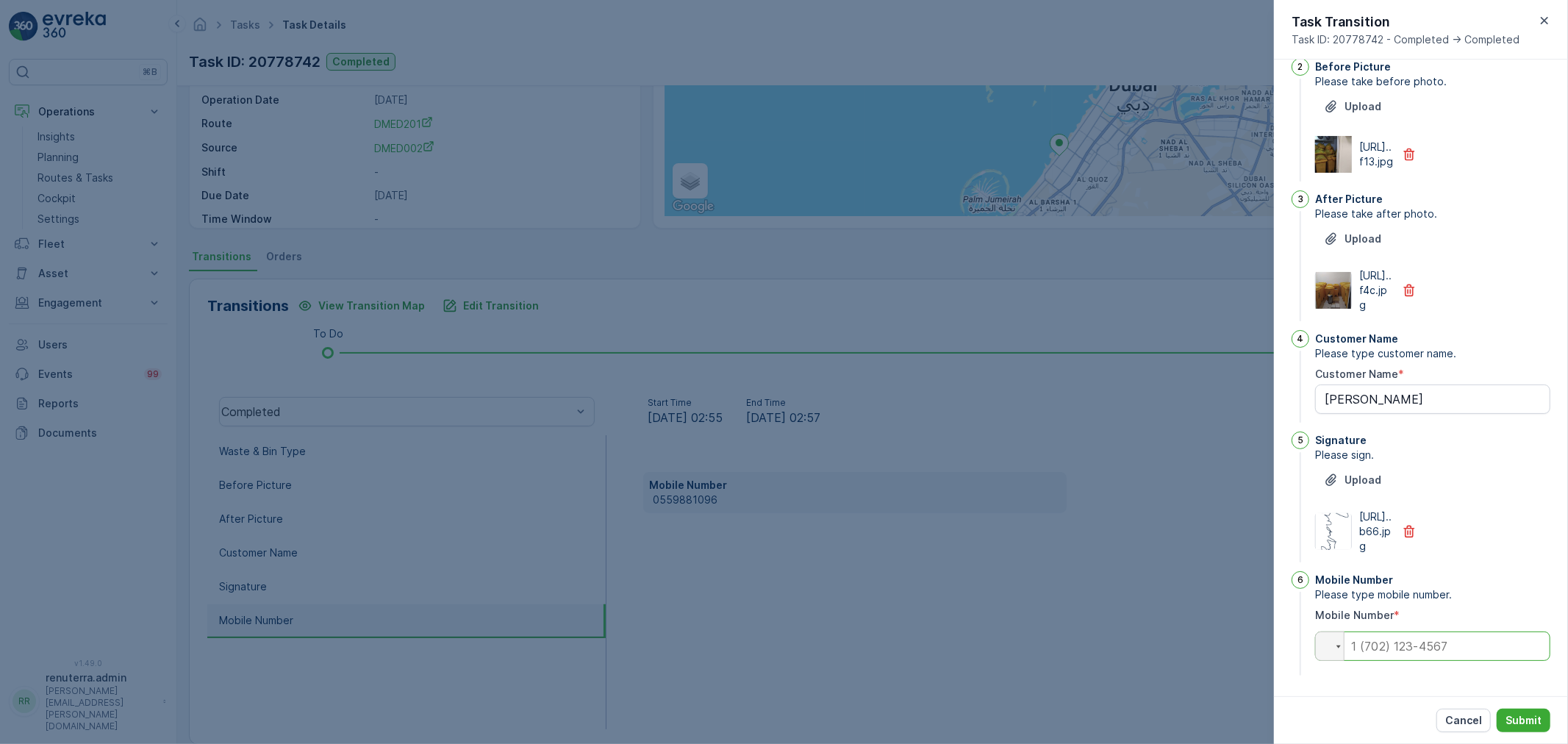
click at [1415, 647] on input "tel" at bounding box center [1432, 646] width 236 height 29
paste input "0559881096"
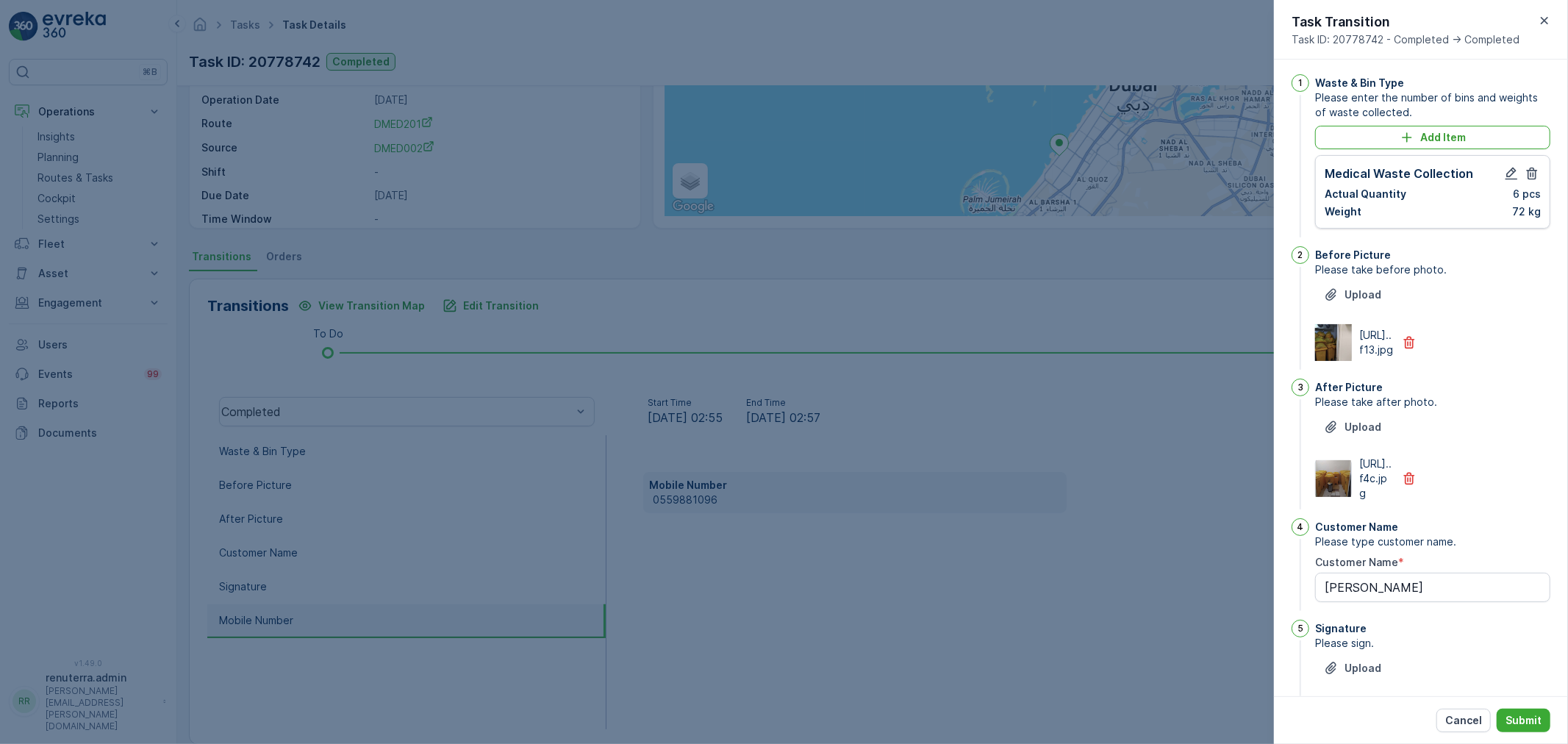
scroll to position [0, 0]
type input "0559881096"
click at [1502, 167] on button "button" at bounding box center [1510, 176] width 18 height 18
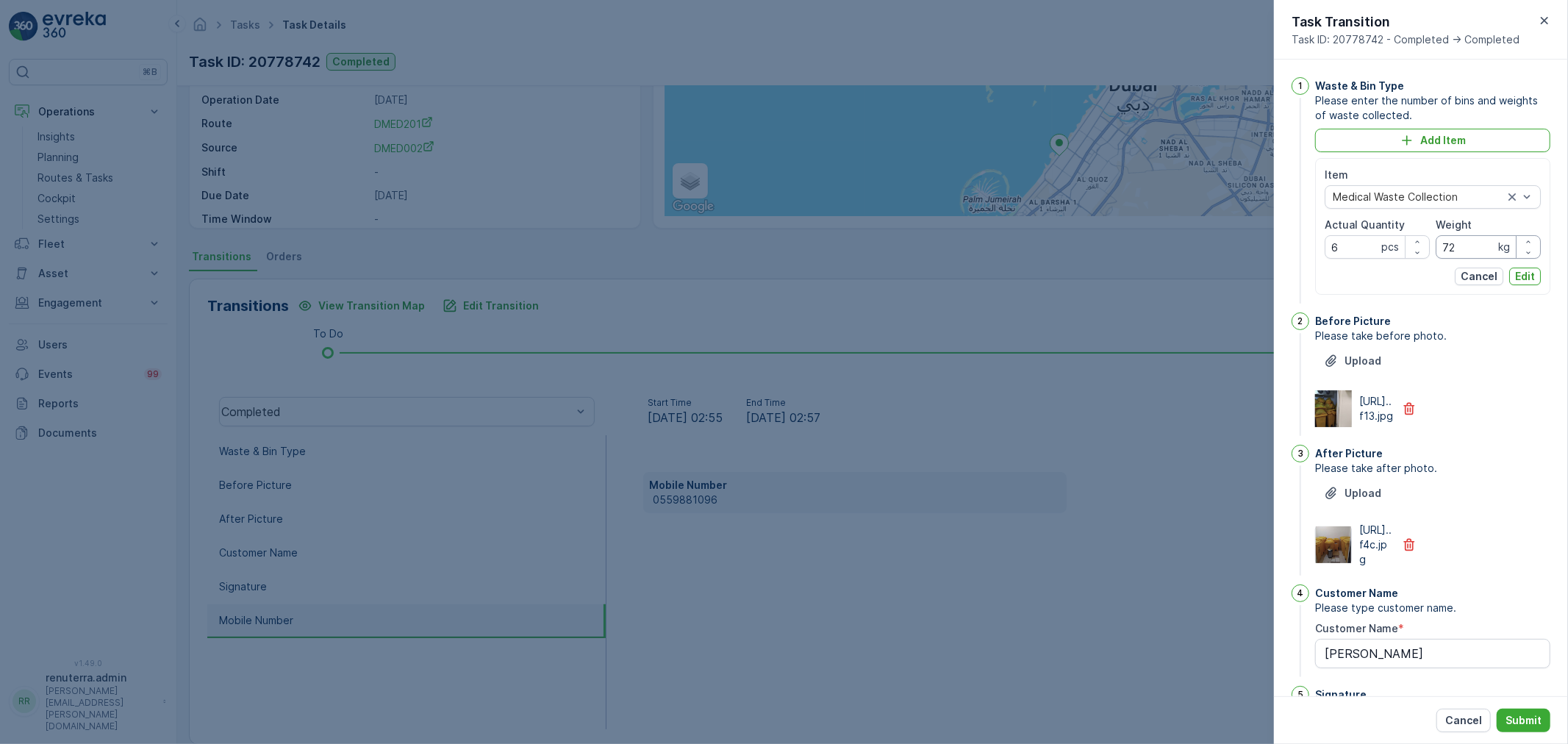
click at [1463, 241] on input "72" at bounding box center [1487, 247] width 105 height 24
type input "79"
click at [1518, 268] on button "Edit" at bounding box center [1524, 276] width 31 height 18
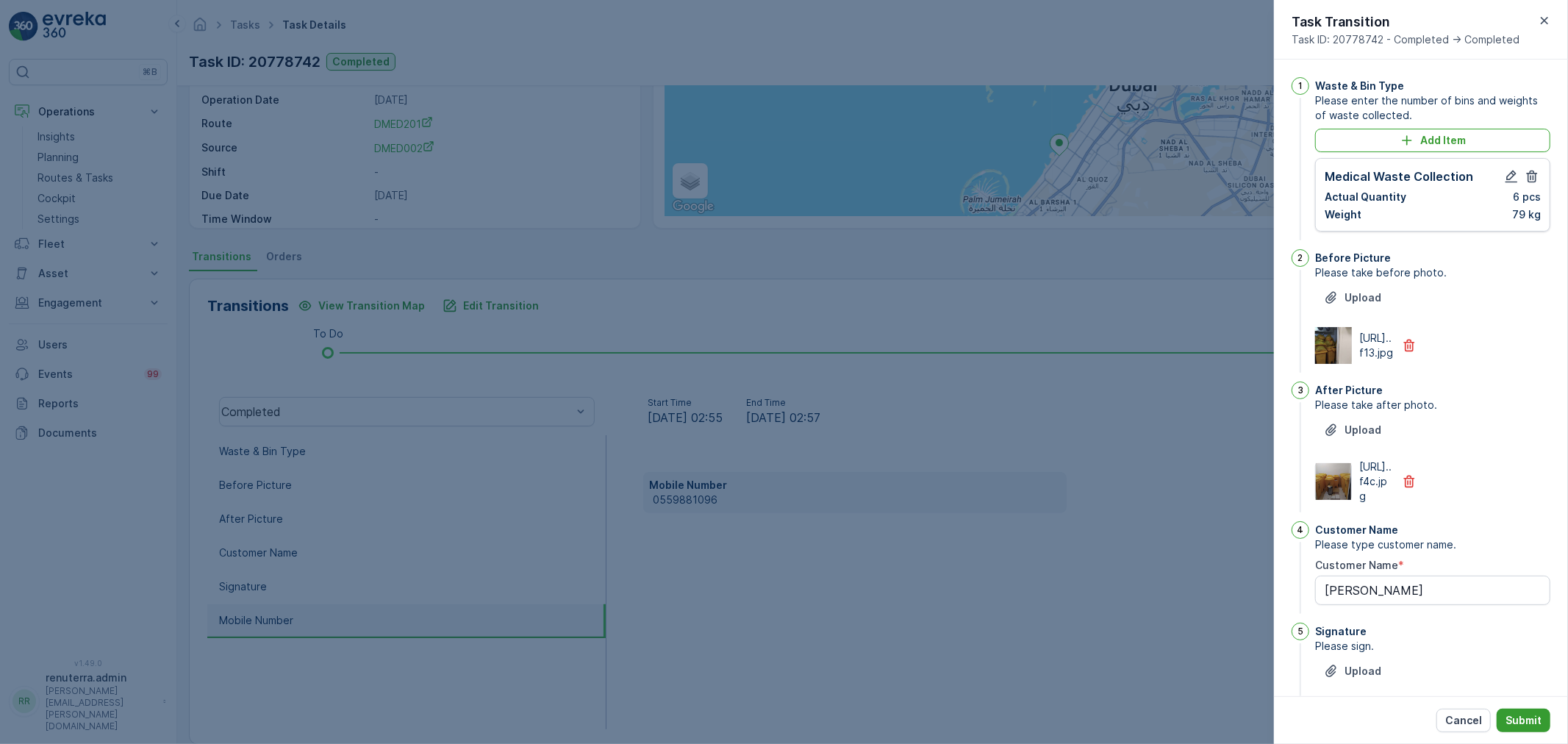
click at [1529, 718] on p "Submit" at bounding box center [1523, 719] width 36 height 15
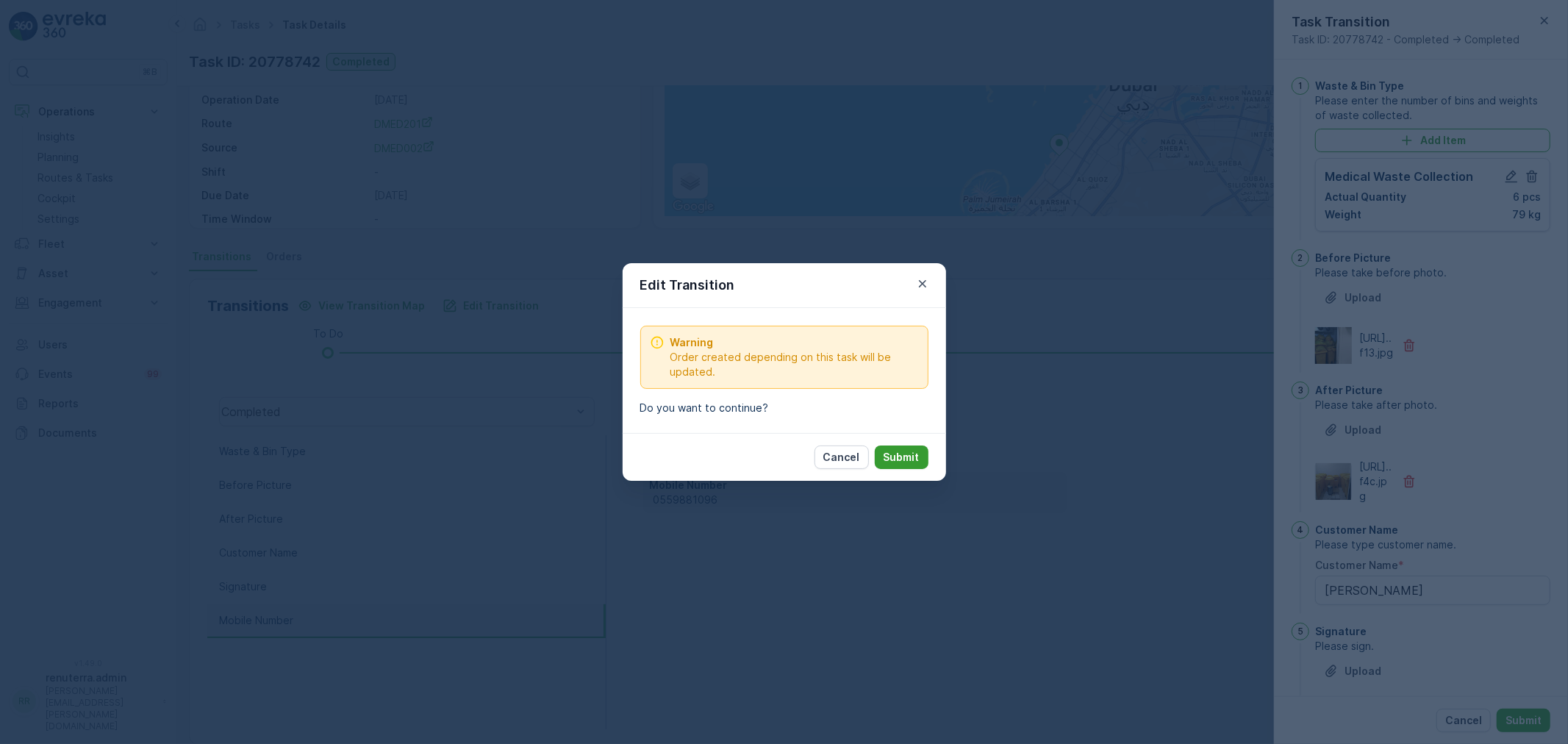
click at [903, 457] on p "Submit" at bounding box center [901, 456] width 36 height 15
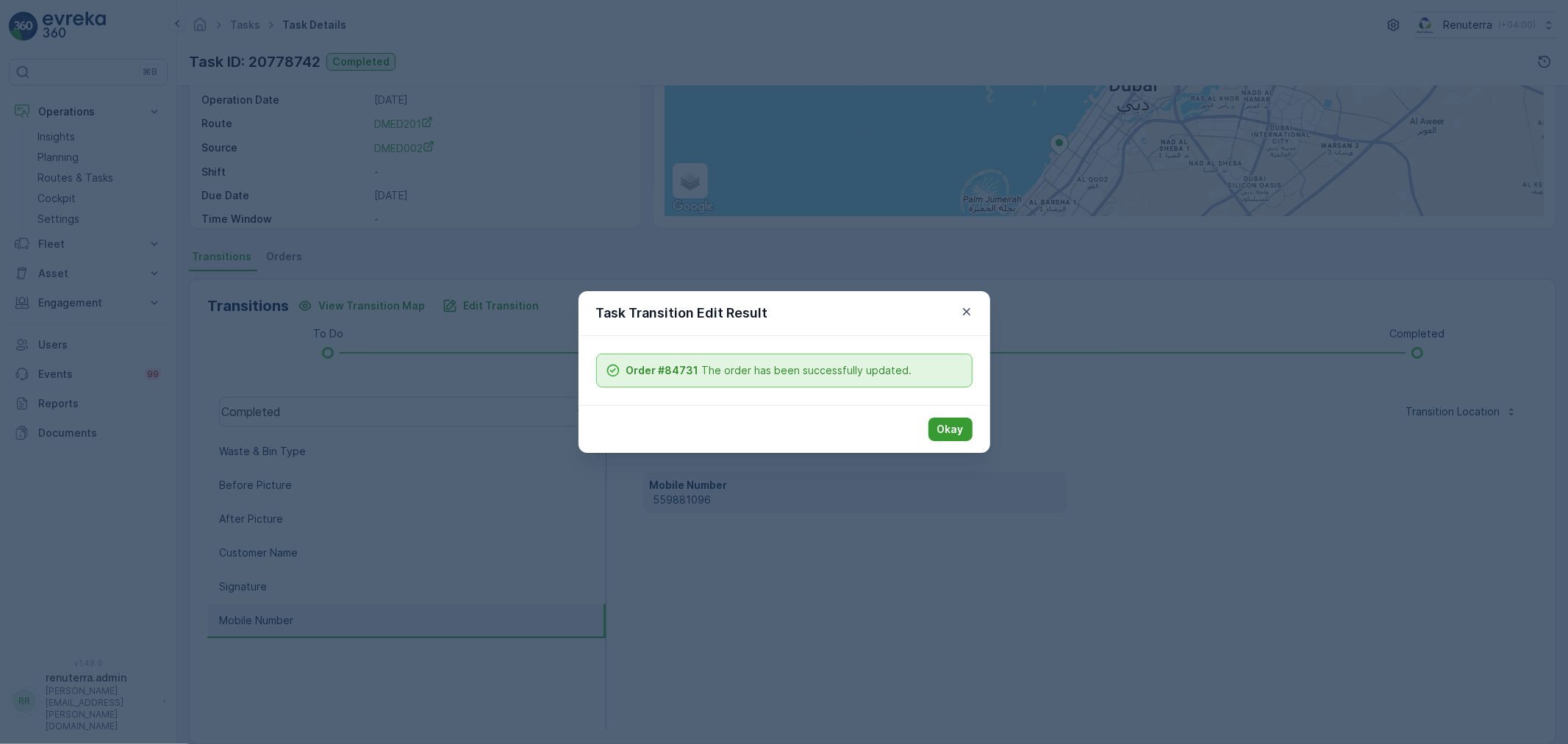
click at [949, 426] on p "Okay" at bounding box center [950, 429] width 26 height 15
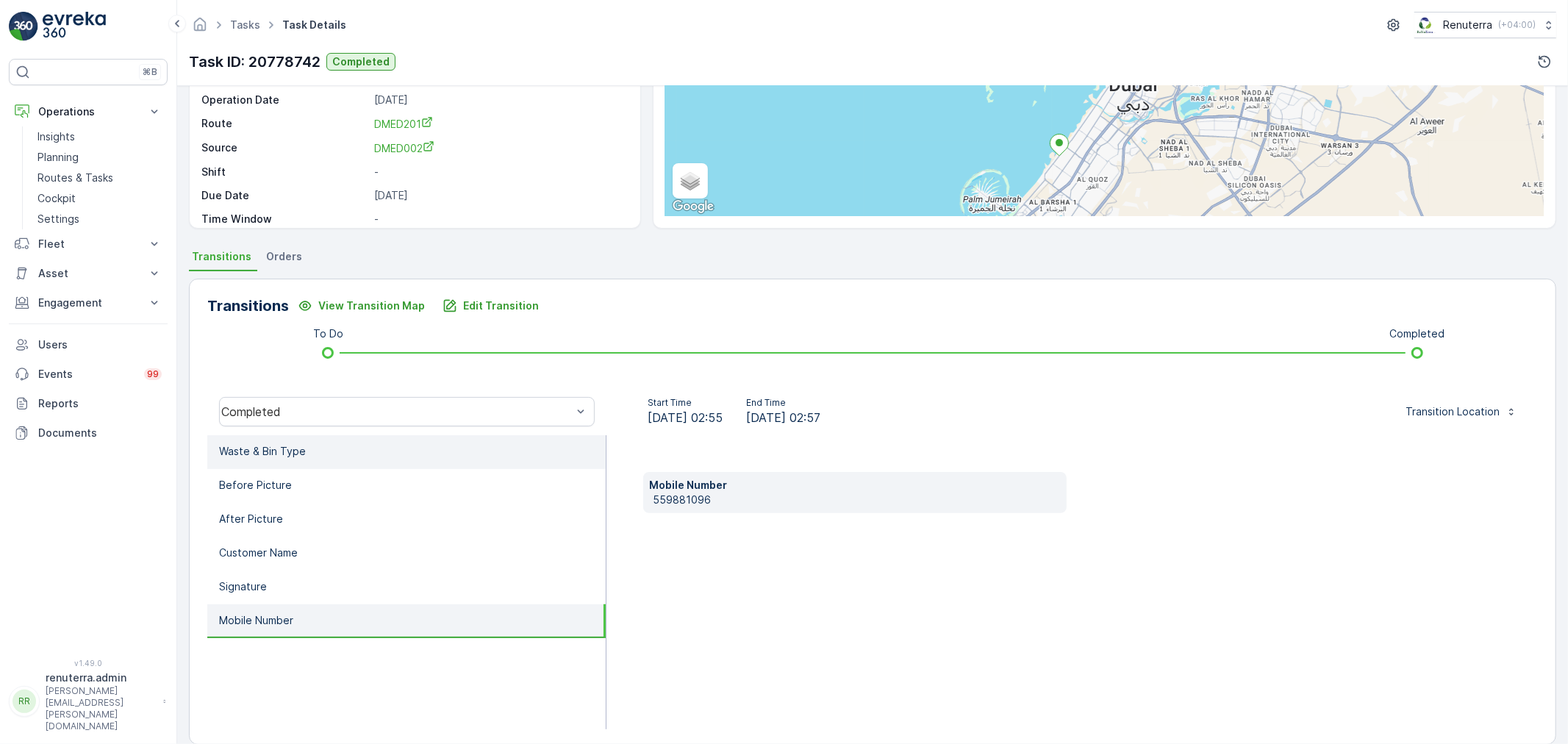
click at [311, 449] on li "Waste & Bin Type" at bounding box center [406, 452] width 398 height 34
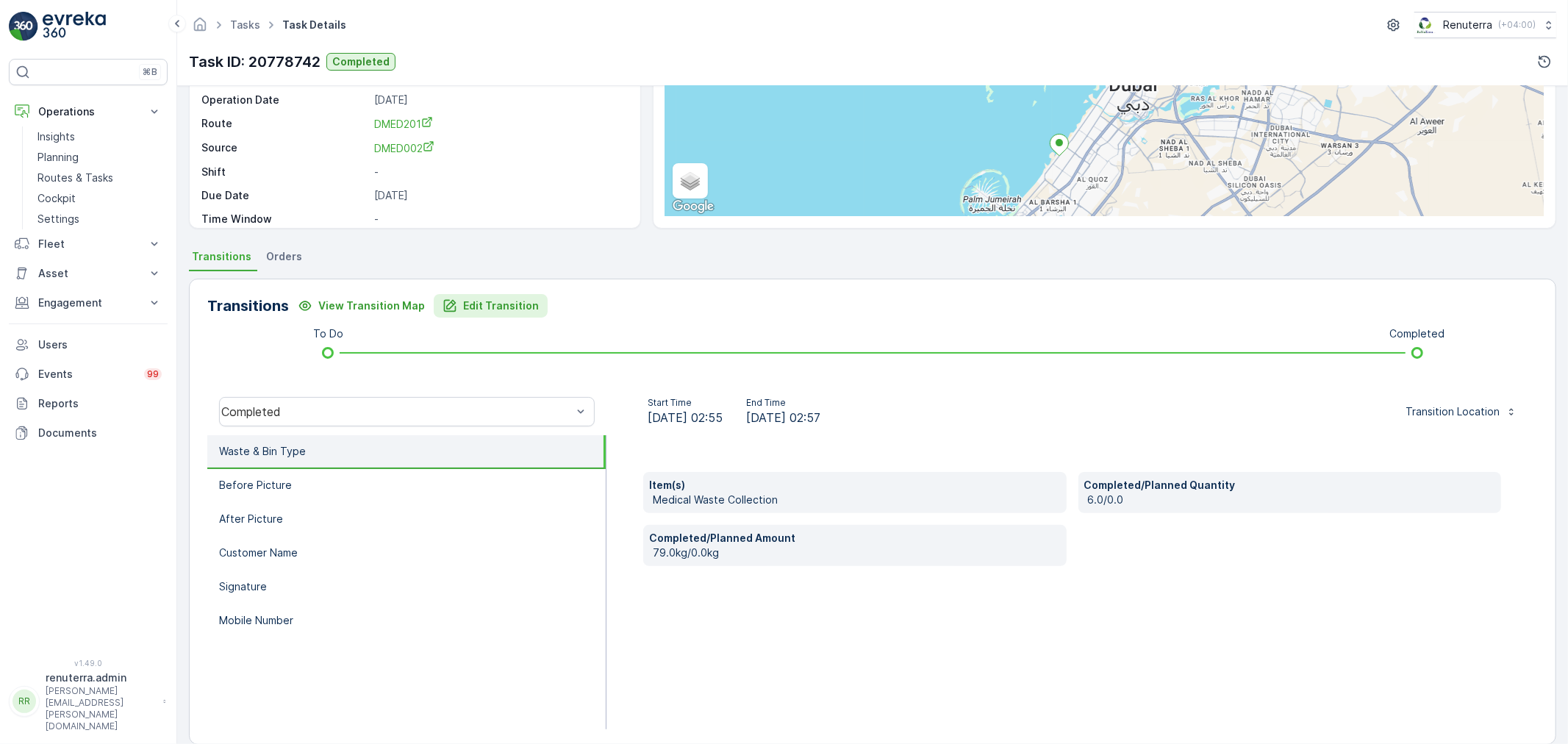
click at [480, 308] on p "Edit Transition" at bounding box center [501, 305] width 76 height 15
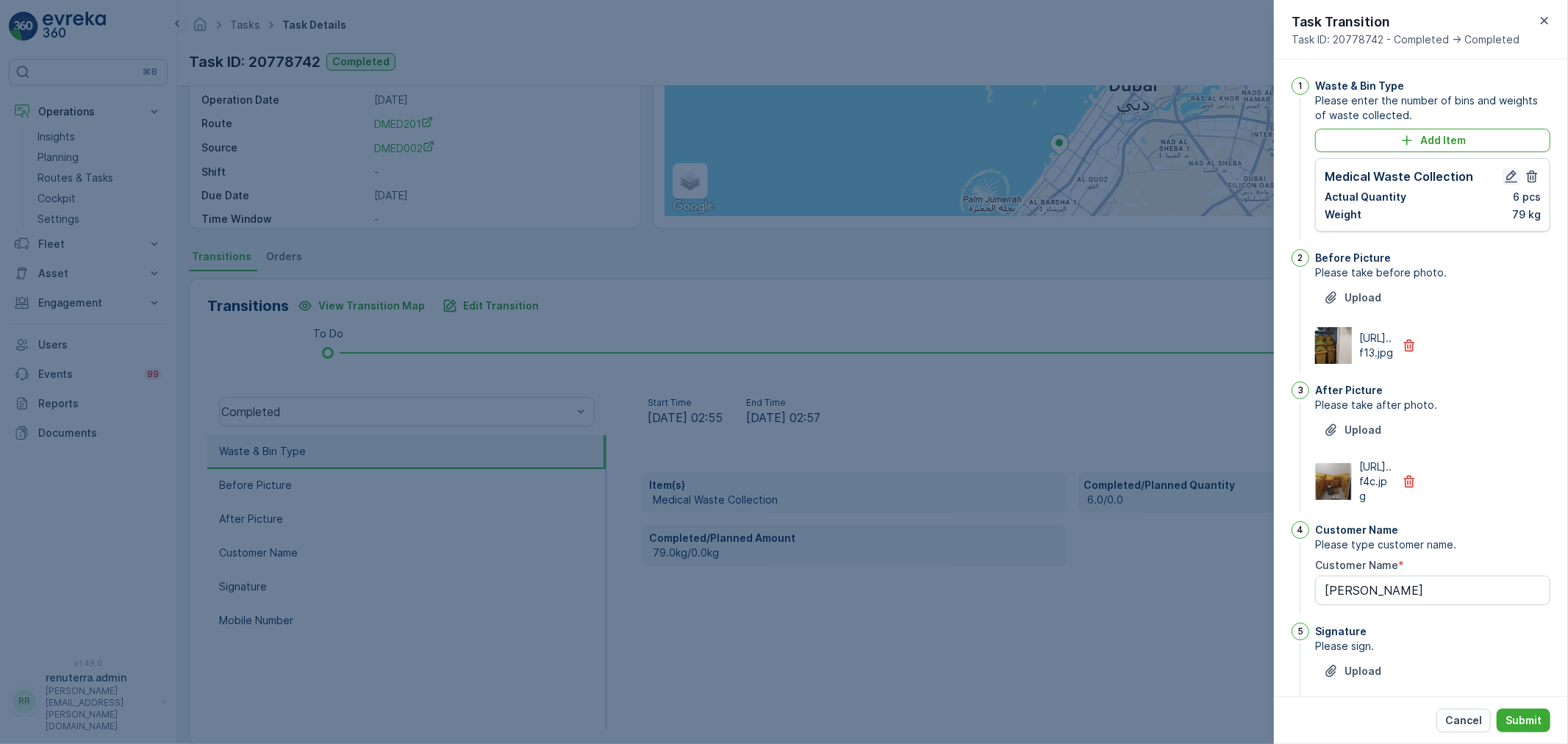
click at [1510, 177] on icon "button" at bounding box center [1510, 176] width 15 height 15
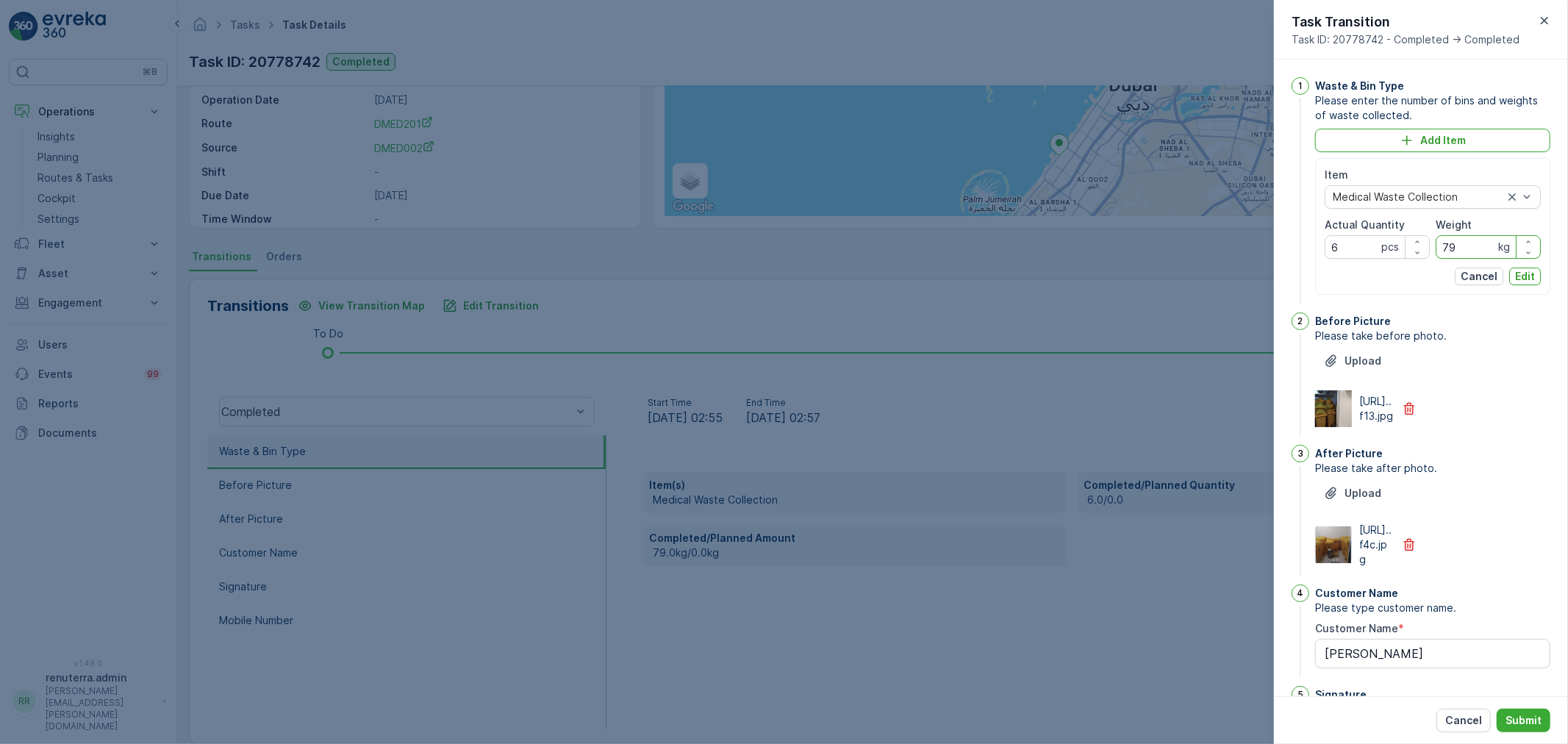
click at [1487, 245] on input "79" at bounding box center [1487, 247] width 105 height 24
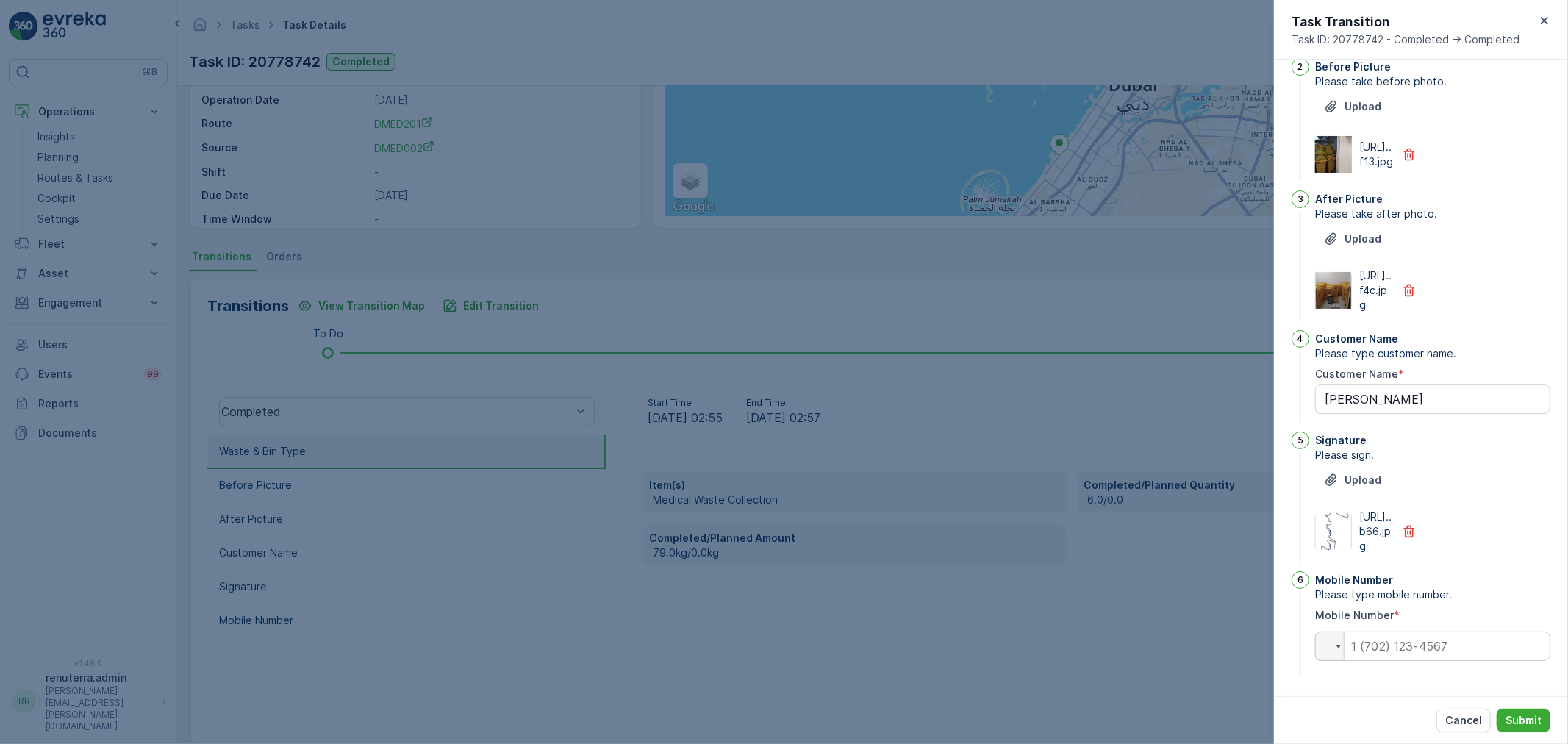
scroll to position [350, 0]
type input "72"
click at [1415, 643] on input "tel" at bounding box center [1432, 646] width 236 height 29
paste input "0559881096"
type input "0559881096"
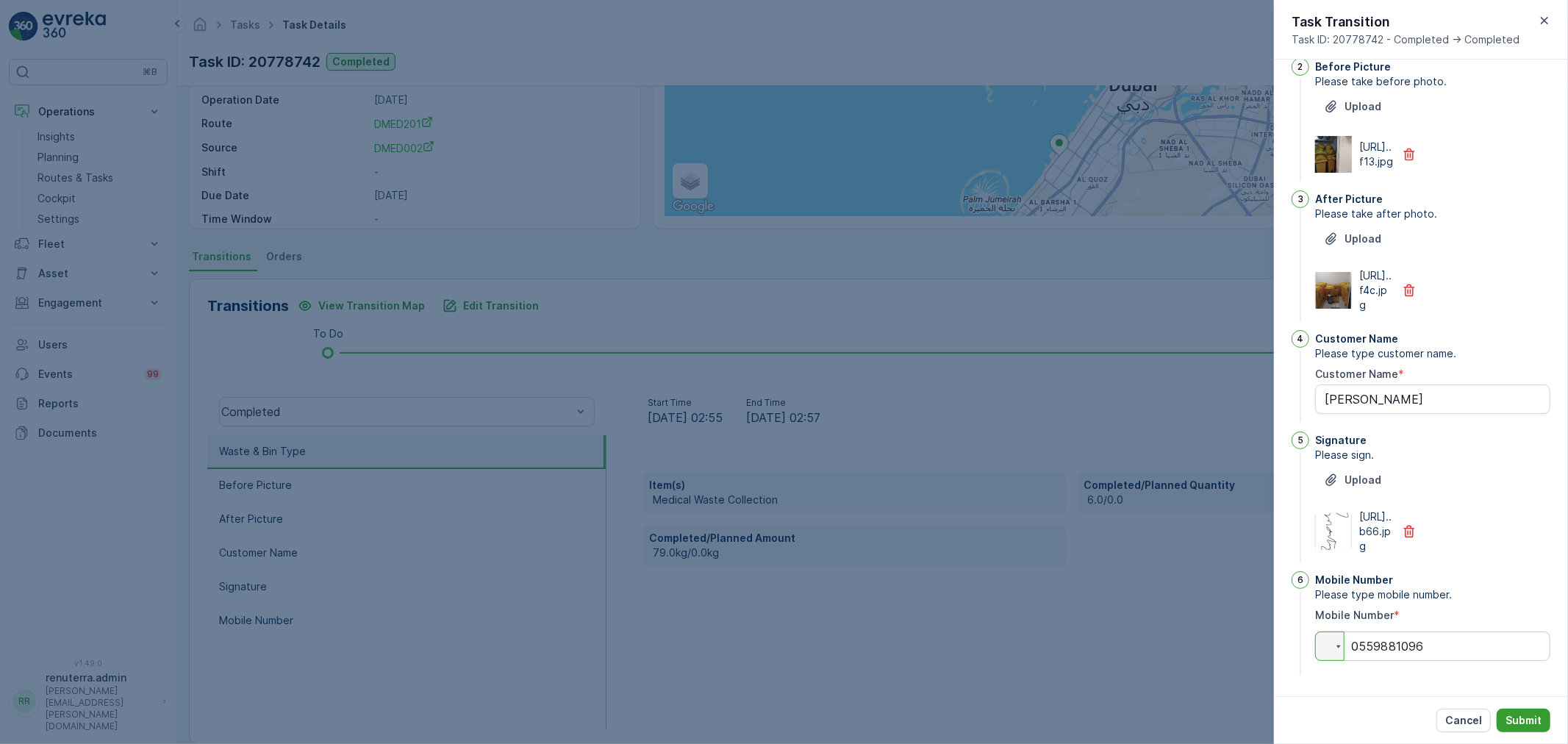
click at [1517, 712] on button "Submit" at bounding box center [1524, 720] width 54 height 24
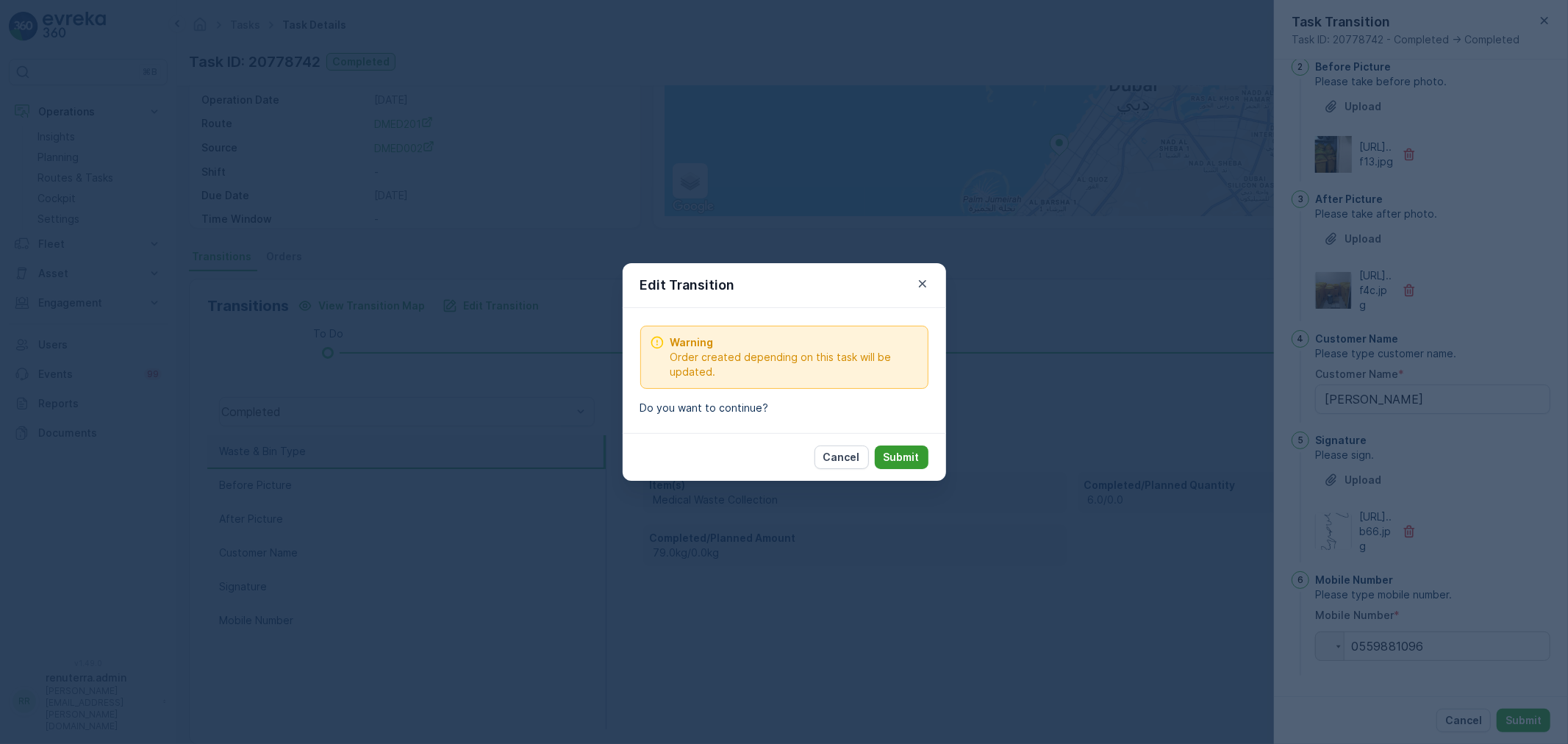
click at [892, 458] on p "Submit" at bounding box center [901, 456] width 36 height 15
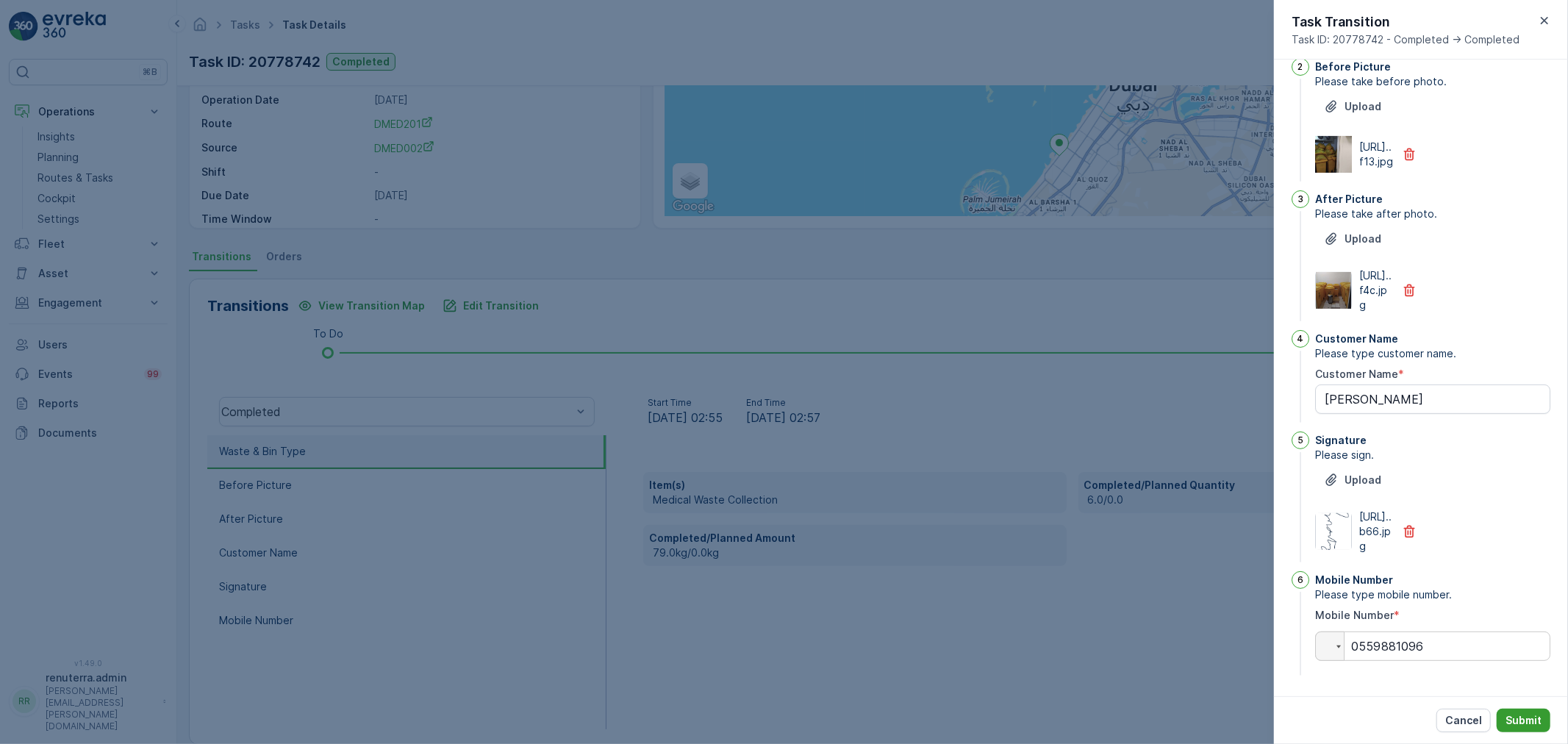
click at [1530, 723] on p "Submit" at bounding box center [1523, 719] width 36 height 15
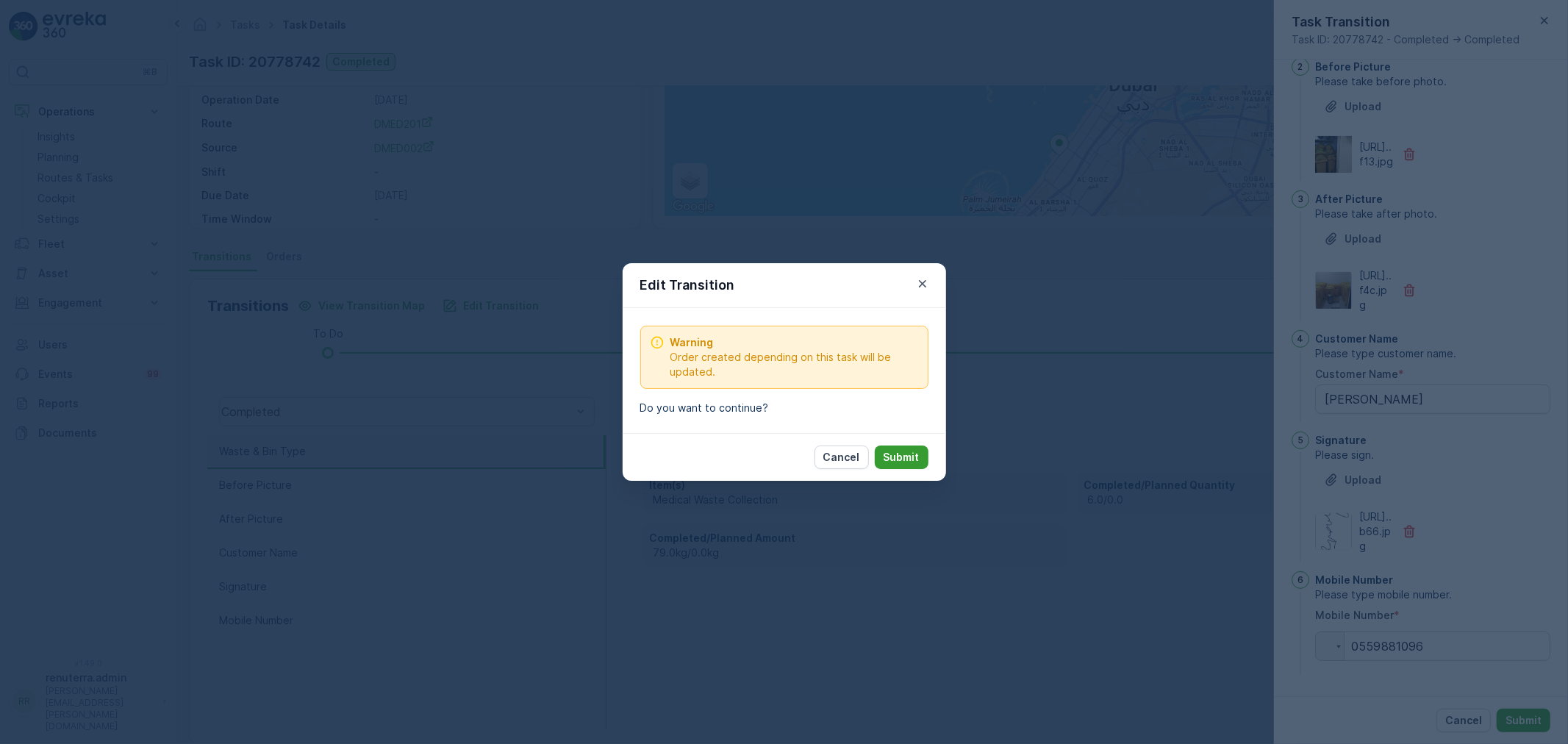
click at [898, 446] on button "Submit" at bounding box center [901, 457] width 54 height 24
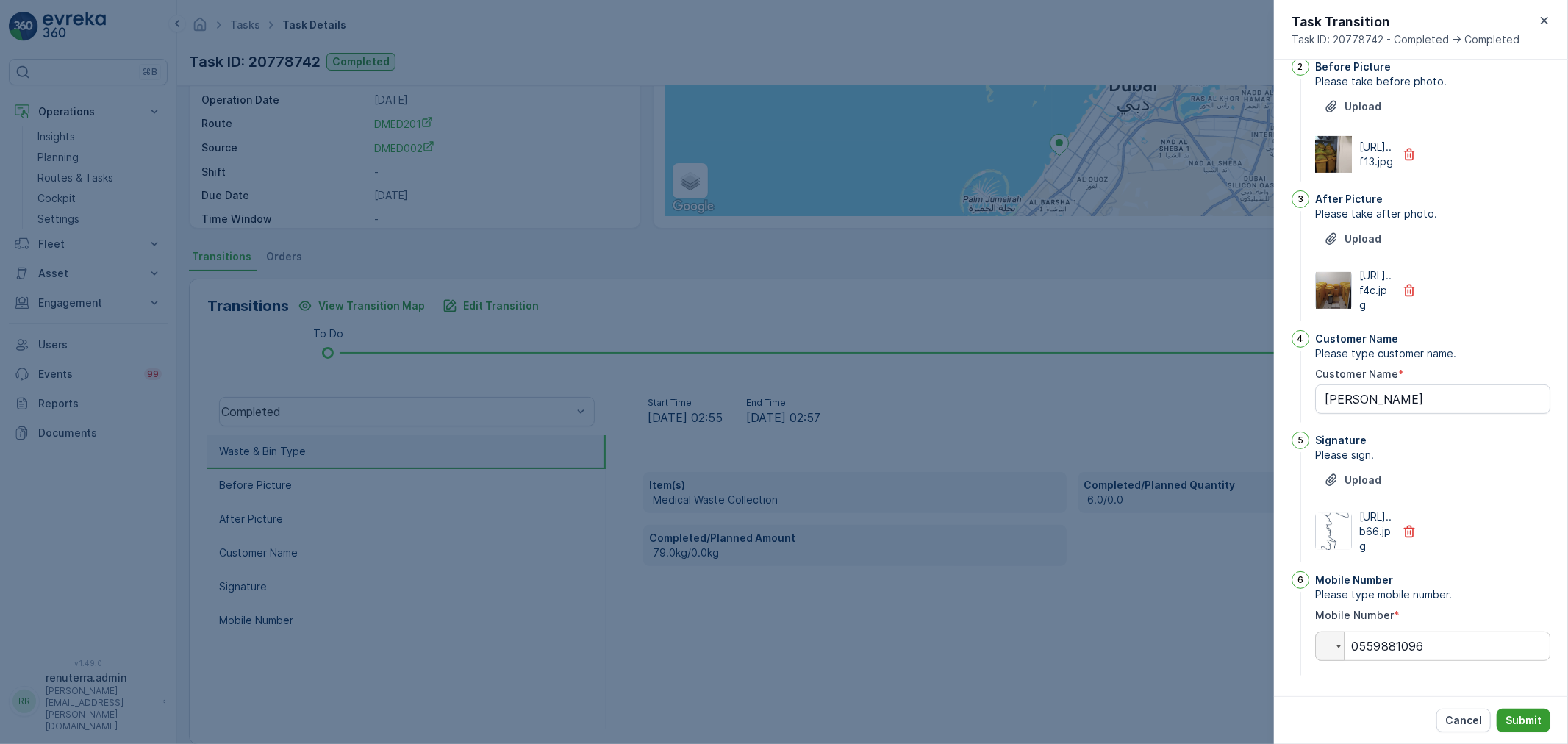
click at [1526, 726] on p "Submit" at bounding box center [1523, 719] width 36 height 15
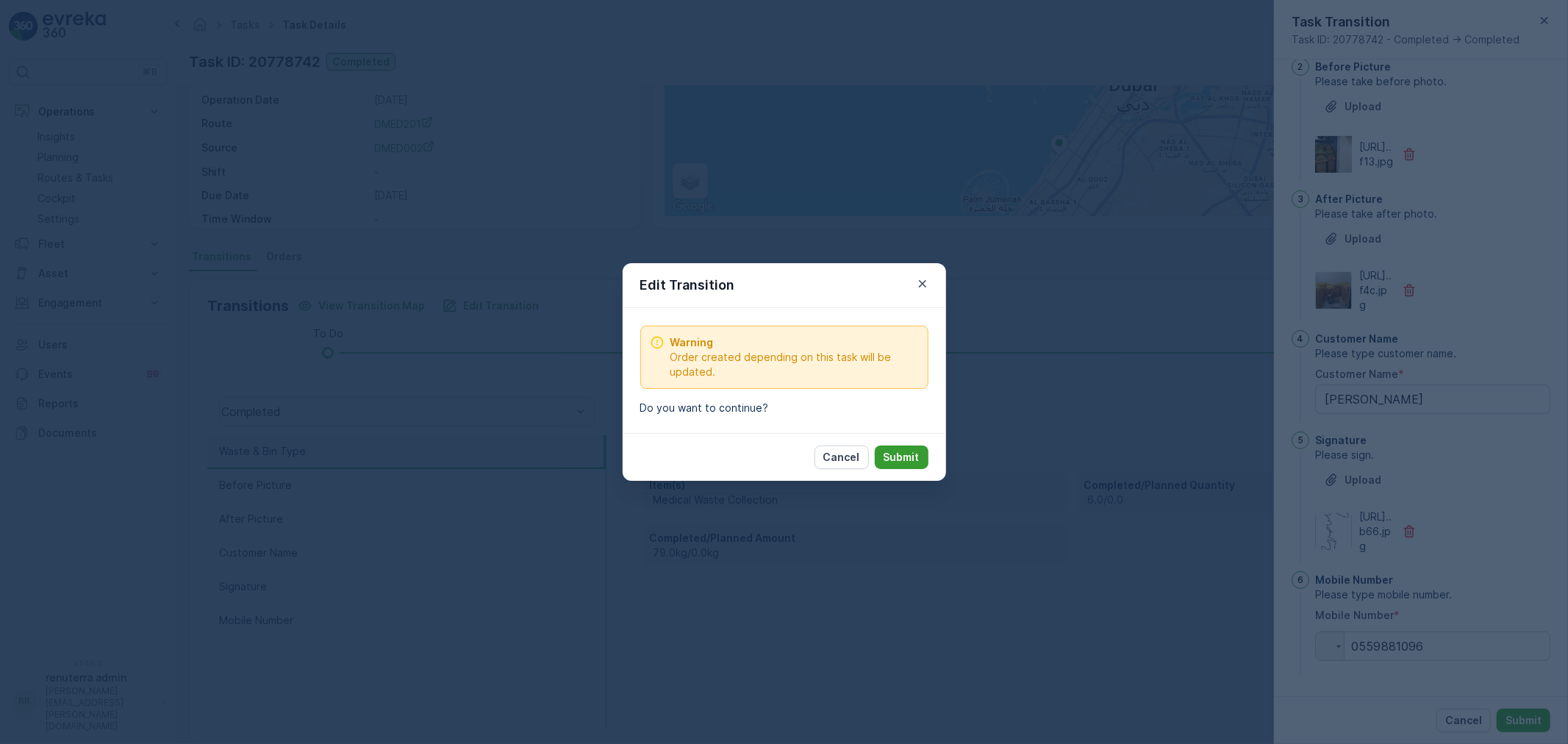
click at [900, 456] on p "Submit" at bounding box center [901, 456] width 36 height 15
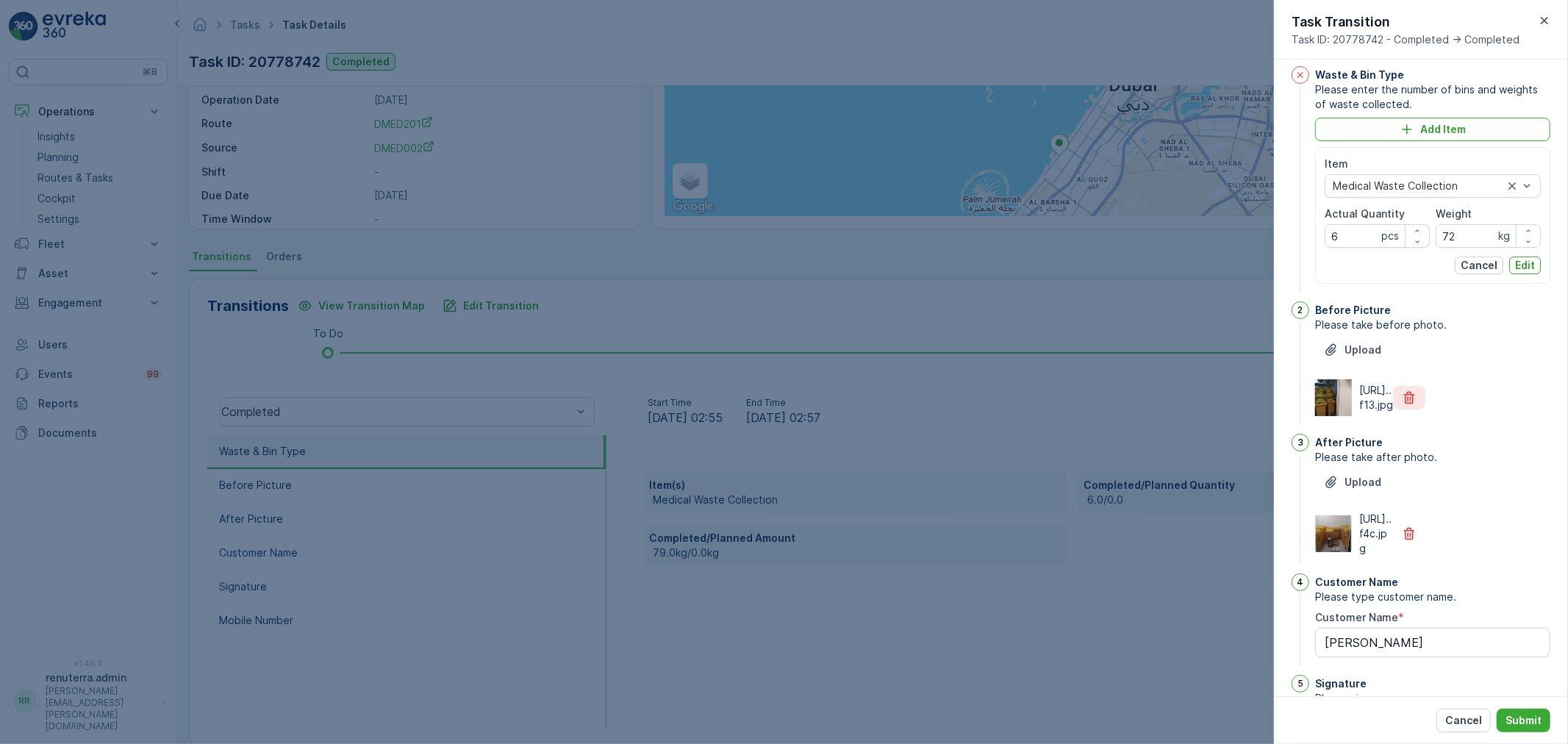
scroll to position [0, 0]
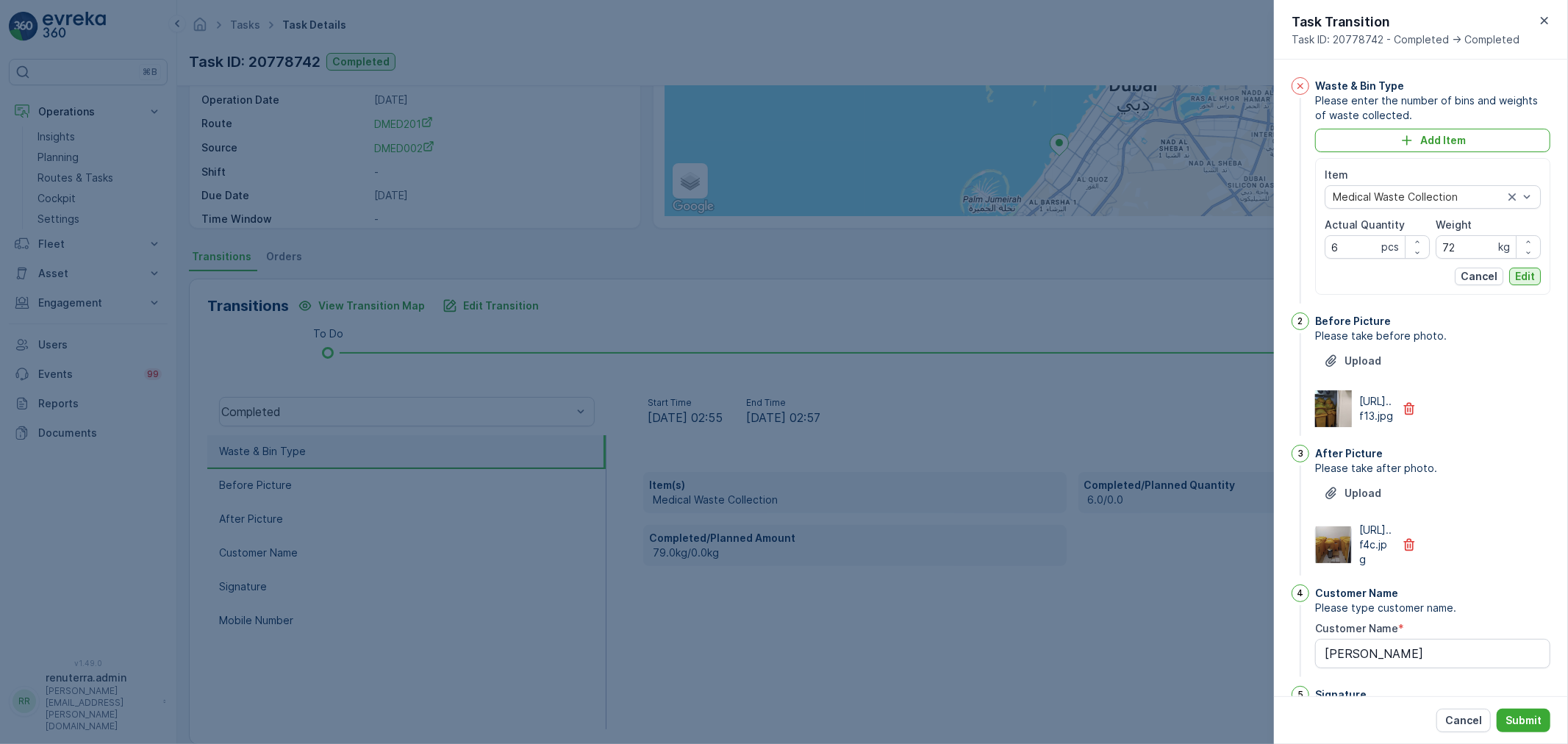
click at [1523, 269] on p "Edit" at bounding box center [1525, 276] width 20 height 15
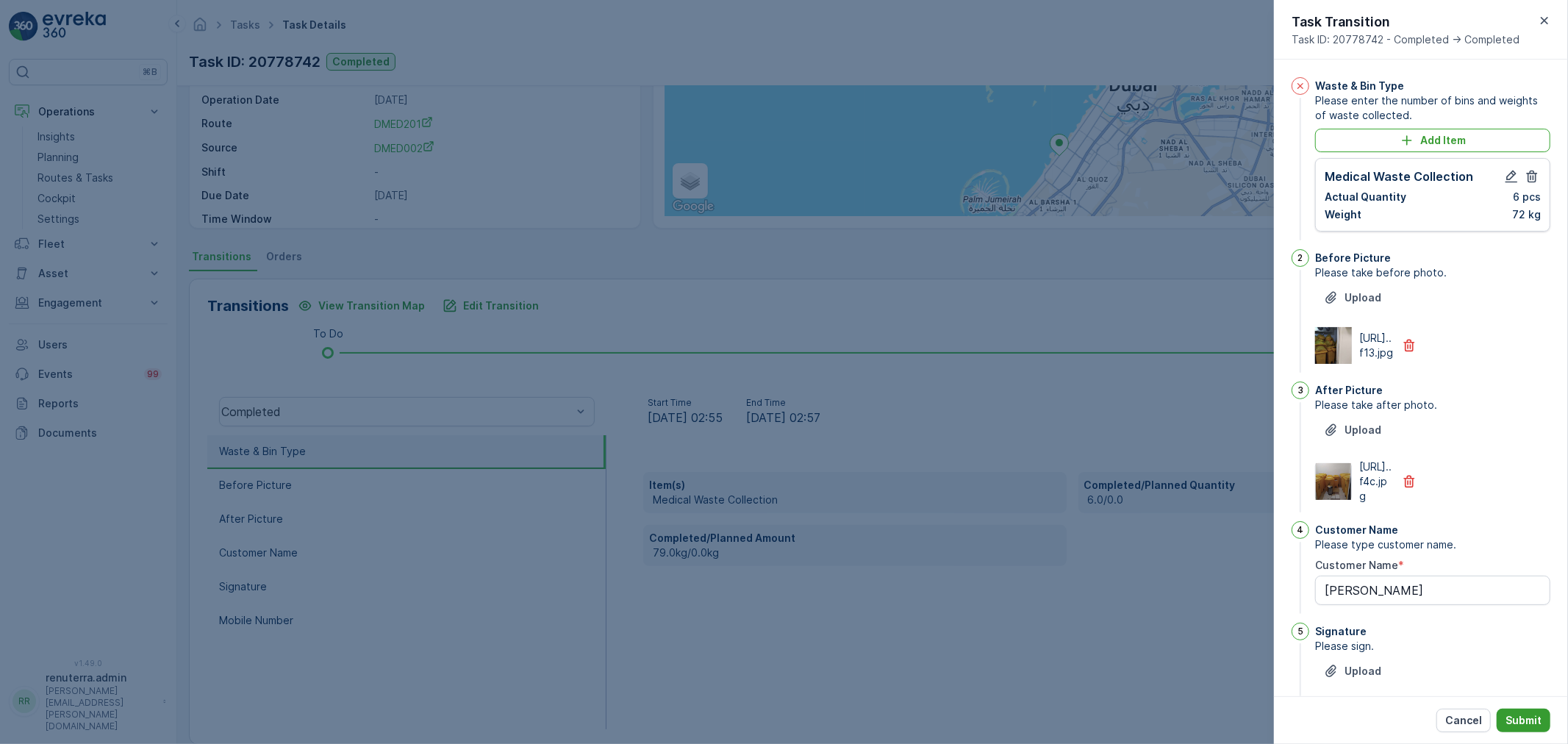
click at [1518, 719] on p "Submit" at bounding box center [1523, 719] width 36 height 15
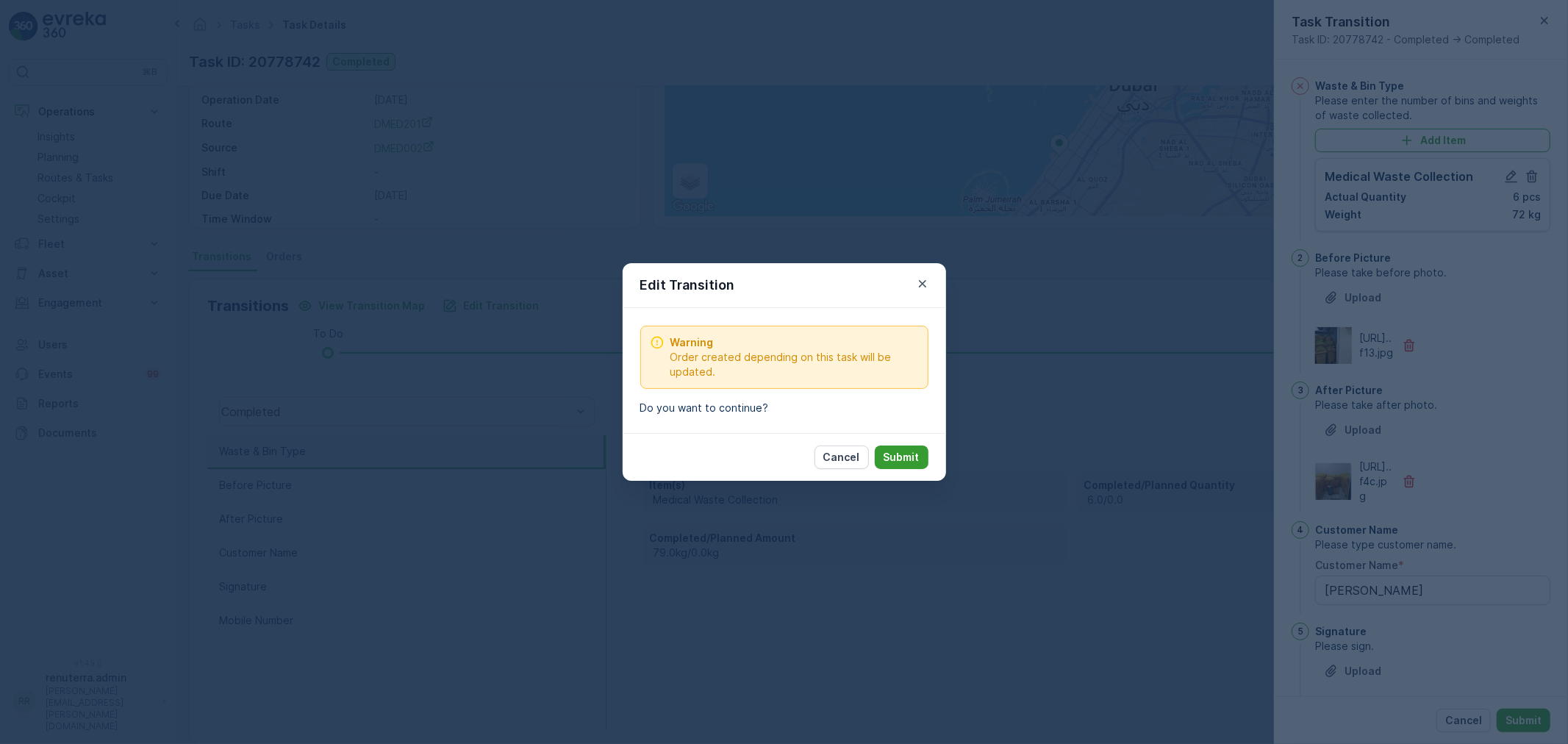
click at [891, 453] on p "Submit" at bounding box center [901, 456] width 36 height 15
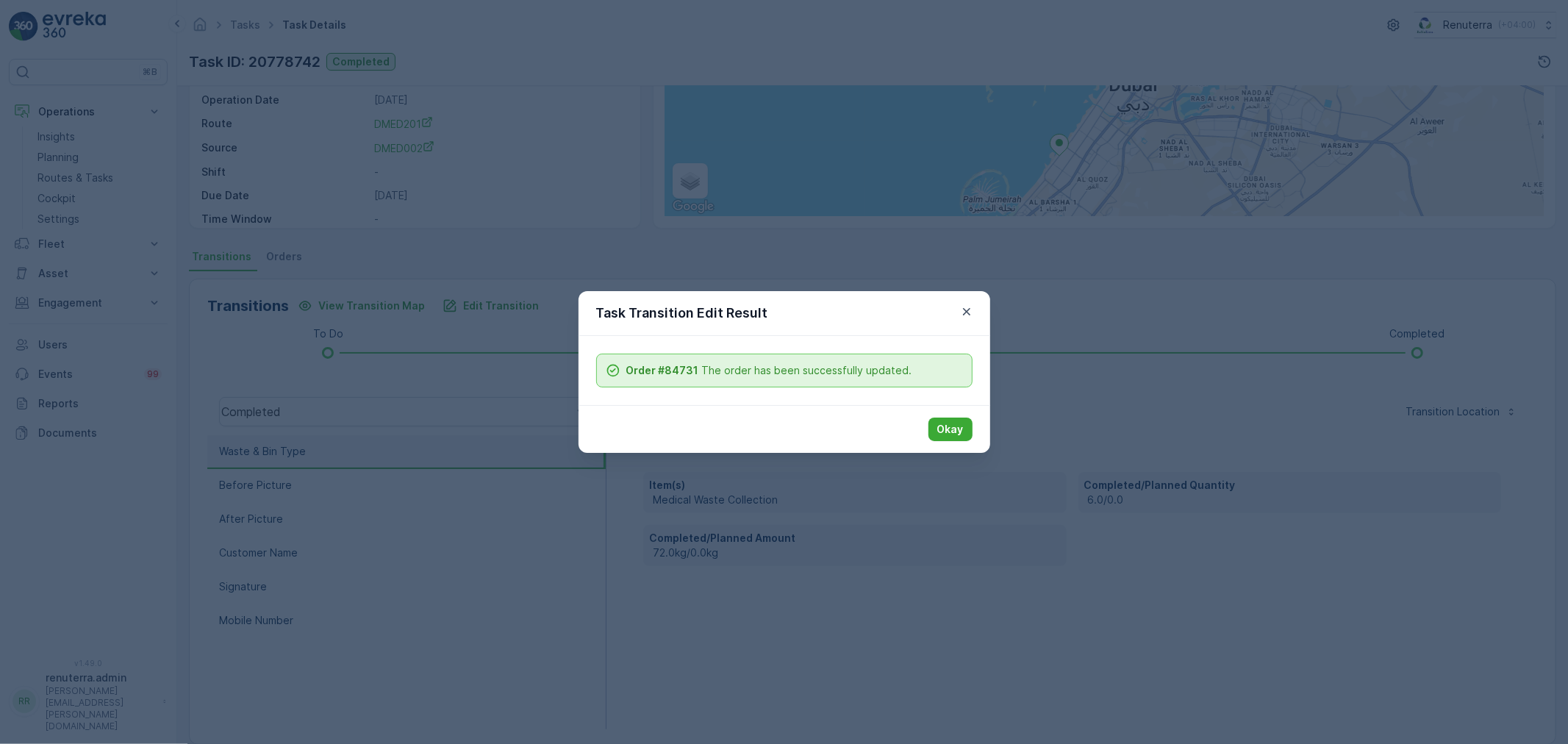
click at [927, 426] on div "Okay" at bounding box center [784, 429] width 412 height 48
click at [935, 426] on button "Okay" at bounding box center [950, 429] width 44 height 24
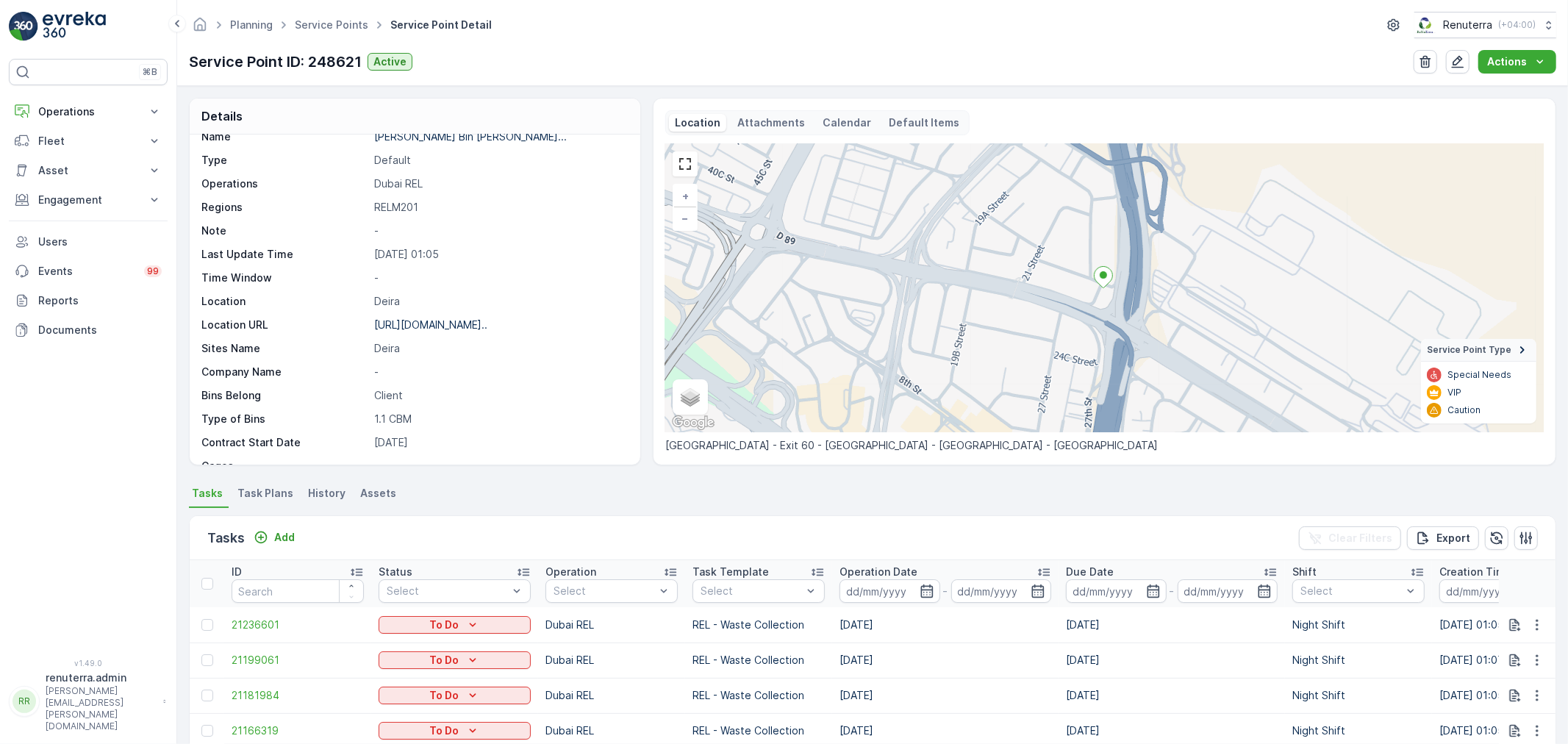
scroll to position [81, 0]
